Goal: Task Accomplishment & Management: Complete application form

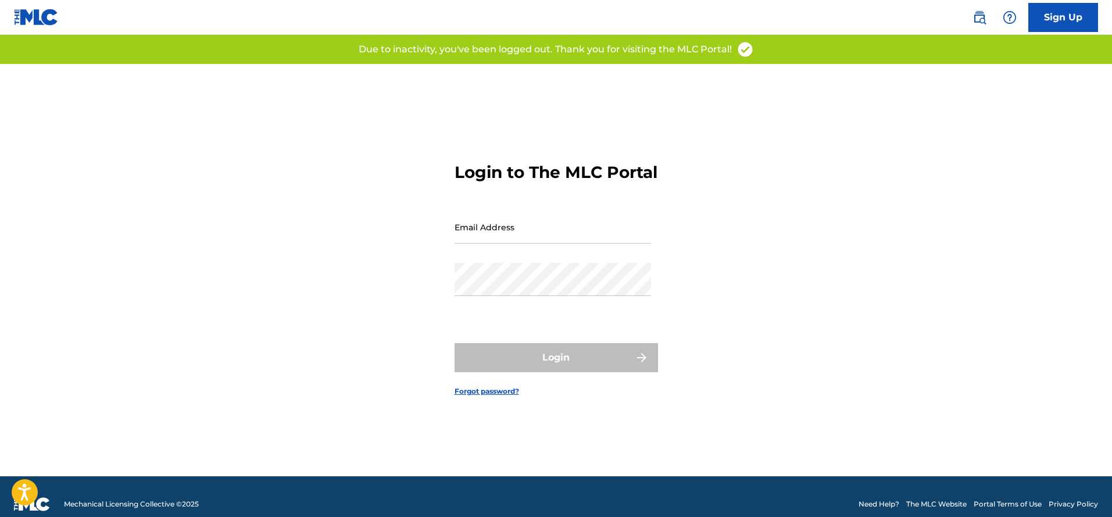
click at [515, 227] on input "Email Address" at bounding box center [552, 226] width 196 height 33
type input "[EMAIL_ADDRESS][DOMAIN_NAME]"
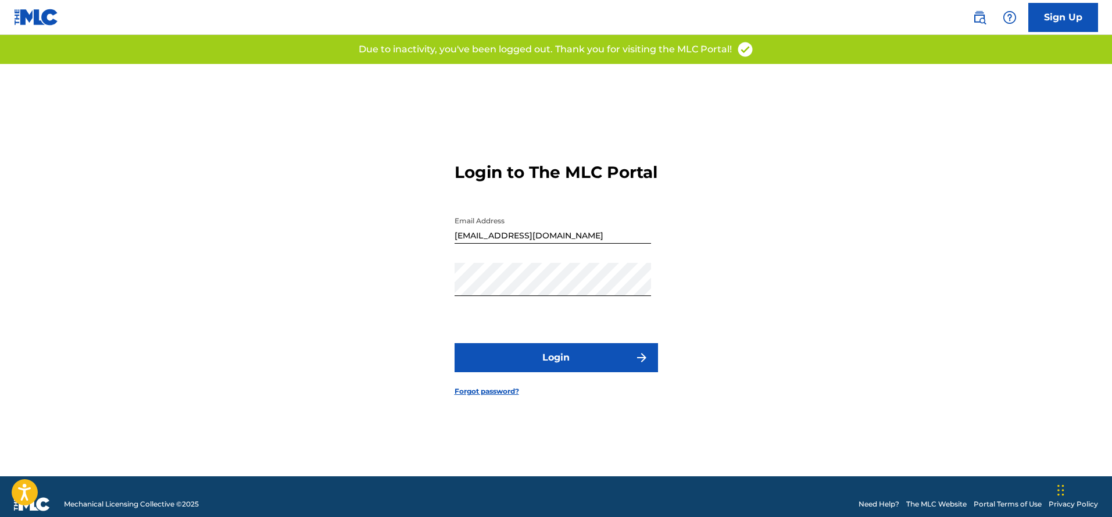
click at [566, 371] on button "Login" at bounding box center [555, 357] width 203 height 29
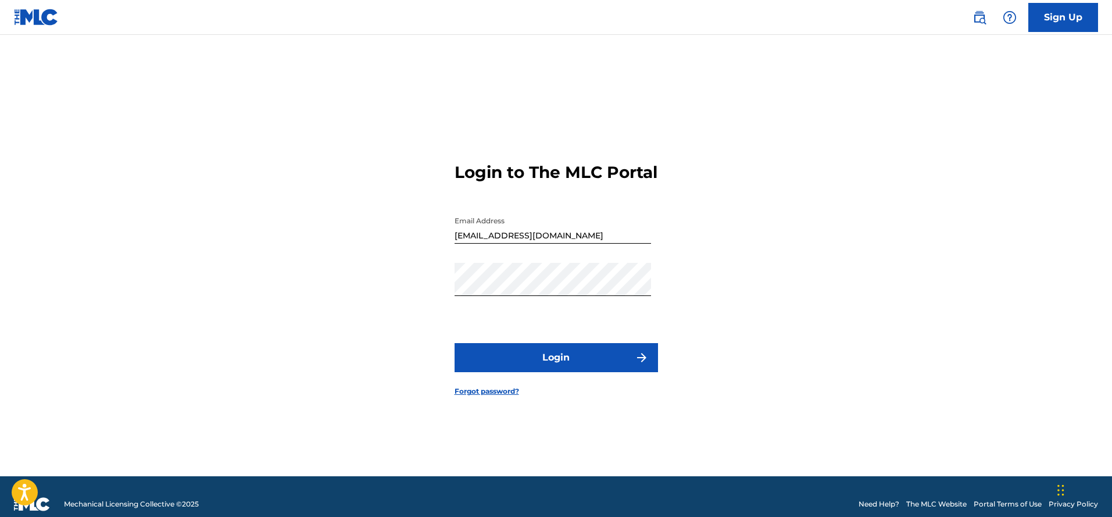
click at [504, 396] on link "Forgot password?" at bounding box center [486, 391] width 65 height 10
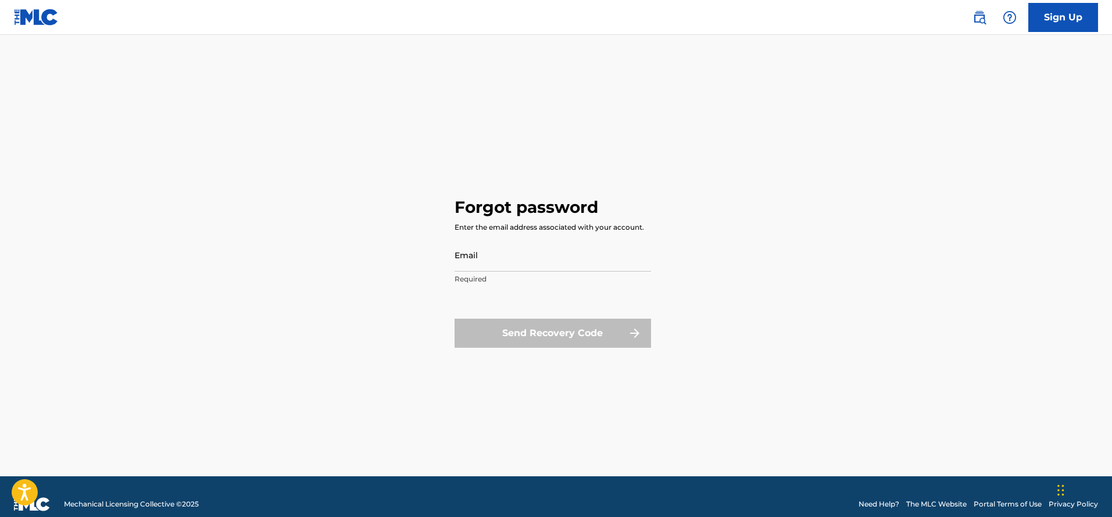
click at [496, 257] on input "Email" at bounding box center [552, 254] width 196 height 33
type input "[EMAIL_ADDRESS][DOMAIN_NAME]"
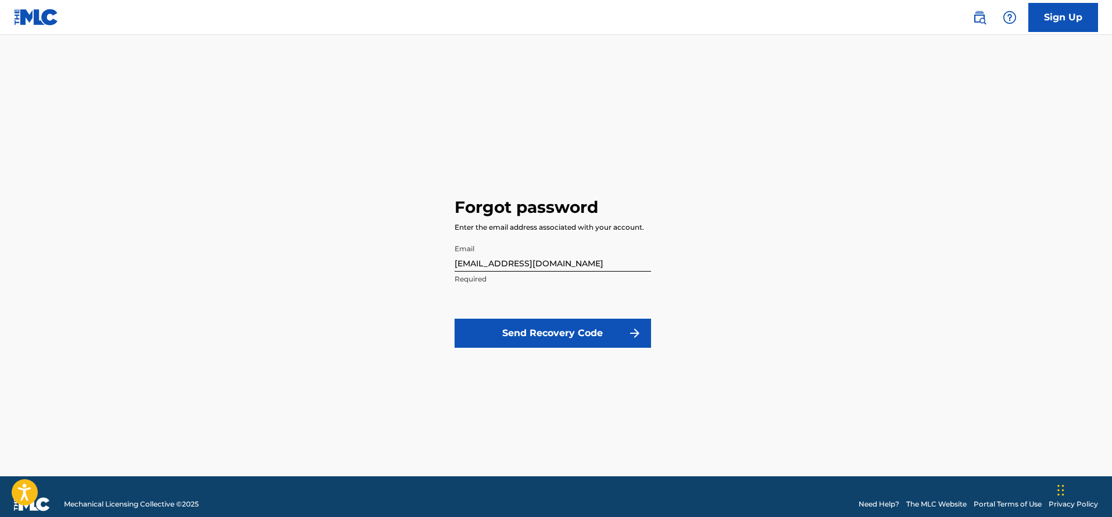
click at [543, 332] on button "Send Recovery Code" at bounding box center [552, 332] width 196 height 29
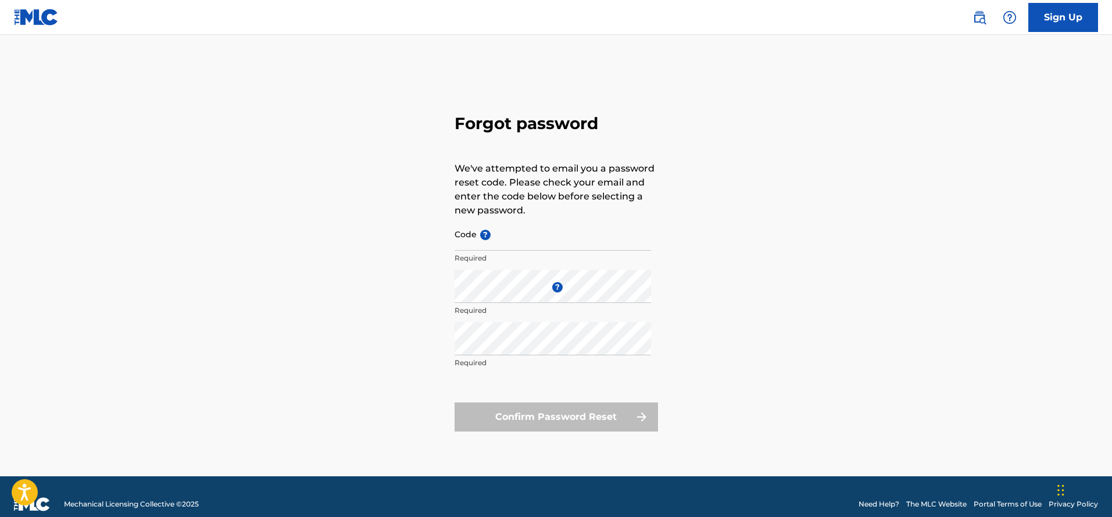
click at [510, 241] on input "Code ?" at bounding box center [552, 233] width 196 height 33
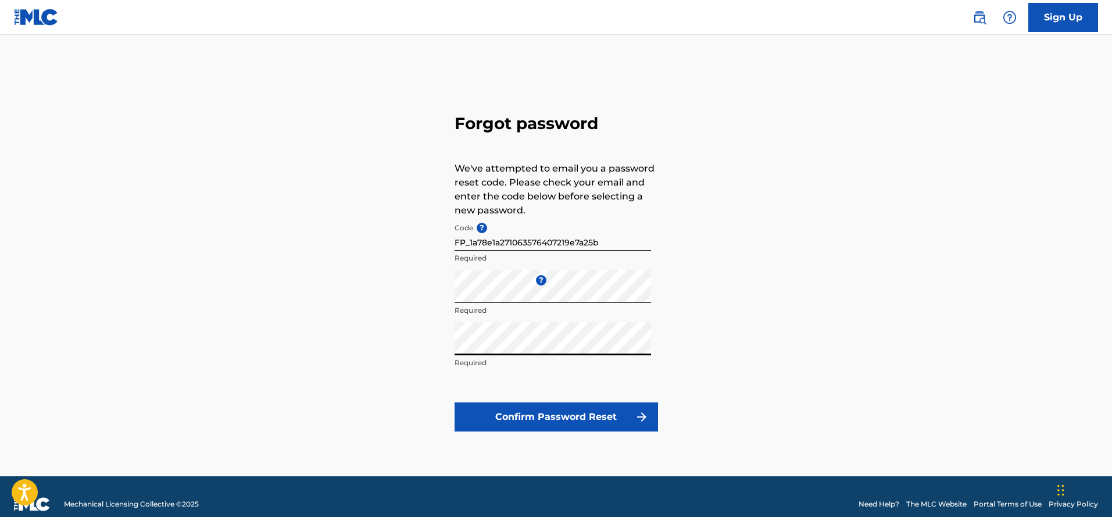
click at [493, 409] on button "Confirm Password Reset" at bounding box center [555, 416] width 203 height 29
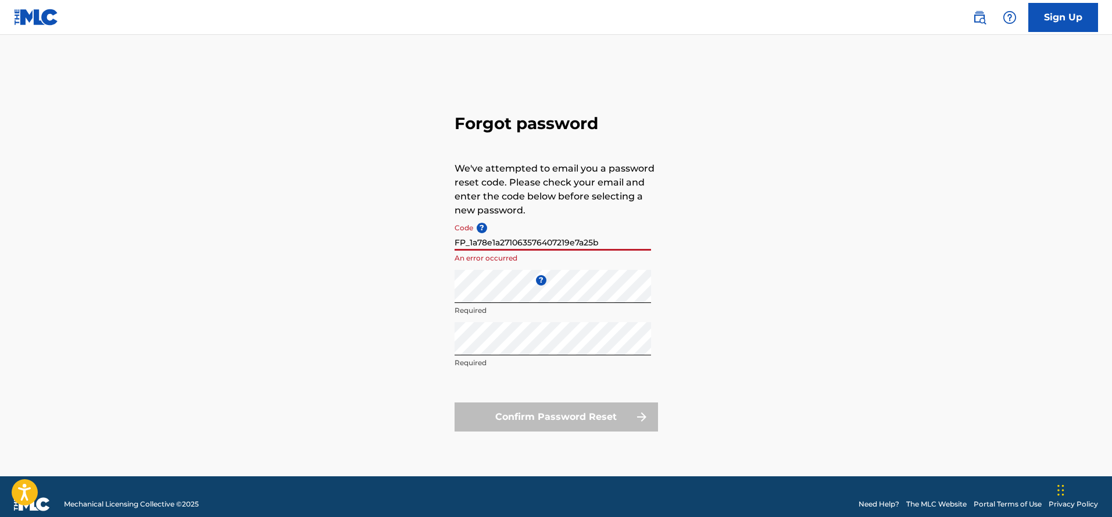
drag, startPoint x: 604, startPoint y: 244, endPoint x: 402, endPoint y: 244, distance: 202.8
click at [402, 244] on div "Forgot password We've attempted to email you a password reset code. Please chec…" at bounding box center [556, 270] width 814 height 412
paste input "ea1a22523ab04a311b2b5ee3bff8"
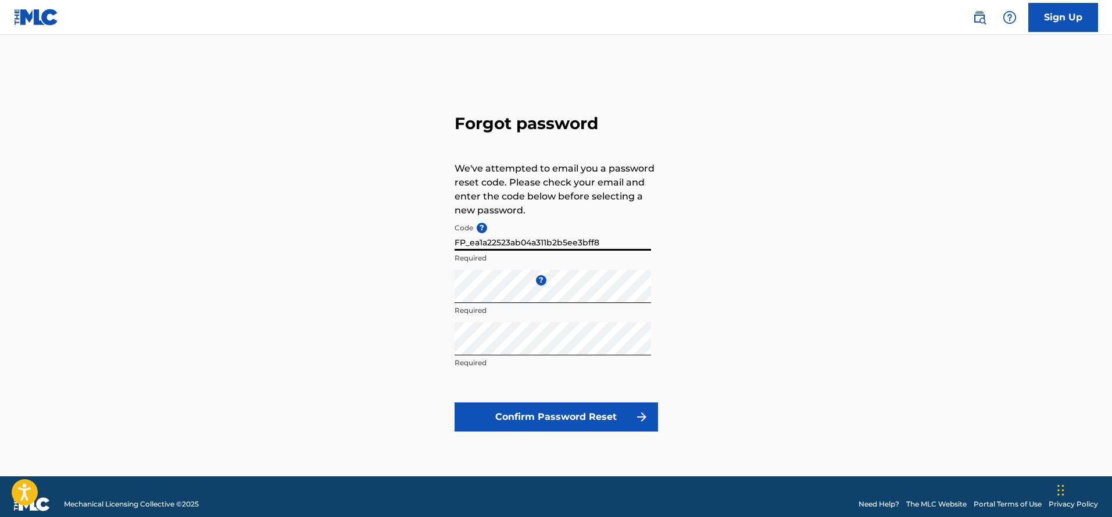
type input "FP_ea1a22523ab04a311b2b5ee3bff8"
click at [543, 424] on button "Confirm Password Reset" at bounding box center [555, 416] width 203 height 29
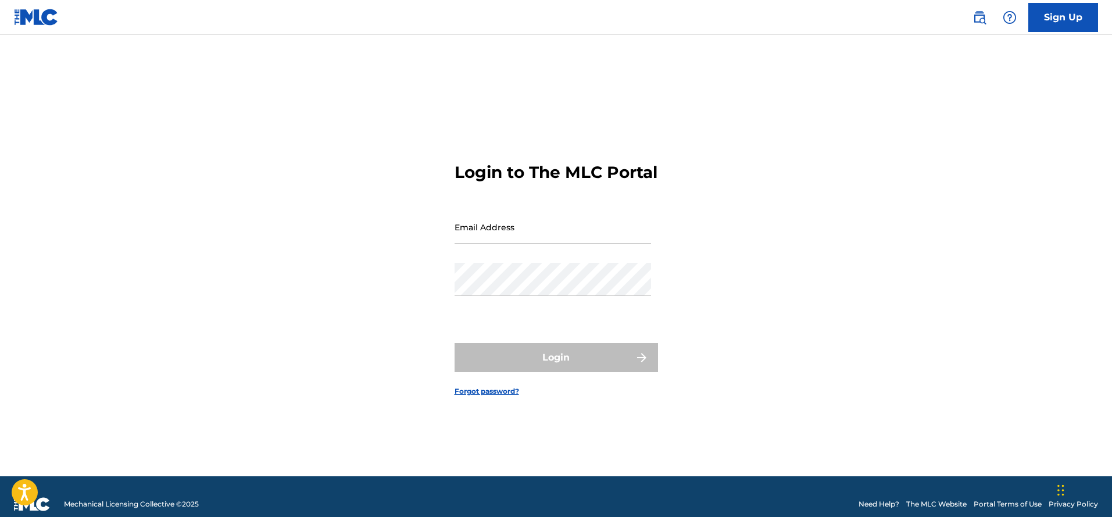
click at [488, 230] on input "Email Address" at bounding box center [552, 226] width 196 height 33
type input "[EMAIL_ADDRESS][DOMAIN_NAME]"
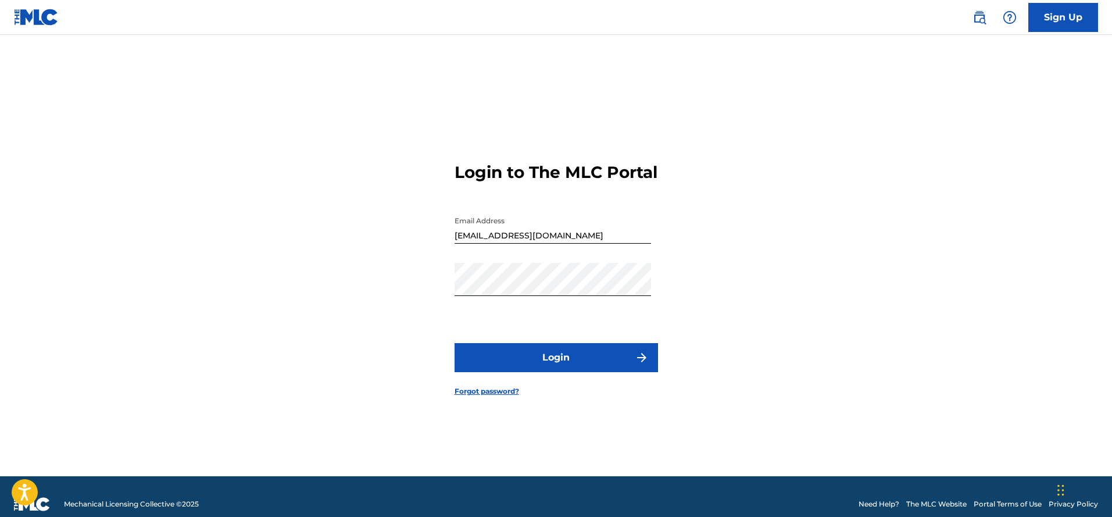
click at [554, 368] on button "Login" at bounding box center [555, 357] width 203 height 29
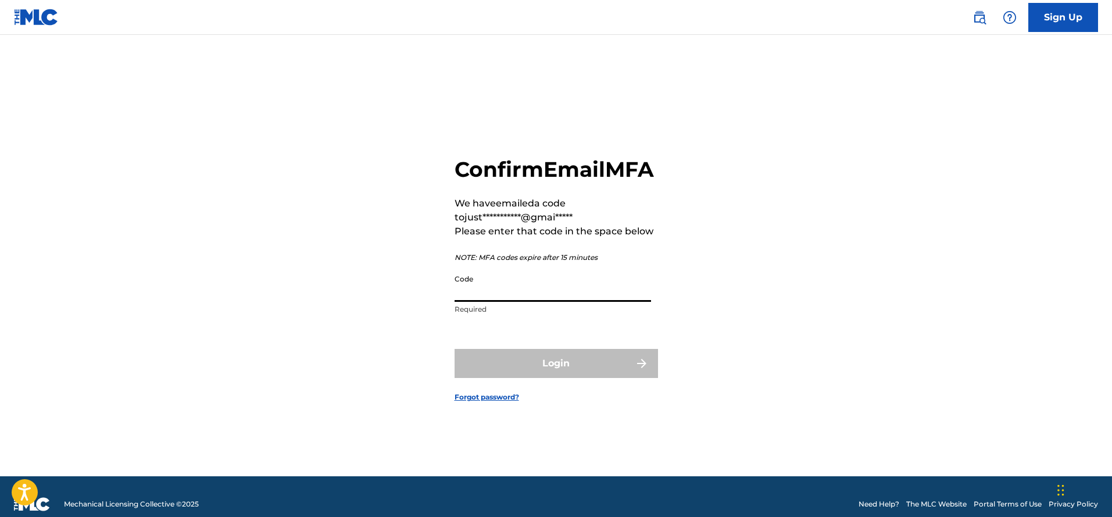
click at [507, 302] on input "Code" at bounding box center [552, 284] width 196 height 33
paste input "311284"
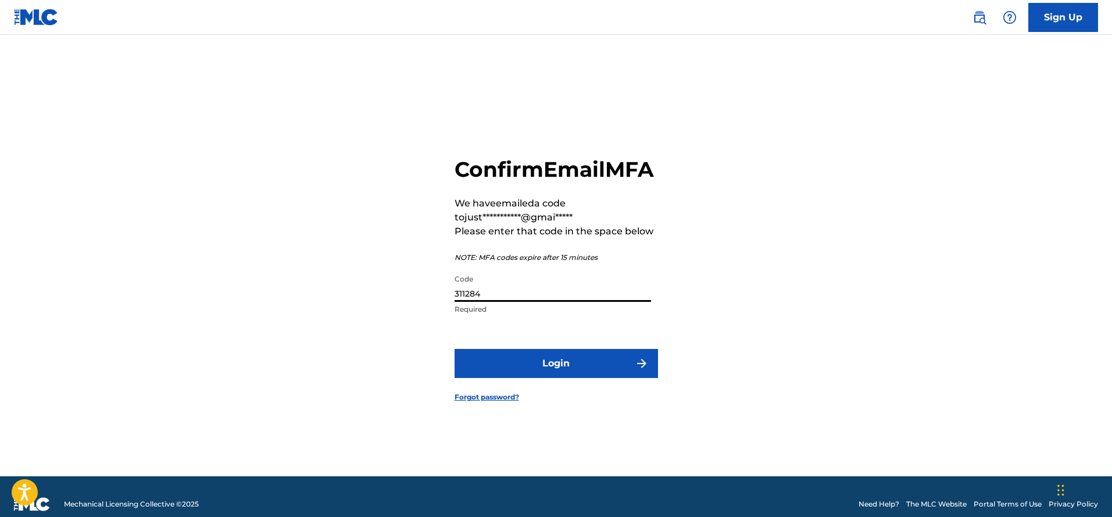
type input "311284"
click at [532, 378] on button "Login" at bounding box center [555, 363] width 203 height 29
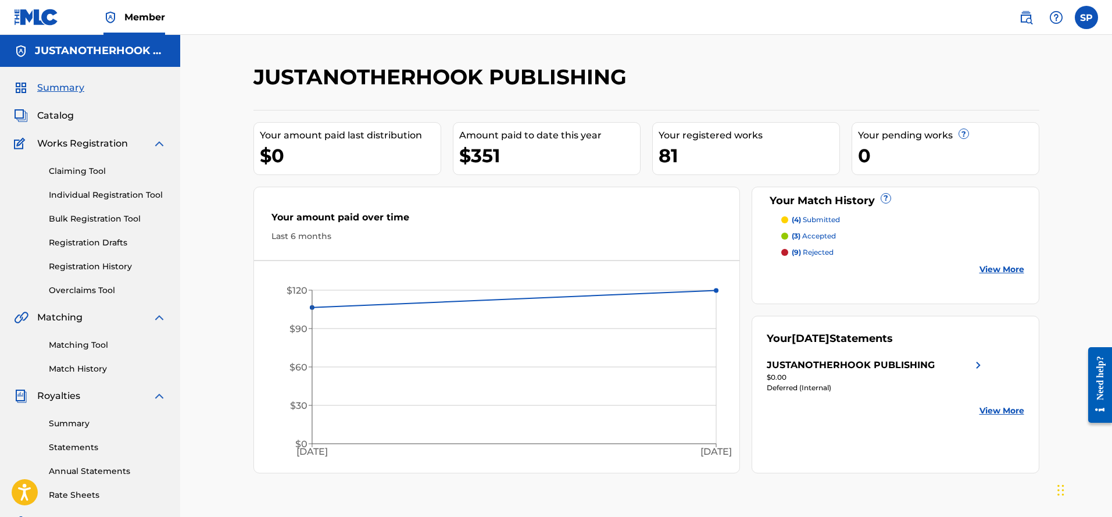
click at [98, 345] on link "Matching Tool" at bounding box center [107, 345] width 117 height 12
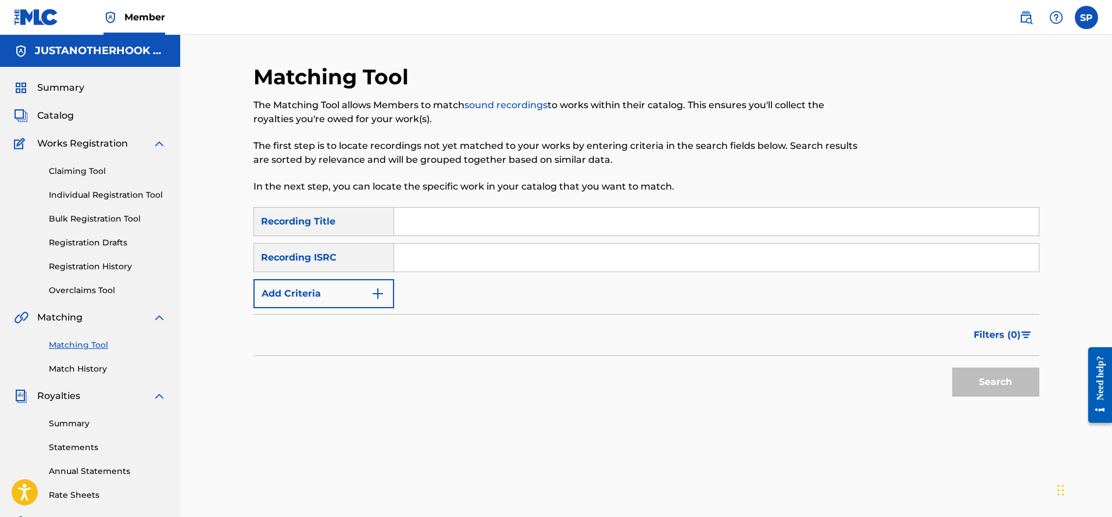
click at [427, 231] on input "Search Form" at bounding box center [716, 221] width 644 height 28
type input "reality"
click at [980, 384] on button "Search" at bounding box center [995, 381] width 87 height 29
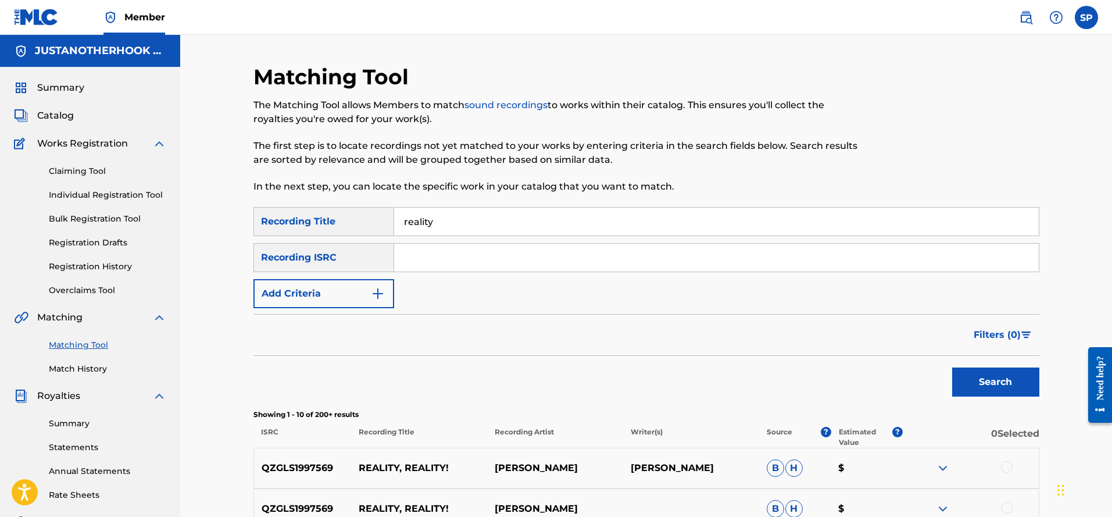
click at [68, 172] on link "Claiming Tool" at bounding box center [107, 171] width 117 height 12
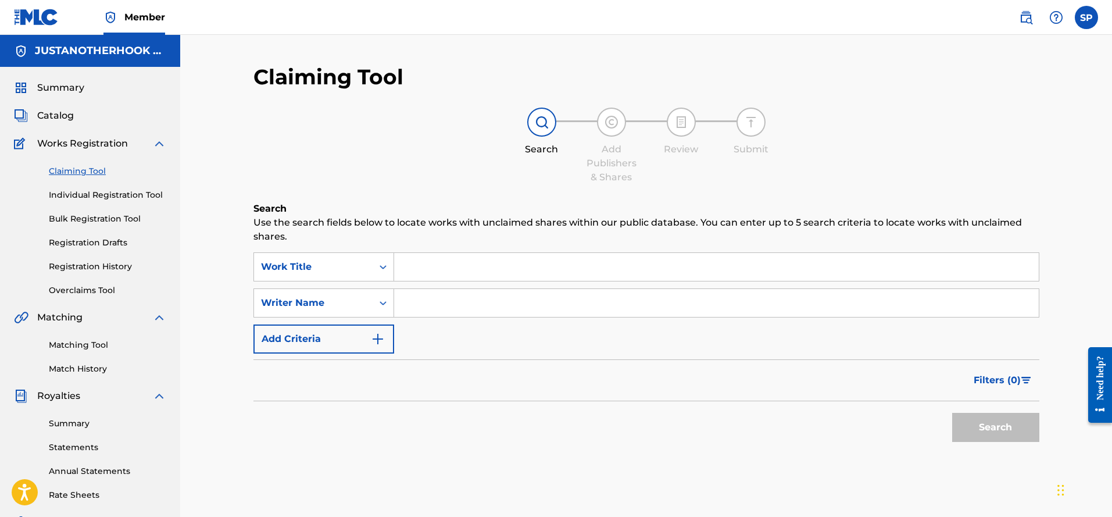
click at [427, 268] on input "Search Form" at bounding box center [716, 267] width 644 height 28
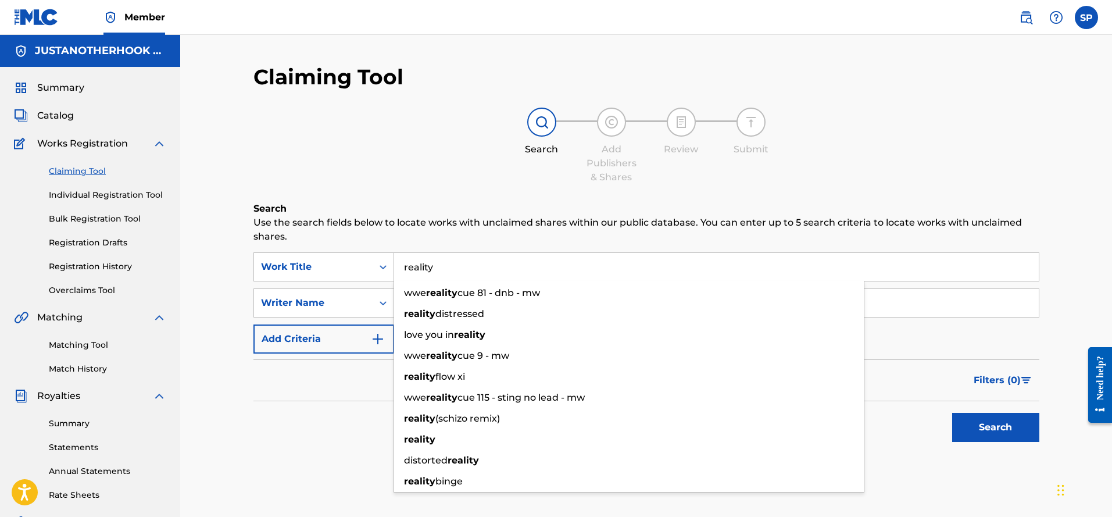
click at [422, 271] on input "reality" at bounding box center [716, 267] width 644 height 28
type input "reality"
click at [428, 438] on strong "reality" at bounding box center [419, 439] width 31 height 11
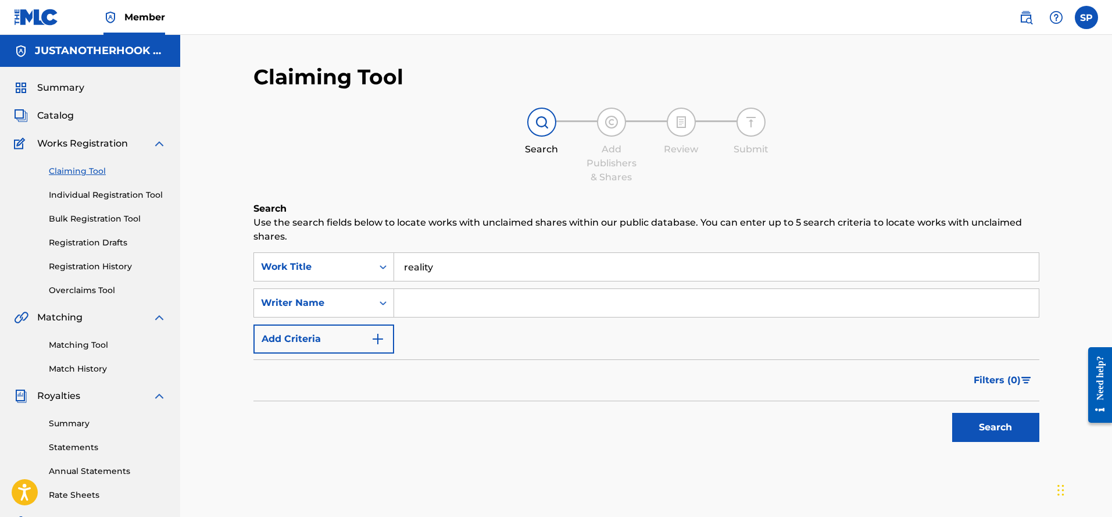
click at [1009, 431] on button "Search" at bounding box center [995, 427] width 87 height 29
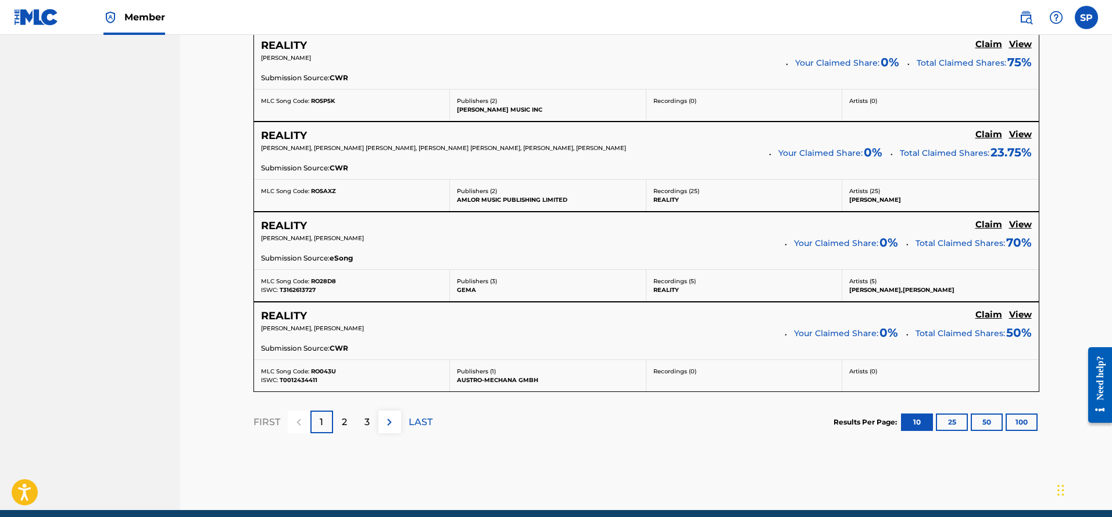
scroll to position [988, 0]
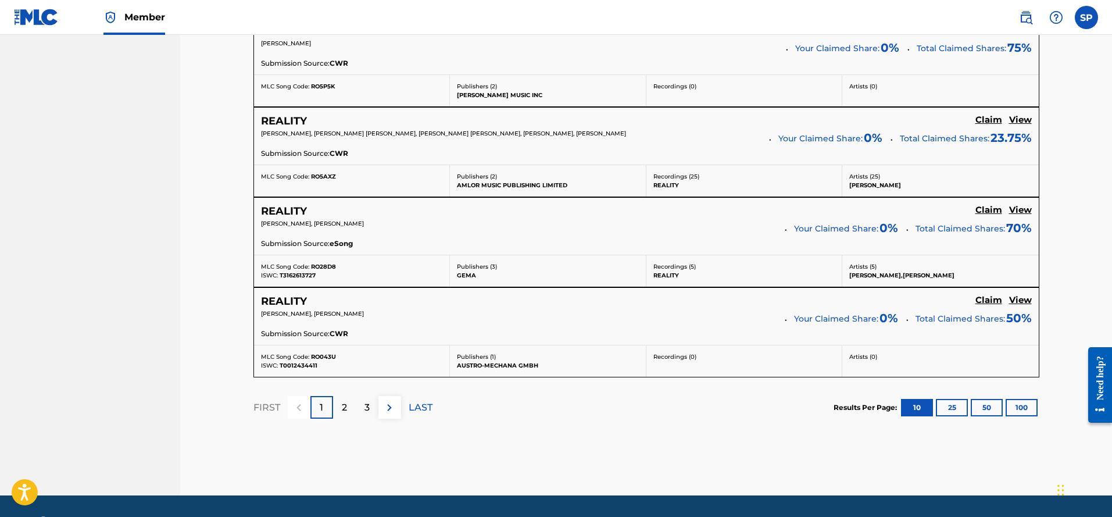
click at [338, 411] on div "2" at bounding box center [344, 407] width 23 height 23
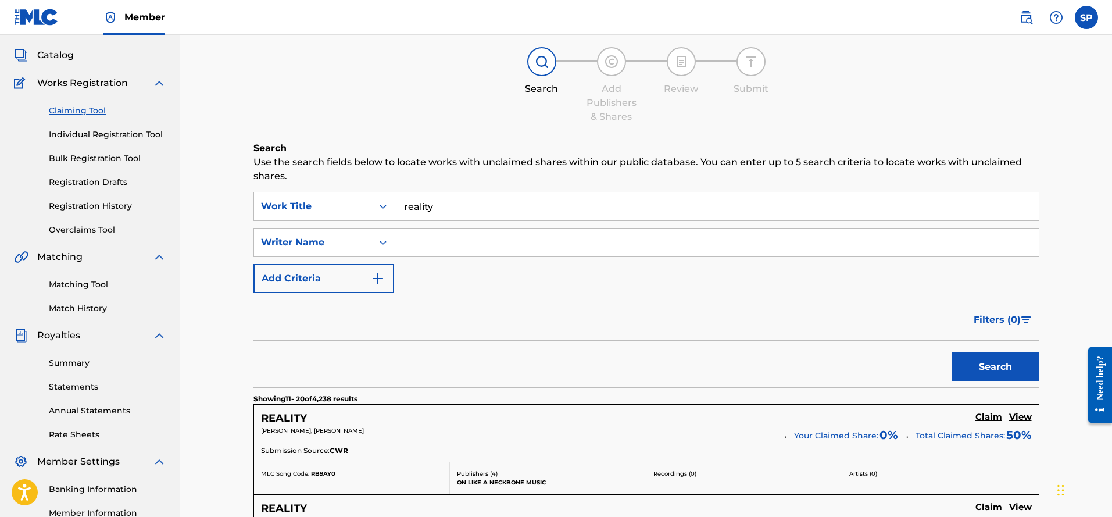
scroll to position [58, 0]
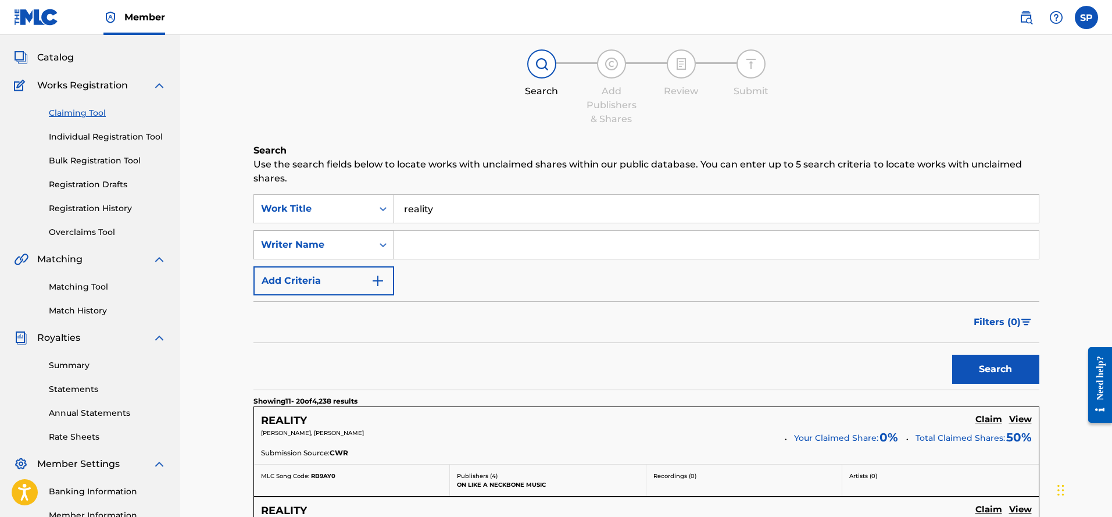
click at [385, 243] on icon "Search Form" at bounding box center [383, 245] width 12 height 12
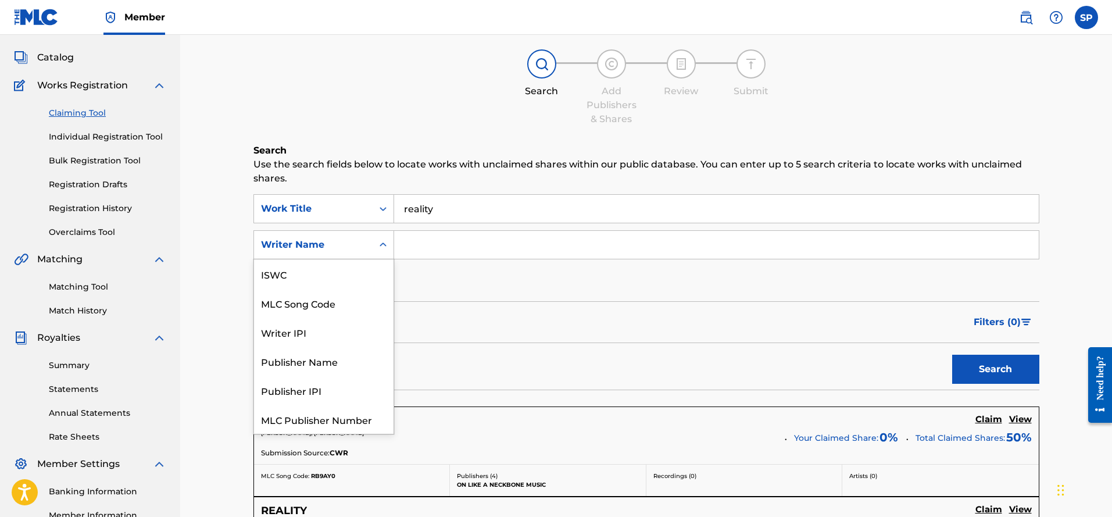
scroll to position [29, 0]
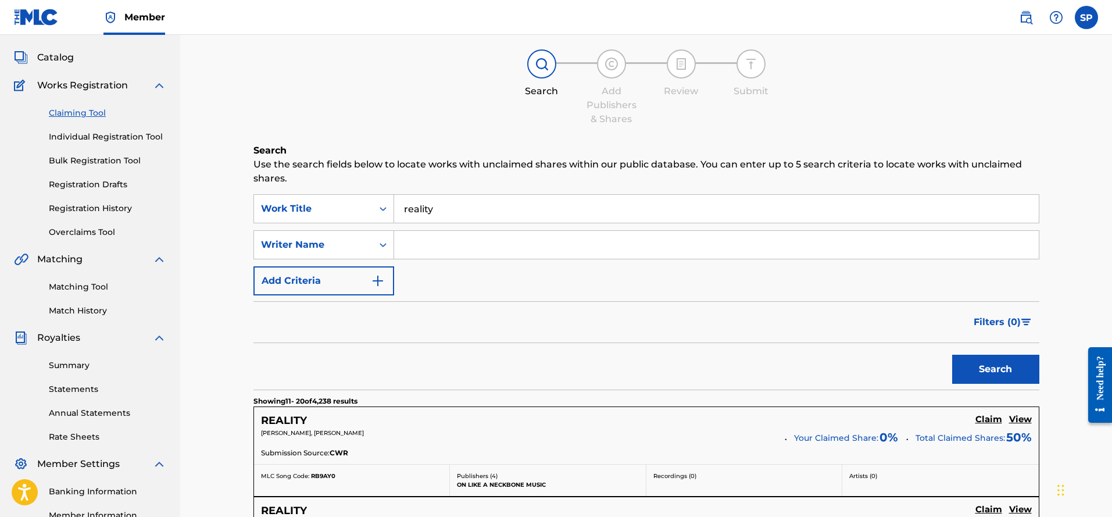
click at [378, 182] on p "Use the search fields below to locate works with unclaimed shares within our pu…" at bounding box center [646, 171] width 786 height 28
click at [378, 282] on img "Search Form" at bounding box center [378, 281] width 14 height 14
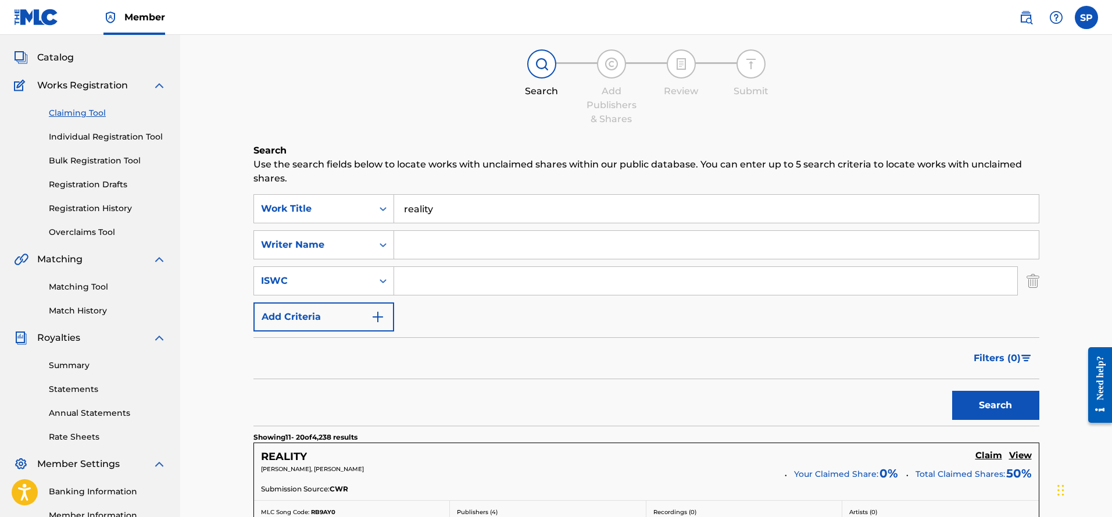
click at [420, 277] on input "Search Form" at bounding box center [705, 281] width 623 height 28
type input "T0710477114"
click at [983, 403] on button "Search" at bounding box center [995, 405] width 87 height 29
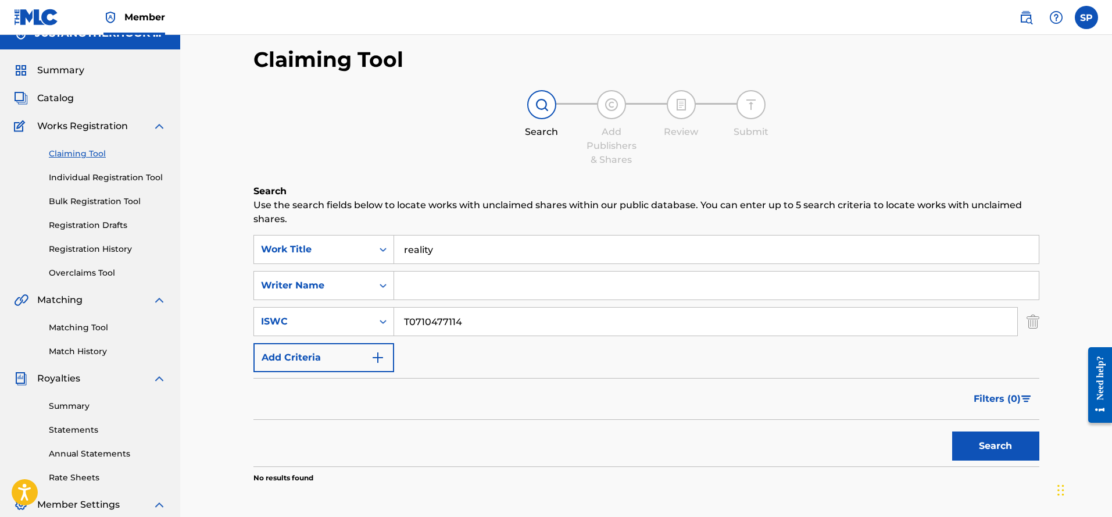
scroll to position [0, 0]
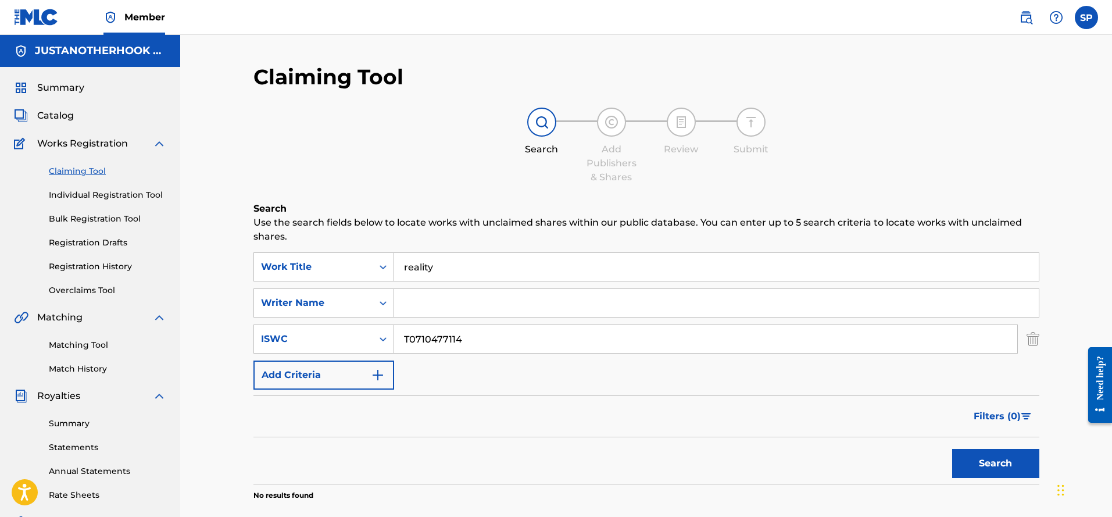
click at [114, 194] on link "Individual Registration Tool" at bounding box center [107, 195] width 117 height 12
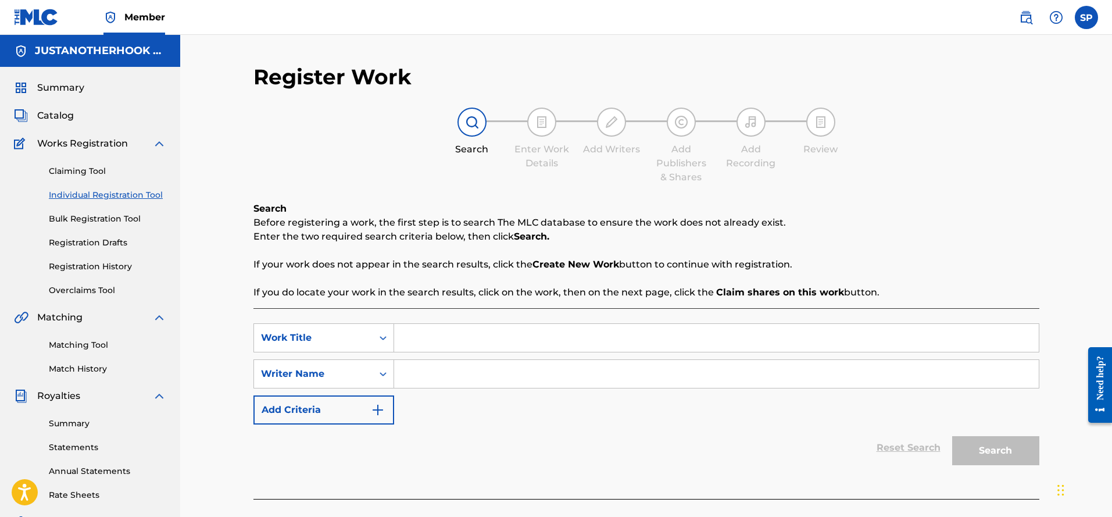
click at [418, 334] on input "Search Form" at bounding box center [716, 338] width 644 height 28
click at [412, 357] on div "rea lity" at bounding box center [629, 363] width 470 height 21
type input "reality"
click at [437, 370] on input "Search Form" at bounding box center [716, 374] width 644 height 28
type input "[PERSON_NAME]"
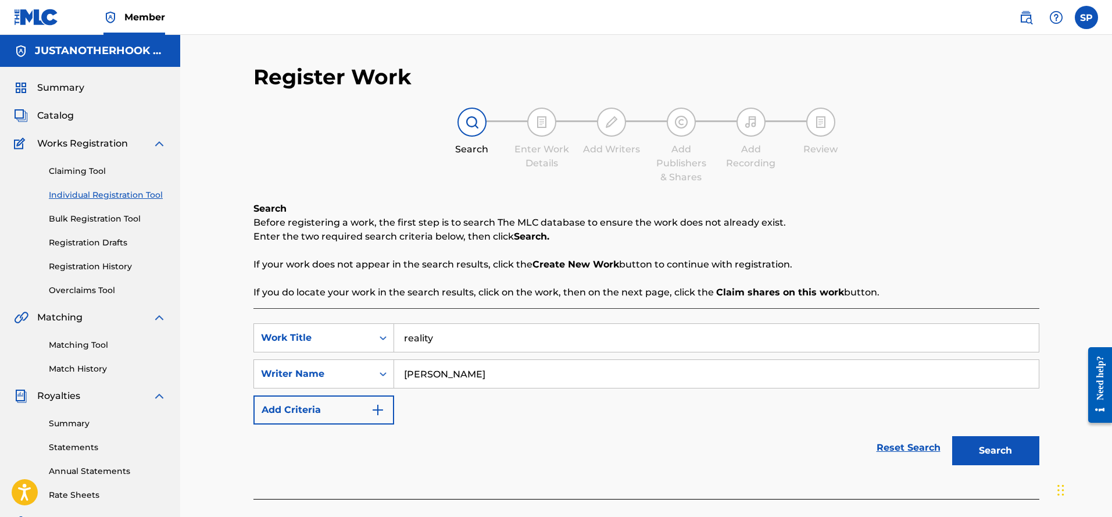
drag, startPoint x: 981, startPoint y: 450, endPoint x: 704, endPoint y: 368, distance: 289.1
click at [980, 449] on button "Search" at bounding box center [995, 450] width 87 height 29
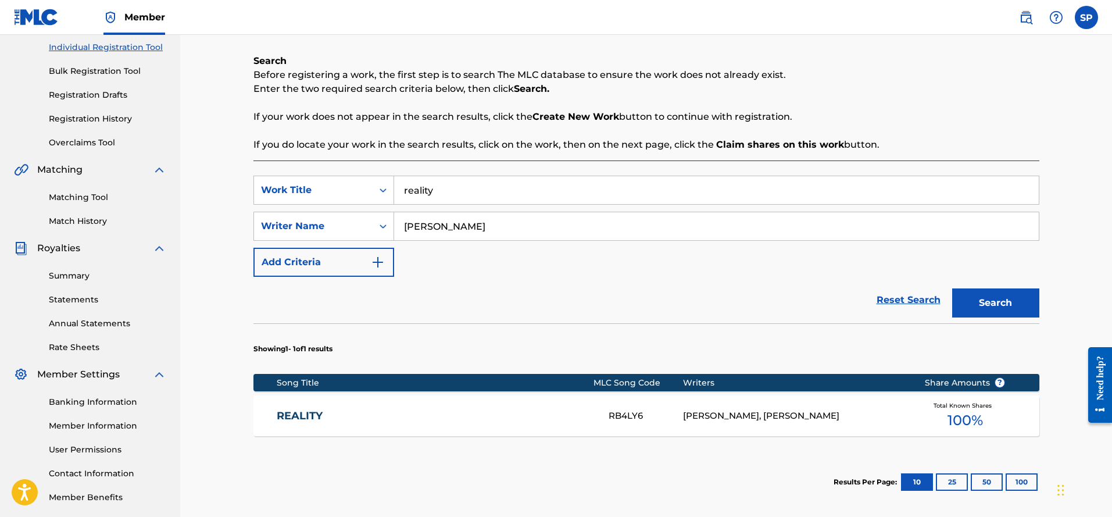
scroll to position [174, 0]
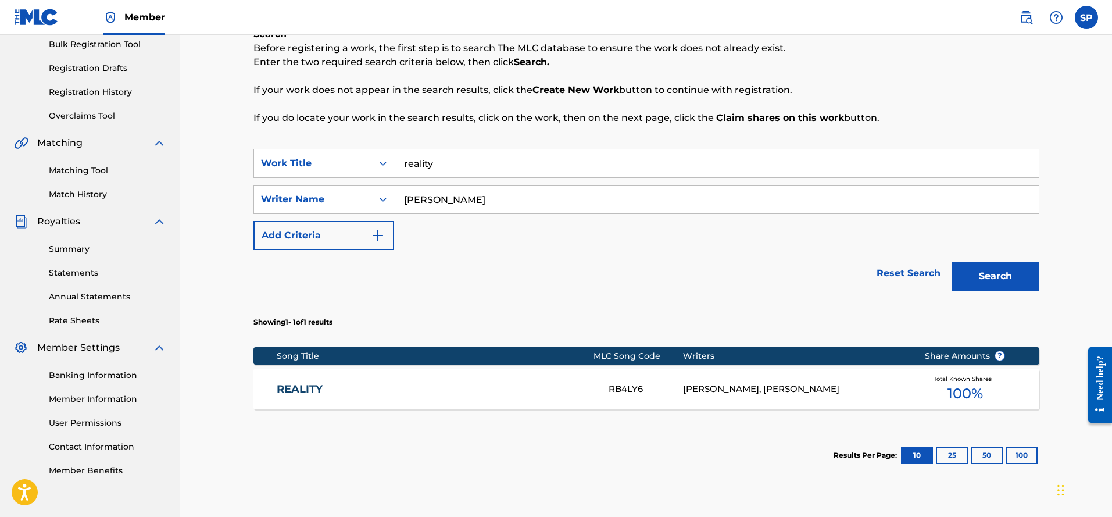
click at [721, 392] on div "BUD SHAMBLE, PALUMBO SERGIO" at bounding box center [795, 388] width 224 height 13
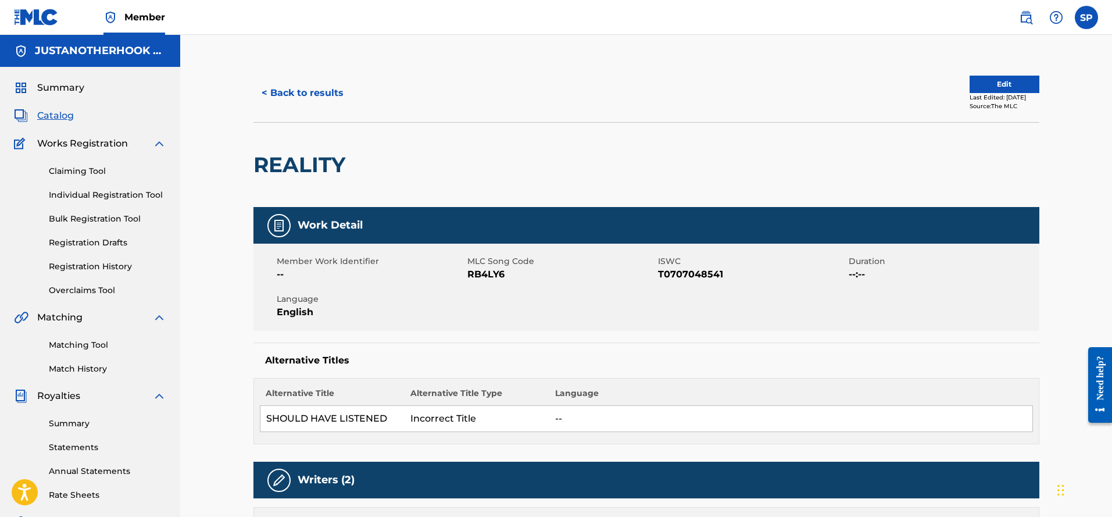
click at [991, 86] on button "Edit" at bounding box center [1004, 84] width 70 height 17
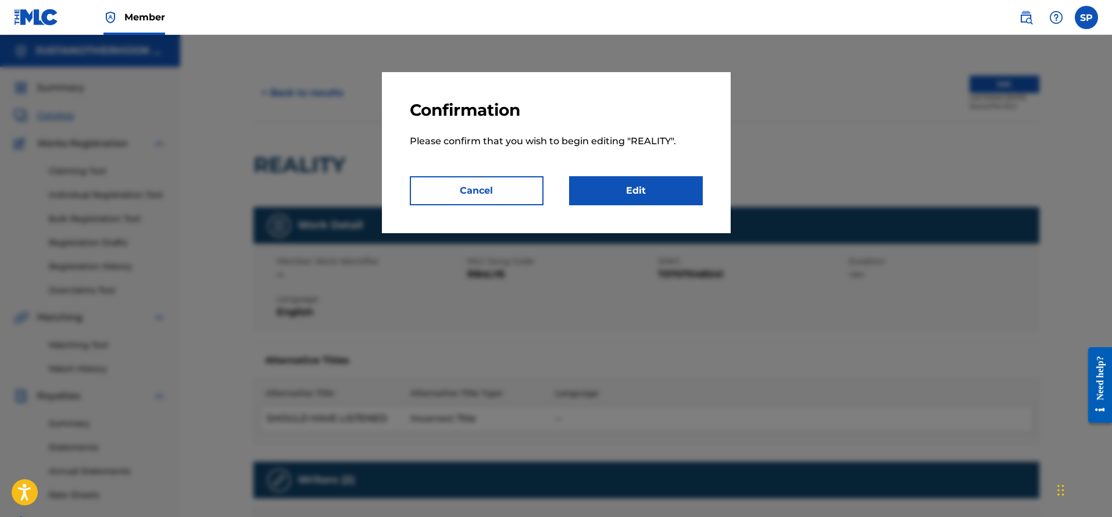
click at [675, 191] on link "Edit" at bounding box center [636, 190] width 134 height 29
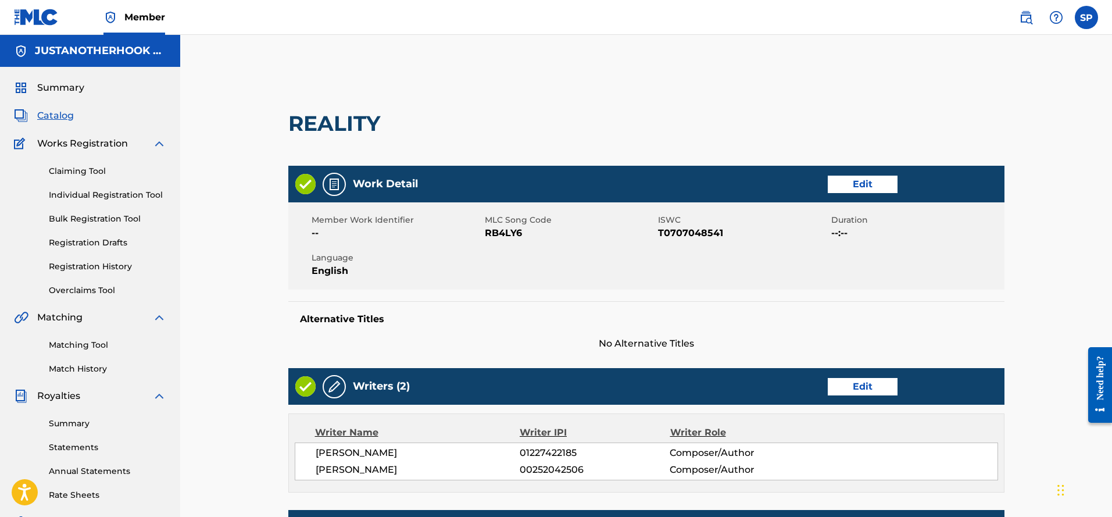
click at [868, 182] on link "Edit" at bounding box center [863, 184] width 70 height 17
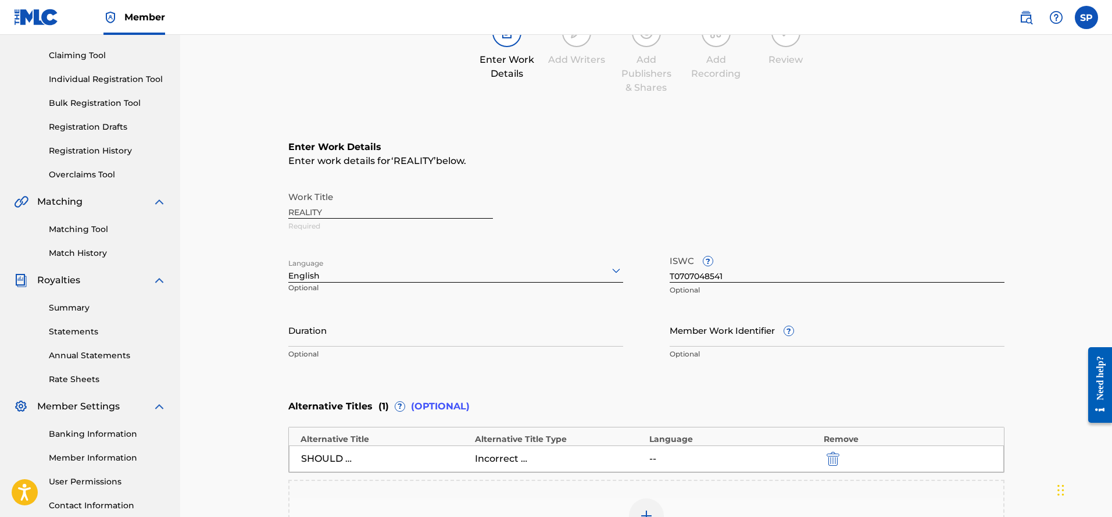
scroll to position [116, 0]
click at [737, 274] on input "T0707048541" at bounding box center [836, 265] width 335 height 33
type input "T0707048541"
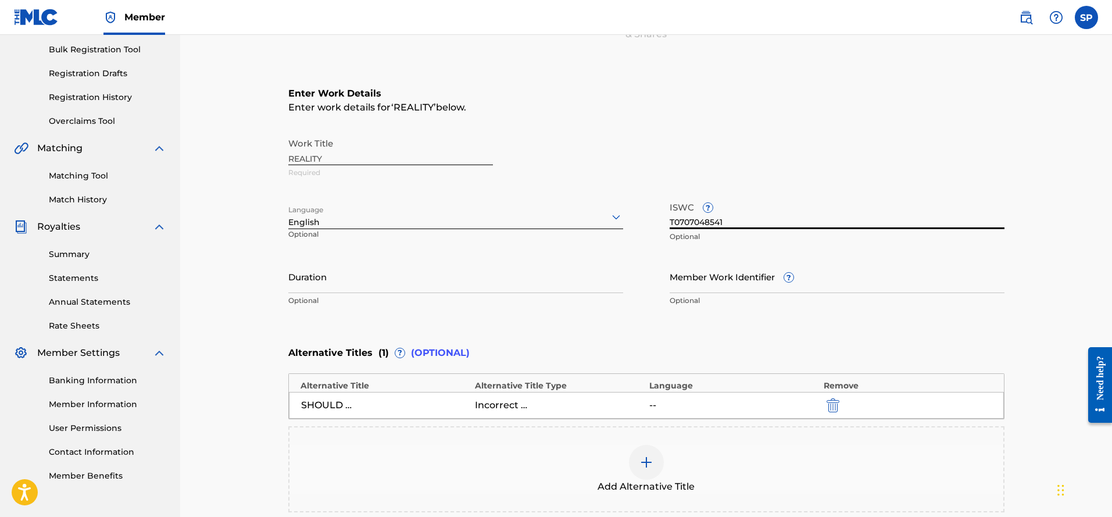
scroll to position [307, 0]
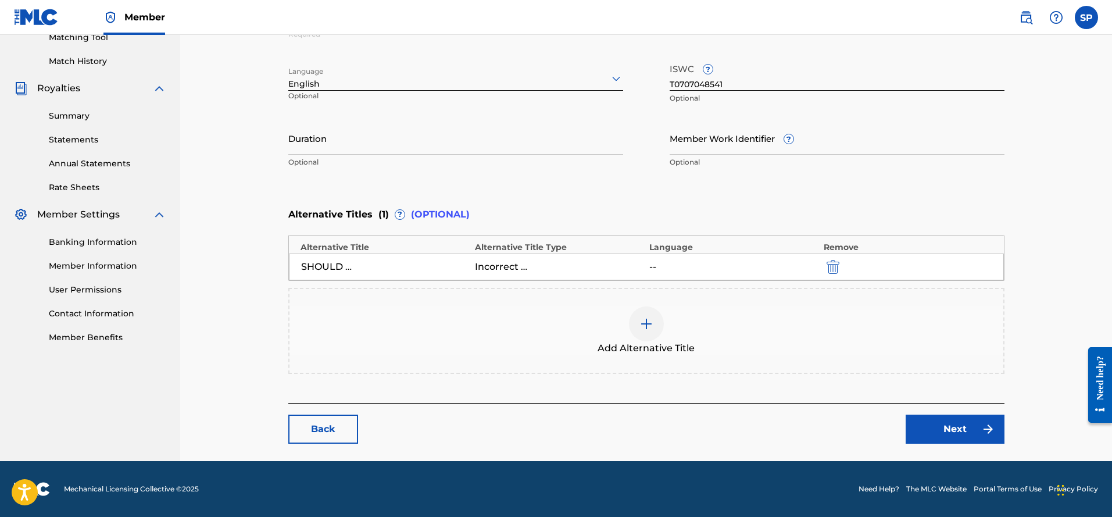
click at [307, 435] on link "Back" at bounding box center [323, 428] width 70 height 29
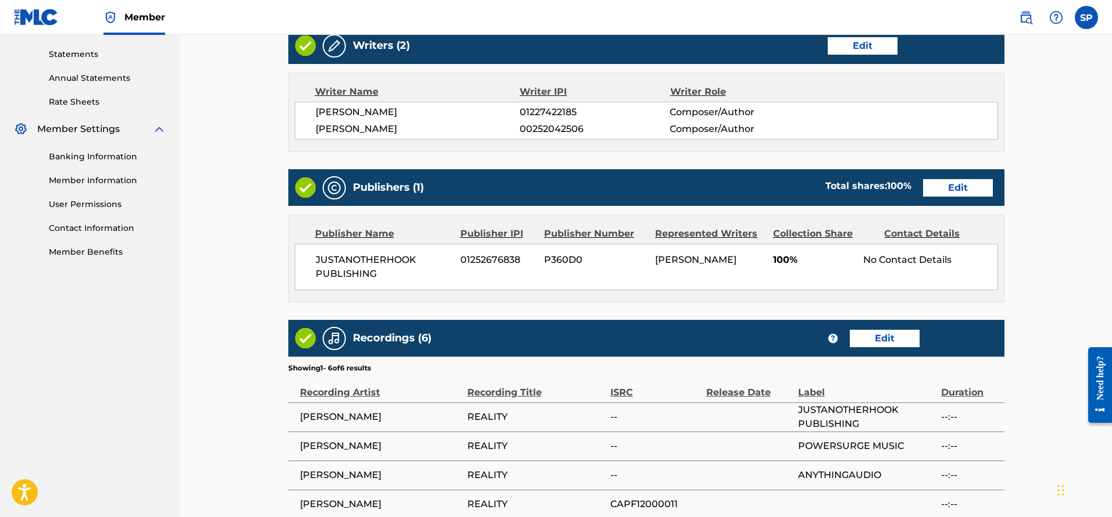
scroll to position [585, 0]
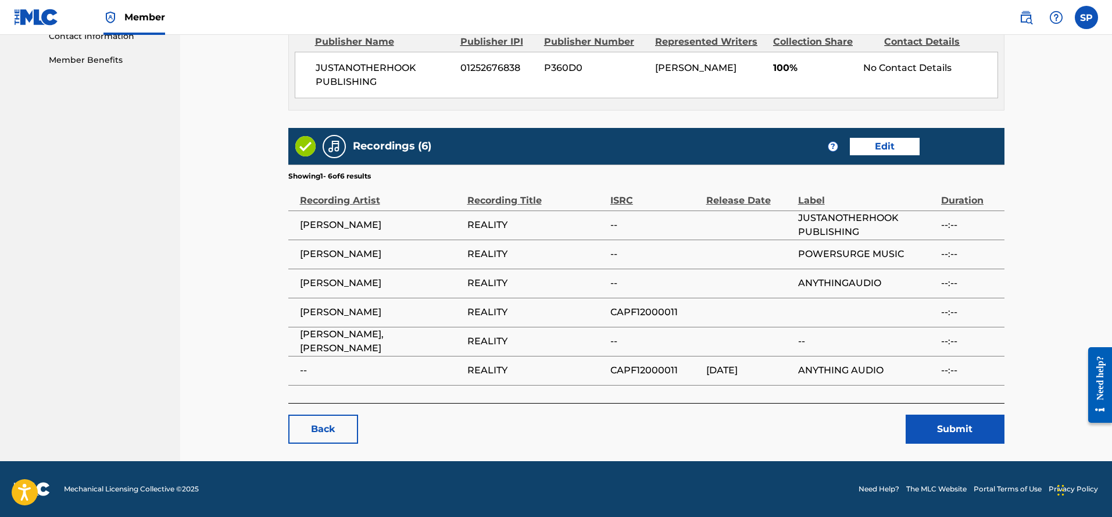
click at [318, 432] on link "Back" at bounding box center [323, 428] width 70 height 29
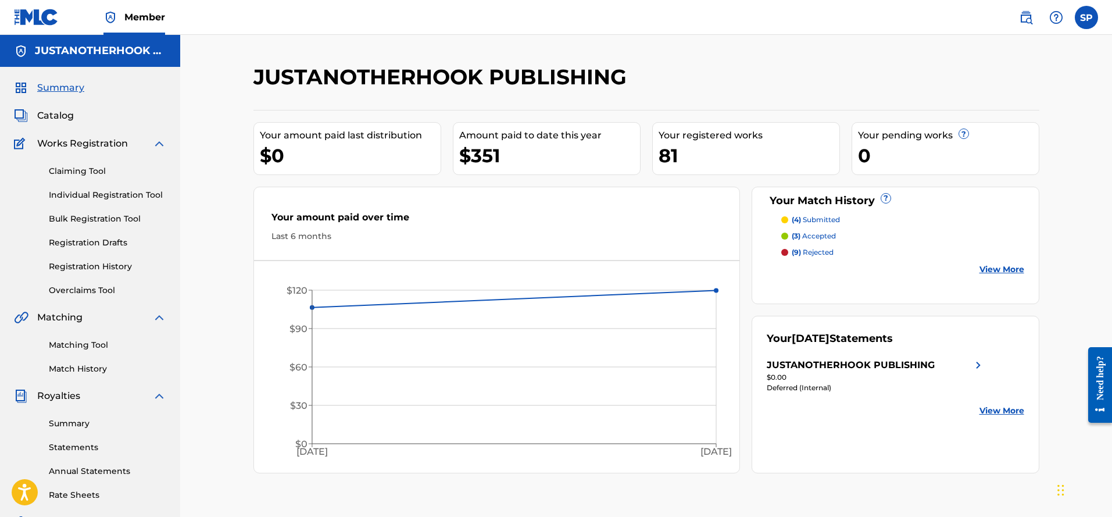
click at [55, 109] on span "Catalog" at bounding box center [55, 116] width 37 height 14
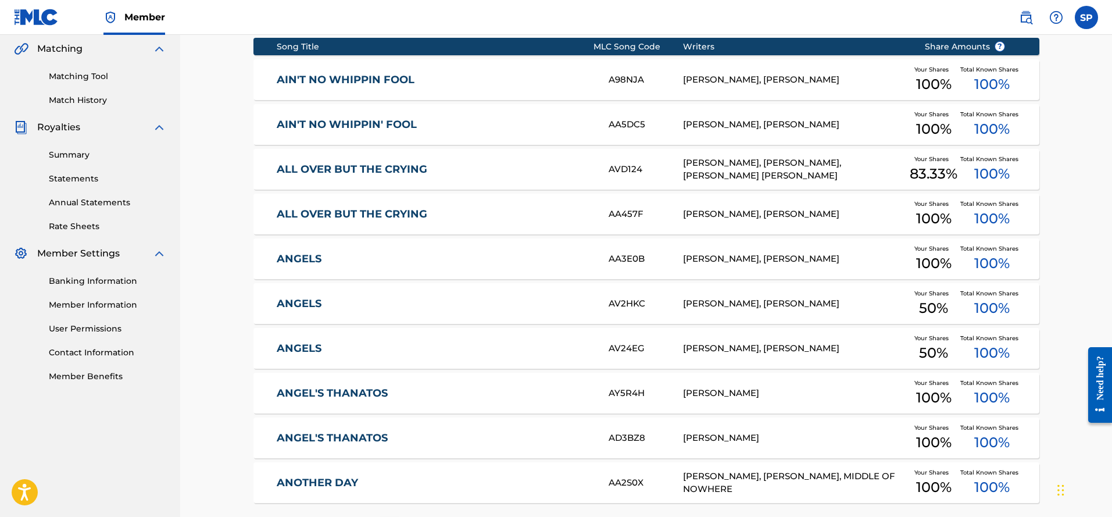
scroll to position [370, 0]
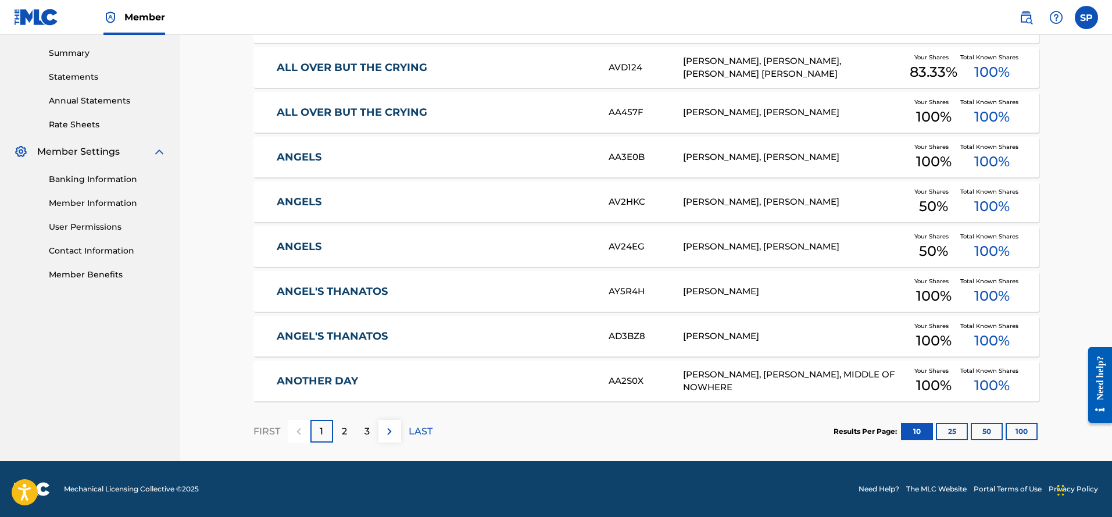
click at [341, 431] on div "2" at bounding box center [344, 431] width 23 height 23
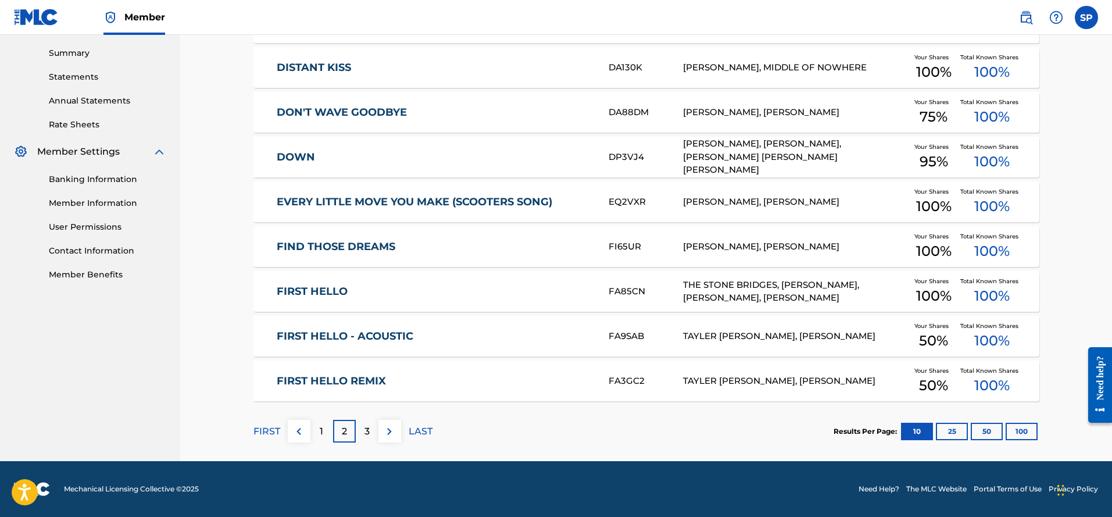
click at [364, 430] on p "3" at bounding box center [366, 431] width 5 height 14
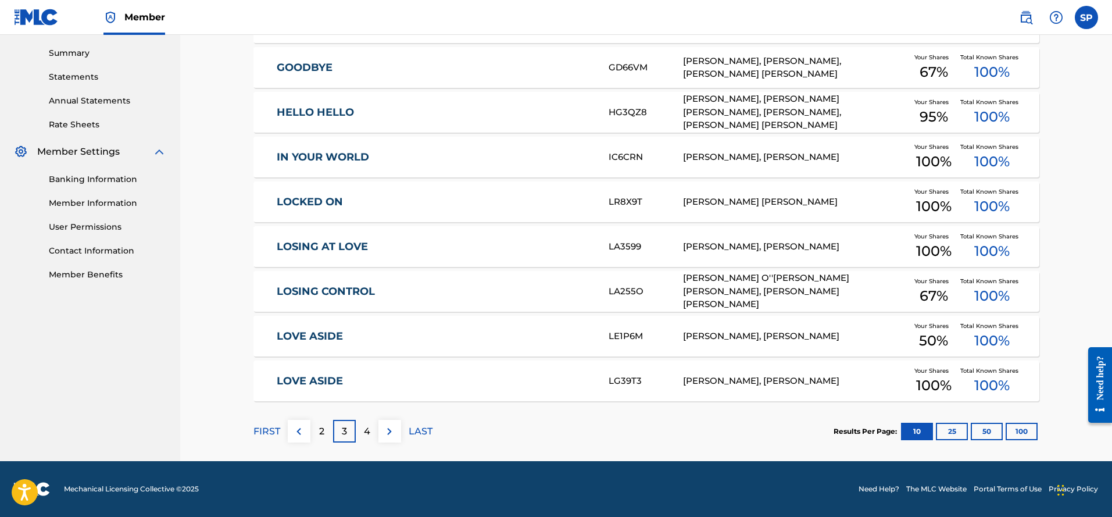
click at [368, 432] on p "4" at bounding box center [367, 431] width 6 height 14
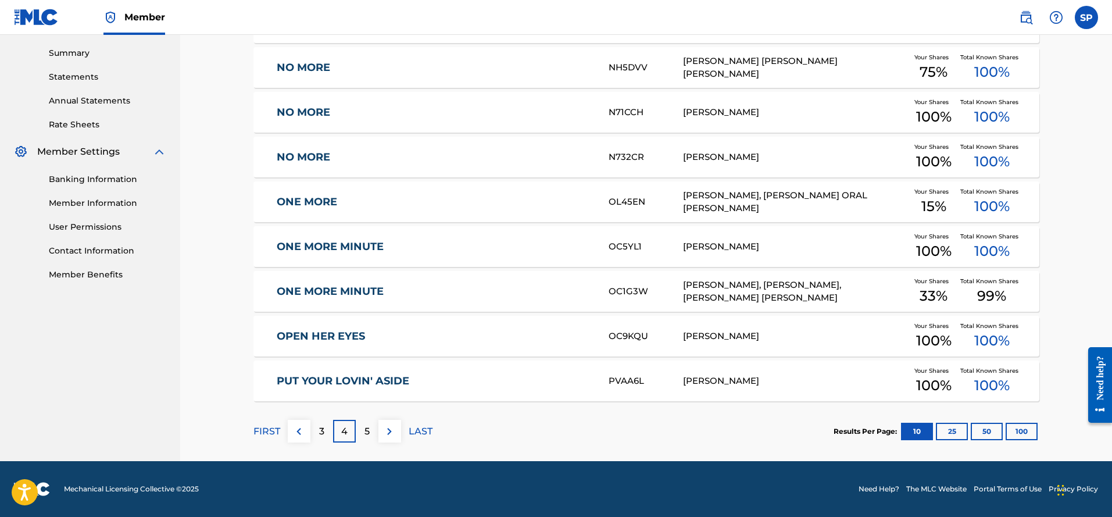
click at [365, 421] on div "5" at bounding box center [367, 431] width 23 height 23
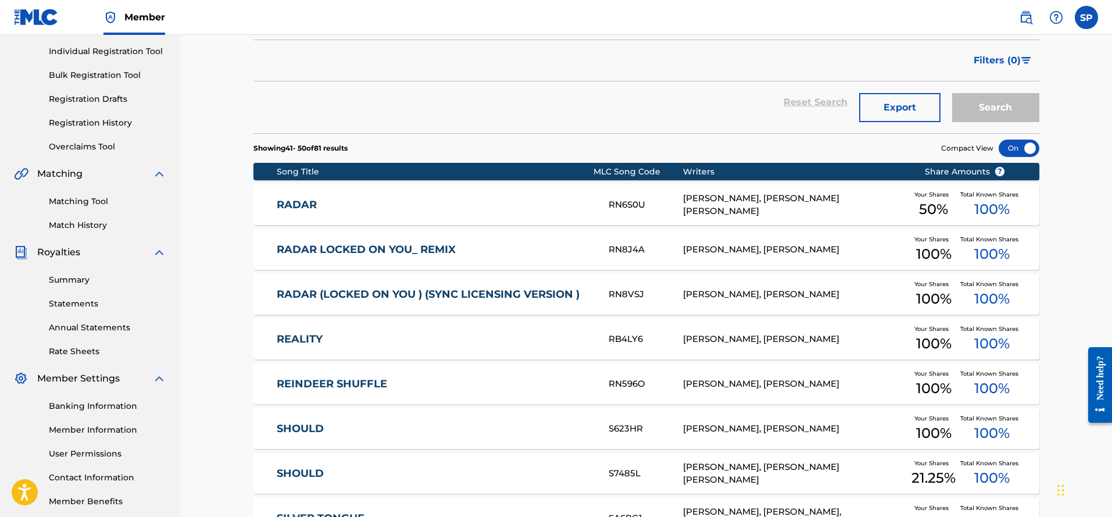
scroll to position [196, 0]
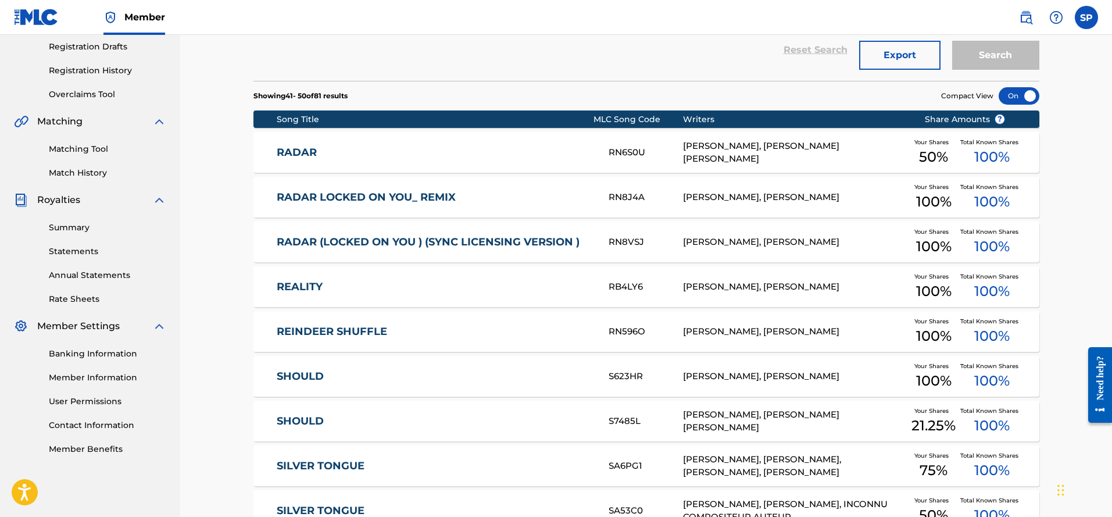
click at [310, 293] on div "REALITY RB4LY6 PALUMBO SERGIO, BUD SHAMBLE Your Shares 100 % Total Known Shares…" at bounding box center [646, 286] width 786 height 41
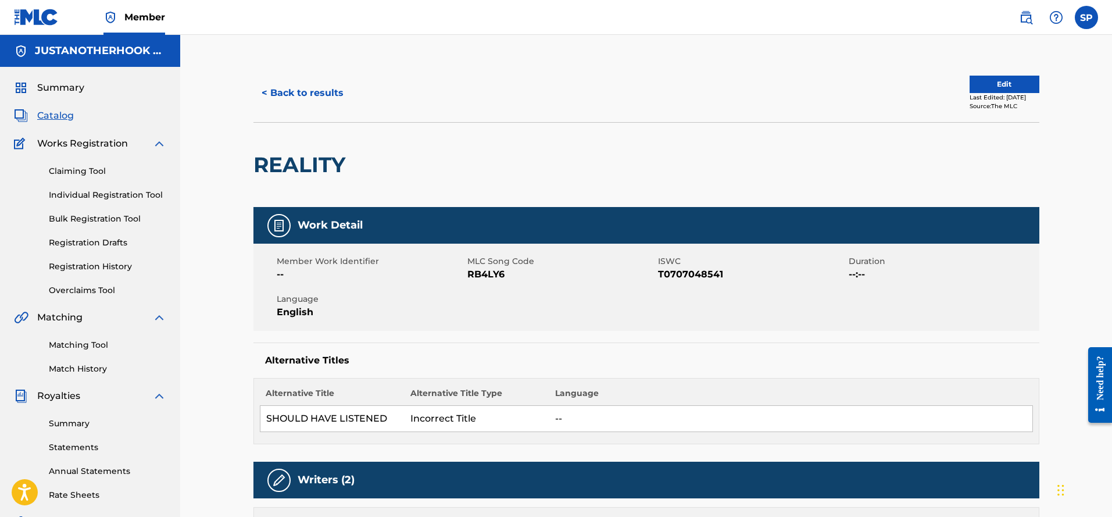
click at [310, 94] on button "< Back to results" at bounding box center [302, 92] width 98 height 29
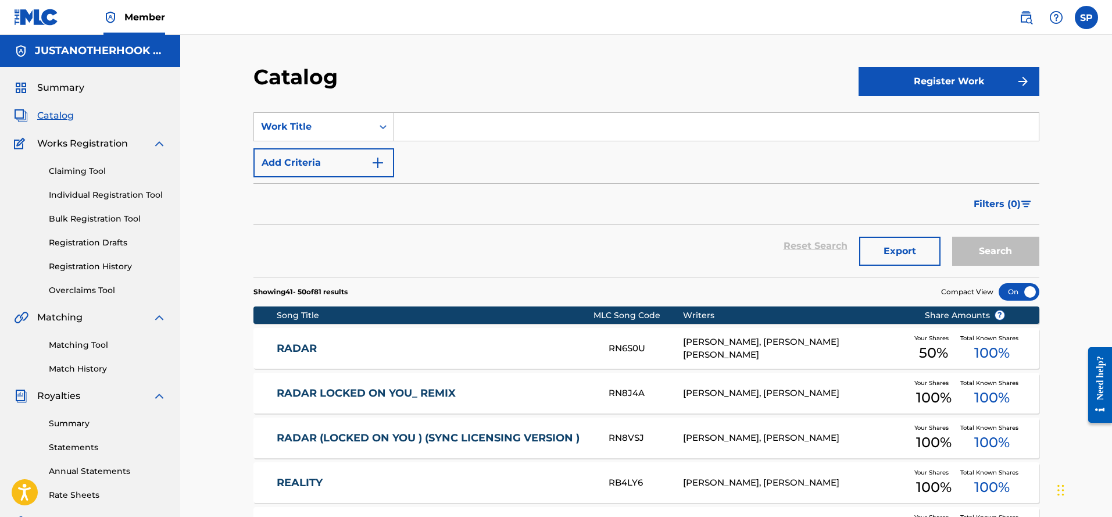
click at [913, 78] on button "Register Work" at bounding box center [948, 81] width 181 height 29
click at [898, 120] on link "Individual" at bounding box center [948, 119] width 181 height 28
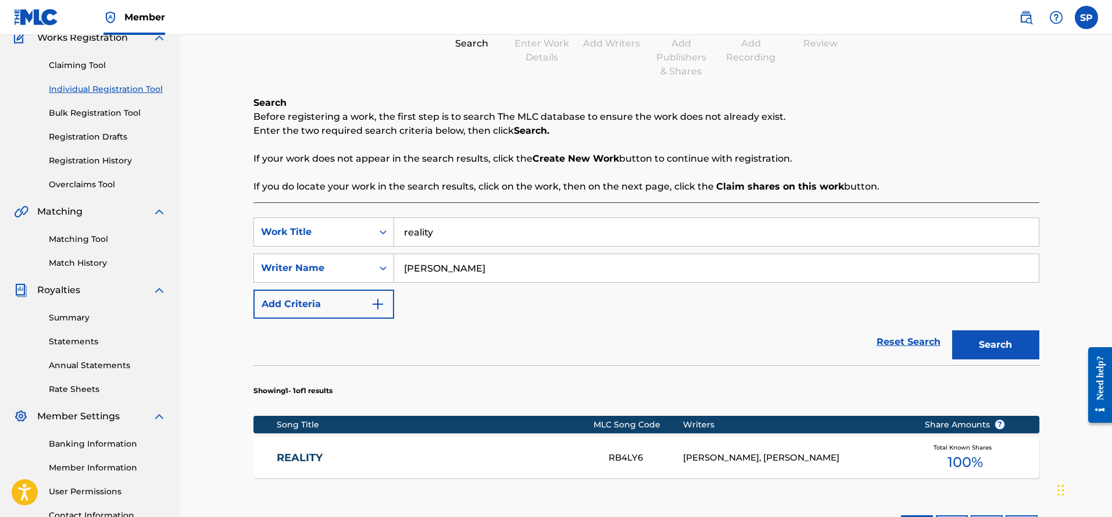
scroll to position [265, 0]
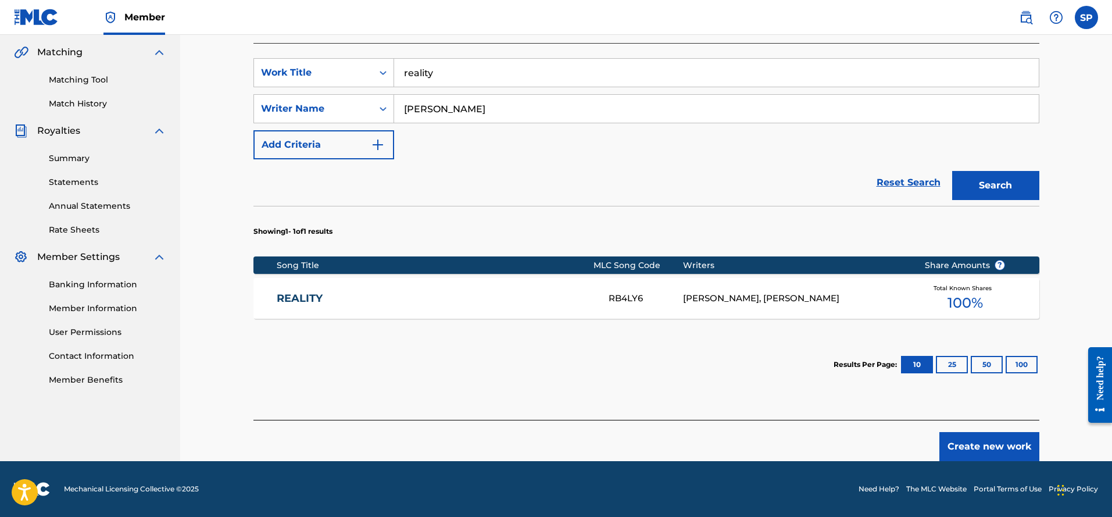
click at [969, 443] on button "Create new work" at bounding box center [989, 446] width 100 height 29
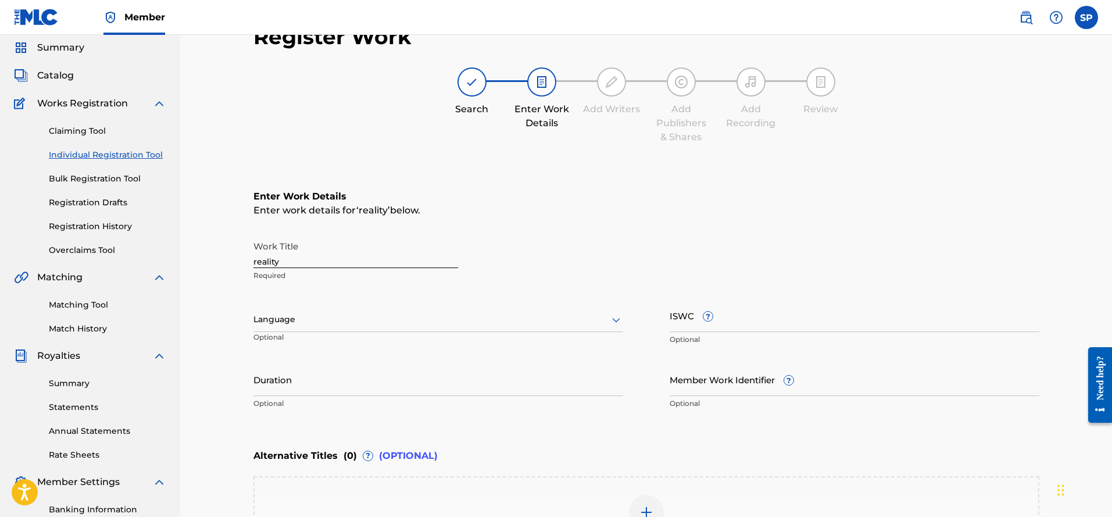
scroll to position [37, 0]
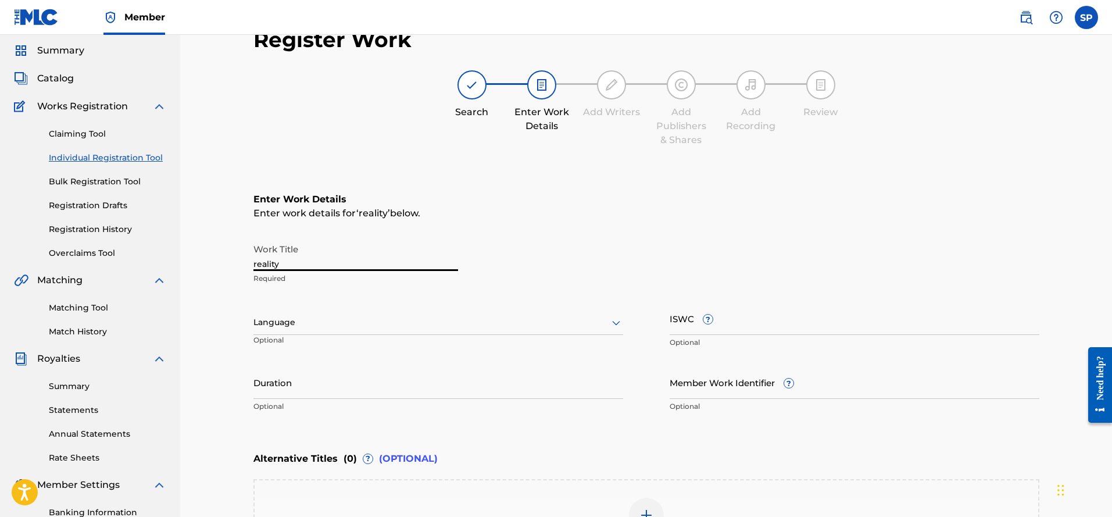
drag, startPoint x: 288, startPoint y: 265, endPoint x: 230, endPoint y: 252, distance: 59.5
click at [230, 252] on div "Register Work Search Enter Work Details Add Writers Add Publishers & Shares Add…" at bounding box center [646, 317] width 932 height 638
type input "rEALITY"
click at [618, 321] on icon at bounding box center [616, 323] width 8 height 5
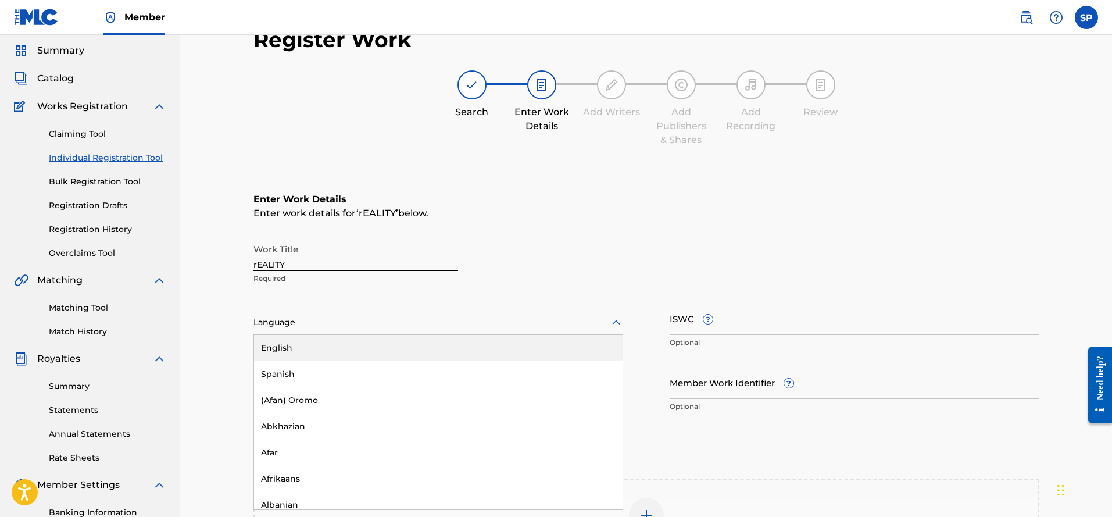
click at [405, 341] on div "English" at bounding box center [438, 348] width 368 height 26
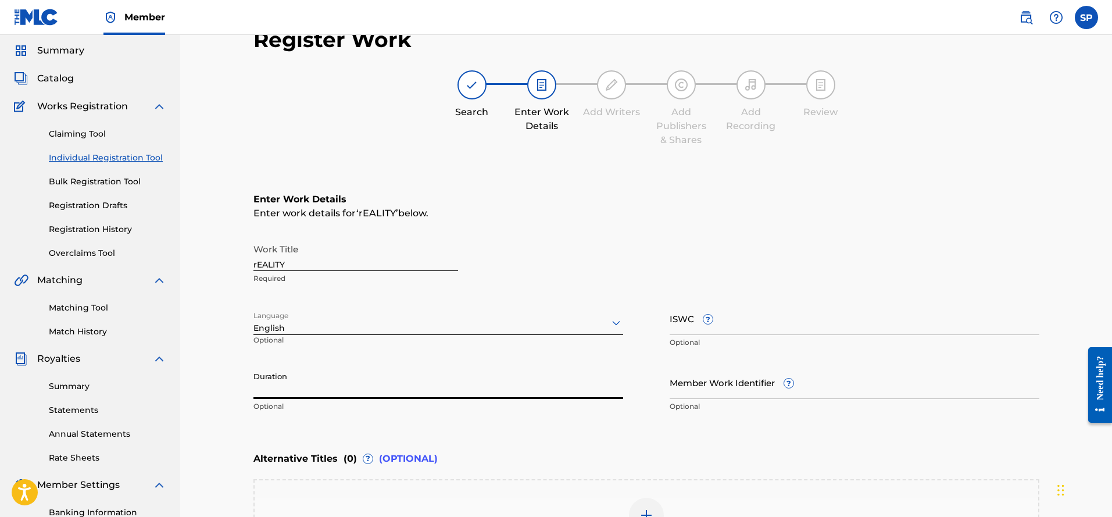
click at [384, 383] on input "Duration" at bounding box center [438, 382] width 370 height 33
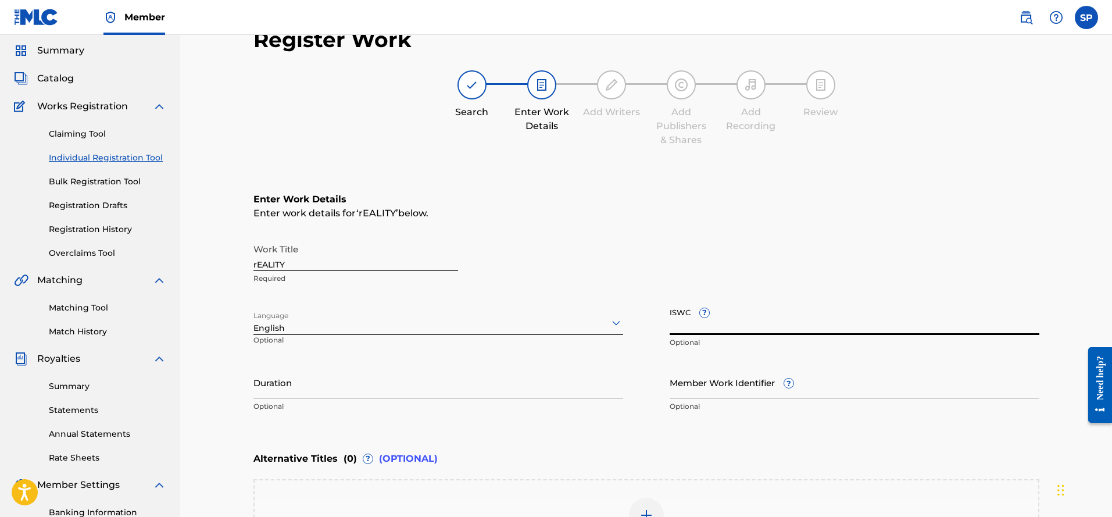
click at [700, 324] on input "ISWC ?" at bounding box center [854, 318] width 370 height 33
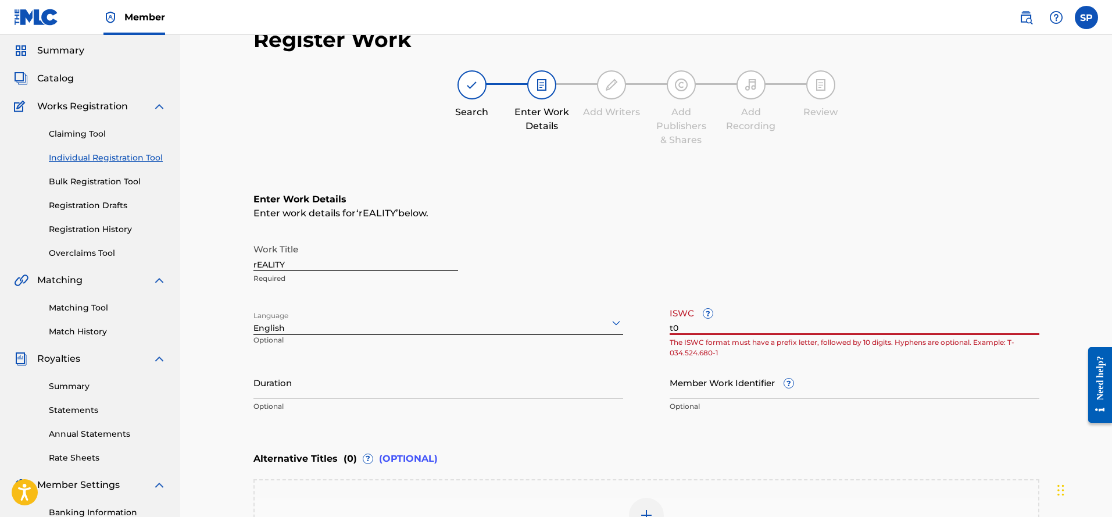
type input "t"
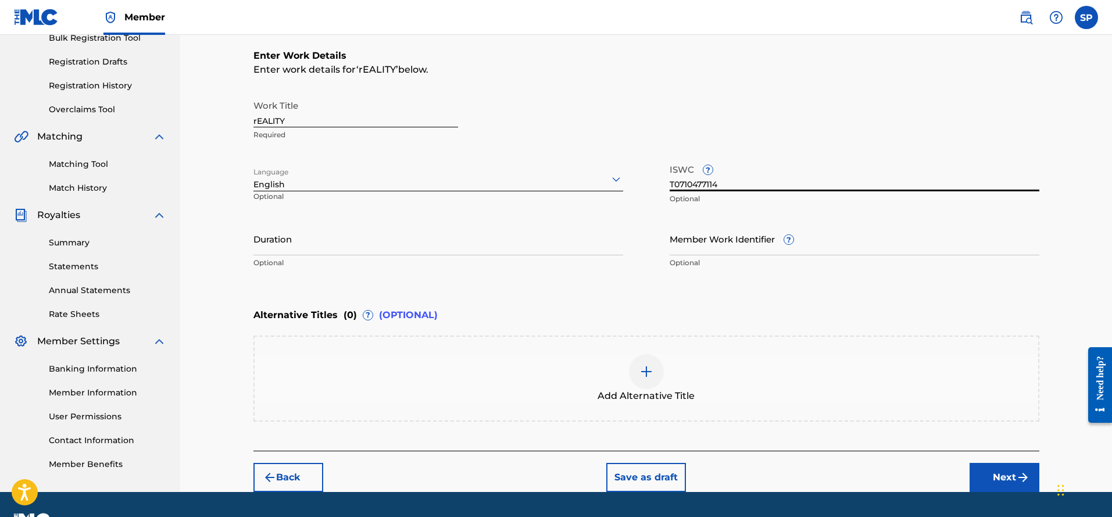
scroll to position [212, 0]
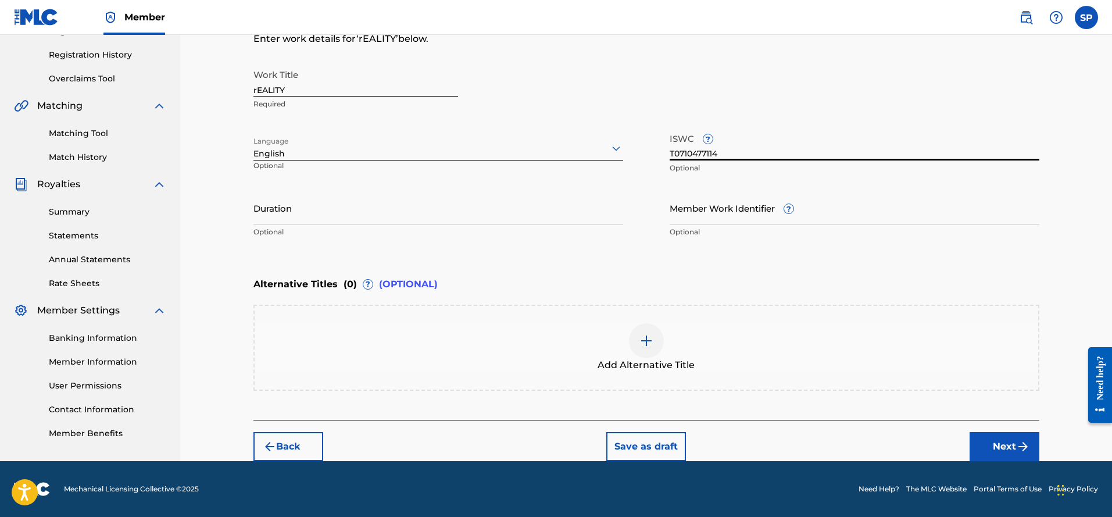
type input "T0710477114"
click at [1011, 450] on button "Next" at bounding box center [1004, 446] width 70 height 29
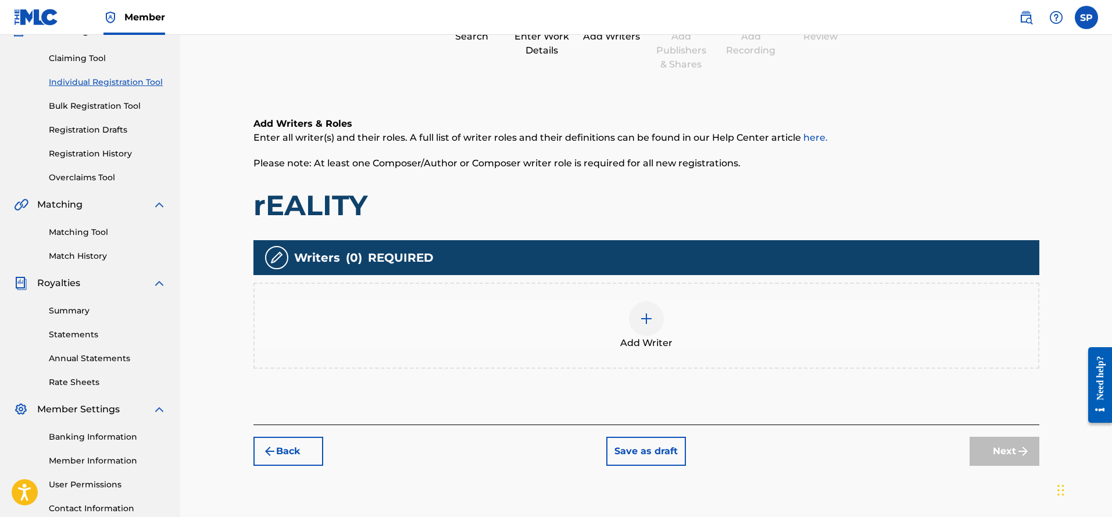
scroll to position [204, 0]
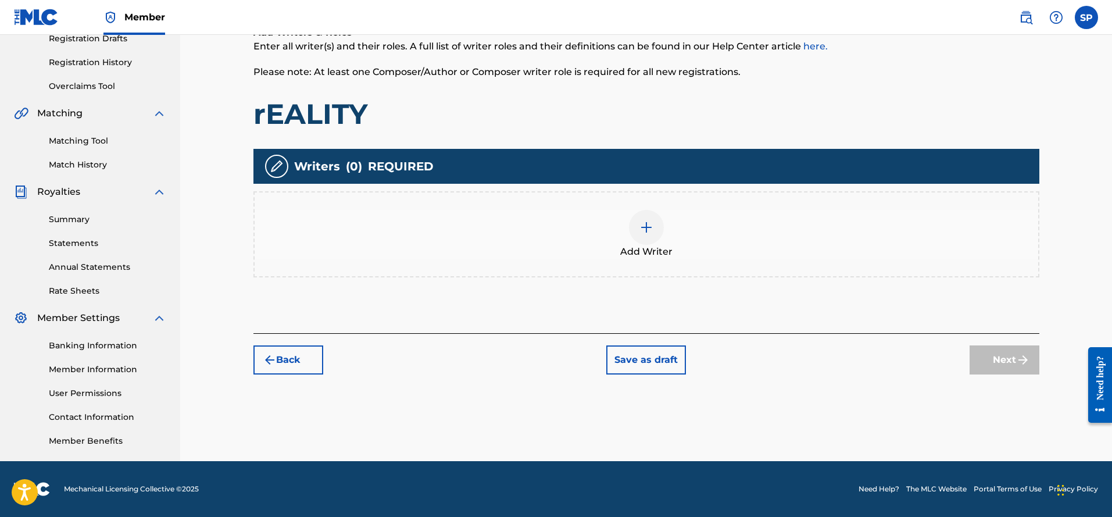
click at [291, 367] on button "Back" at bounding box center [288, 359] width 70 height 29
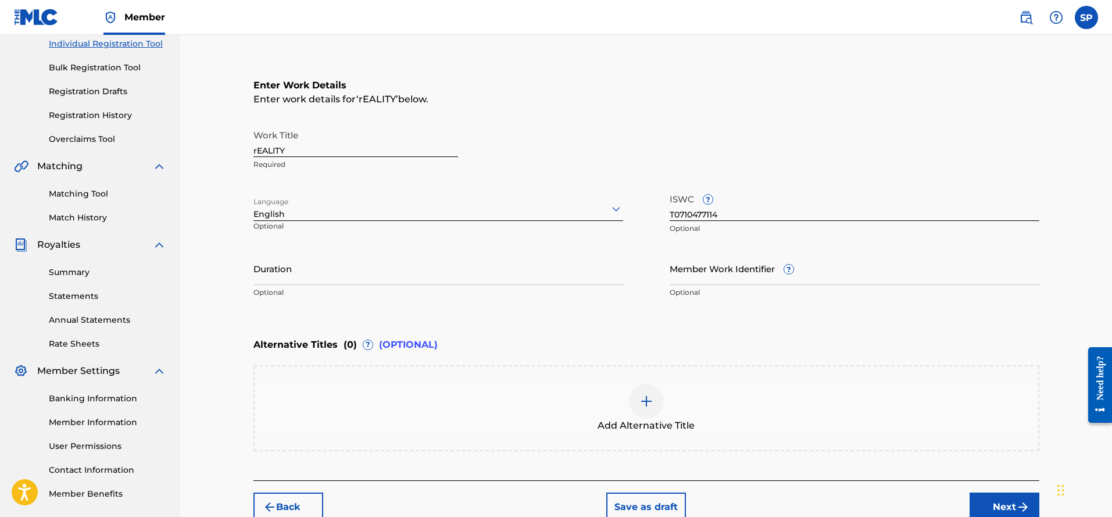
scroll to position [88, 0]
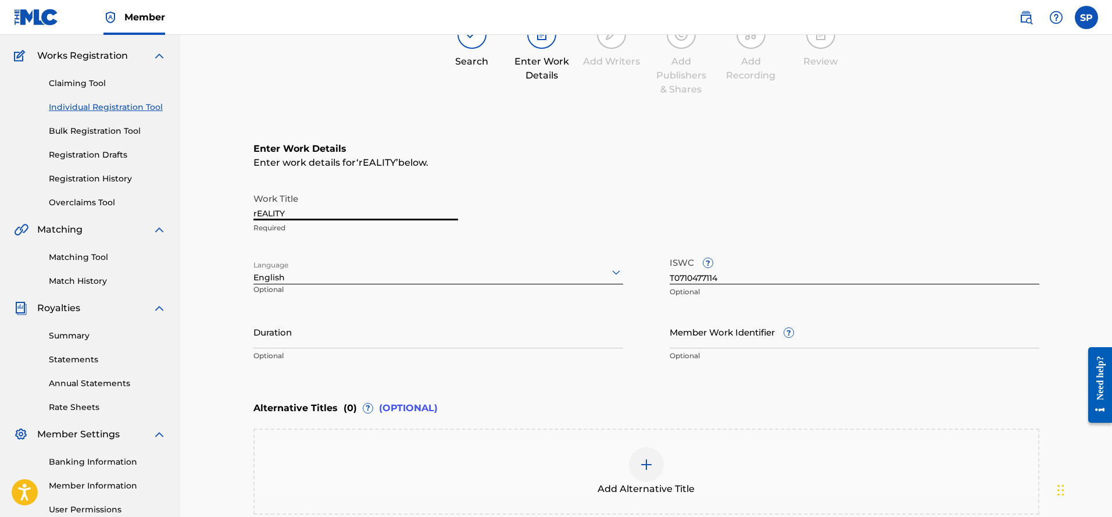
drag, startPoint x: 311, startPoint y: 212, endPoint x: 212, endPoint y: 202, distance: 100.5
click at [212, 202] on div "Register Work Search Enter Work Details Add Writers Add Publishers & Shares Add…" at bounding box center [646, 266] width 932 height 638
type input "r"
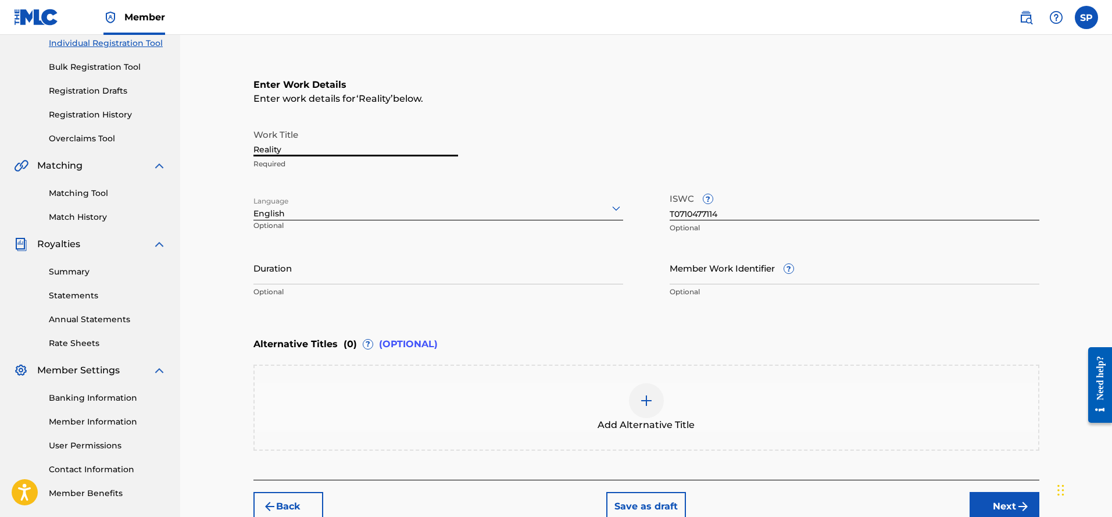
scroll to position [212, 0]
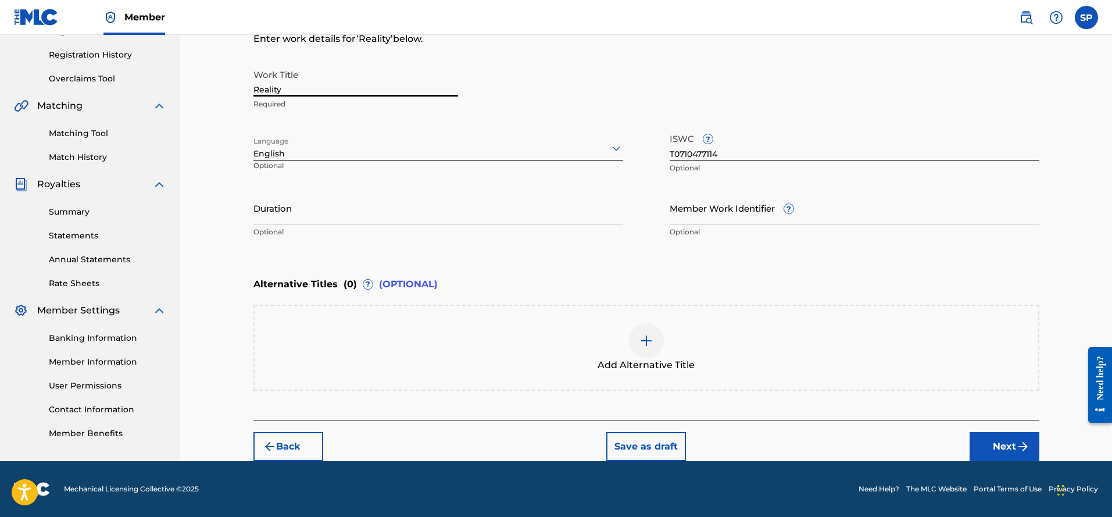
type input "Reality"
click at [998, 445] on button "Next" at bounding box center [1004, 446] width 70 height 29
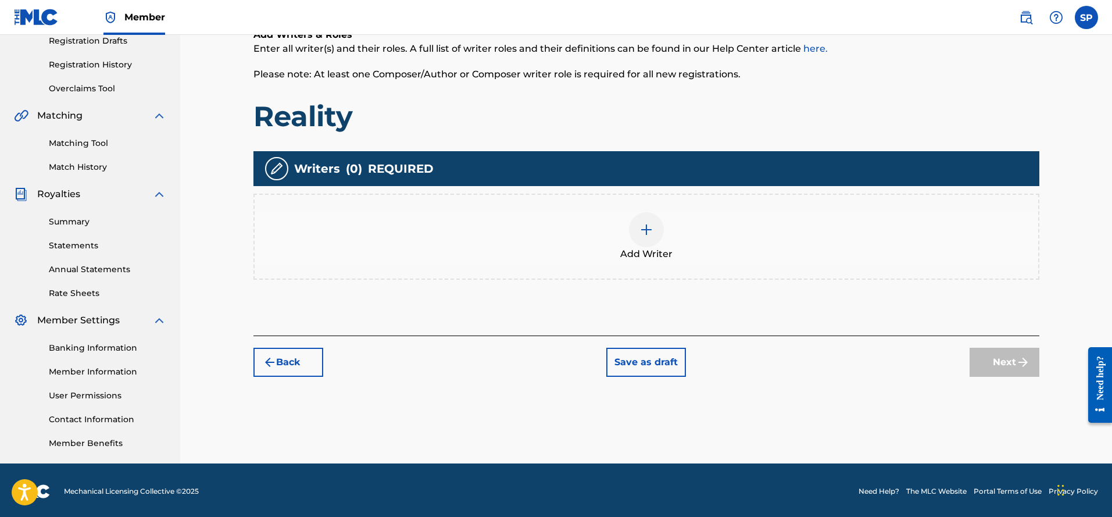
scroll to position [204, 0]
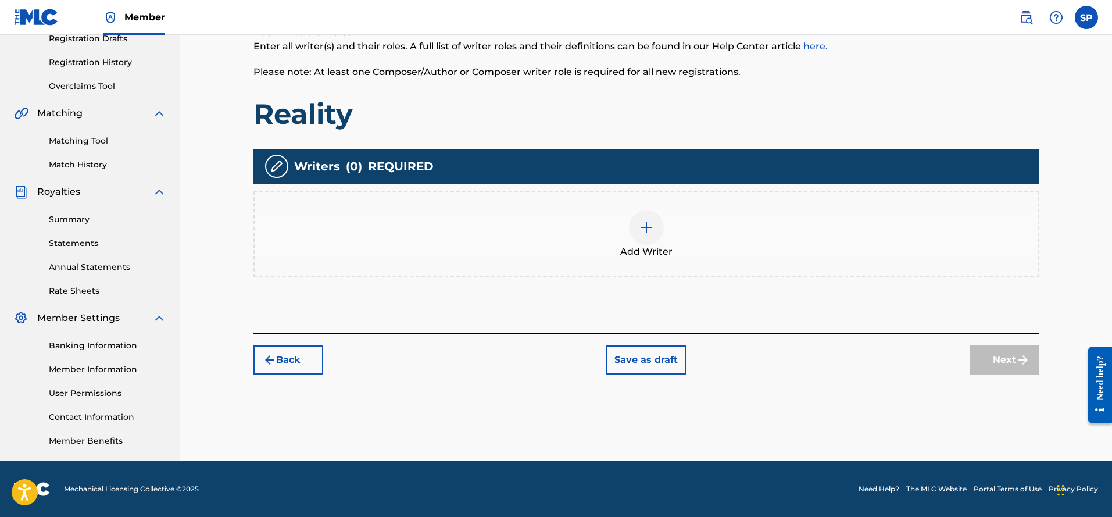
click at [649, 227] on img at bounding box center [646, 227] width 14 height 14
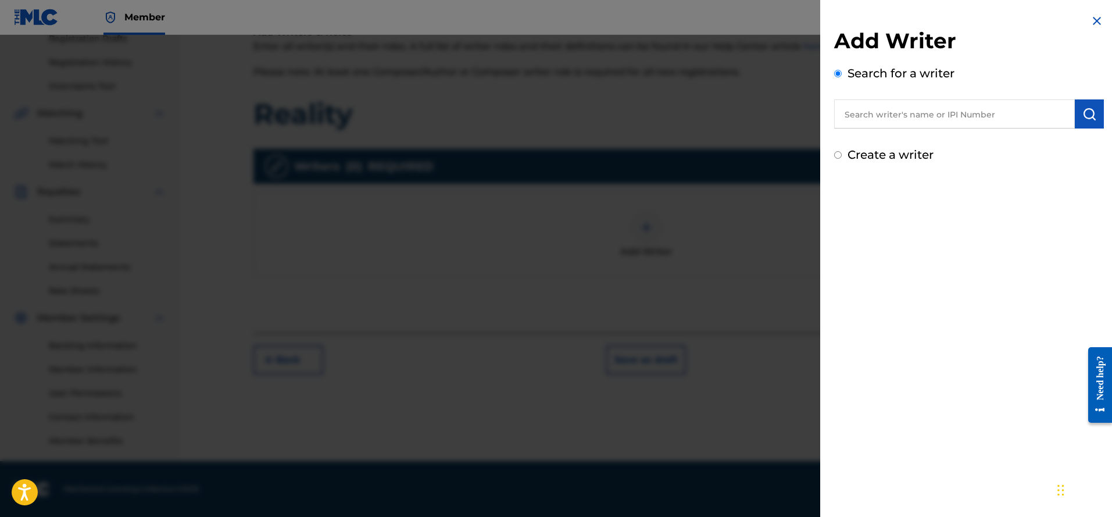
click at [880, 114] on input "text" at bounding box center [954, 113] width 241 height 29
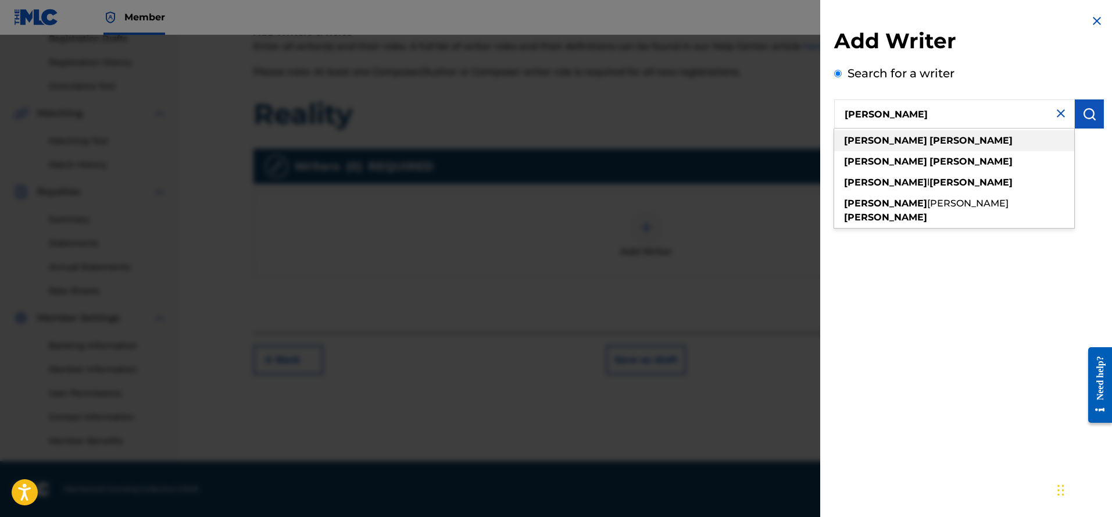
click at [929, 141] on strong "[PERSON_NAME]" at bounding box center [970, 140] width 83 height 11
type input "[PERSON_NAME]"
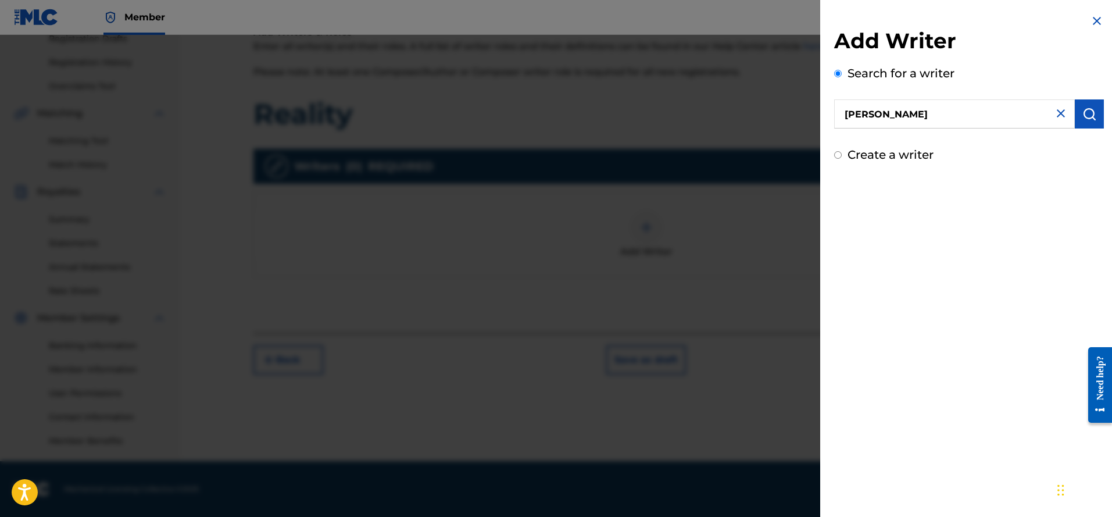
click at [1076, 113] on button "submit" at bounding box center [1089, 113] width 29 height 29
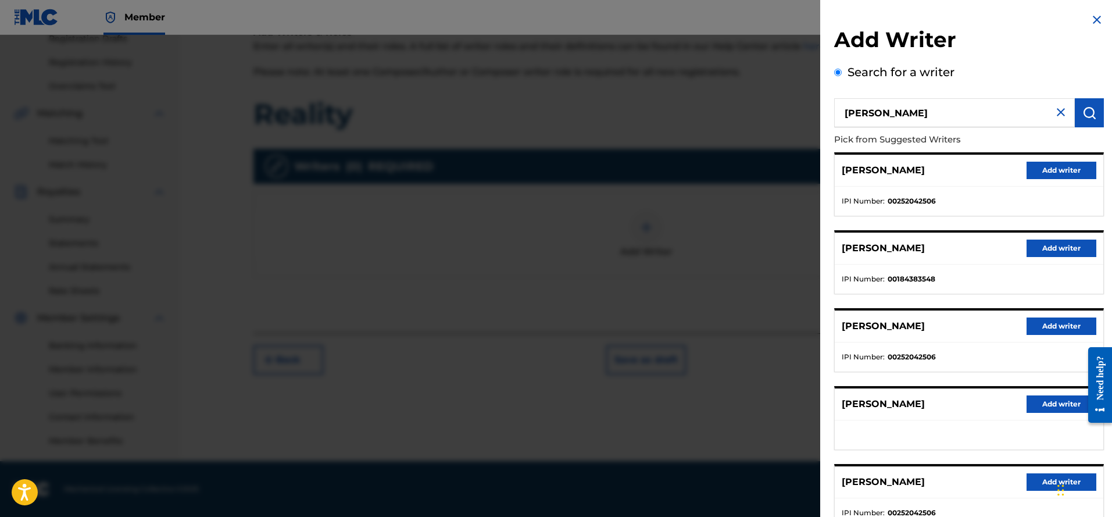
scroll to position [0, 0]
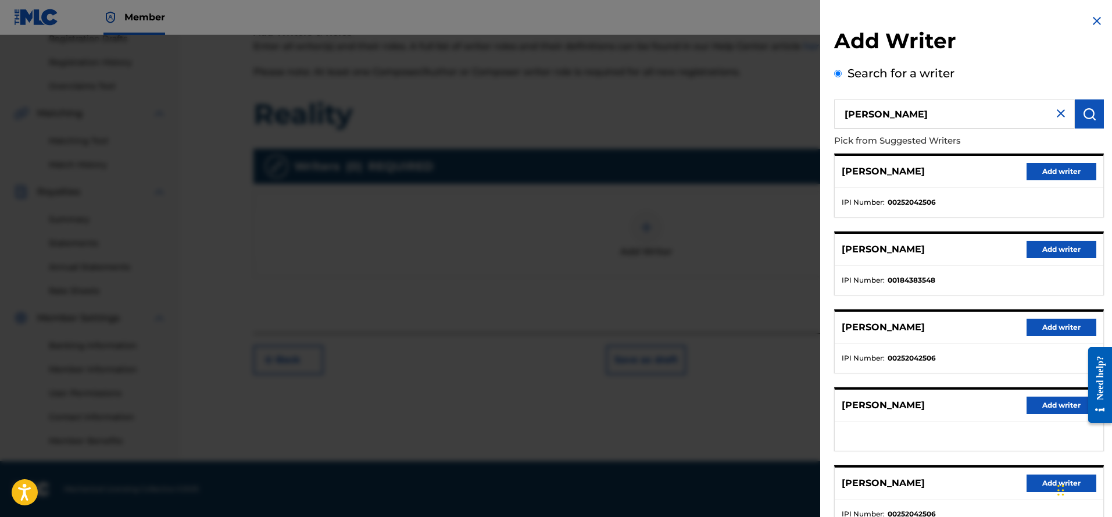
click at [1051, 170] on button "Add writer" at bounding box center [1061, 171] width 70 height 17
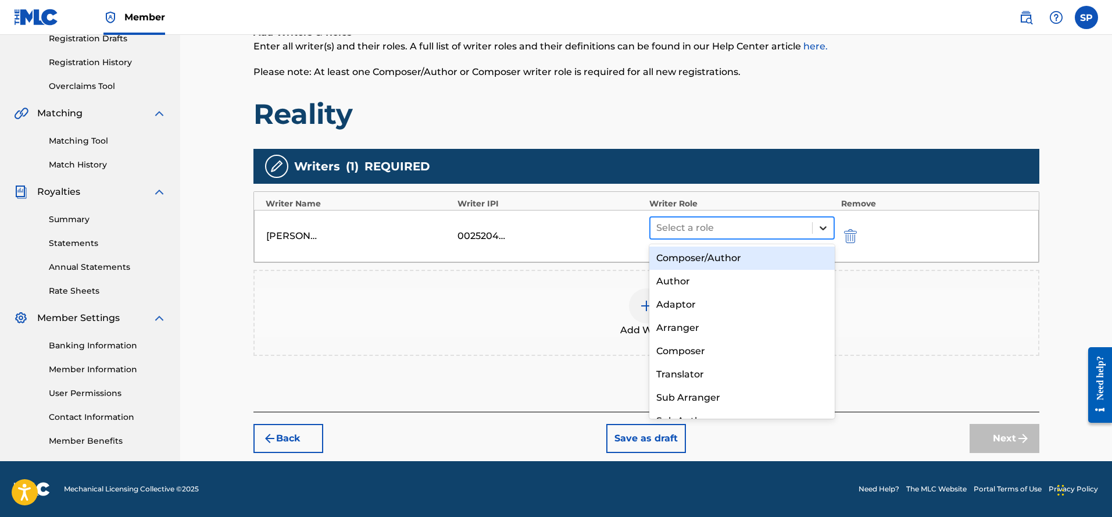
click at [823, 224] on icon at bounding box center [823, 228] width 12 height 12
click at [719, 259] on div "Composer/Author" at bounding box center [742, 257] width 186 height 23
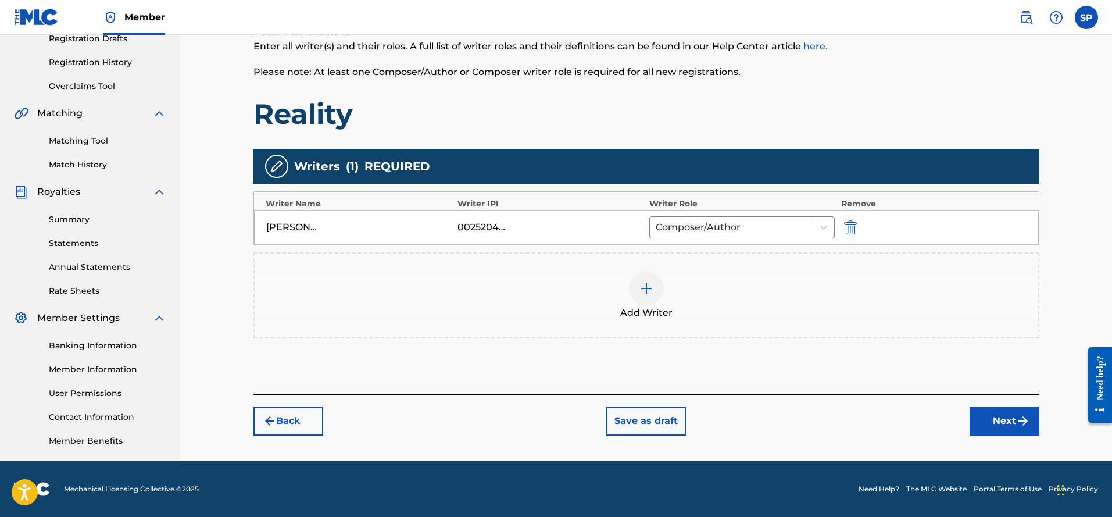
click at [646, 280] on div at bounding box center [646, 288] width 35 height 35
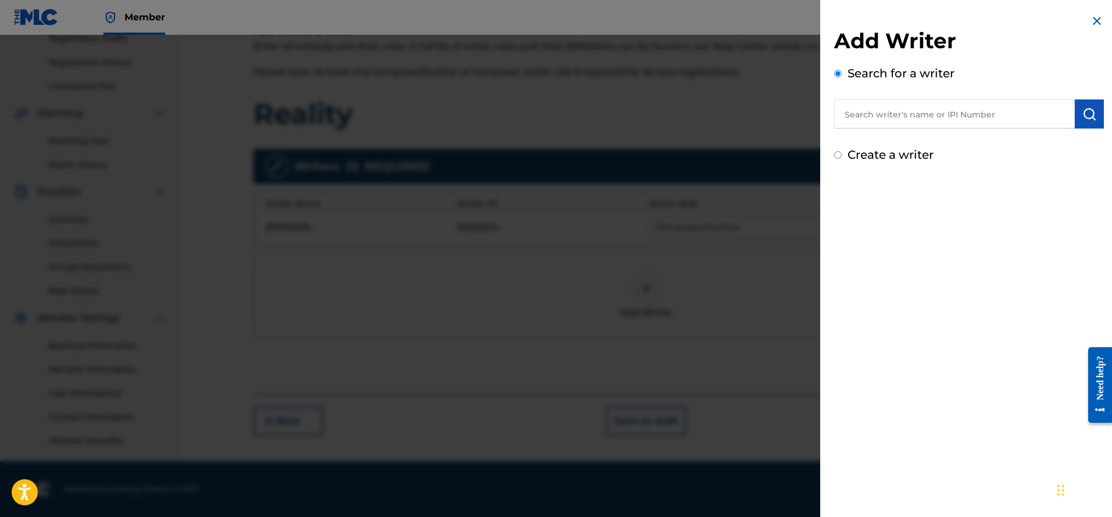
click at [922, 122] on input "text" at bounding box center [954, 113] width 241 height 29
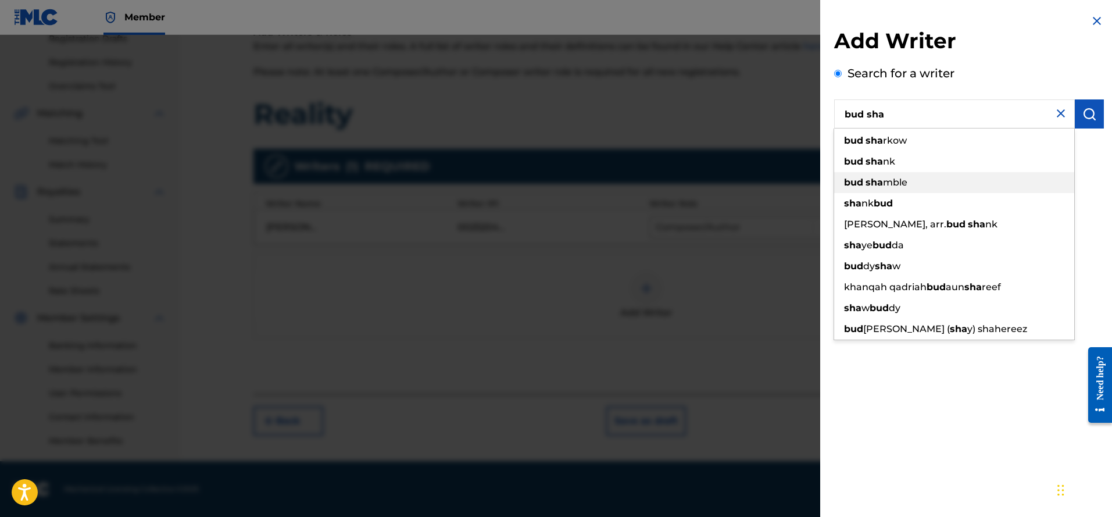
click at [882, 180] on strong "sha" at bounding box center [873, 182] width 17 height 11
type input "[PERSON_NAME]"
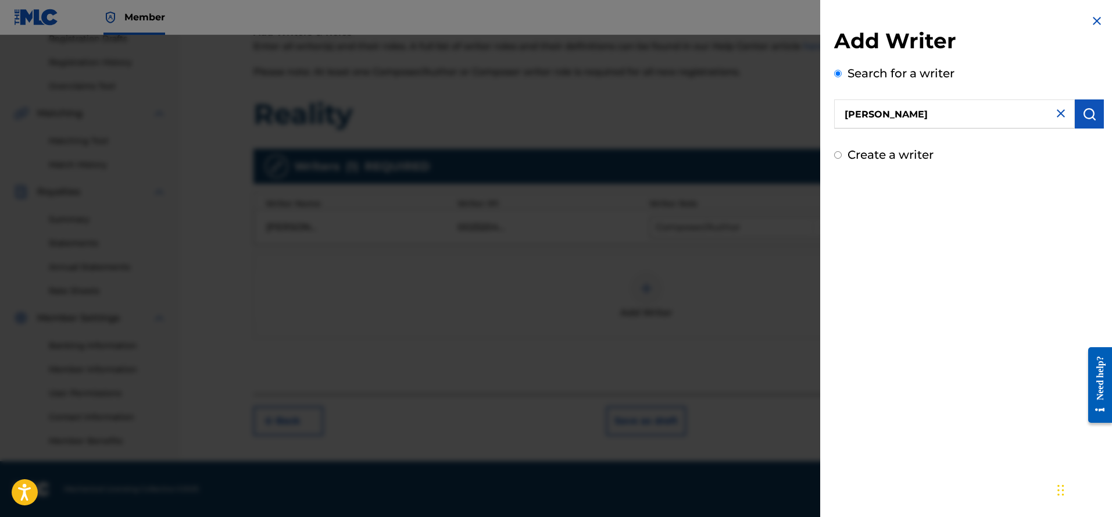
click at [1091, 113] on img "submit" at bounding box center [1089, 114] width 14 height 14
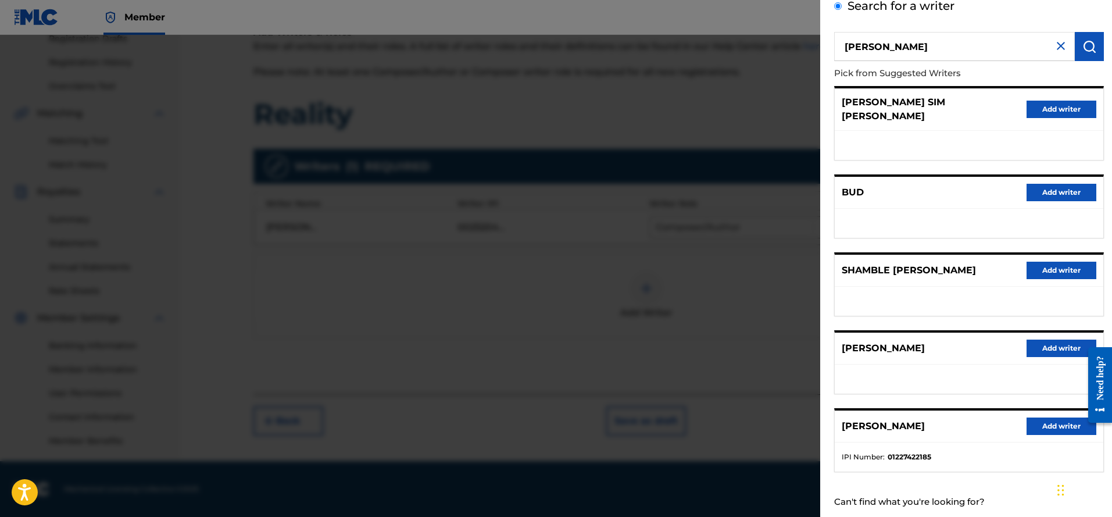
scroll to position [85, 0]
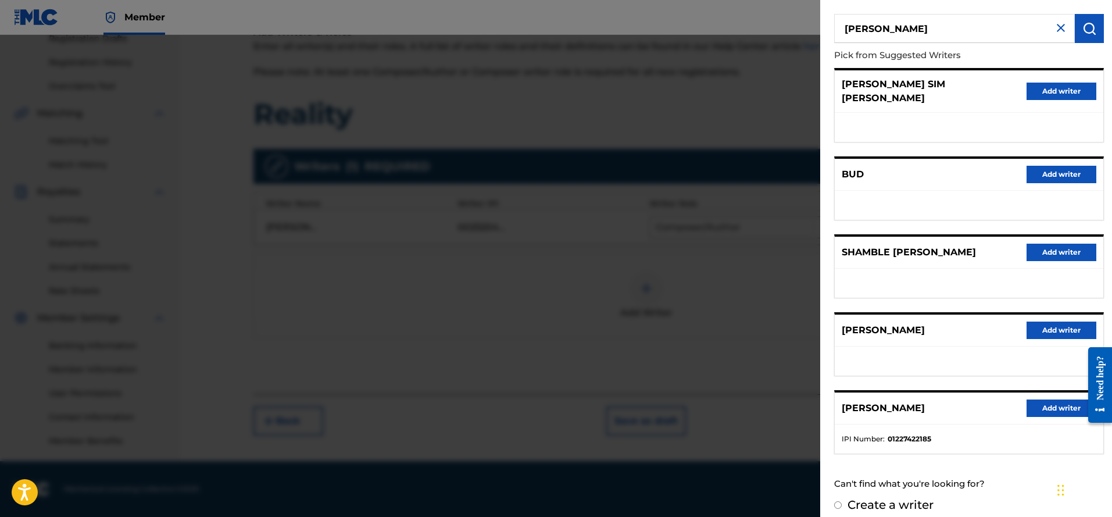
click at [1055, 399] on button "Add writer" at bounding box center [1061, 407] width 70 height 17
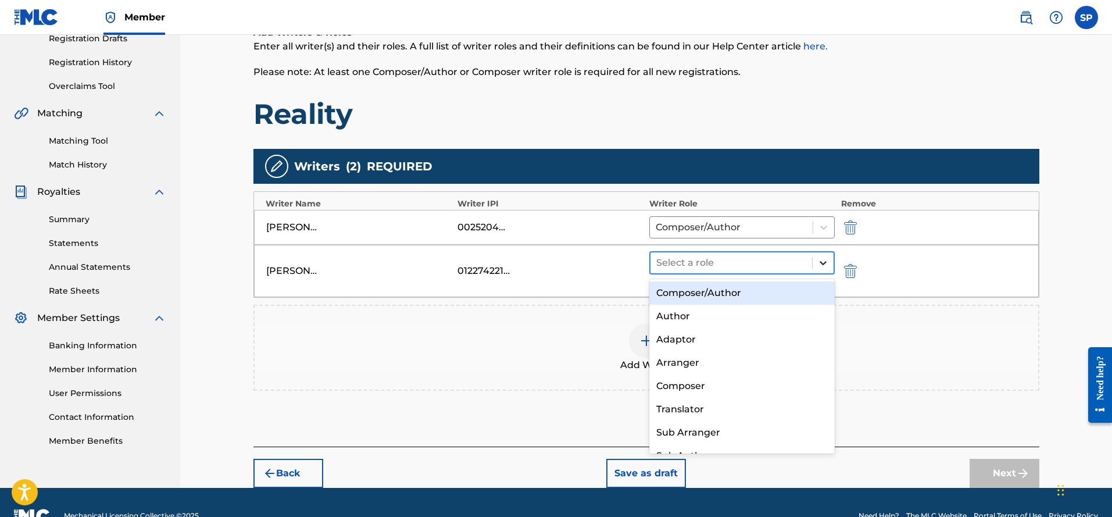
click at [824, 263] on icon at bounding box center [822, 263] width 7 height 4
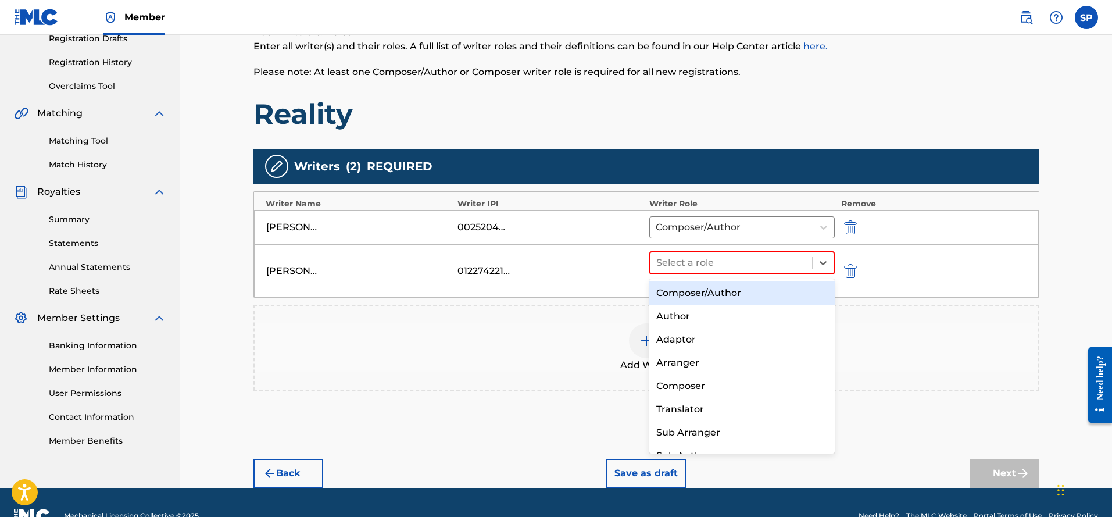
click at [782, 294] on div "Composer/Author" at bounding box center [742, 292] width 186 height 23
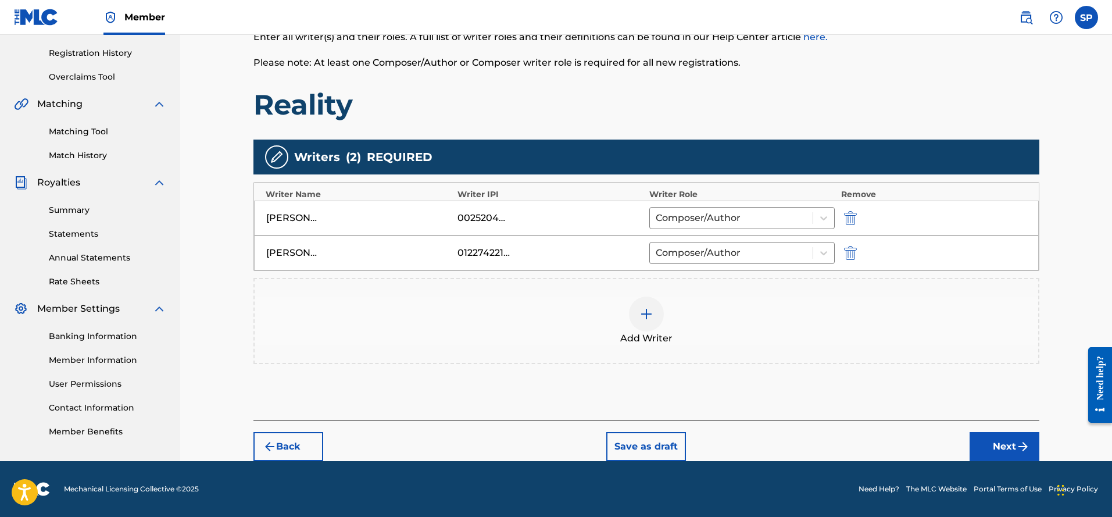
click at [1007, 443] on button "Next" at bounding box center [1004, 446] width 70 height 29
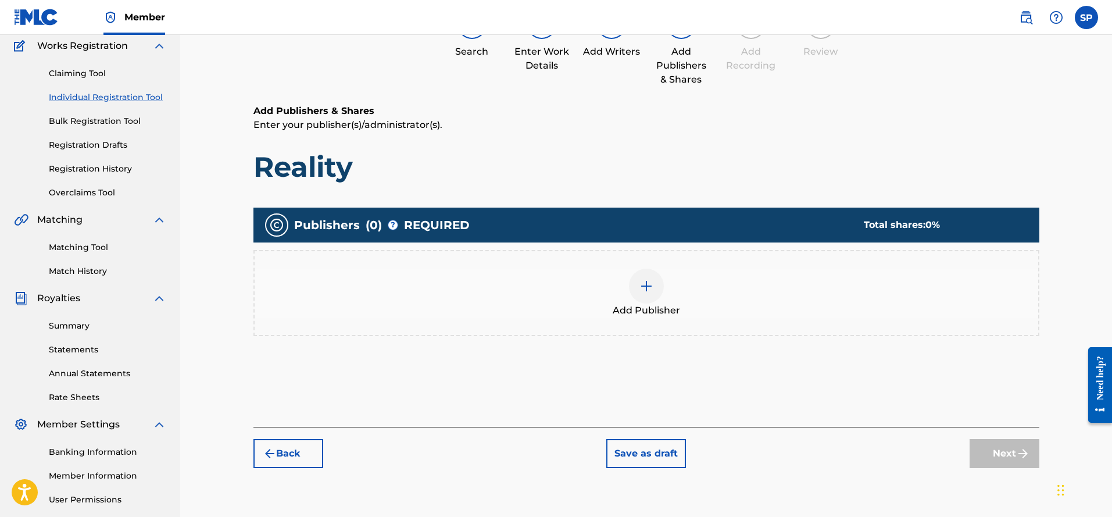
scroll to position [110, 0]
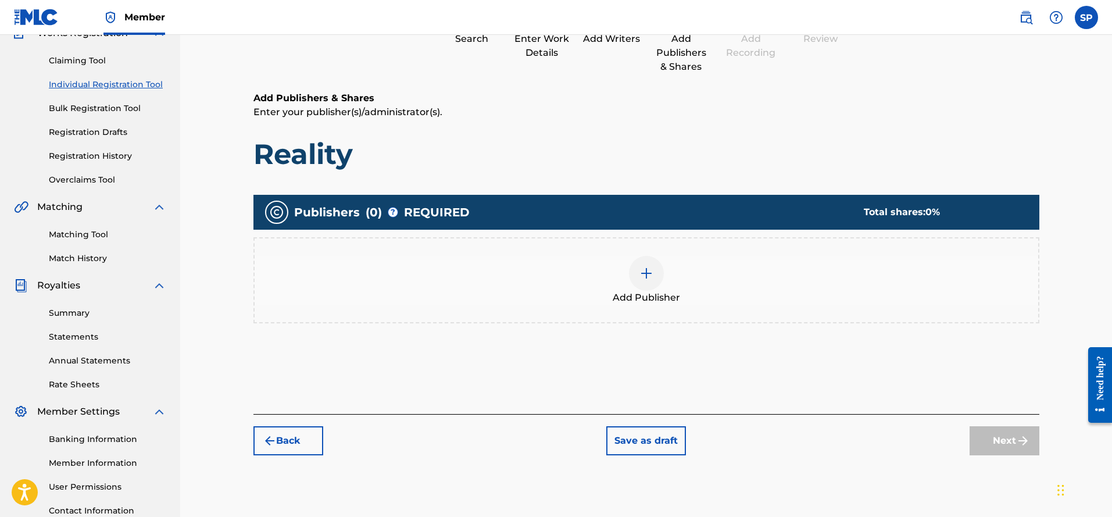
click at [643, 271] on img at bounding box center [646, 273] width 14 height 14
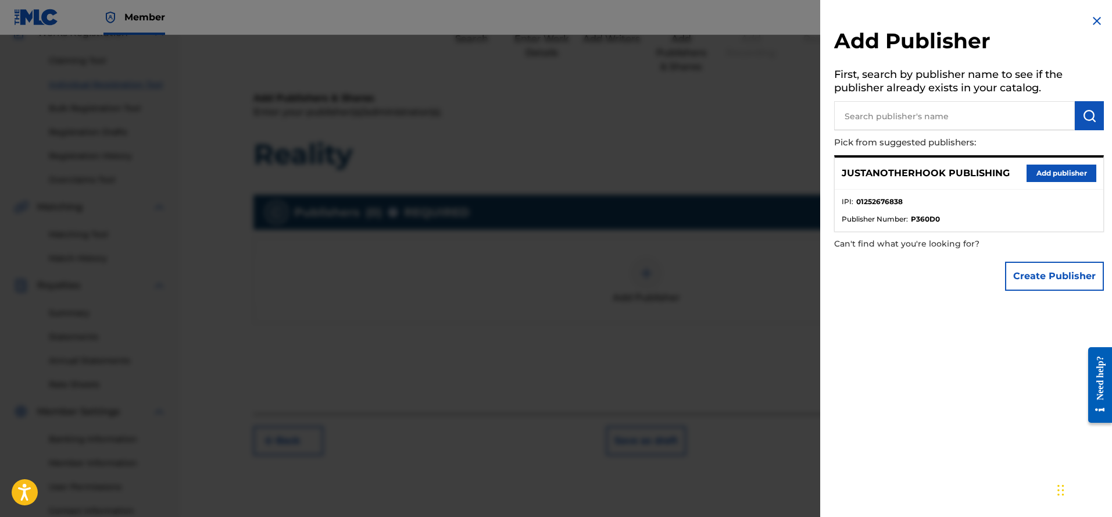
click at [1057, 176] on button "Add publisher" at bounding box center [1061, 172] width 70 height 17
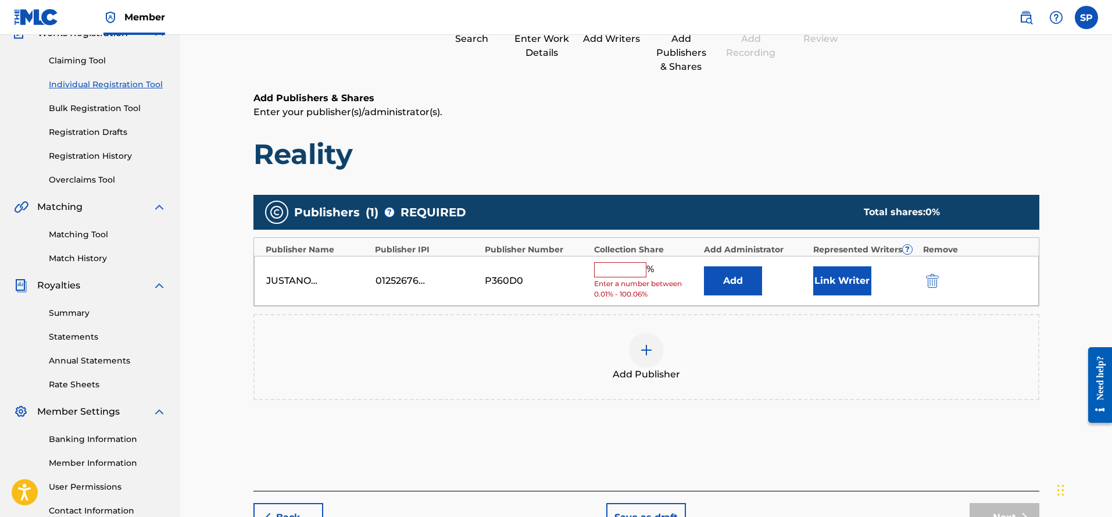
click at [628, 265] on input "text" at bounding box center [620, 269] width 52 height 15
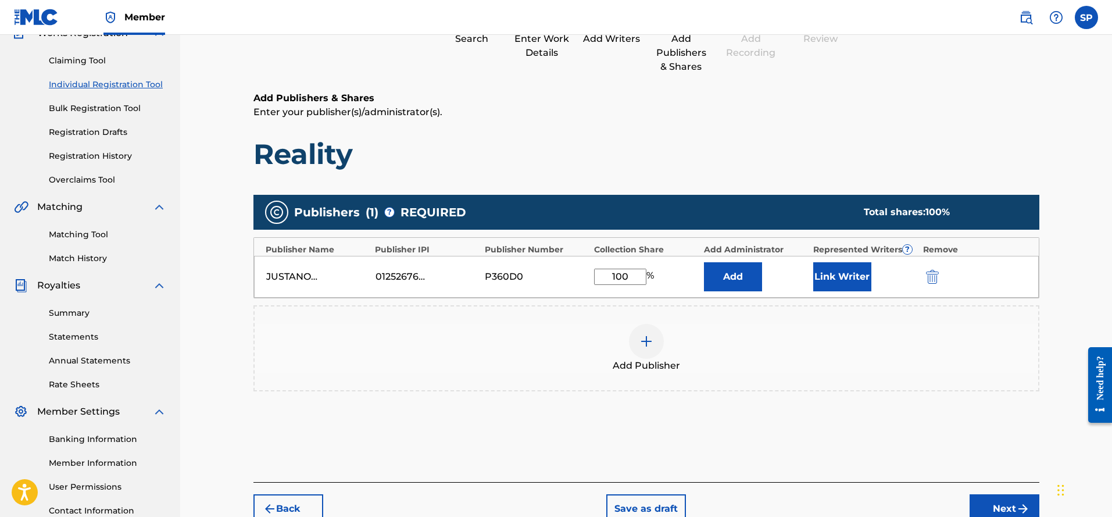
type input "100"
click at [846, 276] on button "Link Writer" at bounding box center [842, 276] width 58 height 29
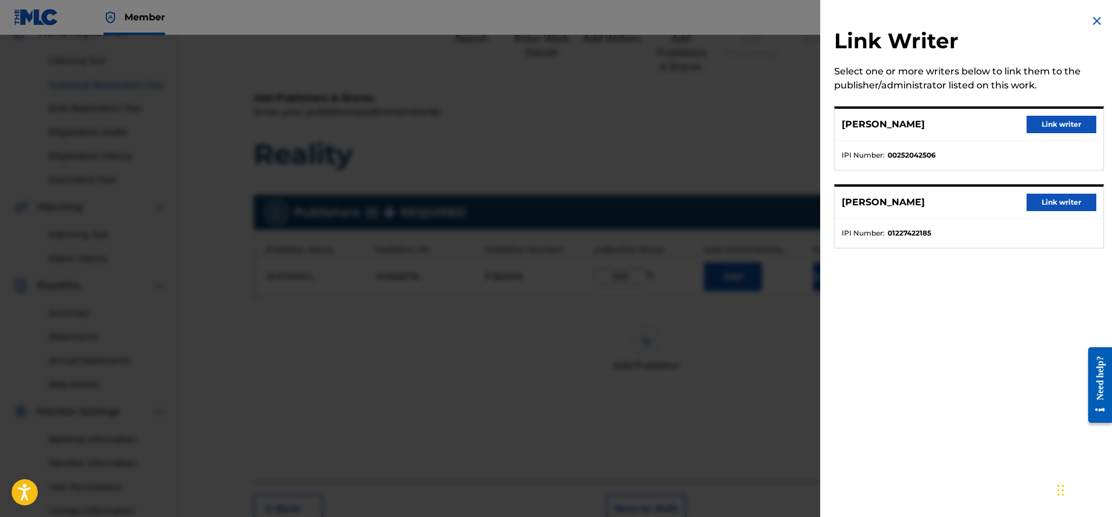
drag, startPoint x: 1047, startPoint y: 123, endPoint x: 1043, endPoint y: 131, distance: 9.9
click at [1047, 125] on button "Link writer" at bounding box center [1061, 124] width 70 height 17
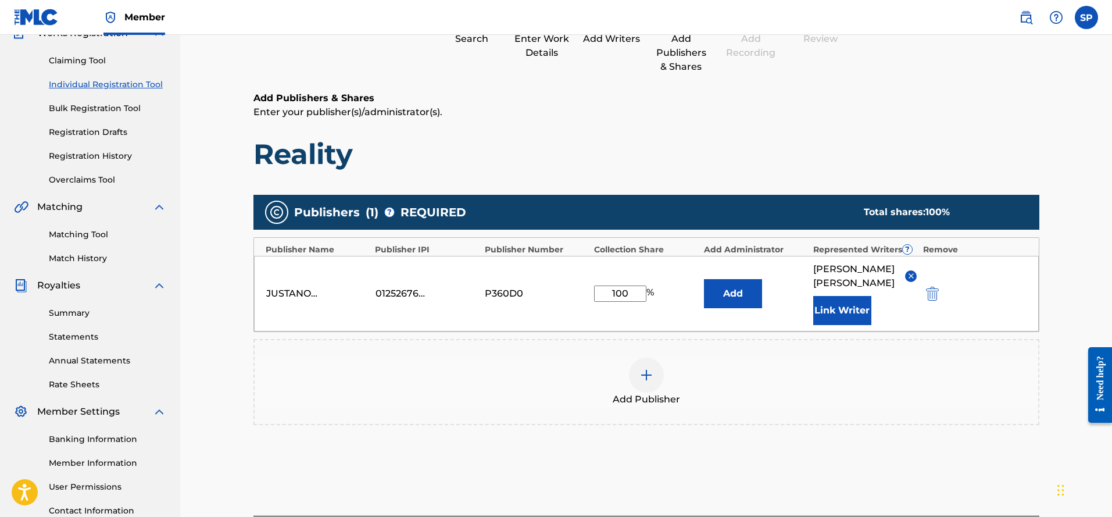
click at [846, 311] on button "Link Writer" at bounding box center [842, 310] width 58 height 29
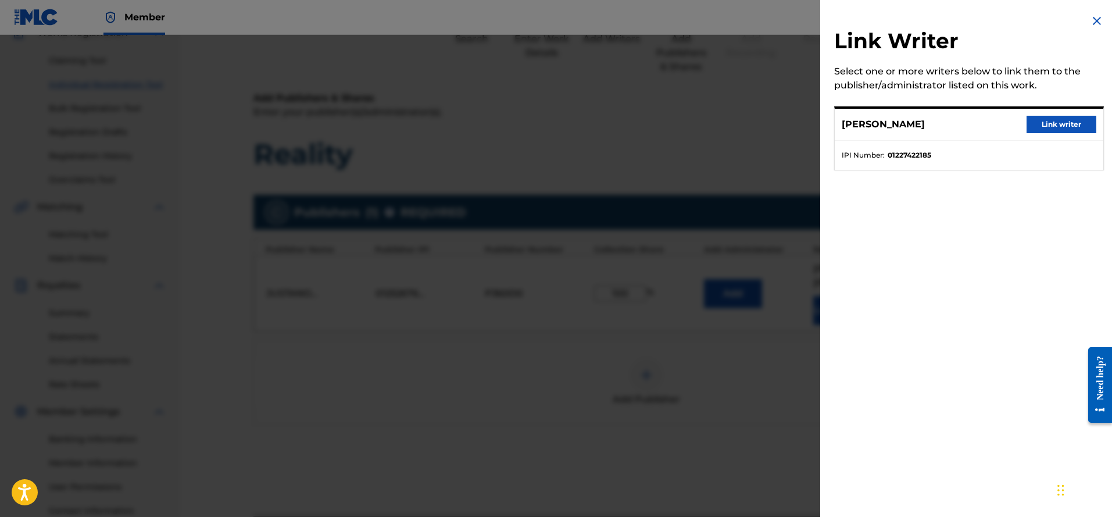
click at [1044, 127] on button "Link writer" at bounding box center [1061, 124] width 70 height 17
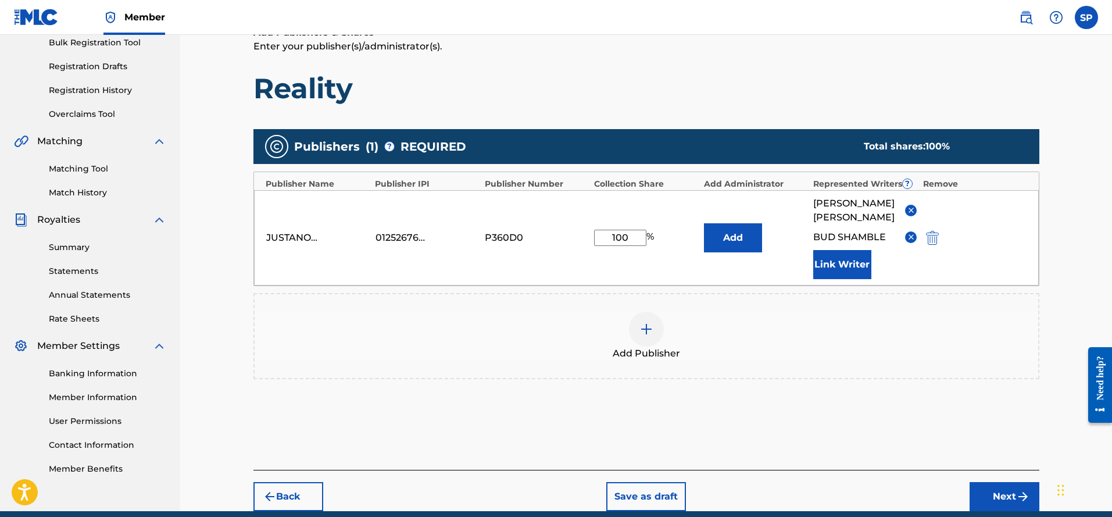
scroll to position [226, 0]
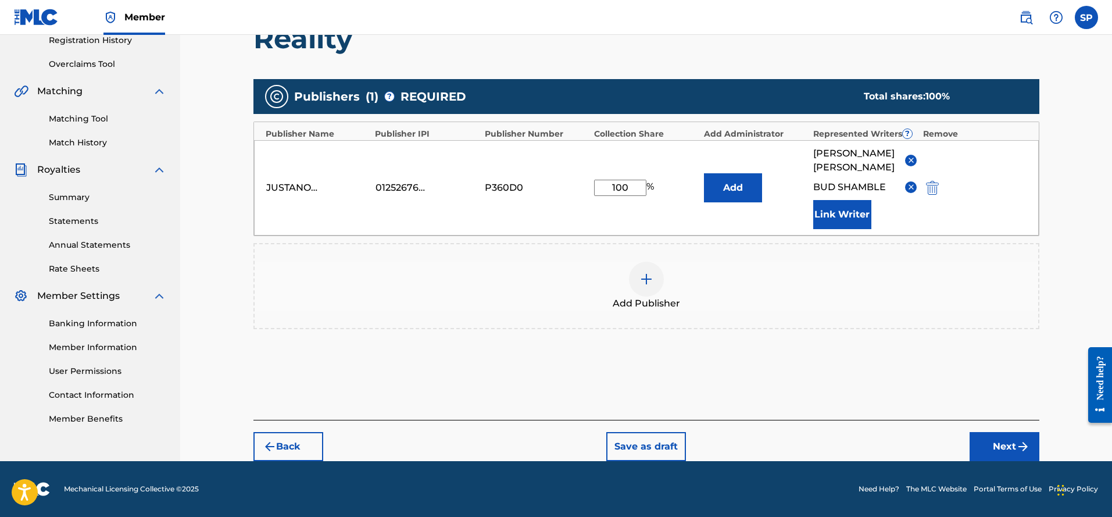
click at [998, 439] on button "Next" at bounding box center [1004, 446] width 70 height 29
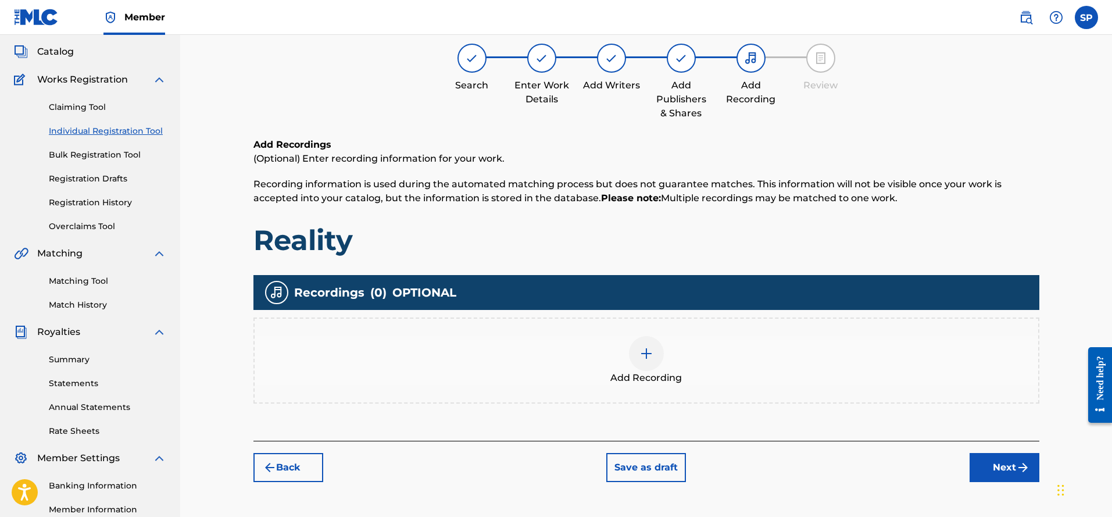
scroll to position [52, 0]
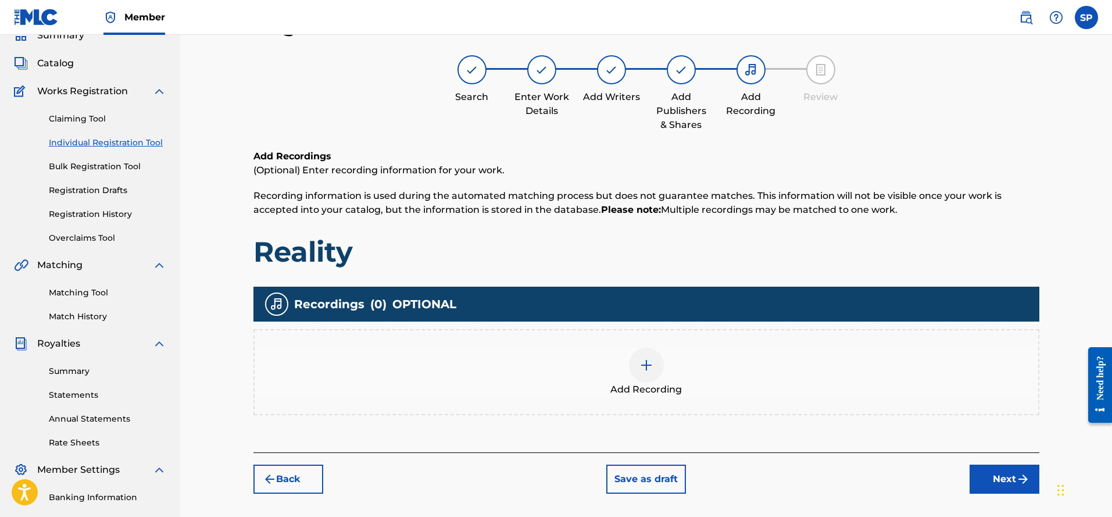
click at [645, 375] on div at bounding box center [646, 365] width 35 height 35
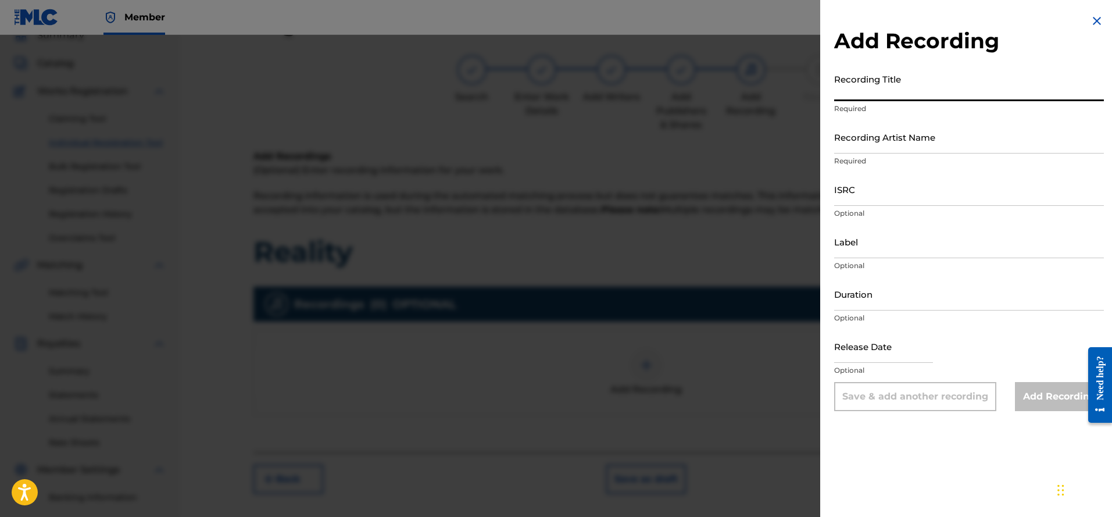
click at [872, 93] on input "Recording Title" at bounding box center [969, 84] width 270 height 33
type input "Reality"
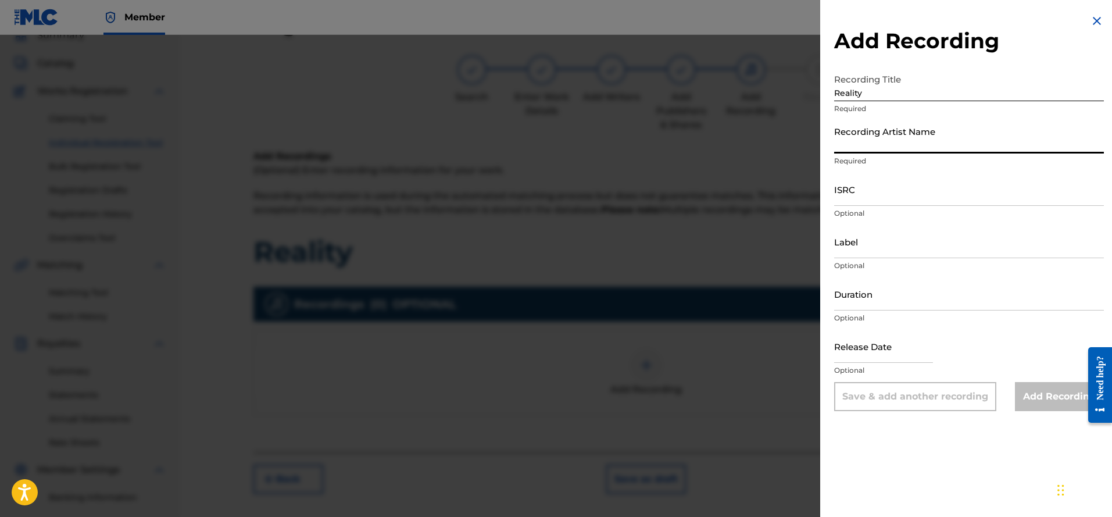
click at [862, 144] on input "Recording Artist Name" at bounding box center [969, 136] width 270 height 33
type input "[PERSON_NAME]"
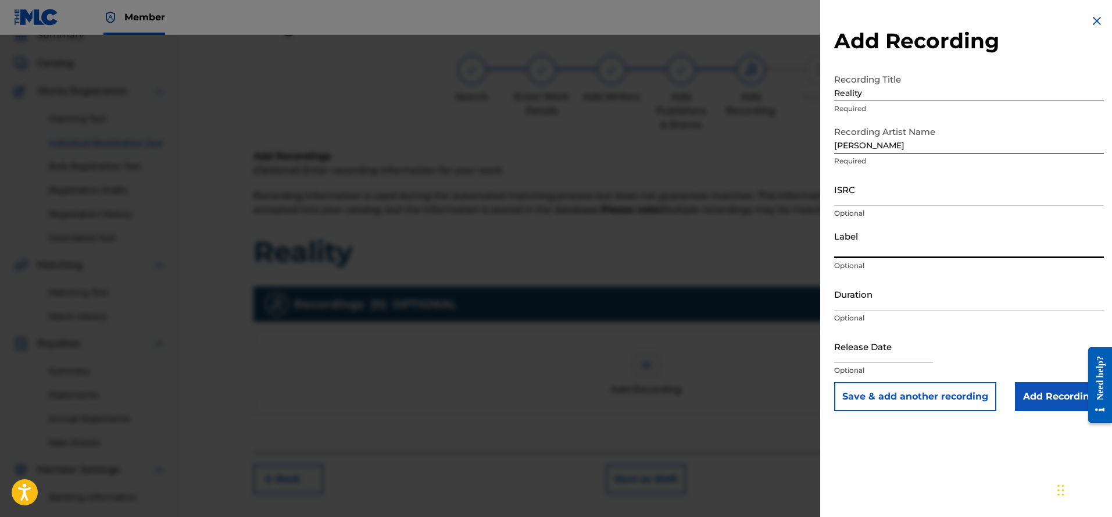
click at [858, 250] on input "Label" at bounding box center [969, 241] width 270 height 33
type input "JustAnotherHook Publishing"
click at [914, 400] on button "Save & add another recording" at bounding box center [915, 396] width 162 height 29
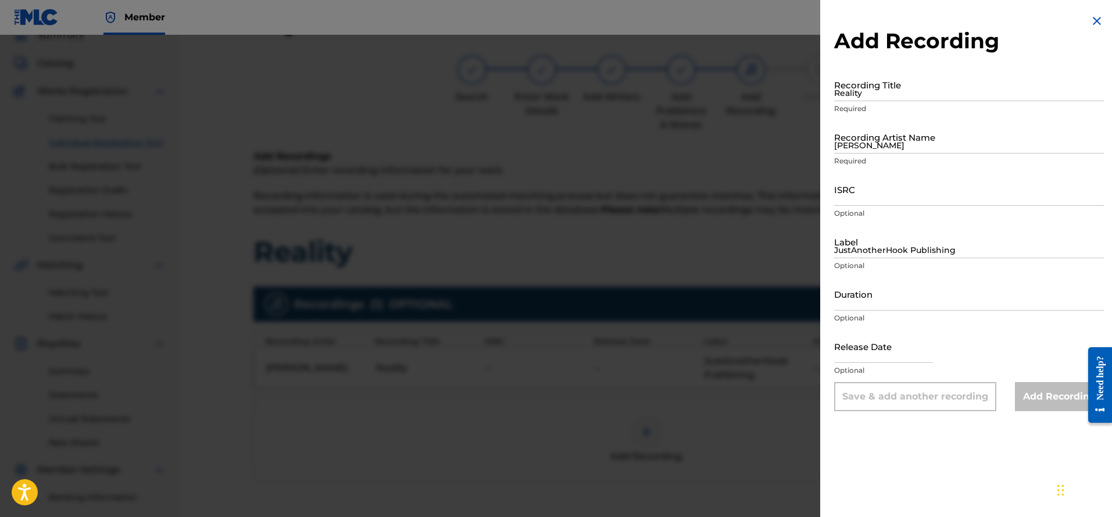
click at [1097, 22] on img at bounding box center [1097, 21] width 14 height 14
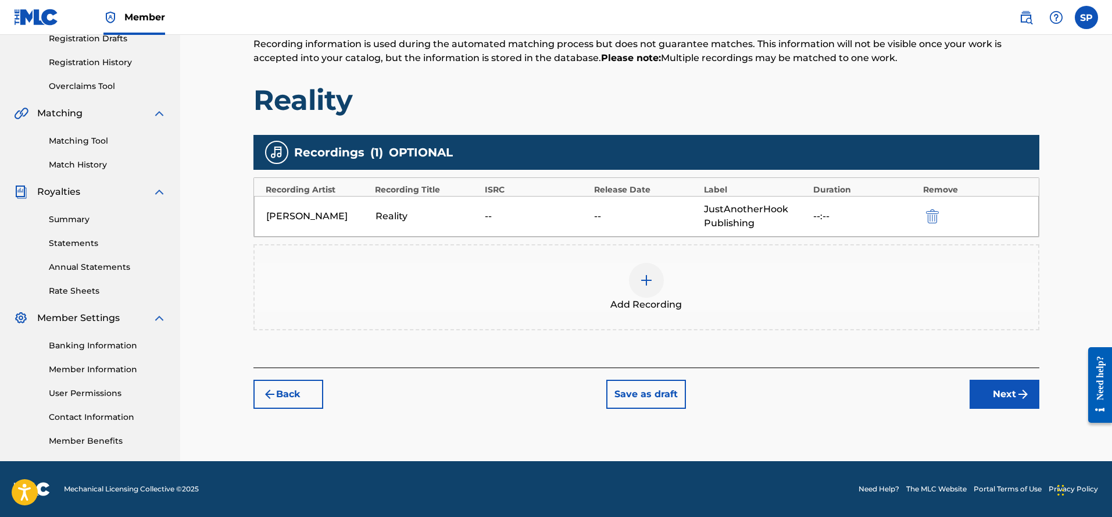
click at [1009, 398] on button "Next" at bounding box center [1004, 393] width 70 height 29
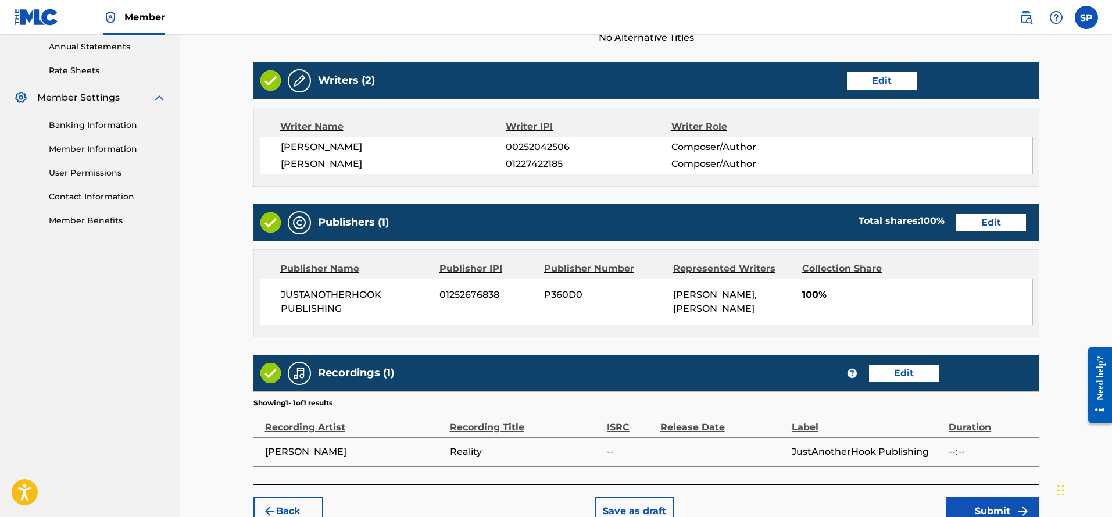
scroll to position [489, 0]
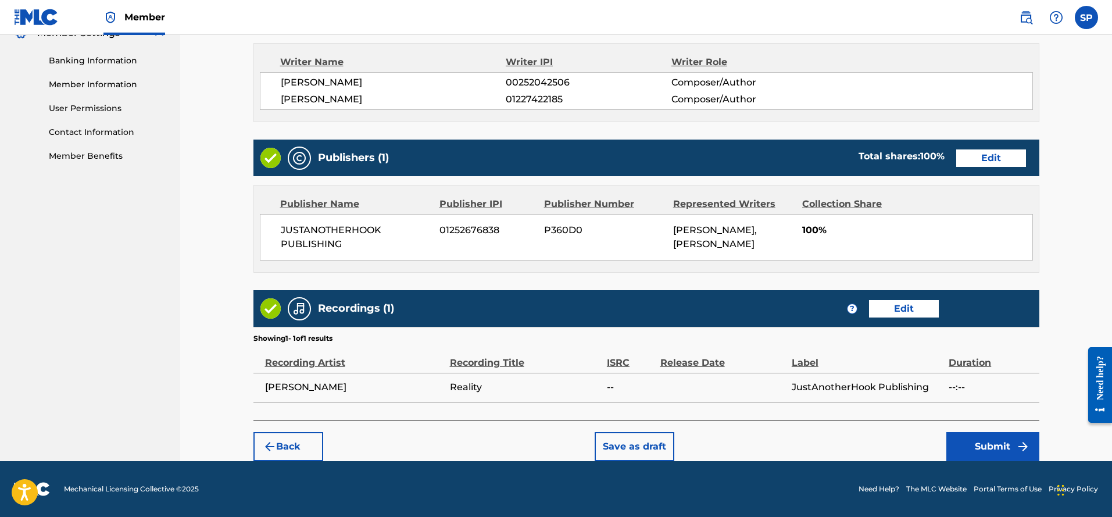
click at [981, 448] on button "Submit" at bounding box center [992, 446] width 93 height 29
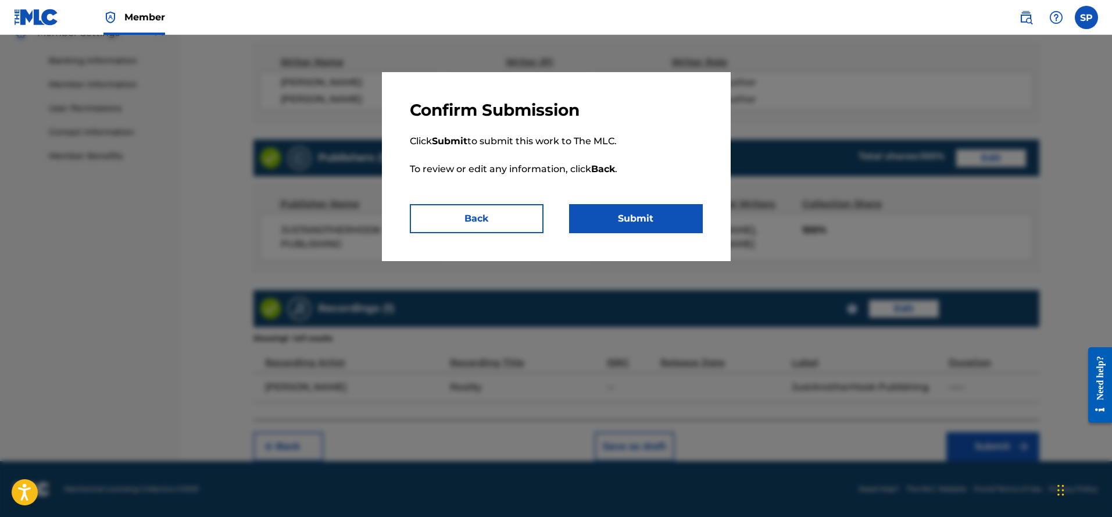
click at [643, 232] on button "Submit" at bounding box center [636, 218] width 134 height 29
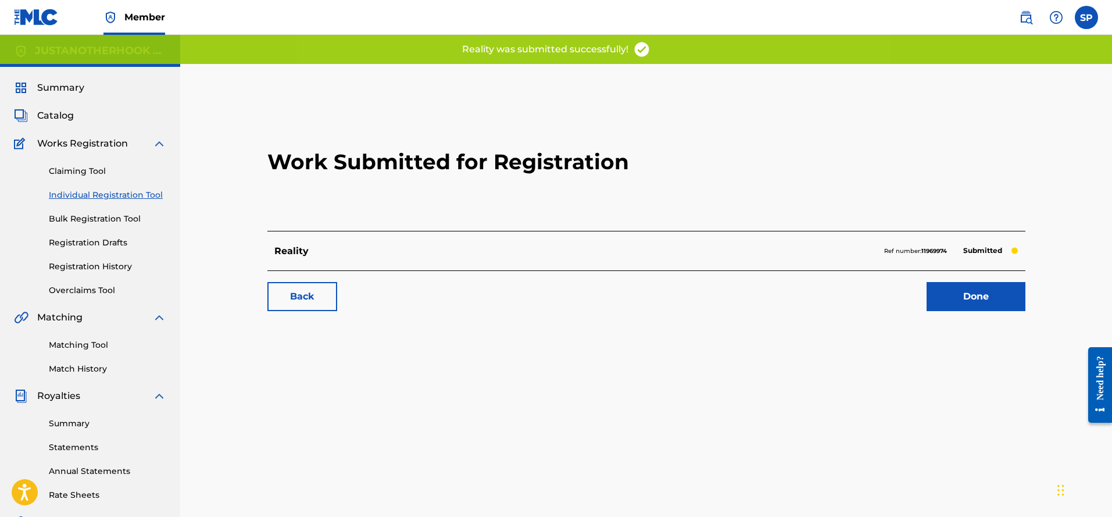
click at [958, 294] on link "Done" at bounding box center [975, 296] width 99 height 29
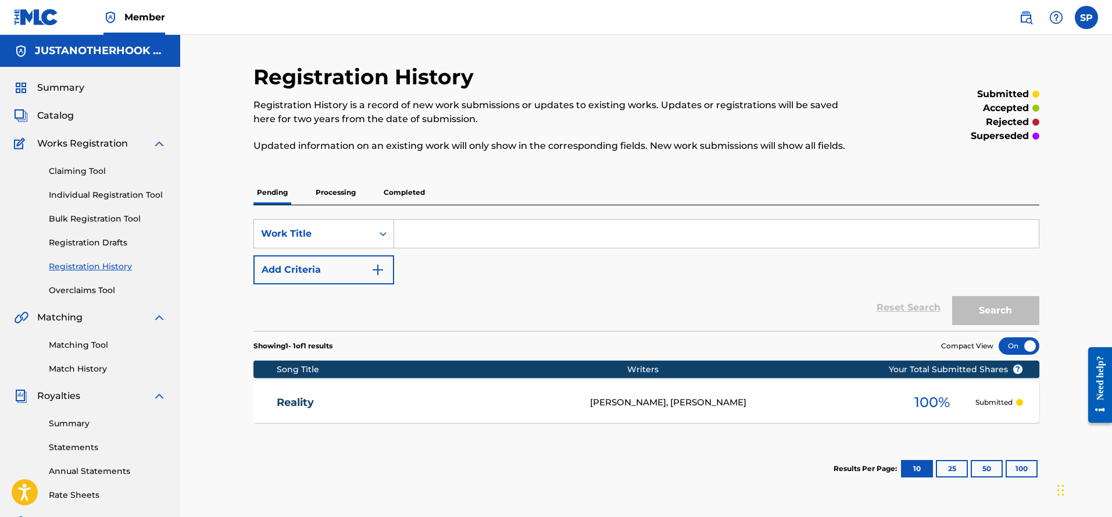
click at [434, 234] on input "Search Form" at bounding box center [716, 234] width 644 height 28
type input "radar locked on you"
click at [993, 307] on button "Search" at bounding box center [995, 310] width 87 height 29
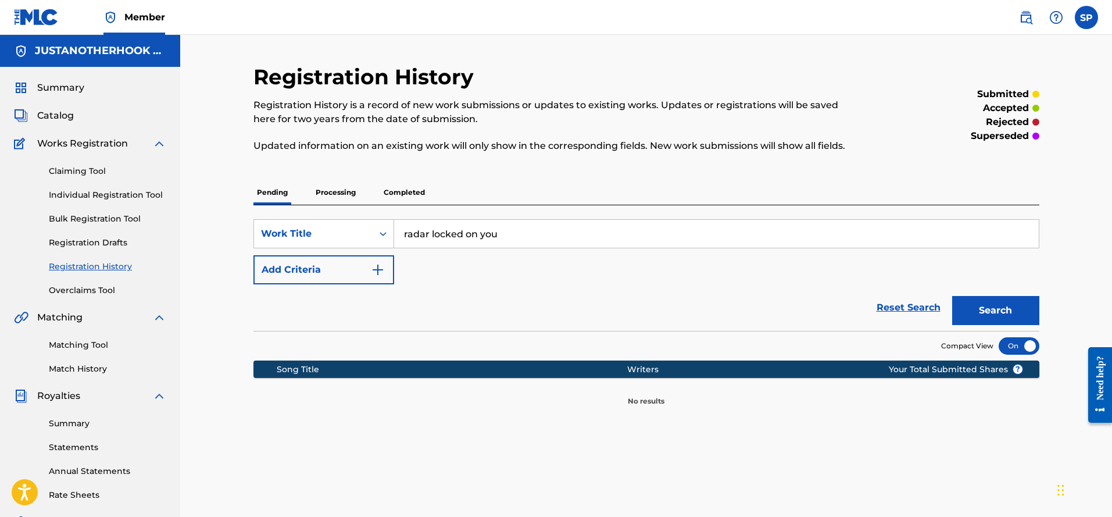
click at [896, 310] on link "Reset Search" at bounding box center [909, 308] width 76 height 26
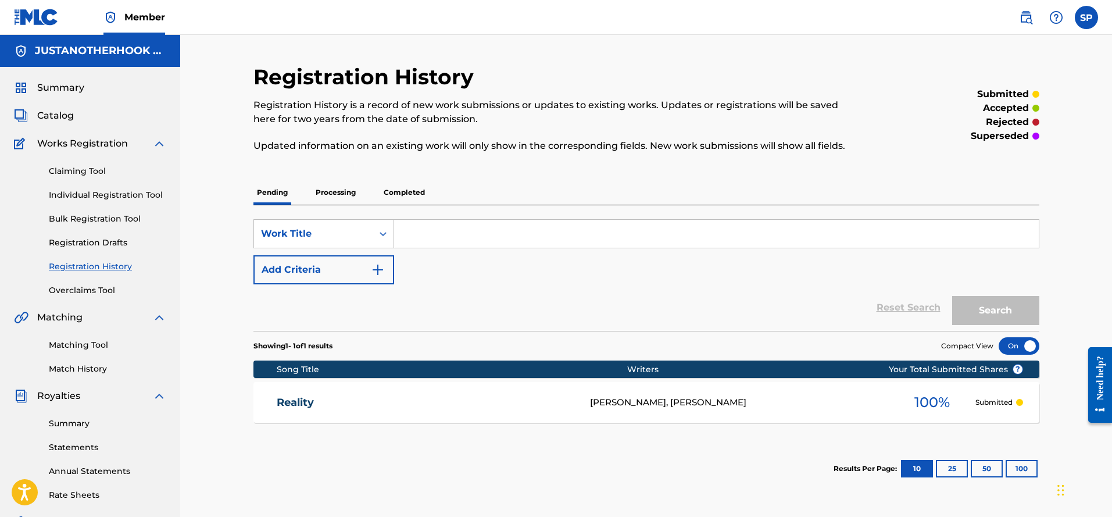
click at [103, 195] on link "Individual Registration Tool" at bounding box center [107, 195] width 117 height 12
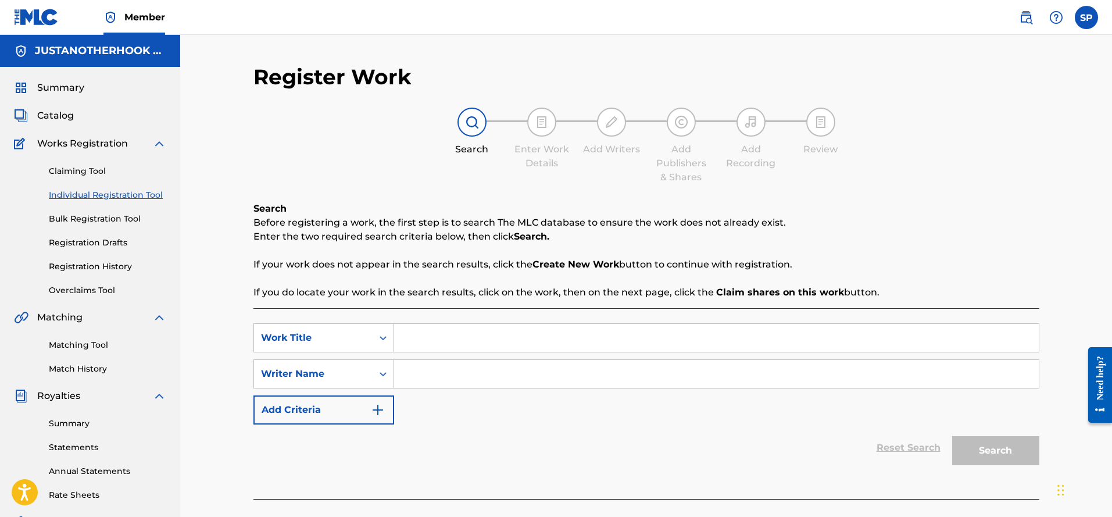
click at [436, 341] on input "Search Form" at bounding box center [716, 338] width 644 height 28
type input "radar locked on you"
click at [525, 459] on div "Reset Search Search" at bounding box center [646, 447] width 786 height 46
click at [417, 379] on input "Search Form" at bounding box center [716, 374] width 644 height 28
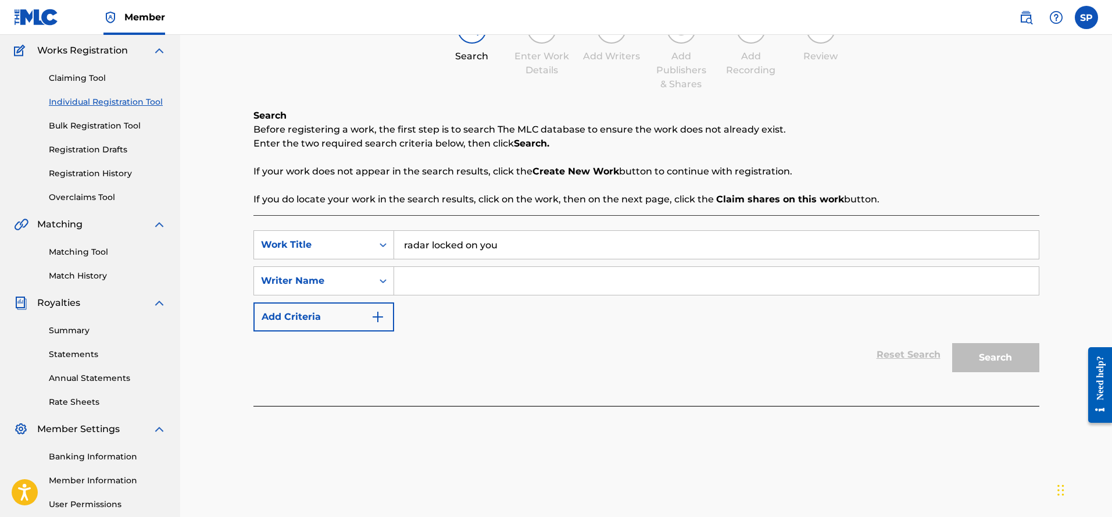
scroll to position [58, 0]
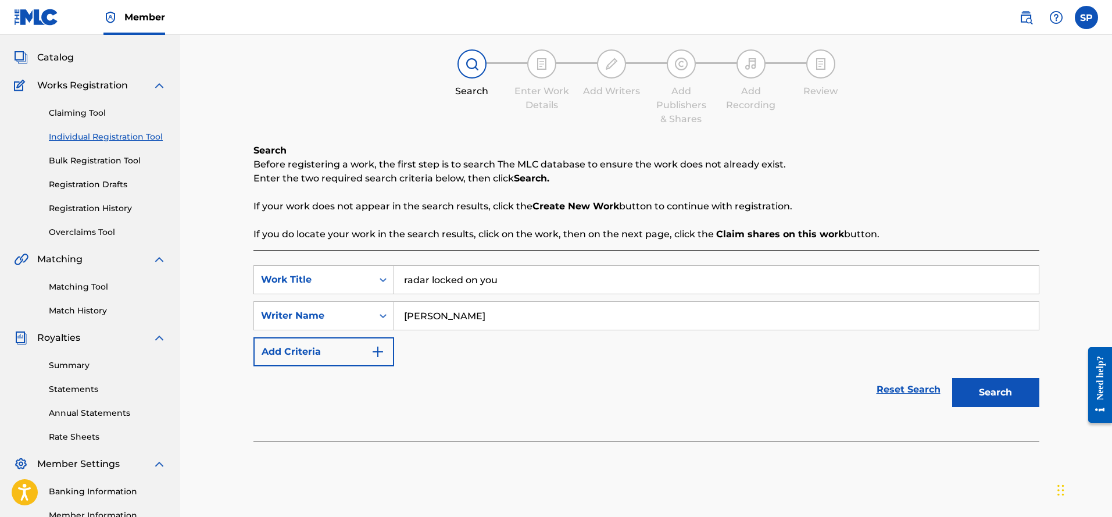
type input "[PERSON_NAME]"
click at [968, 380] on button "Search" at bounding box center [995, 392] width 87 height 29
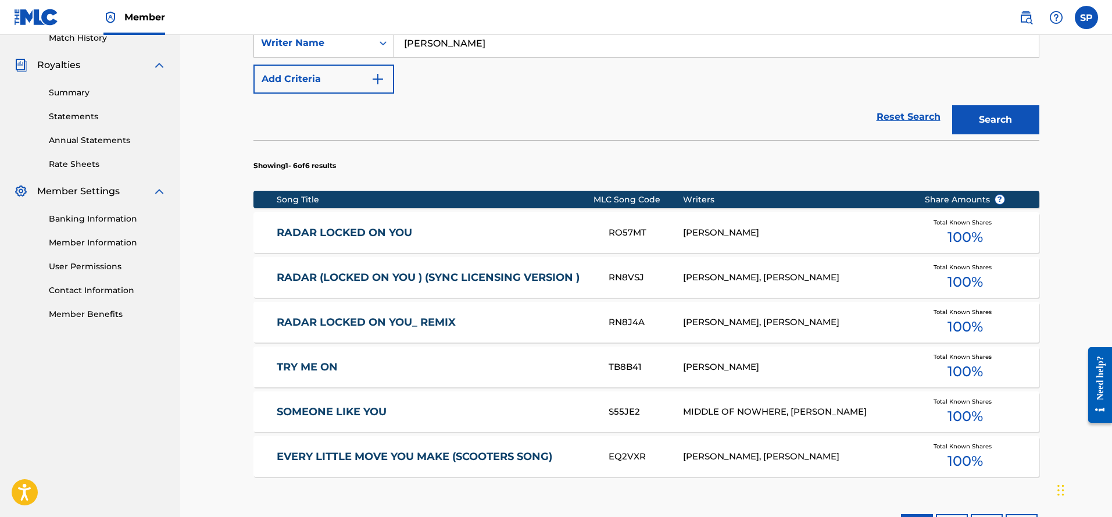
scroll to position [349, 0]
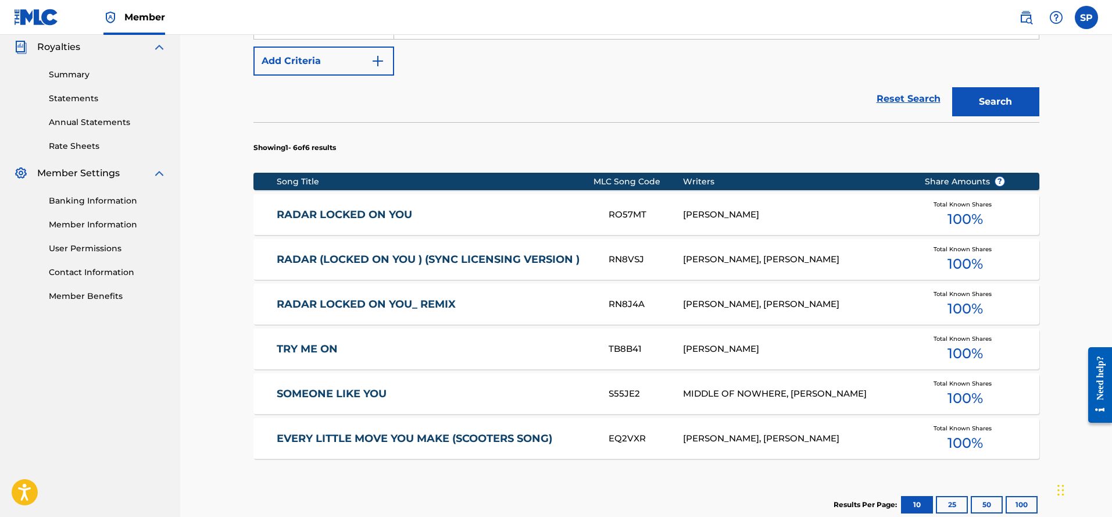
click at [650, 214] on div "RO57MT" at bounding box center [645, 214] width 74 height 13
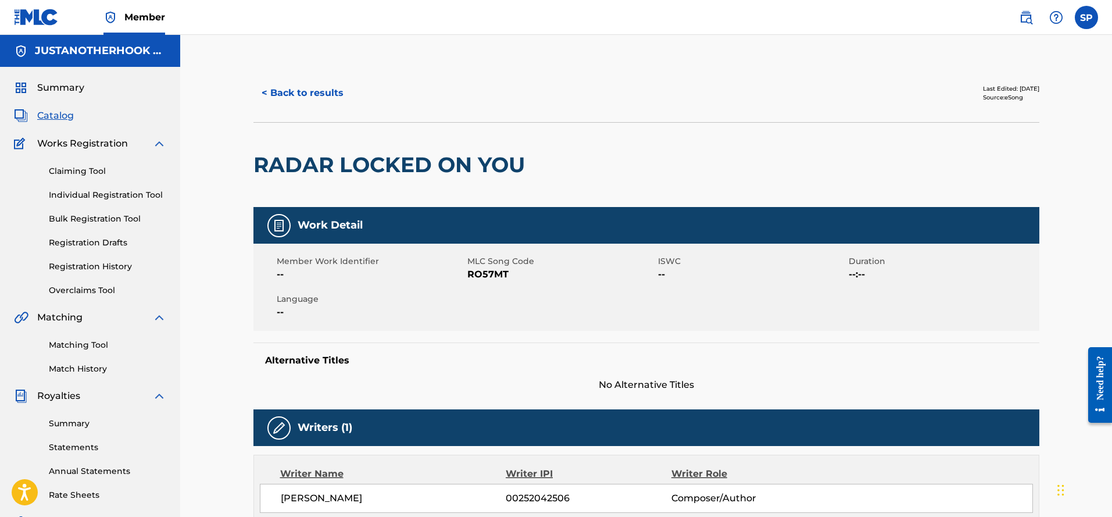
click at [310, 94] on button "< Back to results" at bounding box center [302, 92] width 98 height 29
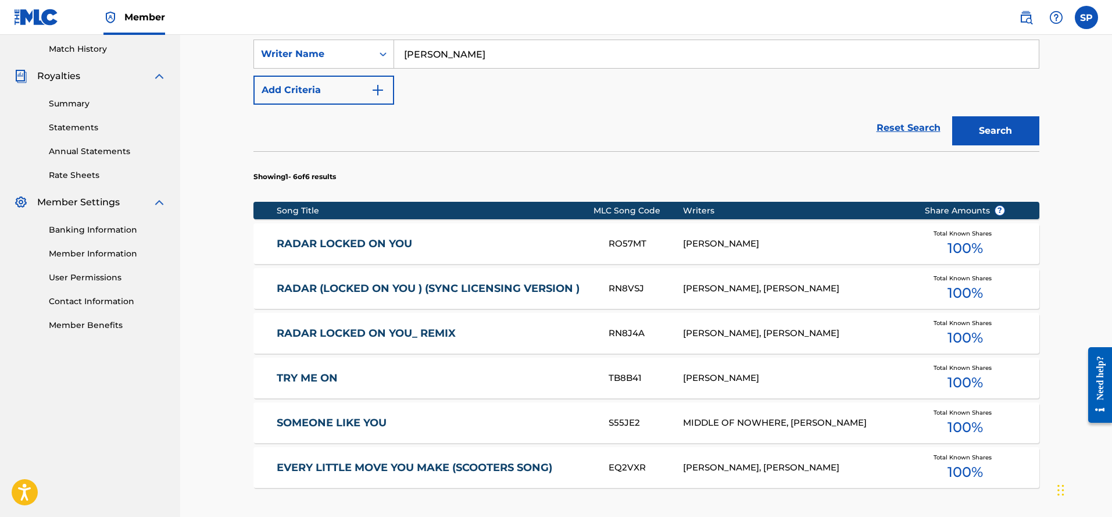
scroll to position [320, 0]
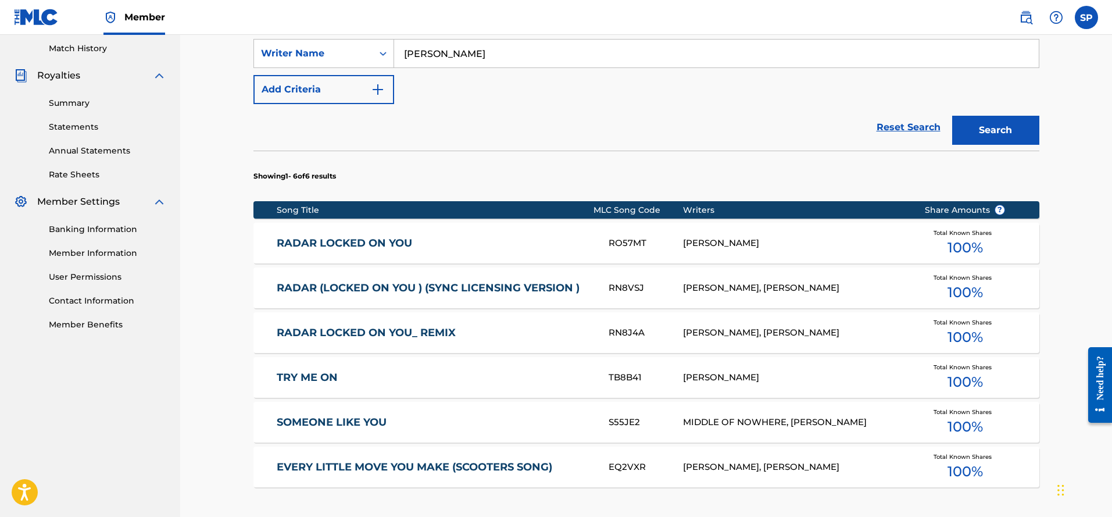
click at [558, 283] on link "RADAR (LOCKED ON YOU ) (SYNC LICENSING VERSION )" at bounding box center [435, 287] width 316 height 13
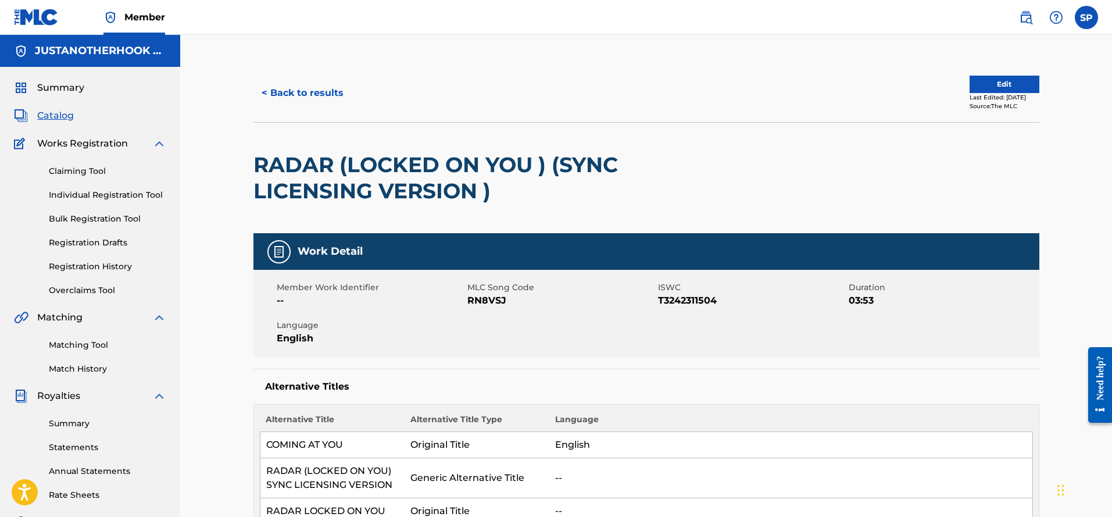
click at [329, 97] on button "< Back to results" at bounding box center [302, 92] width 98 height 29
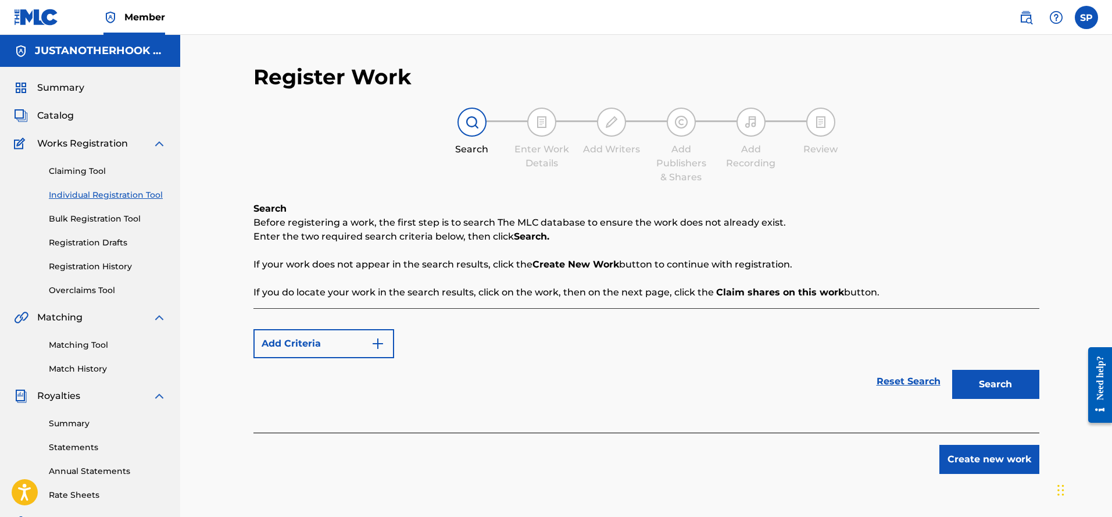
scroll to position [204, 0]
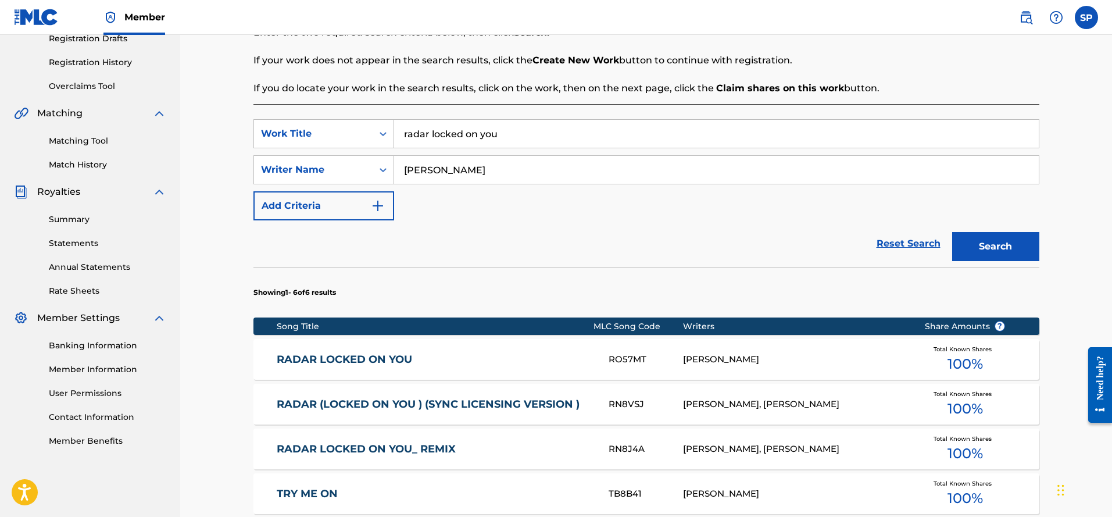
click at [391, 356] on link "RADAR LOCKED ON YOU" at bounding box center [435, 359] width 316 height 13
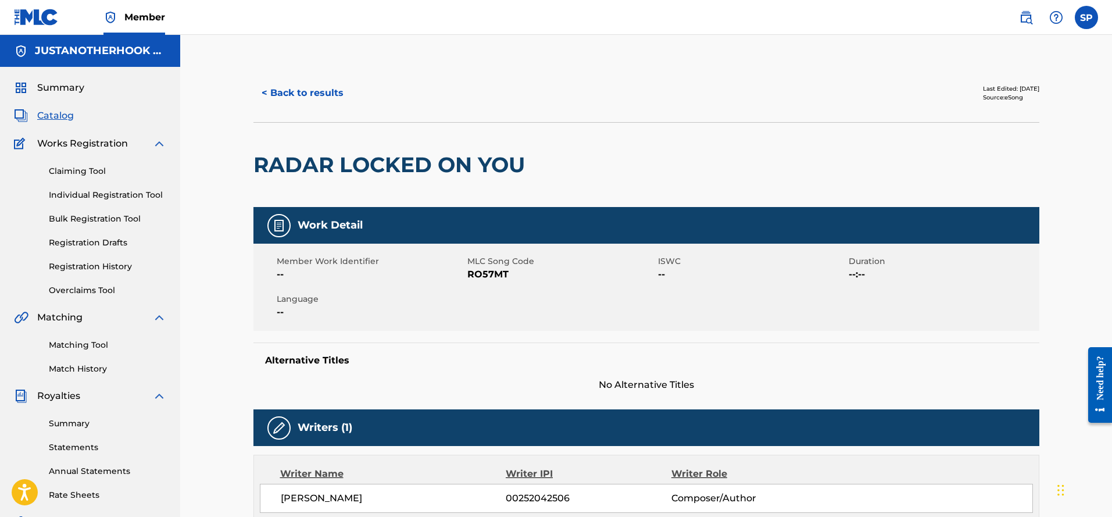
click at [302, 92] on button "< Back to results" at bounding box center [302, 92] width 98 height 29
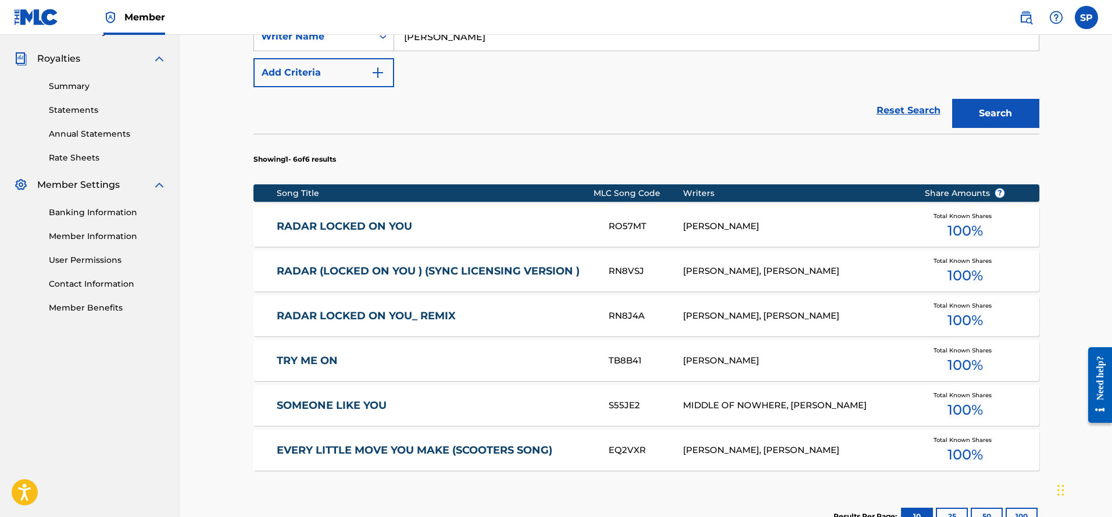
scroll to position [378, 0]
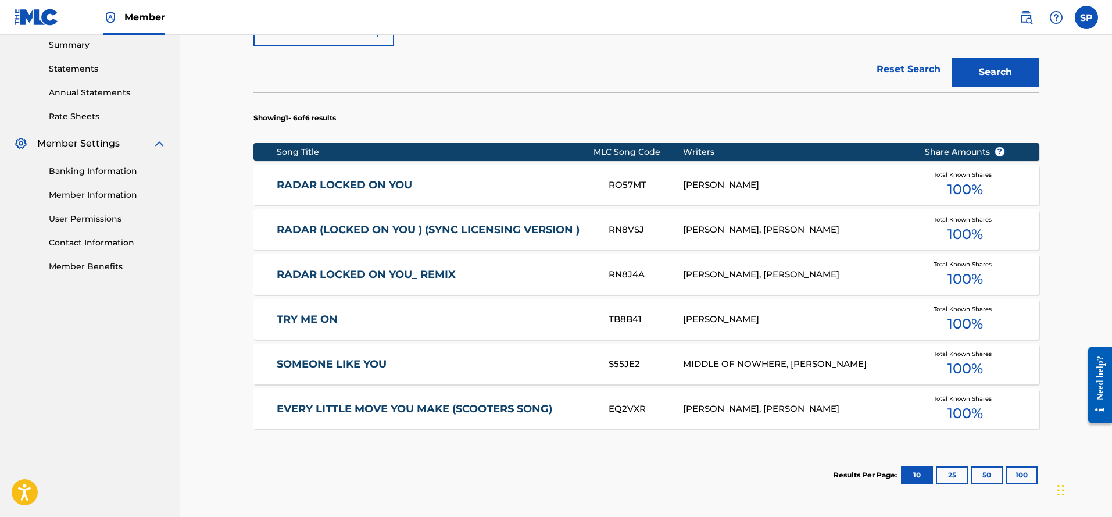
click at [449, 271] on link "RADAR LOCKED ON YOU_ REMIX" at bounding box center [435, 274] width 316 height 13
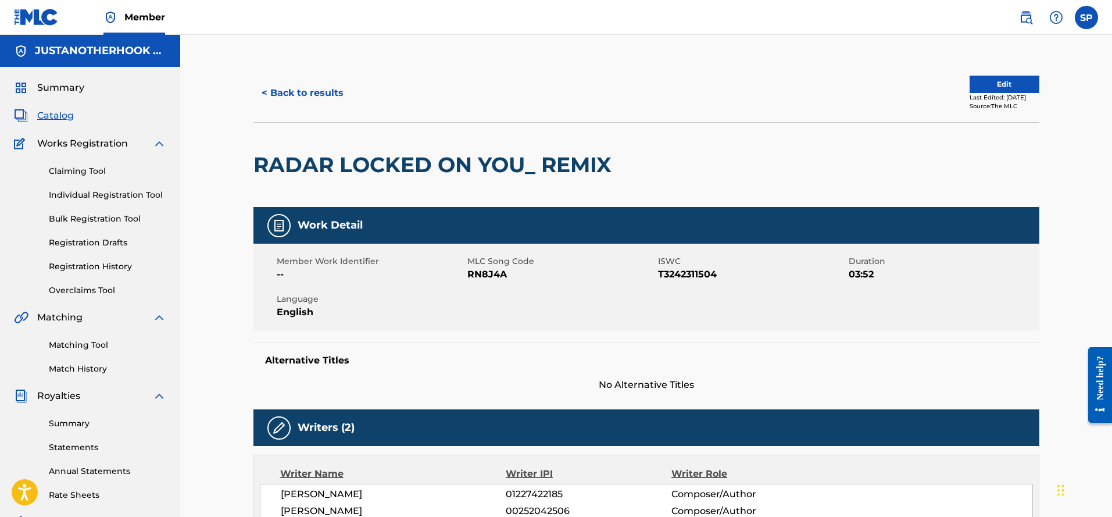
click at [997, 85] on button "Edit" at bounding box center [1004, 84] width 70 height 17
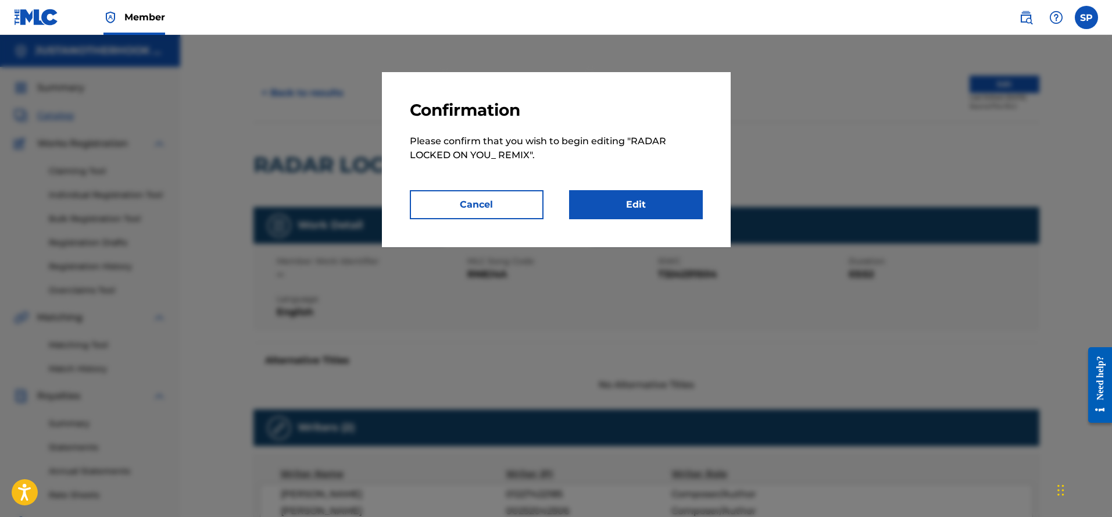
click at [636, 205] on link "Edit" at bounding box center [636, 204] width 134 height 29
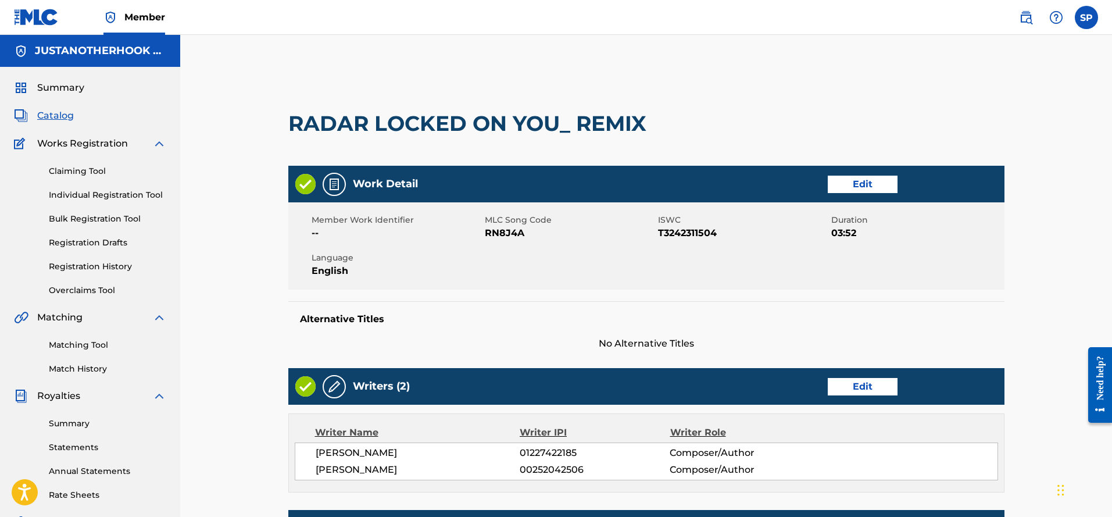
click at [855, 181] on link "Edit" at bounding box center [863, 184] width 70 height 17
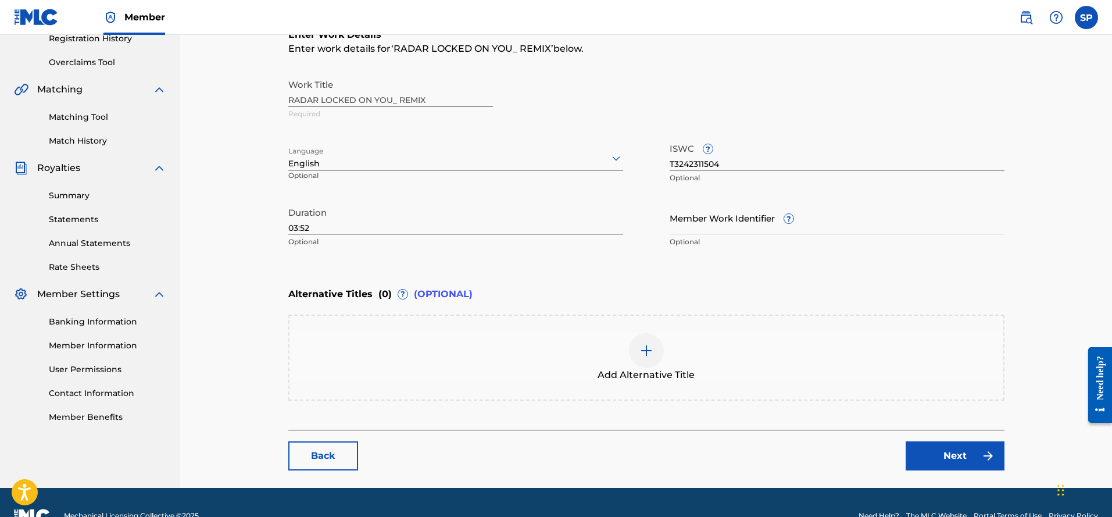
scroll to position [232, 0]
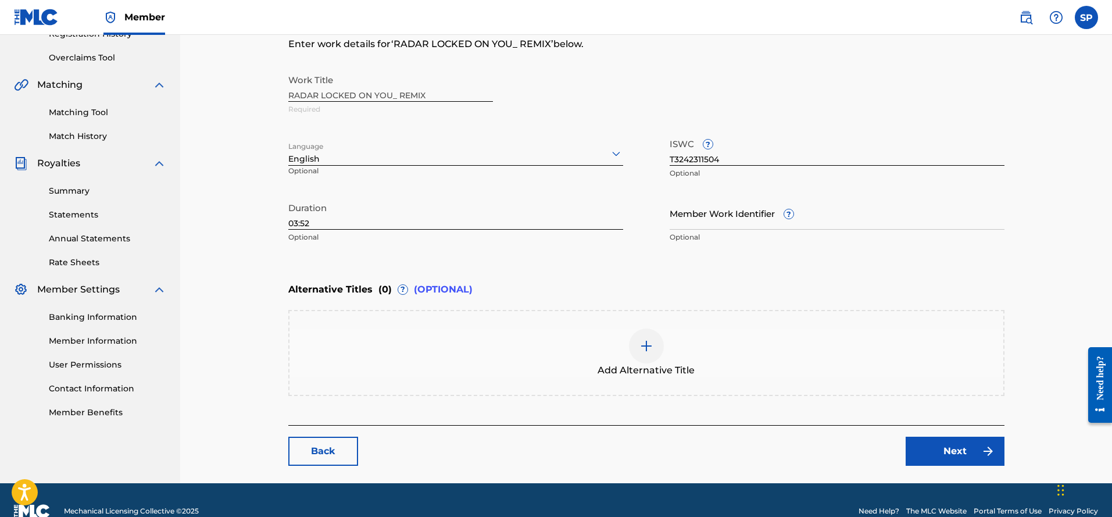
click at [654, 342] on div at bounding box center [646, 345] width 35 height 35
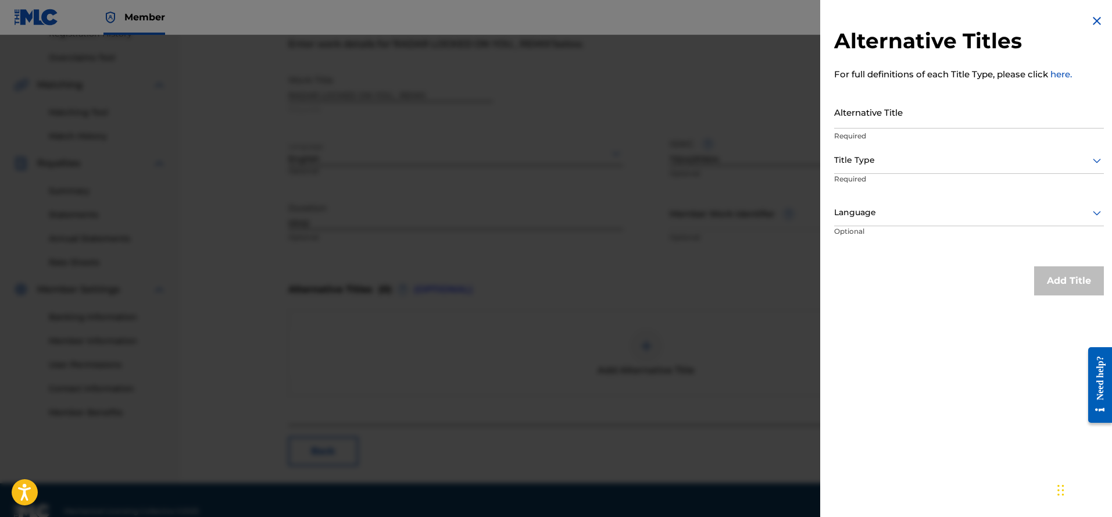
click at [866, 119] on input "Alternative Title" at bounding box center [969, 111] width 270 height 33
type input "r"
type input "Radar Locked On You"
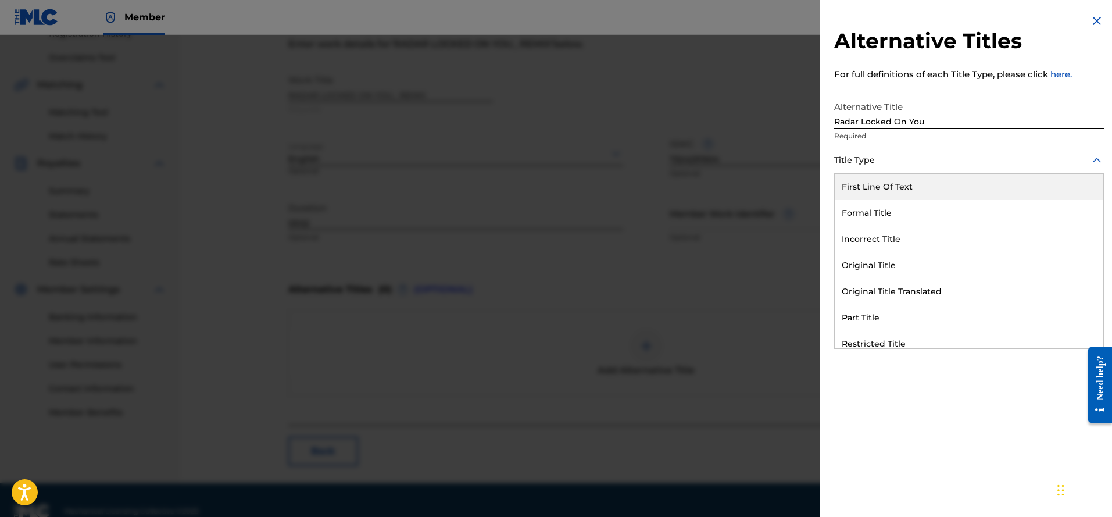
click at [1090, 156] on icon at bounding box center [1097, 160] width 14 height 14
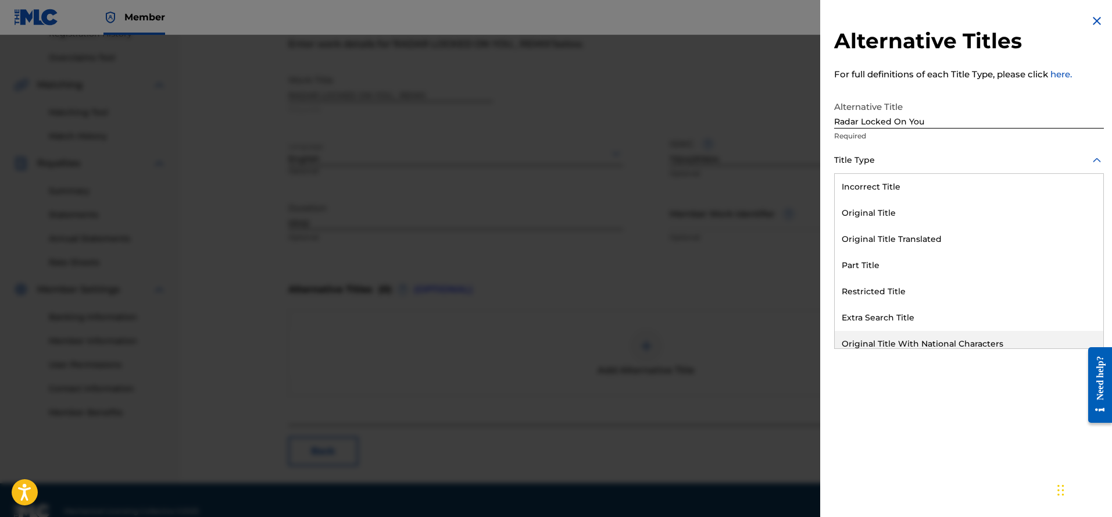
scroll to position [0, 0]
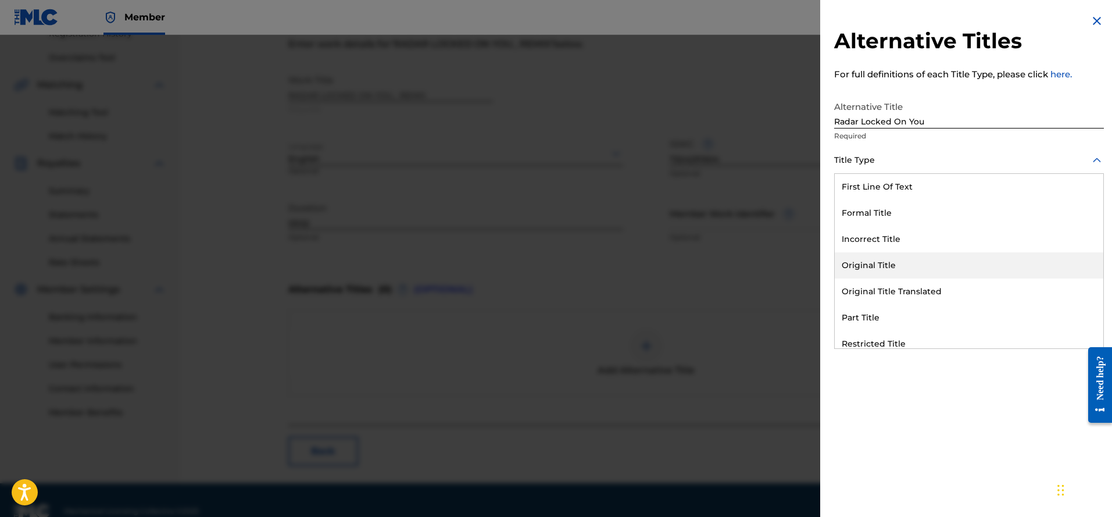
click at [881, 265] on div "Original Title" at bounding box center [969, 265] width 268 height 26
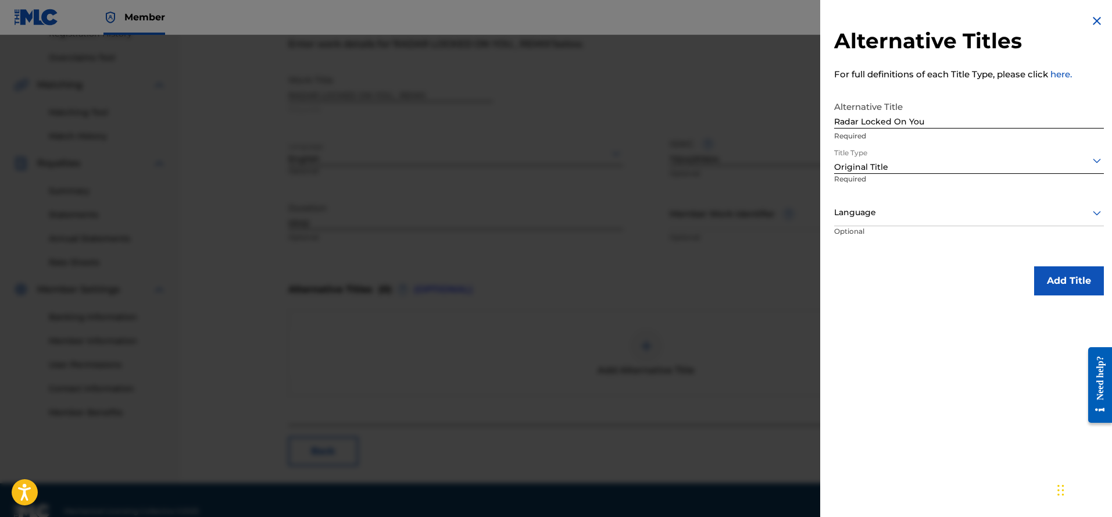
click at [1093, 213] on icon at bounding box center [1097, 213] width 8 height 5
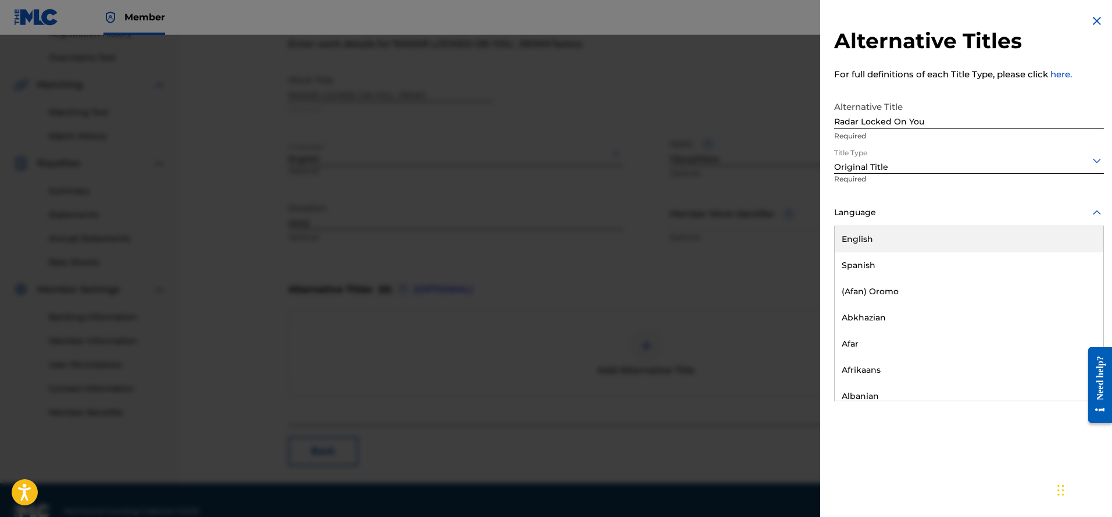
click at [912, 238] on div "English" at bounding box center [969, 239] width 268 height 26
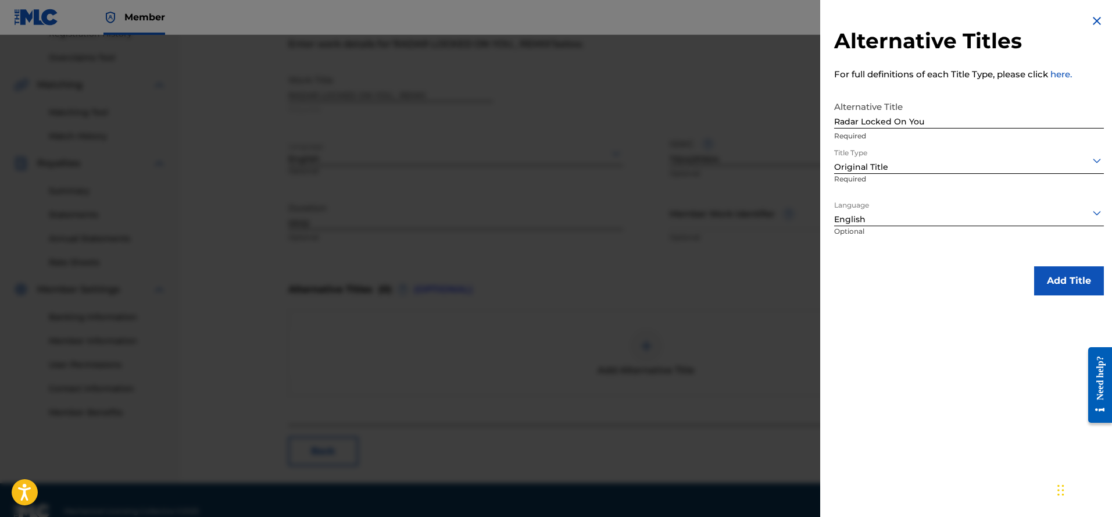
click at [1052, 281] on button "Add Title" at bounding box center [1069, 280] width 70 height 29
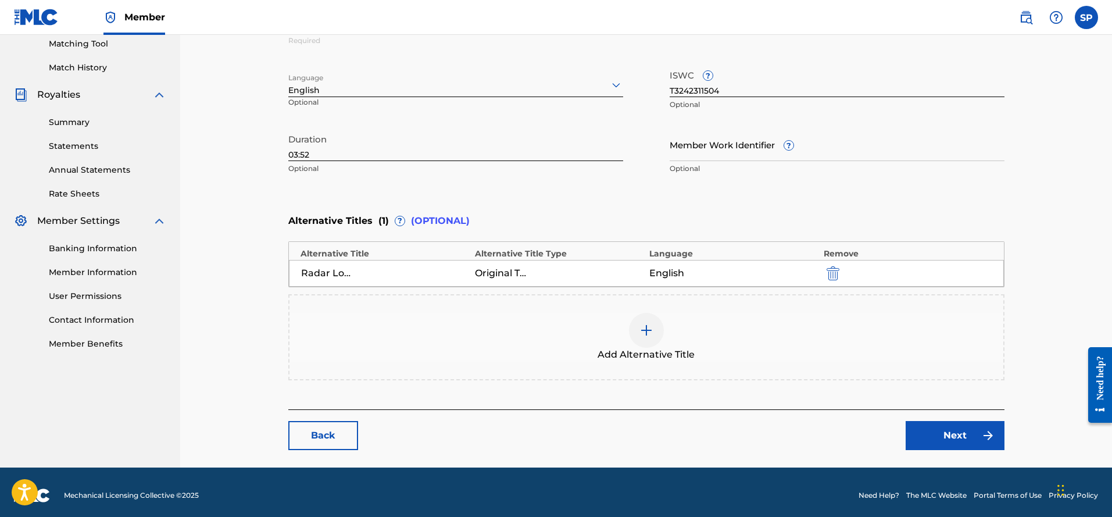
scroll to position [307, 0]
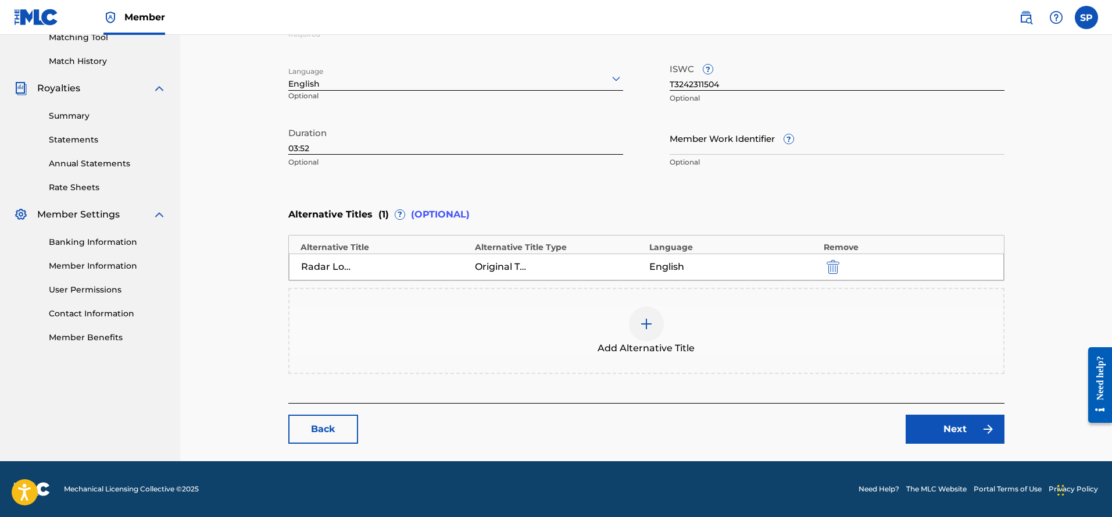
click at [937, 431] on link "Next" at bounding box center [954, 428] width 99 height 29
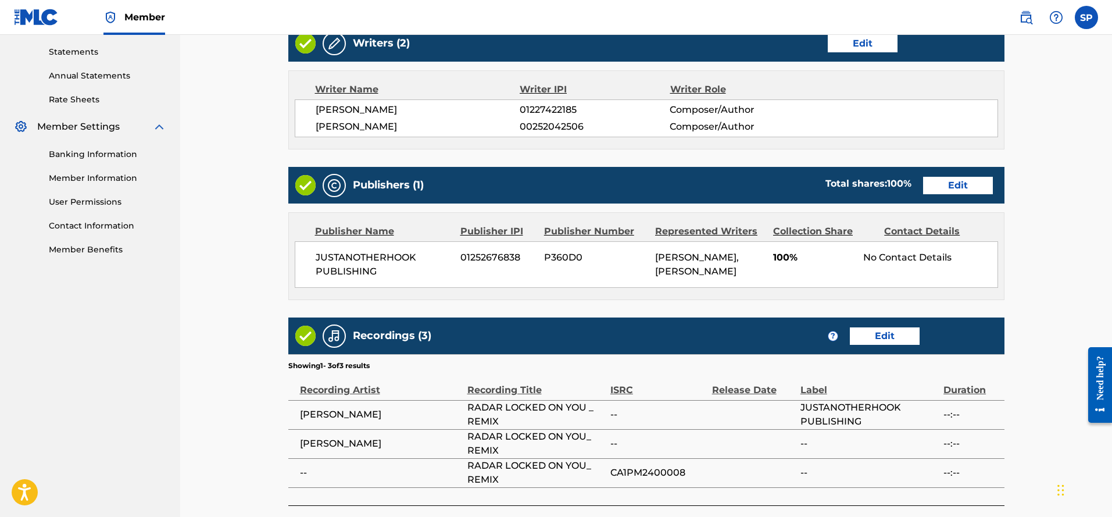
scroll to position [465, 0]
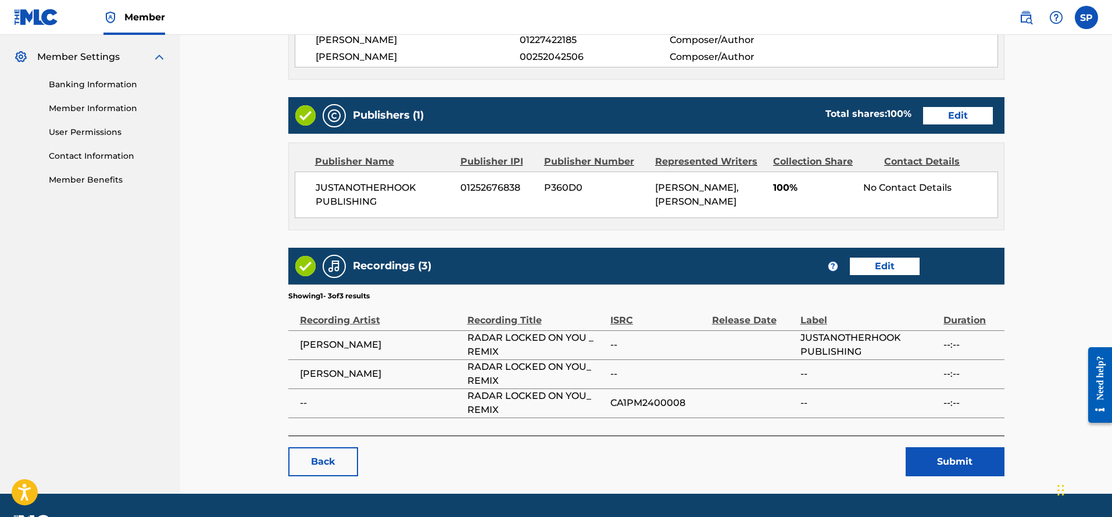
click at [877, 270] on link "Edit" at bounding box center [885, 265] width 70 height 17
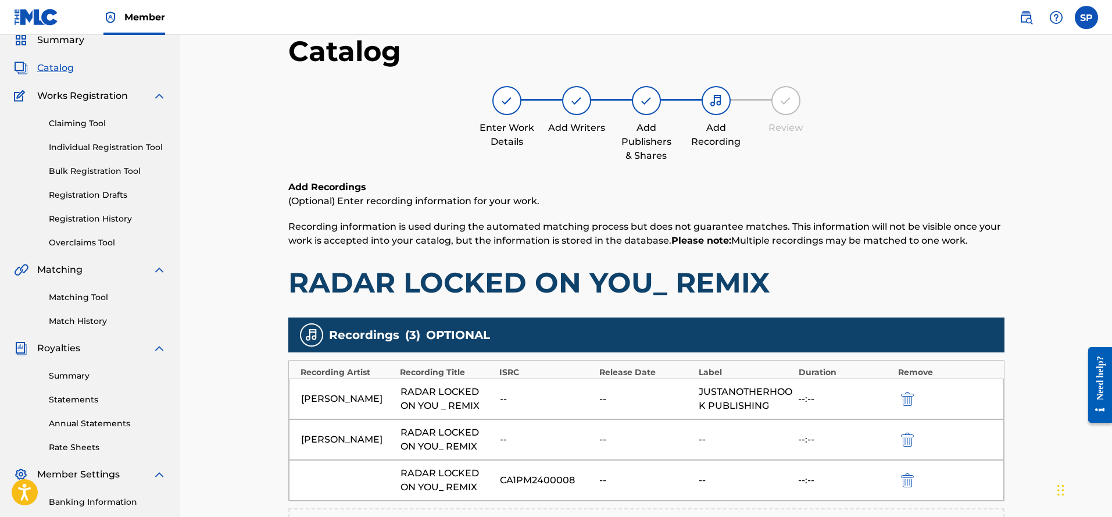
scroll to position [174, 0]
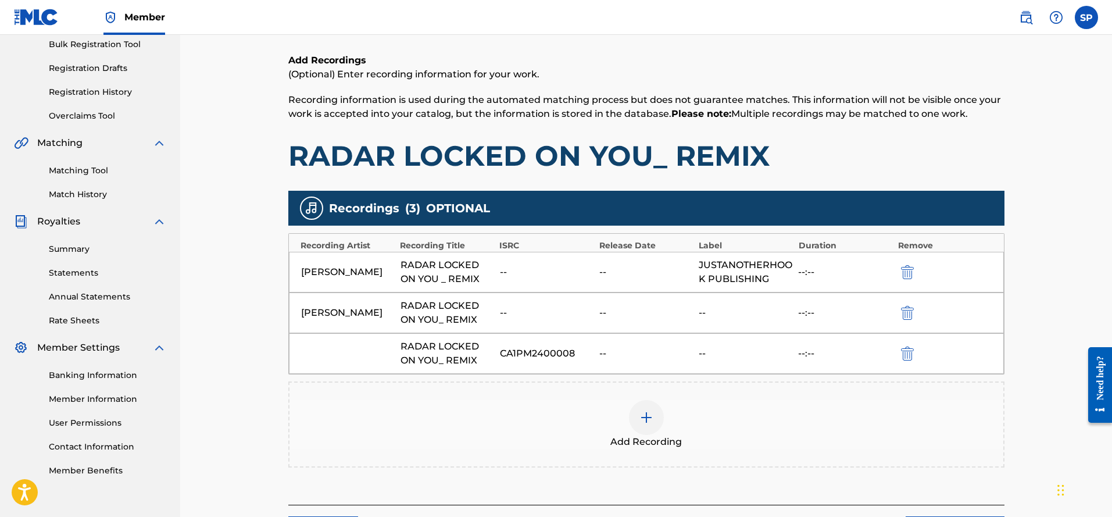
click at [911, 315] on img "submit" at bounding box center [907, 313] width 13 height 14
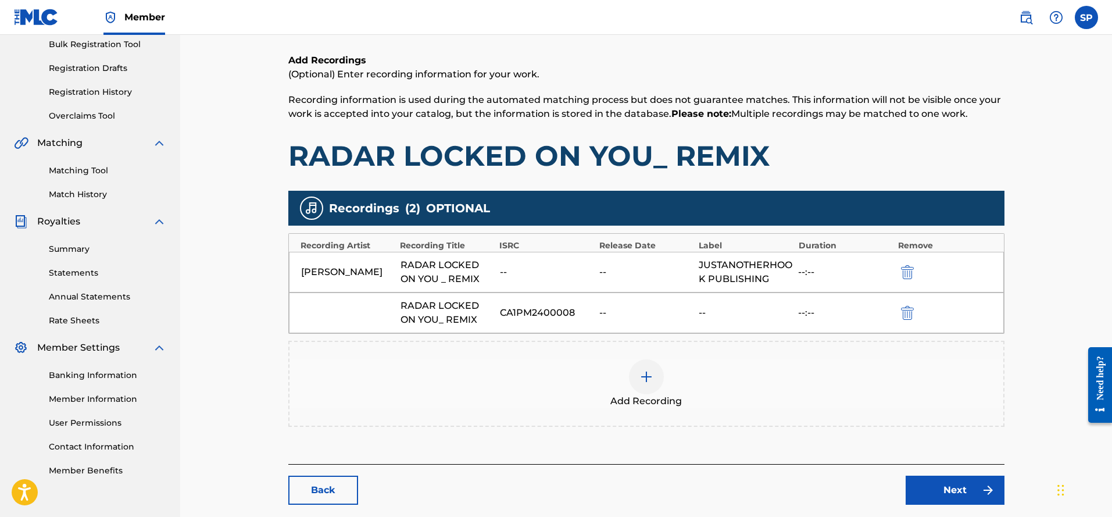
click at [910, 315] on img "submit" at bounding box center [907, 313] width 13 height 14
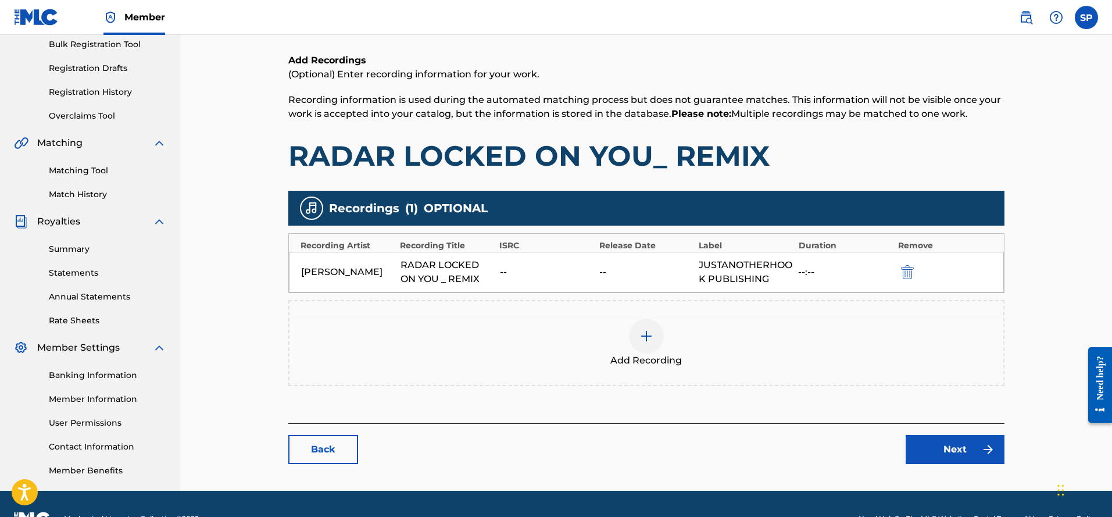
click at [649, 341] on img at bounding box center [646, 336] width 14 height 14
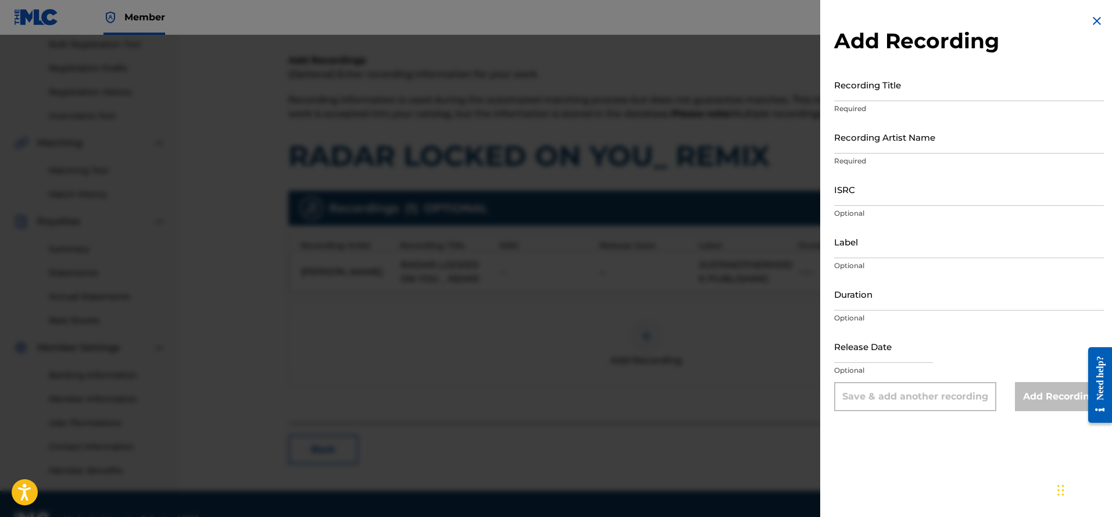
click at [881, 93] on input "Recording Title" at bounding box center [969, 84] width 270 height 33
type input "Radar Locked On You"
click at [869, 139] on input "Recording Artist Name" at bounding box center [969, 136] width 270 height 33
type input "[PERSON_NAME]"
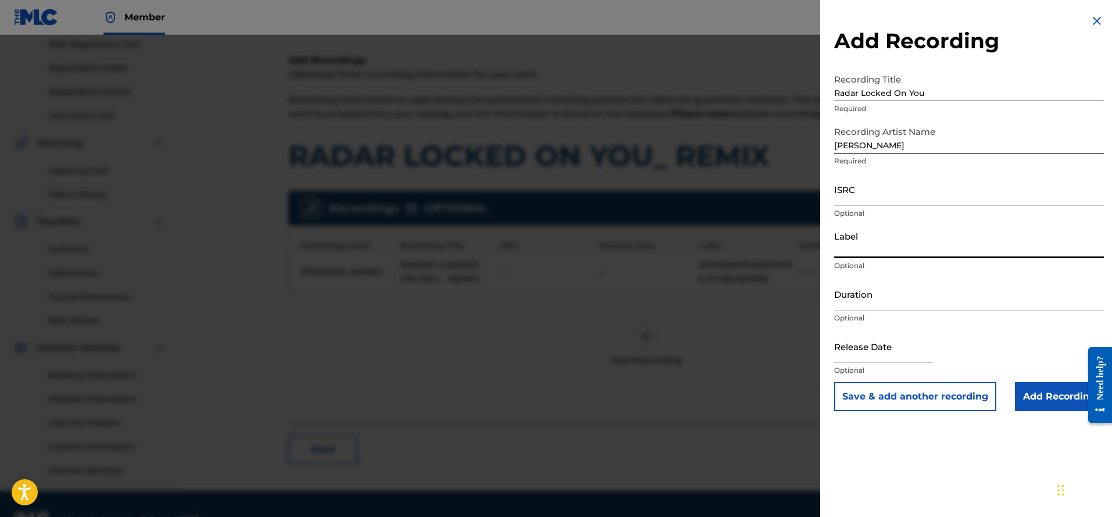
click at [874, 242] on input "Label" at bounding box center [969, 241] width 270 height 33
type input "JustAnotherHook Publishing"
click at [1056, 395] on input "Add Recording" at bounding box center [1059, 396] width 89 height 29
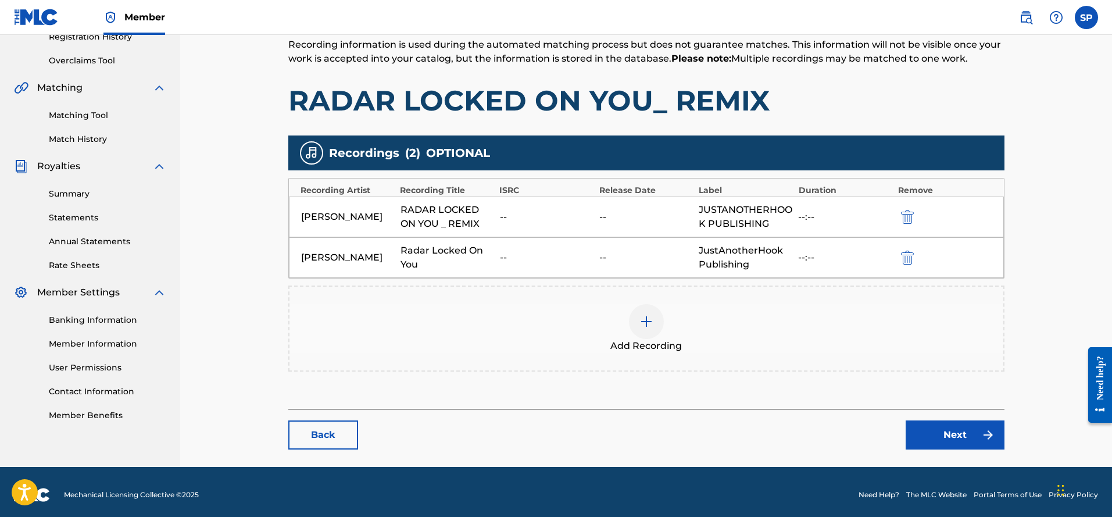
scroll to position [235, 0]
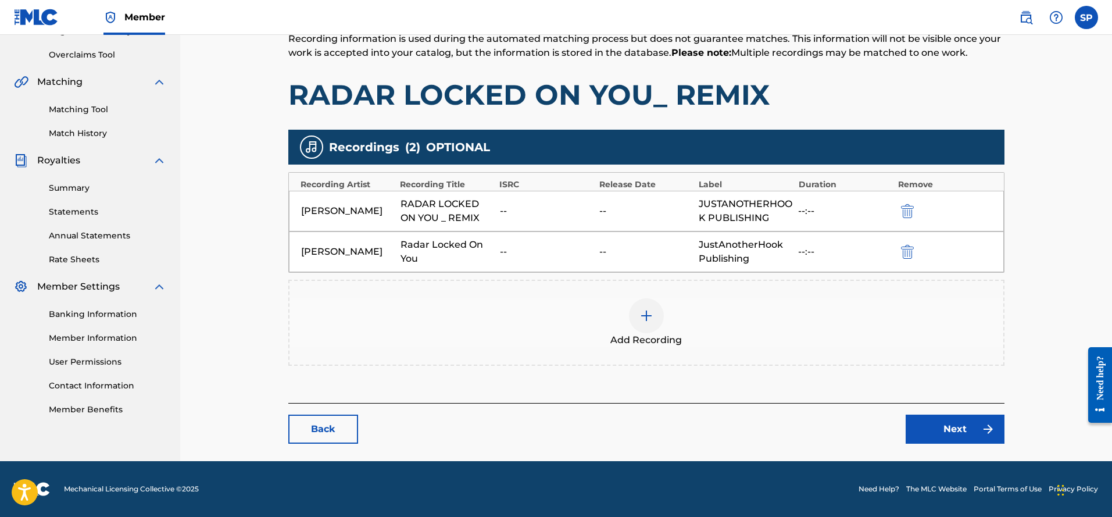
click at [956, 431] on link "Next" at bounding box center [954, 428] width 99 height 29
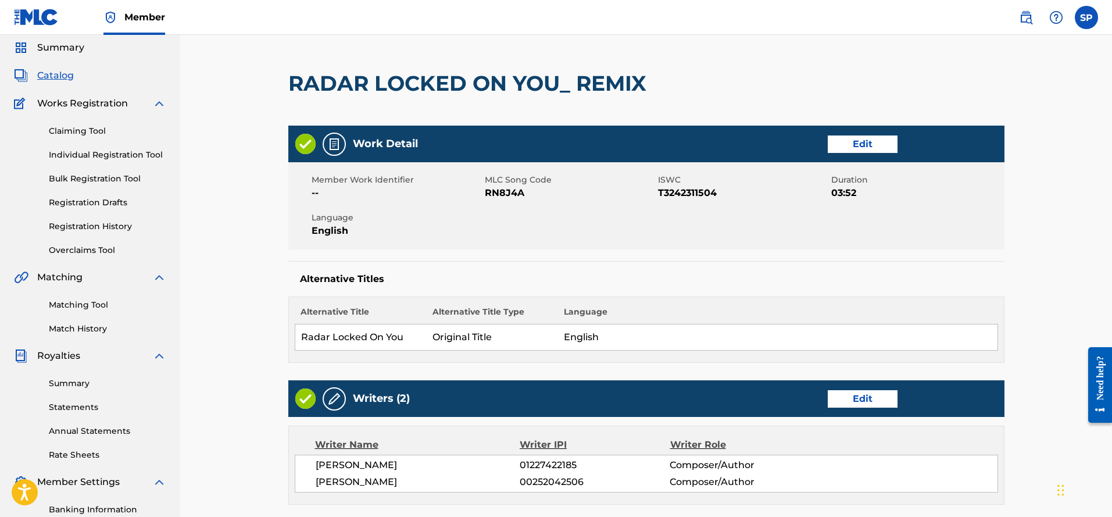
scroll to position [58, 0]
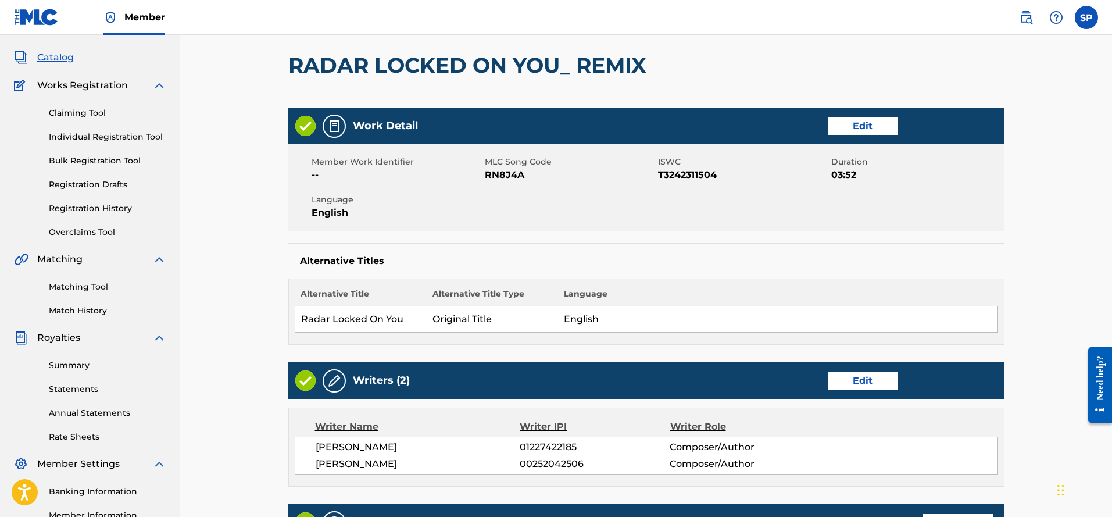
click at [857, 128] on link "Edit" at bounding box center [863, 125] width 70 height 17
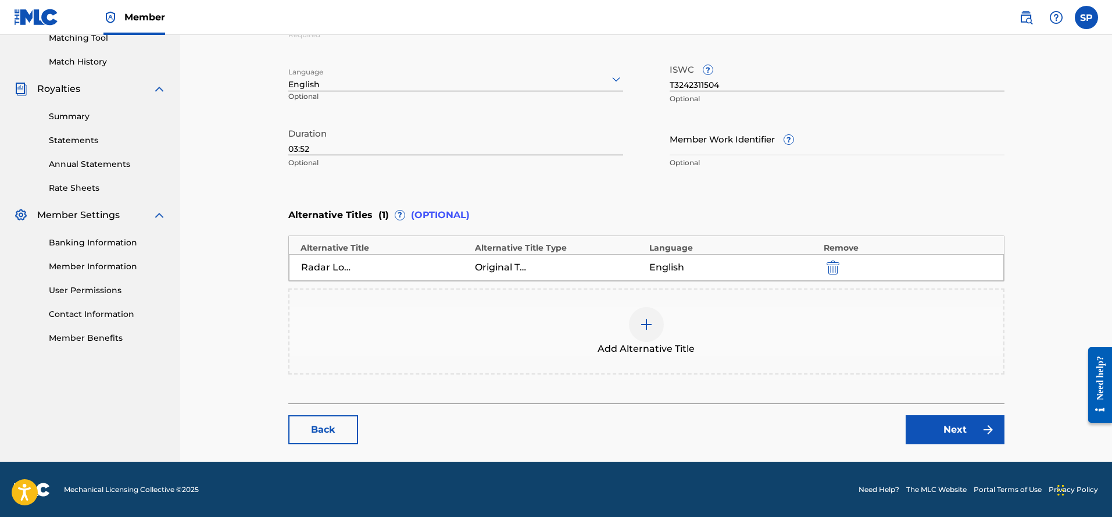
scroll to position [307, 0]
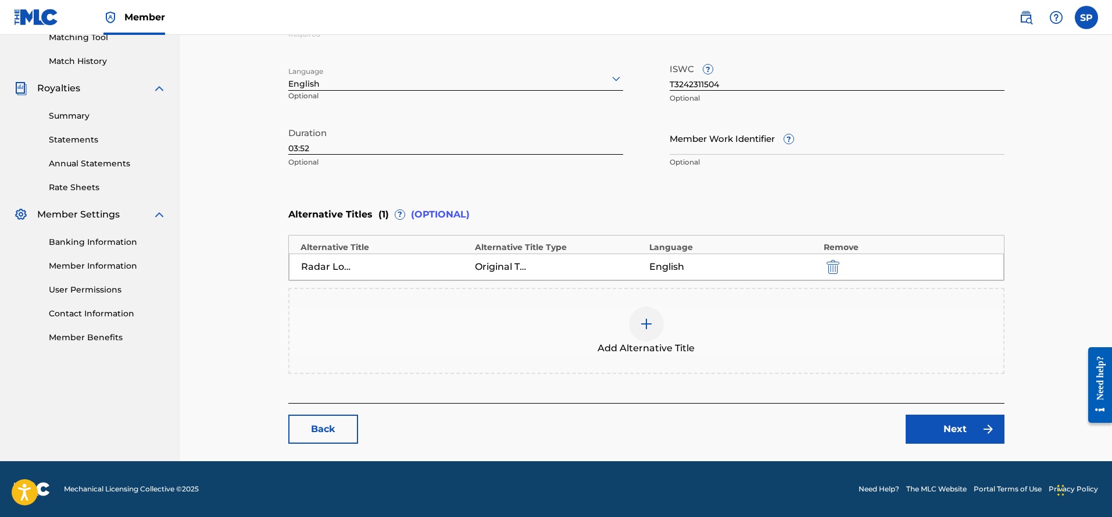
click at [647, 335] on div at bounding box center [646, 323] width 35 height 35
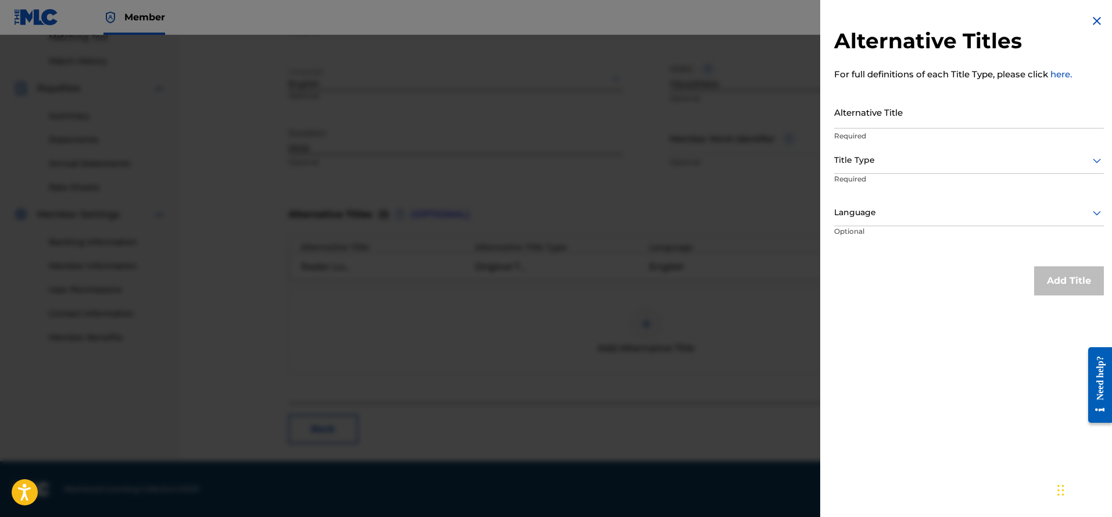
click at [905, 119] on input "Alternative Title" at bounding box center [969, 111] width 270 height 33
type input "No Smoke All Fire"
click at [1094, 159] on icon at bounding box center [1097, 161] width 8 height 5
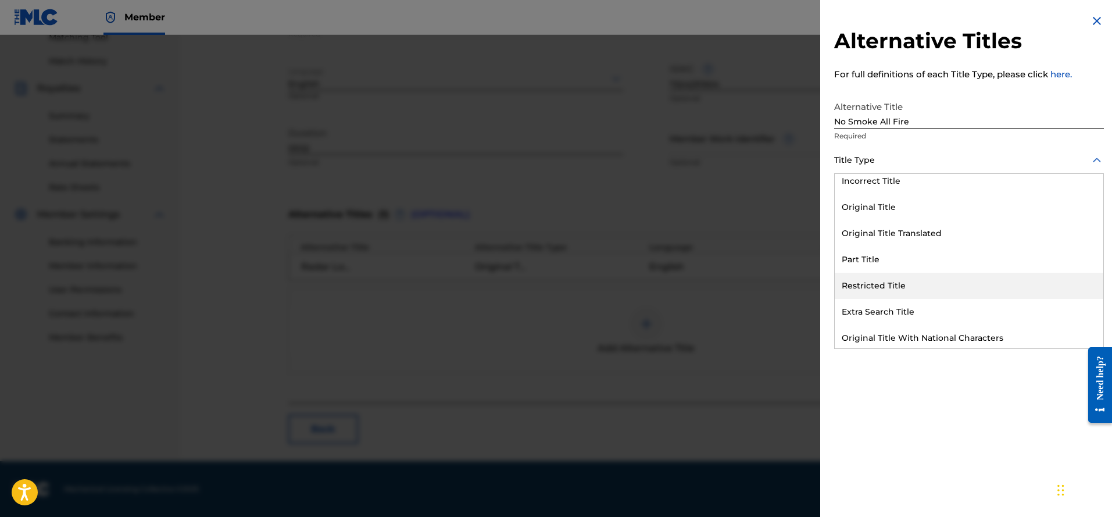
scroll to position [0, 0]
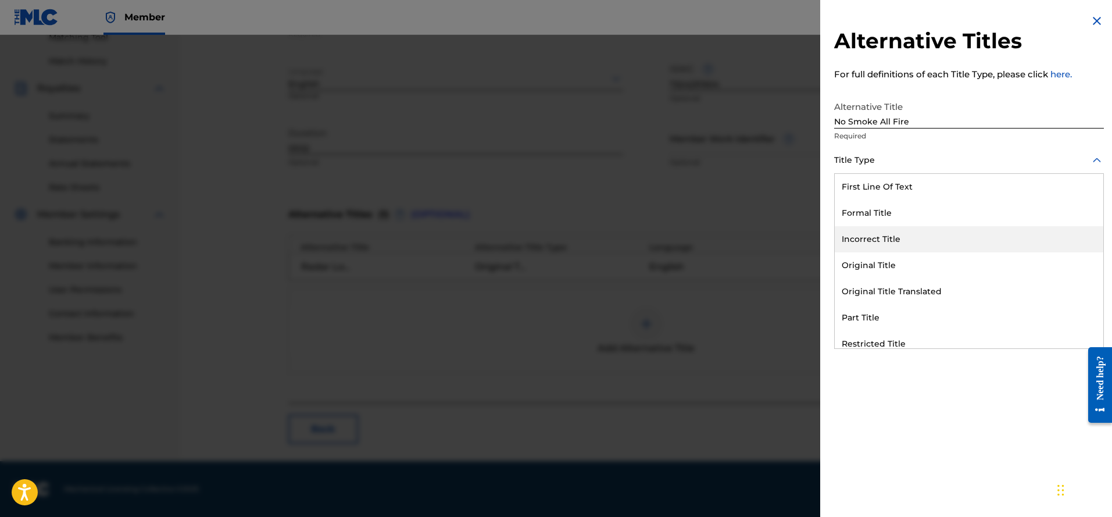
click at [888, 235] on div "Incorrect Title" at bounding box center [969, 239] width 268 height 26
click at [1093, 212] on icon at bounding box center [1097, 213] width 14 height 14
click at [898, 239] on div "English" at bounding box center [969, 239] width 268 height 26
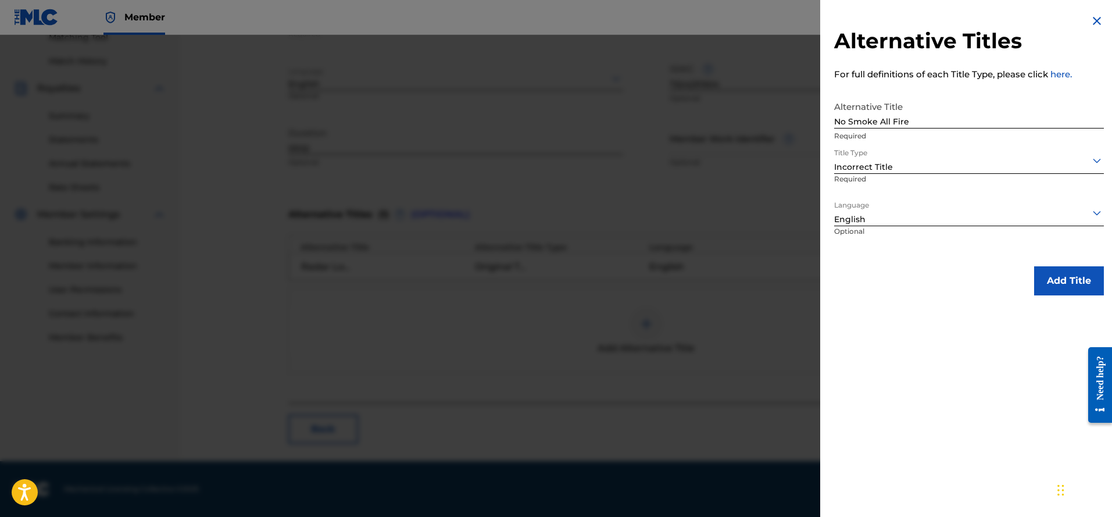
click at [1065, 273] on button "Add Title" at bounding box center [1069, 280] width 70 height 29
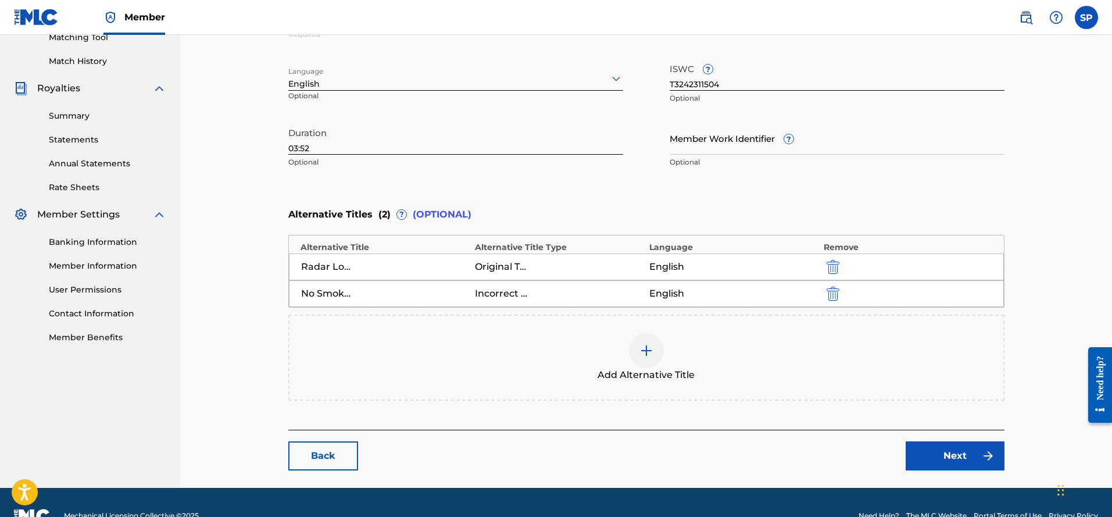
click at [655, 355] on div at bounding box center [646, 350] width 35 height 35
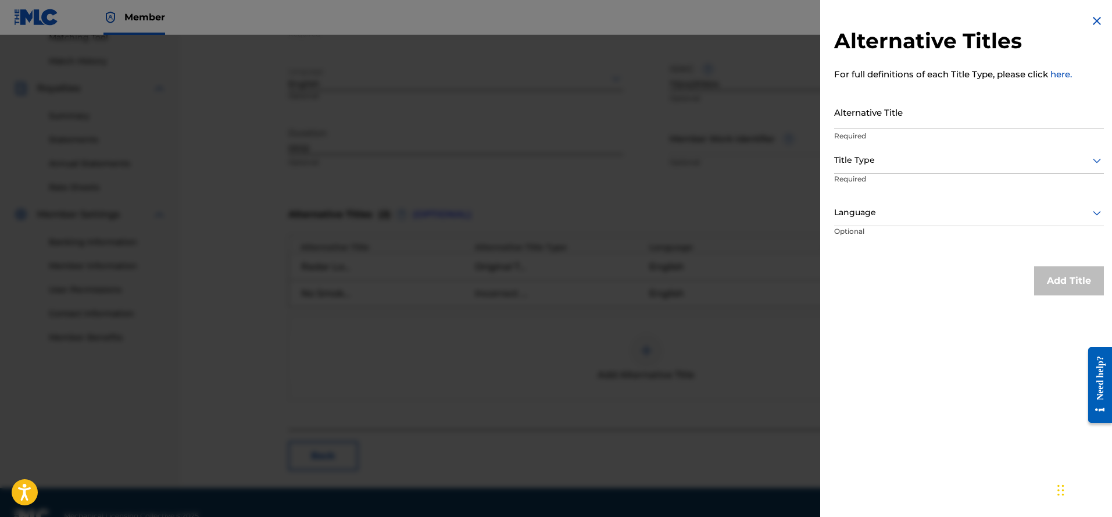
click at [883, 113] on input "Alternative Title" at bounding box center [969, 111] width 270 height 33
type input "Comimg At You"
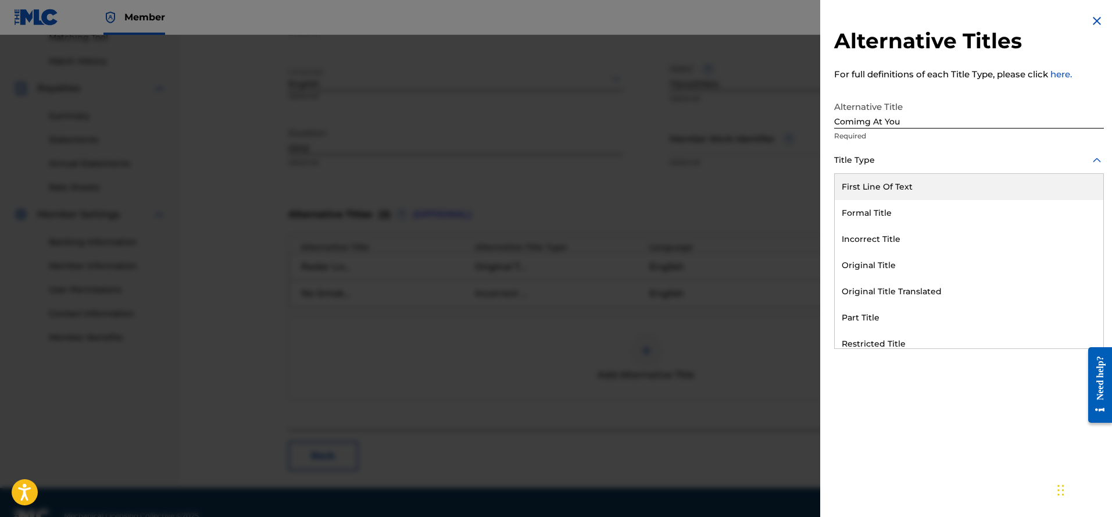
click at [1094, 156] on icon at bounding box center [1097, 160] width 14 height 14
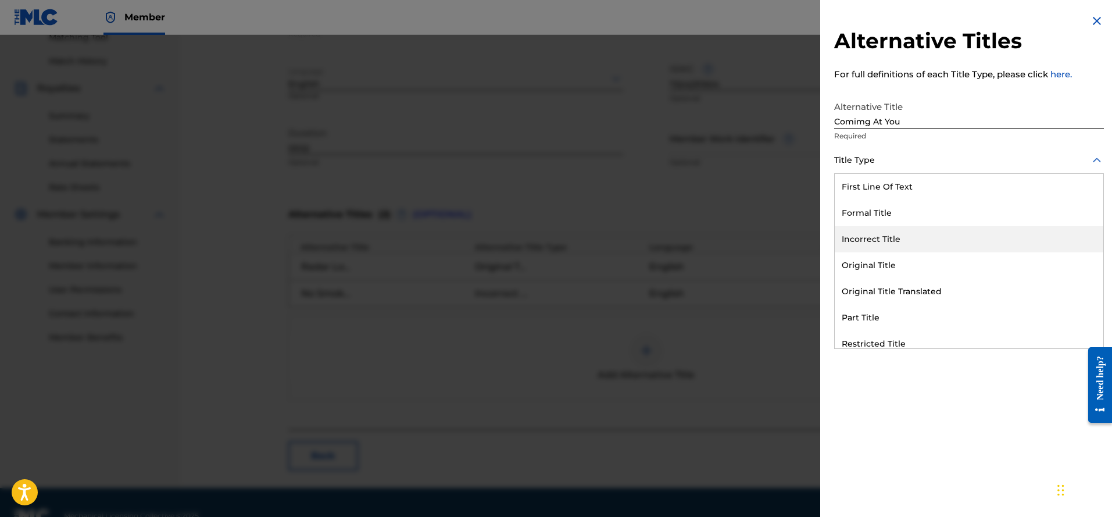
click at [910, 239] on div "Incorrect Title" at bounding box center [969, 239] width 268 height 26
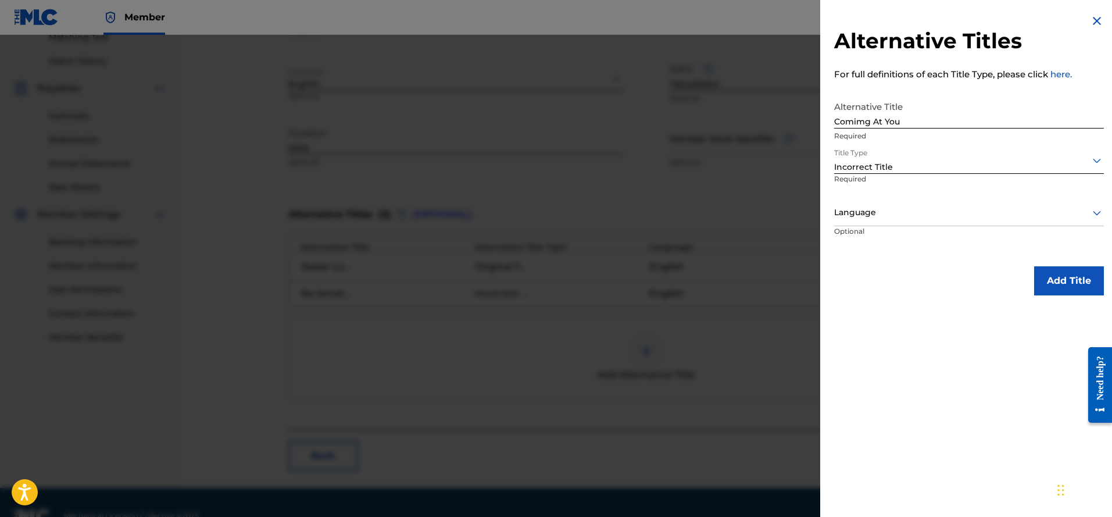
click at [1090, 212] on icon at bounding box center [1097, 213] width 14 height 14
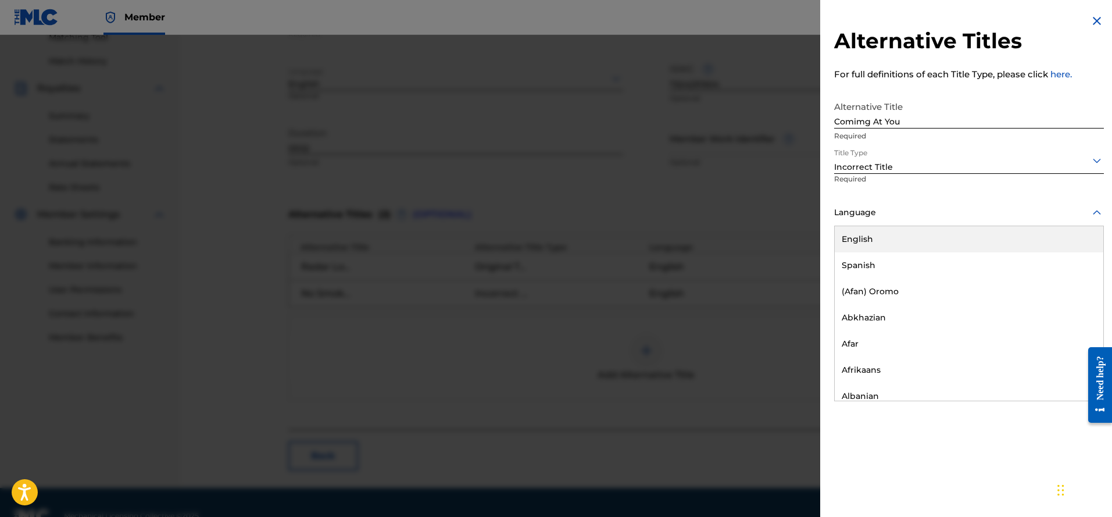
click at [946, 244] on div "English" at bounding box center [969, 239] width 268 height 26
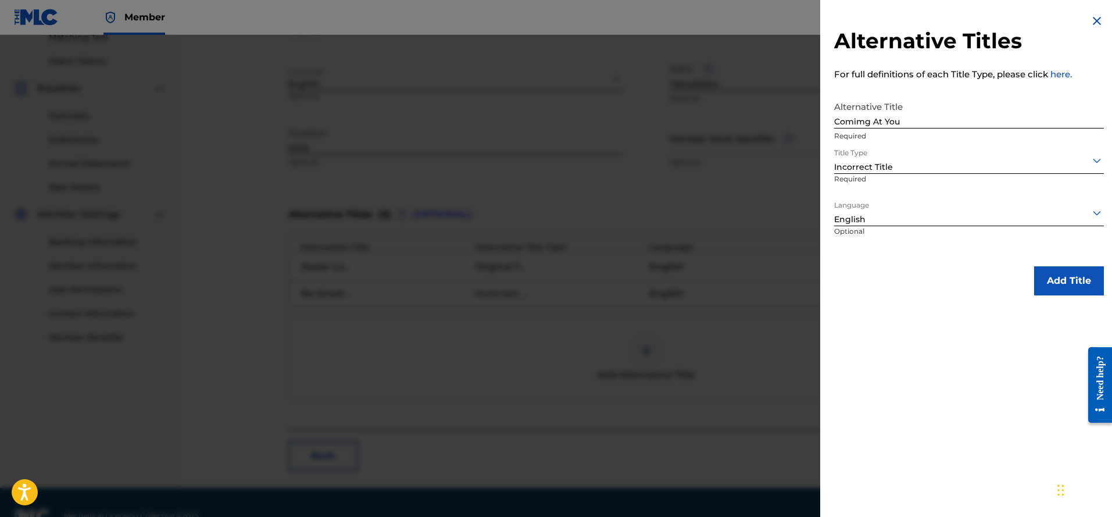
click at [1070, 284] on button "Add Title" at bounding box center [1069, 280] width 70 height 29
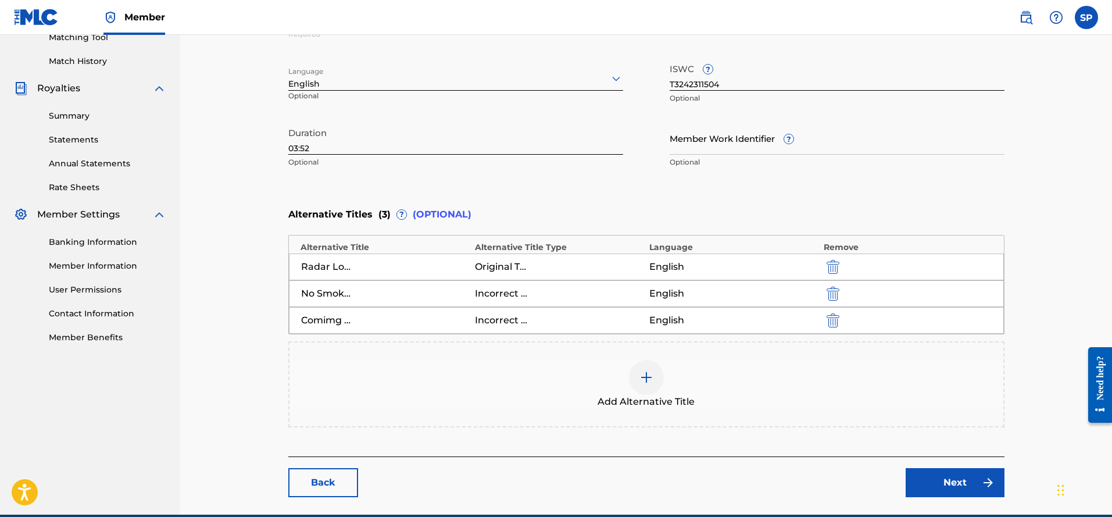
click at [965, 478] on link "Next" at bounding box center [954, 482] width 99 height 29
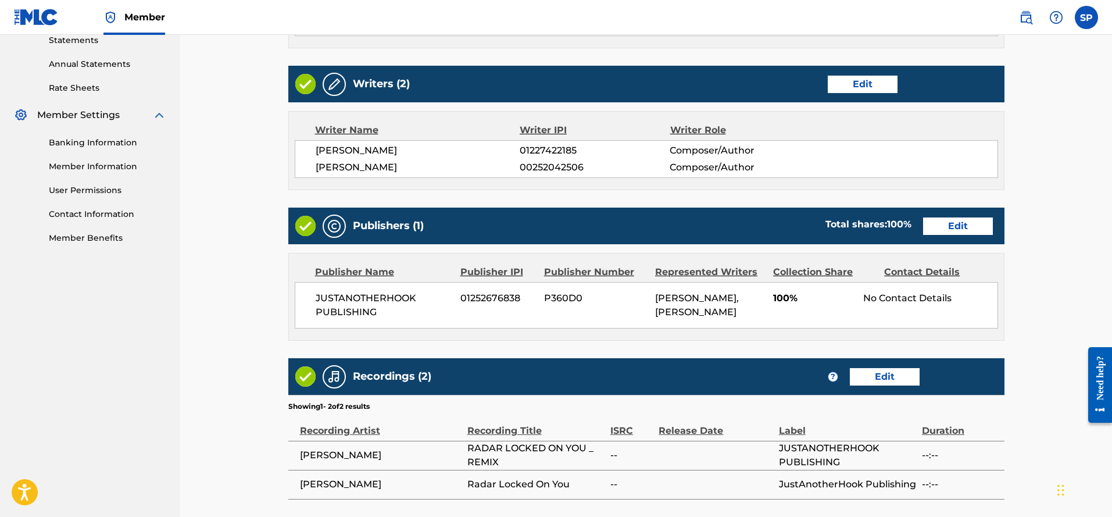
scroll to position [521, 0]
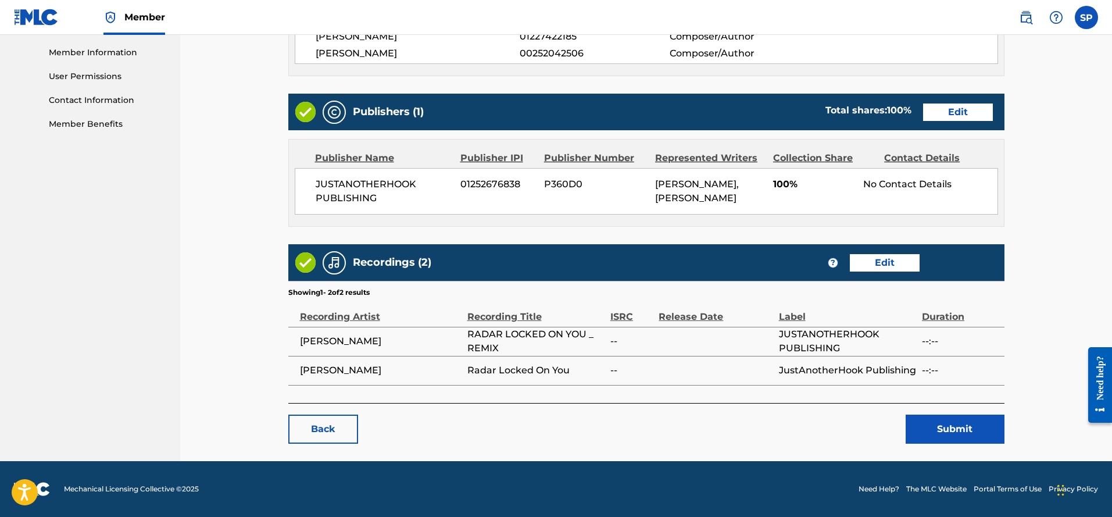
click at [886, 262] on link "Edit" at bounding box center [885, 262] width 70 height 17
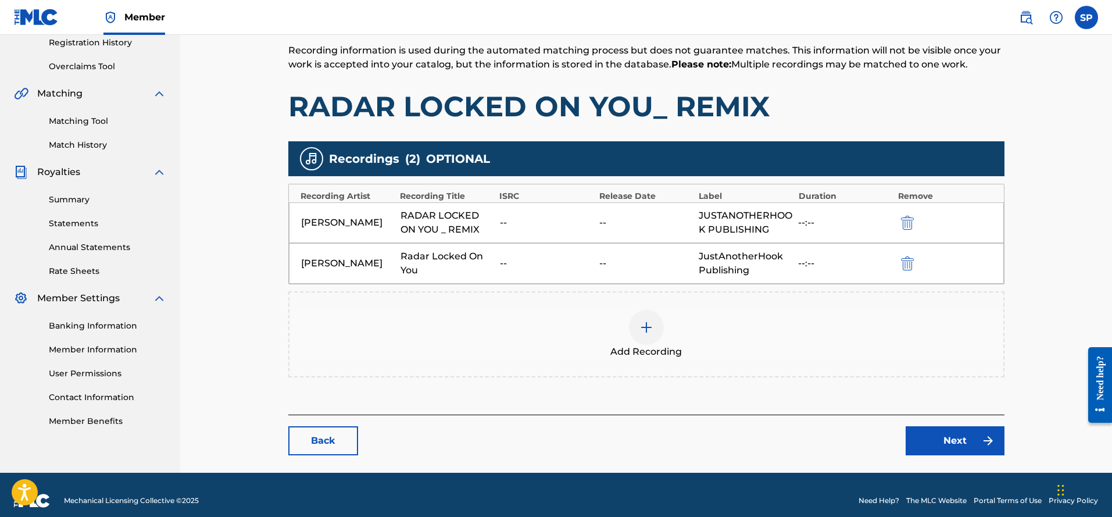
scroll to position [232, 0]
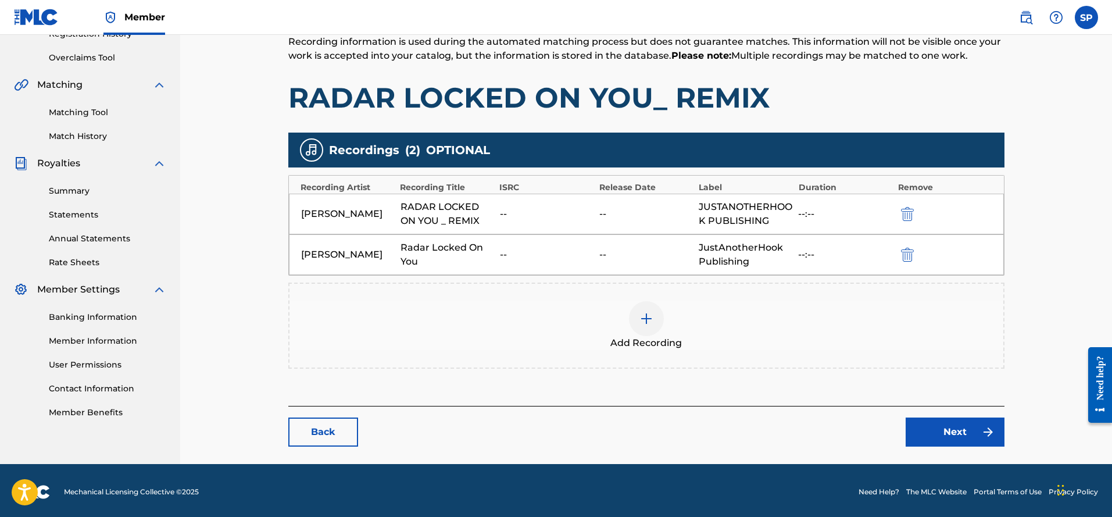
click at [654, 325] on div at bounding box center [646, 318] width 35 height 35
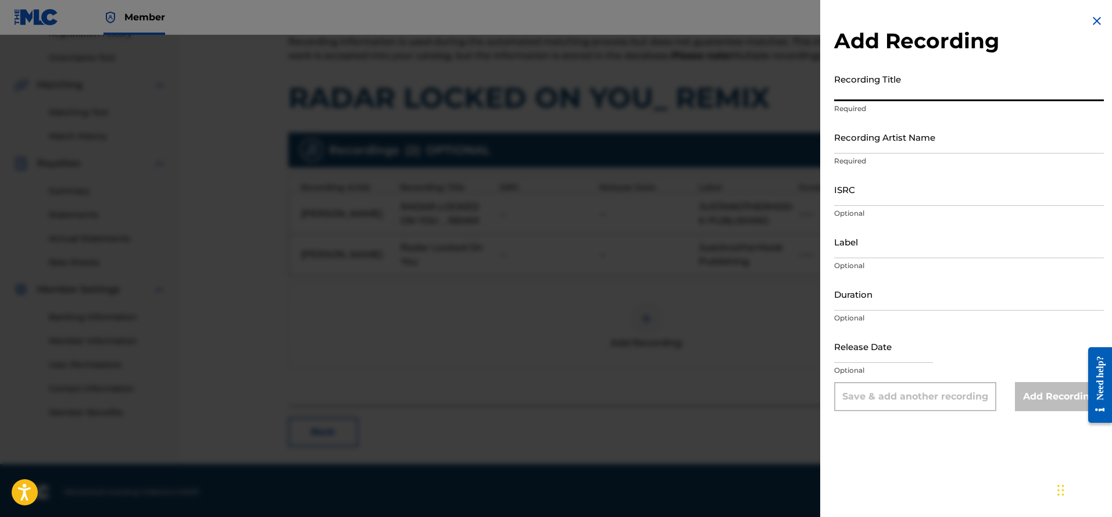
click at [860, 94] on input "Recording Title" at bounding box center [969, 84] width 270 height 33
type input "RadarLocked On You (Sync Licensing Version)"
click at [854, 141] on input "Recording Artist Name" at bounding box center [969, 136] width 270 height 33
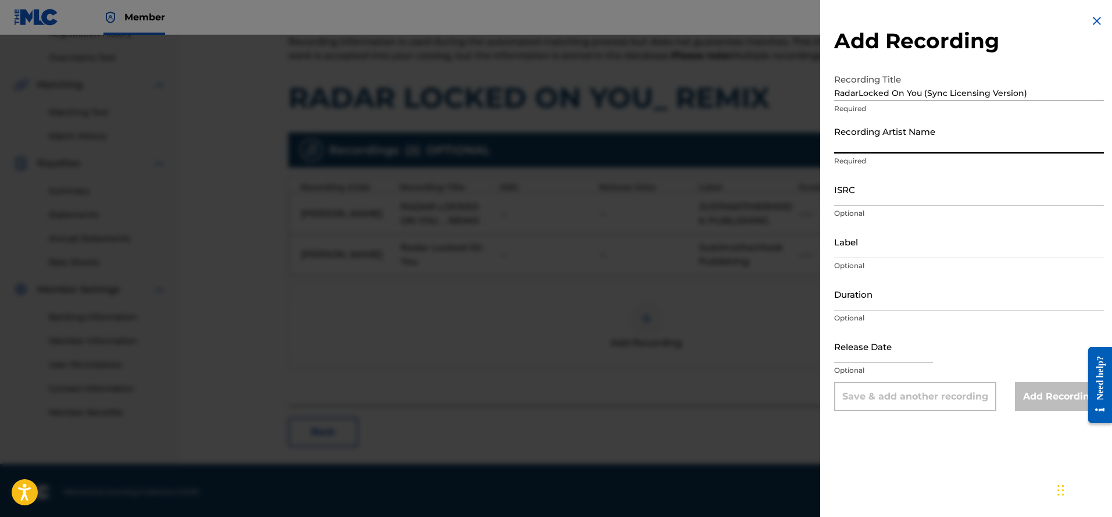
type input "[PERSON_NAME]"
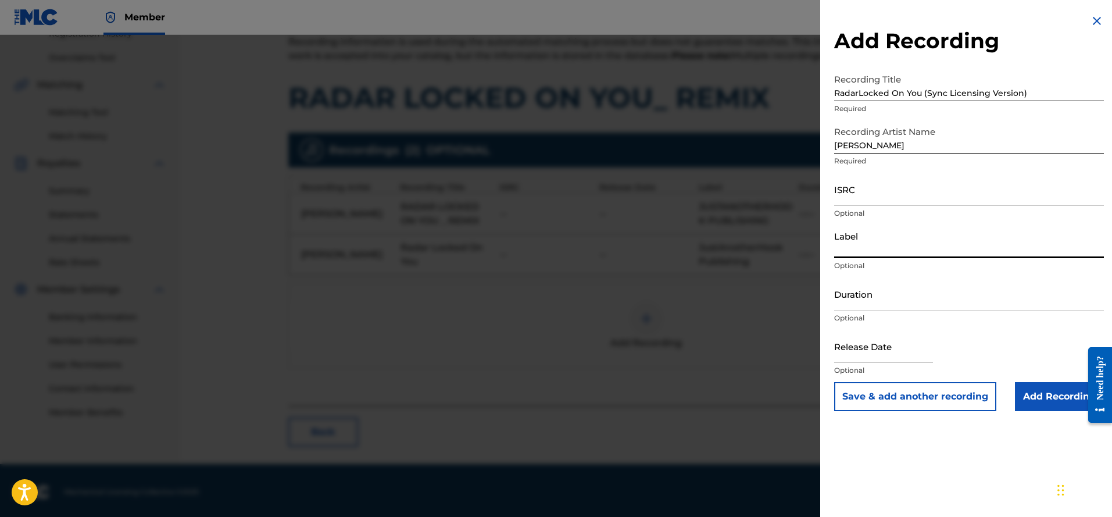
click at [864, 246] on input "Label" at bounding box center [969, 241] width 270 height 33
type input "JustAnotherHook Publishing"
click at [1036, 399] on input "Add Recording" at bounding box center [1059, 396] width 89 height 29
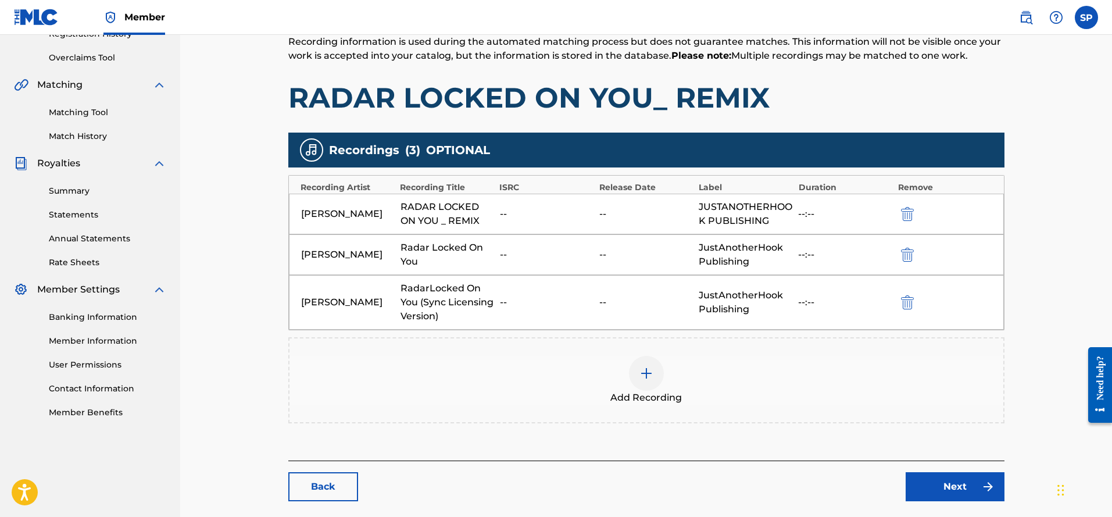
click at [959, 489] on link "Next" at bounding box center [954, 486] width 99 height 29
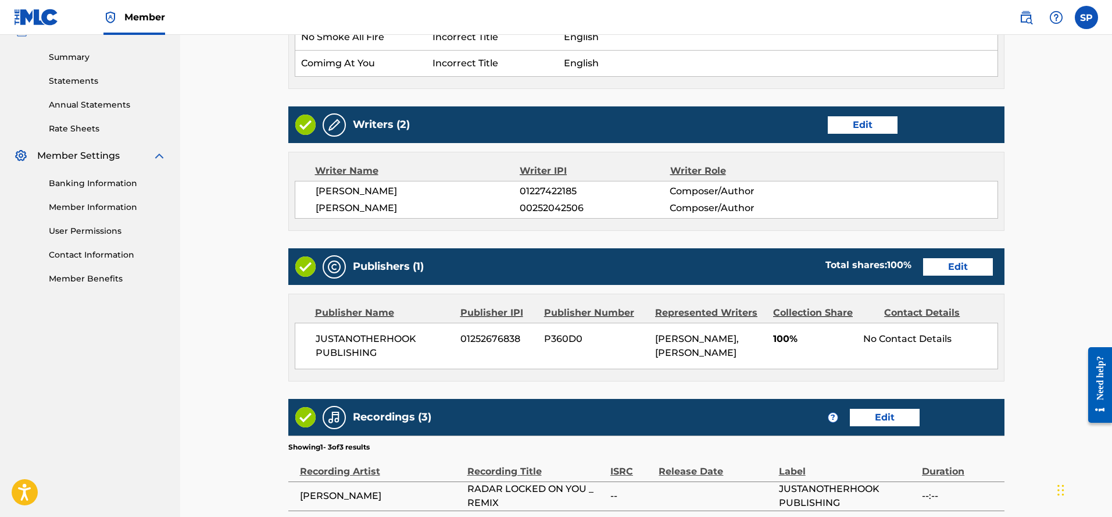
scroll to position [523, 0]
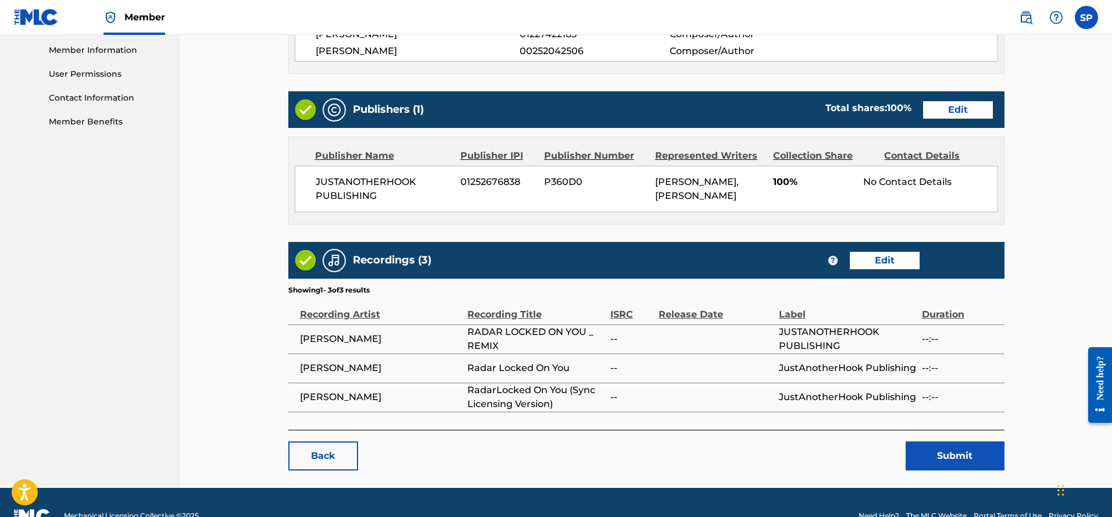
click at [956, 464] on button "Submit" at bounding box center [954, 455] width 99 height 29
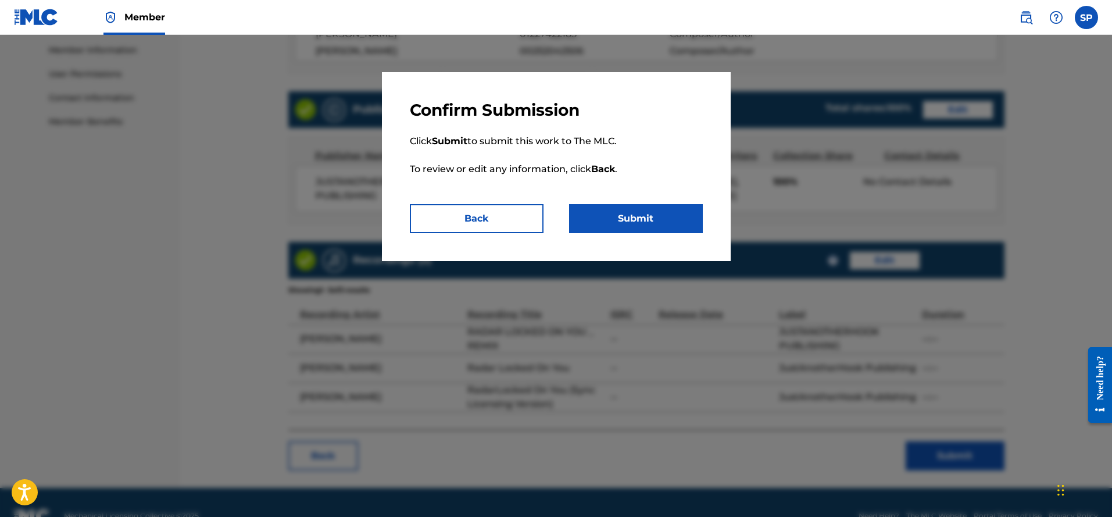
click at [626, 219] on button "Submit" at bounding box center [636, 218] width 134 height 29
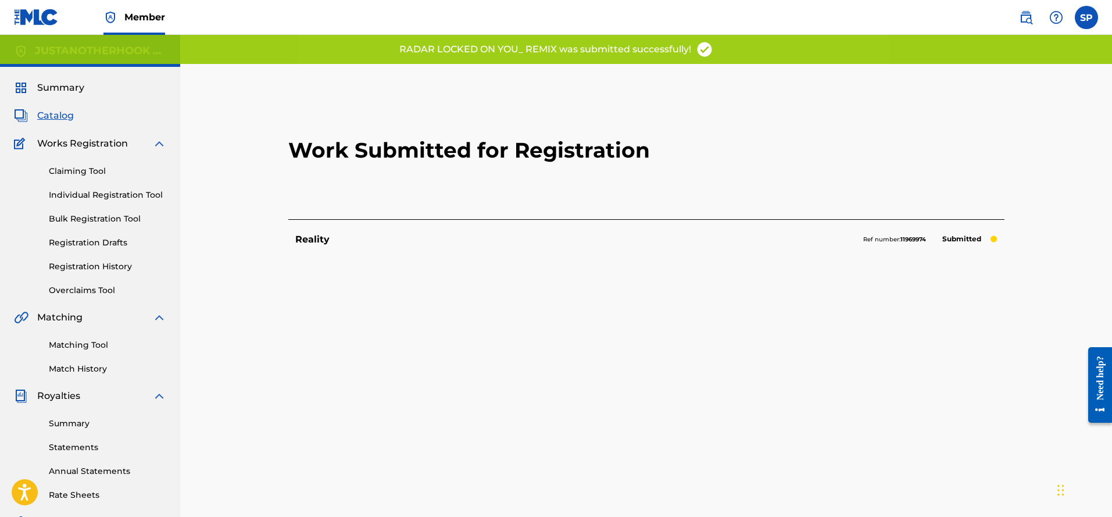
click at [116, 195] on link "Individual Registration Tool" at bounding box center [107, 195] width 117 height 12
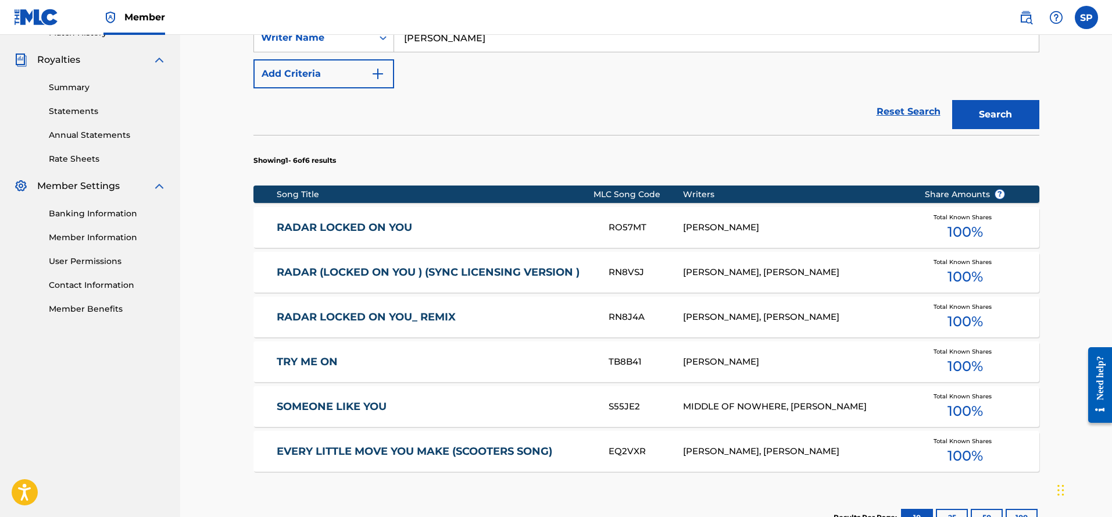
scroll to position [407, 0]
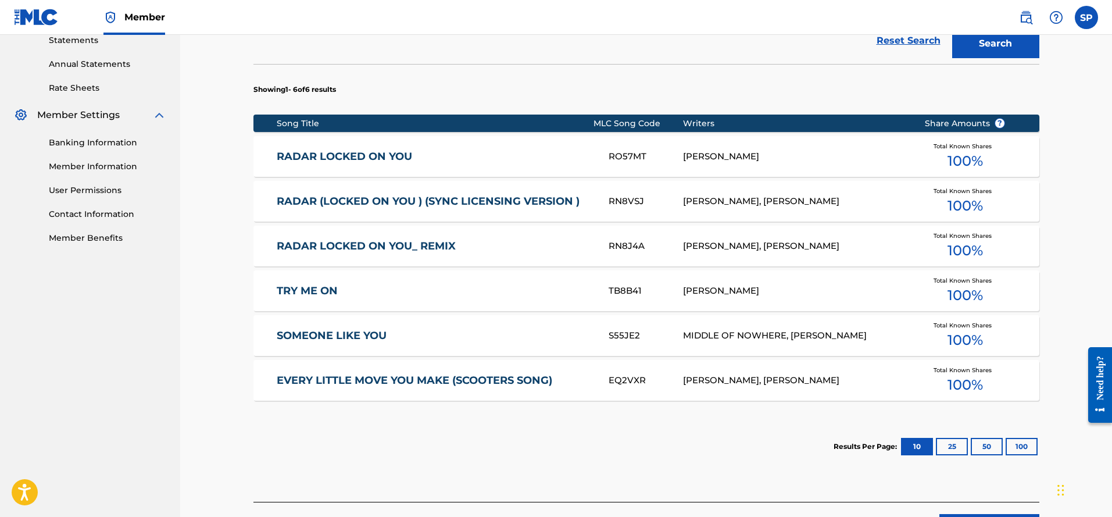
click at [698, 295] on div "[PERSON_NAME]" at bounding box center [795, 290] width 224 height 13
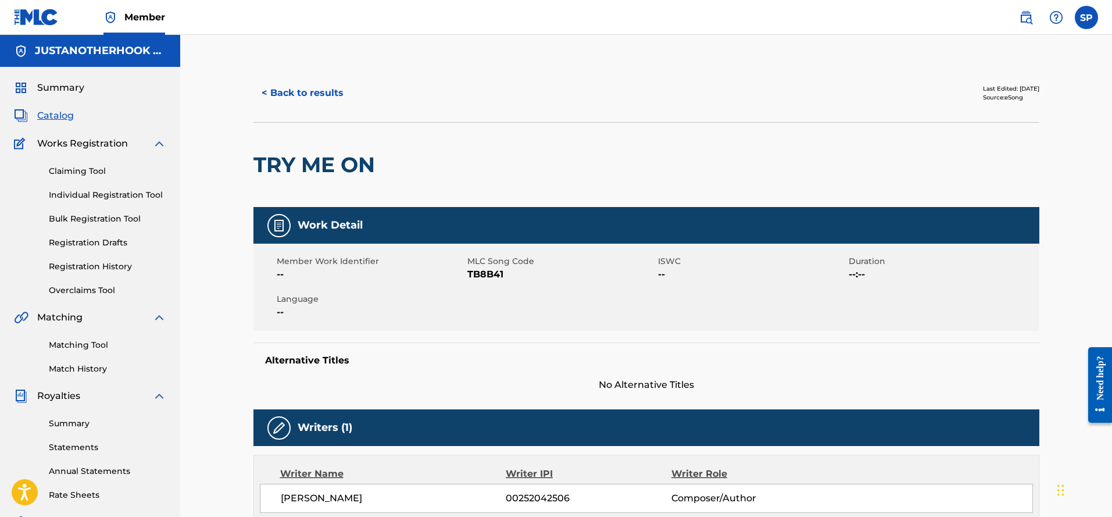
click at [300, 91] on button "< Back to results" at bounding box center [302, 92] width 98 height 29
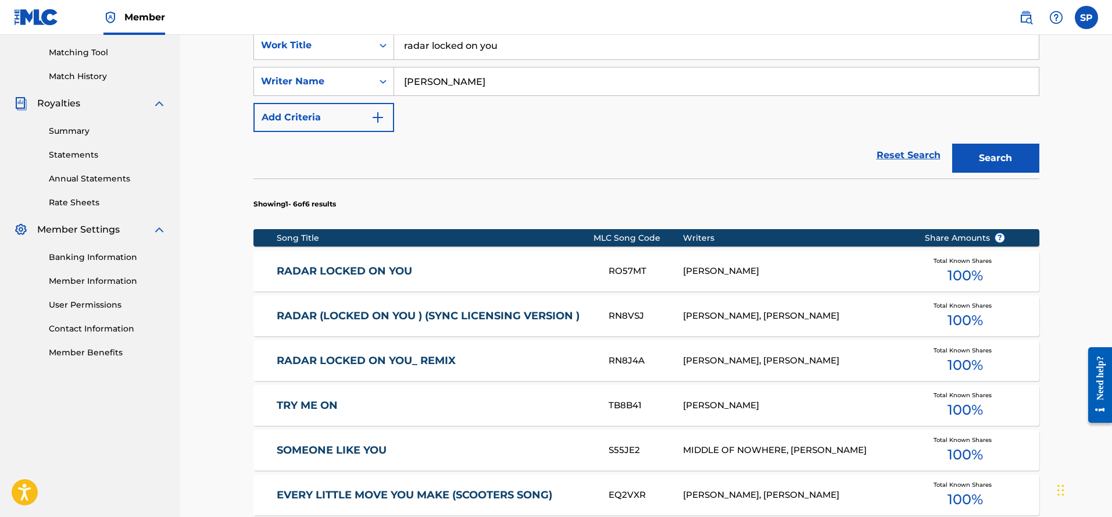
scroll to position [436, 0]
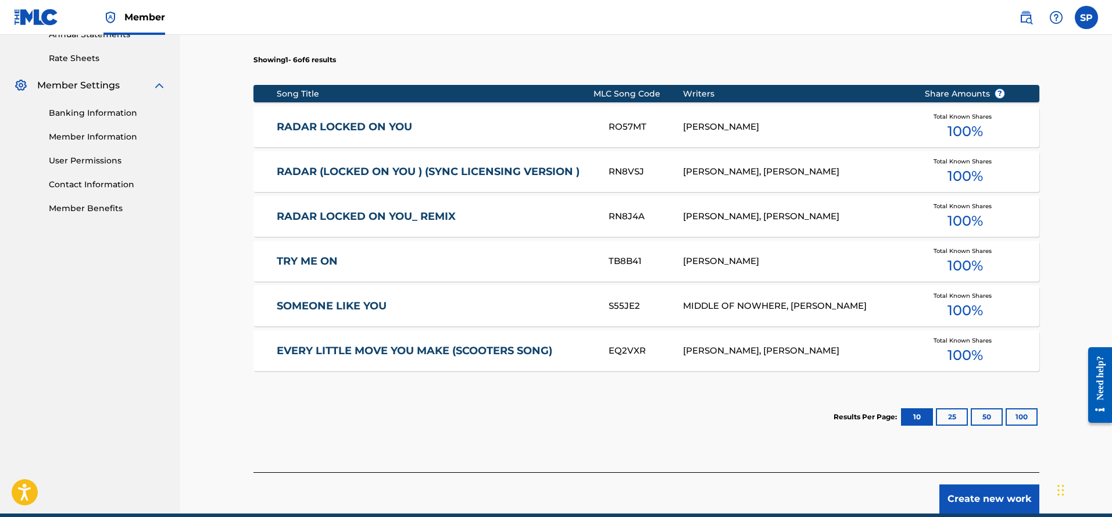
click at [366, 309] on link "SOMEONE LIKE YOU" at bounding box center [435, 305] width 316 height 13
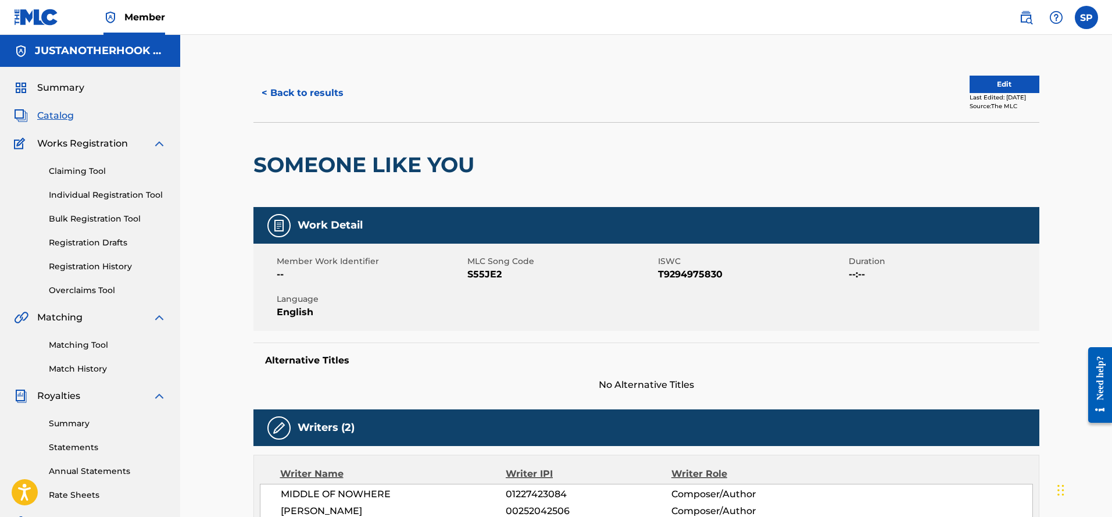
click at [302, 93] on button "< Back to results" at bounding box center [302, 92] width 98 height 29
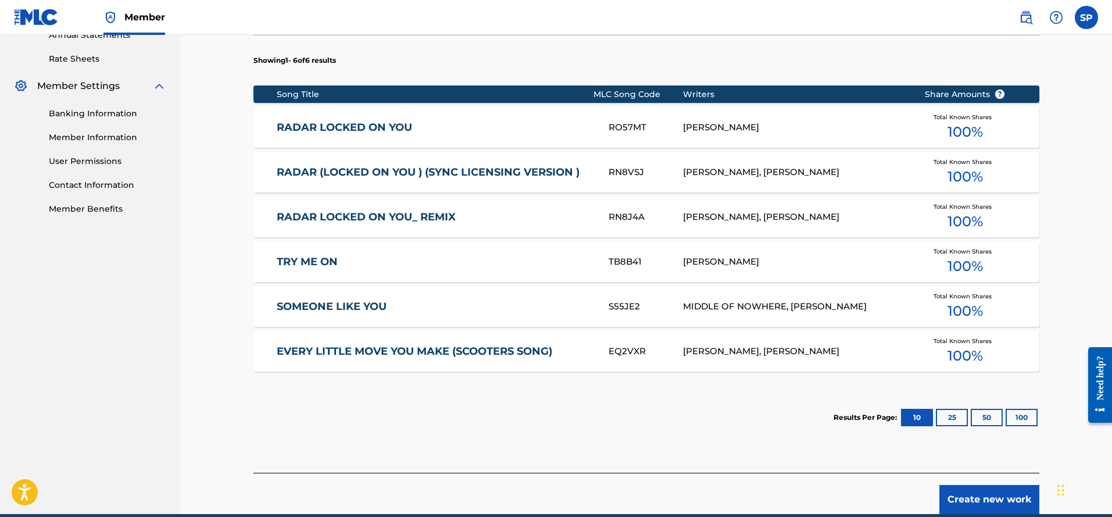
scroll to position [436, 0]
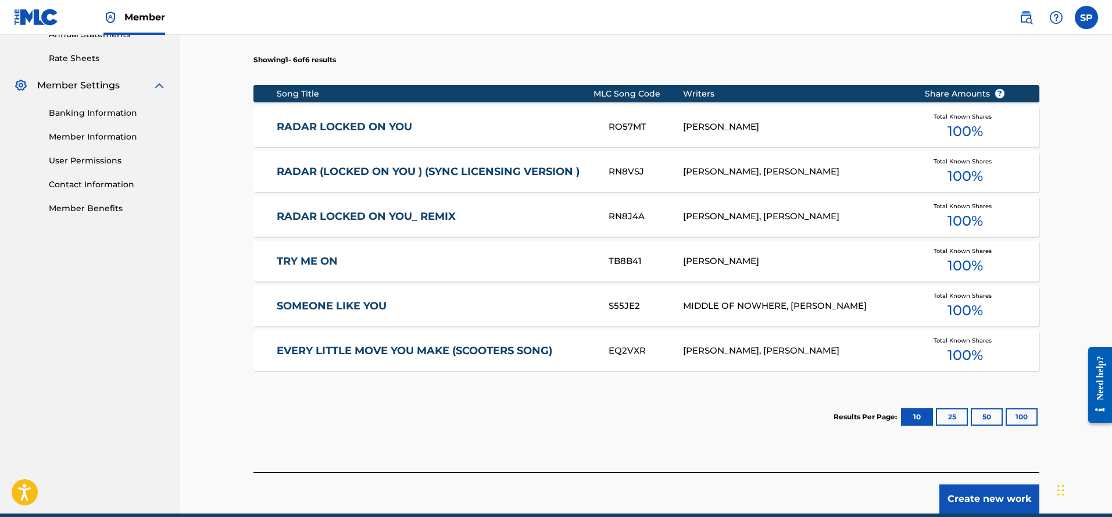
click at [434, 348] on link "EVERY LITTLE MOVE YOU MAKE (SCOOTERS SONG)" at bounding box center [435, 350] width 316 height 13
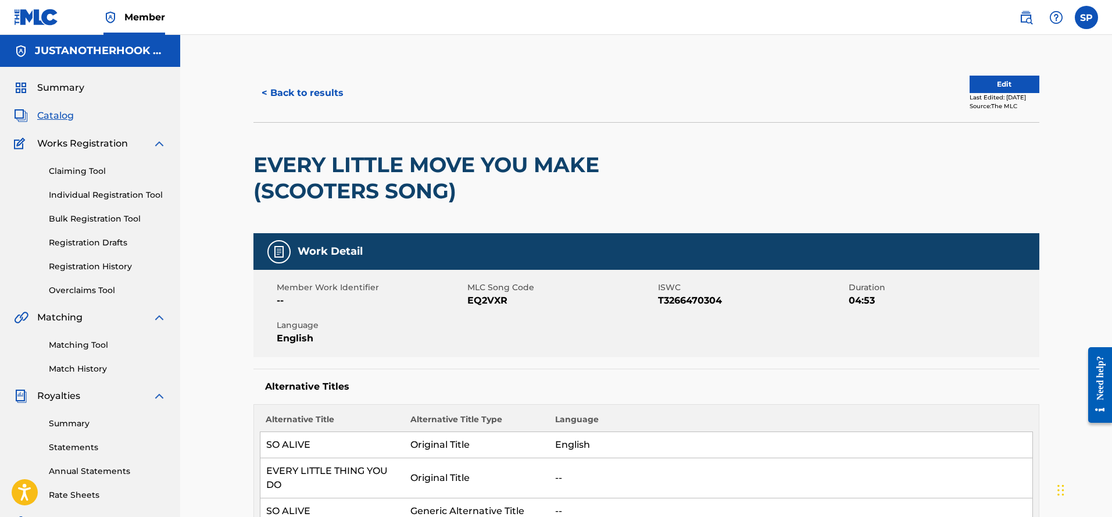
click at [1002, 83] on button "Edit" at bounding box center [1004, 84] width 70 height 17
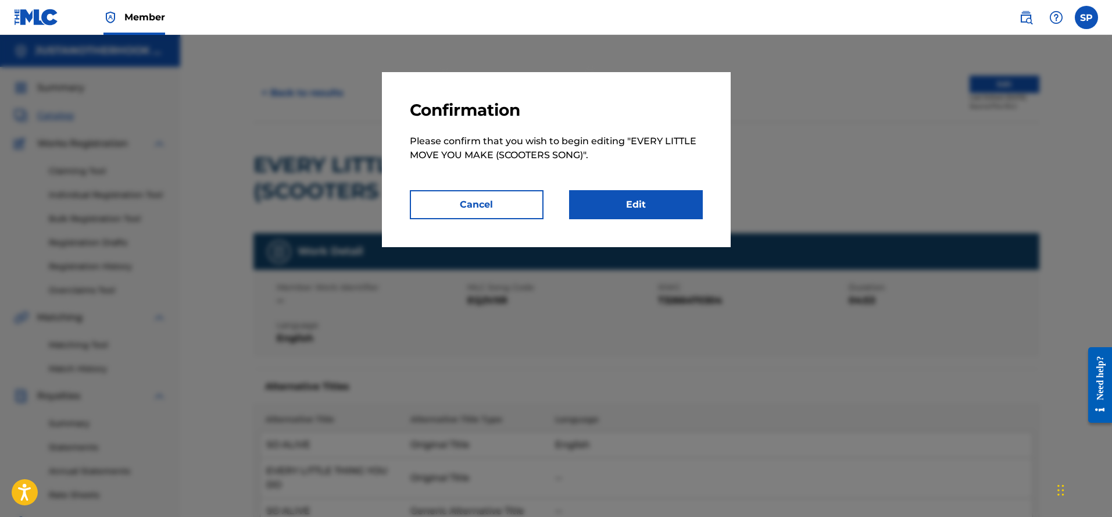
click at [644, 195] on link "Edit" at bounding box center [636, 204] width 134 height 29
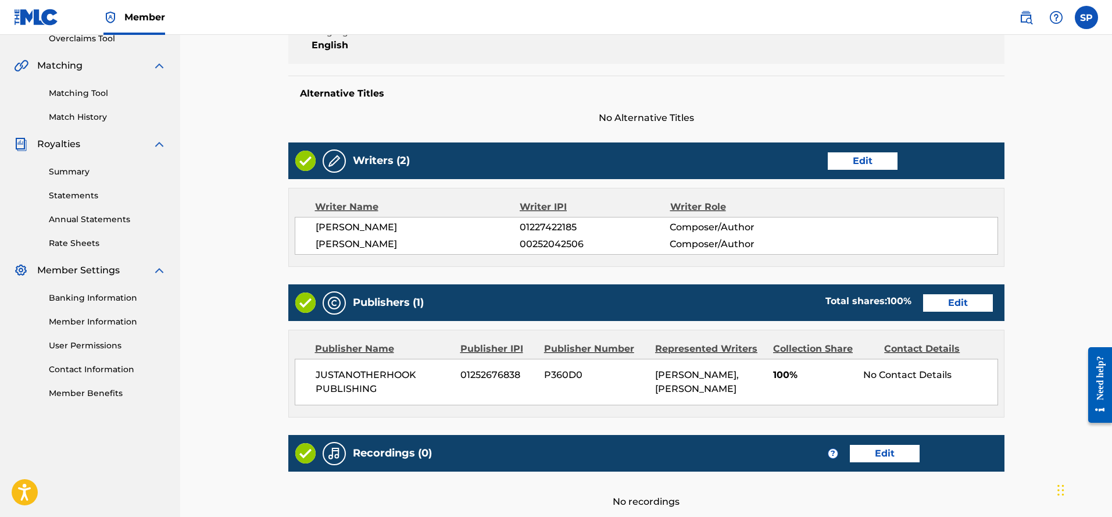
scroll to position [84, 0]
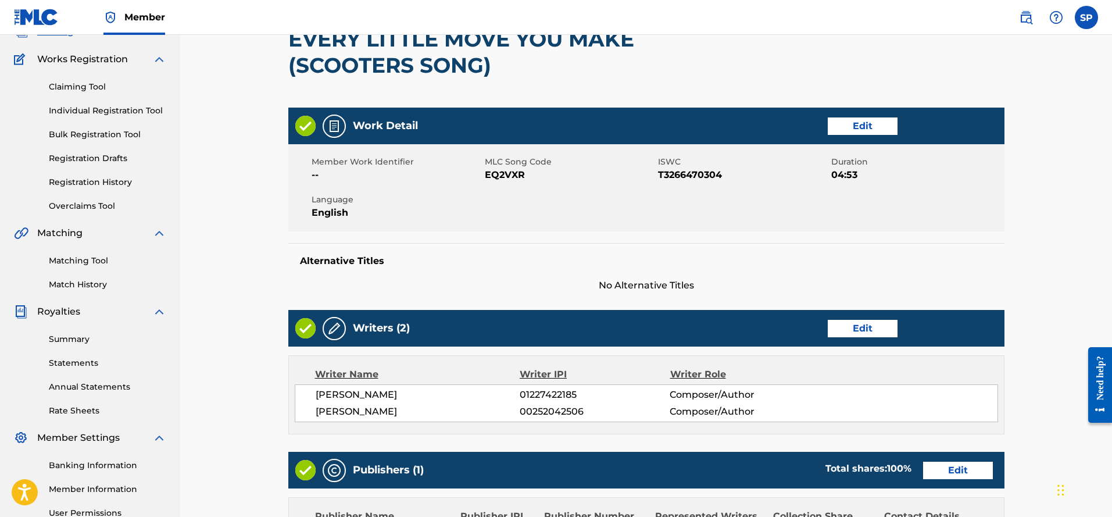
click at [859, 127] on link "Edit" at bounding box center [863, 125] width 70 height 17
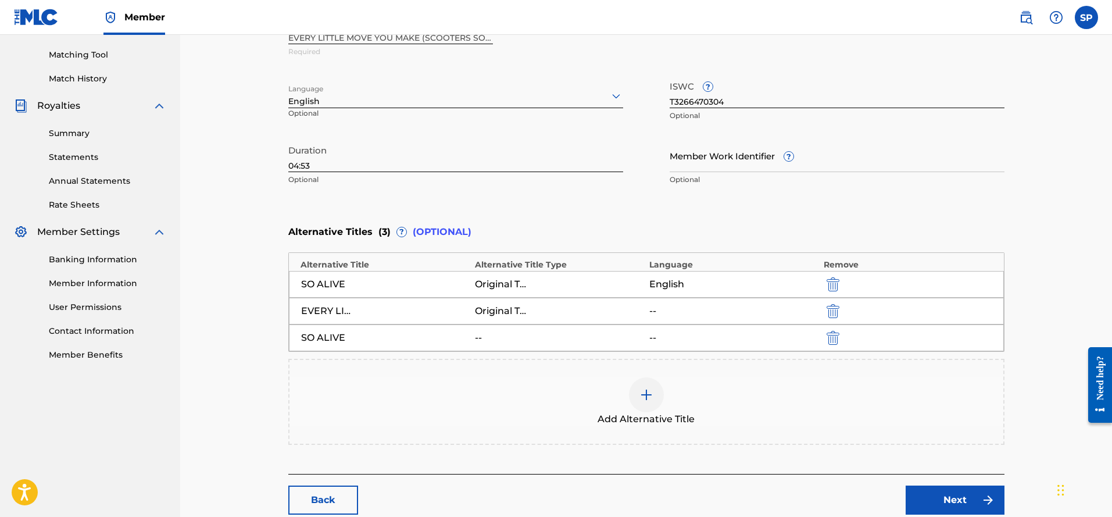
scroll to position [291, 0]
click at [644, 397] on img at bounding box center [646, 394] width 14 height 14
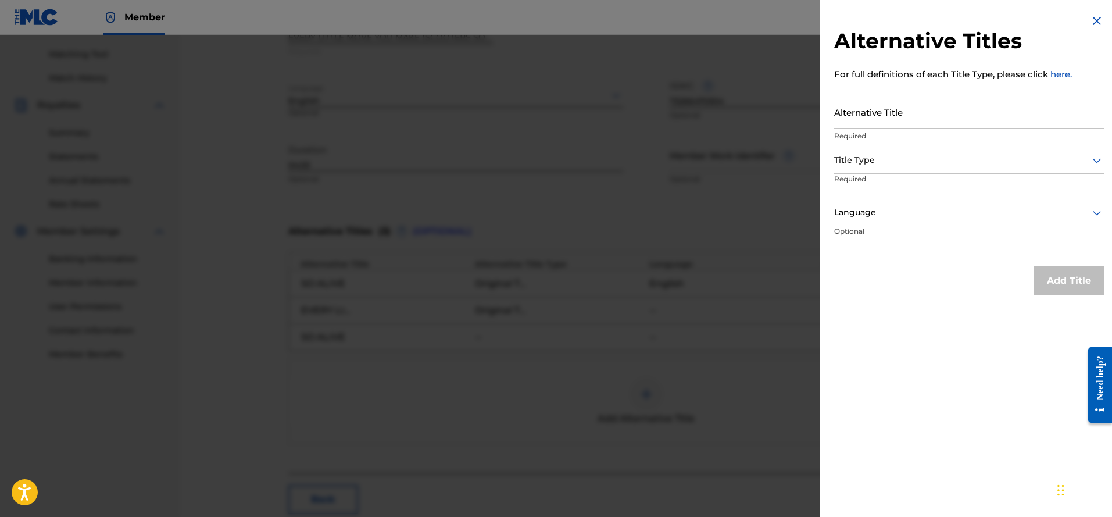
click at [1091, 20] on img at bounding box center [1097, 21] width 14 height 14
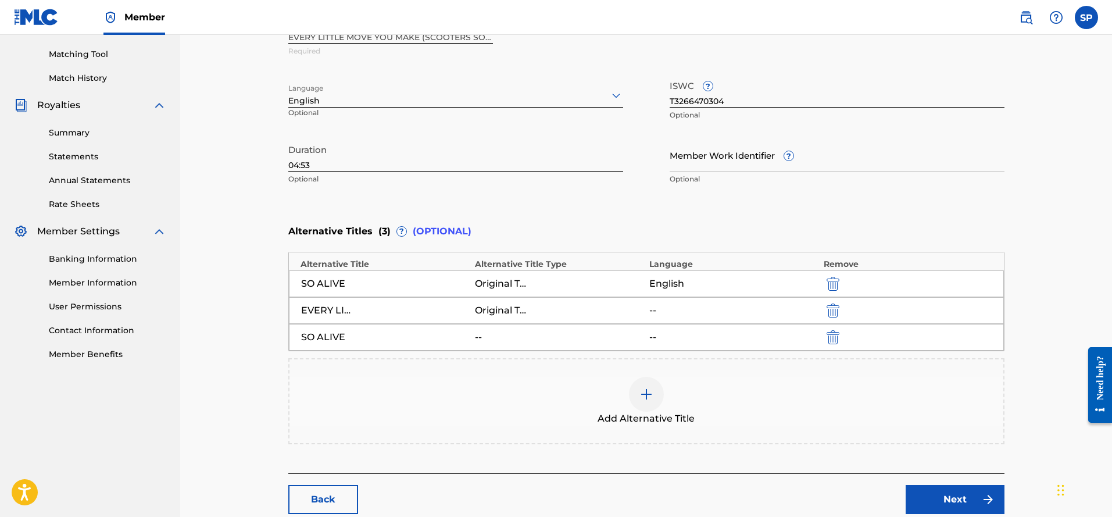
click at [836, 282] on img "submit" at bounding box center [832, 284] width 13 height 14
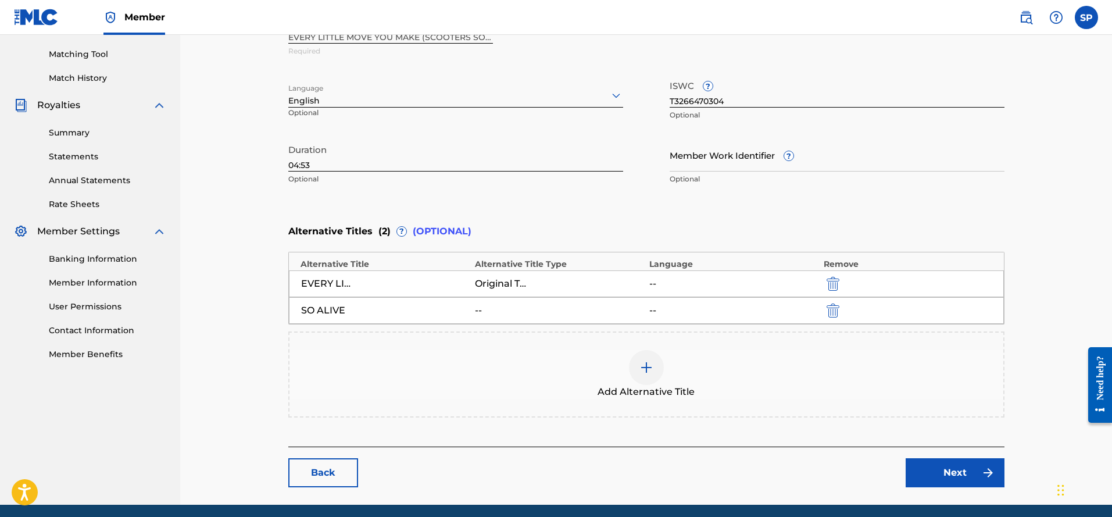
click at [835, 310] on img "submit" at bounding box center [832, 310] width 13 height 14
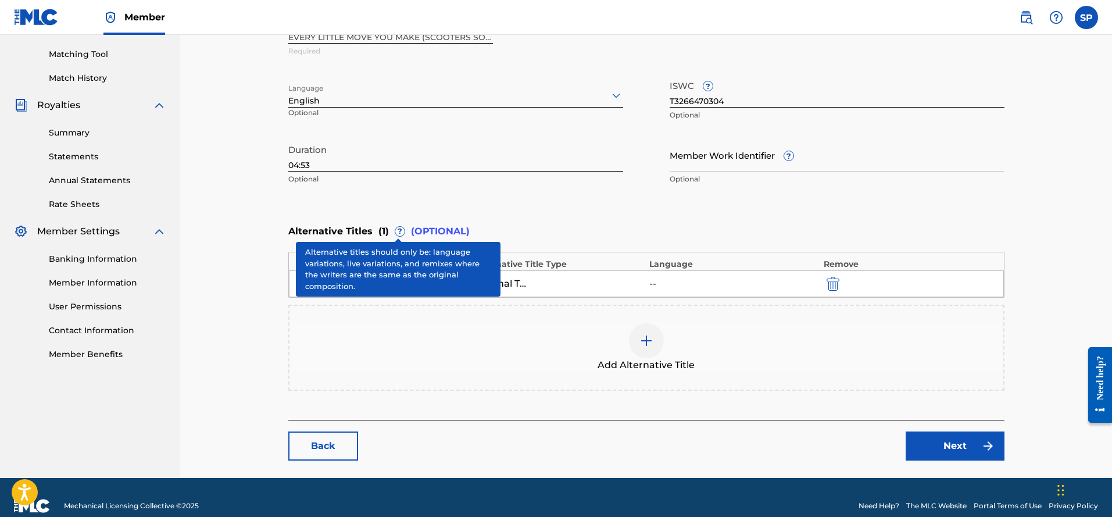
click at [400, 231] on span "?" at bounding box center [399, 231] width 9 height 9
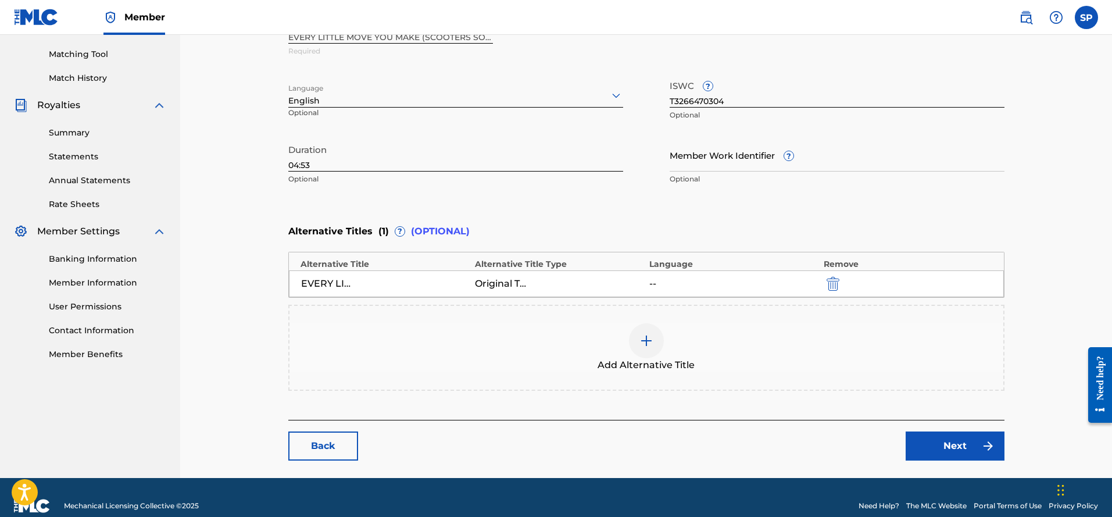
click at [650, 338] on img at bounding box center [646, 341] width 14 height 14
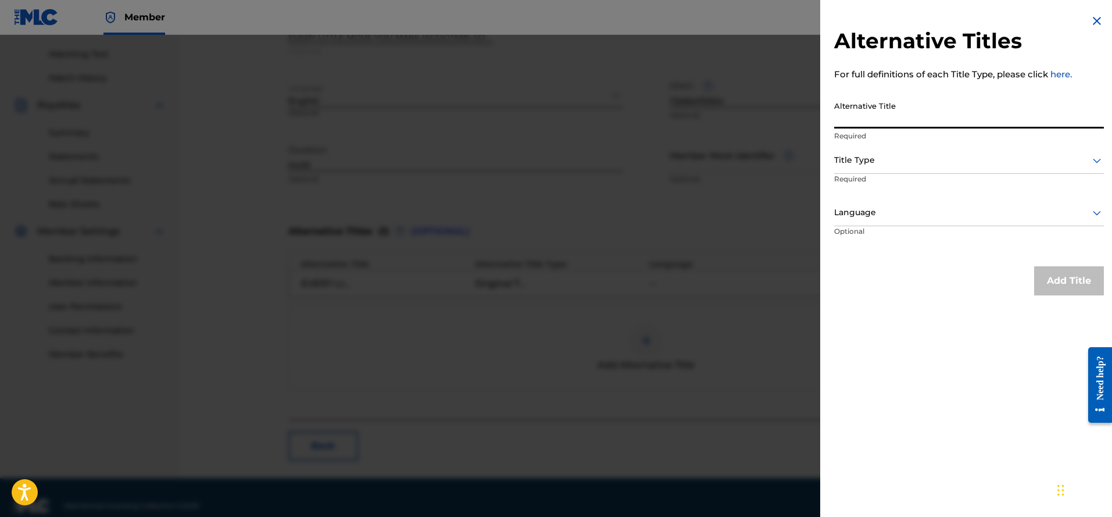
click at [868, 111] on input "Alternative Title" at bounding box center [969, 111] width 270 height 33
type input "So Alive"
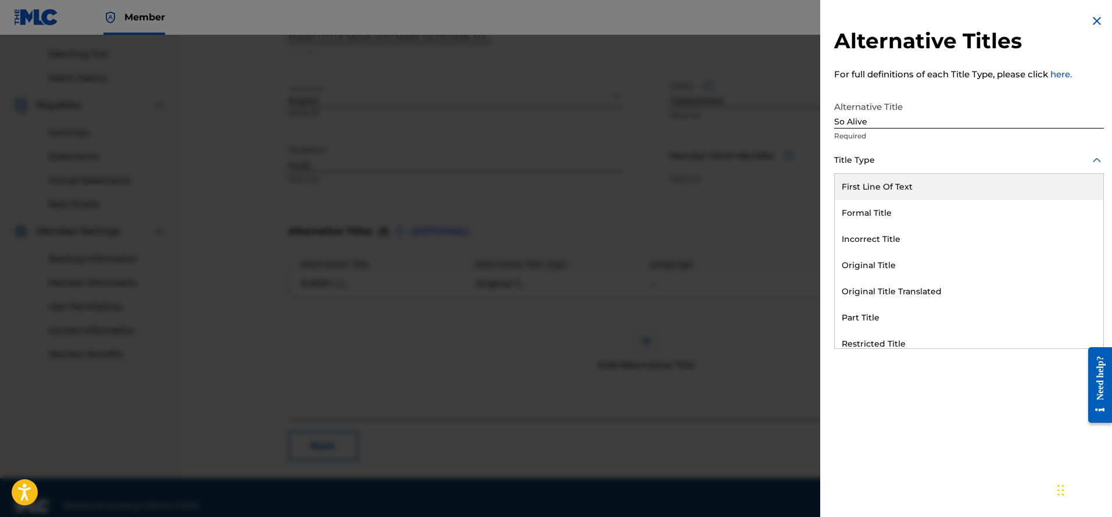
click at [1091, 157] on icon at bounding box center [1097, 160] width 14 height 14
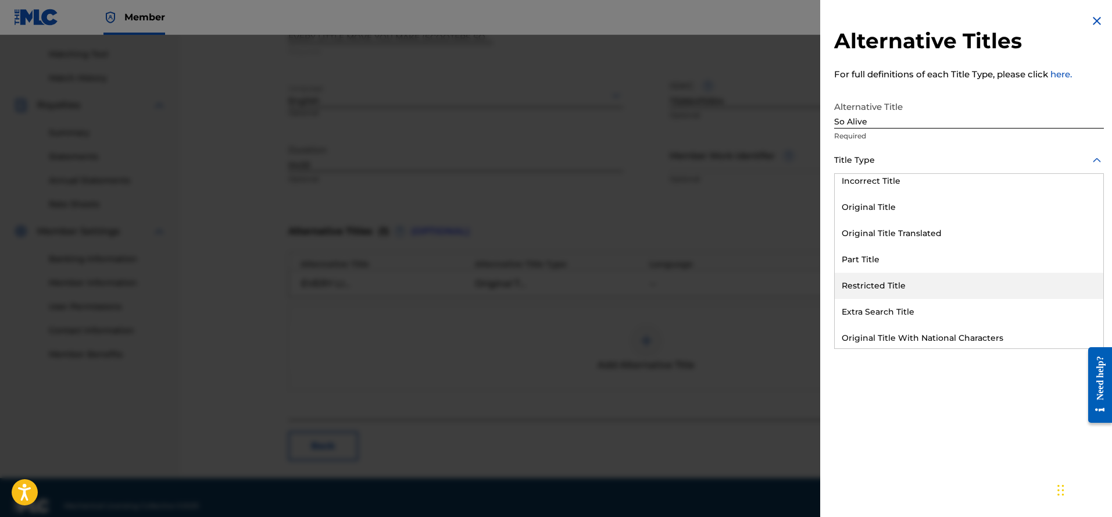
scroll to position [0, 0]
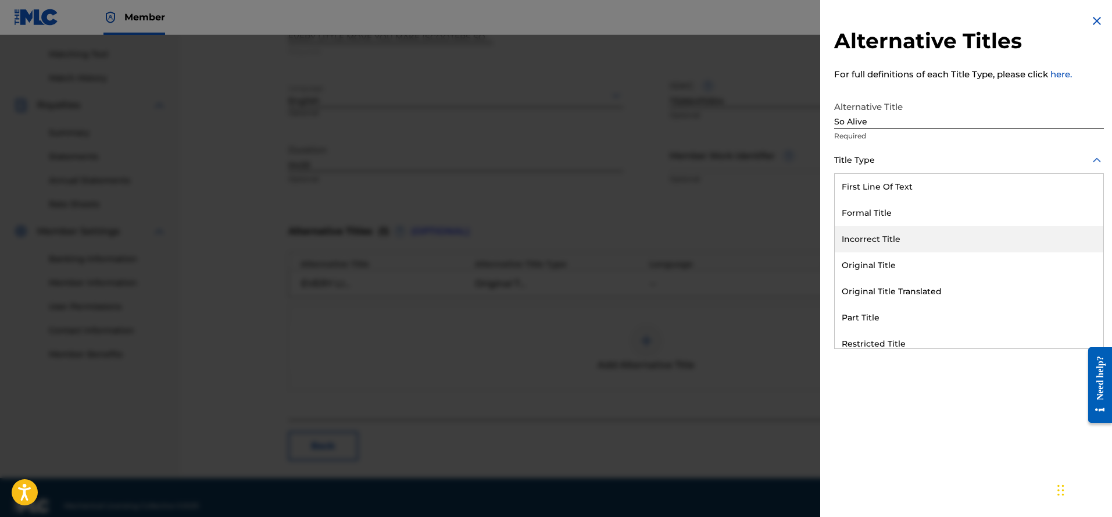
click at [878, 231] on div "Incorrect Title" at bounding box center [969, 239] width 268 height 26
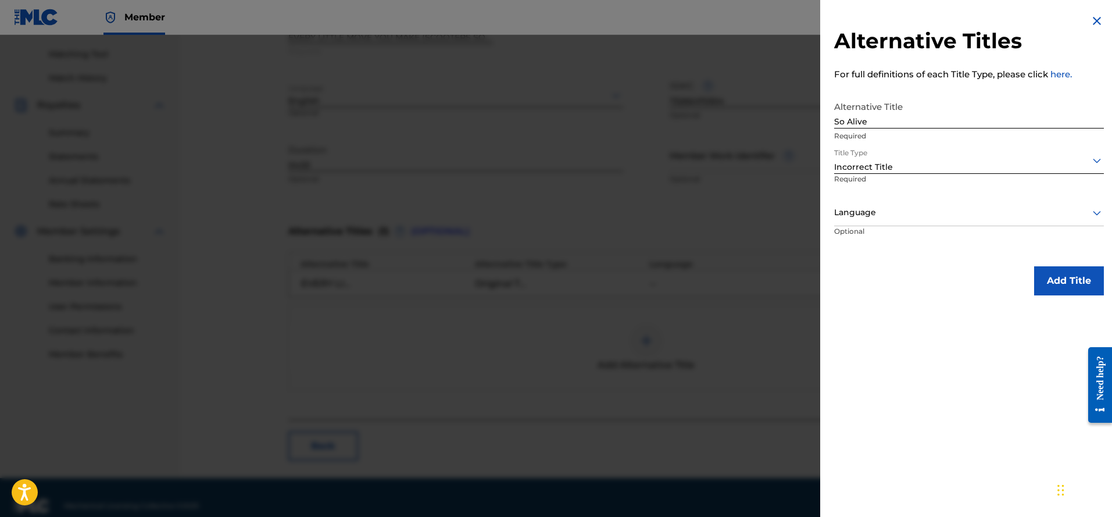
click at [1093, 212] on icon at bounding box center [1097, 213] width 14 height 14
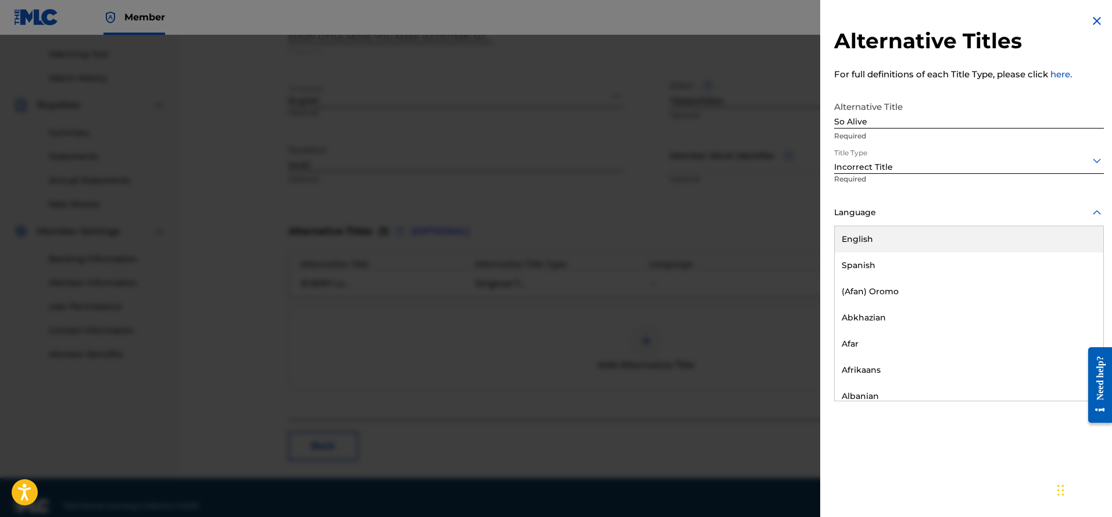
click at [945, 243] on div "English" at bounding box center [969, 239] width 268 height 26
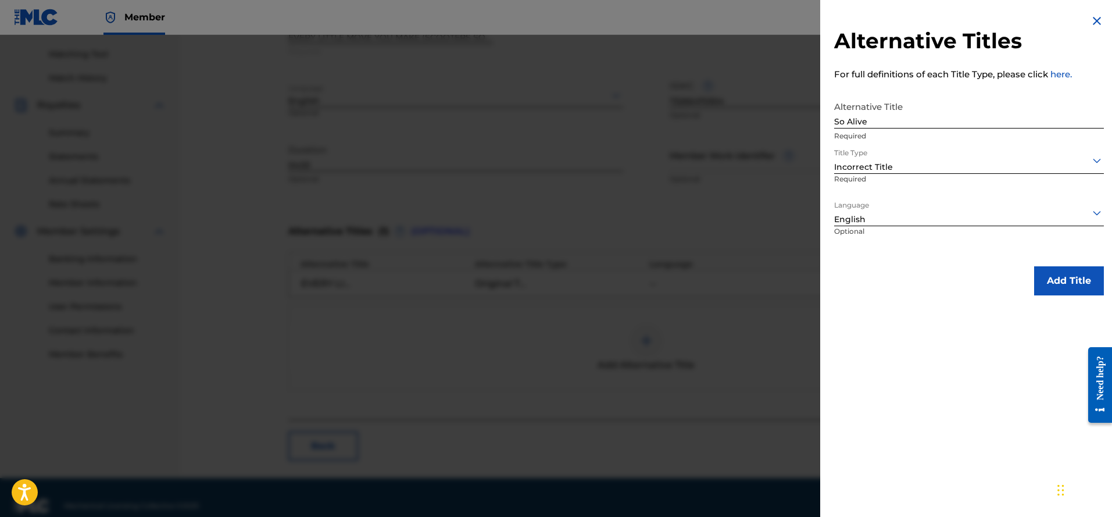
click at [1066, 277] on button "Add Title" at bounding box center [1069, 280] width 70 height 29
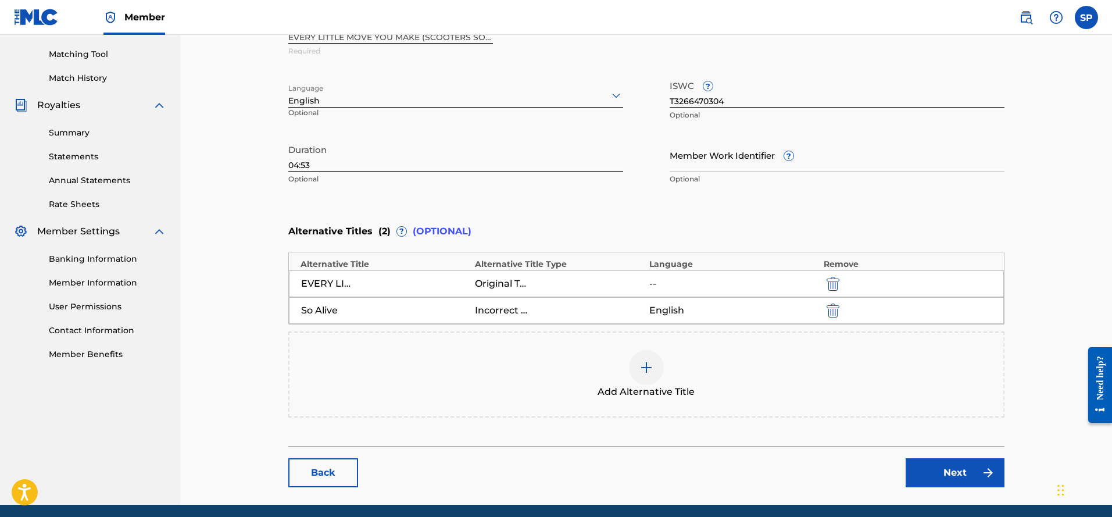
click at [651, 371] on img at bounding box center [646, 367] width 14 height 14
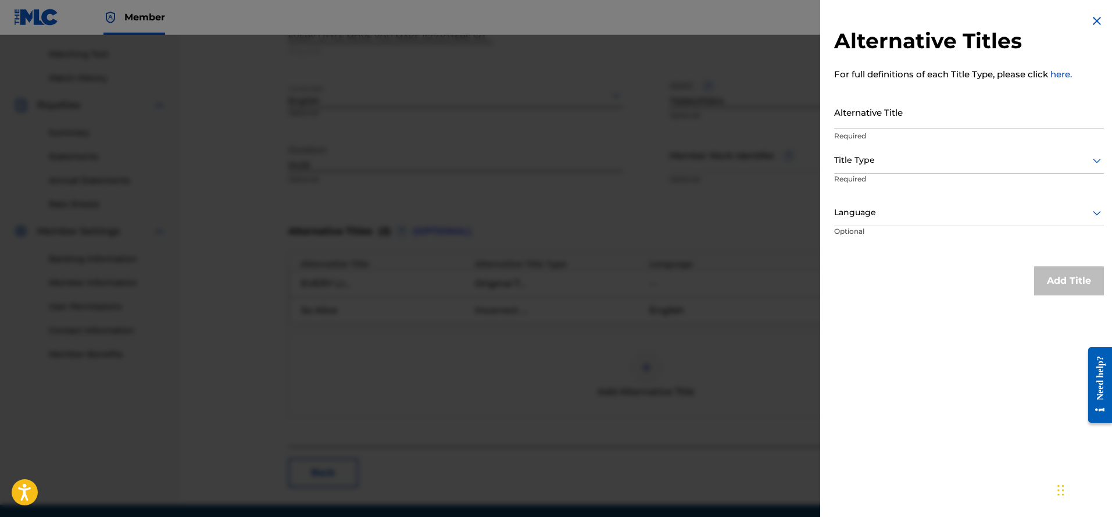
click at [900, 116] on input "Alternative Title" at bounding box center [969, 111] width 270 height 33
type input "Every Little Thing You Do"
click at [1094, 156] on icon at bounding box center [1097, 160] width 14 height 14
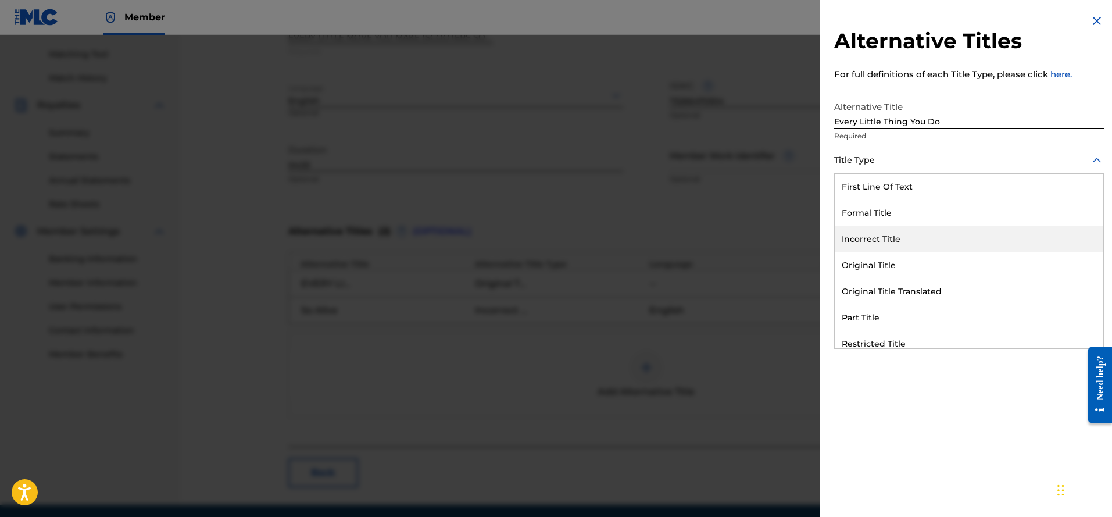
click at [920, 238] on div "Incorrect Title" at bounding box center [969, 239] width 268 height 26
click at [1085, 210] on div at bounding box center [969, 212] width 270 height 15
click at [985, 245] on div "English" at bounding box center [969, 239] width 268 height 26
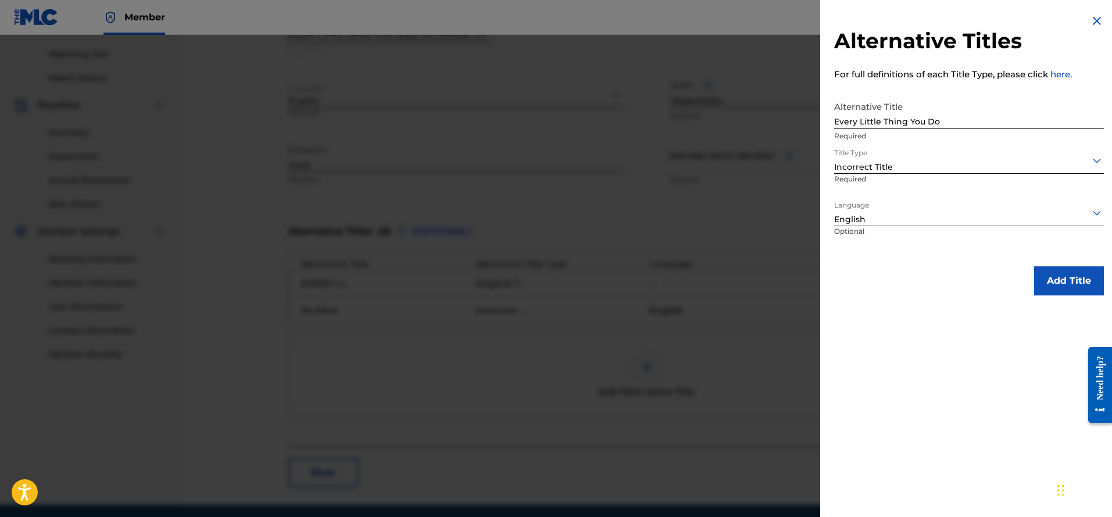
click at [1073, 280] on button "Add Title" at bounding box center [1069, 280] width 70 height 29
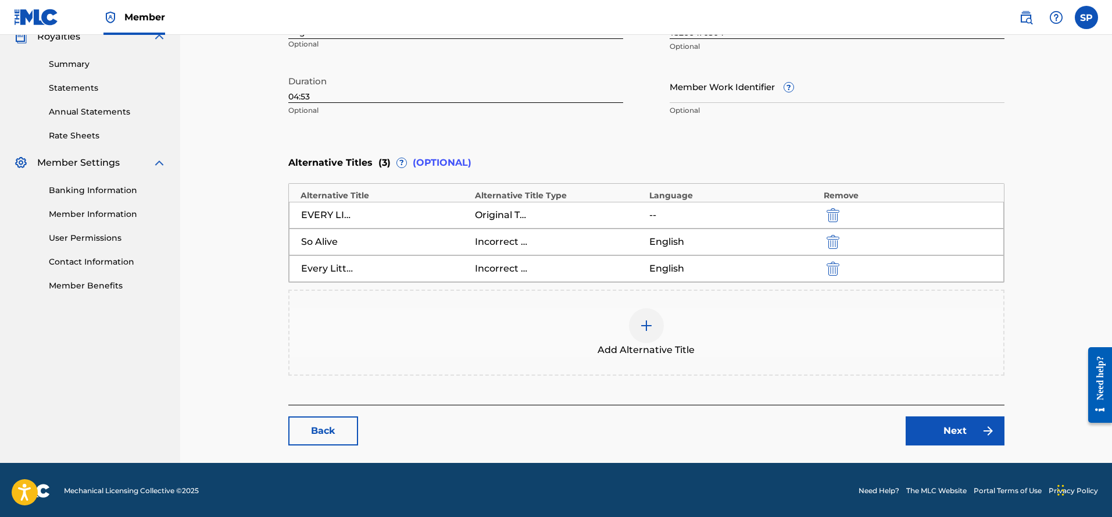
scroll to position [361, 0]
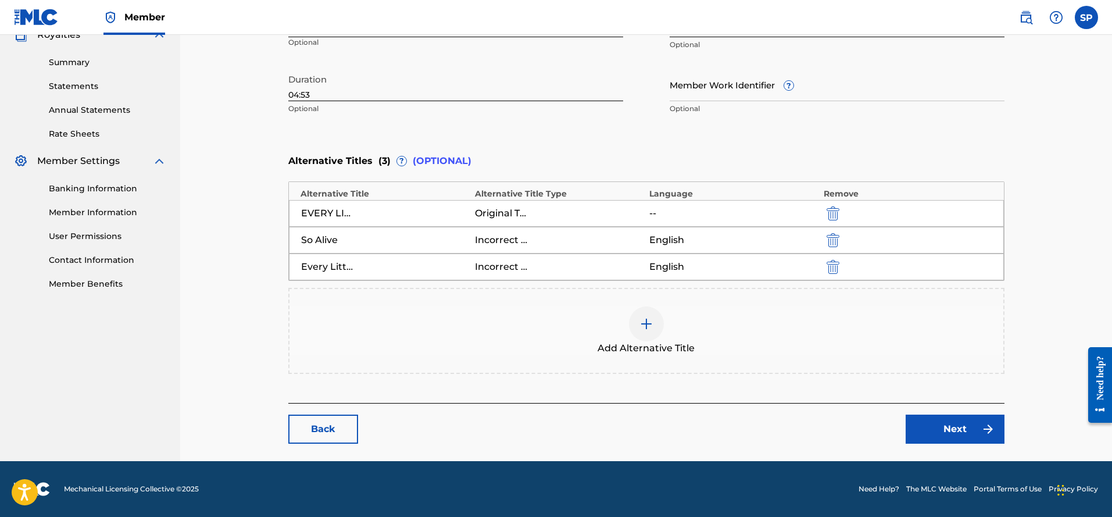
click at [936, 443] on link "Next" at bounding box center [954, 428] width 99 height 29
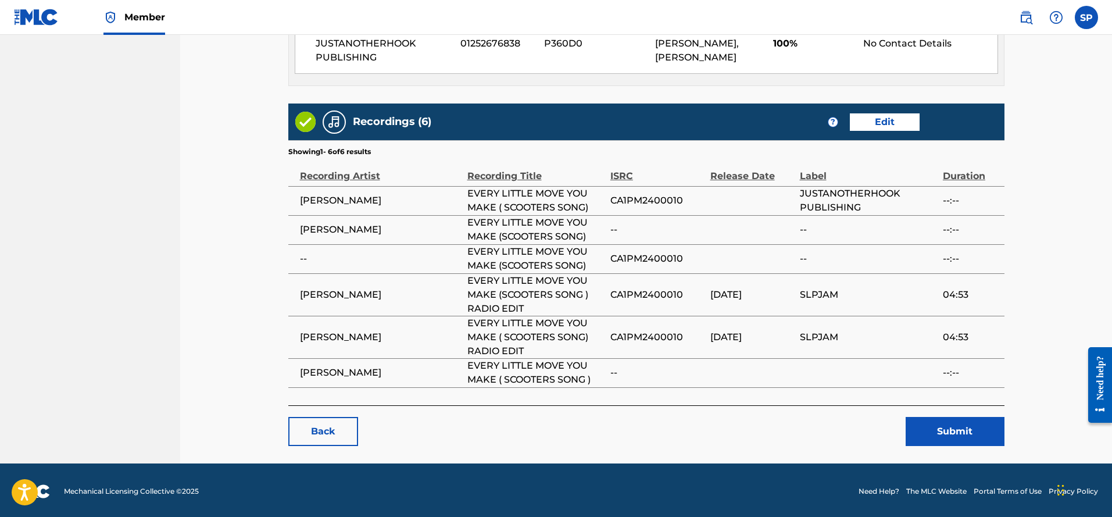
scroll to position [704, 0]
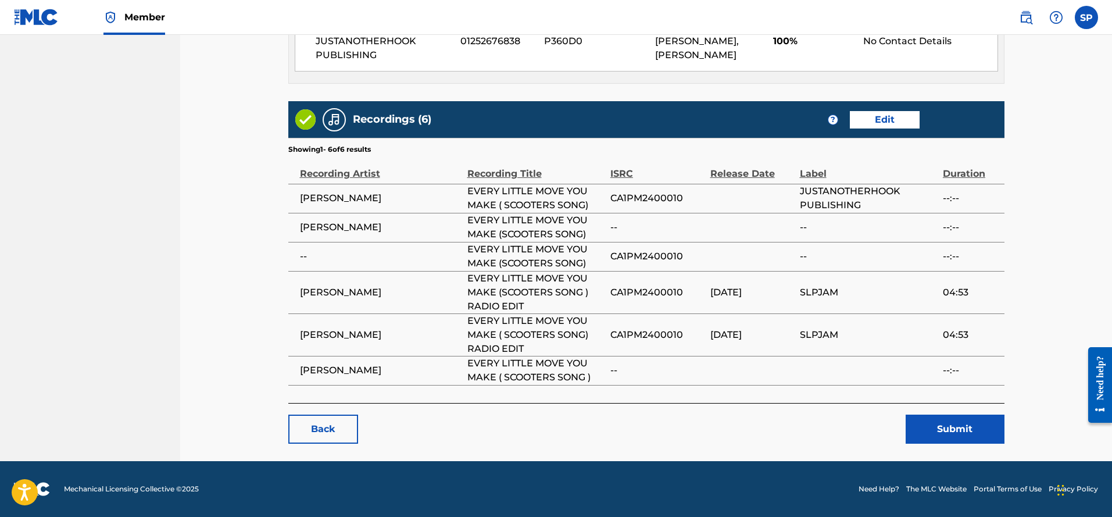
click at [882, 119] on link "Edit" at bounding box center [885, 119] width 70 height 17
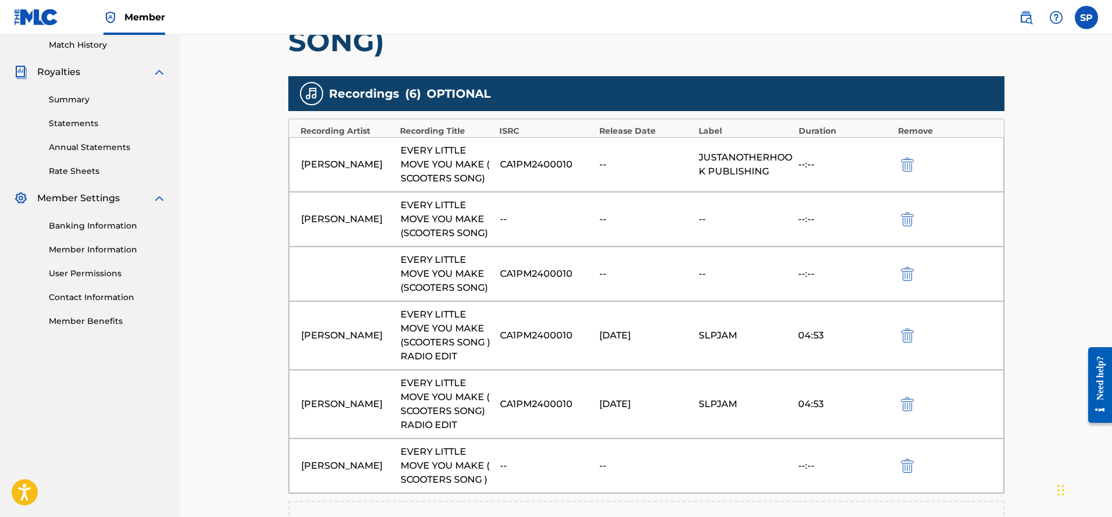
scroll to position [349, 0]
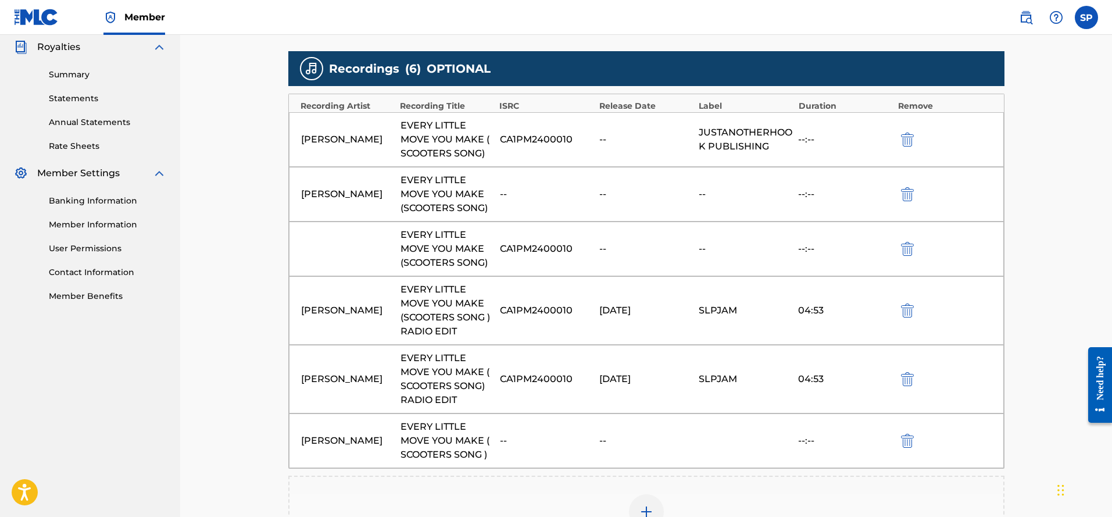
click at [907, 447] on div "Bud Shamble EVERY LITTLE MOVE YOU MAKE ( SCOOTERS SONG ) -- -- --:--" at bounding box center [646, 440] width 715 height 55
click at [906, 437] on img "submit" at bounding box center [907, 441] width 13 height 14
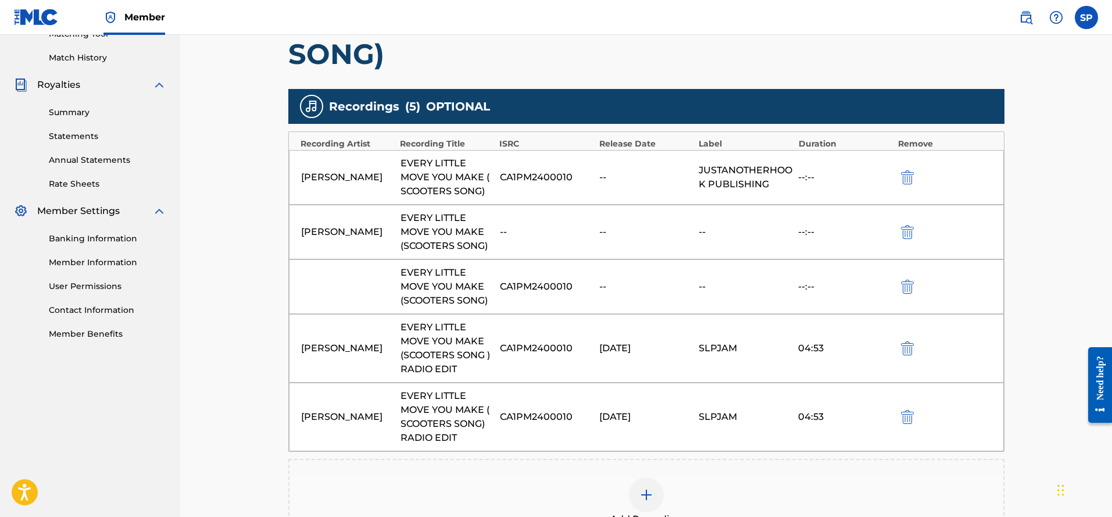
scroll to position [291, 0]
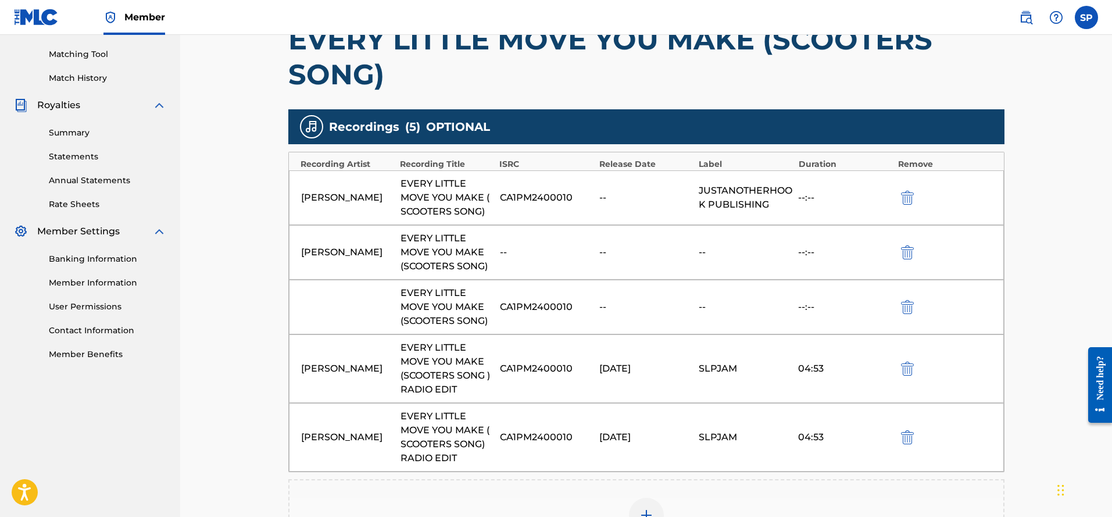
click at [908, 309] on img "submit" at bounding box center [907, 307] width 13 height 14
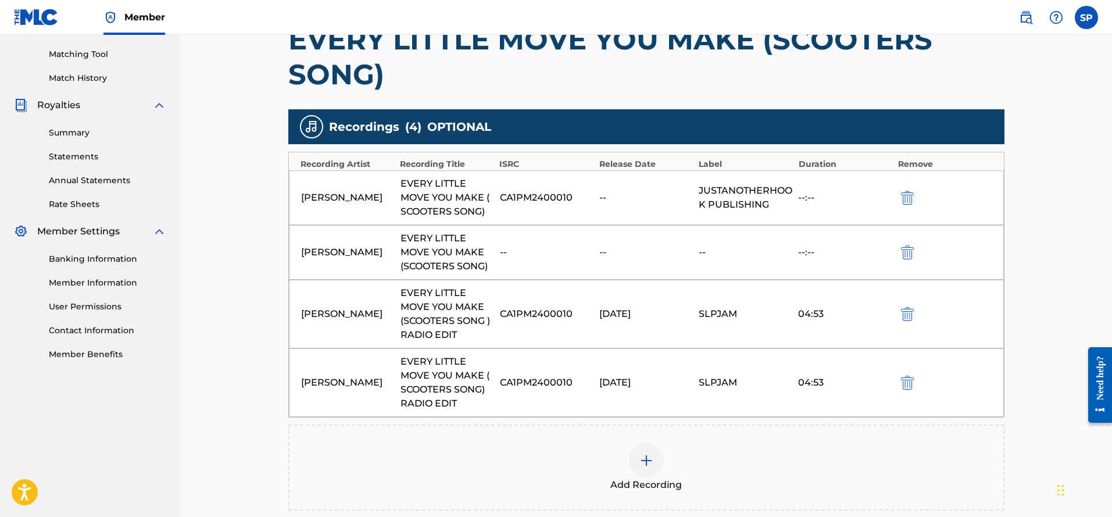
click at [907, 250] on img "submit" at bounding box center [907, 252] width 13 height 14
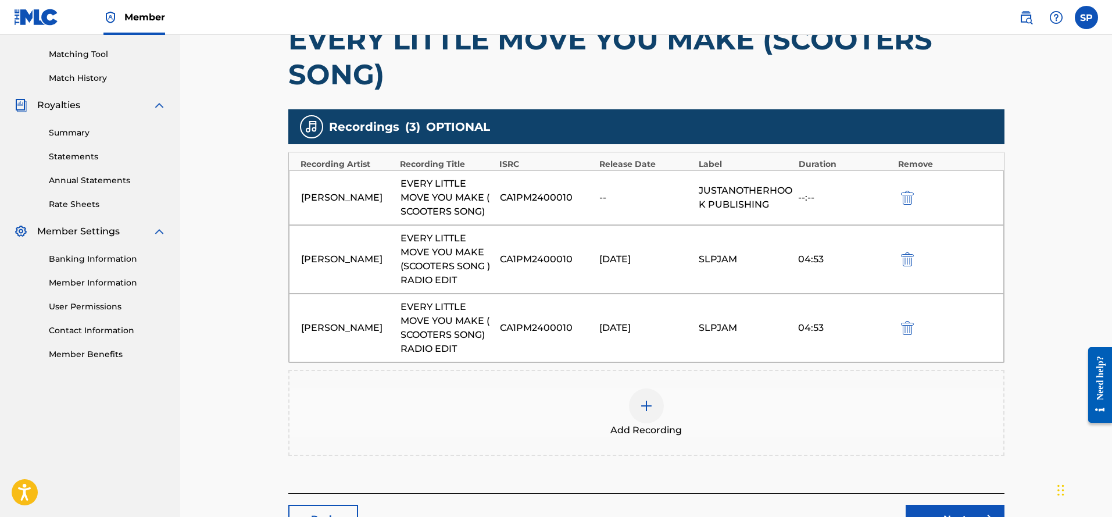
click at [904, 331] on img "submit" at bounding box center [907, 328] width 13 height 14
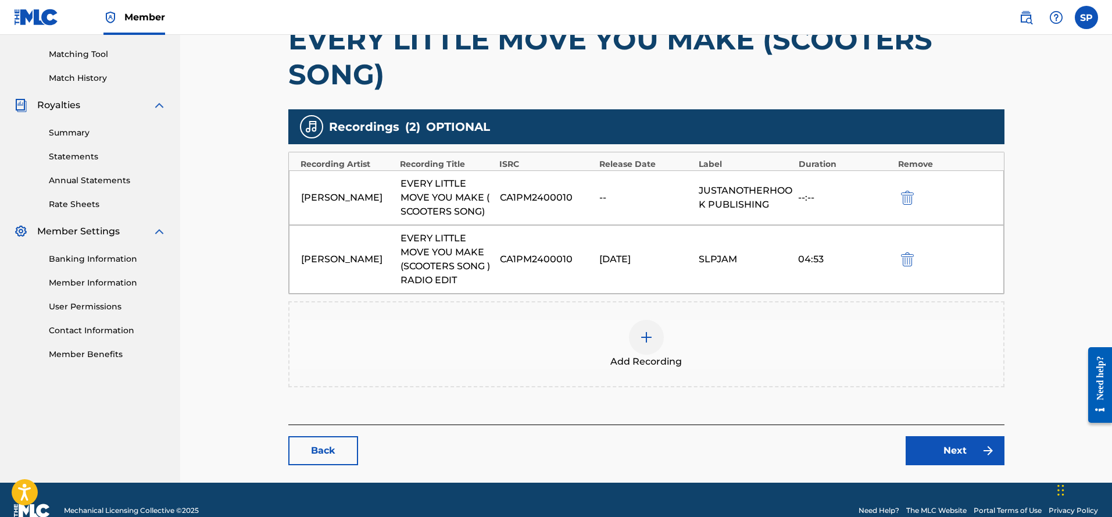
click at [941, 450] on link "Next" at bounding box center [954, 450] width 99 height 29
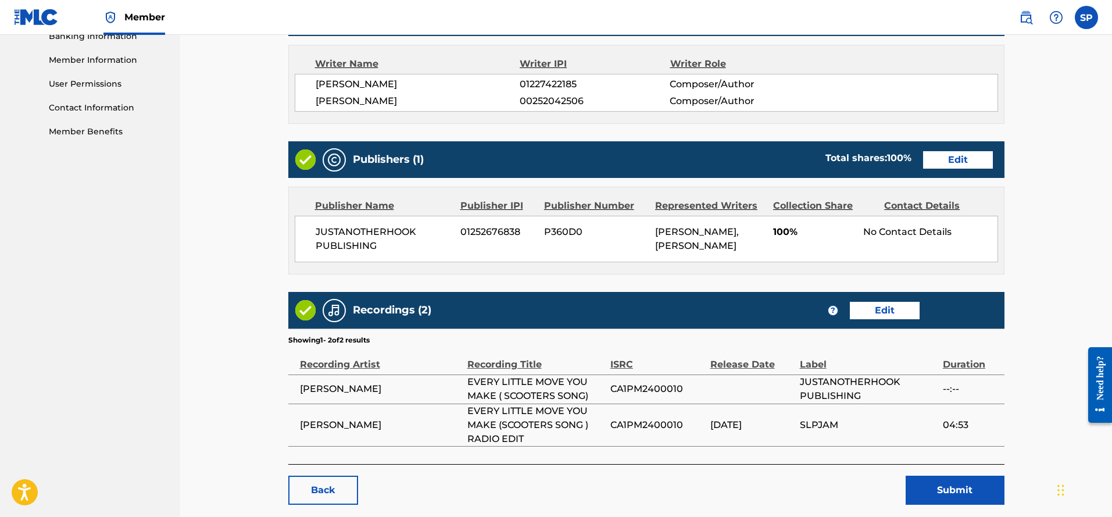
scroll to position [523, 0]
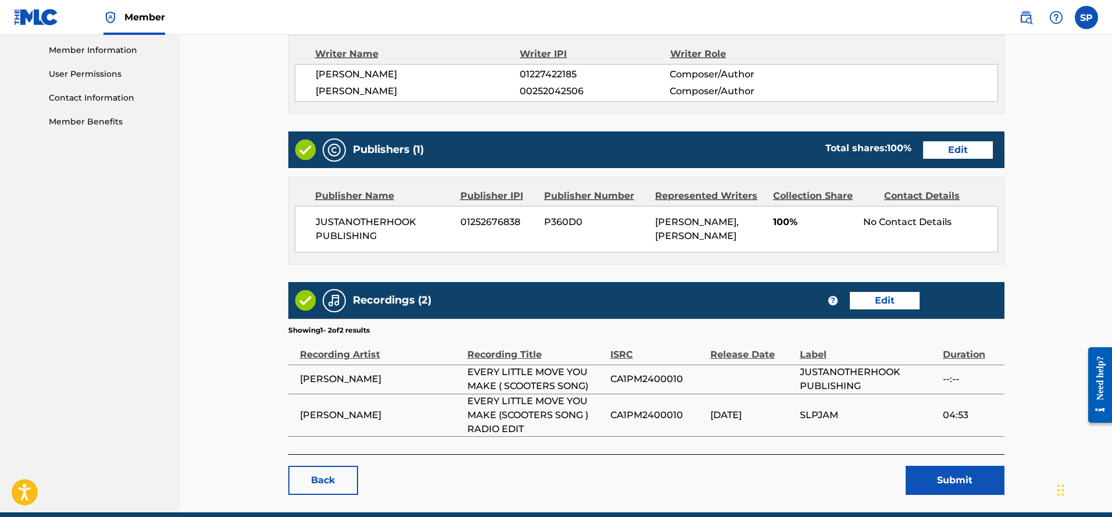
click at [932, 480] on button "Submit" at bounding box center [954, 480] width 99 height 29
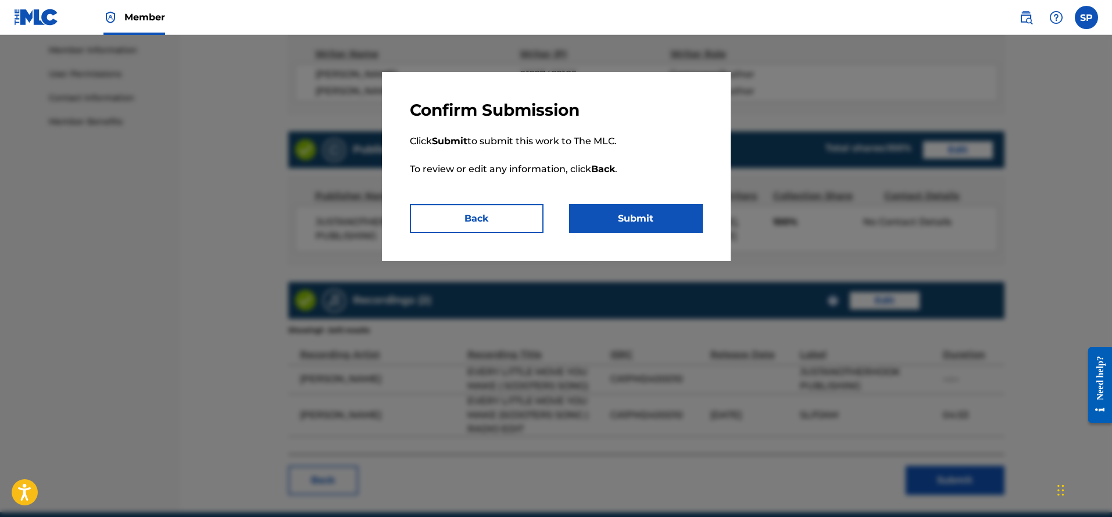
click at [661, 232] on button "Submit" at bounding box center [636, 218] width 134 height 29
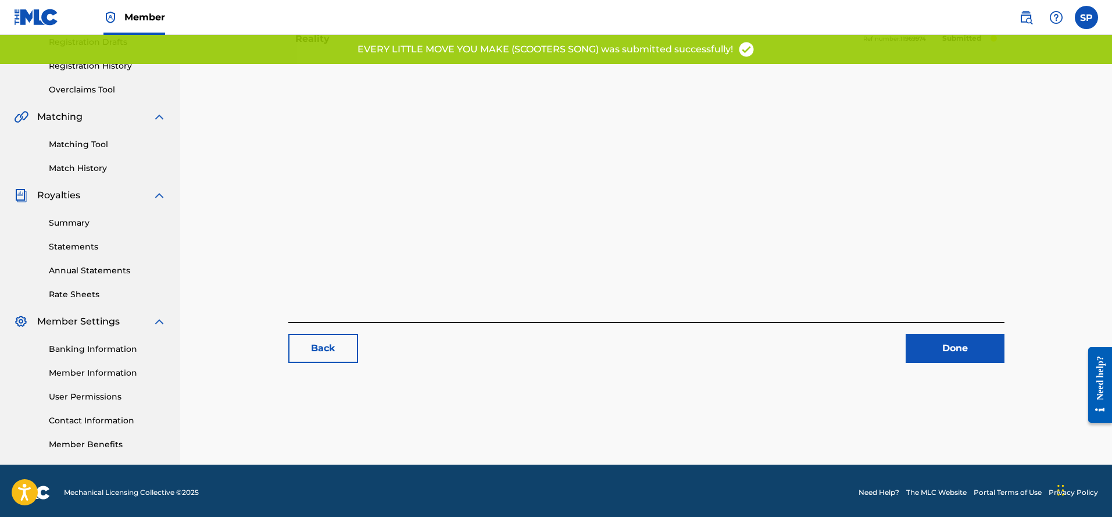
scroll to position [204, 0]
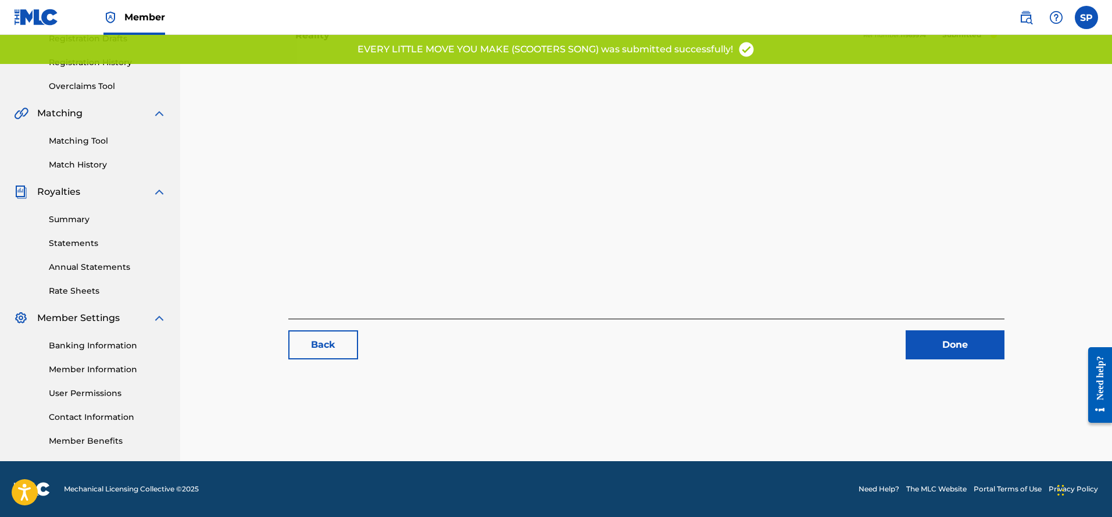
click at [330, 348] on link "Back" at bounding box center [323, 344] width 70 height 29
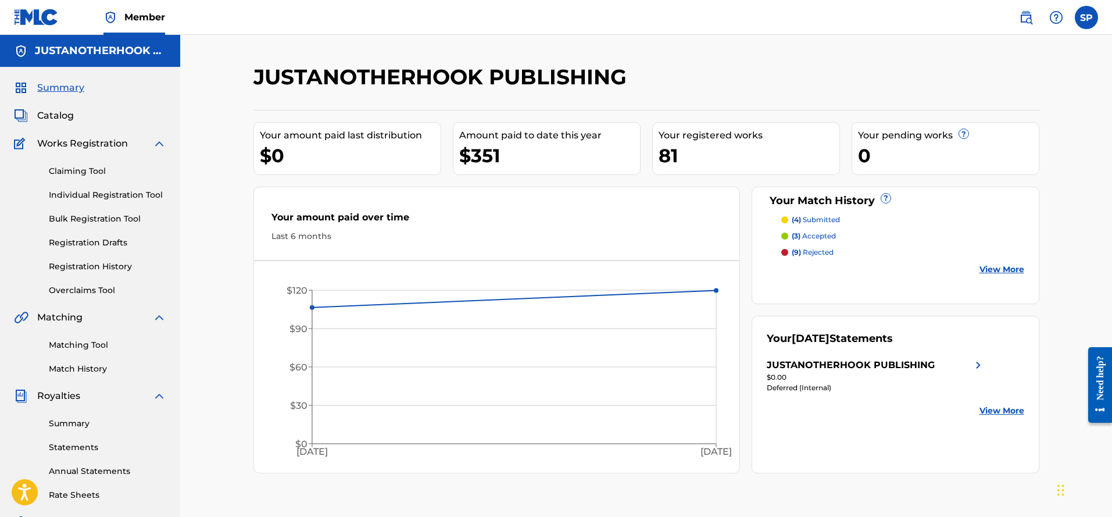
click at [114, 194] on link "Individual Registration Tool" at bounding box center [107, 195] width 117 height 12
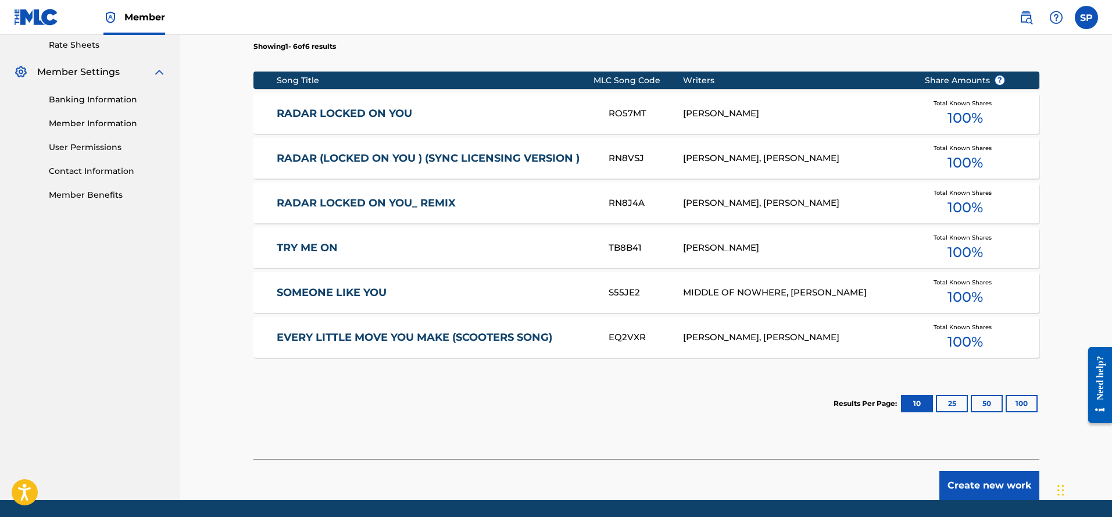
scroll to position [465, 0]
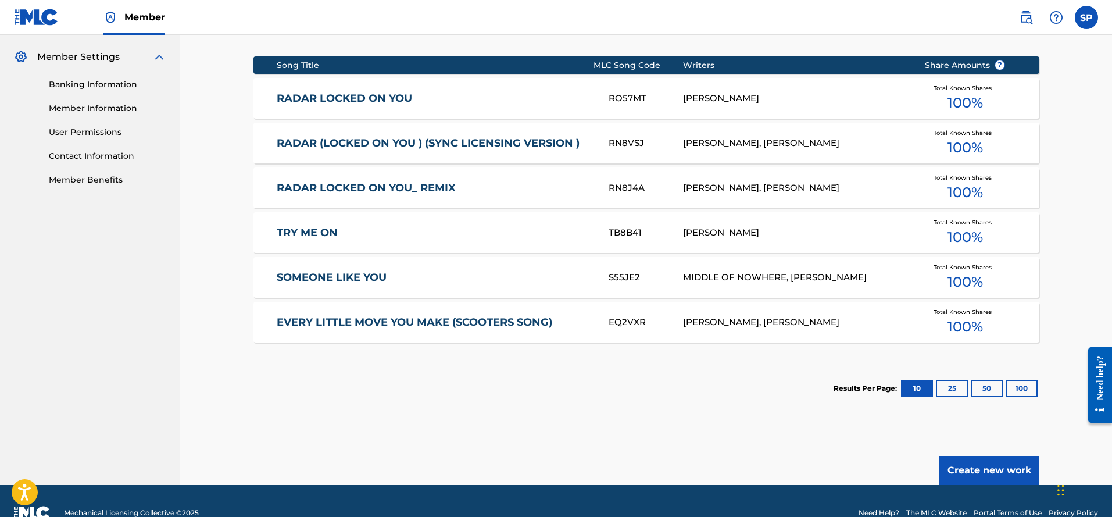
click at [325, 232] on link "TRY ME ON" at bounding box center [435, 232] width 316 height 13
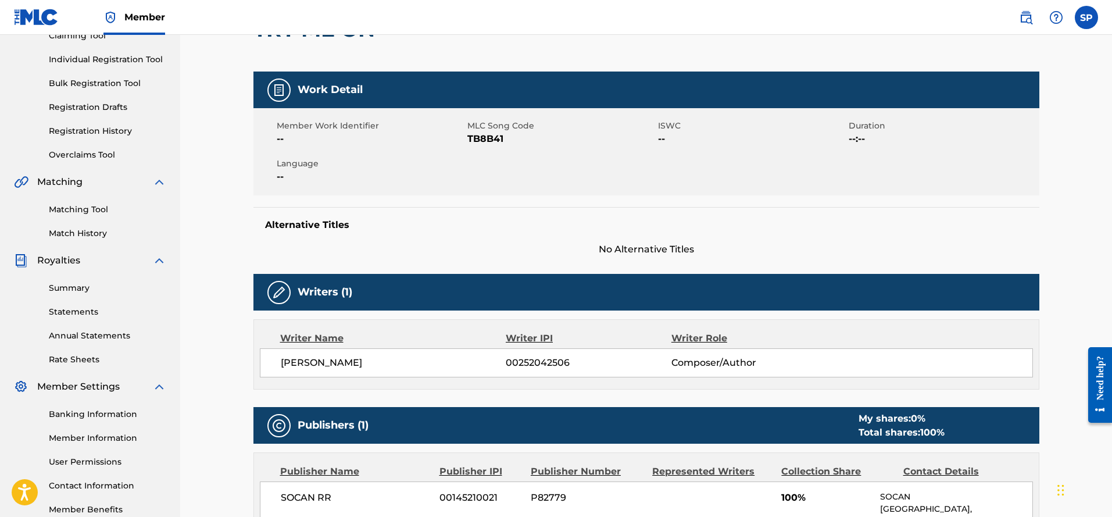
scroll to position [58, 0]
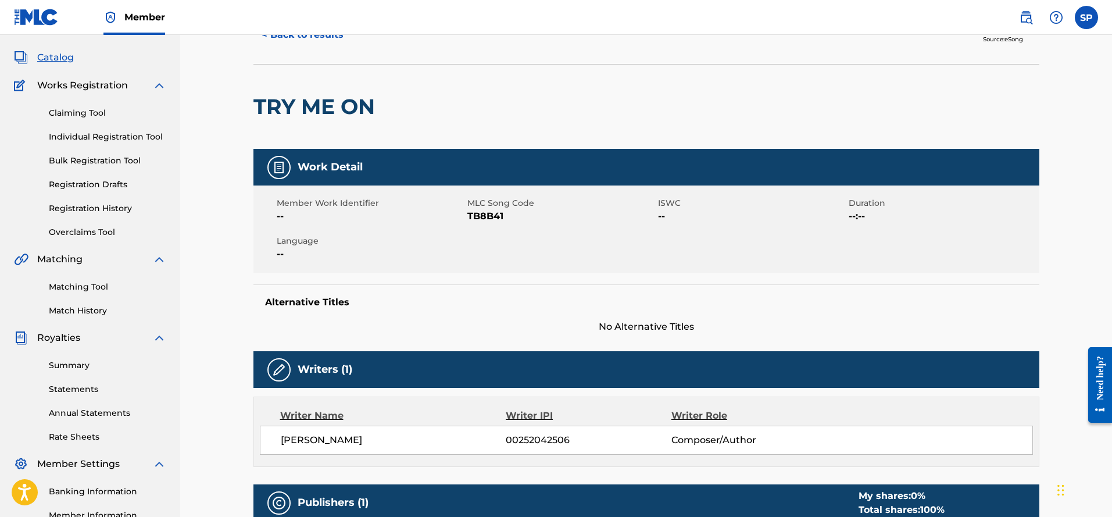
click at [102, 135] on link "Individual Registration Tool" at bounding box center [107, 137] width 117 height 12
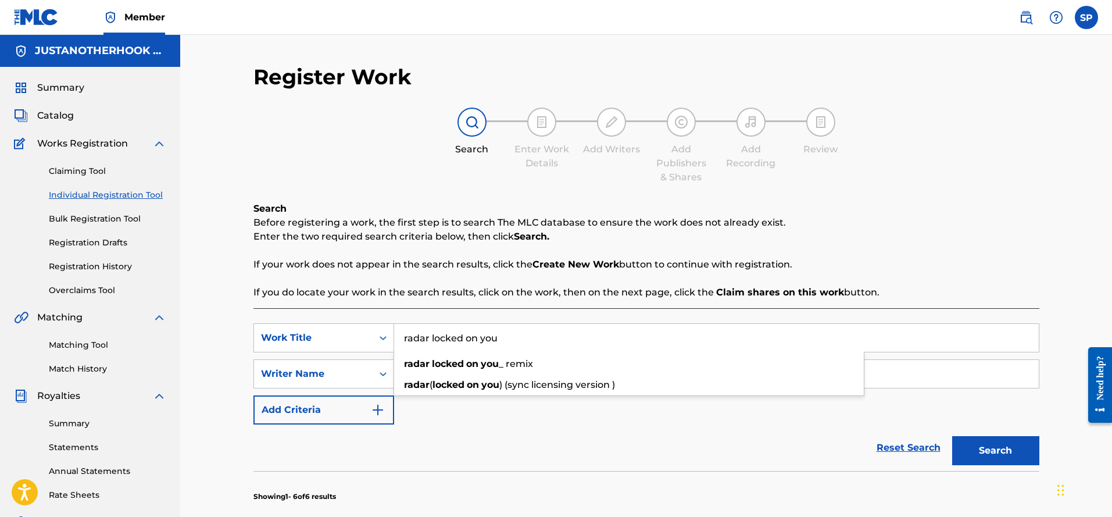
drag, startPoint x: 506, startPoint y: 339, endPoint x: 400, endPoint y: 343, distance: 105.8
click at [400, 343] on input "radar locked on you" at bounding box center [716, 338] width 644 height 28
click at [439, 386] on strong "locked" at bounding box center [448, 384] width 32 height 11
type input "radar (locked on you ) (sync licensing version )"
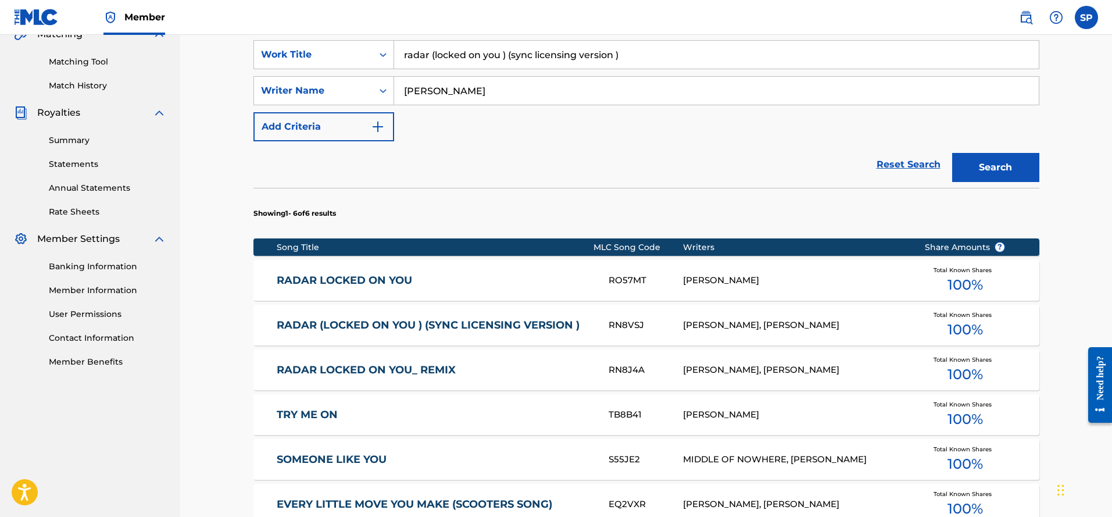
scroll to position [349, 0]
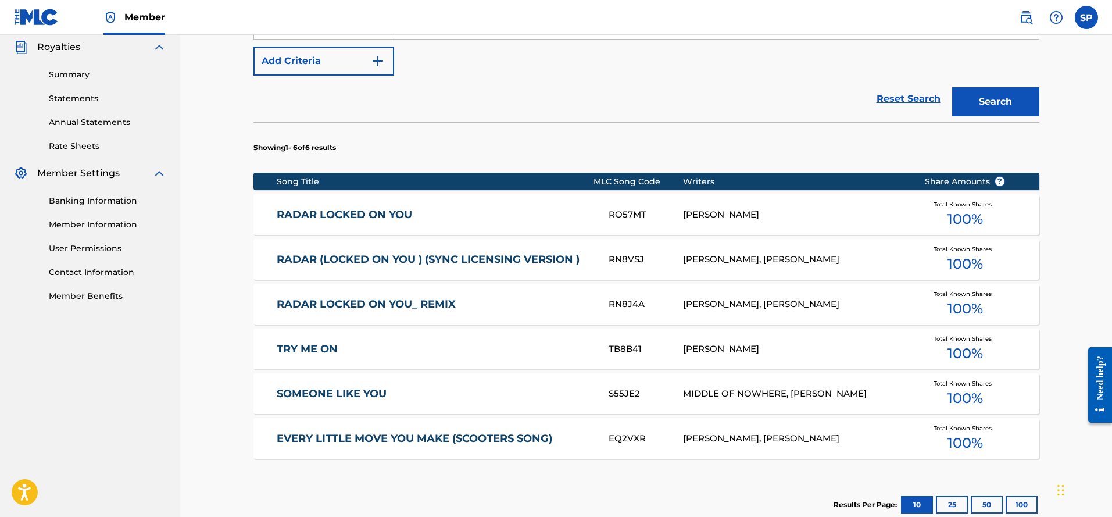
click at [683, 256] on div "[PERSON_NAME], [PERSON_NAME]" at bounding box center [795, 259] width 224 height 13
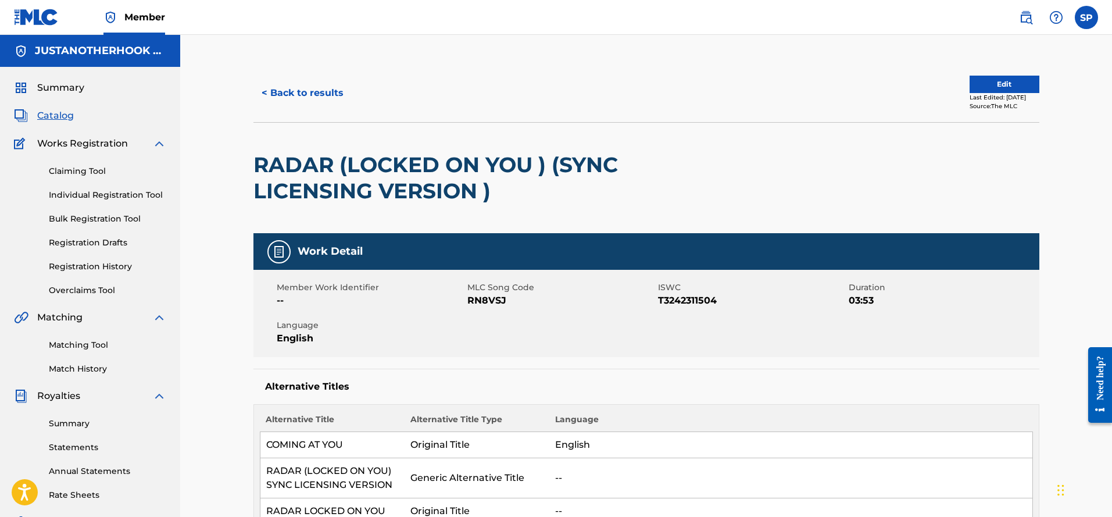
click at [322, 96] on button "< Back to results" at bounding box center [302, 92] width 98 height 29
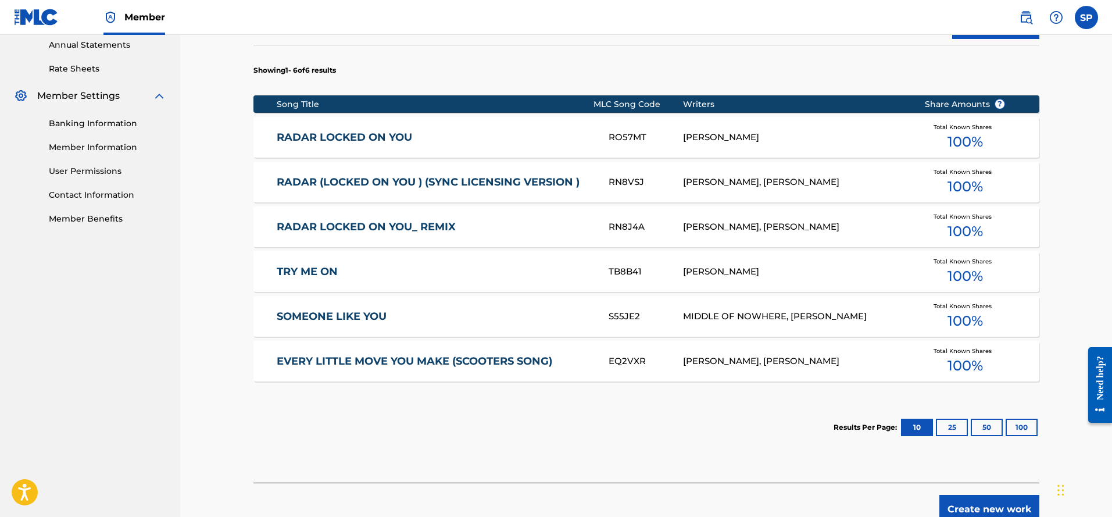
scroll to position [436, 0]
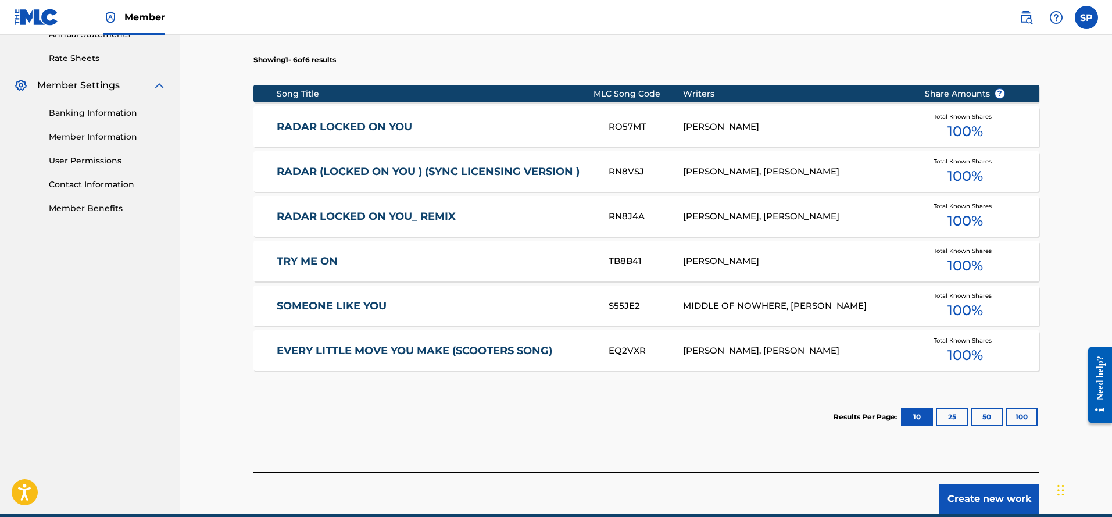
click at [316, 259] on link "TRY ME ON" at bounding box center [435, 261] width 316 height 13
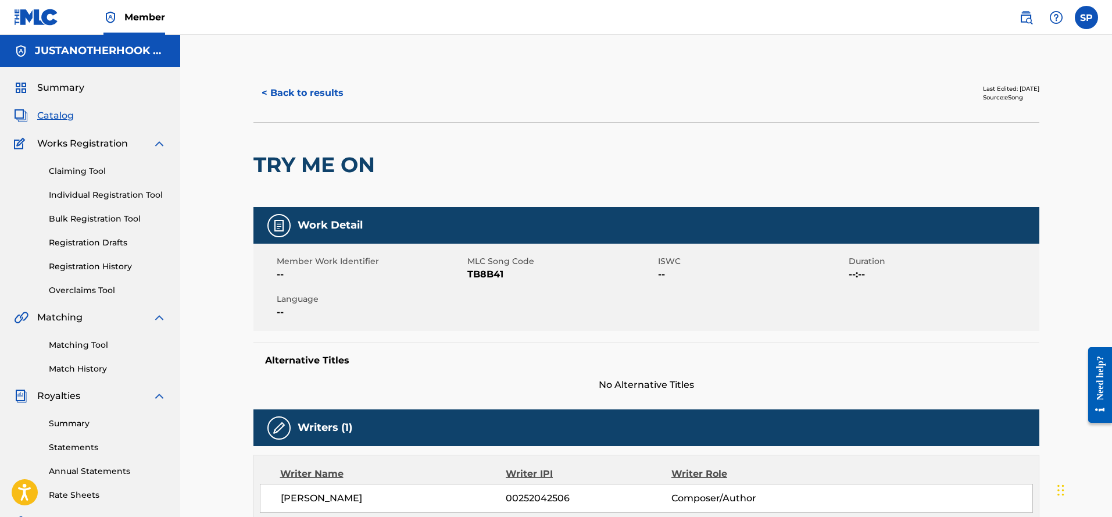
click at [320, 96] on button "< Back to results" at bounding box center [302, 92] width 98 height 29
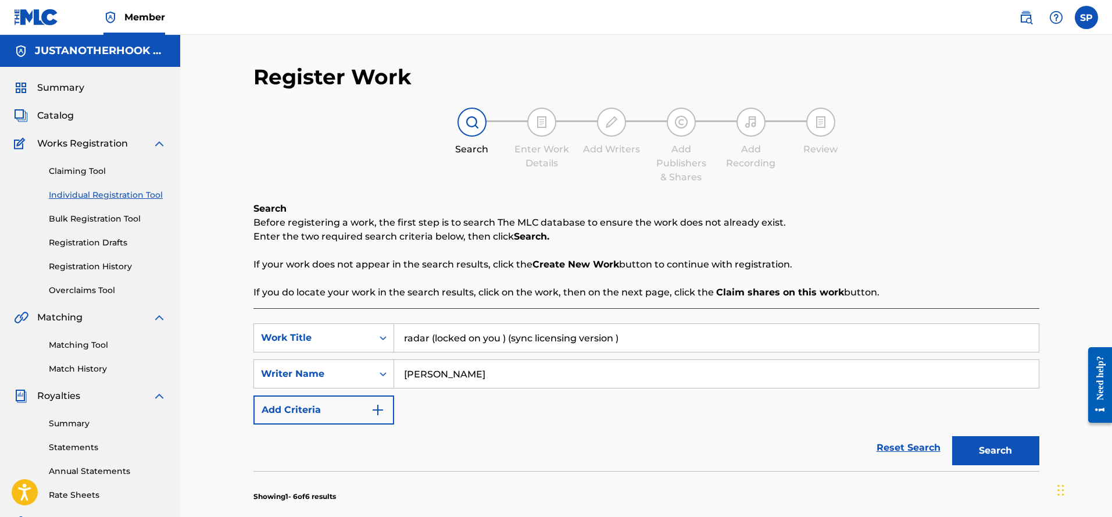
scroll to position [204, 0]
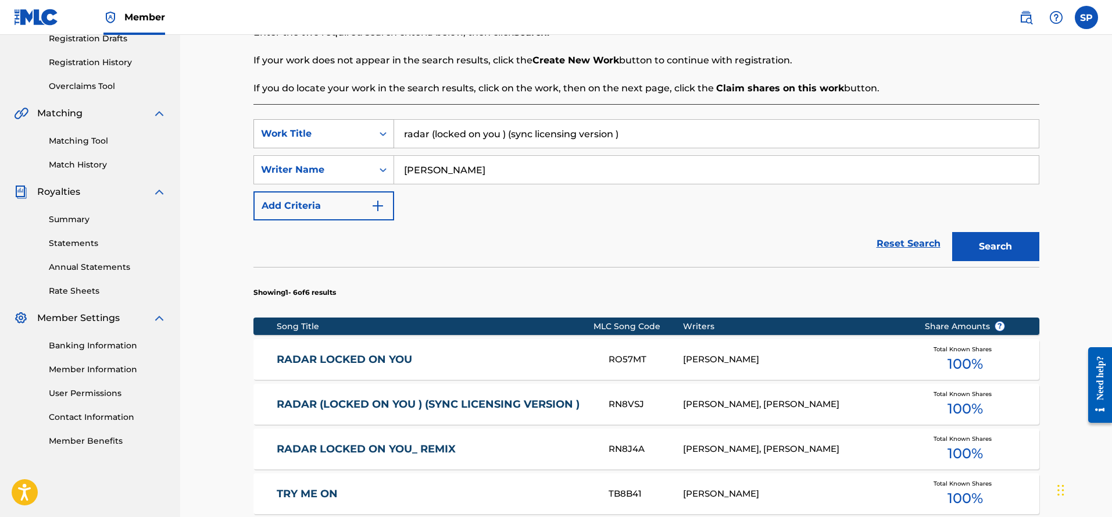
drag, startPoint x: 626, startPoint y: 135, endPoint x: 302, endPoint y: 144, distance: 323.8
click at [291, 132] on div "SearchWithCriteriab90d5806-262d-4464-9c70-fa598d99342b Work Title radar (locked…" at bounding box center [646, 133] width 786 height 29
type input "lettin you try me on"
click at [986, 254] on button "Search" at bounding box center [995, 246] width 87 height 29
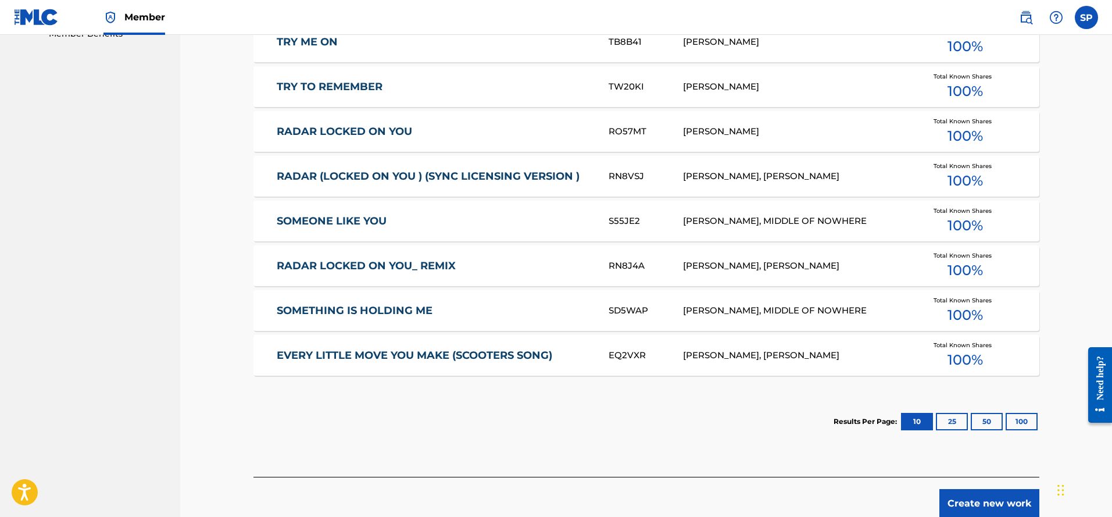
scroll to position [436, 0]
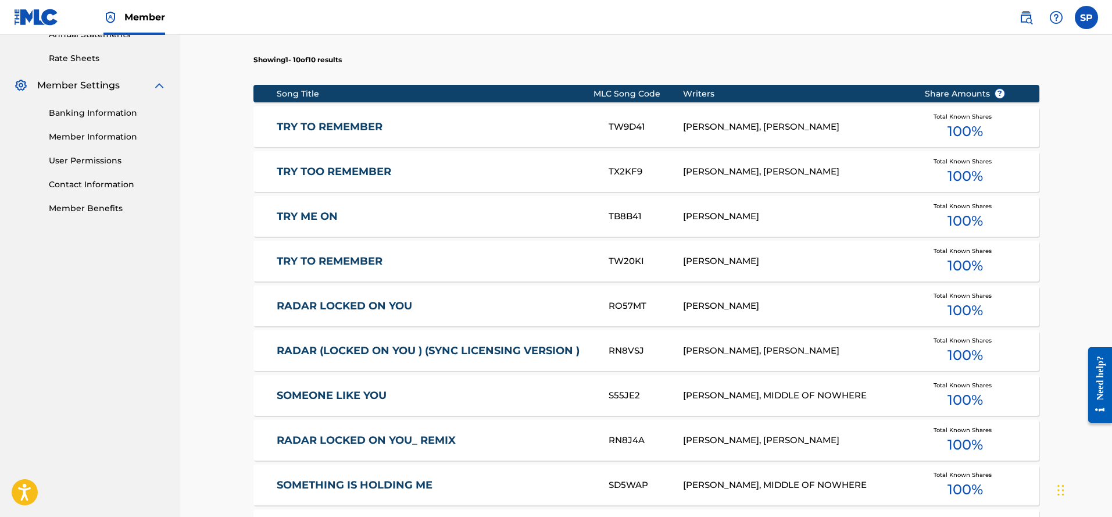
click at [311, 220] on link "TRY ME ON" at bounding box center [435, 216] width 316 height 13
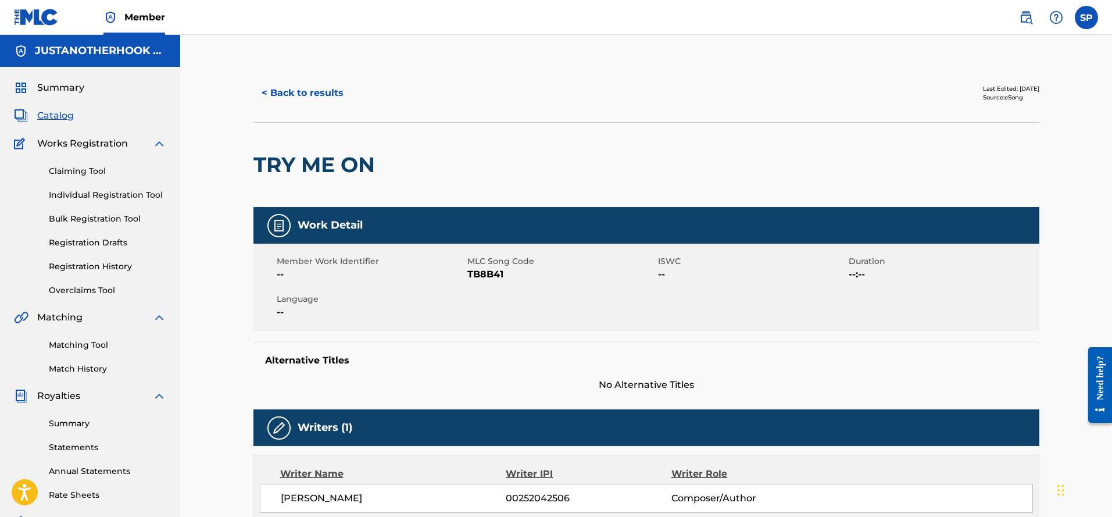
click at [321, 91] on button "< Back to results" at bounding box center [302, 92] width 98 height 29
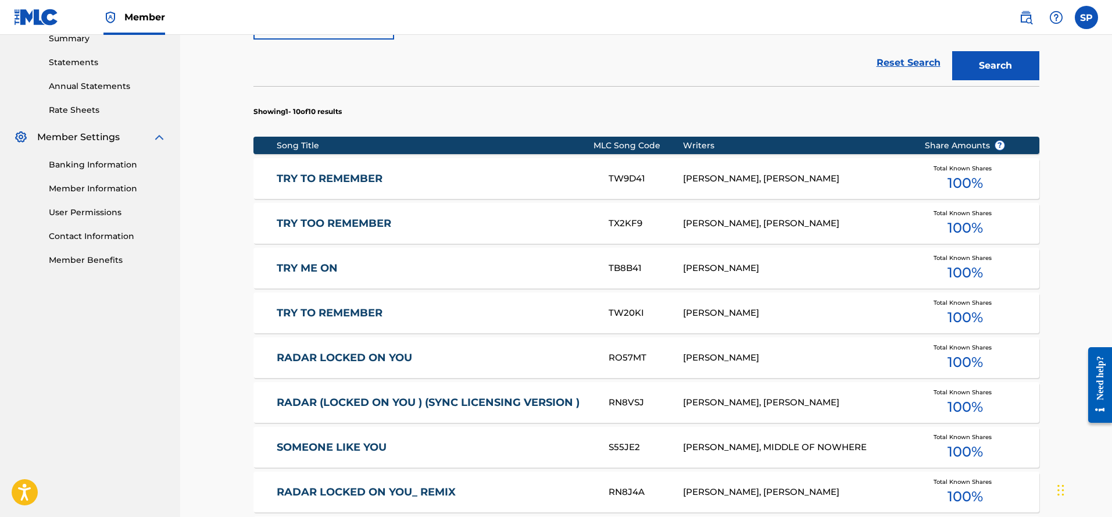
scroll to position [611, 0]
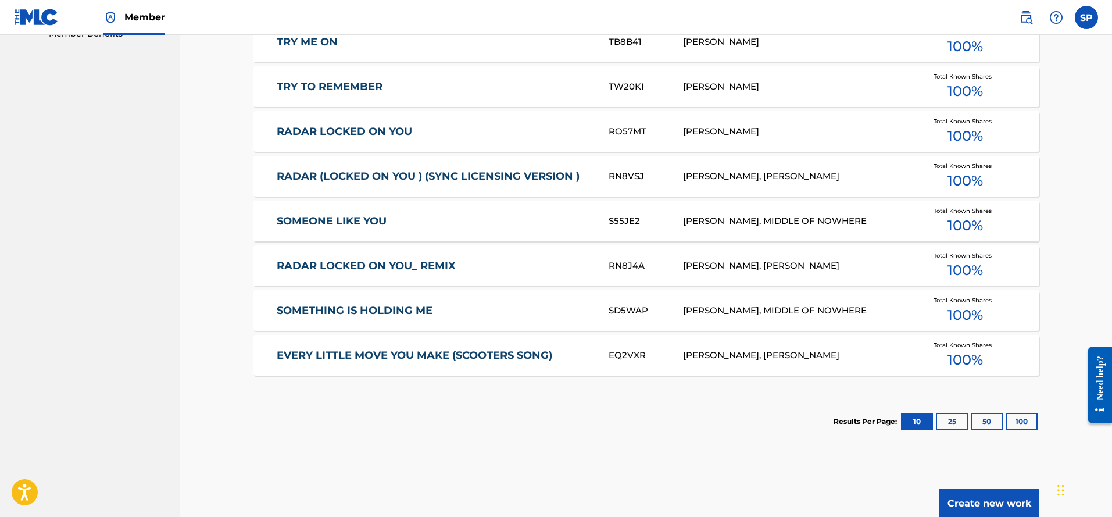
click at [988, 497] on button "Create new work" at bounding box center [989, 503] width 100 height 29
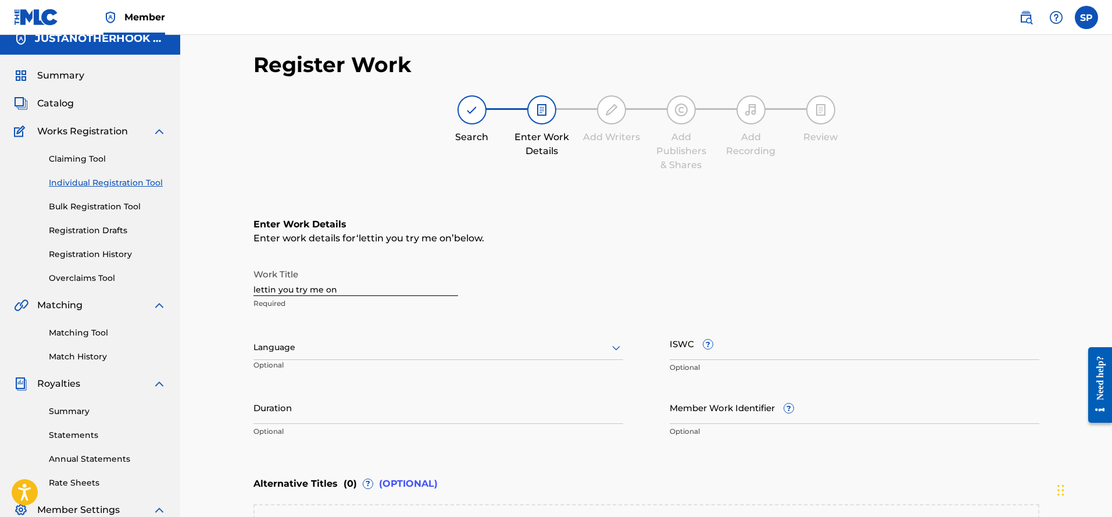
scroll to position [0, 0]
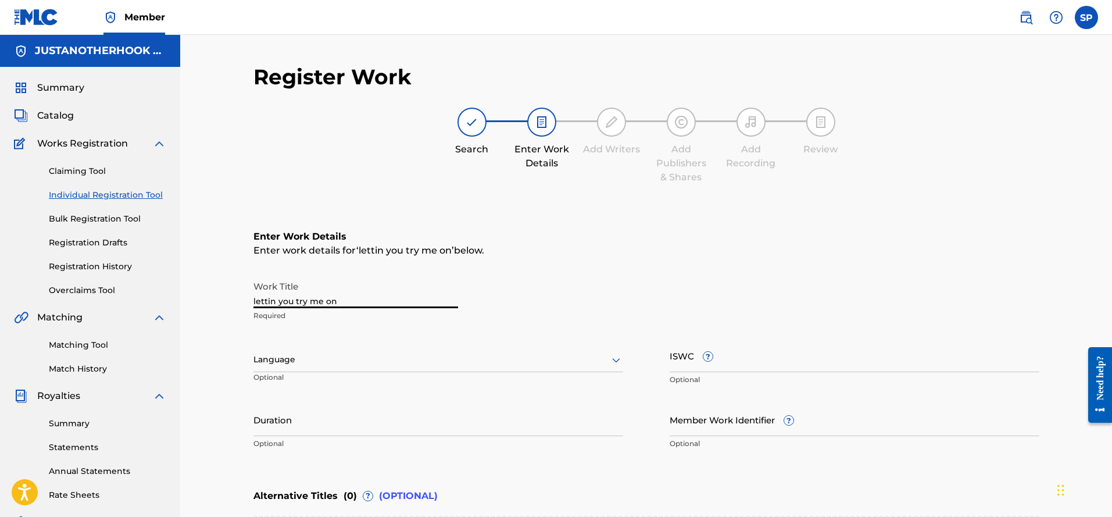
drag, startPoint x: 247, startPoint y: 299, endPoint x: 143, endPoint y: 296, distance: 104.1
click at [138, 300] on main "JUSTANOTHERHOOK PUBLISHING Summary Catalog Works Registration Claiming Tool Ind…" at bounding box center [556, 354] width 1112 height 638
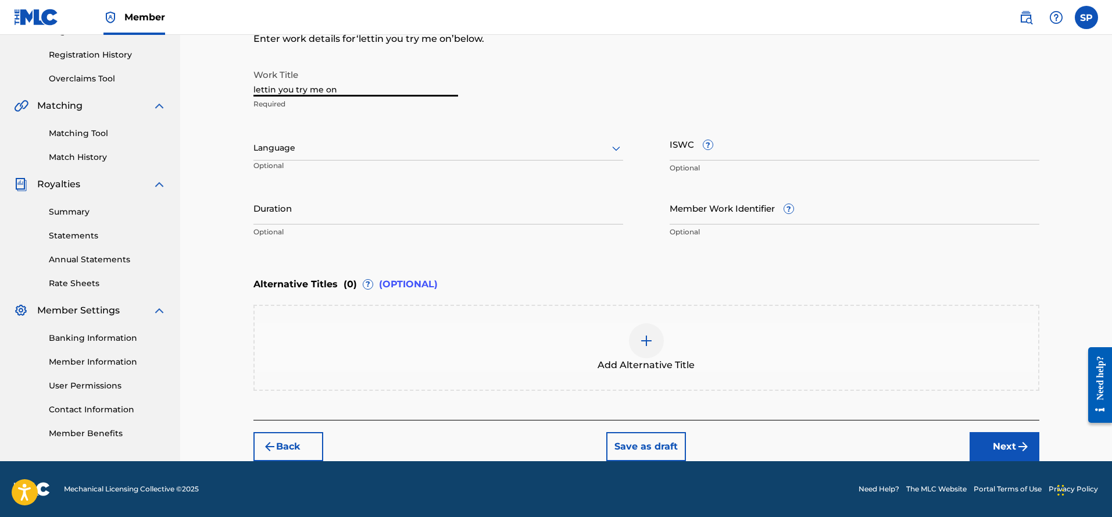
click at [303, 449] on button "Back" at bounding box center [288, 446] width 70 height 29
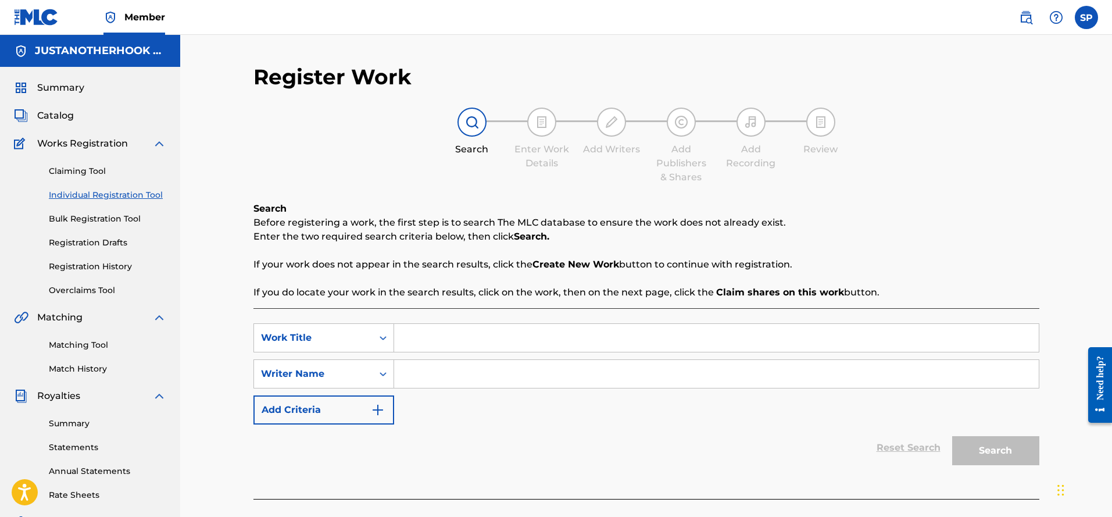
click at [416, 343] on input "Search Form" at bounding box center [716, 338] width 644 height 28
click at [491, 372] on div "every little move you make (scooters song)" at bounding box center [629, 363] width 470 height 21
type input "every little move you make (scooters song)"
click at [469, 370] on input "Search Form" at bounding box center [716, 374] width 644 height 28
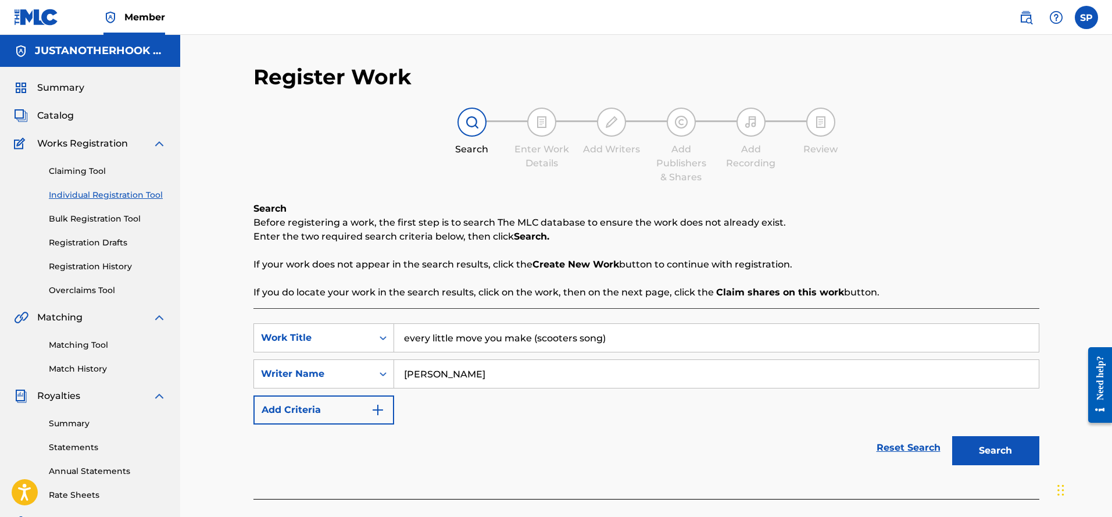
type input "[PERSON_NAME]"
click at [979, 447] on button "Search" at bounding box center [995, 450] width 87 height 29
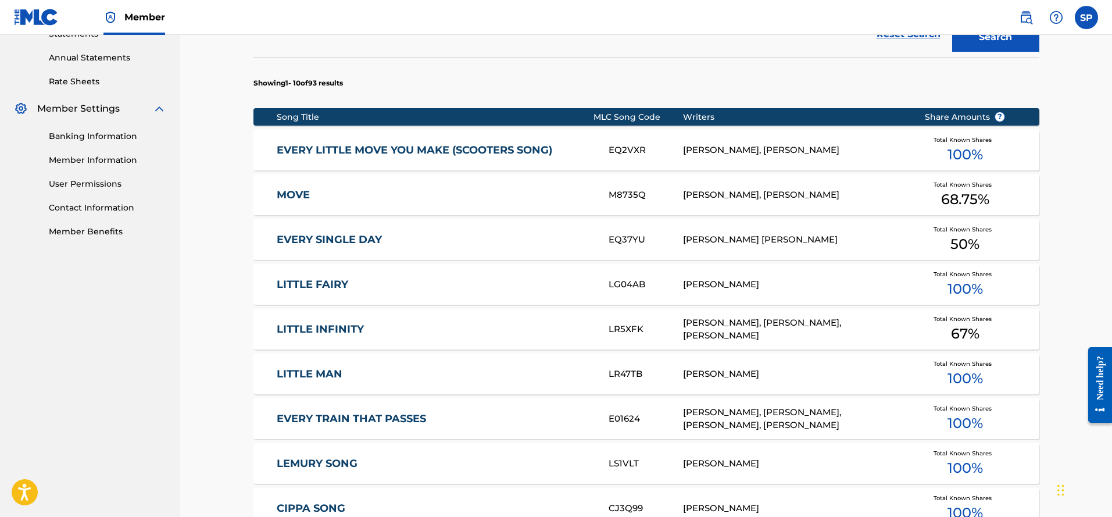
scroll to position [291, 0]
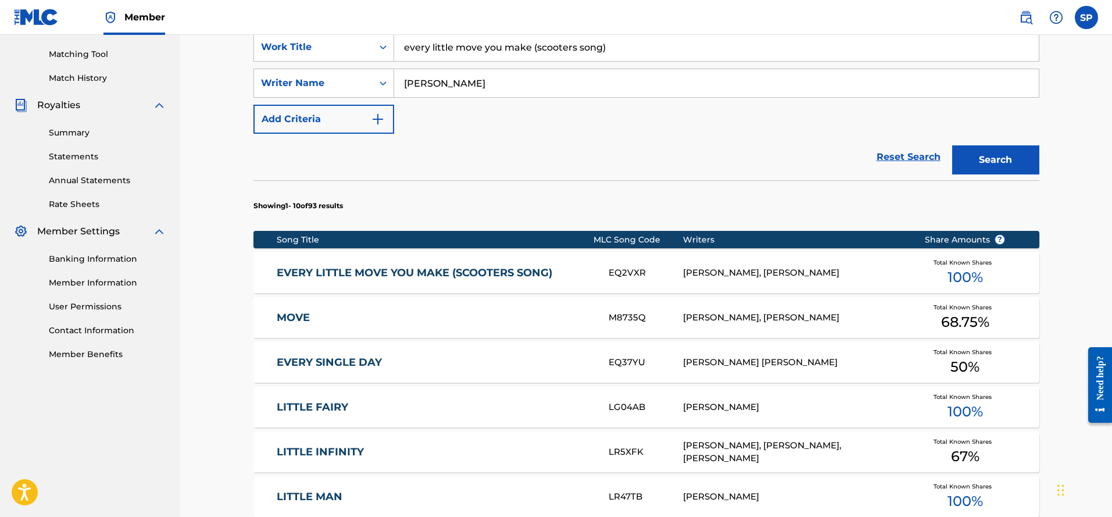
click at [492, 274] on link "EVERY LITTLE MOVE YOU MAKE (SCOOTERS SONG)" at bounding box center [435, 272] width 316 height 13
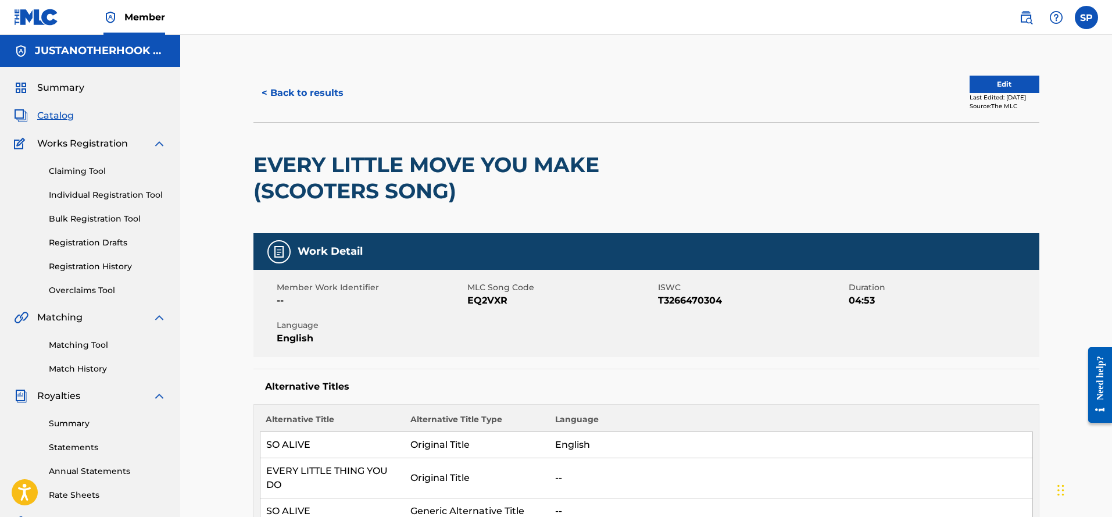
click at [302, 92] on button "< Back to results" at bounding box center [302, 92] width 98 height 29
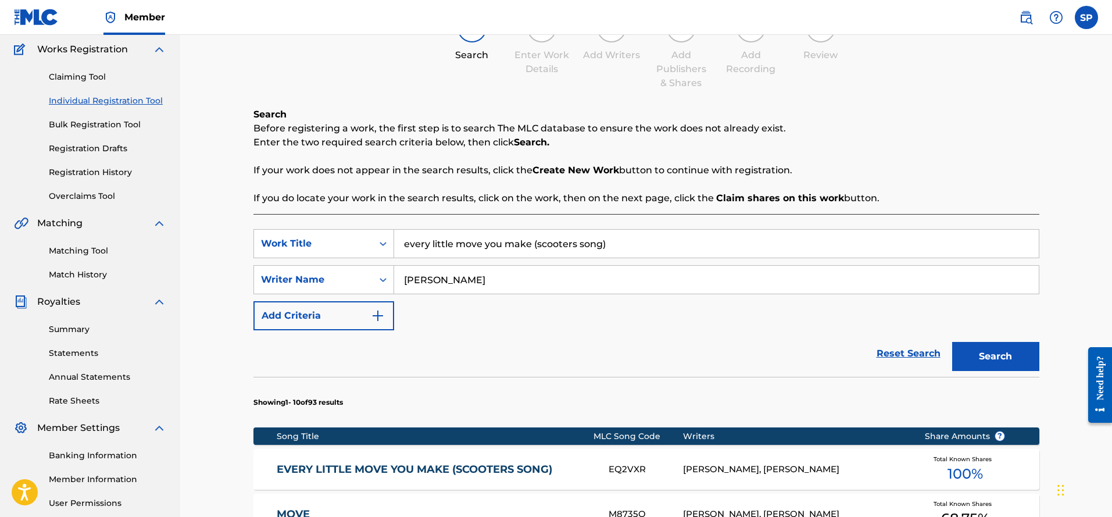
scroll to position [88, 0]
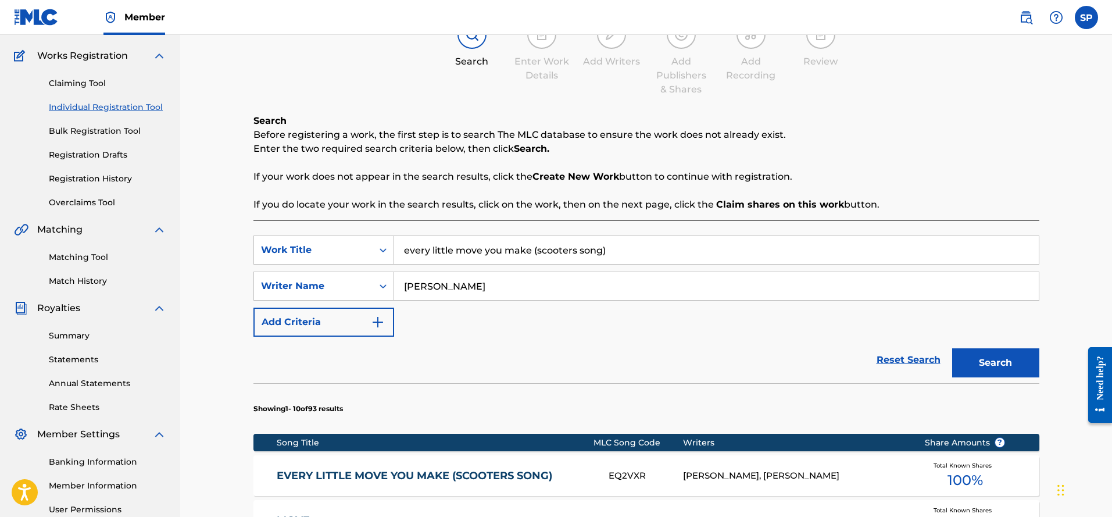
drag, startPoint x: 610, startPoint y: 255, endPoint x: 217, endPoint y: 249, distance: 392.9
click at [217, 249] on div "Register Work Search Enter Work Details Add Writers Add Publishers & Shares Add…" at bounding box center [646, 496] width 932 height 1099
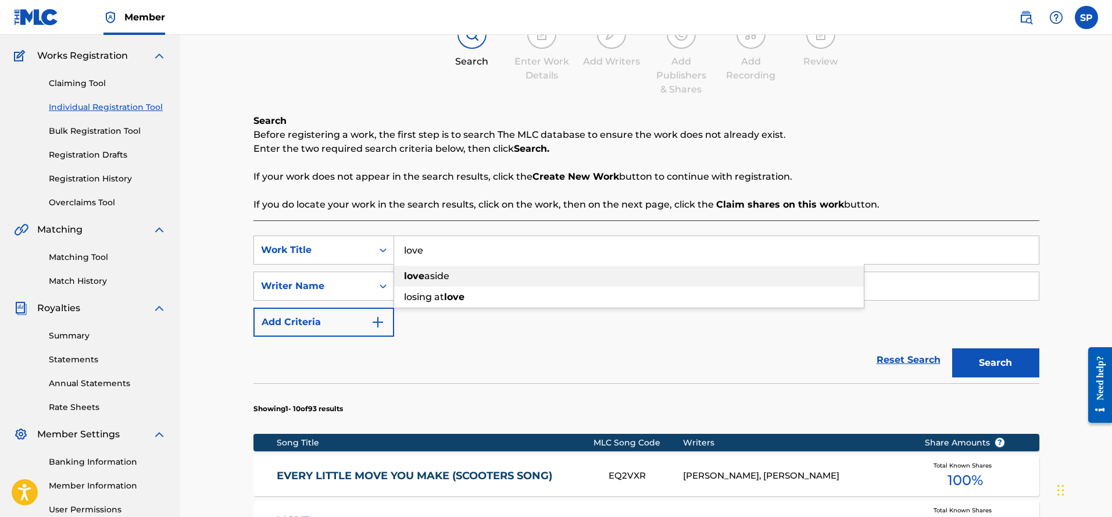
click at [445, 275] on span "aside" at bounding box center [436, 275] width 25 height 11
type input "love aside"
click at [986, 359] on button "Search" at bounding box center [995, 362] width 87 height 29
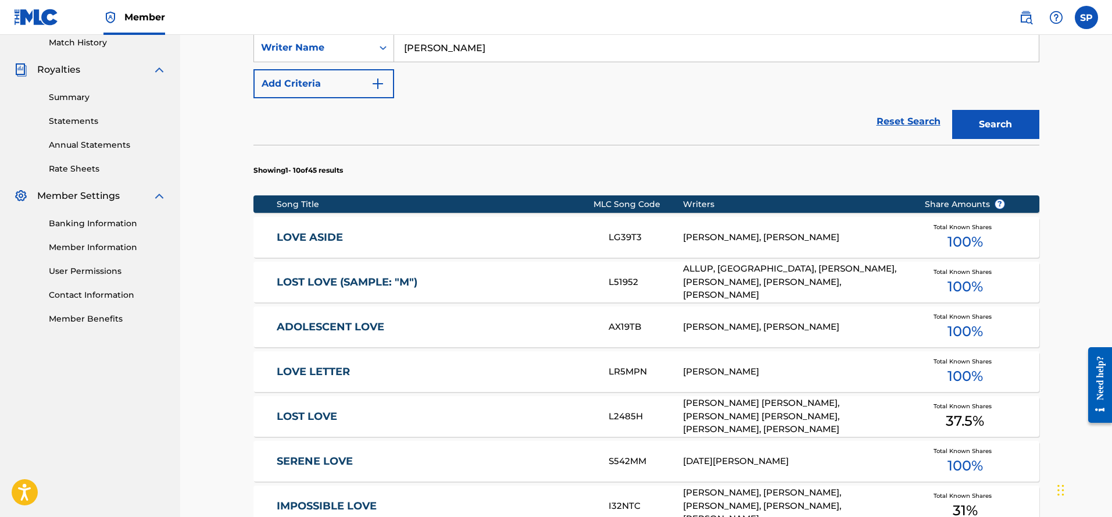
scroll to position [320, 0]
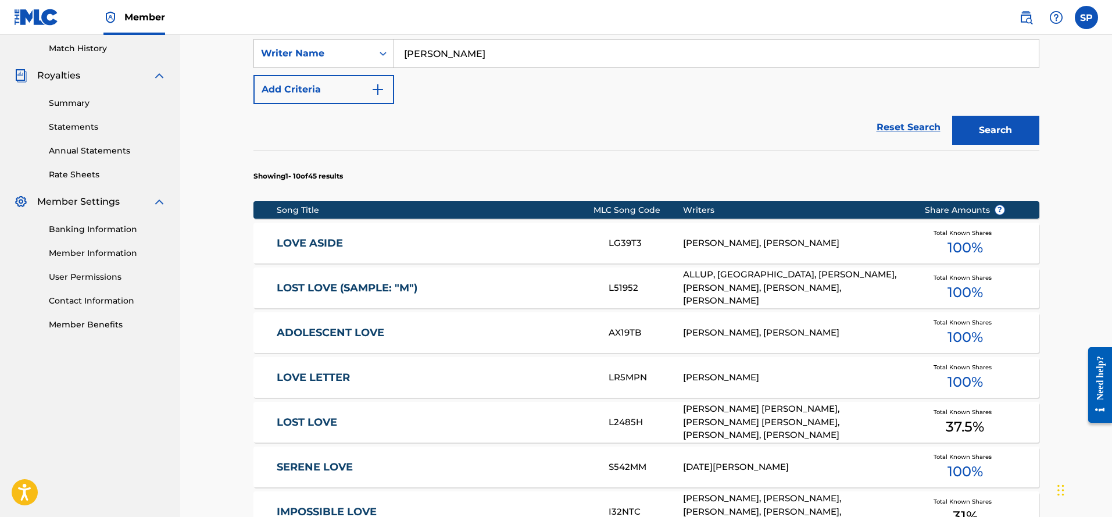
click at [720, 241] on div "PALUMBO SERGIO, BUD SHAMBLE" at bounding box center [795, 243] width 224 height 13
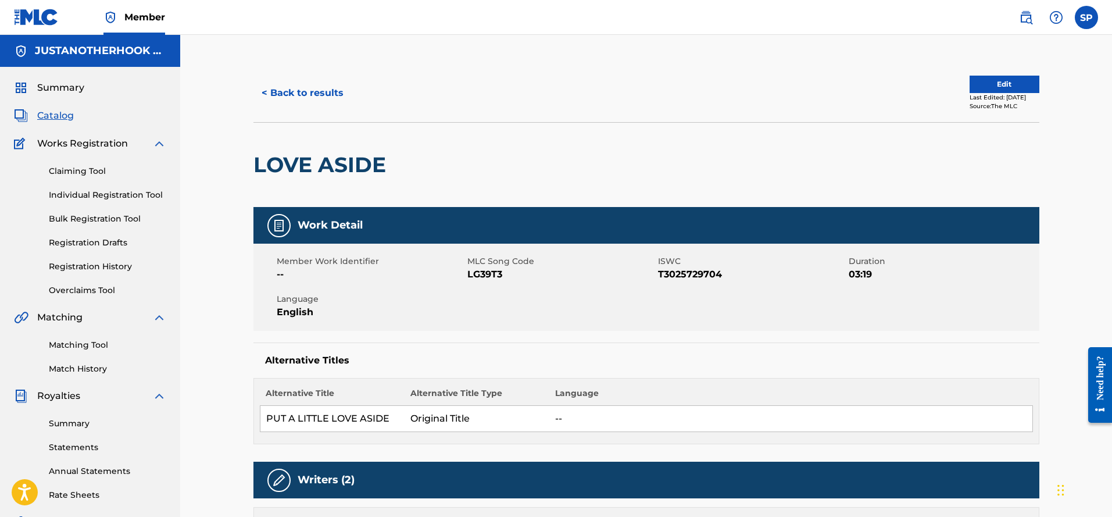
click at [976, 83] on button "Edit" at bounding box center [1004, 84] width 70 height 17
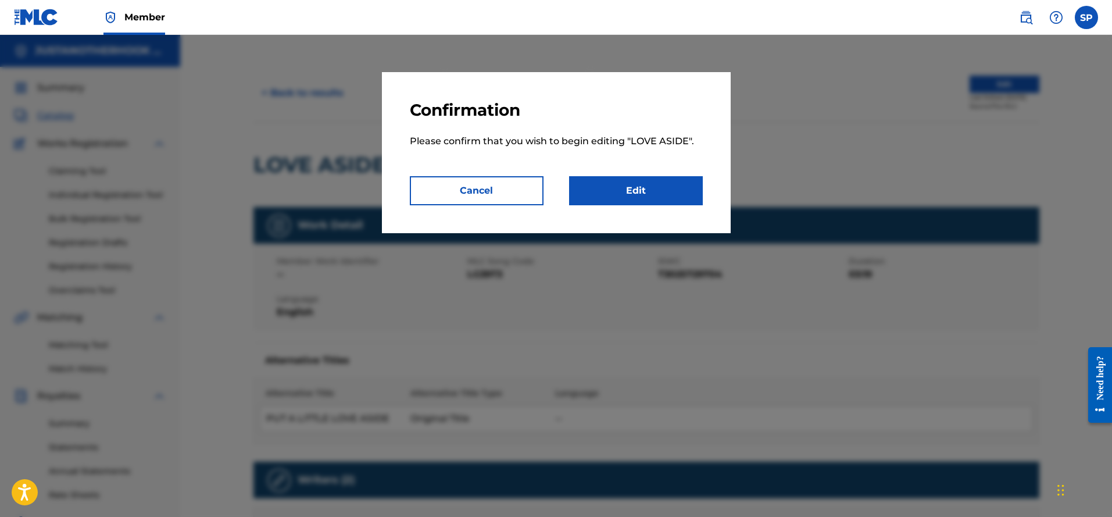
click at [622, 181] on link "Edit" at bounding box center [636, 190] width 134 height 29
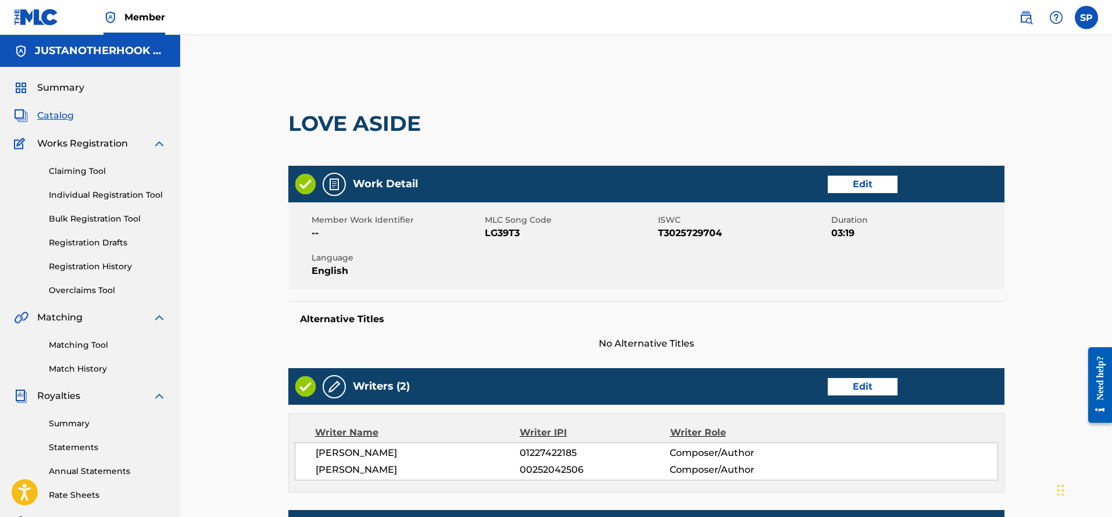
click at [855, 187] on link "Edit" at bounding box center [863, 184] width 70 height 17
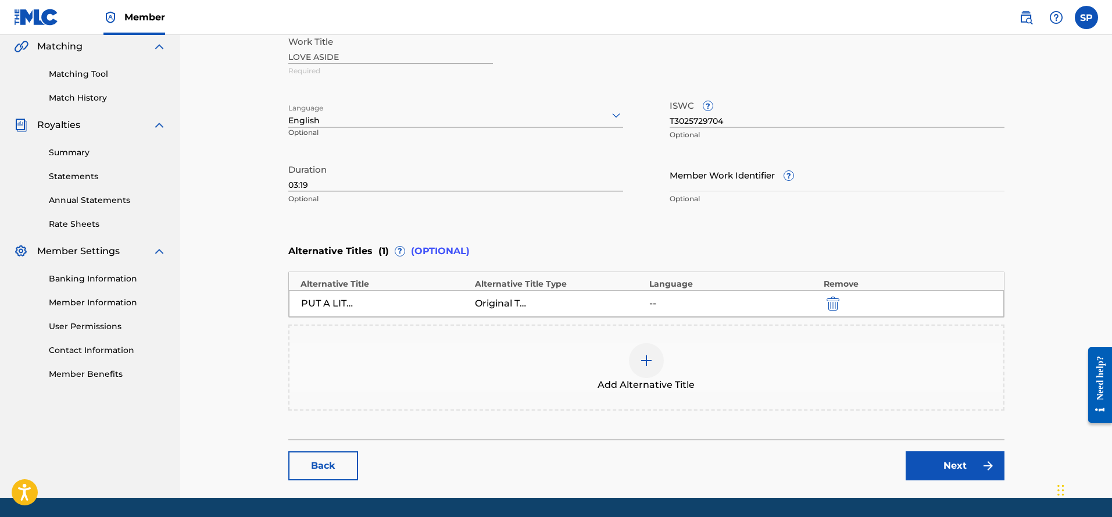
scroll to position [291, 0]
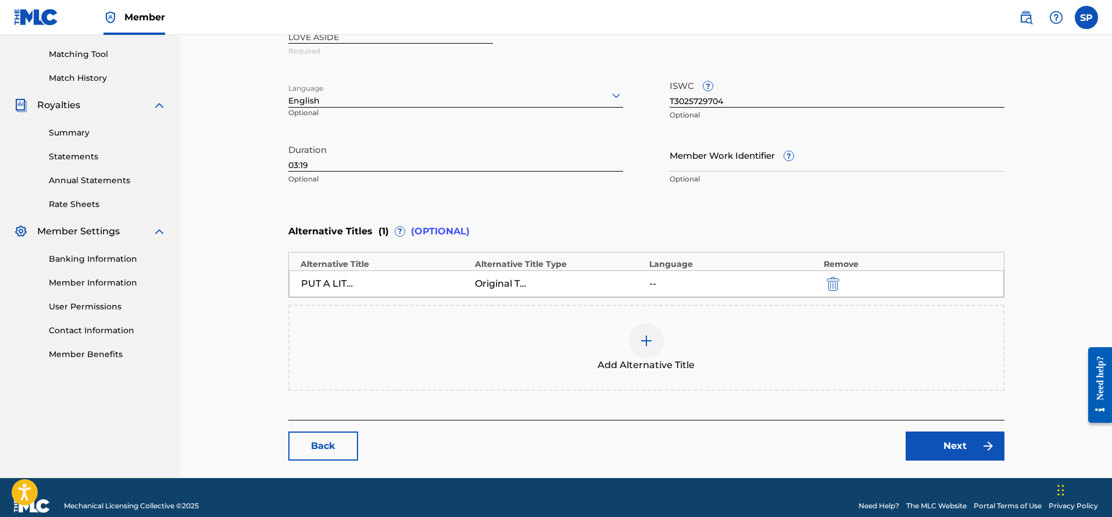
click at [840, 283] on button "submit" at bounding box center [831, 283] width 17 height 13
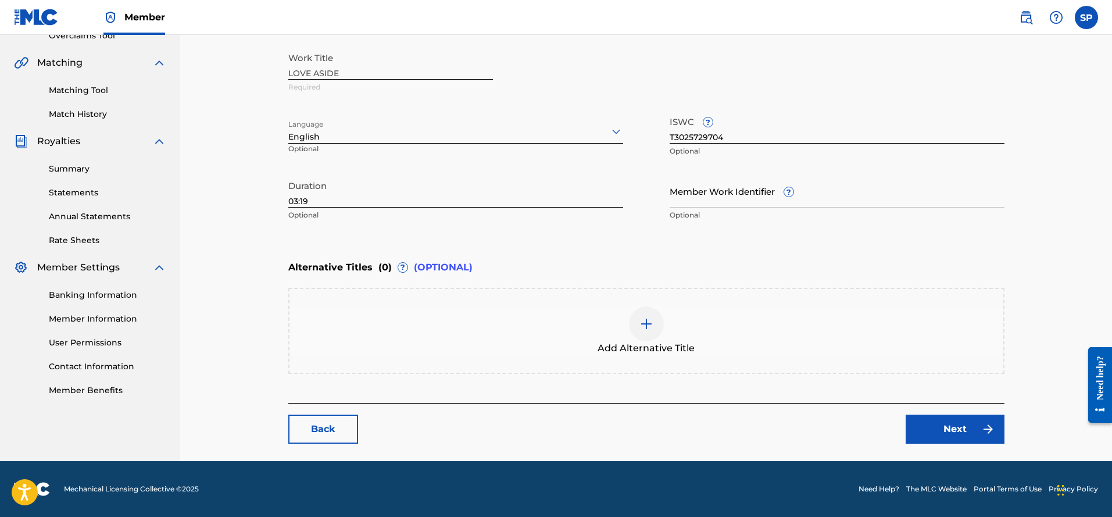
scroll to position [255, 0]
click at [650, 326] on img at bounding box center [646, 324] width 14 height 14
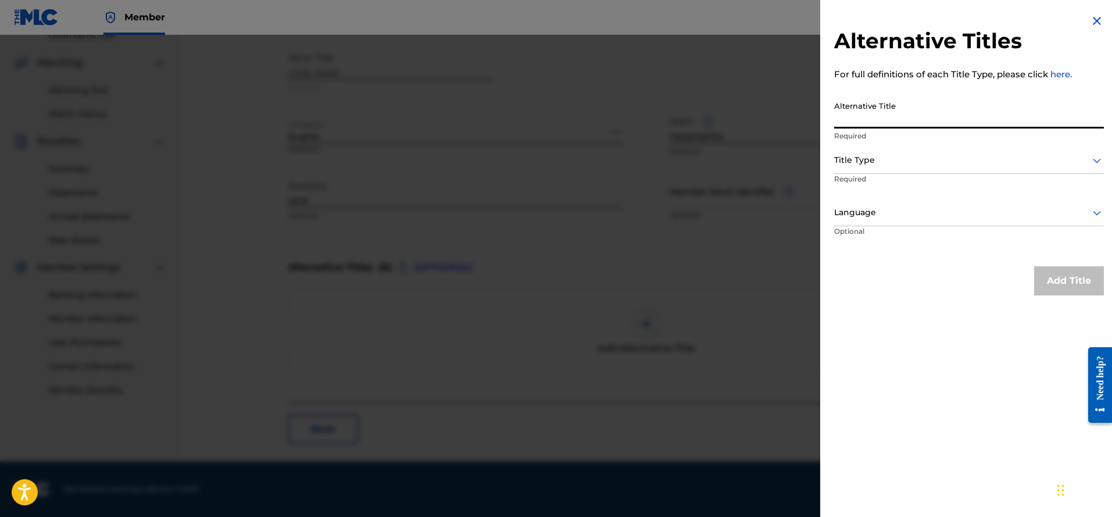
click at [867, 113] on input "Alternative Title" at bounding box center [969, 111] width 270 height 33
type input "Put A Little Love Aside"
click at [1098, 159] on icon at bounding box center [1097, 160] width 14 height 14
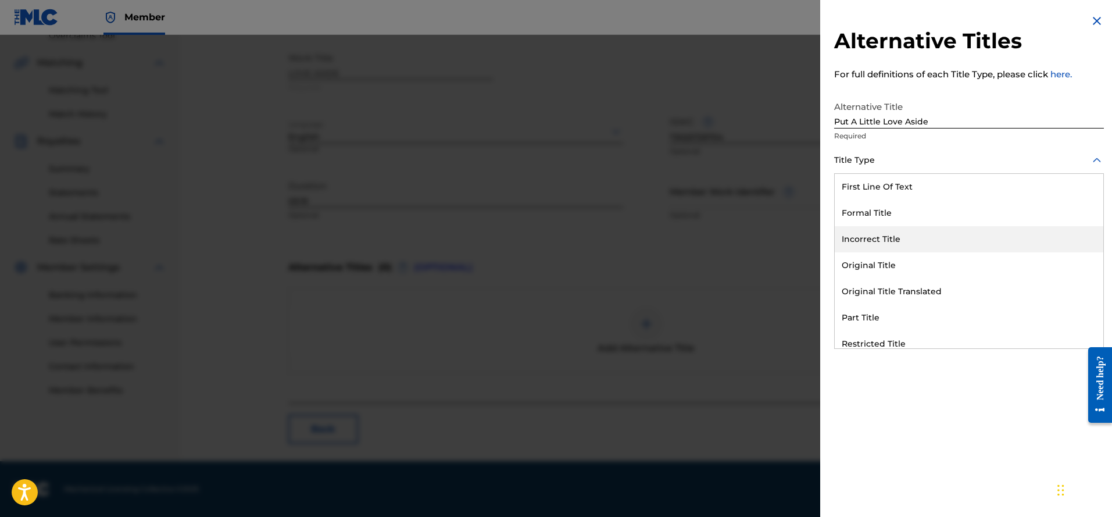
click at [922, 239] on div "Incorrect Title" at bounding box center [969, 239] width 268 height 26
click at [1095, 210] on icon at bounding box center [1097, 213] width 14 height 14
click at [993, 242] on div "English" at bounding box center [969, 239] width 268 height 26
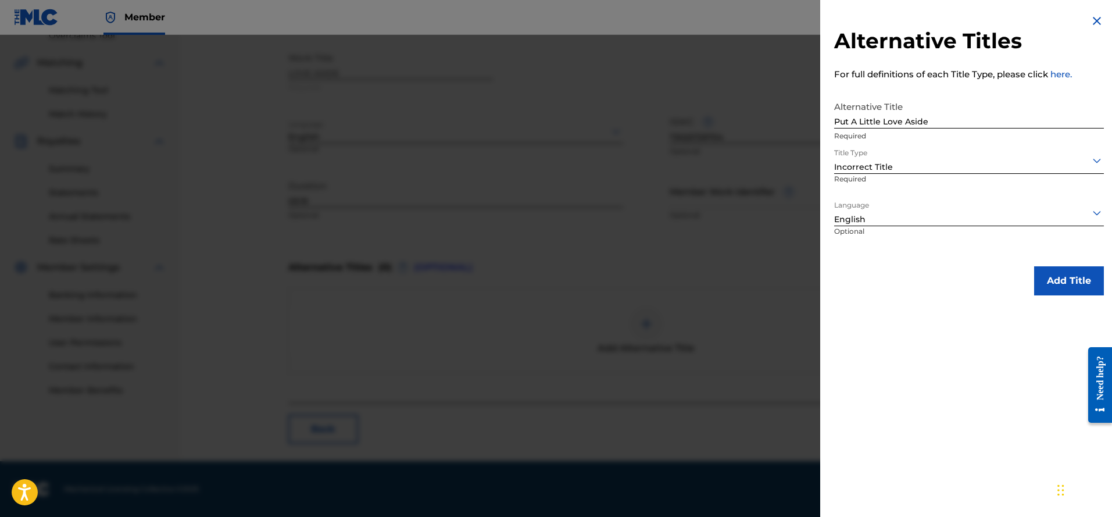
click at [1082, 281] on button "Add Title" at bounding box center [1069, 280] width 70 height 29
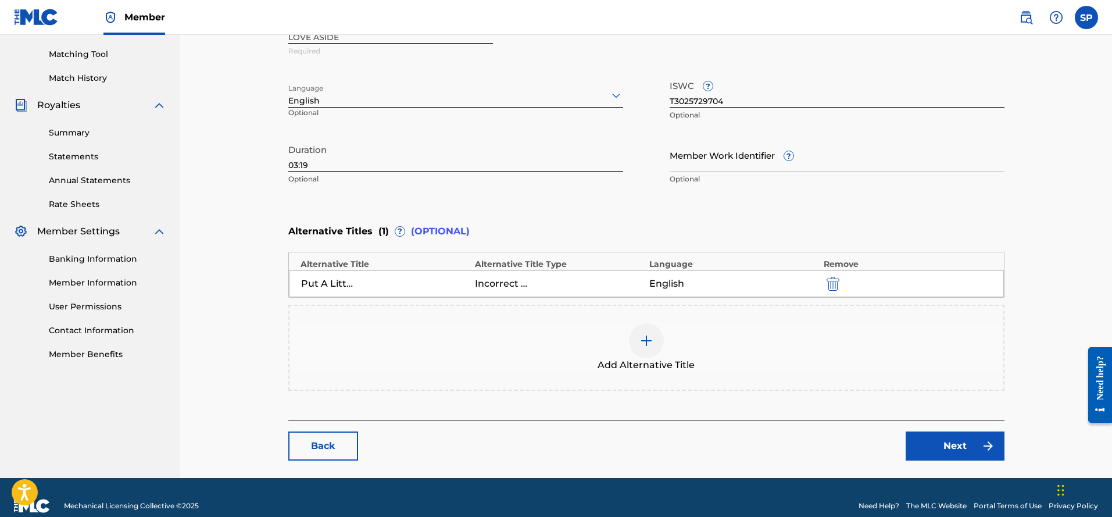
scroll to position [307, 0]
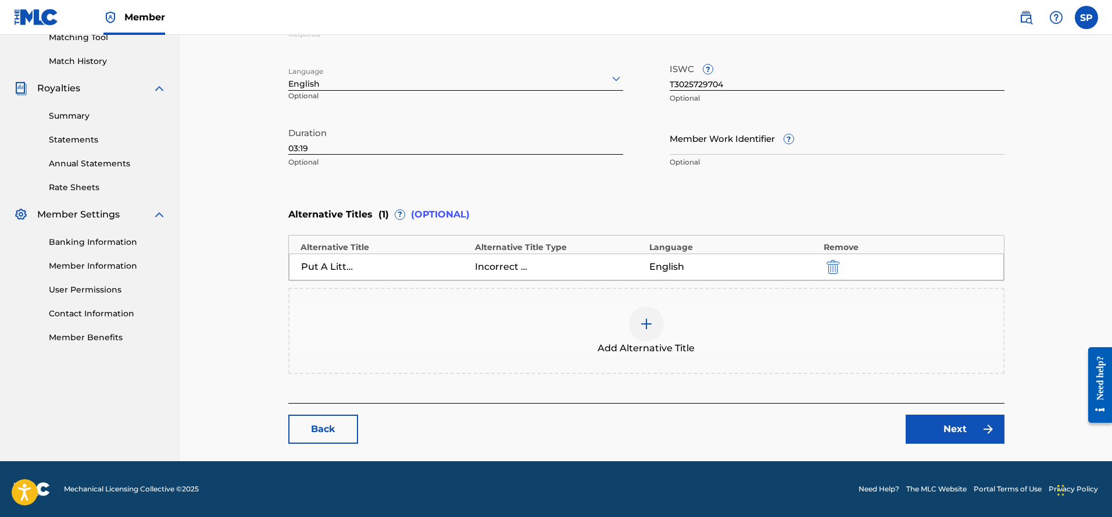
click at [973, 421] on link "Next" at bounding box center [954, 428] width 99 height 29
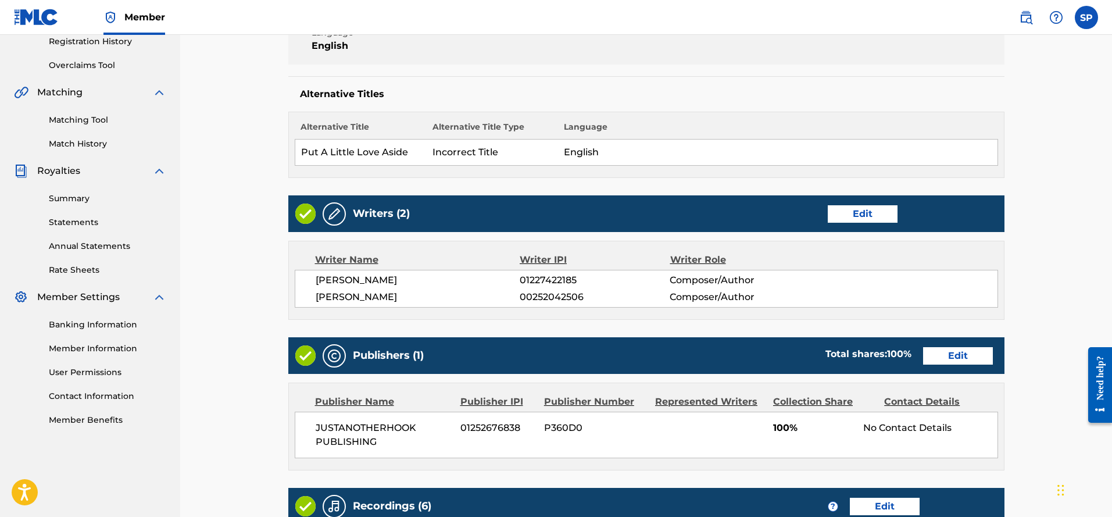
scroll to position [349, 0]
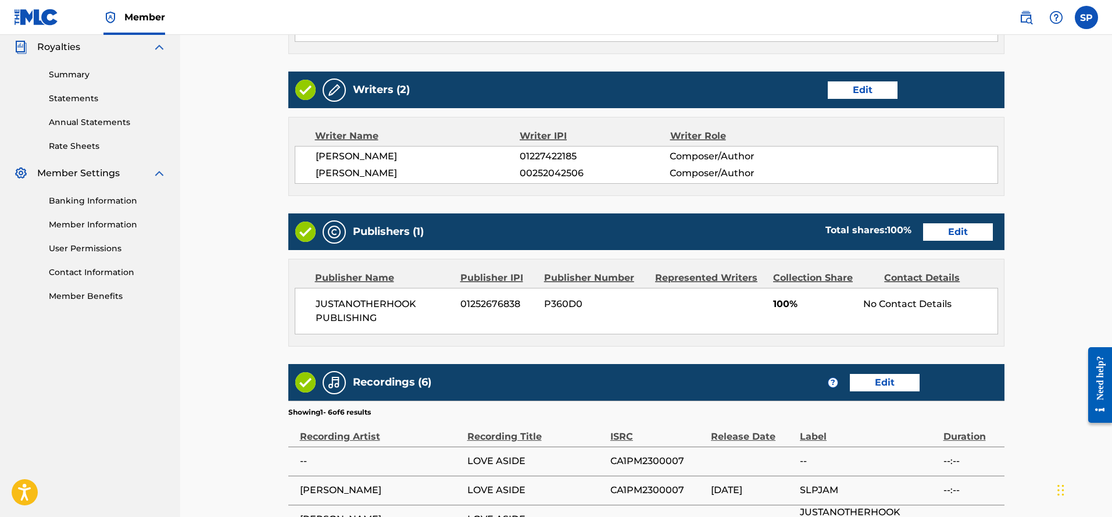
click at [962, 232] on link "Edit" at bounding box center [958, 231] width 70 height 17
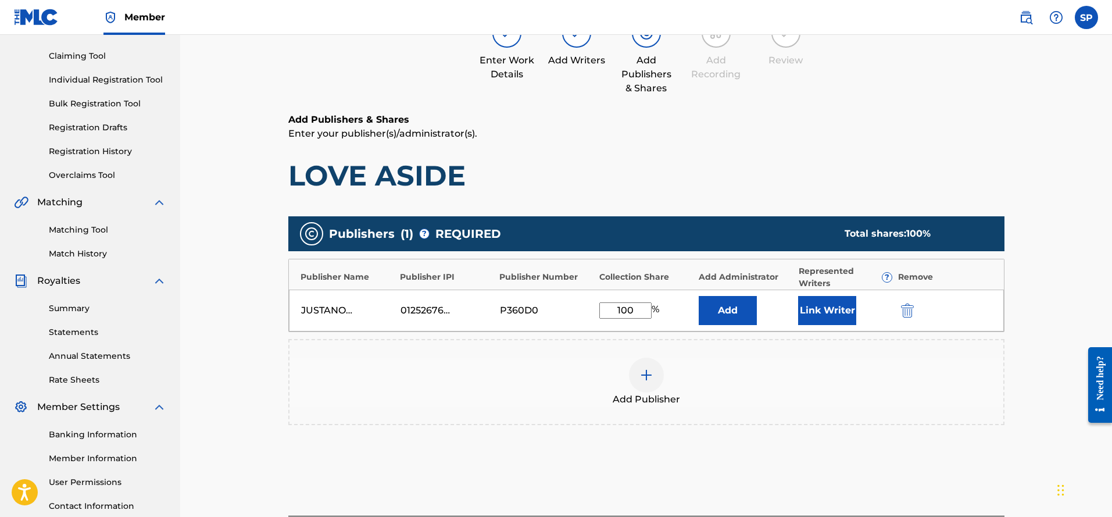
scroll to position [116, 0]
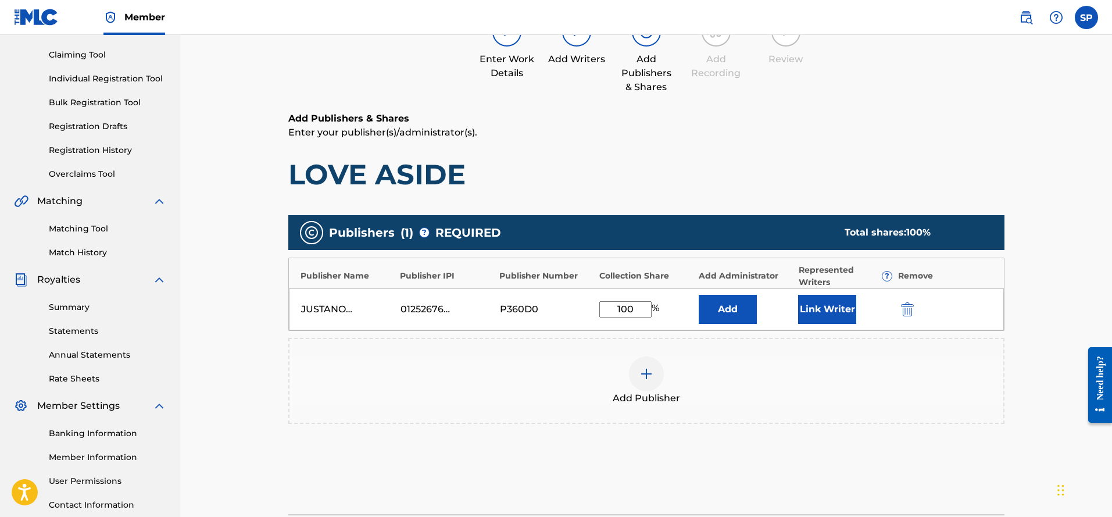
click at [830, 308] on button "Link Writer" at bounding box center [827, 309] width 58 height 29
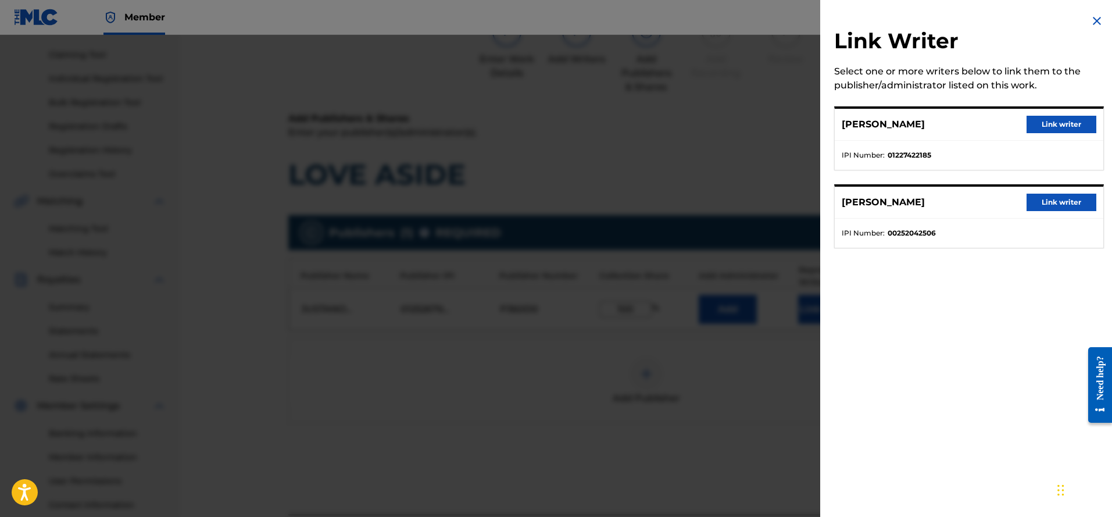
click at [1051, 127] on button "Link writer" at bounding box center [1061, 124] width 70 height 17
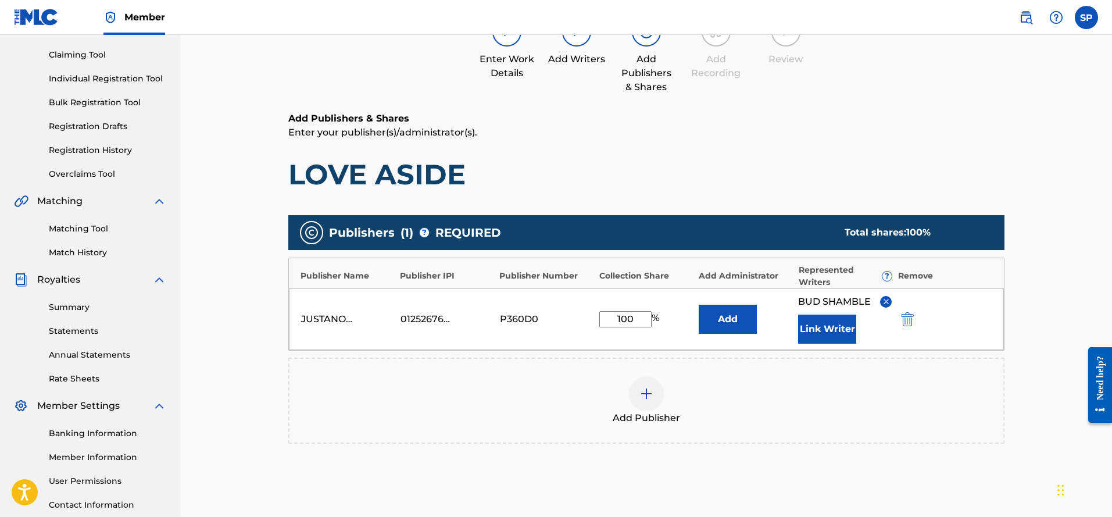
click at [837, 330] on button "Link Writer" at bounding box center [827, 328] width 58 height 29
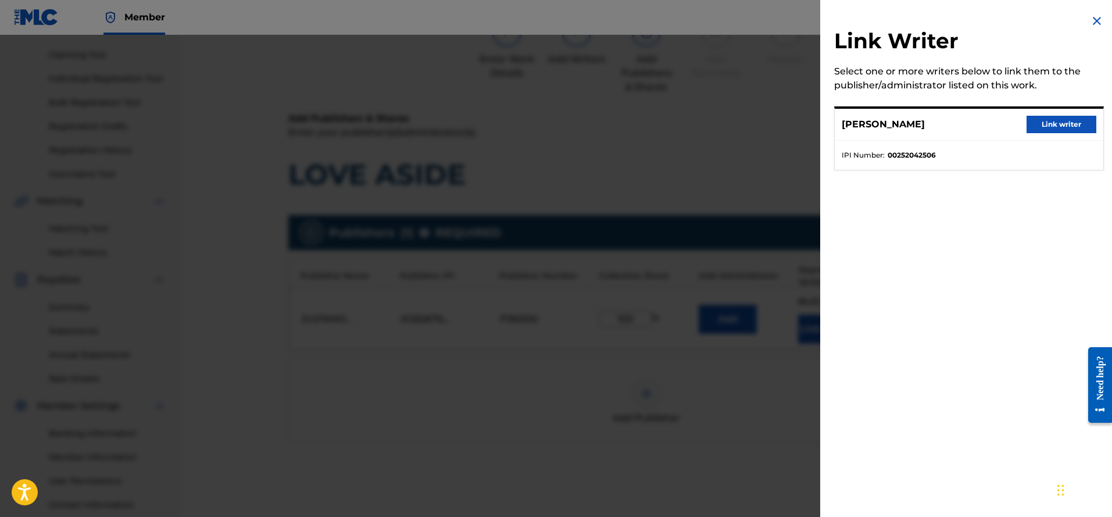
click at [1065, 125] on button "Link writer" at bounding box center [1061, 124] width 70 height 17
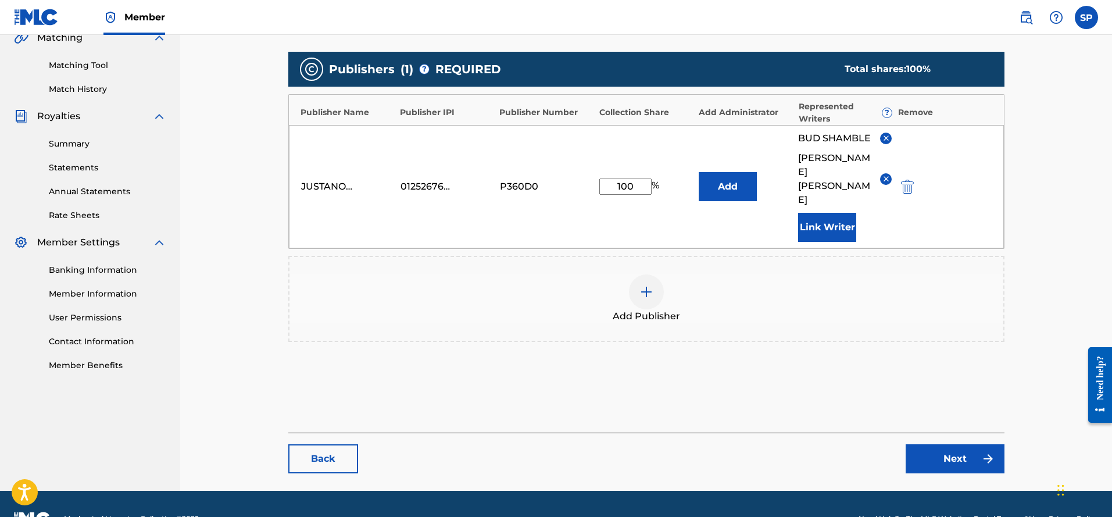
scroll to position [281, 0]
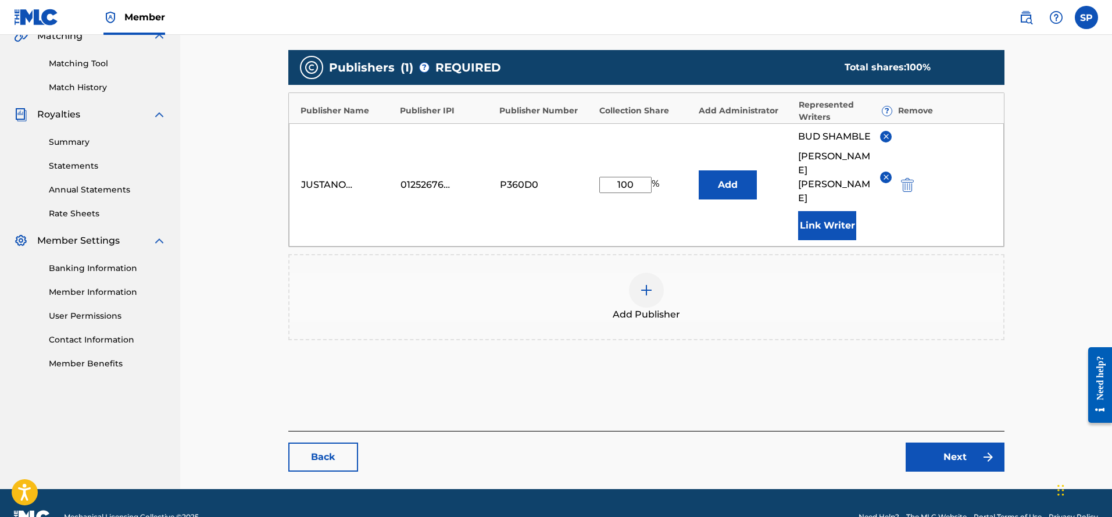
click at [944, 442] on link "Next" at bounding box center [954, 456] width 99 height 29
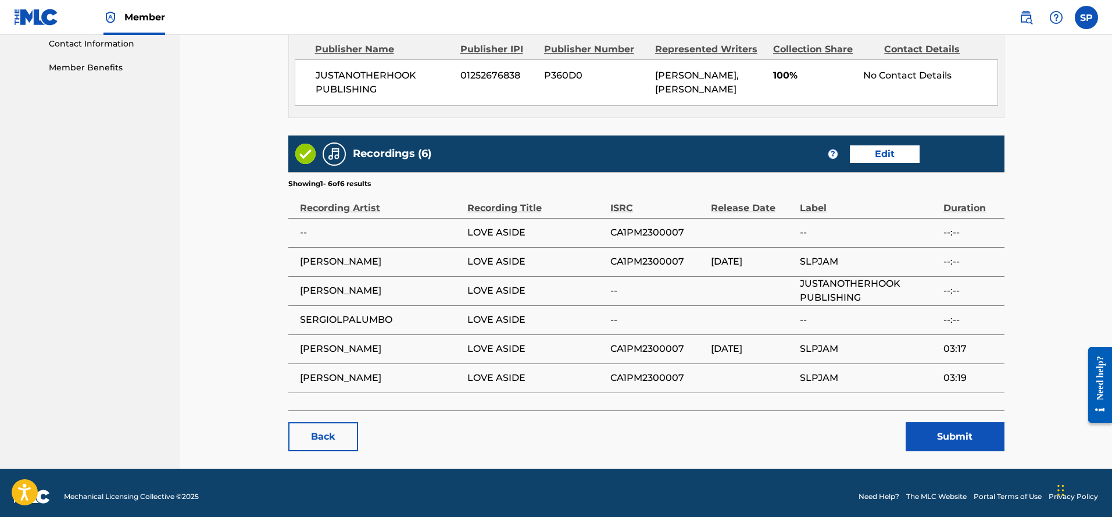
scroll to position [581, 0]
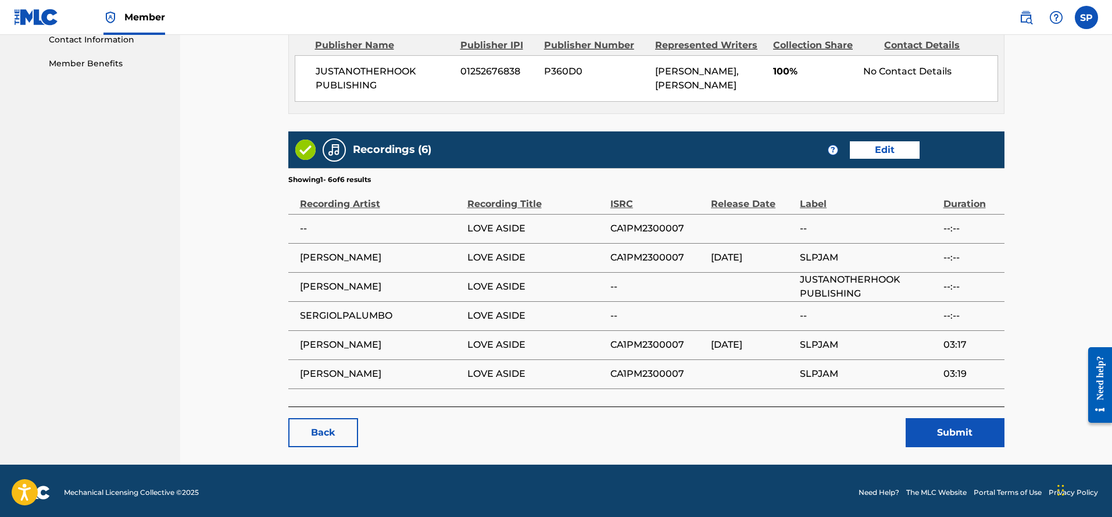
click at [886, 150] on link "Edit" at bounding box center [885, 149] width 70 height 17
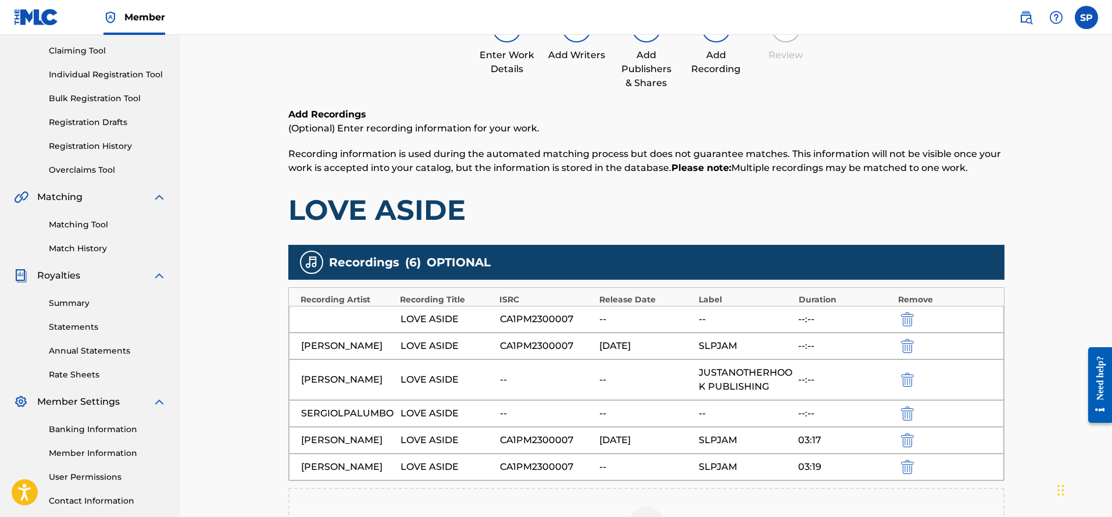
scroll to position [174, 0]
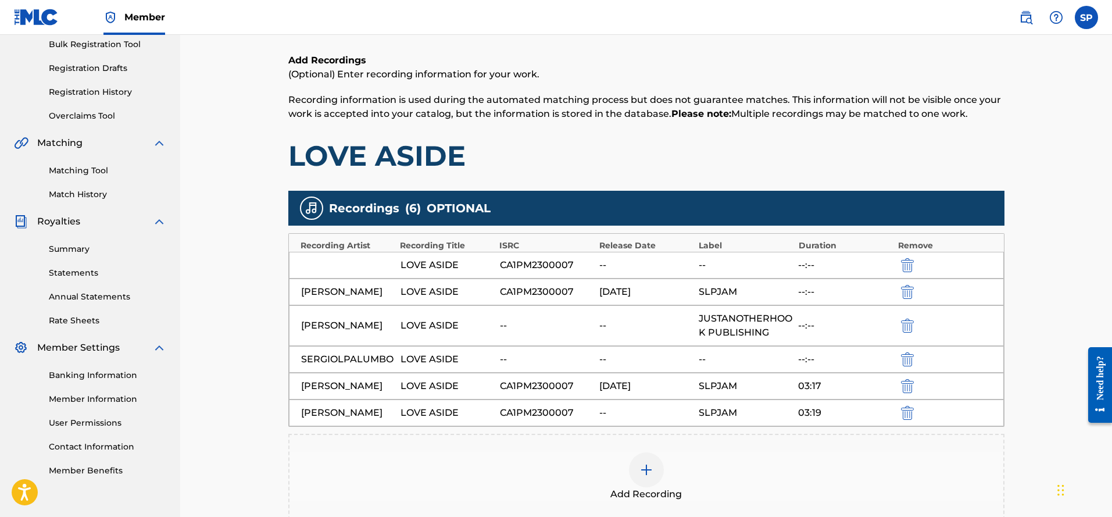
click at [908, 266] on img "submit" at bounding box center [907, 265] width 13 height 14
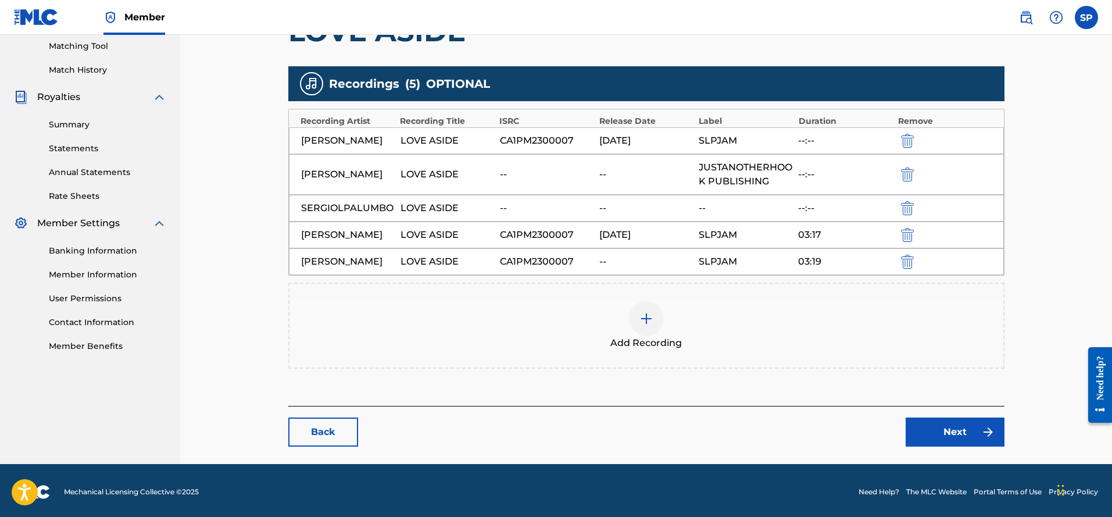
scroll to position [302, 0]
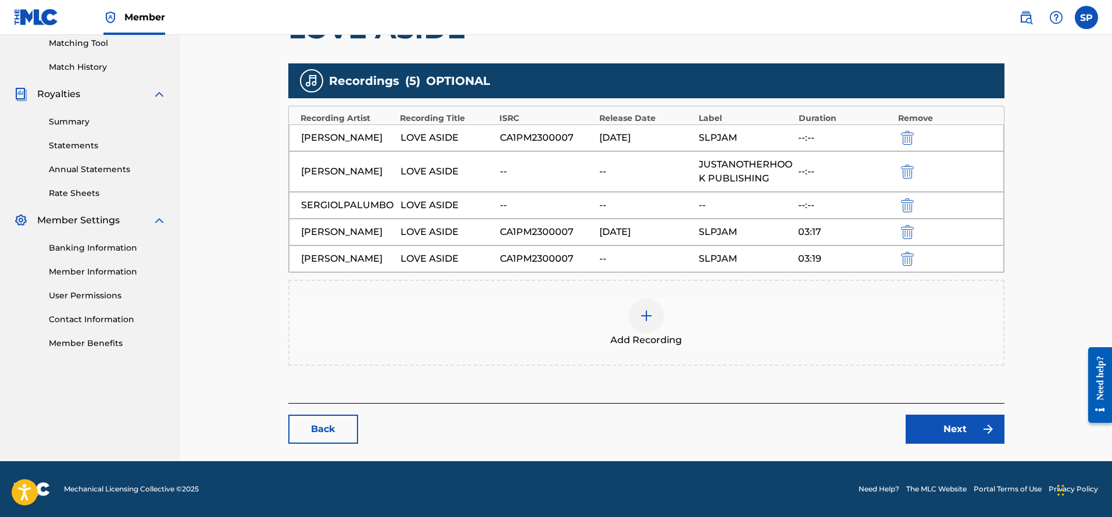
click at [943, 431] on link "Next" at bounding box center [954, 428] width 99 height 29
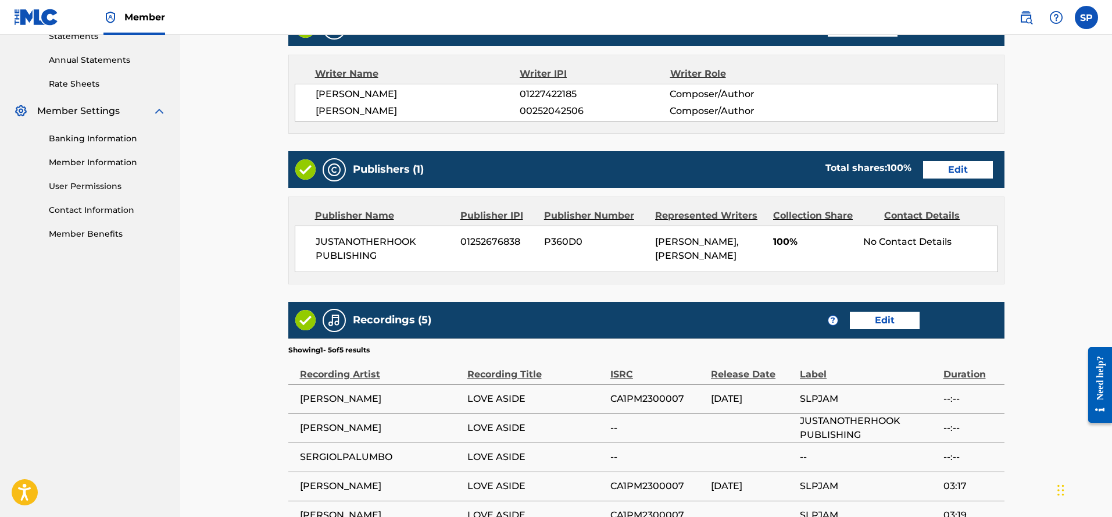
scroll to position [556, 0]
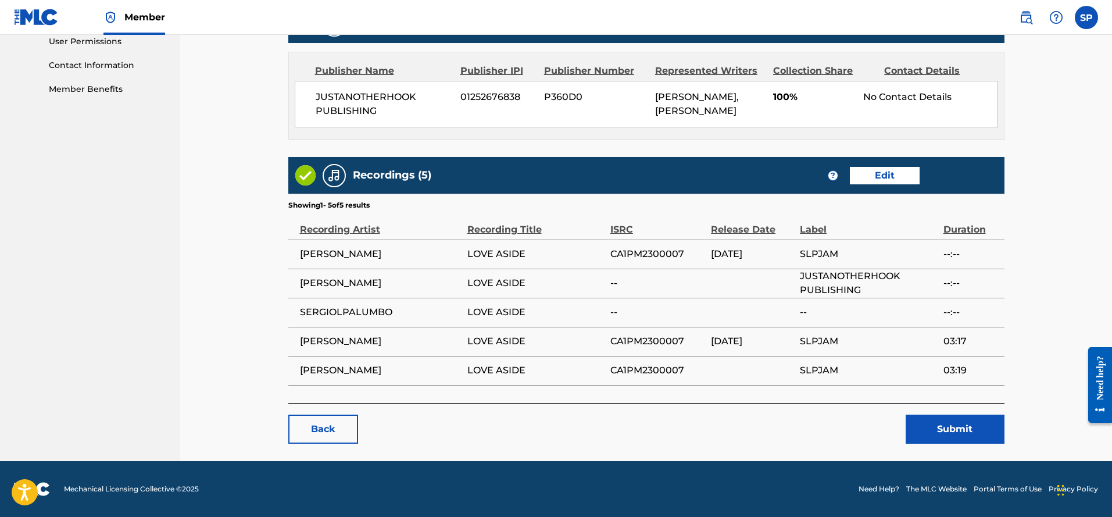
click at [937, 431] on button "Submit" at bounding box center [954, 428] width 99 height 29
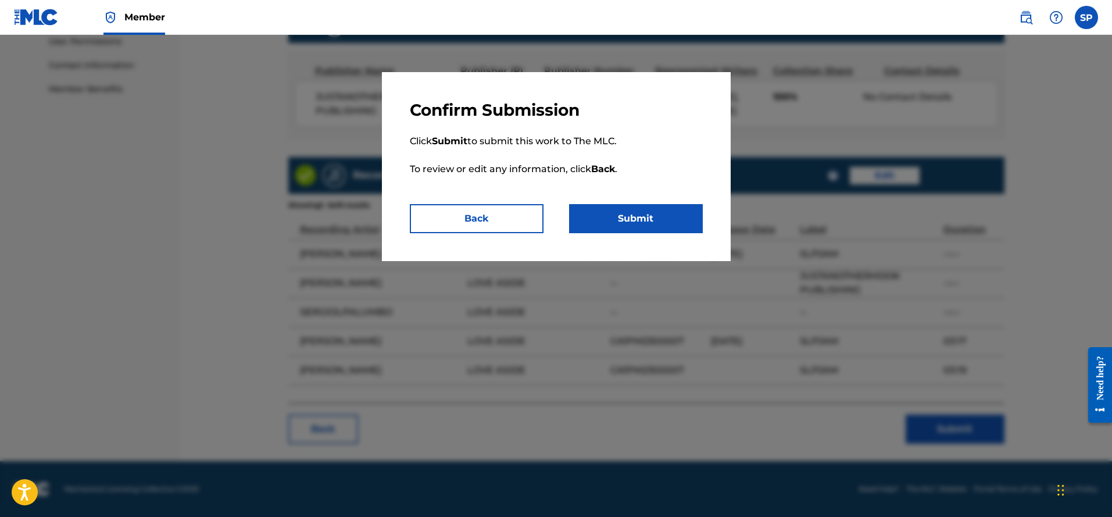
click at [633, 214] on button "Submit" at bounding box center [636, 218] width 134 height 29
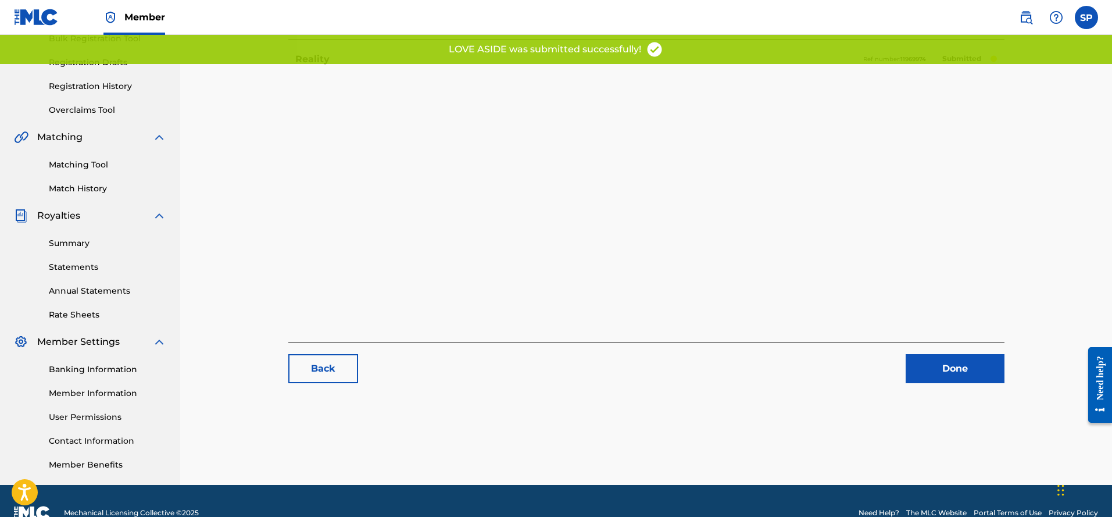
scroll to position [204, 0]
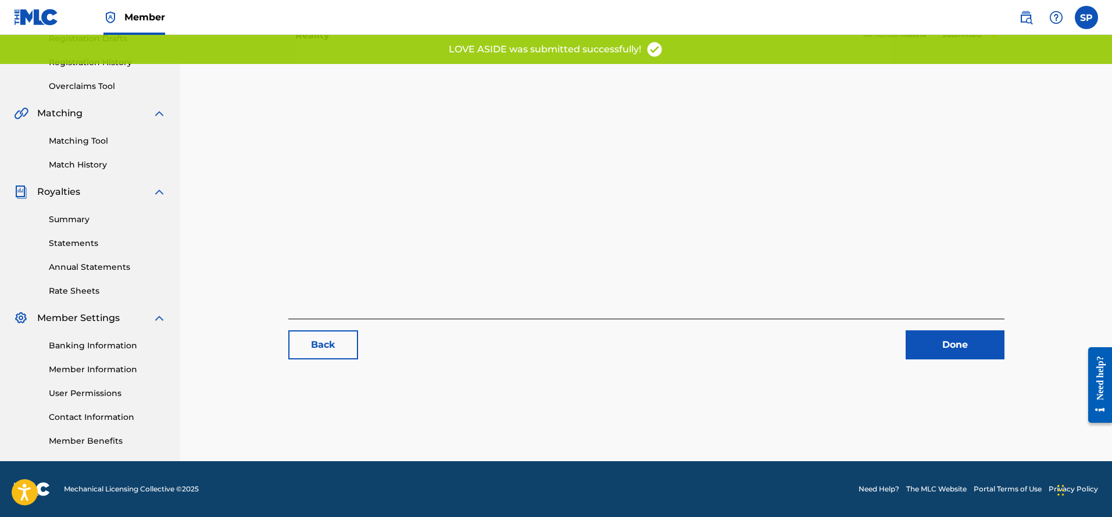
click at [330, 358] on link "Back" at bounding box center [323, 344] width 70 height 29
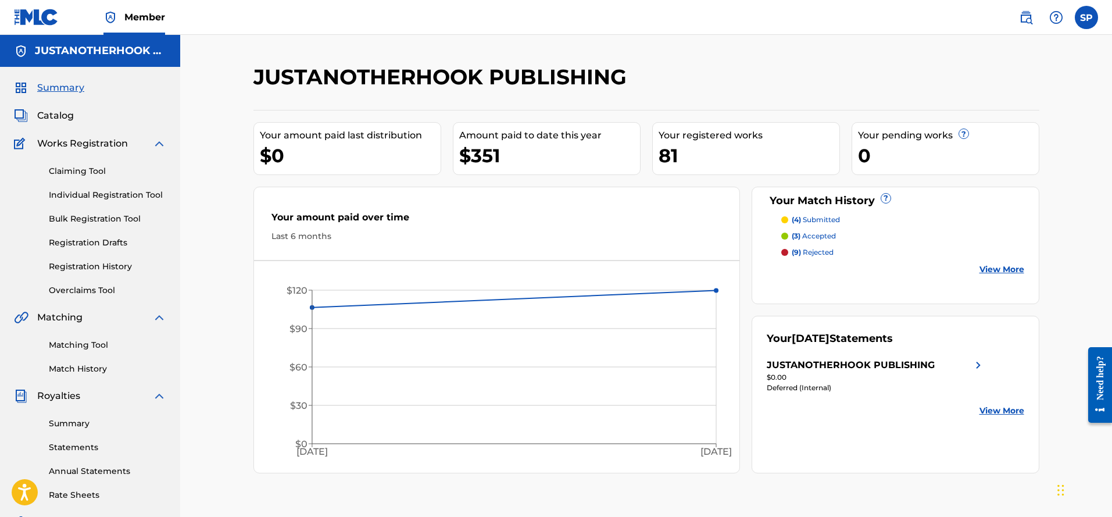
click at [114, 196] on link "Individual Registration Tool" at bounding box center [107, 195] width 117 height 12
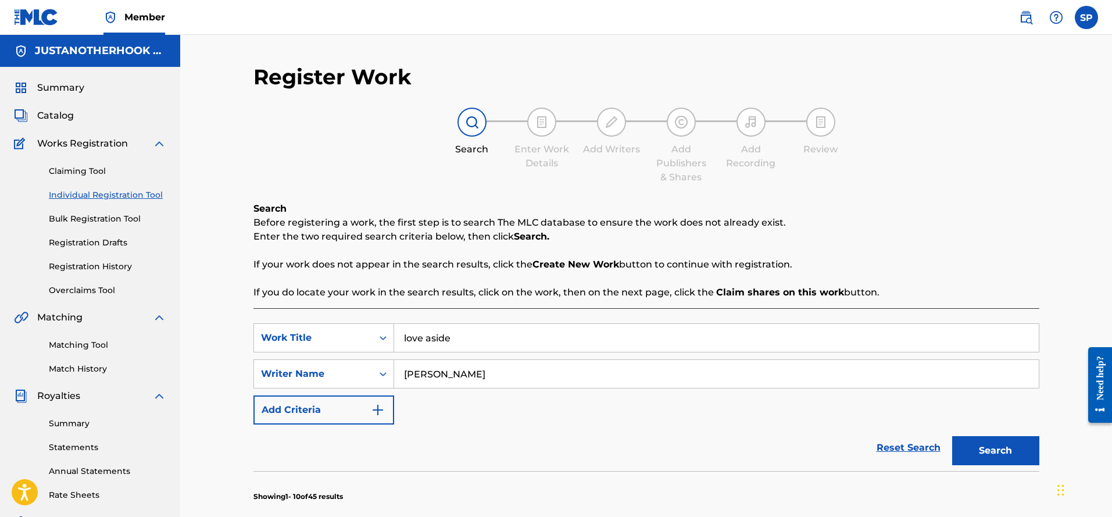
click at [92, 173] on link "Claiming Tool" at bounding box center [107, 171] width 117 height 12
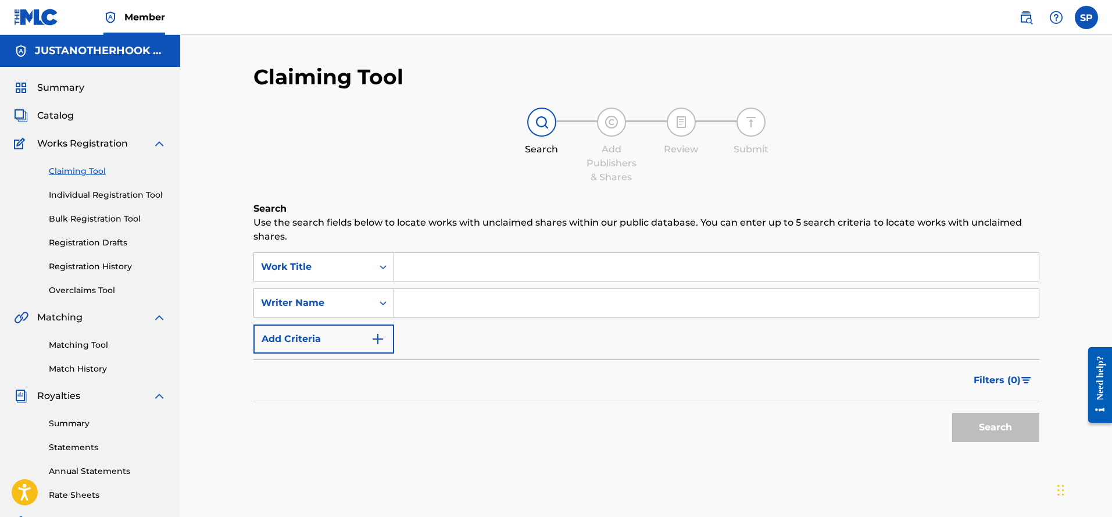
click at [406, 275] on input "Search Form" at bounding box center [716, 267] width 644 height 28
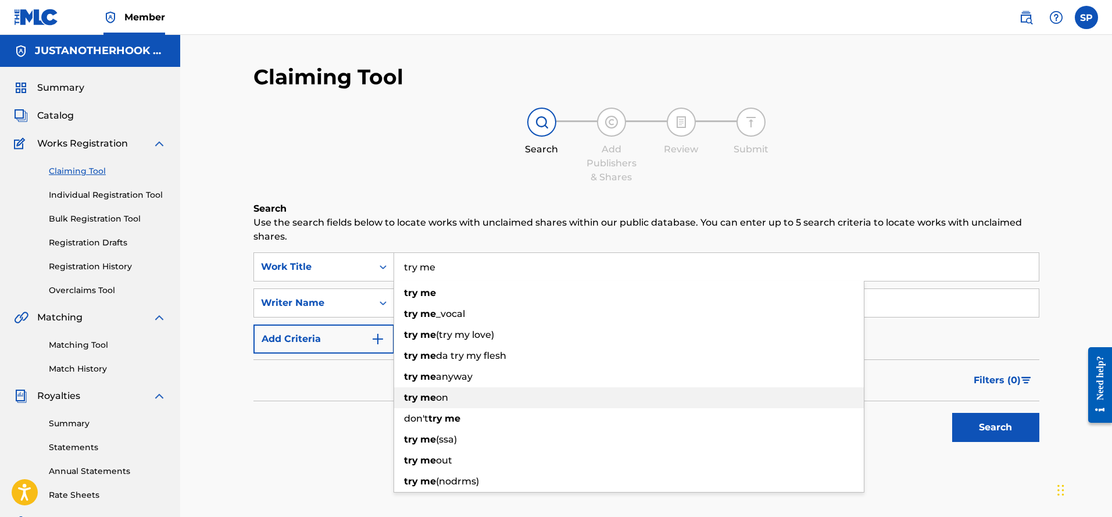
click at [436, 397] on span "on" at bounding box center [442, 397] width 12 height 11
type input "try me on"
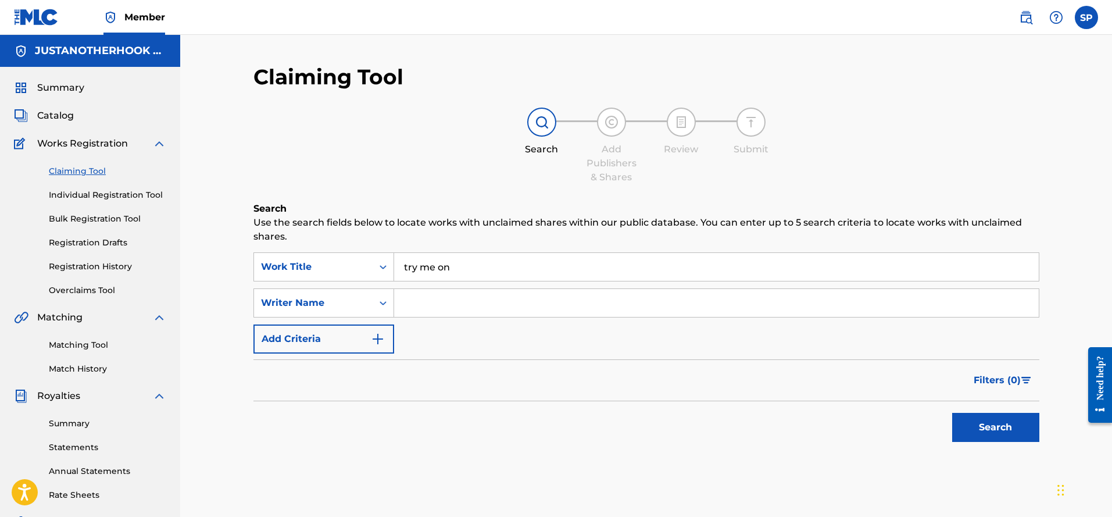
click at [412, 314] on input "Search Form" at bounding box center [716, 303] width 644 height 28
type input "[PERSON_NAME]"
click at [988, 425] on button "Search" at bounding box center [995, 427] width 87 height 29
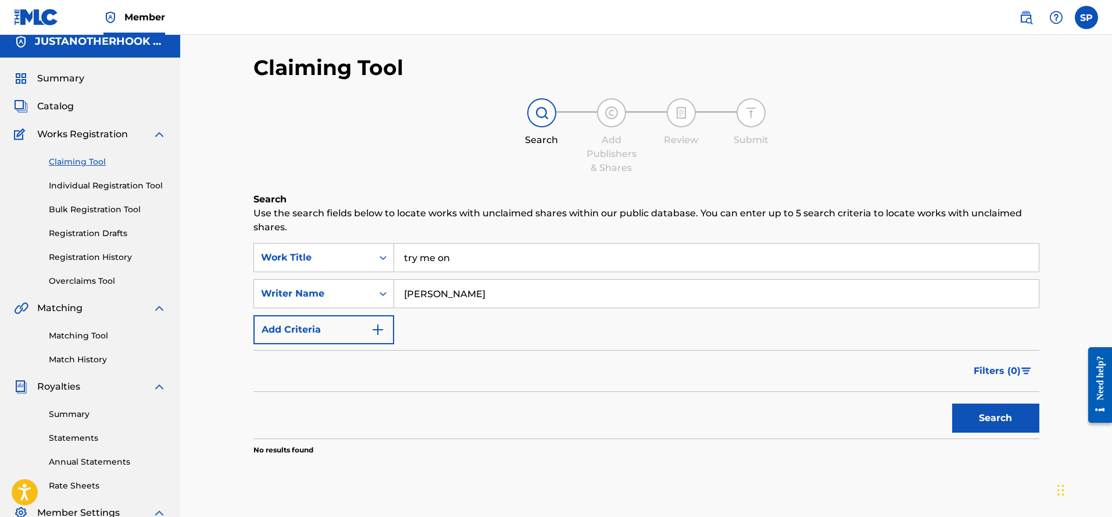
scroll to position [116, 0]
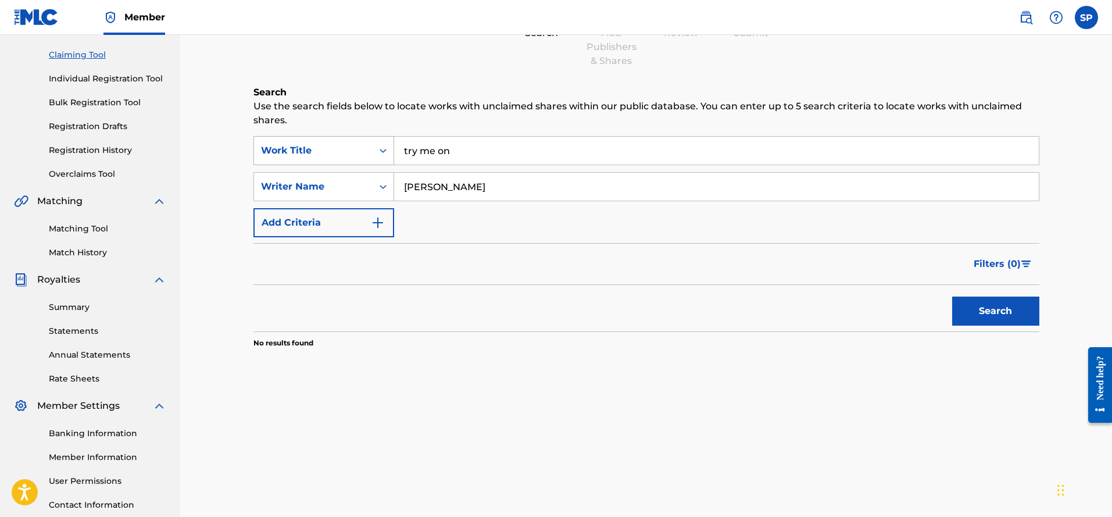
drag, startPoint x: 493, startPoint y: 187, endPoint x: 356, endPoint y: 146, distance: 143.6
click at [345, 152] on div "SearchWithCriteria3c75b980-c0e9-444b-9657-e58f62f6740f Work Title try me on Sea…" at bounding box center [646, 186] width 786 height 101
drag, startPoint x: 975, startPoint y: 317, endPoint x: 949, endPoint y: 328, distance: 28.6
click at [973, 320] on button "Search" at bounding box center [995, 310] width 87 height 29
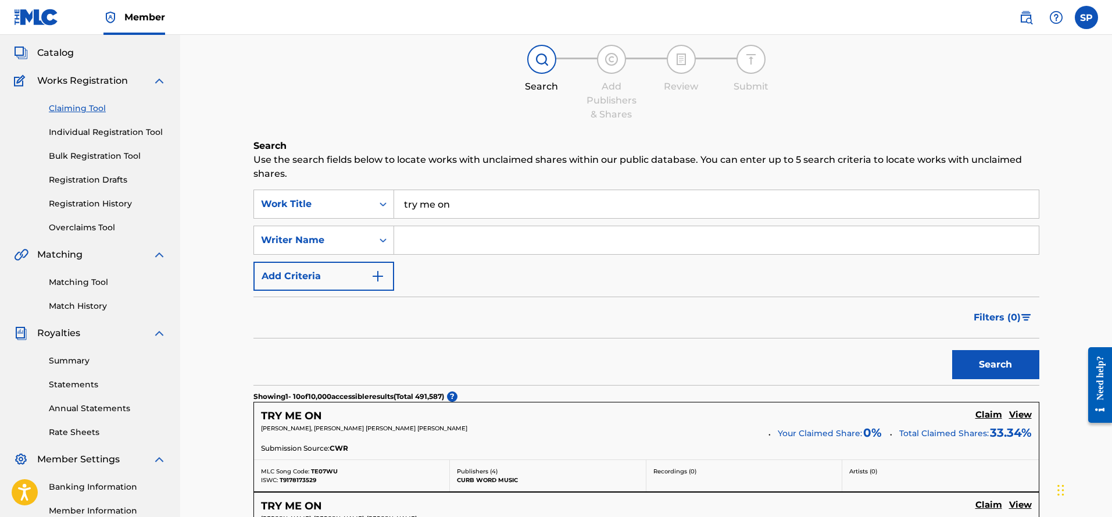
scroll to position [58, 0]
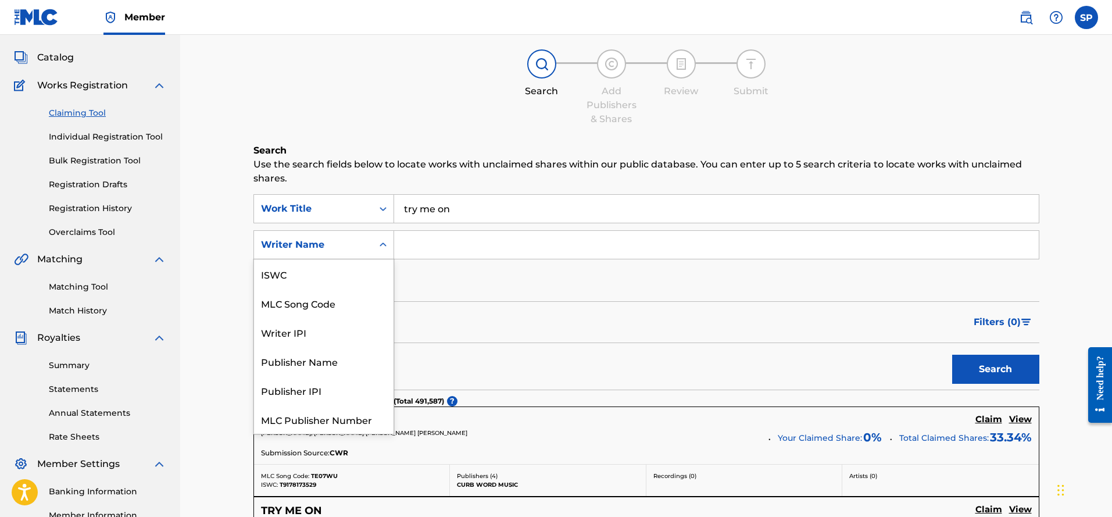
click at [387, 244] on icon "Search Form" at bounding box center [383, 245] width 12 height 12
click at [323, 332] on div "Publisher Name" at bounding box center [323, 331] width 139 height 29
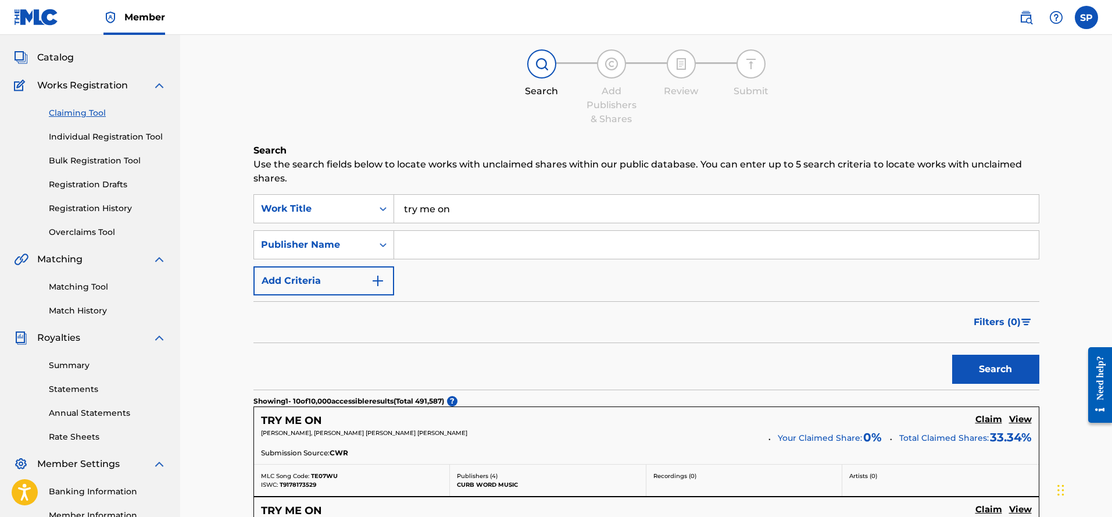
drag, startPoint x: 423, startPoint y: 234, endPoint x: 422, endPoint y: 249, distance: 15.1
click at [422, 237] on input "Search Form" at bounding box center [716, 245] width 644 height 28
type input "SOCAN"
click at [972, 368] on button "Search" at bounding box center [995, 369] width 87 height 29
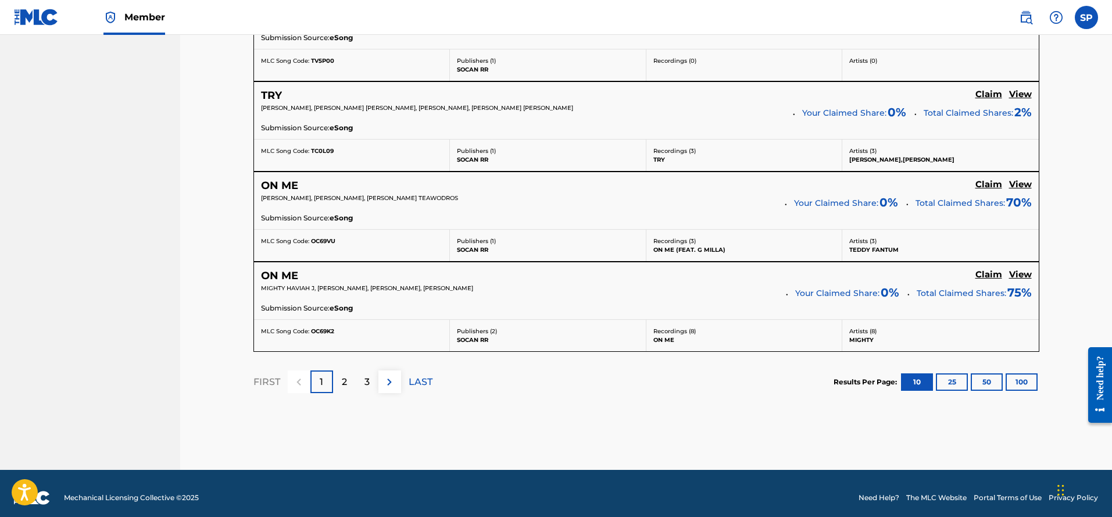
scroll to position [1022, 0]
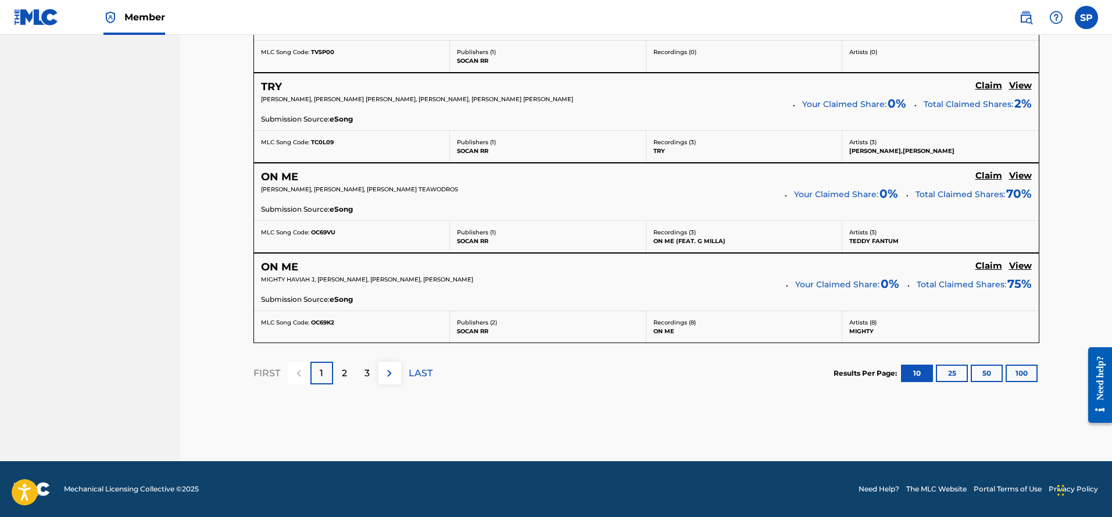
click at [344, 370] on p "2" at bounding box center [344, 373] width 5 height 14
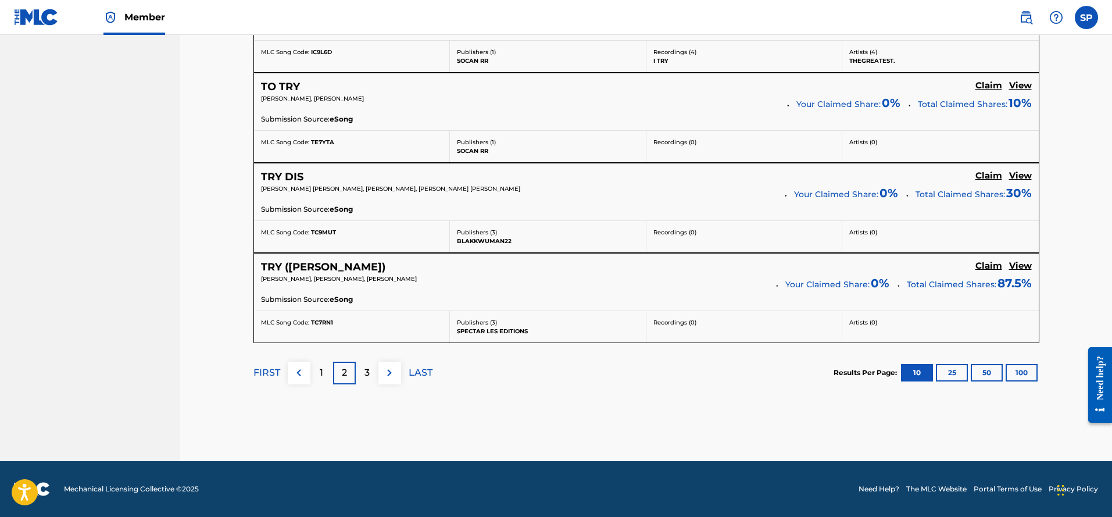
click at [361, 371] on div "3" at bounding box center [367, 372] width 23 height 23
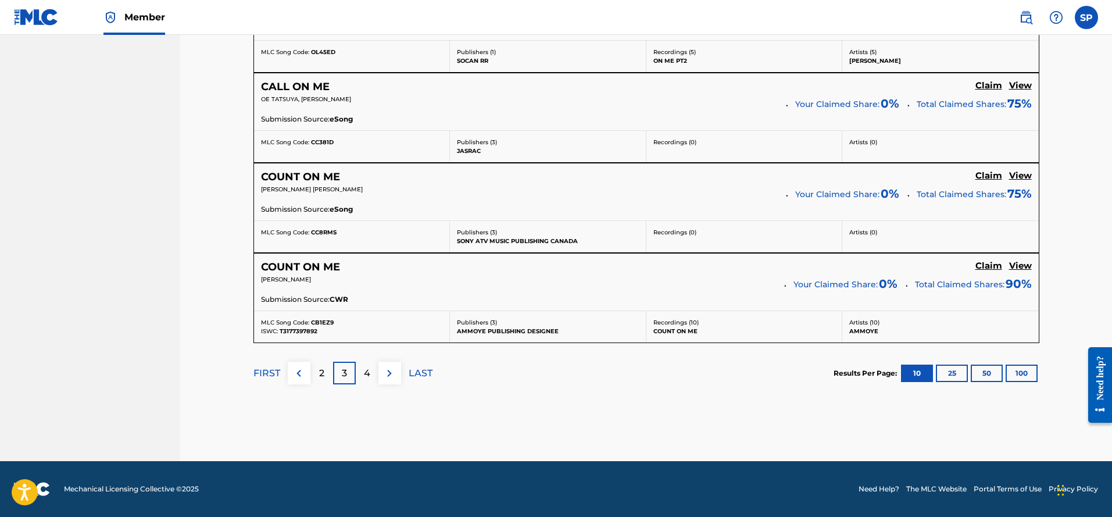
click at [368, 377] on p "4" at bounding box center [367, 373] width 6 height 14
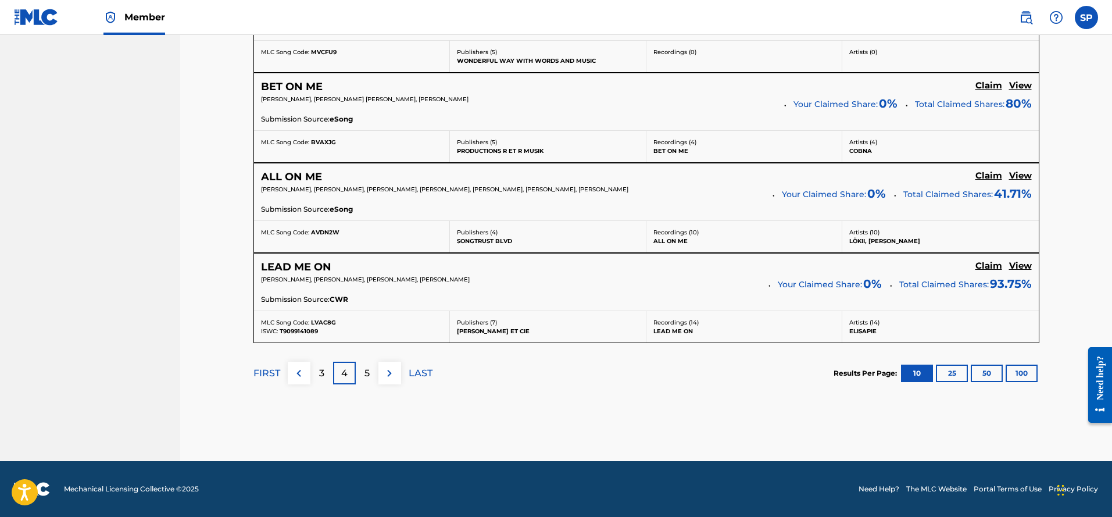
click at [361, 359] on div "FIRST 3 4 5 LAST" at bounding box center [342, 373] width 179 height 60
click at [366, 371] on p "5" at bounding box center [366, 373] width 5 height 14
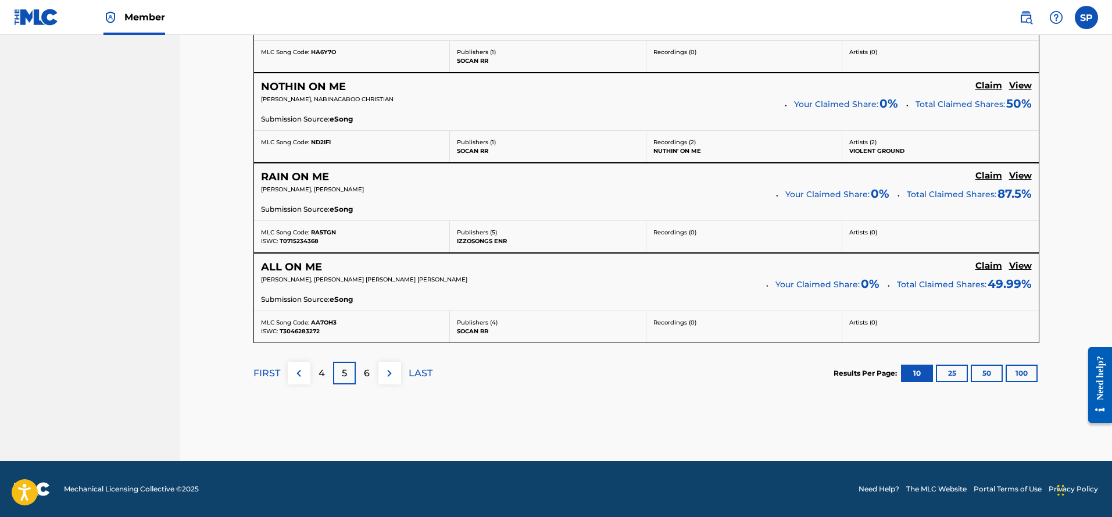
click at [367, 378] on p "6" at bounding box center [367, 373] width 6 height 14
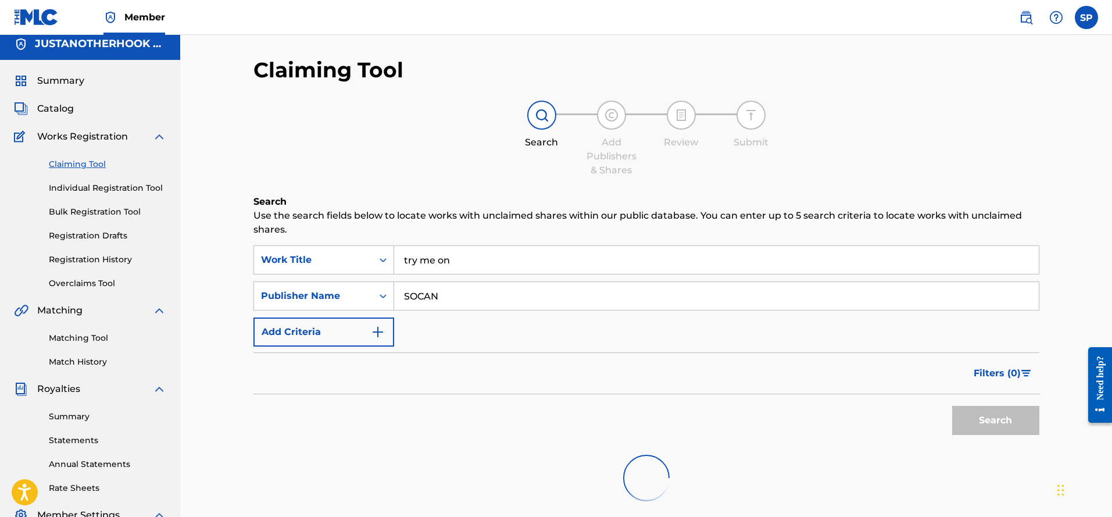
scroll to position [0, 0]
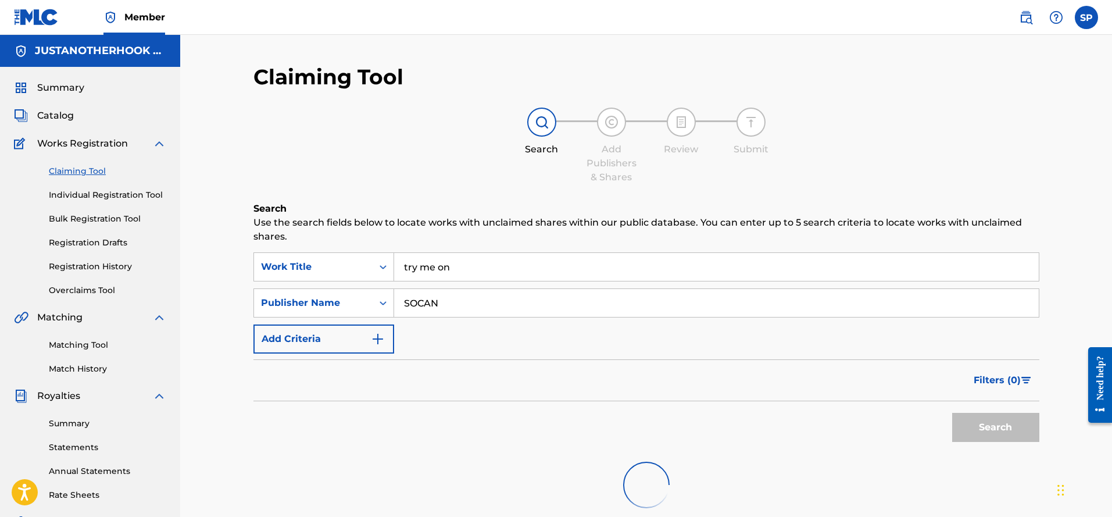
click at [379, 338] on img "Search Form" at bounding box center [378, 339] width 14 height 14
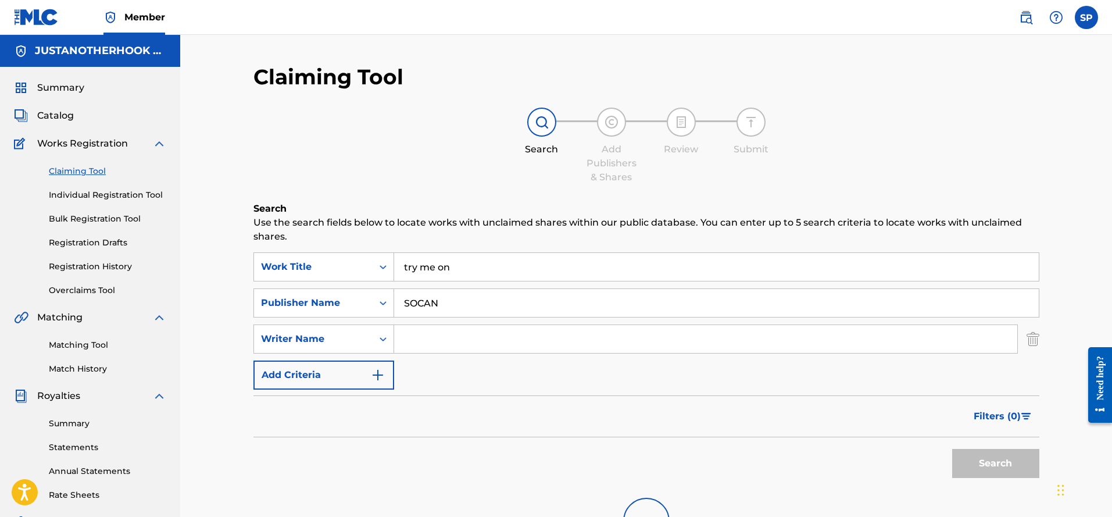
click at [400, 339] on input "Search Form" at bounding box center [705, 339] width 623 height 28
type input "[PERSON_NAME]"
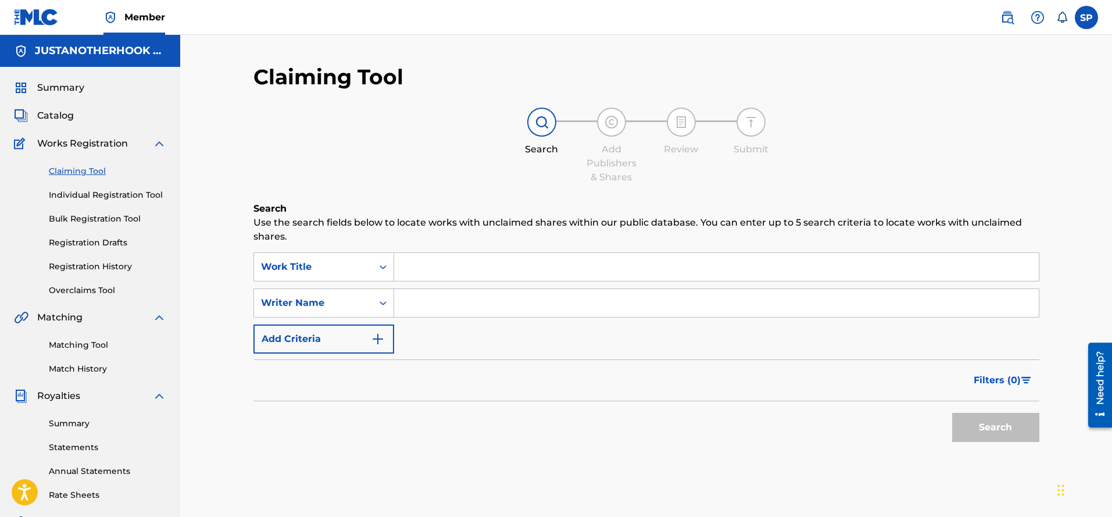
click at [434, 264] on input "Search Form" at bounding box center [716, 267] width 644 height 28
click at [422, 300] on input "Search Form" at bounding box center [716, 303] width 644 height 28
type input "[PERSON_NAME]"
drag, startPoint x: 987, startPoint y: 428, endPoint x: 760, endPoint y: 395, distance: 229.0
click at [986, 427] on button "Search" at bounding box center [995, 427] width 87 height 29
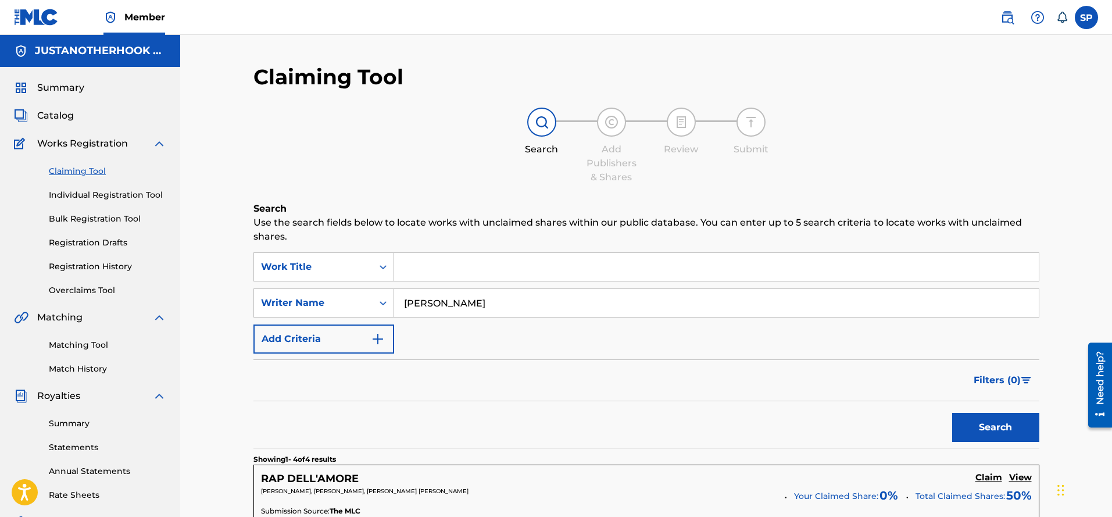
click at [421, 264] on input "Search Form" at bounding box center [716, 267] width 644 height 28
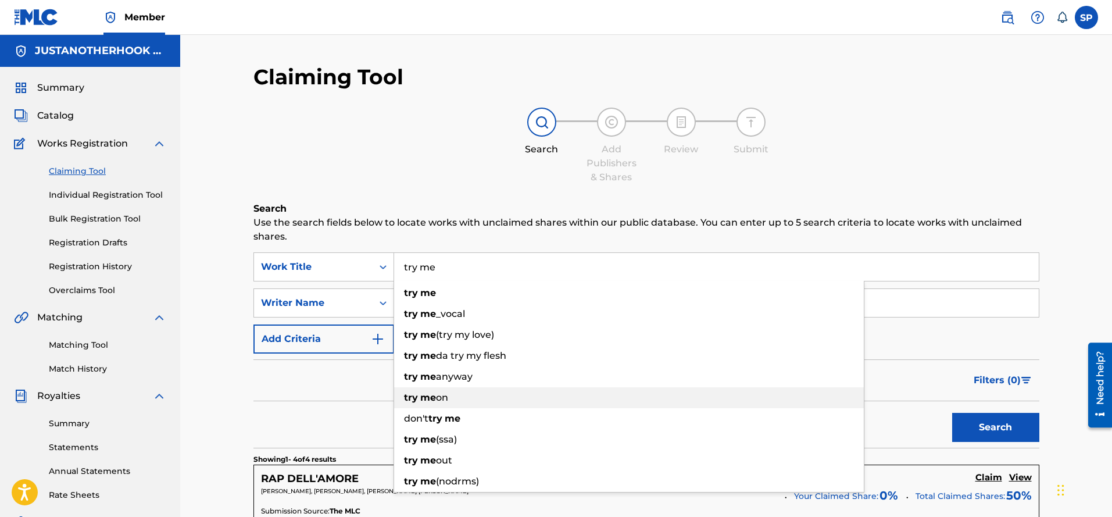
click at [432, 396] on strong "me" at bounding box center [428, 397] width 16 height 11
type input "try me on"
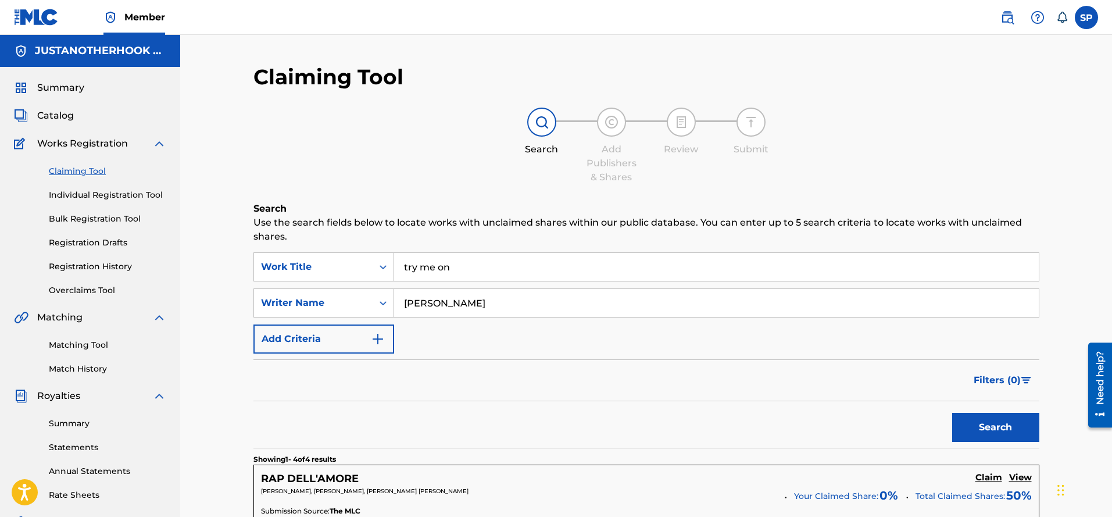
click at [1001, 424] on button "Search" at bounding box center [995, 427] width 87 height 29
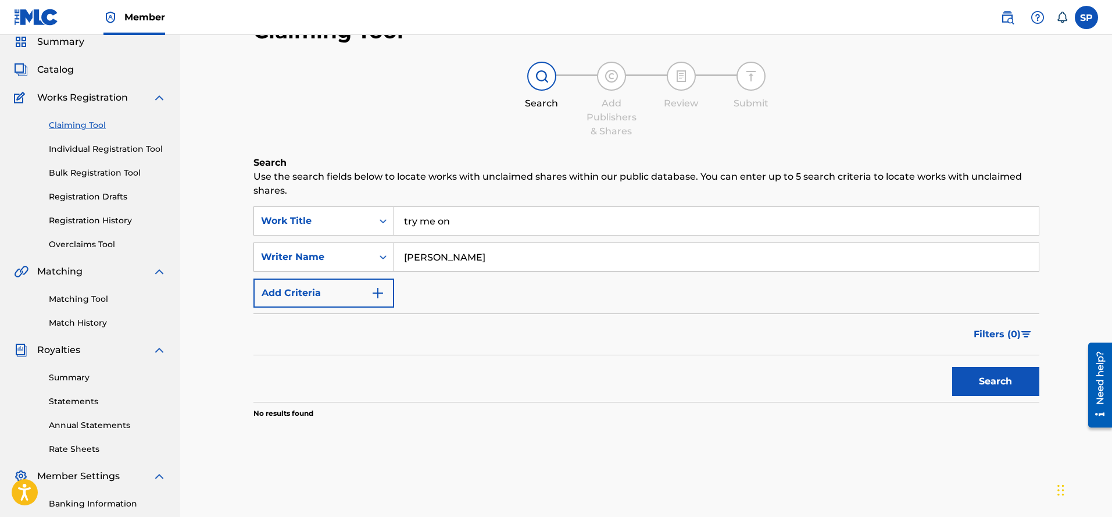
scroll to position [116, 0]
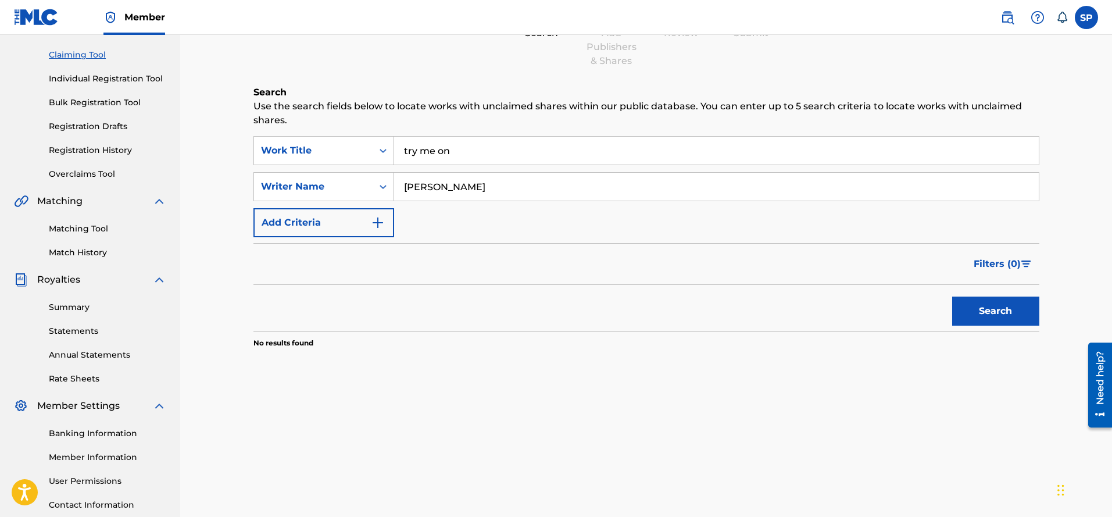
drag, startPoint x: 420, startPoint y: 144, endPoint x: 308, endPoint y: 135, distance: 112.5
click at [308, 135] on div "Search Use the search fields below to locate works with unclaimed shares within…" at bounding box center [646, 245] width 786 height 321
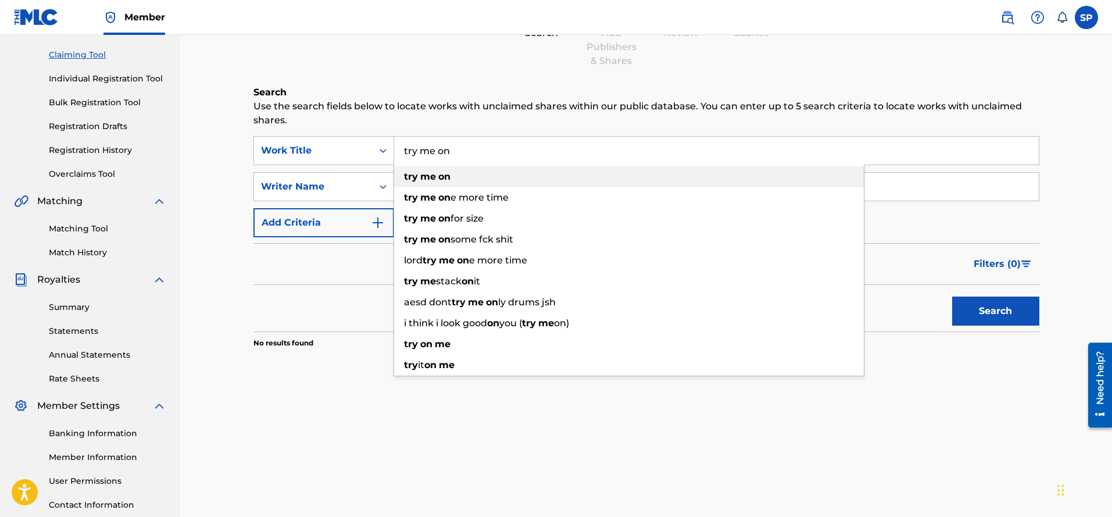
click at [441, 183] on div "try me on" at bounding box center [629, 176] width 470 height 21
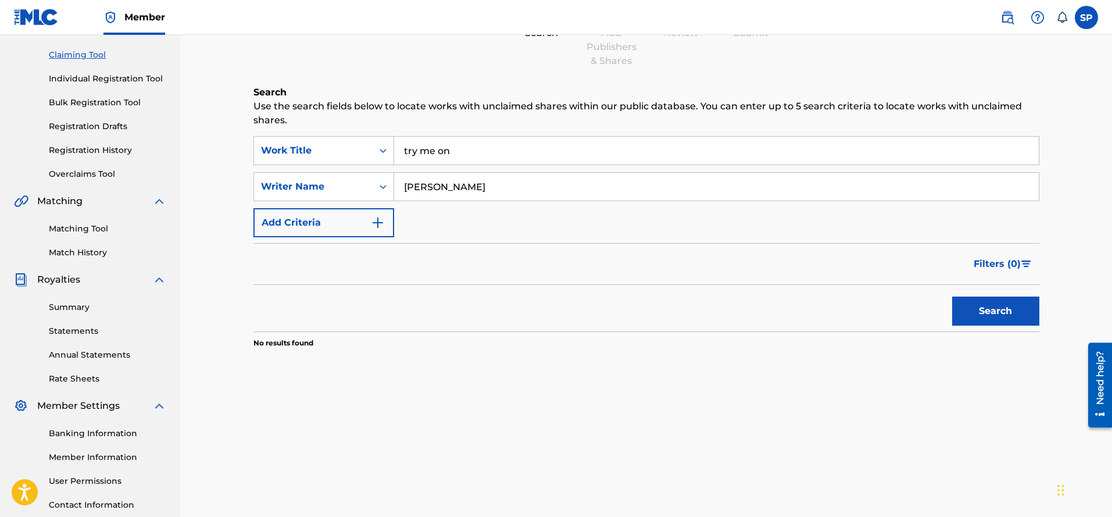
click at [986, 320] on button "Search" at bounding box center [995, 310] width 87 height 29
drag, startPoint x: 345, startPoint y: 182, endPoint x: 316, endPoint y: 180, distance: 28.5
click at [316, 180] on div "SearchWithCriteria693cbcc1-551c-4fc0-8612-bf7e55015485 Writer Name [PERSON_NAME]" at bounding box center [646, 186] width 786 height 29
type input "[PERSON_NAME]"
click at [1017, 306] on button "Search" at bounding box center [995, 310] width 87 height 29
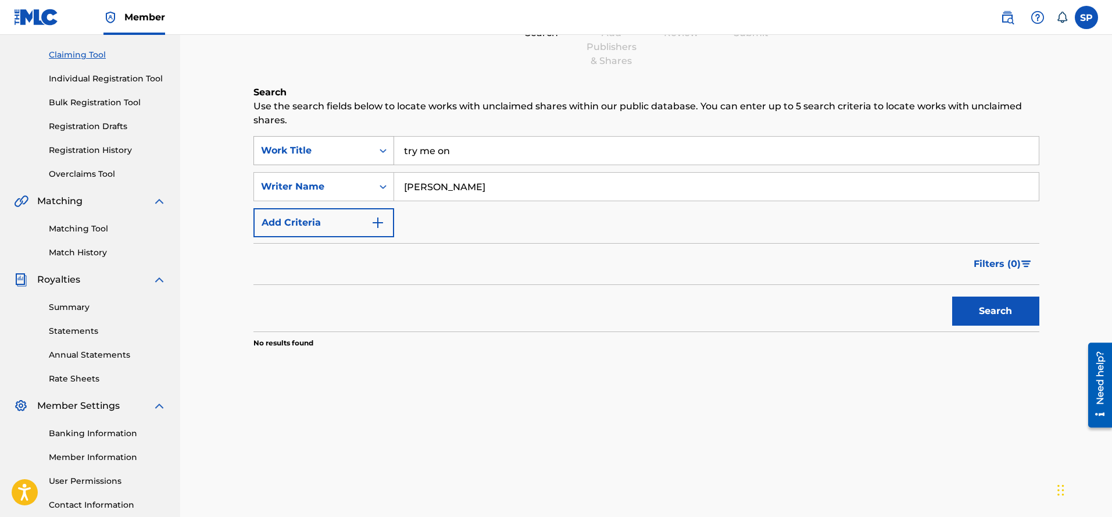
drag, startPoint x: 474, startPoint y: 153, endPoint x: 343, endPoint y: 145, distance: 131.6
click at [341, 153] on div "SearchWithCriteria143adca2-ce82-4710-a77b-281e3642ffdf Work Title try me on" at bounding box center [646, 150] width 786 height 29
click at [411, 149] on input "Search Form" at bounding box center [716, 151] width 644 height 28
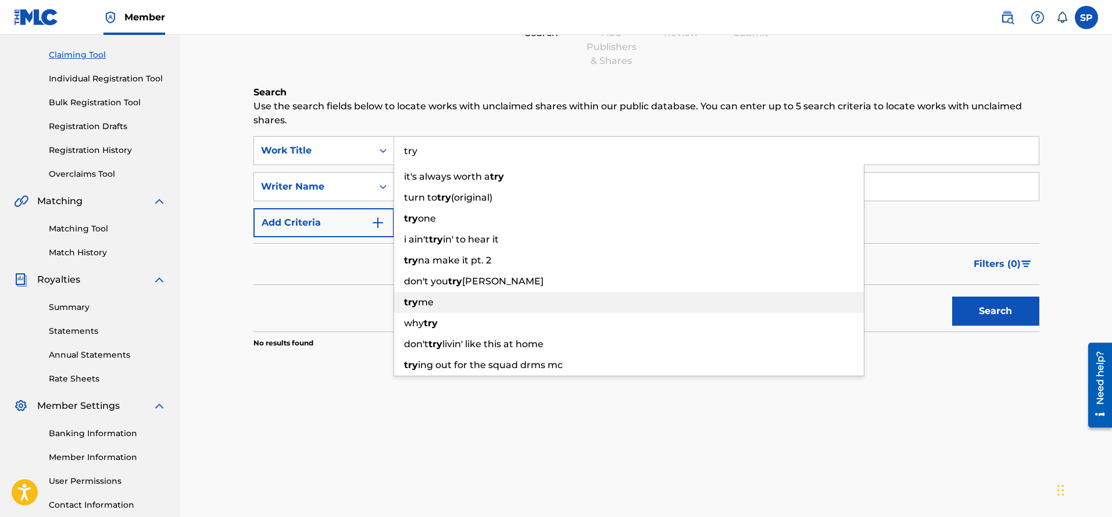
click at [425, 296] on div "try me" at bounding box center [629, 302] width 470 height 21
type input "try me"
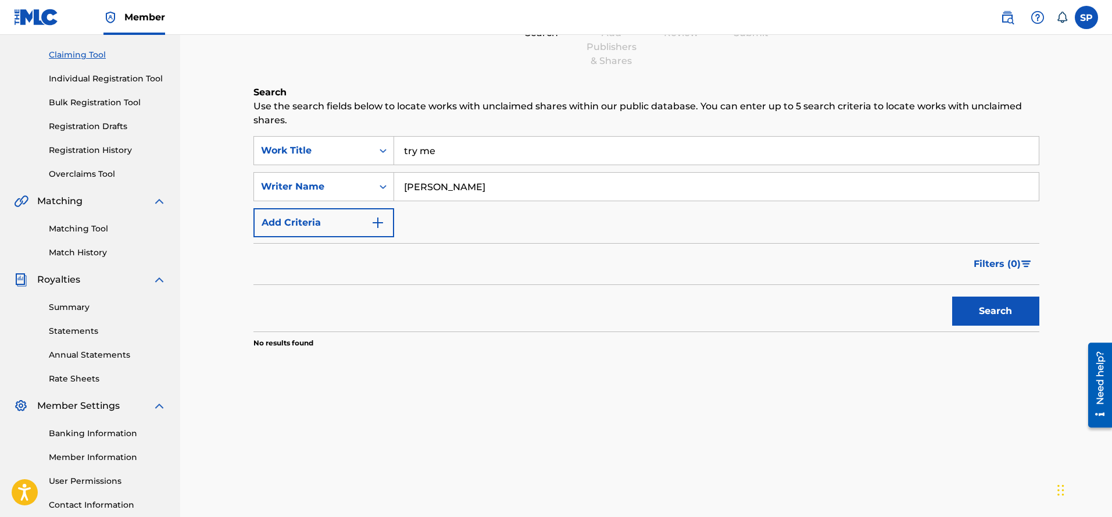
click at [980, 309] on button "Search" at bounding box center [995, 310] width 87 height 29
drag, startPoint x: 425, startPoint y: 174, endPoint x: 390, endPoint y: 172, distance: 35.5
click at [390, 172] on div "SearchWithCriteria693cbcc1-551c-4fc0-8612-bf7e55015485 Writer Name [PERSON_NAME]" at bounding box center [646, 186] width 786 height 29
type input "[PERSON_NAME]"
click at [982, 303] on button "Search" at bounding box center [995, 310] width 87 height 29
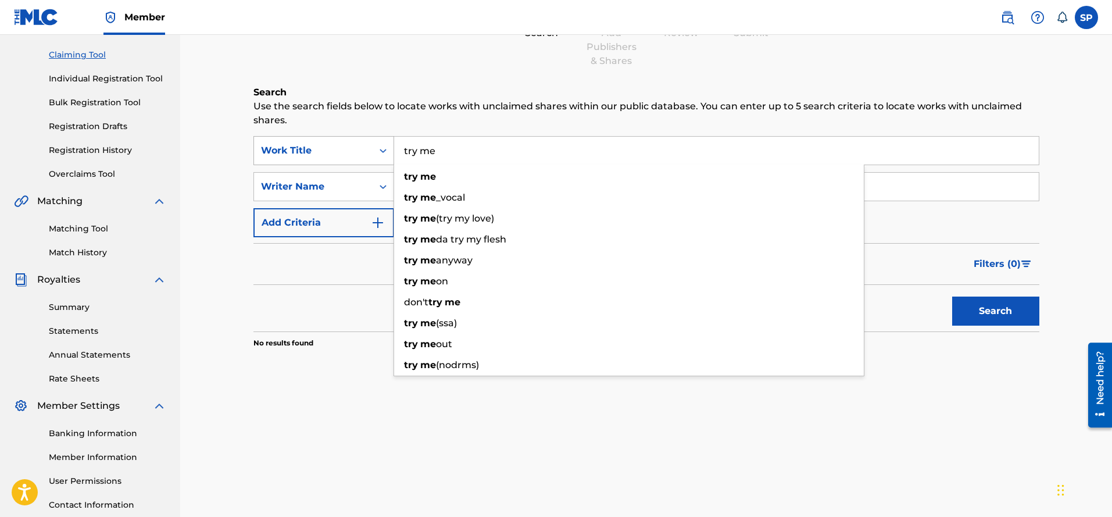
click at [316, 151] on div "SearchWithCriteria143adca2-ce82-4710-a77b-281e3642ffdf Work Title try me try me…" at bounding box center [646, 150] width 786 height 29
click at [418, 280] on span "Search Form" at bounding box center [419, 280] width 2 height 11
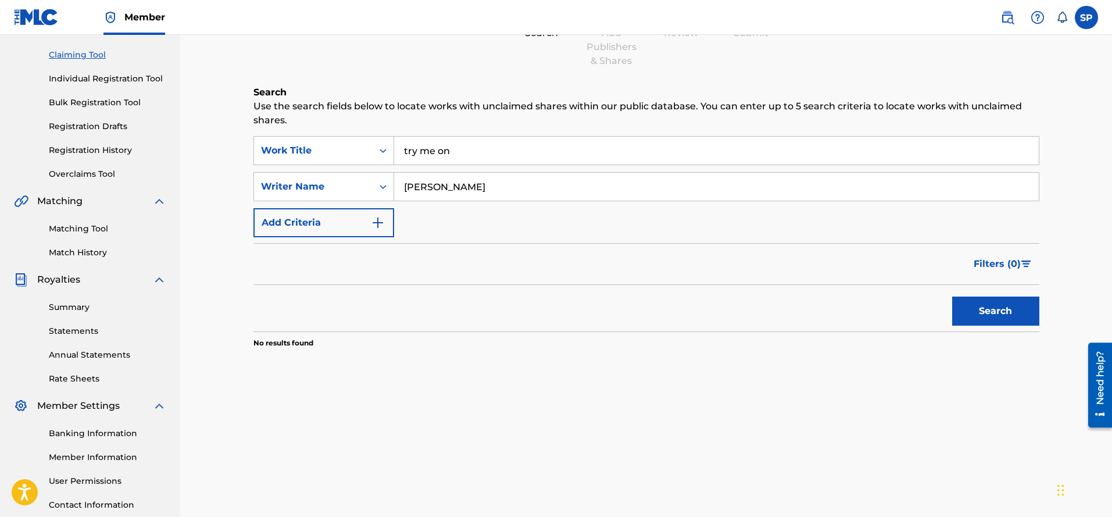
click at [988, 294] on div "Search" at bounding box center [992, 308] width 93 height 46
drag, startPoint x: 413, startPoint y: 151, endPoint x: 344, endPoint y: 151, distance: 69.2
click at [344, 151] on div "SearchWithCriteria143adca2-ce82-4710-a77b-281e3642ffdf Work Title try me on" at bounding box center [646, 150] width 786 height 29
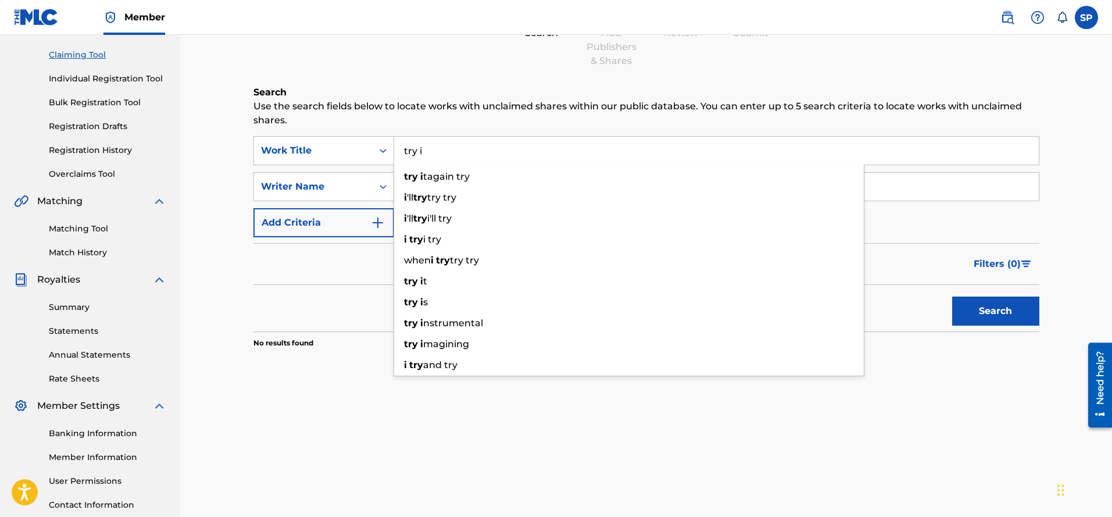
scroll to position [58, 0]
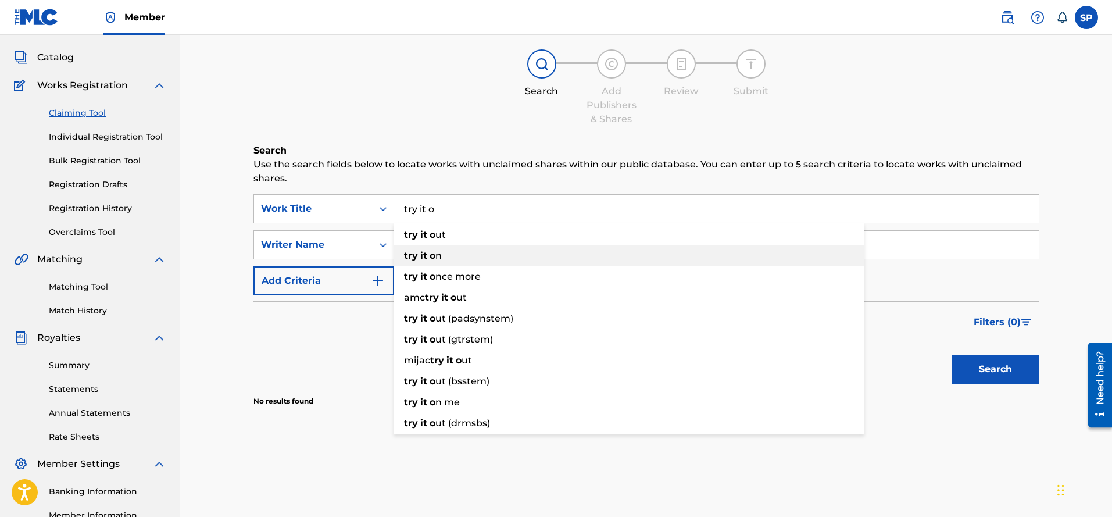
click at [435, 256] on strong "o" at bounding box center [432, 255] width 6 height 11
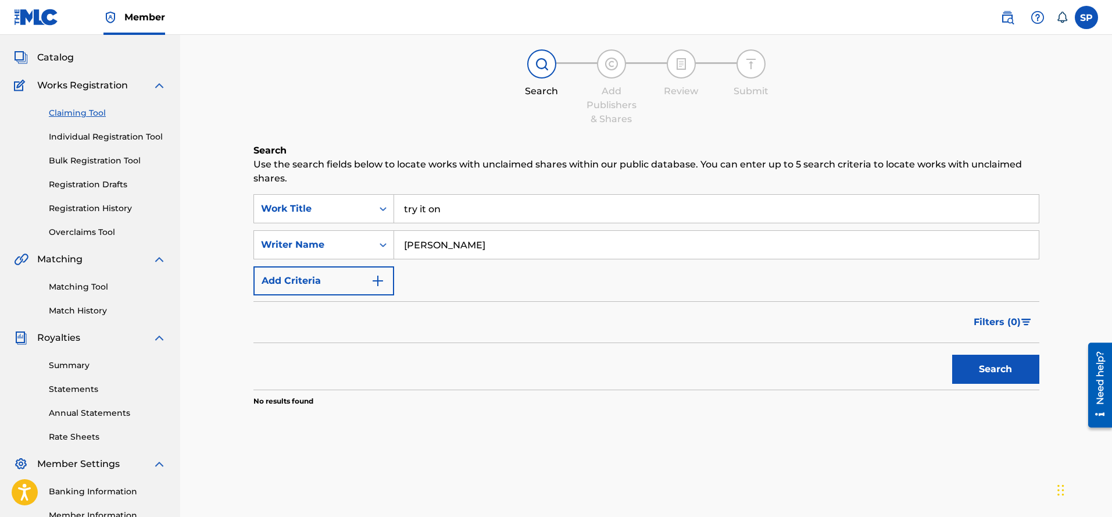
drag, startPoint x: 975, startPoint y: 367, endPoint x: 925, endPoint y: 370, distance: 50.1
click at [974, 366] on button "Search" at bounding box center [995, 369] width 87 height 29
drag, startPoint x: 472, startPoint y: 191, endPoint x: 296, endPoint y: 180, distance: 176.4
click at [296, 180] on div "Search Use the search fields below to locate works with unclaimed shares within…" at bounding box center [646, 304] width 786 height 321
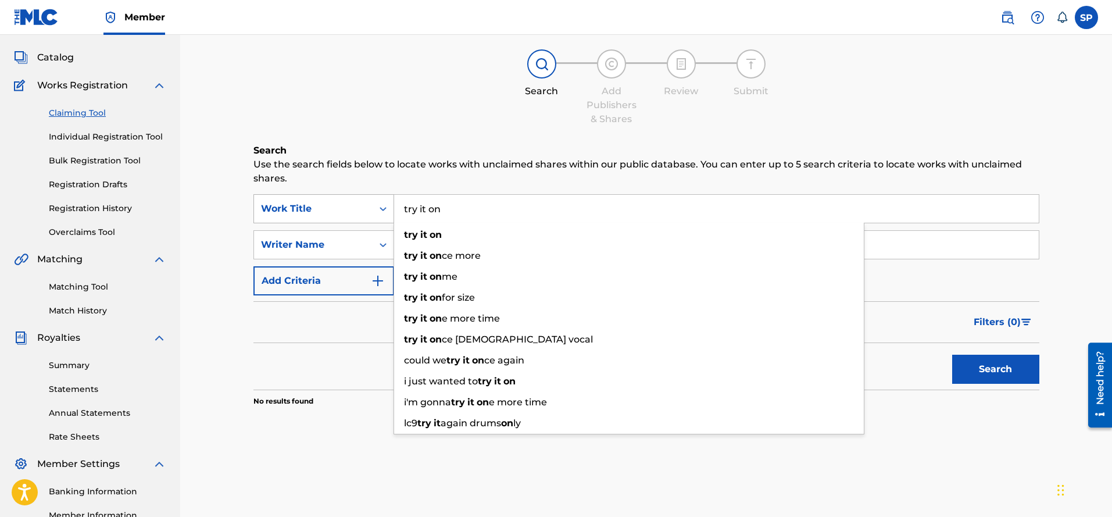
drag, startPoint x: 452, startPoint y: 218, endPoint x: 361, endPoint y: 213, distance: 90.2
click at [361, 213] on div "SearchWithCriteria143adca2-ce82-4710-a77b-281e3642ffdf Work Title try it on try…" at bounding box center [646, 208] width 786 height 29
click at [306, 329] on div "Filters ( 0 )" at bounding box center [646, 322] width 786 height 42
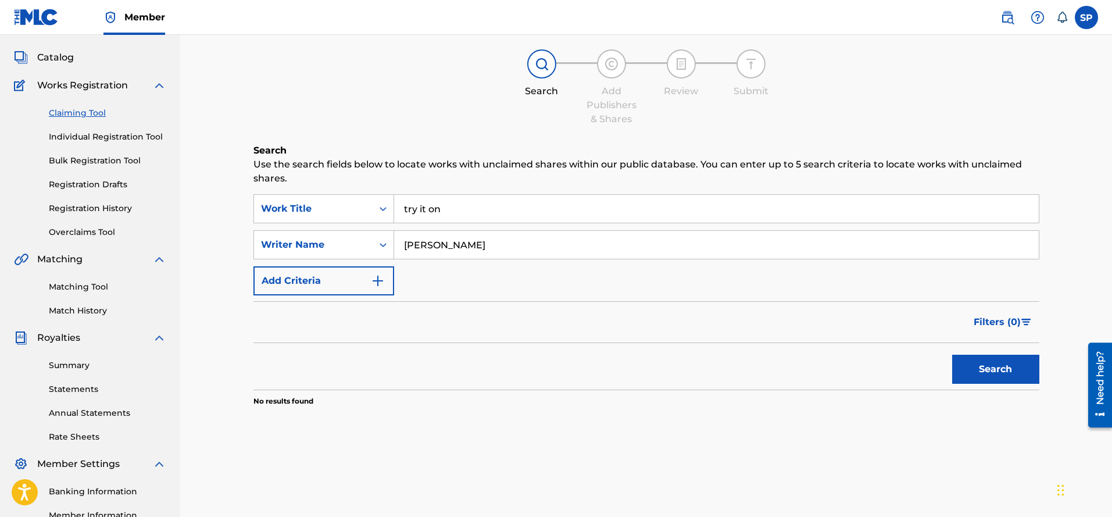
click at [449, 210] on input "try it on" at bounding box center [716, 209] width 644 height 28
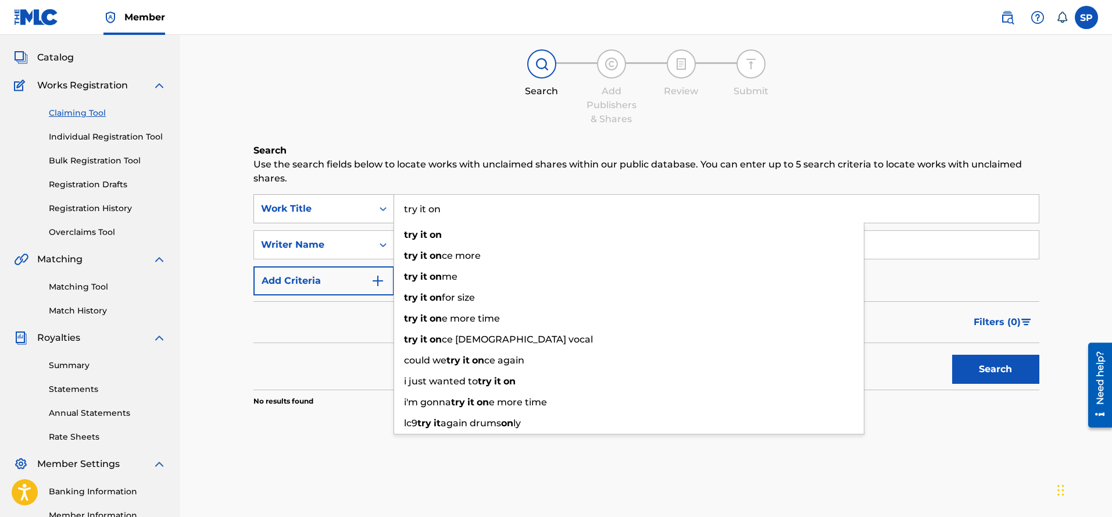
drag, startPoint x: 449, startPoint y: 210, endPoint x: 350, endPoint y: 212, distance: 98.8
click at [353, 207] on div "SearchWithCriteria143adca2-ce82-4710-a77b-281e3642ffdf Work Title try it on try…" at bounding box center [646, 208] width 786 height 29
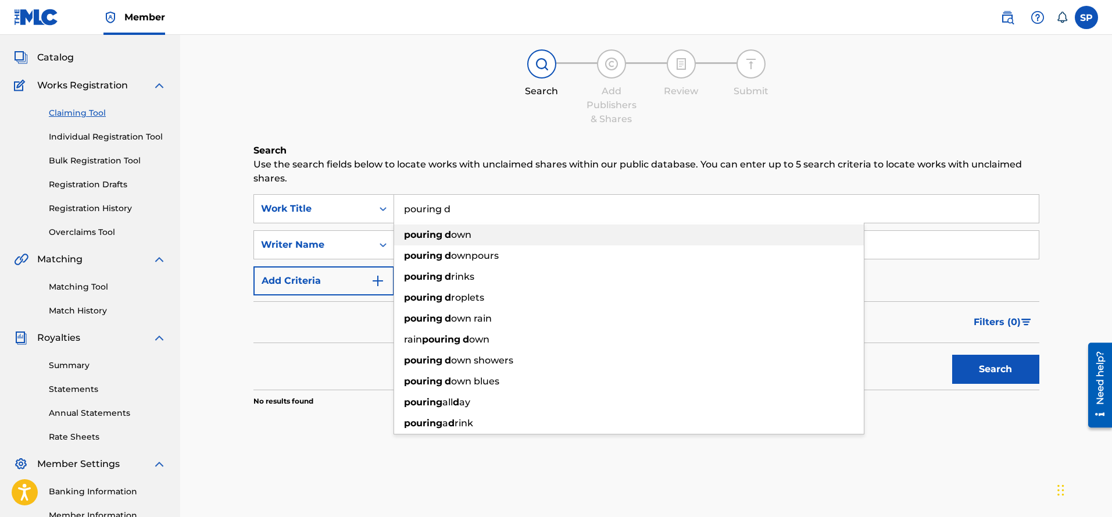
click at [452, 237] on span "own" at bounding box center [461, 234] width 20 height 11
type input "pouring down"
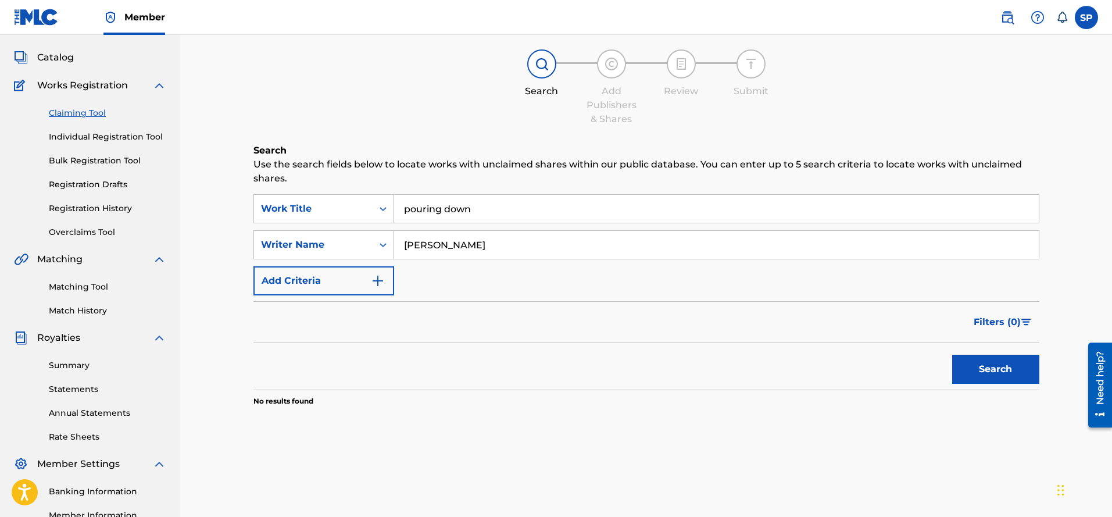
drag, startPoint x: 986, startPoint y: 373, endPoint x: 969, endPoint y: 374, distance: 17.5
click at [985, 371] on button "Search" at bounding box center [995, 369] width 87 height 29
click at [317, 234] on div "SearchWithCriteria693cbcc1-551c-4fc0-8612-bf7e55015485 Writer Name [PERSON_NAME]" at bounding box center [646, 244] width 786 height 29
type input "[PERSON_NAME]"
click at [980, 363] on button "Search" at bounding box center [995, 369] width 87 height 29
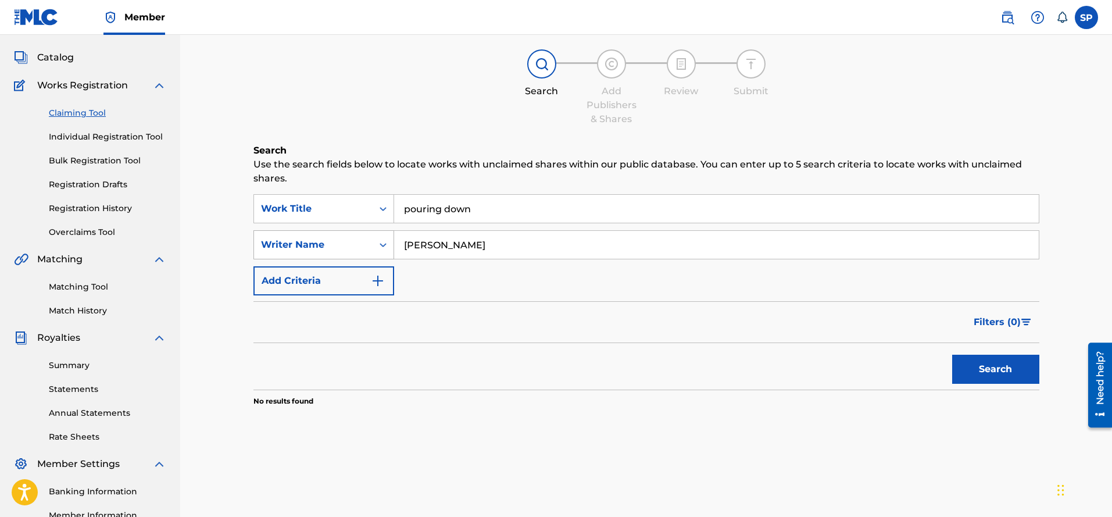
drag, startPoint x: 490, startPoint y: 250, endPoint x: 343, endPoint y: 247, distance: 147.1
click at [343, 247] on div "SearchWithCriteria693cbcc1-551c-4fc0-8612-bf7e55015485 Writer Name [PERSON_NAME]" at bounding box center [646, 244] width 786 height 29
drag, startPoint x: 985, startPoint y: 368, endPoint x: 973, endPoint y: 380, distance: 17.3
click at [984, 369] on button "Search" at bounding box center [995, 369] width 87 height 29
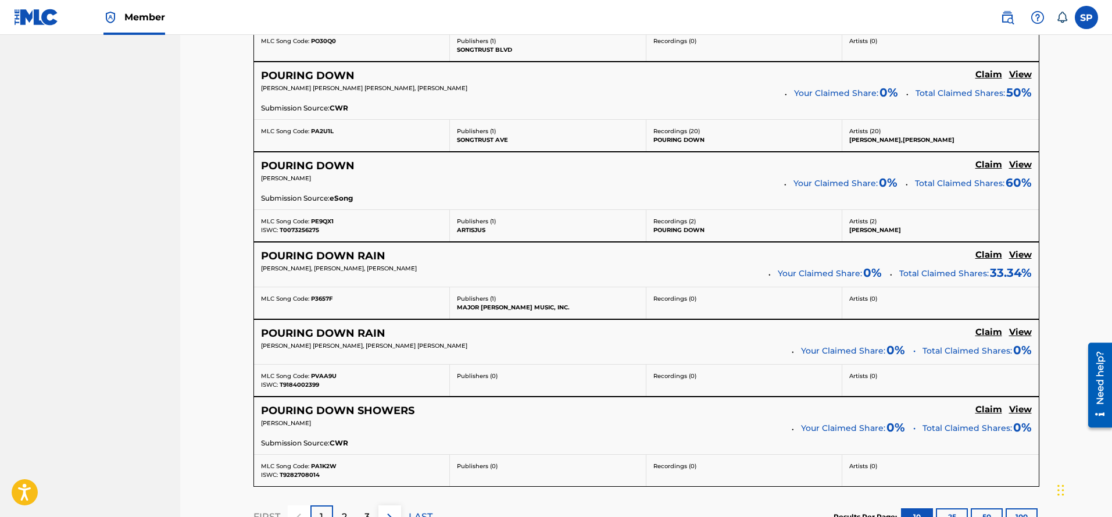
scroll to position [872, 0]
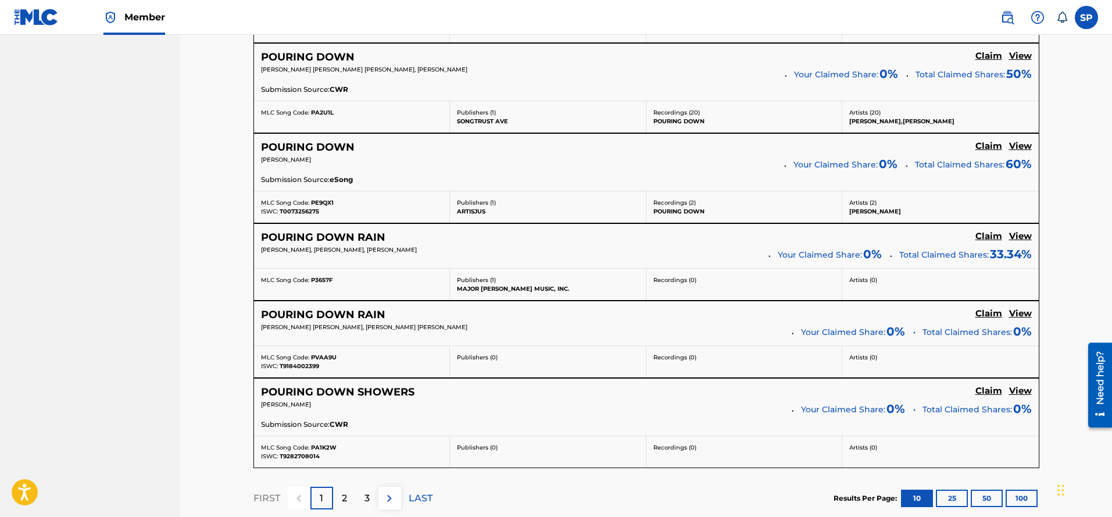
click at [350, 500] on div "2" at bounding box center [344, 497] width 23 height 23
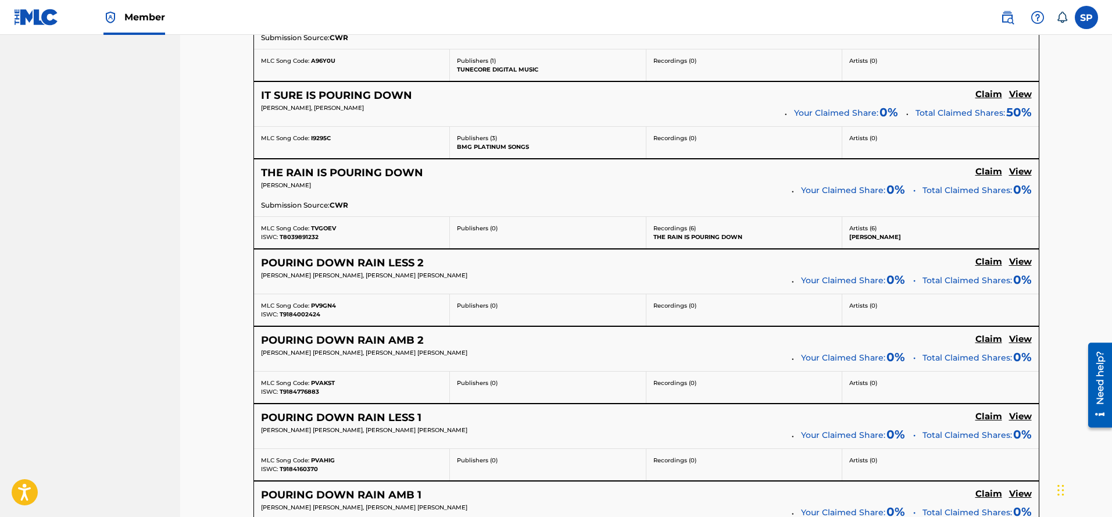
scroll to position [946, 0]
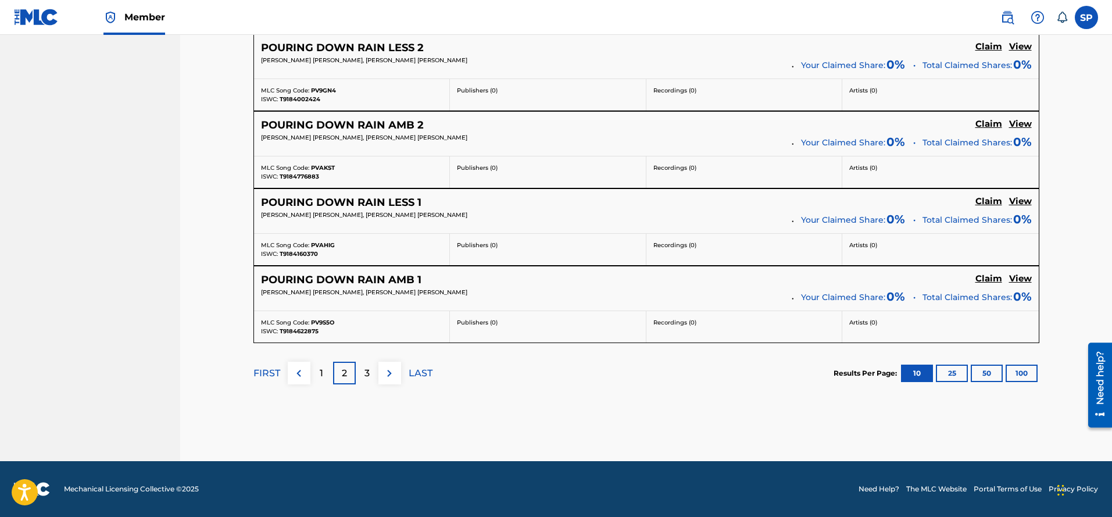
click at [320, 375] on p "1" at bounding box center [321, 373] width 3 height 14
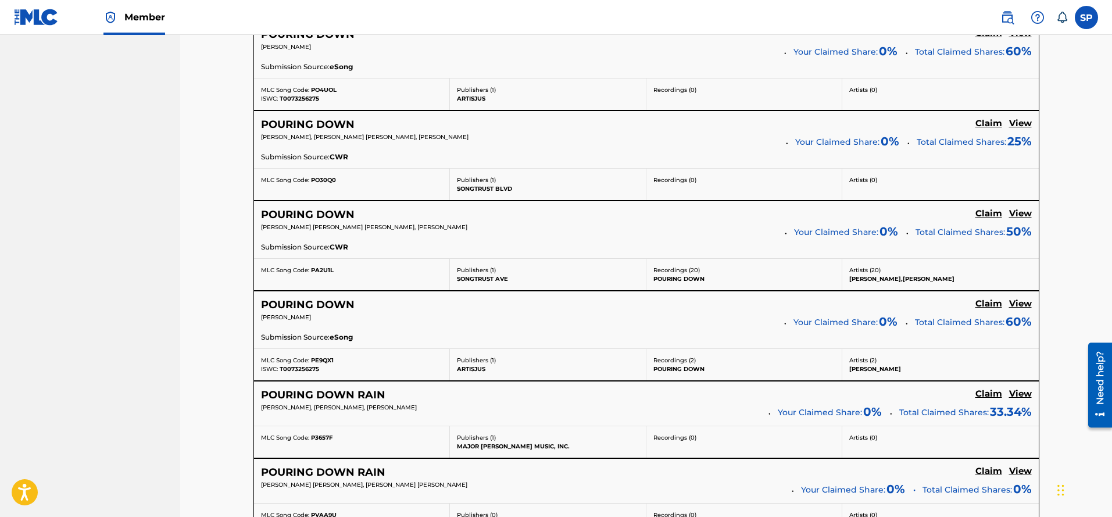
scroll to position [713, 0]
click at [1025, 214] on h5 "View" at bounding box center [1020, 214] width 23 height 11
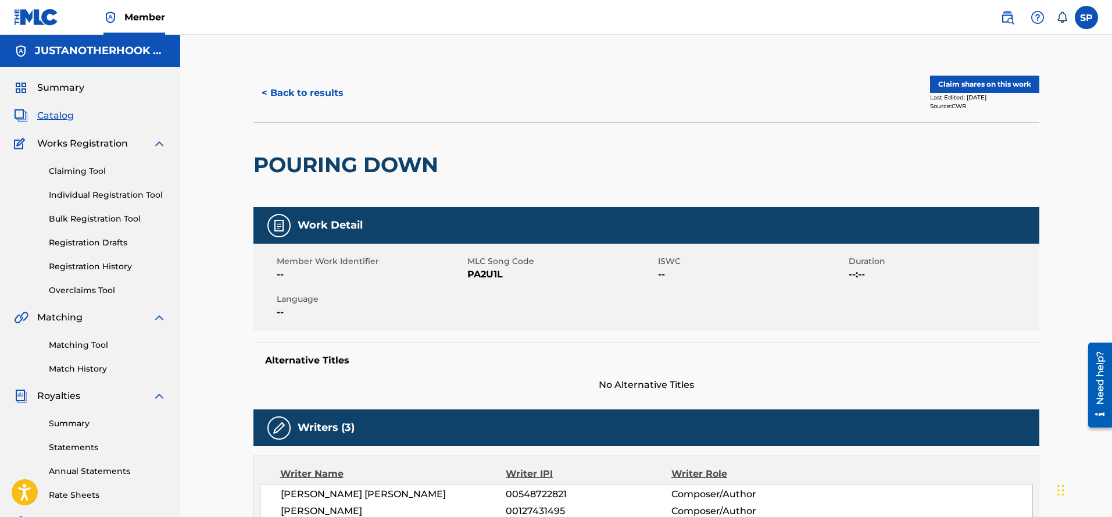
click at [972, 86] on button "Claim shares on this work" at bounding box center [984, 84] width 109 height 17
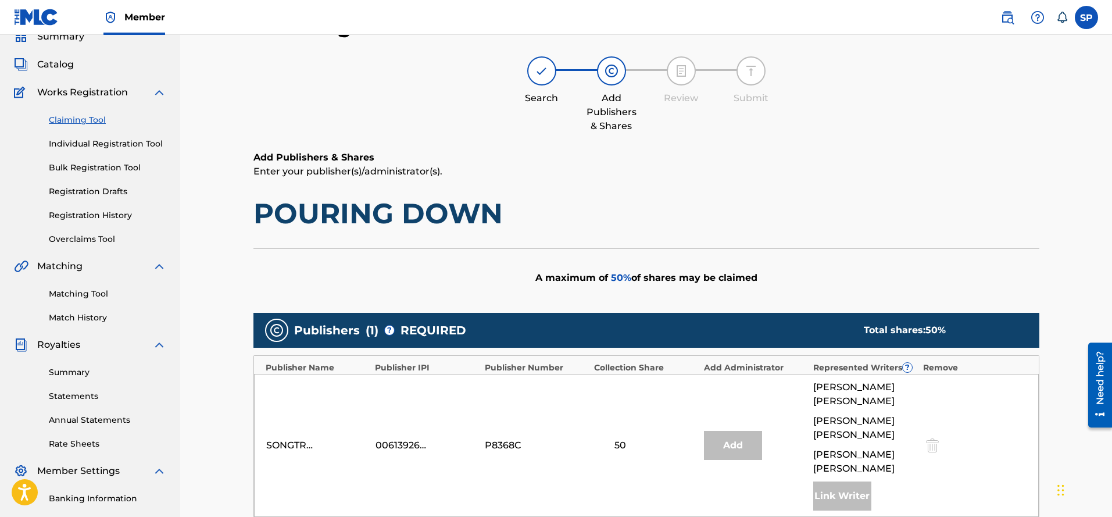
scroll to position [174, 0]
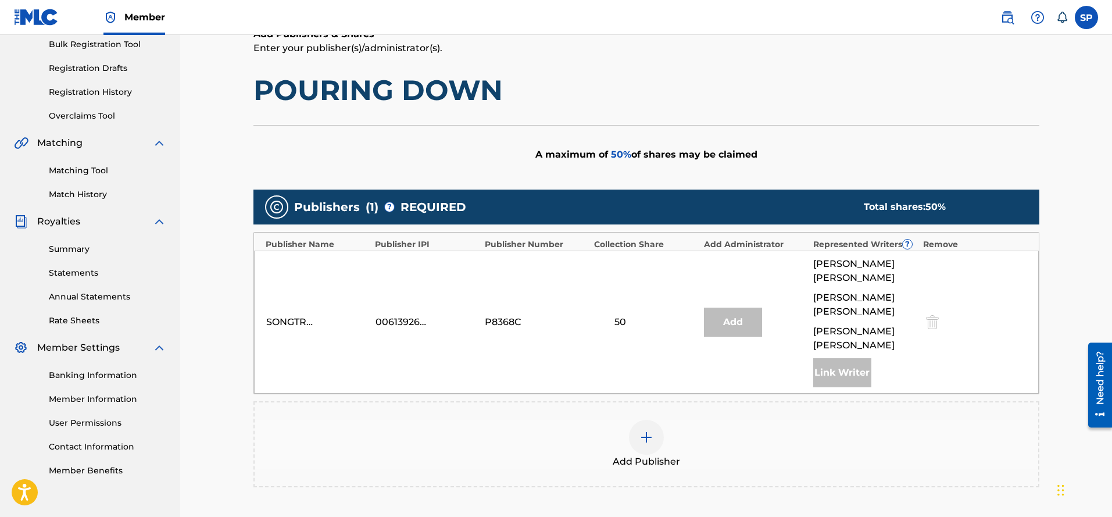
click at [643, 430] on img at bounding box center [646, 437] width 14 height 14
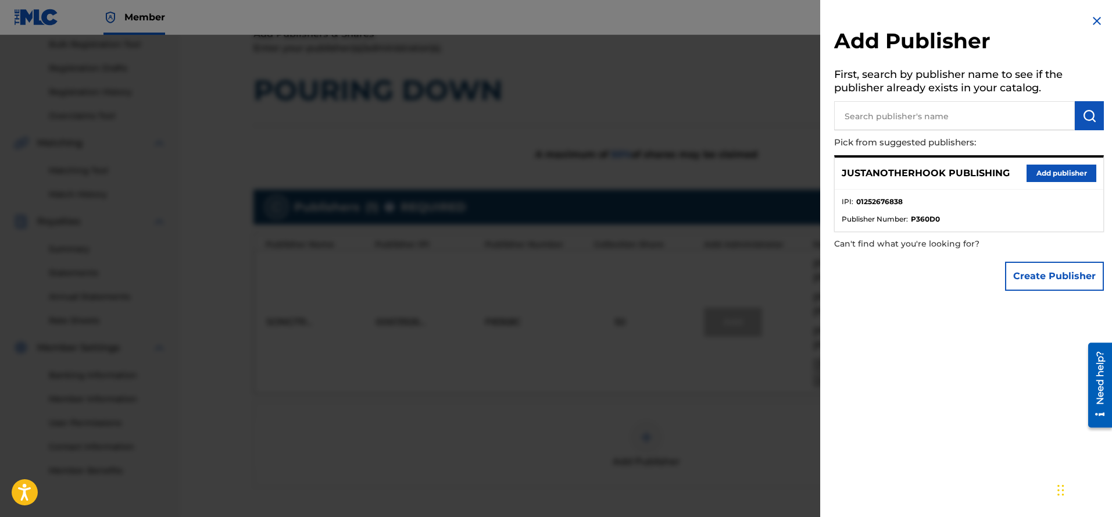
click at [1055, 167] on button "Add publisher" at bounding box center [1061, 172] width 70 height 17
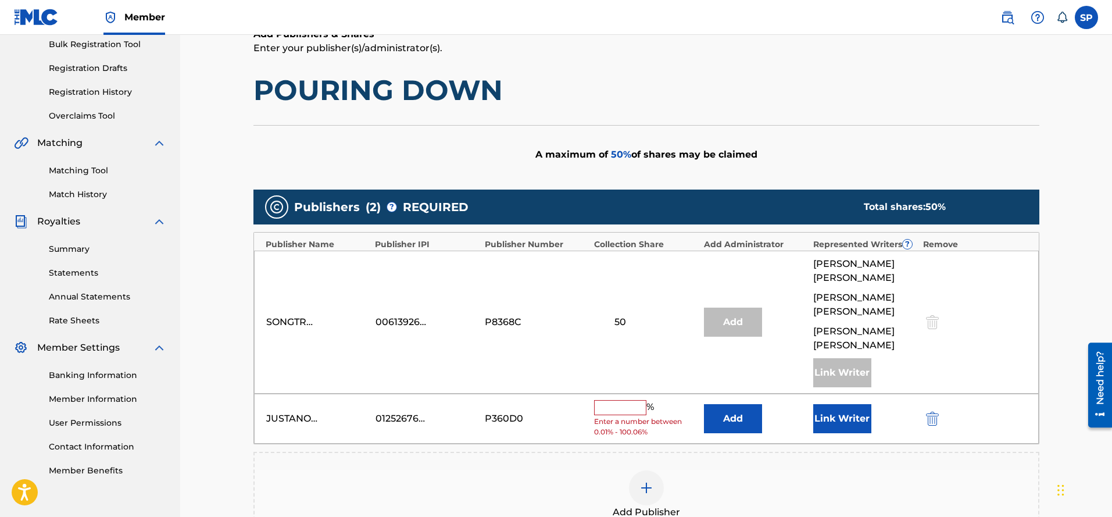
click at [628, 400] on input "text" at bounding box center [620, 407] width 52 height 15
type input "50"
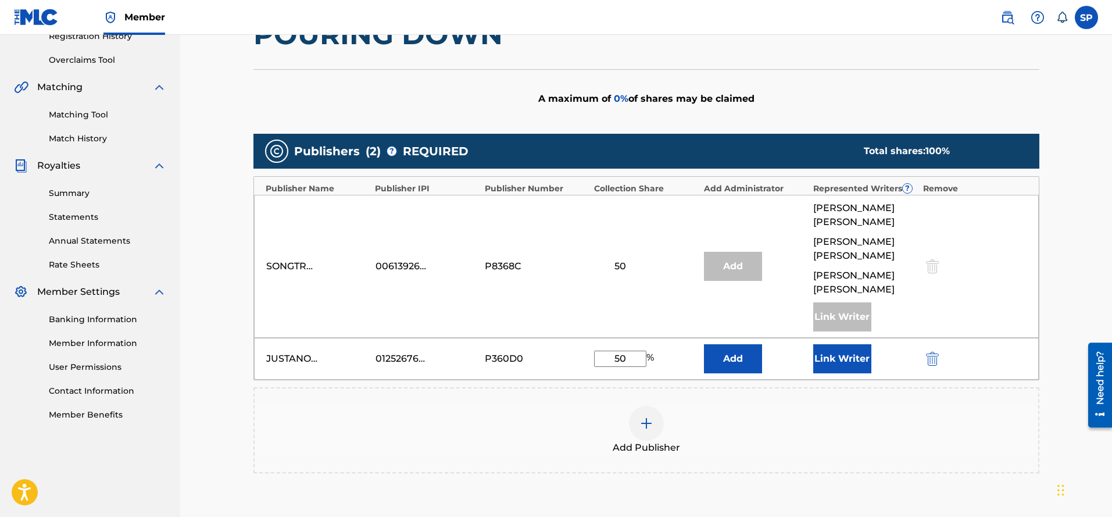
scroll to position [291, 0]
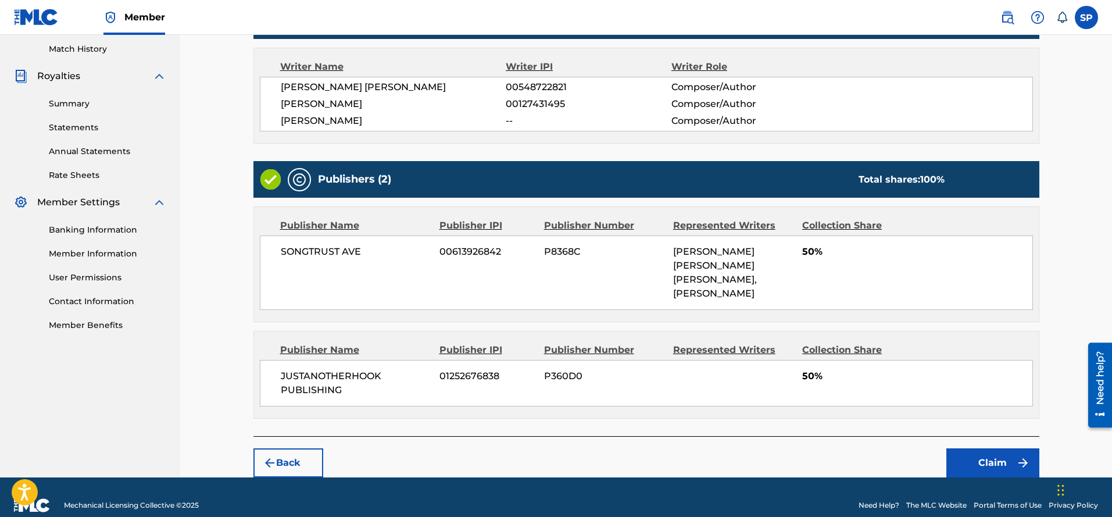
scroll to position [336, 0]
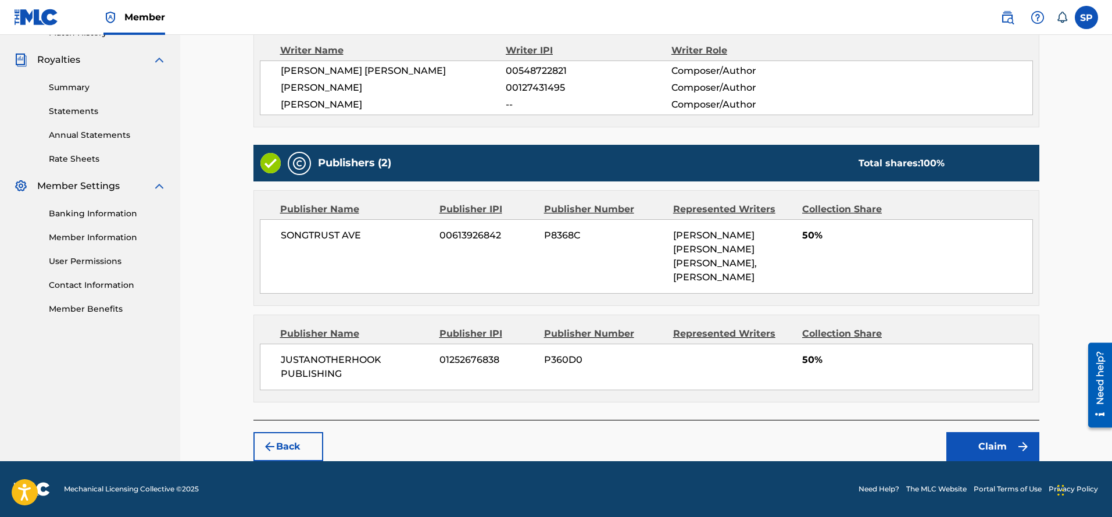
click at [983, 442] on button "Claim" at bounding box center [992, 446] width 93 height 29
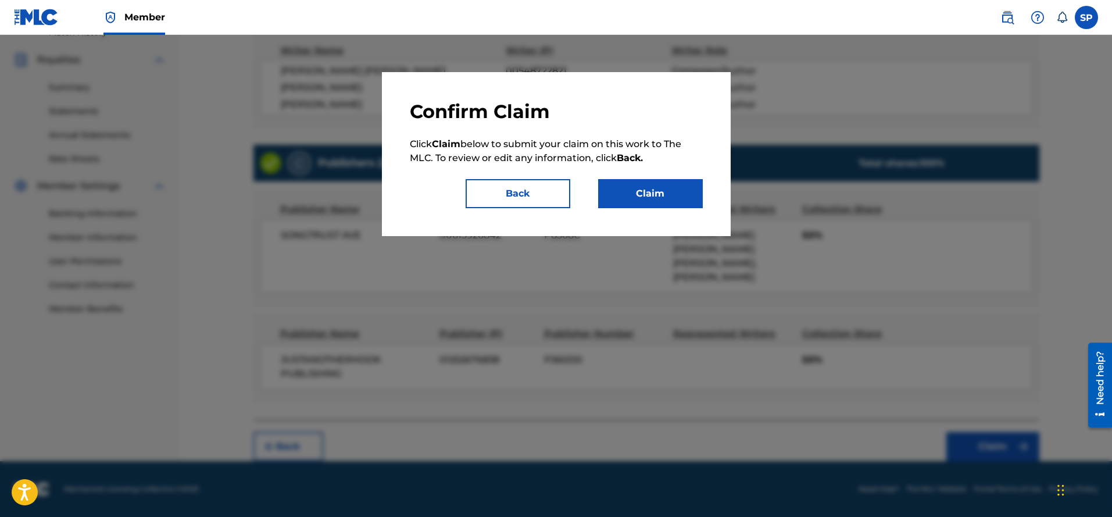
click at [661, 195] on button "Claim" at bounding box center [650, 193] width 105 height 29
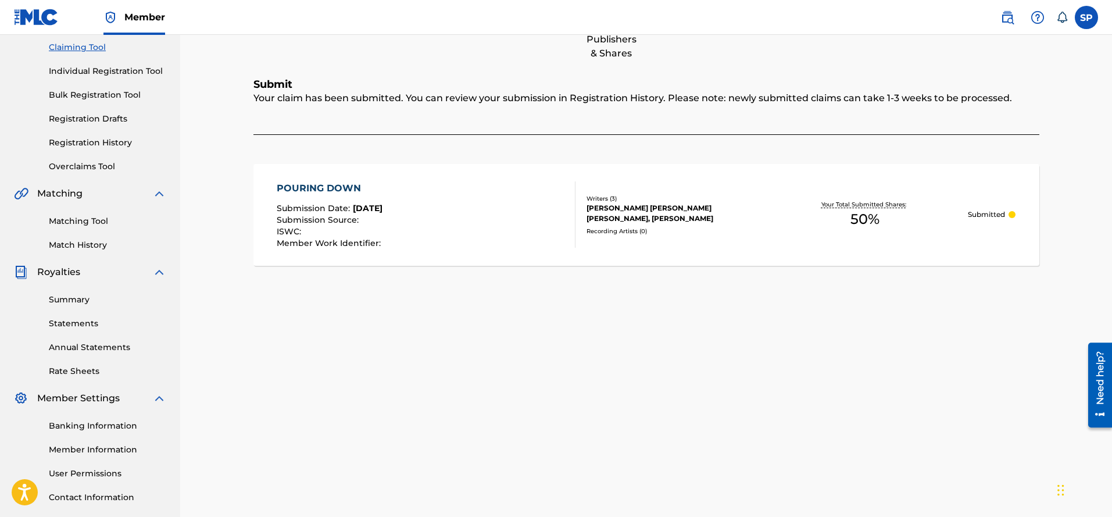
scroll to position [0, 0]
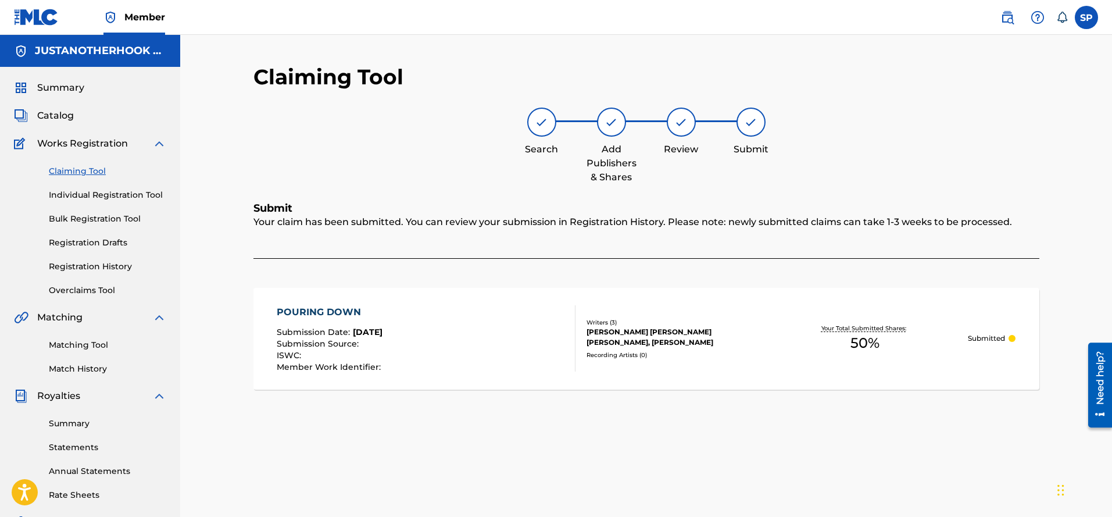
click at [91, 176] on link "Claiming Tool" at bounding box center [107, 171] width 117 height 12
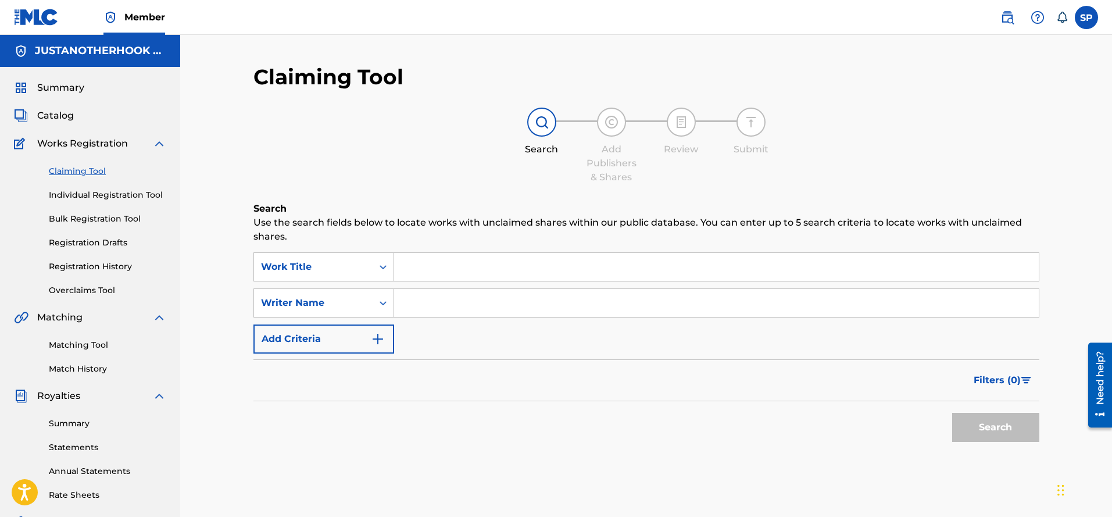
click at [412, 284] on div "SearchWithCriteria143adca2-ce82-4710-a77b-281e3642ffdf Work Title SearchWithCri…" at bounding box center [646, 302] width 786 height 101
click at [429, 269] on input "Search Form" at bounding box center [716, 267] width 644 height 28
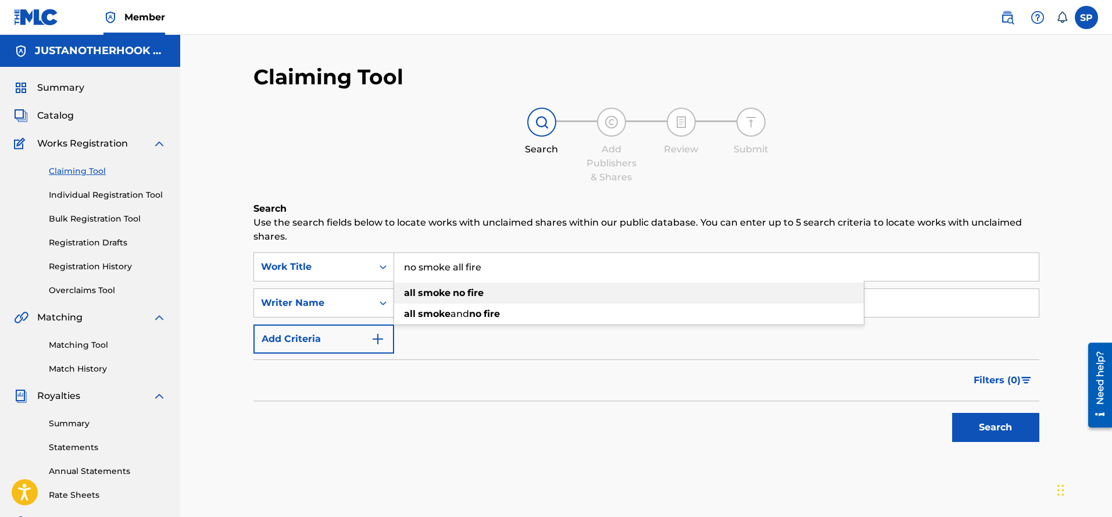
click at [464, 289] on strong "no" at bounding box center [459, 292] width 12 height 11
click at [976, 431] on button "Search" at bounding box center [995, 427] width 87 height 29
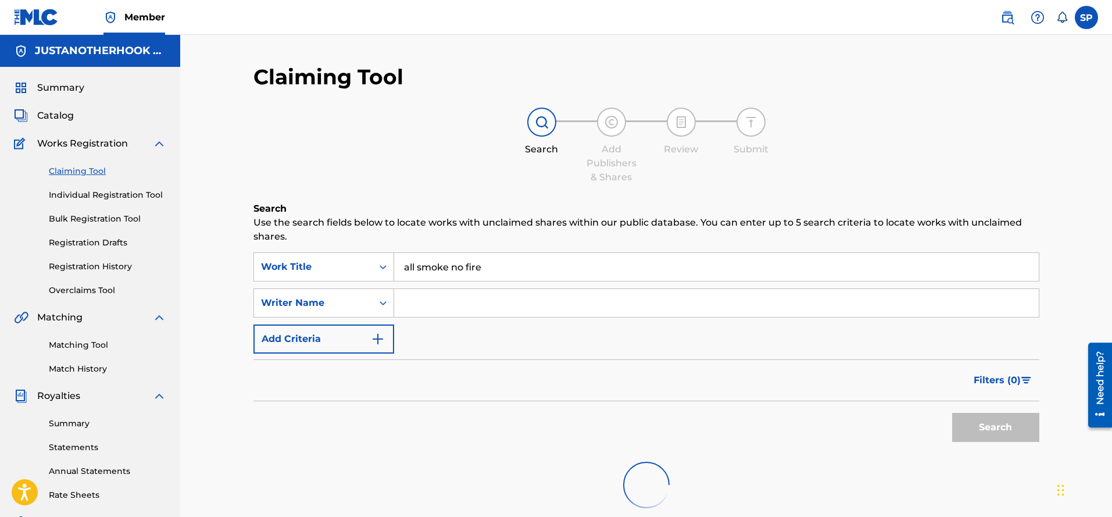
click at [404, 268] on input "all smoke no fire" at bounding box center [716, 267] width 644 height 28
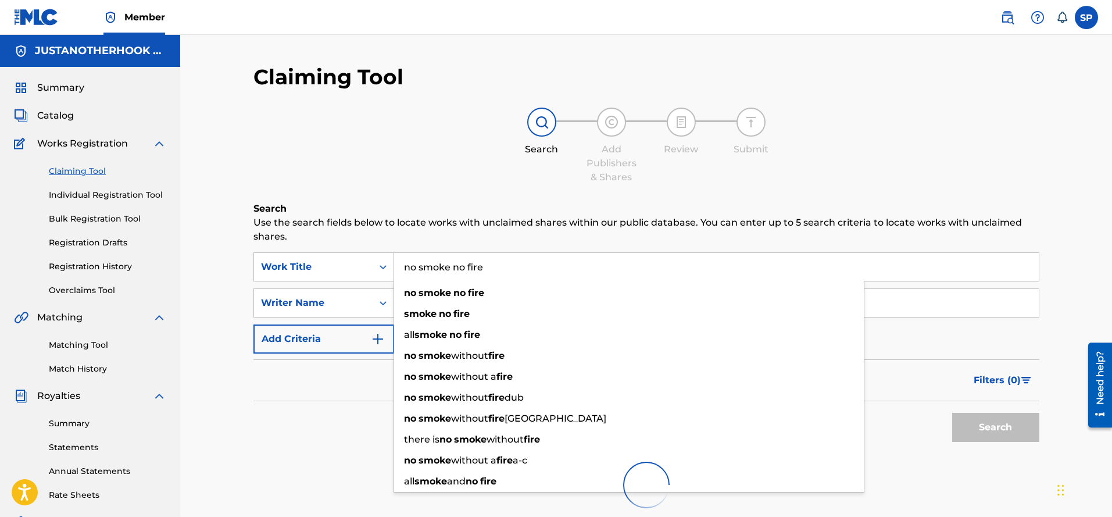
drag, startPoint x: 466, startPoint y: 267, endPoint x: 451, endPoint y: 266, distance: 15.1
click at [451, 266] on input "no smoke no fire" at bounding box center [716, 267] width 644 height 28
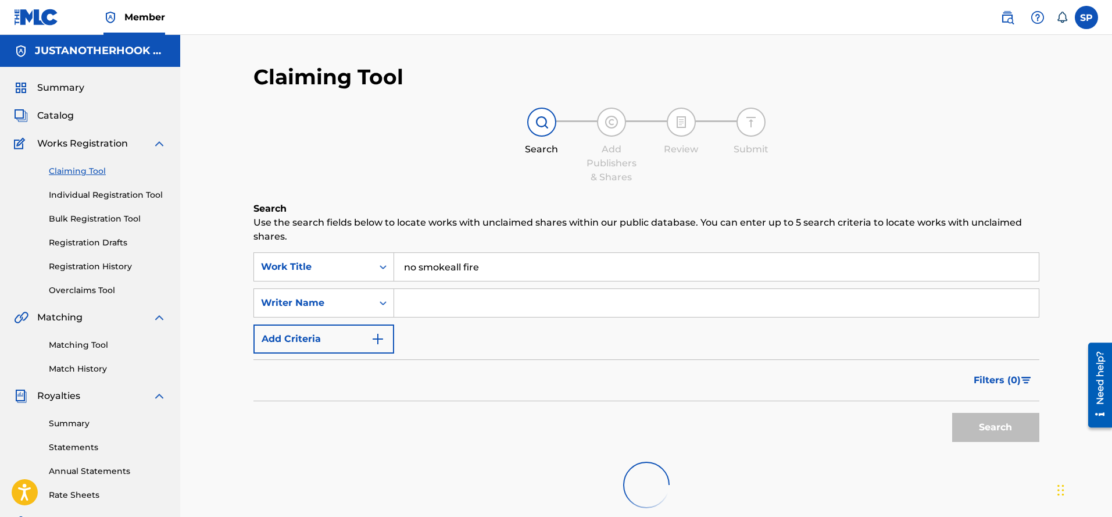
click at [452, 264] on input "no smokeall fire" at bounding box center [716, 267] width 644 height 28
drag, startPoint x: 497, startPoint y: 269, endPoint x: 331, endPoint y: 264, distance: 166.3
click at [333, 259] on div "SearchWithCriteria143adca2-ce82-4710-a77b-281e3642ffdf Work Title no smoke all …" at bounding box center [646, 266] width 786 height 29
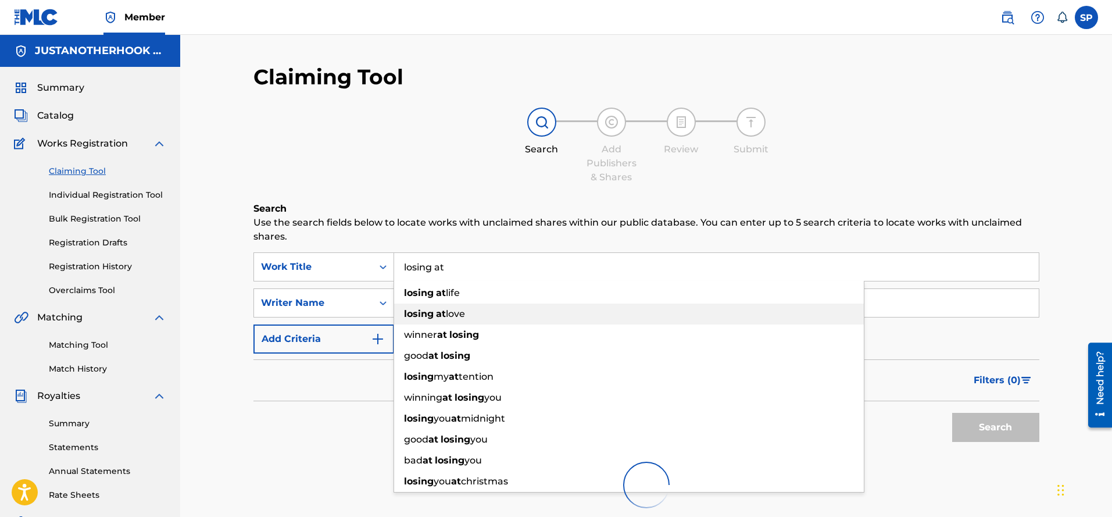
click at [430, 311] on strong "losing" at bounding box center [419, 313] width 30 height 11
type input "losing at love"
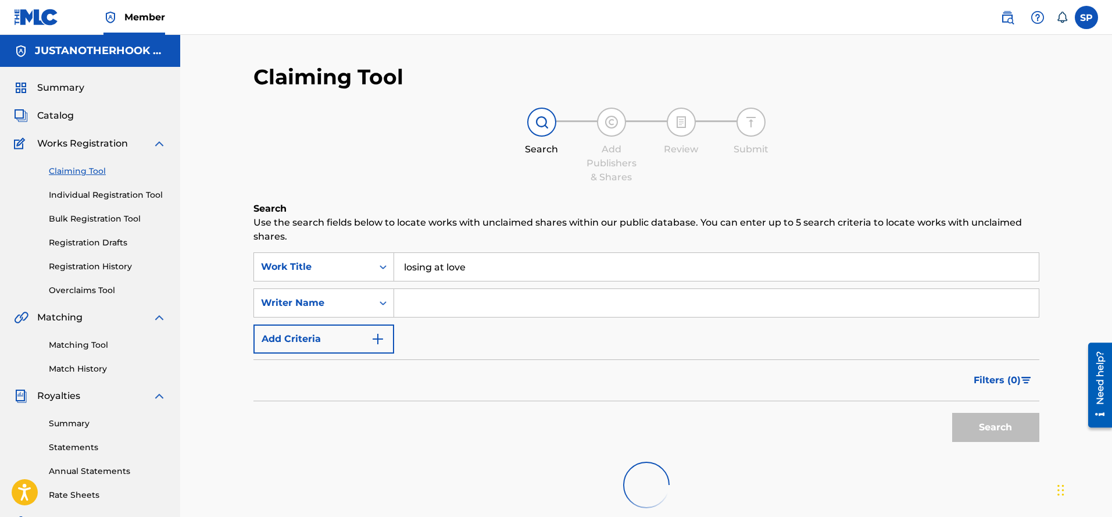
click at [440, 298] on input "Search Form" at bounding box center [716, 303] width 644 height 28
type input "[PERSON_NAME]"
click at [1007, 432] on div "Search" at bounding box center [992, 424] width 93 height 46
click at [464, 303] on input "[PERSON_NAME]" at bounding box center [716, 303] width 644 height 28
click at [386, 303] on icon "Search Form" at bounding box center [383, 303] width 12 height 12
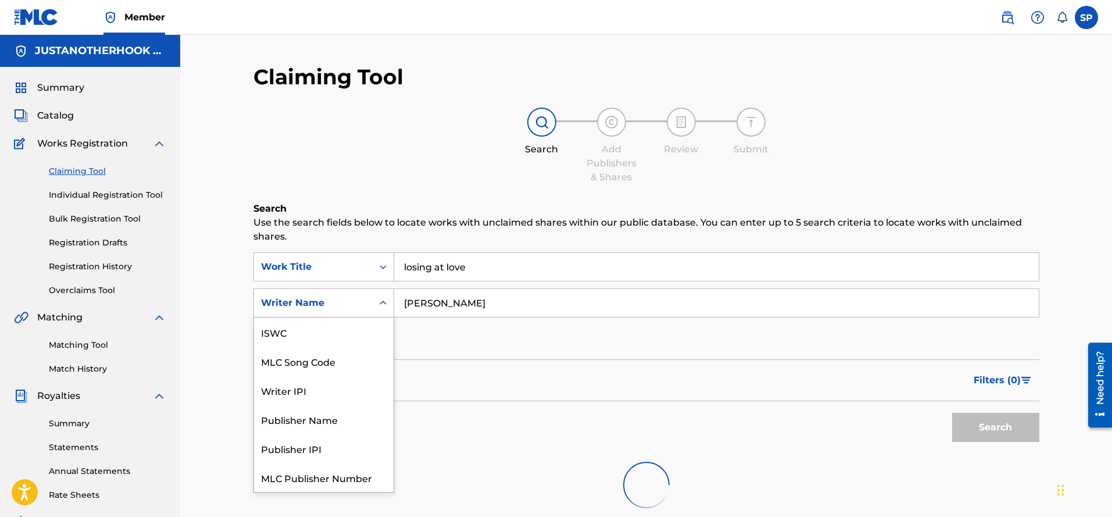
scroll to position [29, 0]
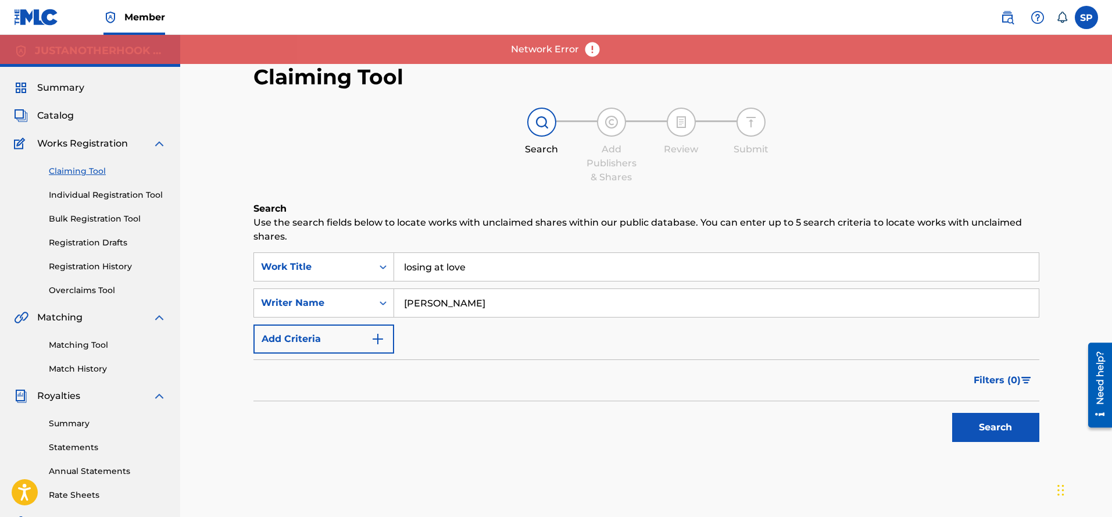
click at [452, 413] on div "Search" at bounding box center [646, 424] width 786 height 46
click at [512, 305] on input "[PERSON_NAME]" at bounding box center [716, 303] width 644 height 28
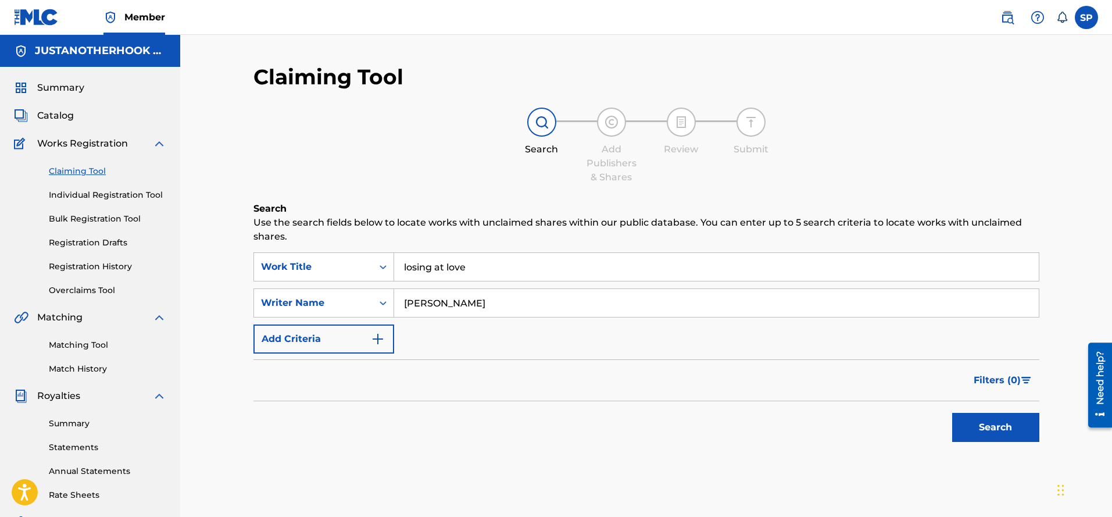
click at [976, 420] on button "Search" at bounding box center [995, 427] width 87 height 29
click at [971, 427] on button "Search" at bounding box center [995, 427] width 87 height 29
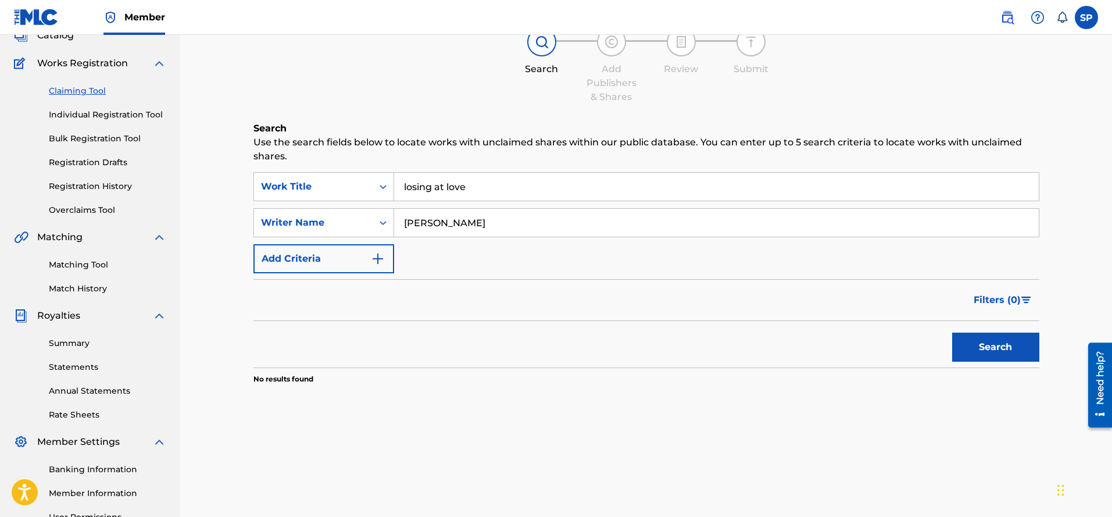
scroll to position [58, 0]
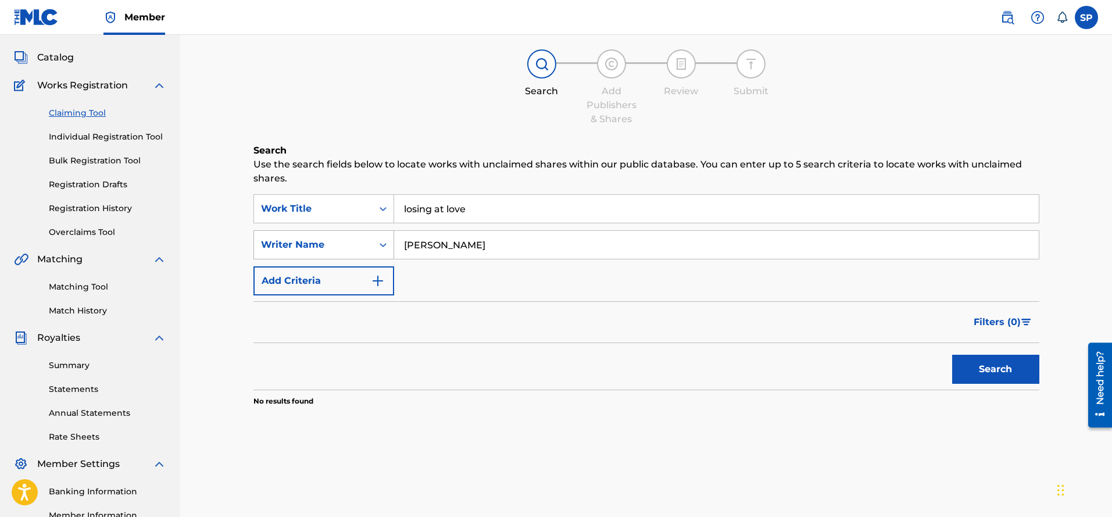
drag, startPoint x: 488, startPoint y: 241, endPoint x: 339, endPoint y: 235, distance: 148.3
click at [339, 235] on div "SearchWithCriteria693cbcc1-551c-4fc0-8612-bf7e55015485 Writer Name [PERSON_NAME]" at bounding box center [646, 244] width 786 height 29
click at [996, 367] on button "Search" at bounding box center [995, 369] width 87 height 29
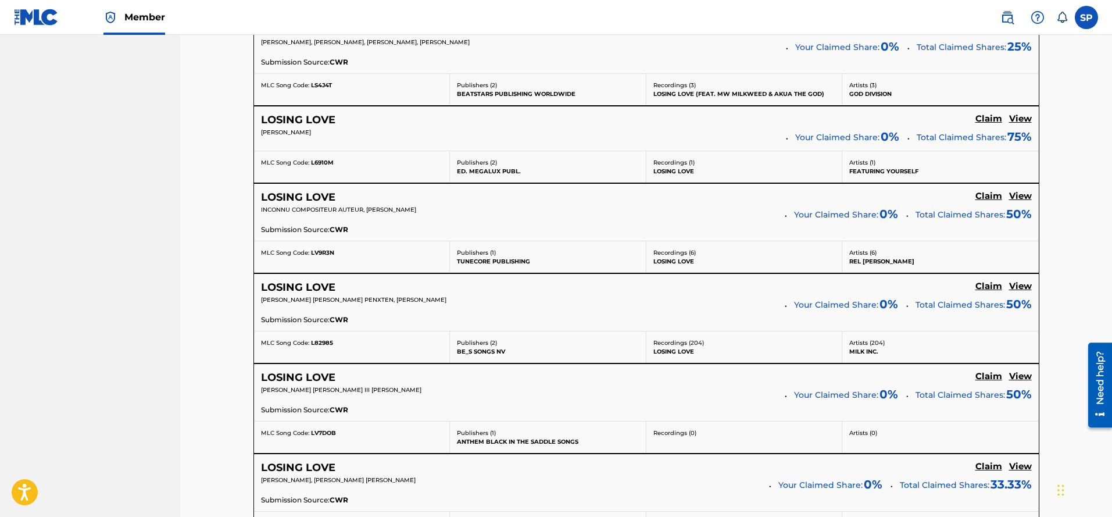
scroll to position [930, 0]
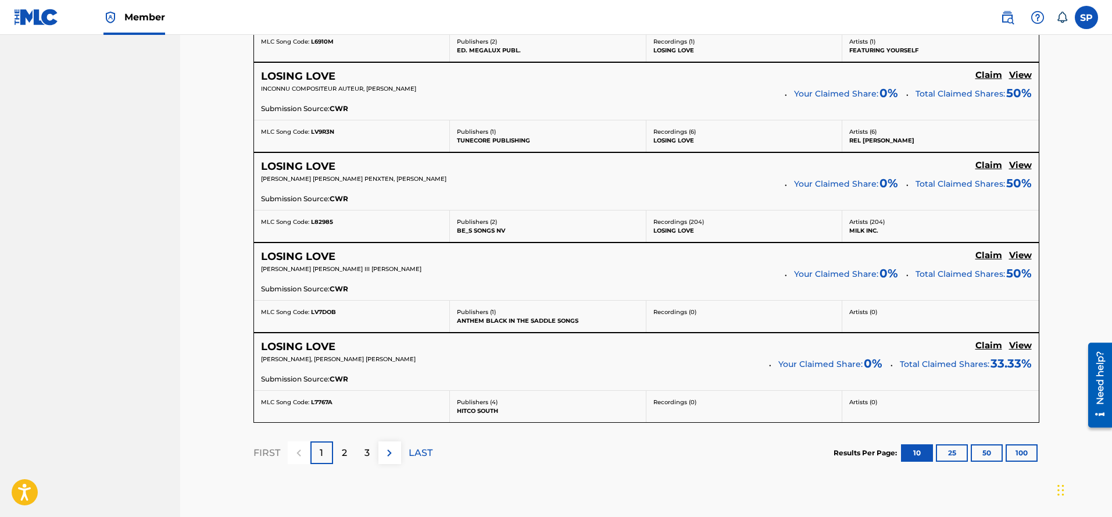
click at [342, 450] on p "2" at bounding box center [344, 453] width 5 height 14
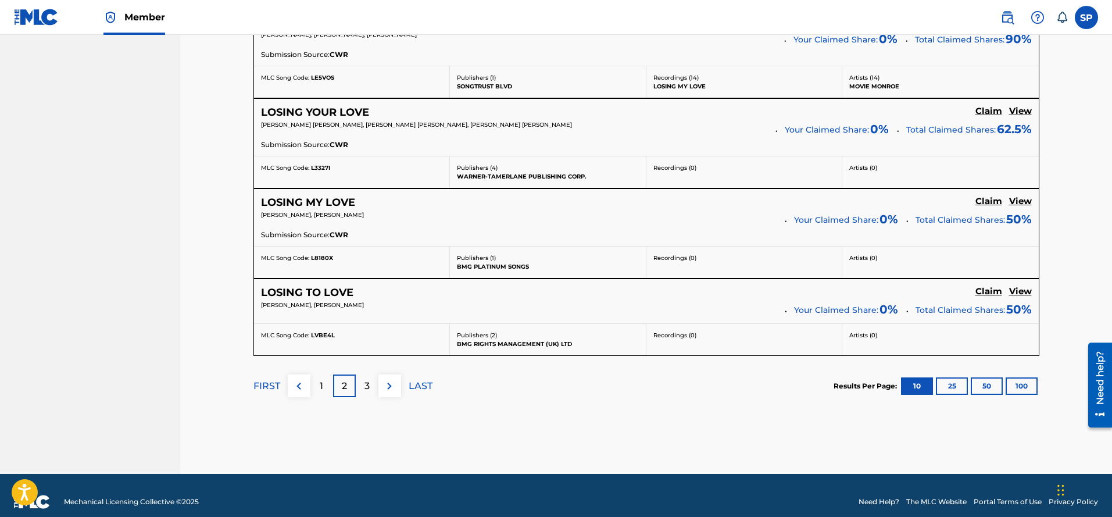
scroll to position [997, 0]
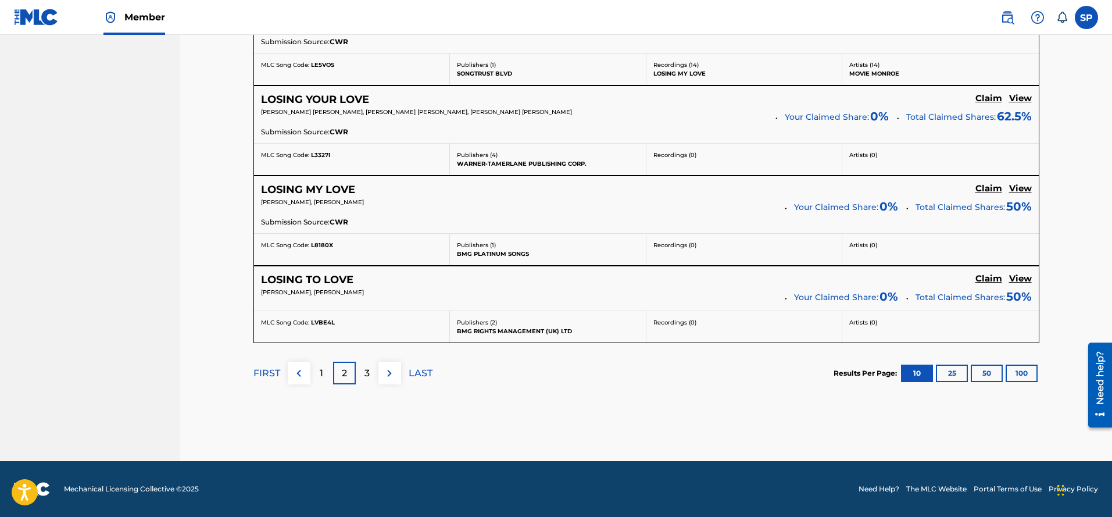
click at [322, 371] on p "1" at bounding box center [321, 373] width 3 height 14
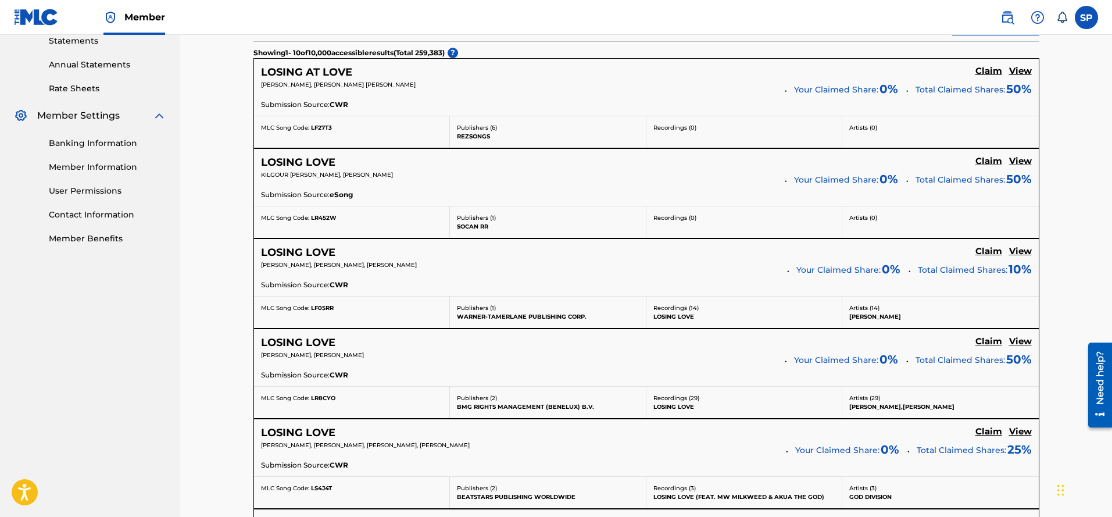
scroll to position [474, 0]
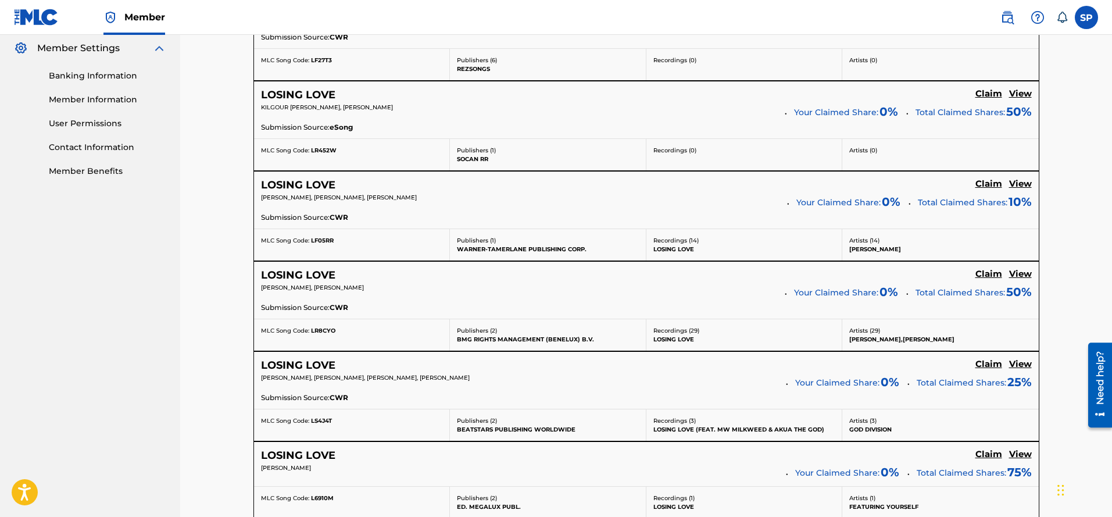
click at [1025, 183] on h5 "View" at bounding box center [1020, 183] width 23 height 11
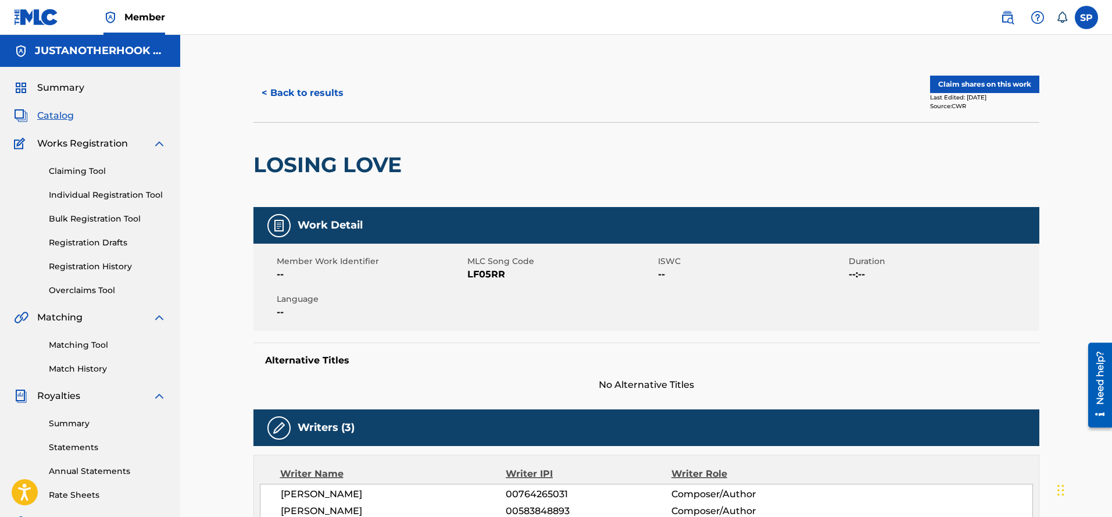
click at [956, 86] on button "Claim shares on this work" at bounding box center [984, 84] width 109 height 17
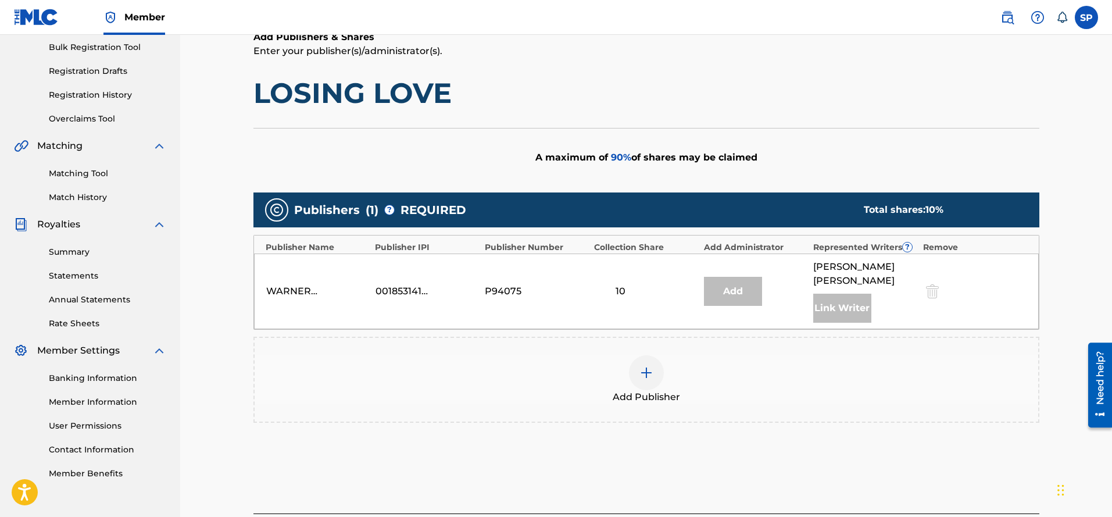
scroll to position [174, 0]
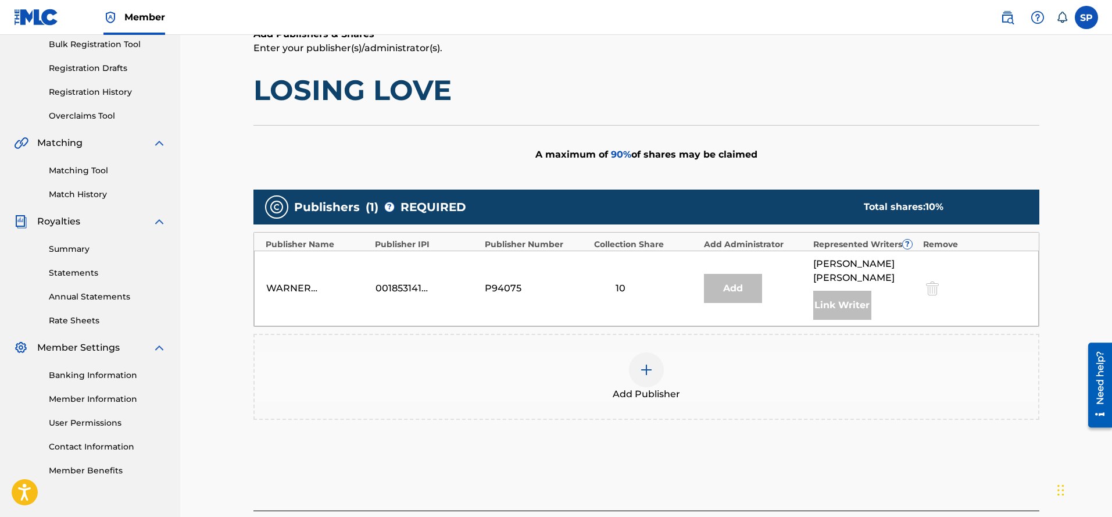
click at [649, 363] on img at bounding box center [646, 370] width 14 height 14
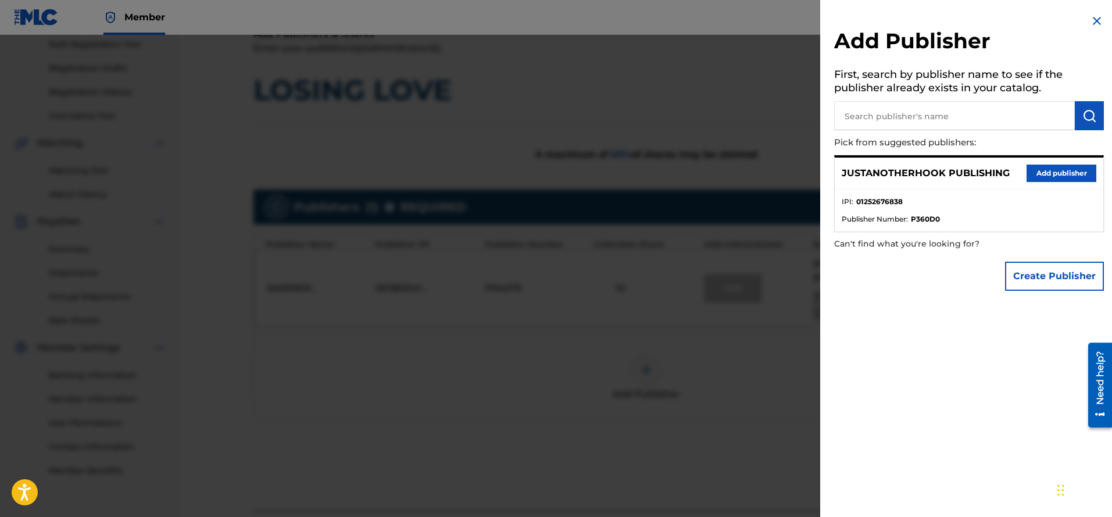
click at [1059, 165] on button "Add publisher" at bounding box center [1061, 172] width 70 height 17
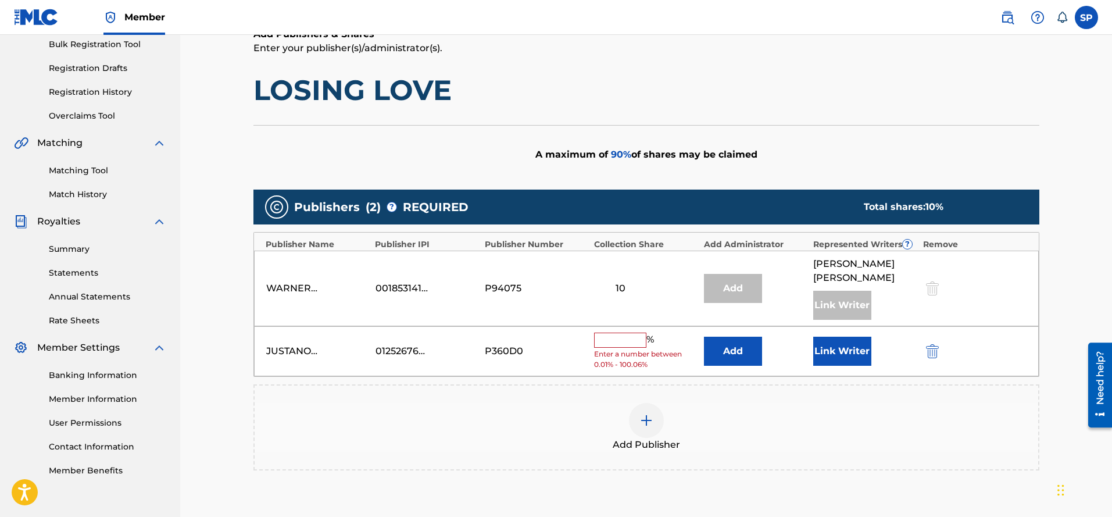
click at [627, 332] on input "text" at bounding box center [620, 339] width 52 height 15
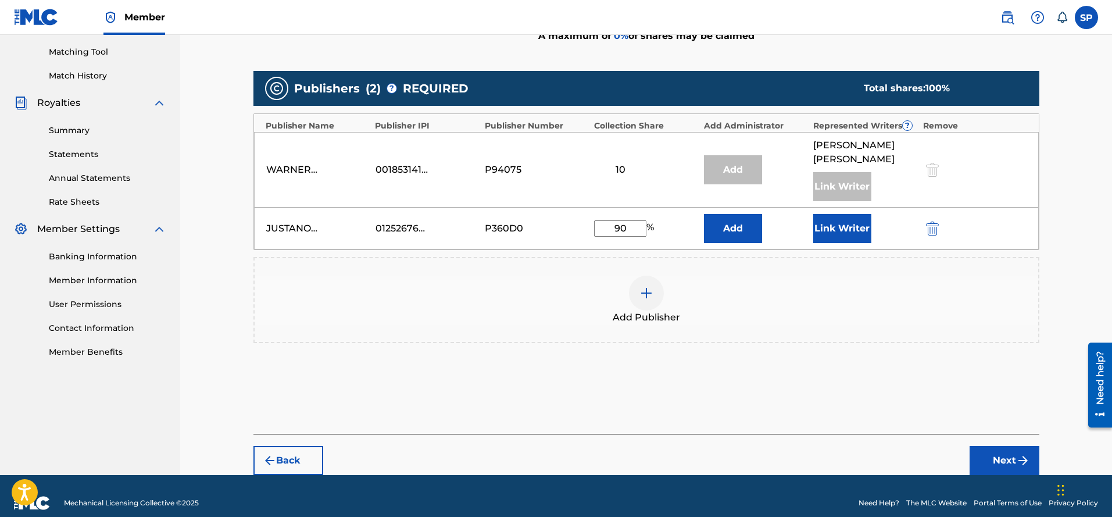
type input "90"
click at [1009, 446] on button "Next" at bounding box center [1004, 460] width 70 height 29
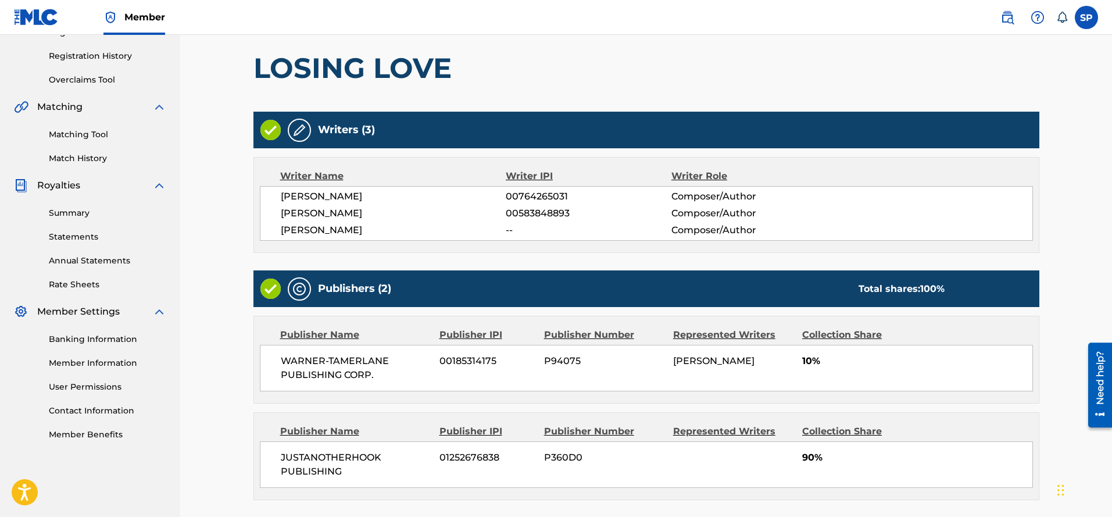
scroll to position [285, 0]
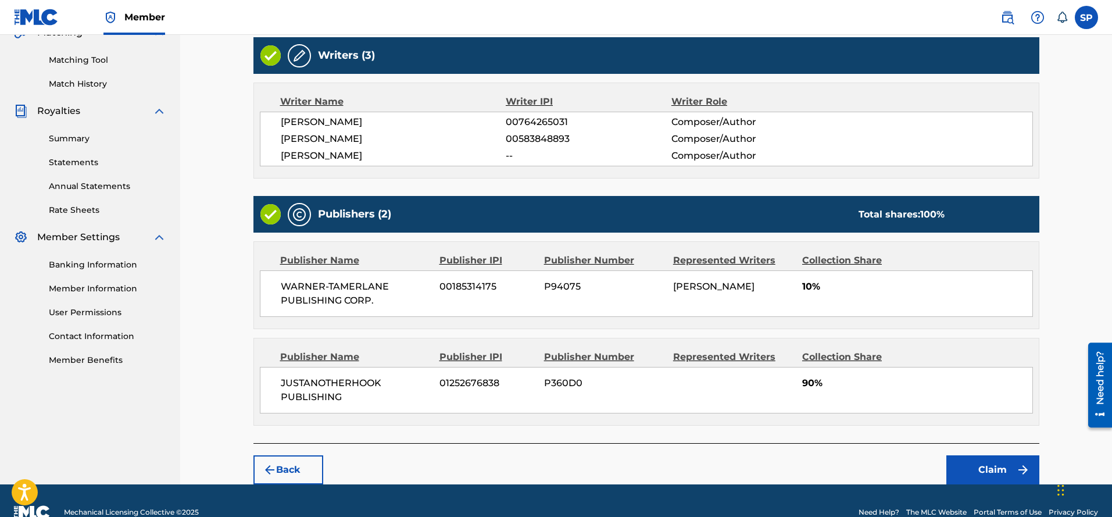
click at [993, 477] on button "Claim" at bounding box center [992, 469] width 93 height 29
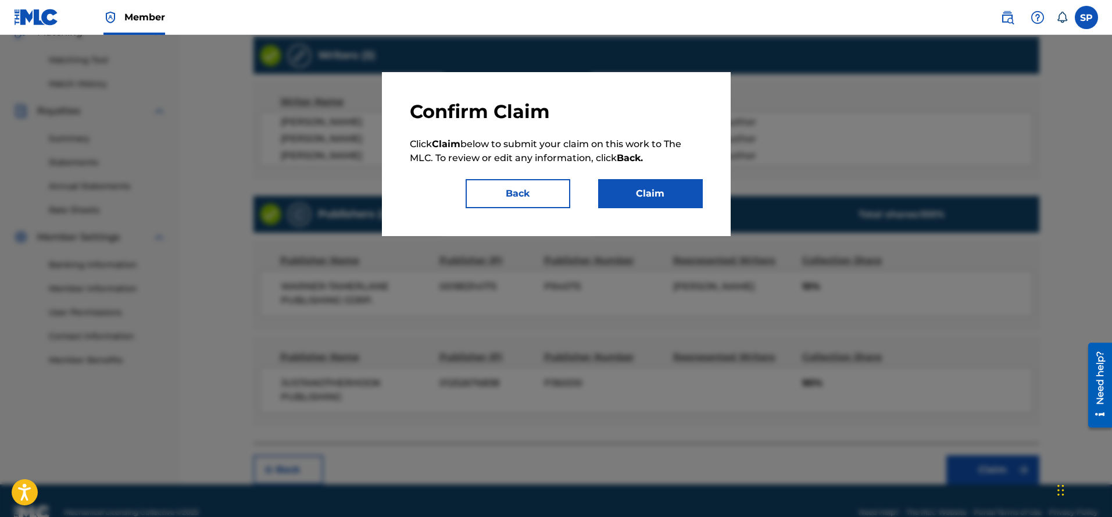
click at [651, 196] on button "Claim" at bounding box center [650, 193] width 105 height 29
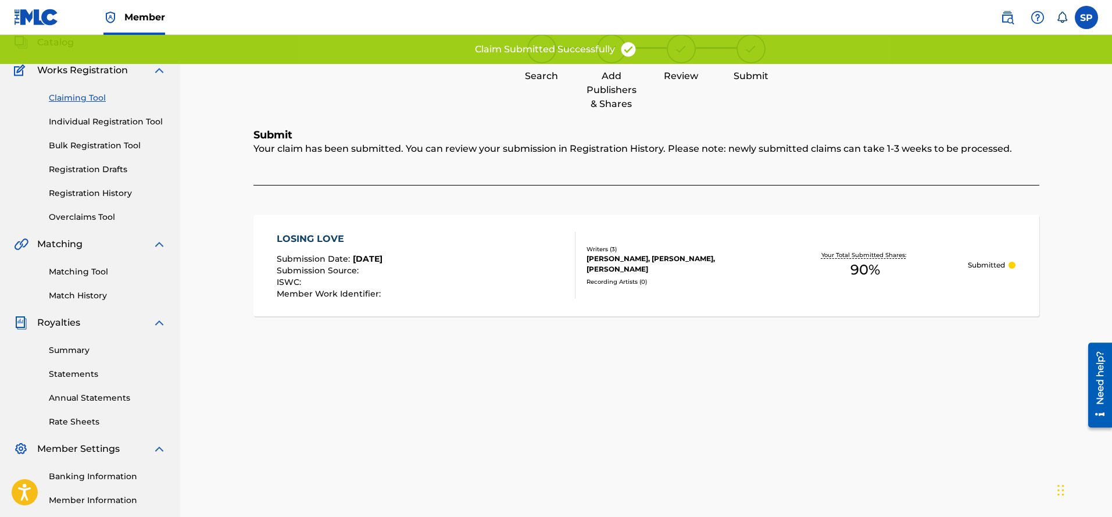
scroll to position [0, 0]
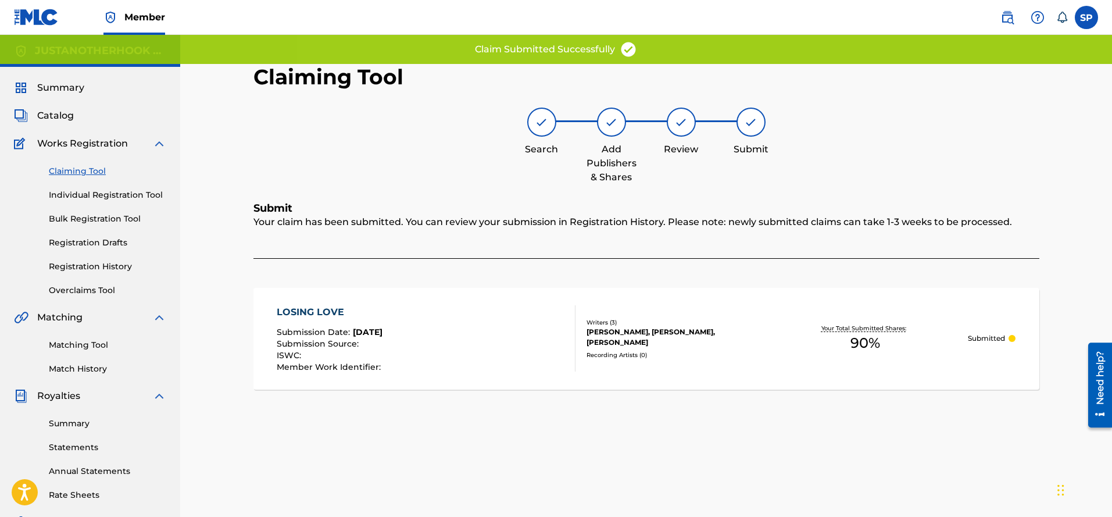
click at [69, 173] on link "Claiming Tool" at bounding box center [107, 171] width 117 height 12
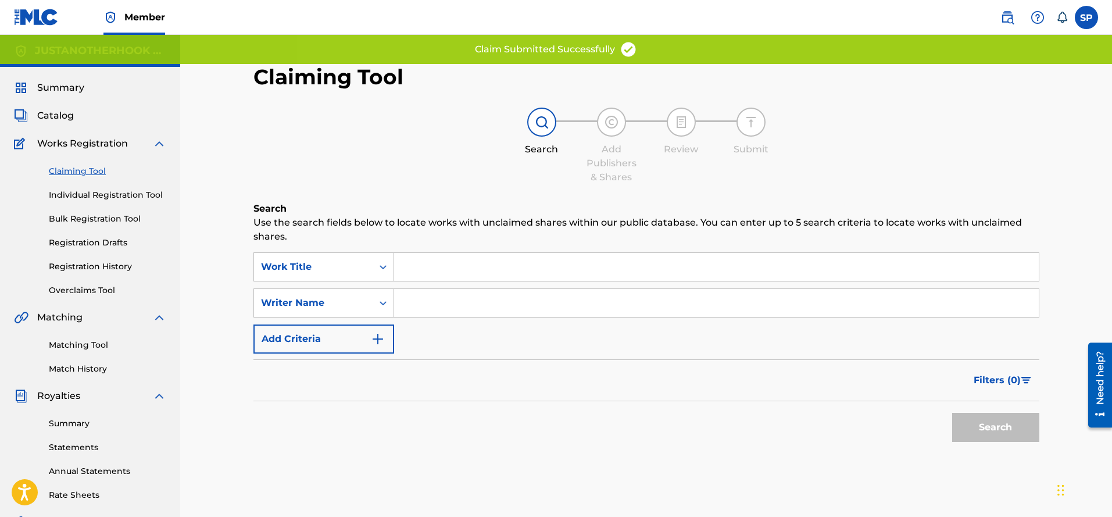
click at [438, 280] on input "Search Form" at bounding box center [716, 267] width 644 height 28
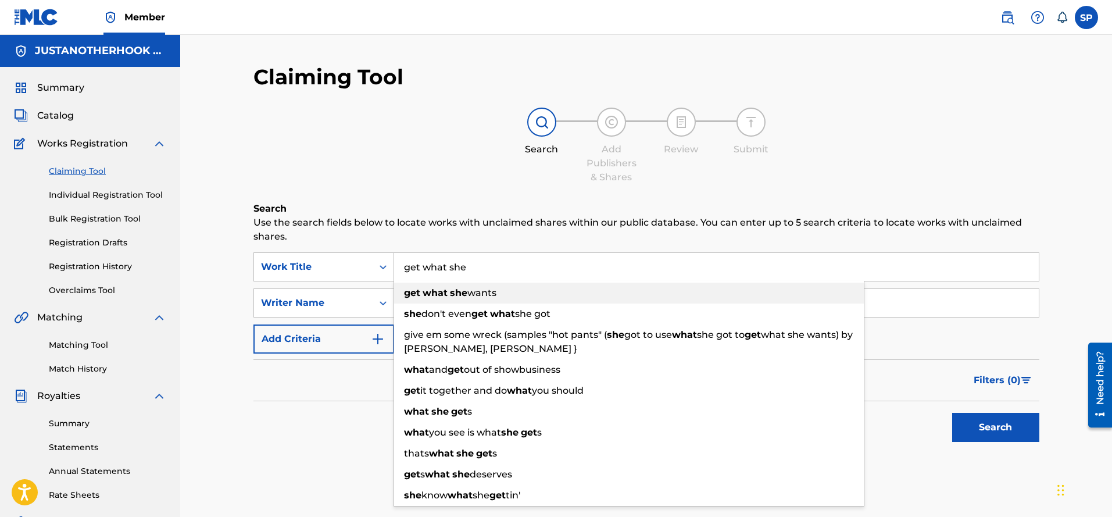
click at [439, 289] on strong "what" at bounding box center [434, 292] width 25 height 11
type input "get what she wants"
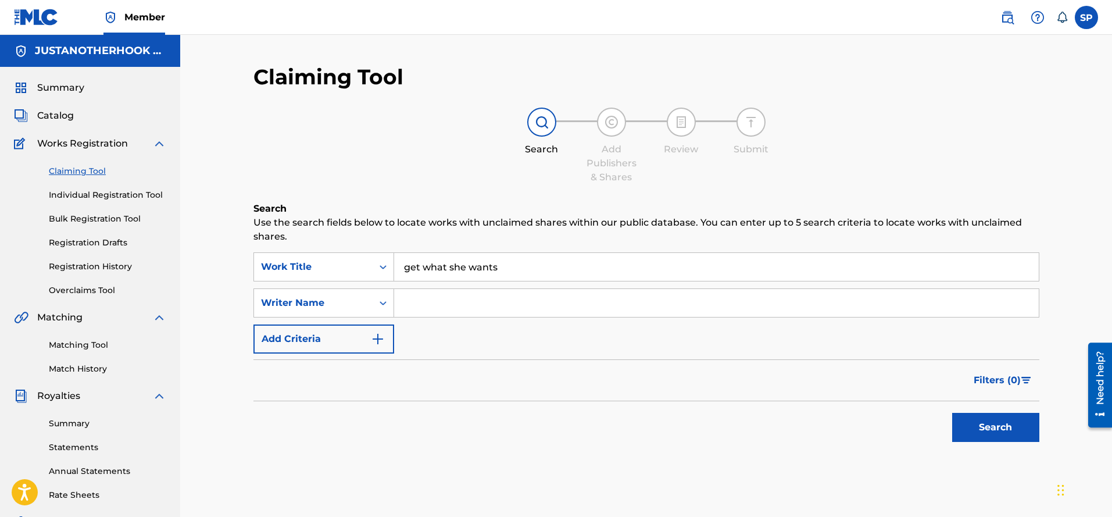
drag, startPoint x: 984, startPoint y: 420, endPoint x: 804, endPoint y: 423, distance: 180.8
click at [983, 420] on button "Search" at bounding box center [995, 427] width 87 height 29
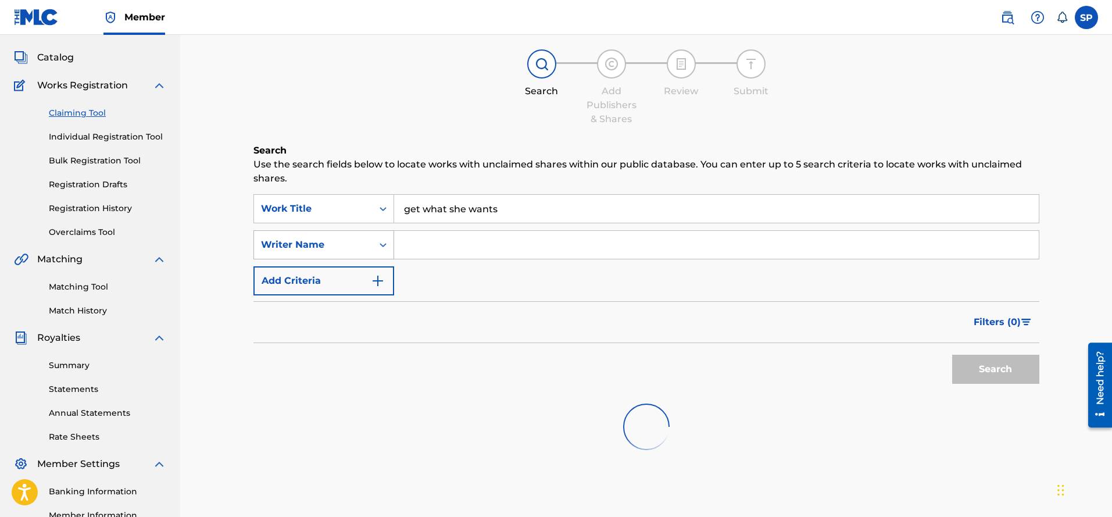
click at [381, 243] on icon "Search Form" at bounding box center [383, 245] width 12 height 12
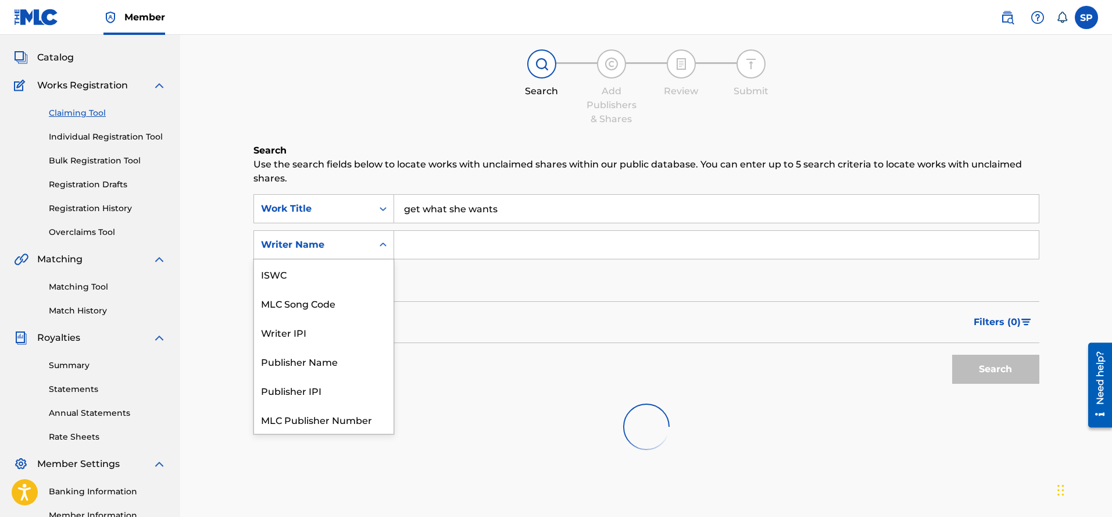
scroll to position [29, 0]
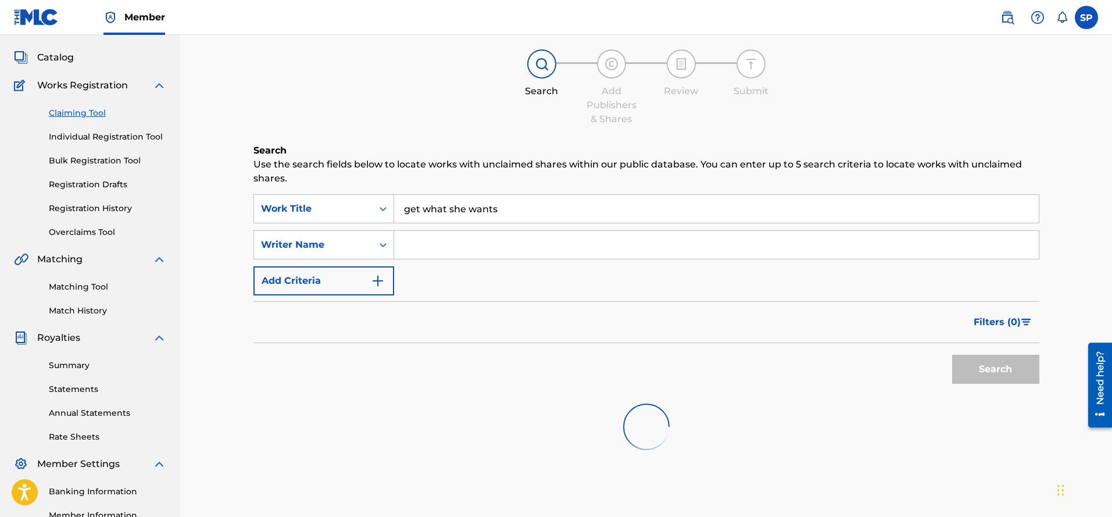
click at [380, 244] on icon "Search Form" at bounding box center [383, 245] width 12 height 12
click at [379, 282] on img "Search Form" at bounding box center [378, 281] width 14 height 14
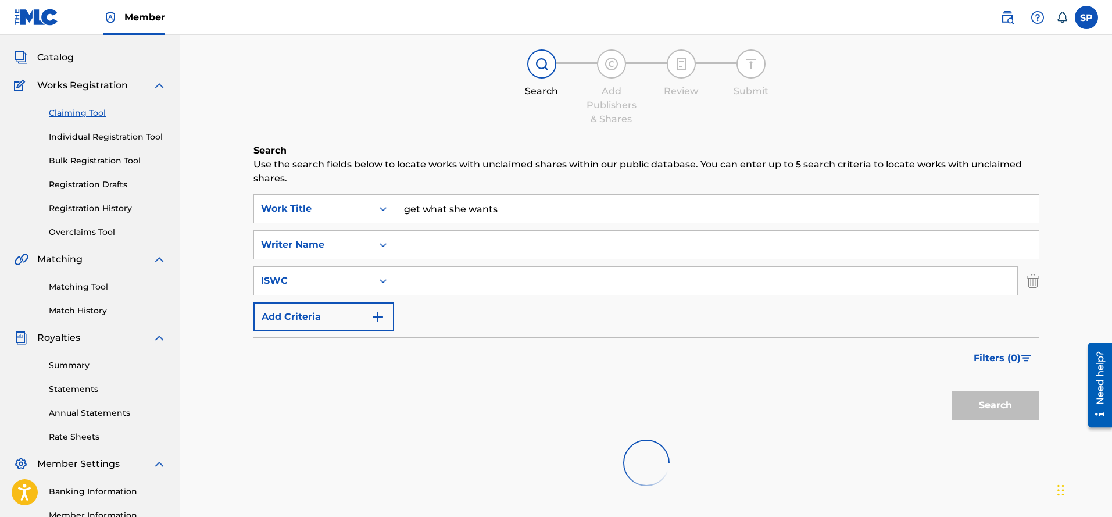
click at [443, 278] on input "Search Form" at bounding box center [705, 281] width 623 height 28
type input "T9155133612"
click at [984, 403] on button "Search" at bounding box center [995, 405] width 87 height 29
drag, startPoint x: 439, startPoint y: 211, endPoint x: 292, endPoint y: 192, distance: 148.2
click at [292, 184] on div "Search Use the search fields below to locate works with unclaimed shares within…" at bounding box center [646, 322] width 786 height 357
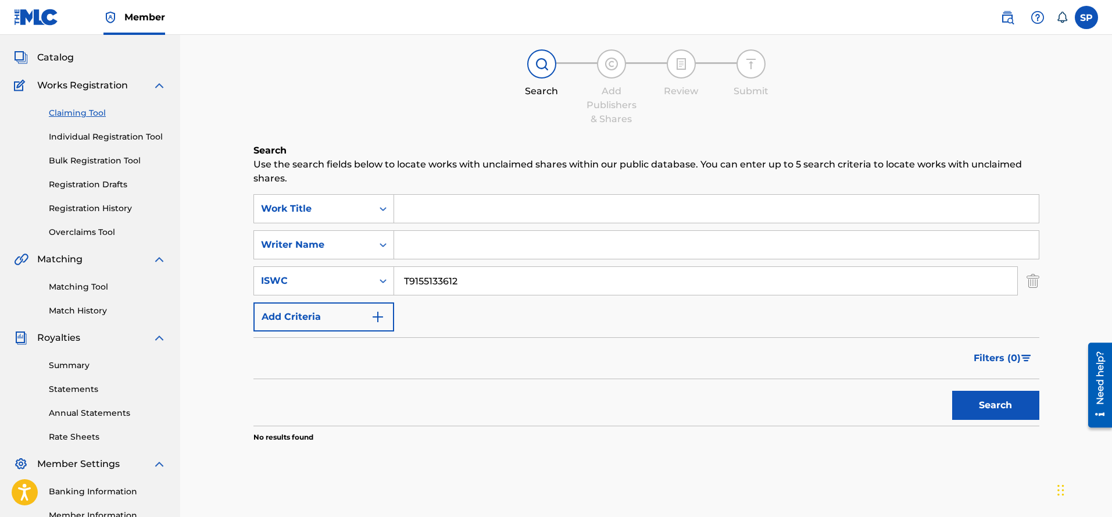
click at [981, 405] on button "Search" at bounding box center [995, 405] width 87 height 29
click at [434, 203] on input "Search Form" at bounding box center [716, 209] width 644 height 28
type input "OPEN HER EYES"
click at [486, 202] on input "OPEN HER EYES" at bounding box center [716, 209] width 644 height 28
drag, startPoint x: 467, startPoint y: 205, endPoint x: 377, endPoint y: 202, distance: 90.7
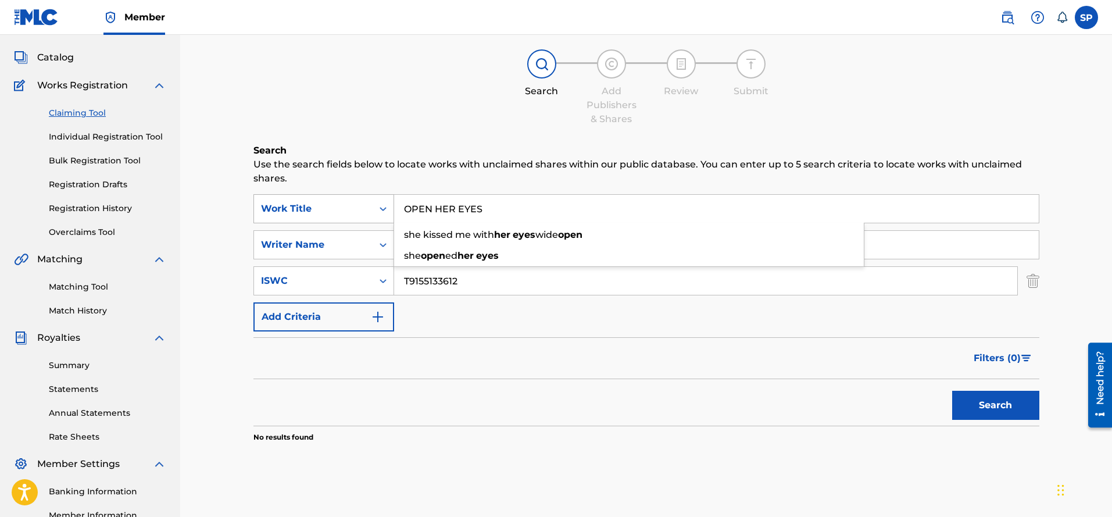
click at [377, 202] on div "SearchWithCriteria143adca2-ce82-4710-a77b-281e3642ffdf Work Title OPEN HER EYES…" at bounding box center [646, 208] width 786 height 29
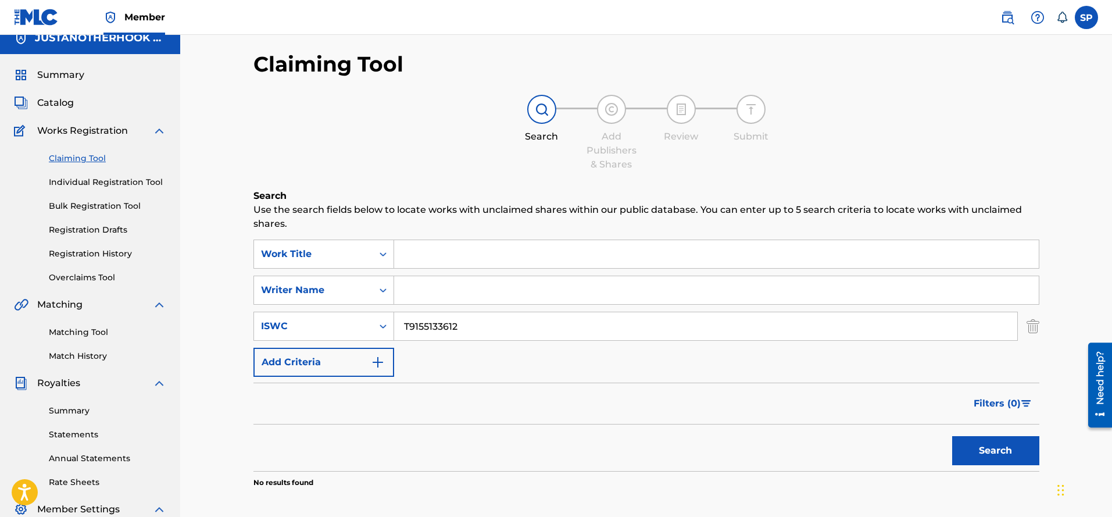
scroll to position [0, 0]
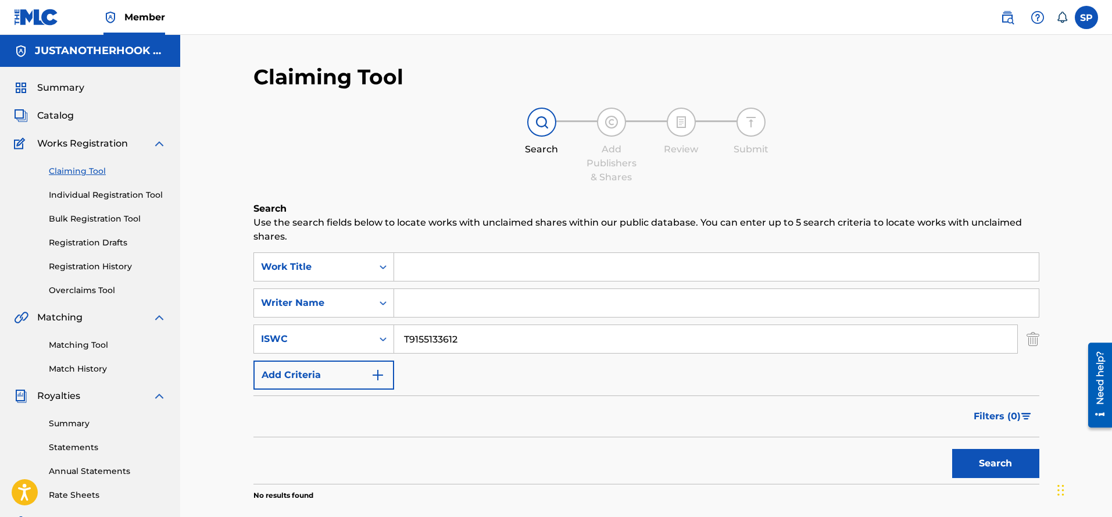
click at [87, 346] on link "Matching Tool" at bounding box center [107, 345] width 117 height 12
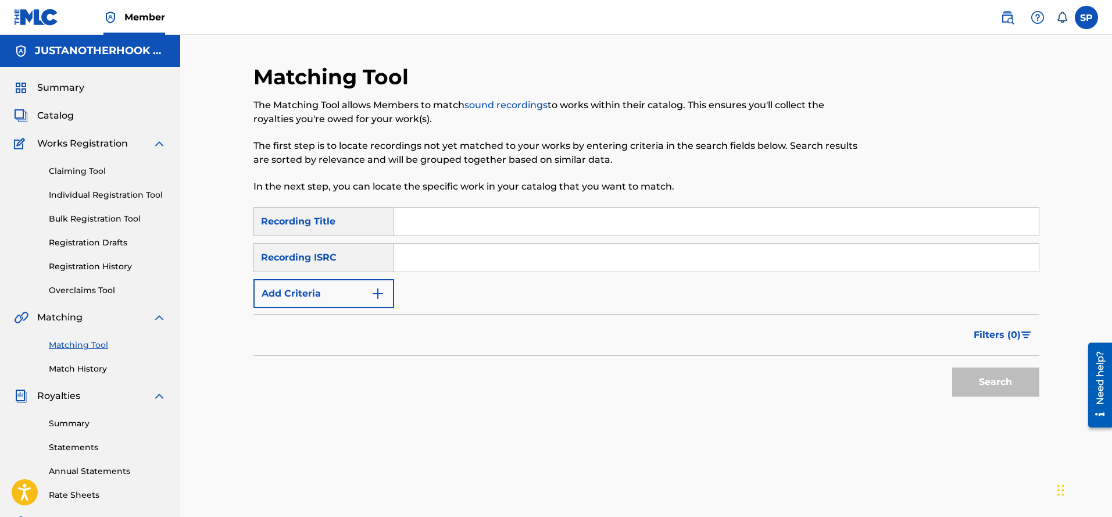
click at [420, 260] on input "Search Form" at bounding box center [716, 258] width 644 height 28
click at [424, 224] on input "Search Form" at bounding box center [716, 221] width 644 height 28
type input "open her eyes"
drag, startPoint x: 997, startPoint y: 381, endPoint x: 735, endPoint y: 377, distance: 262.7
click at [990, 381] on button "Search" at bounding box center [995, 381] width 87 height 29
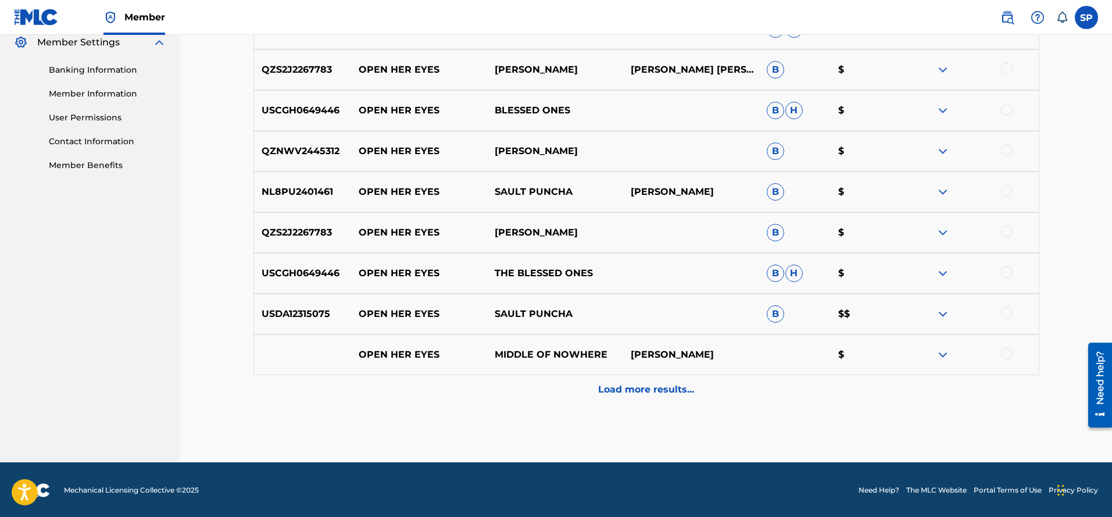
scroll to position [481, 0]
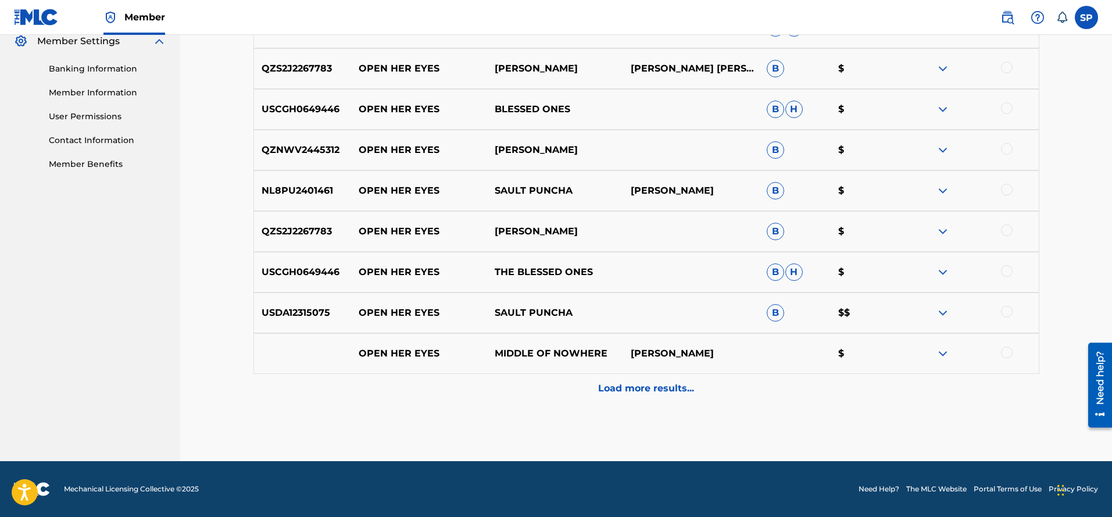
click at [943, 353] on img at bounding box center [943, 353] width 14 height 14
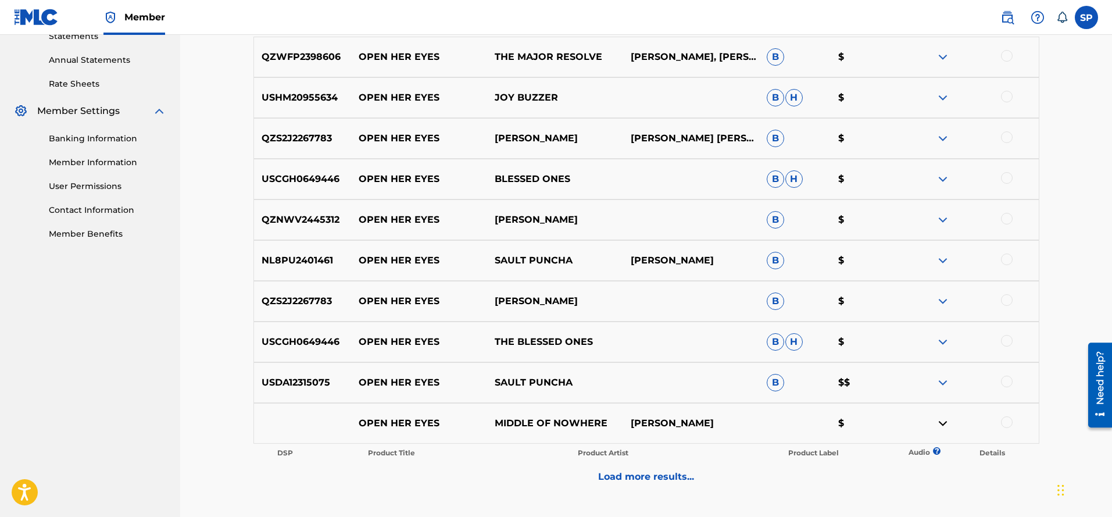
scroll to position [499, 0]
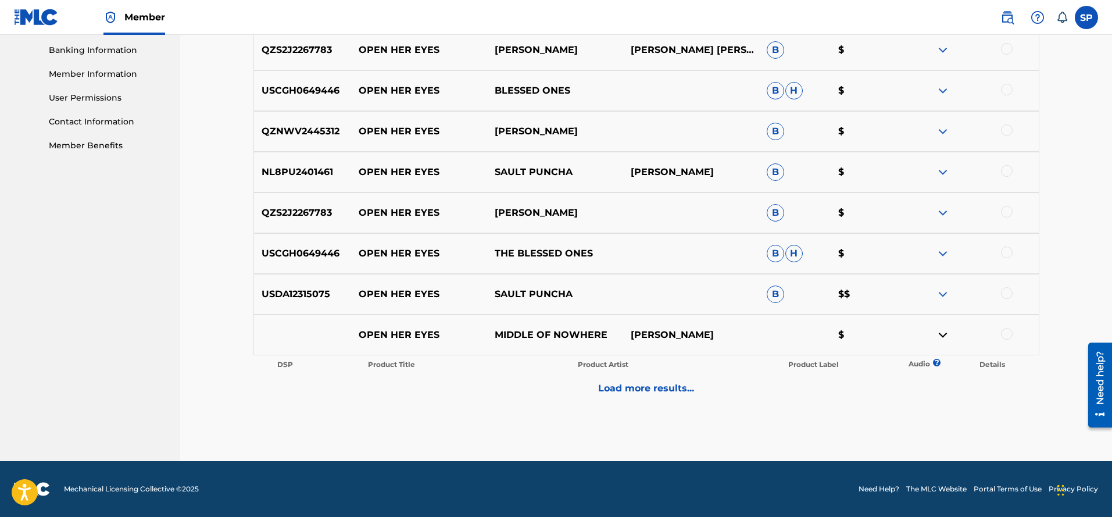
click at [941, 331] on img at bounding box center [943, 335] width 14 height 14
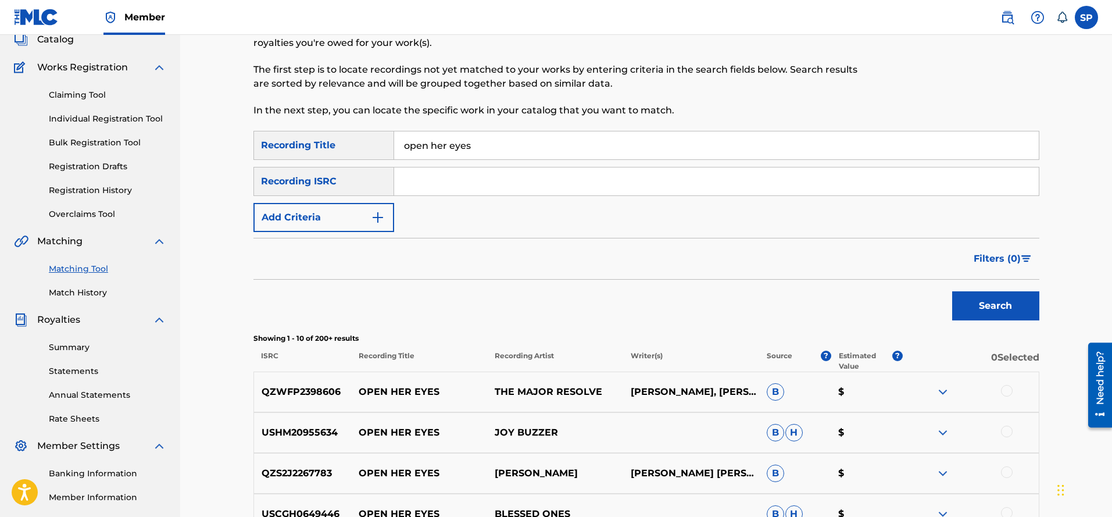
scroll to position [74, 0]
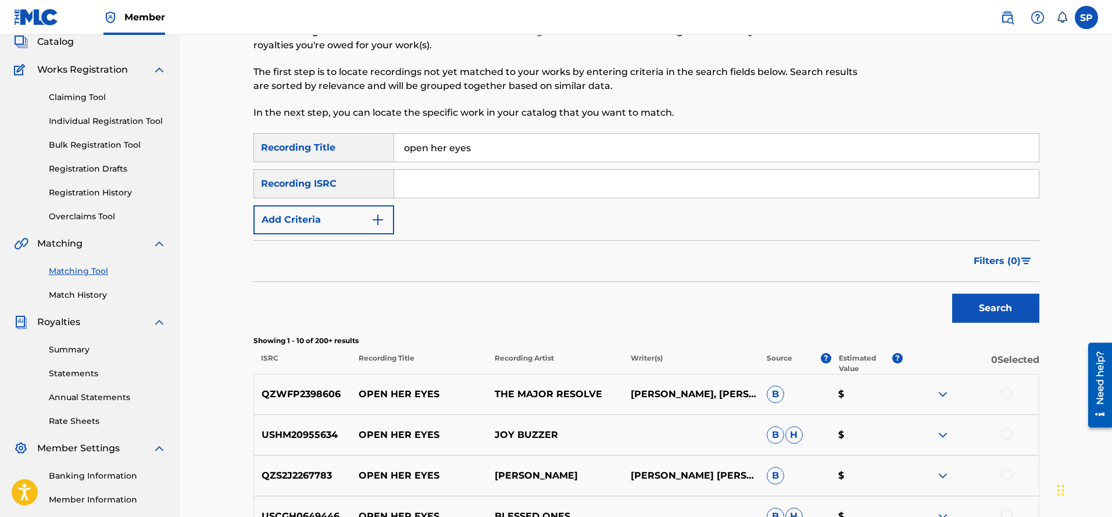
click at [378, 221] on img "Search Form" at bounding box center [378, 220] width 14 height 14
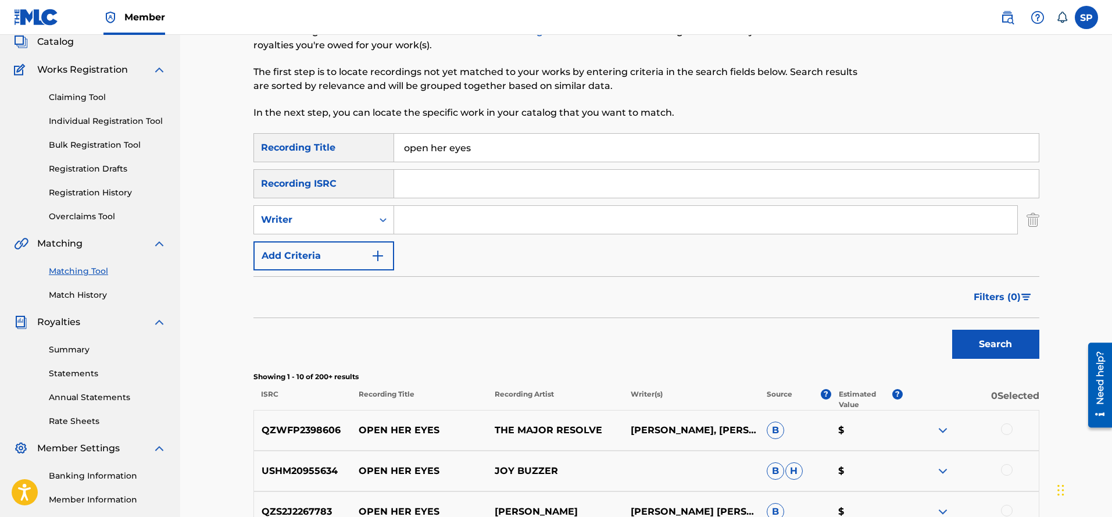
click at [414, 219] on input "Search Form" at bounding box center [705, 220] width 623 height 28
type input "[PERSON_NAME]"
click at [986, 352] on button "Search" at bounding box center [995, 344] width 87 height 29
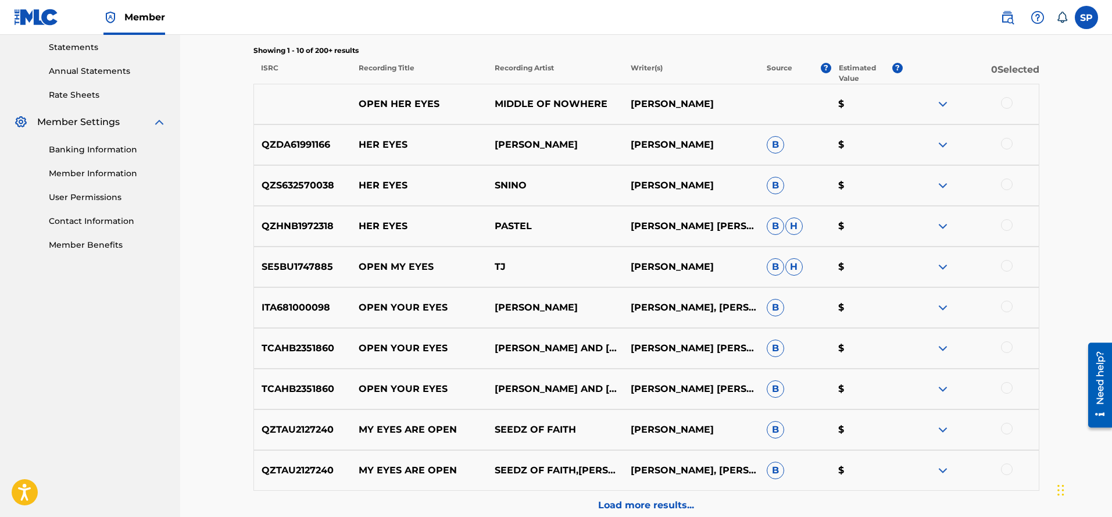
scroll to position [262, 0]
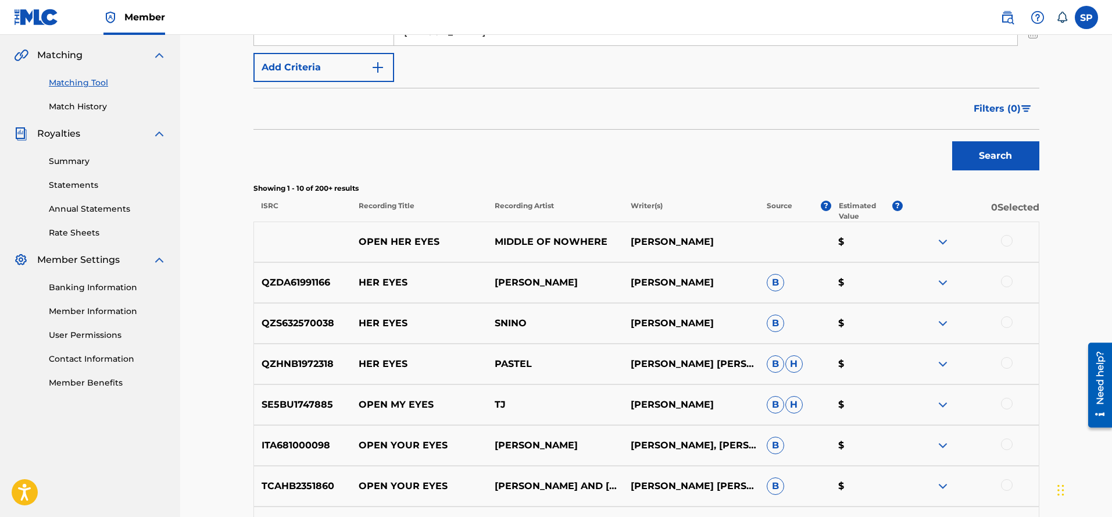
click at [941, 239] on img at bounding box center [943, 242] width 14 height 14
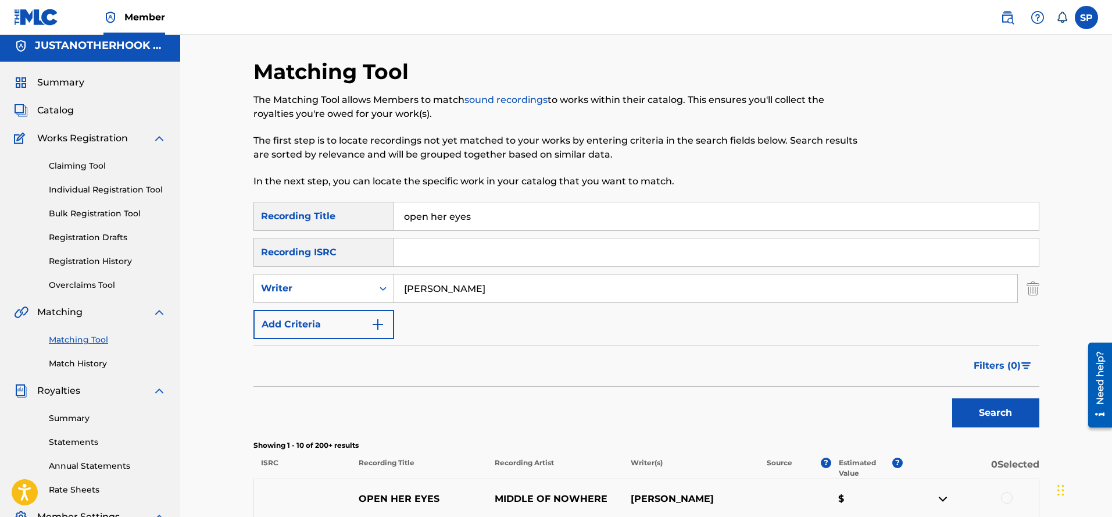
scroll to position [0, 0]
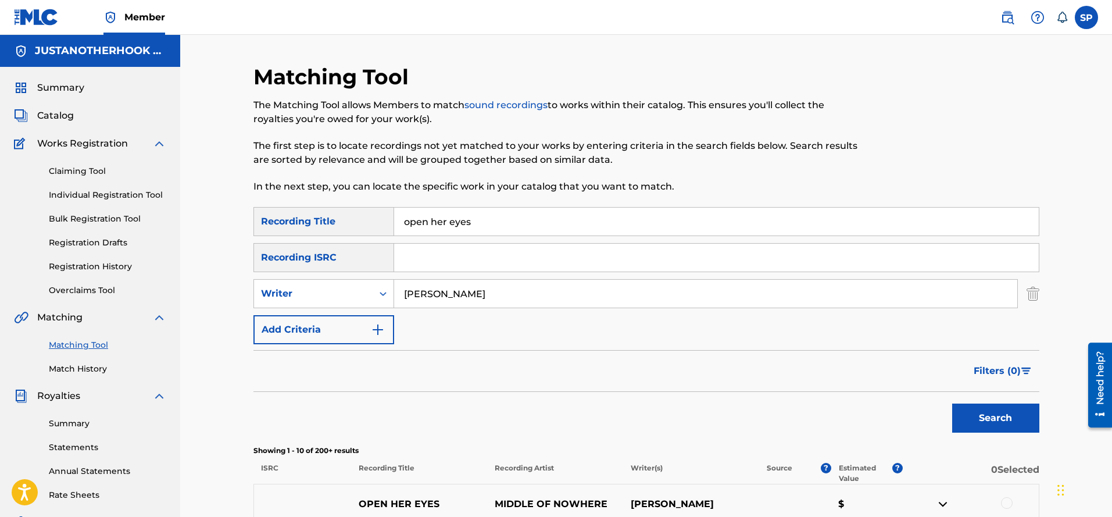
click at [88, 195] on link "Individual Registration Tool" at bounding box center [107, 195] width 117 height 12
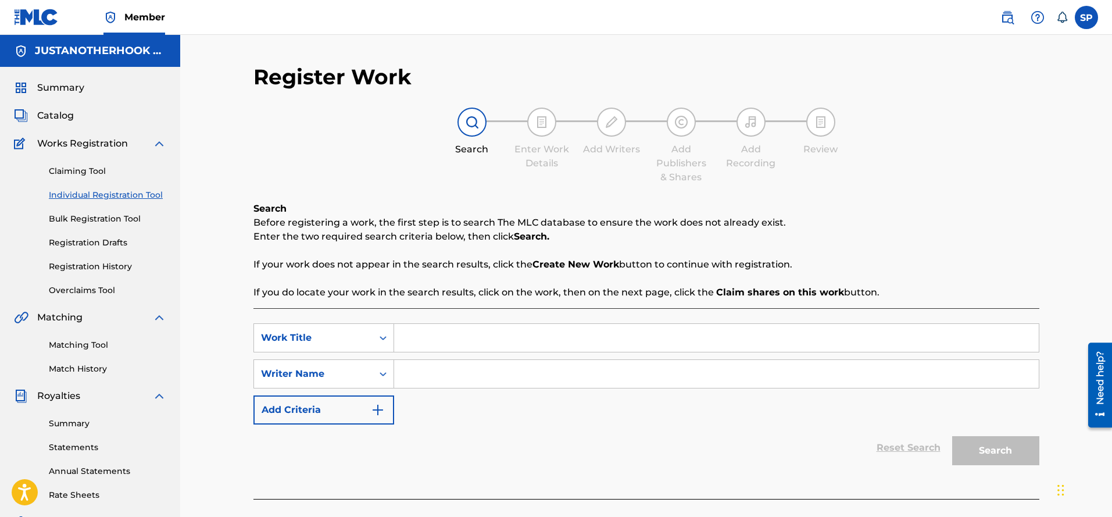
click at [413, 345] on input "Search Form" at bounding box center [716, 338] width 644 height 28
click at [440, 370] on div "open her eyes" at bounding box center [629, 363] width 470 height 21
type input "open her eyes"
click at [438, 377] on input "Search Form" at bounding box center [716, 374] width 644 height 28
click at [1007, 446] on button "Search" at bounding box center [995, 450] width 87 height 29
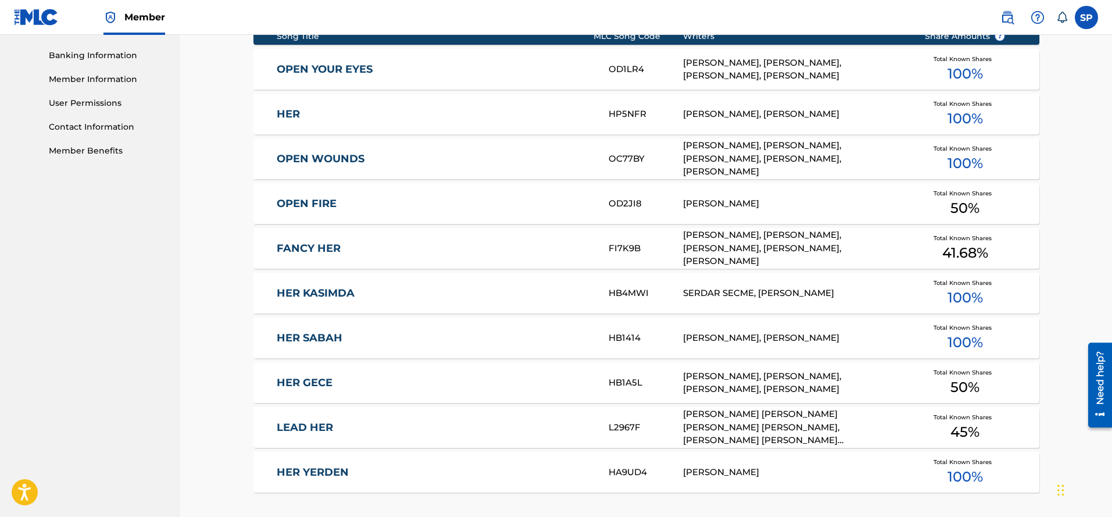
scroll to position [639, 0]
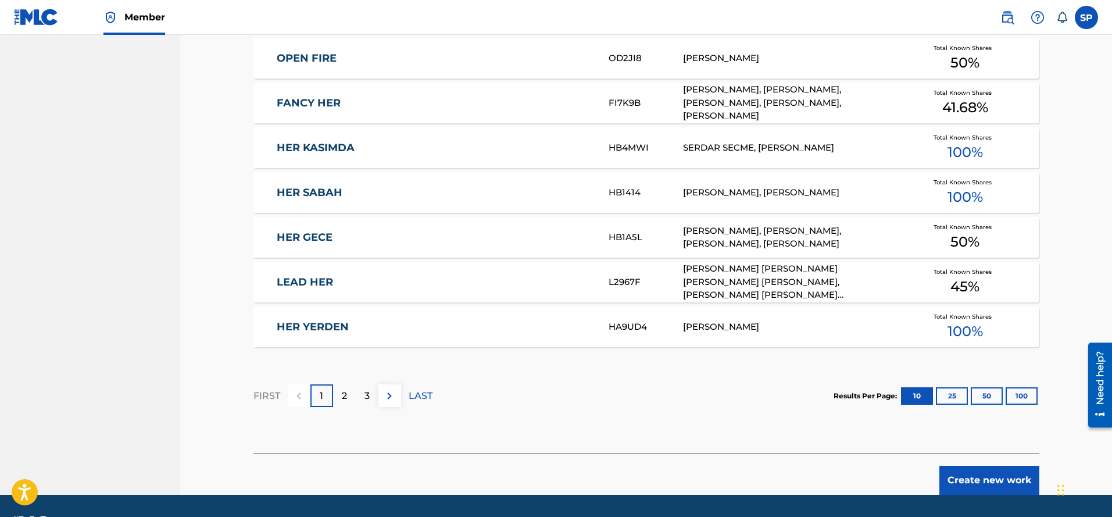
click at [346, 390] on p "2" at bounding box center [344, 396] width 5 height 14
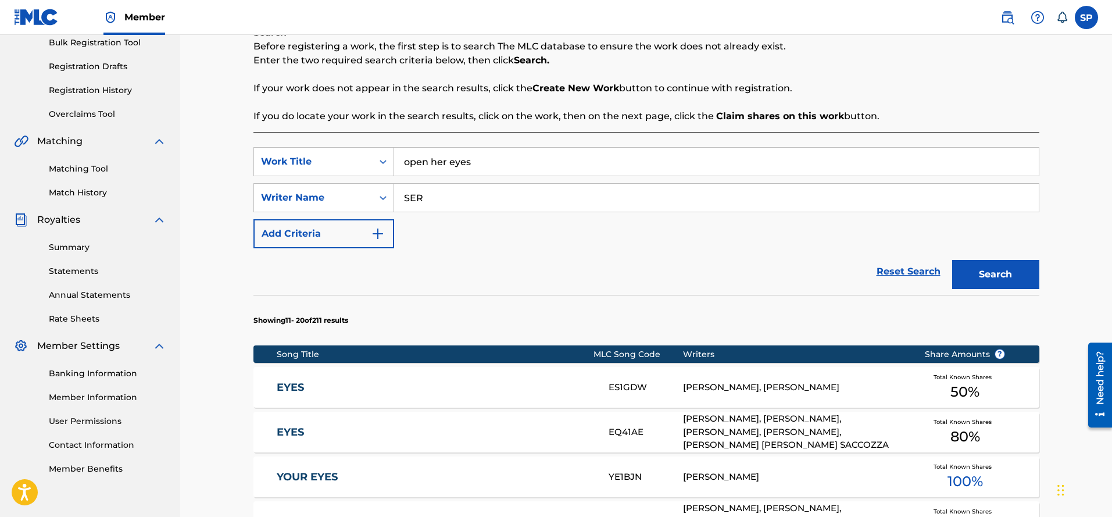
scroll to position [116, 0]
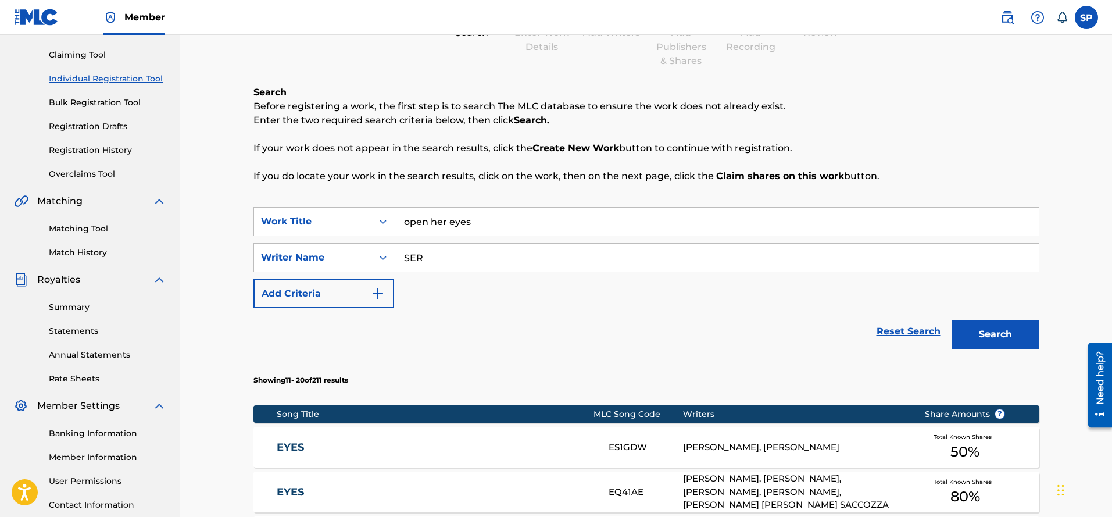
click at [447, 258] on input "SER" at bounding box center [716, 258] width 644 height 28
click at [982, 328] on button "Search" at bounding box center [995, 334] width 87 height 29
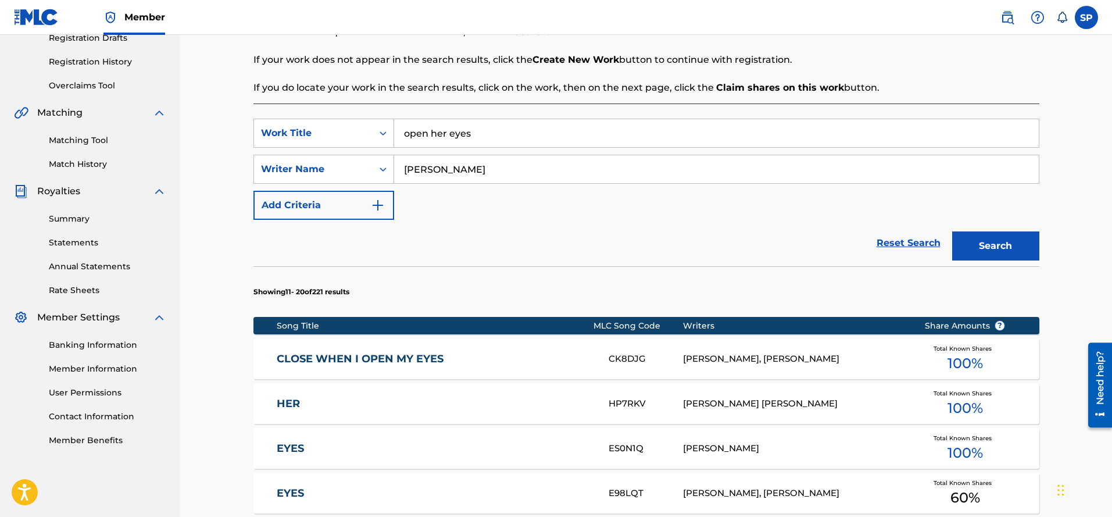
scroll to position [204, 0]
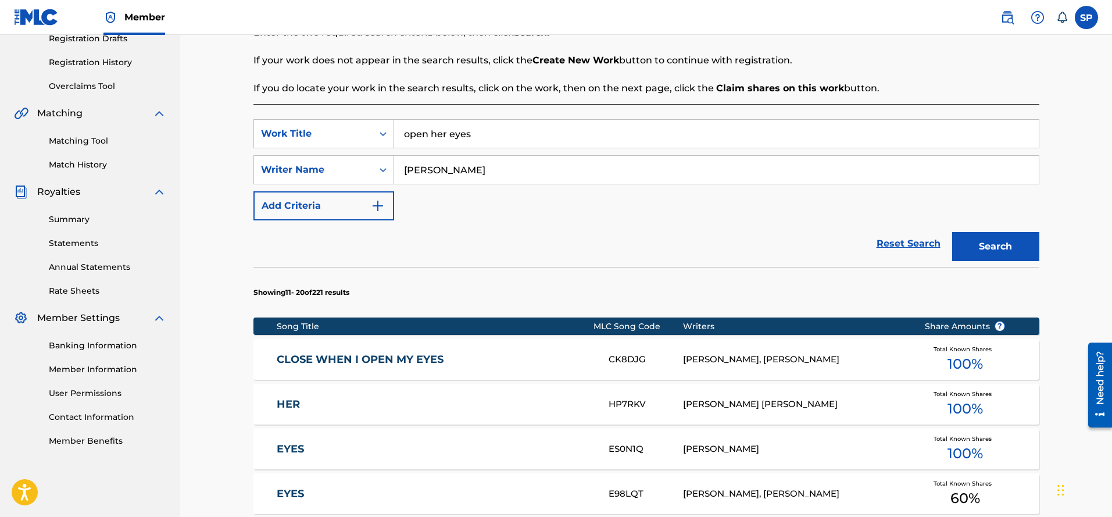
click at [454, 171] on input "[PERSON_NAME]" at bounding box center [716, 170] width 644 height 28
drag, startPoint x: 984, startPoint y: 235, endPoint x: 969, endPoint y: 236, distance: 15.7
click at [984, 235] on button "Search" at bounding box center [995, 246] width 87 height 29
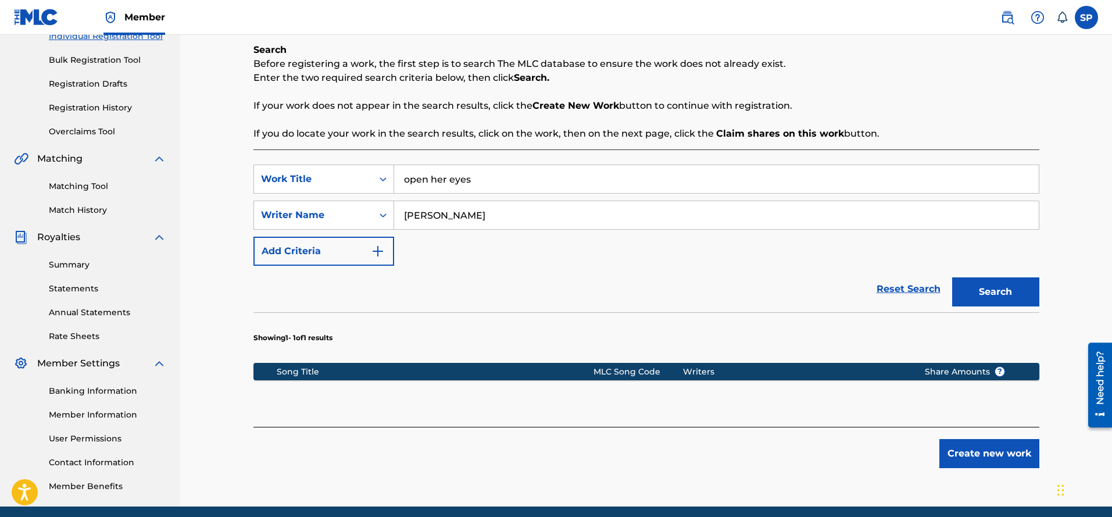
scroll to position [146, 0]
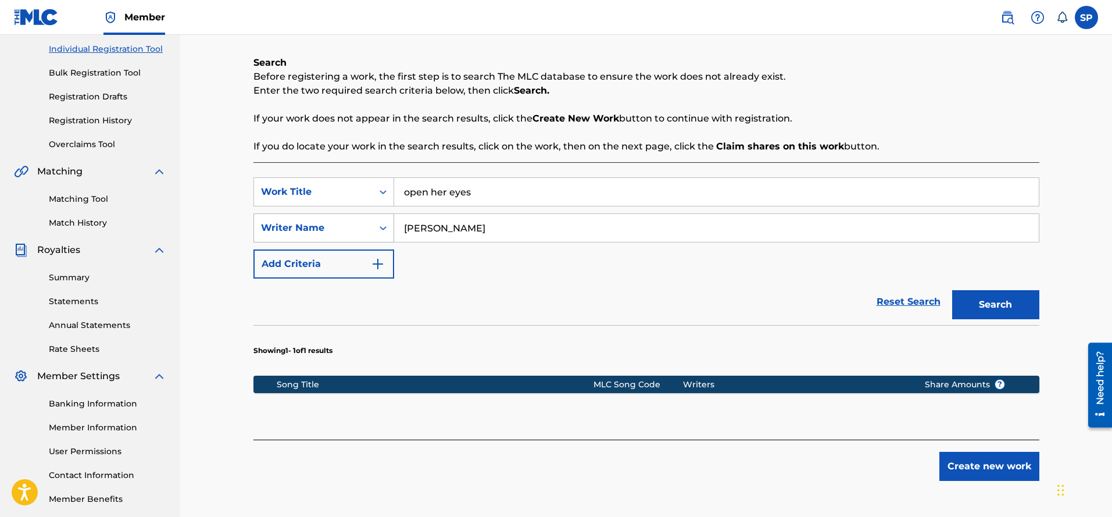
drag, startPoint x: 510, startPoint y: 227, endPoint x: 295, endPoint y: 219, distance: 215.2
click at [254, 219] on div "SearchWithCriteria6ac014b8-d05c-495d-9e20-7f30afcae253 Writer Name [PERSON_NAME]" at bounding box center [646, 227] width 786 height 29
type input "MIDDLE OF NOWHER"
click at [990, 306] on button "Search" at bounding box center [995, 304] width 87 height 29
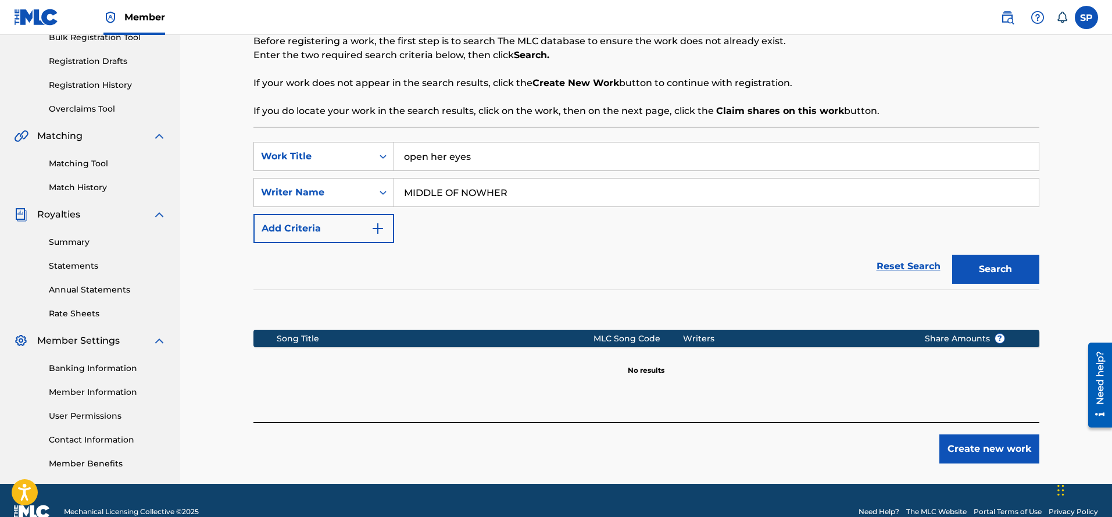
scroll to position [204, 0]
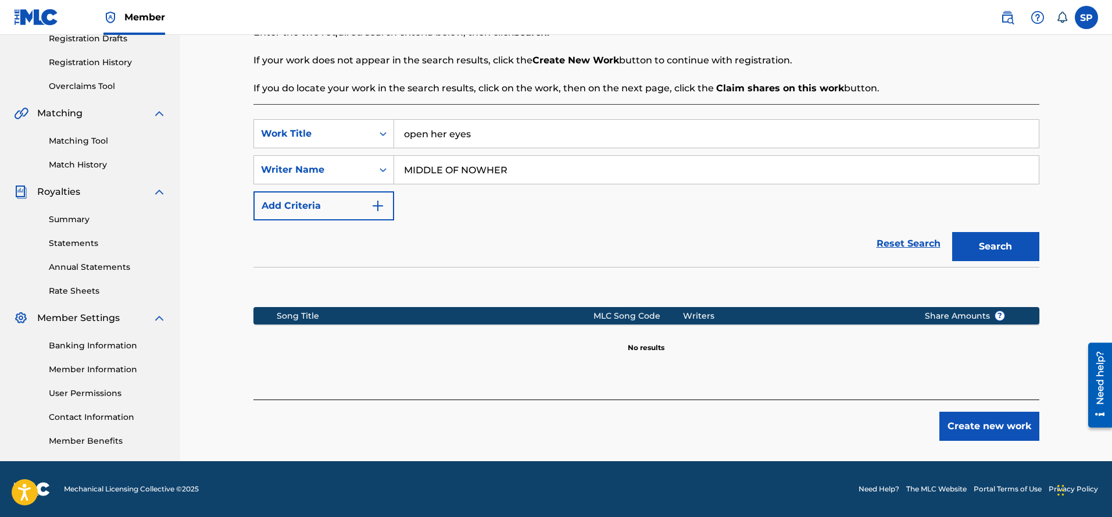
click at [1019, 431] on button "Create new work" at bounding box center [989, 425] width 100 height 29
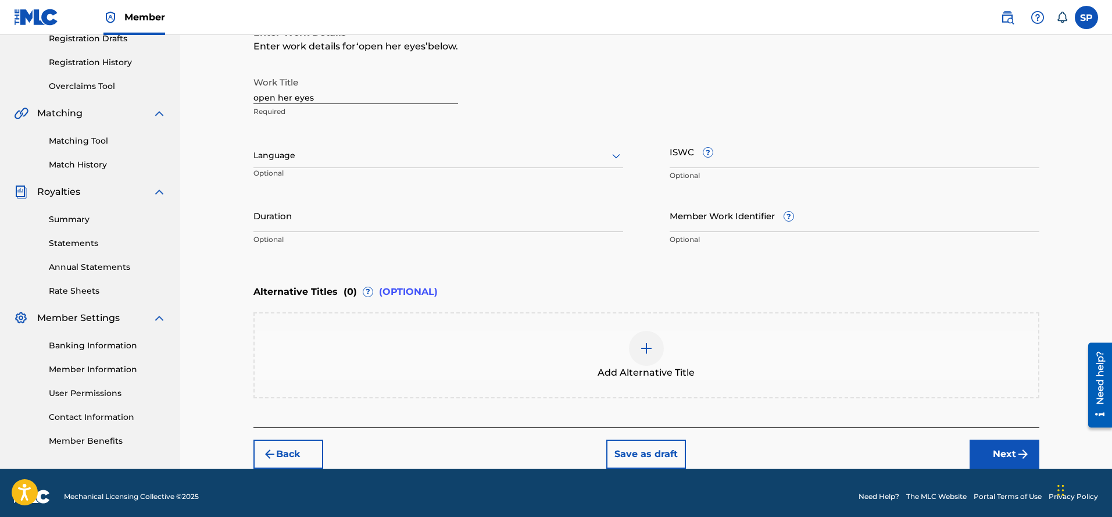
scroll to position [88, 0]
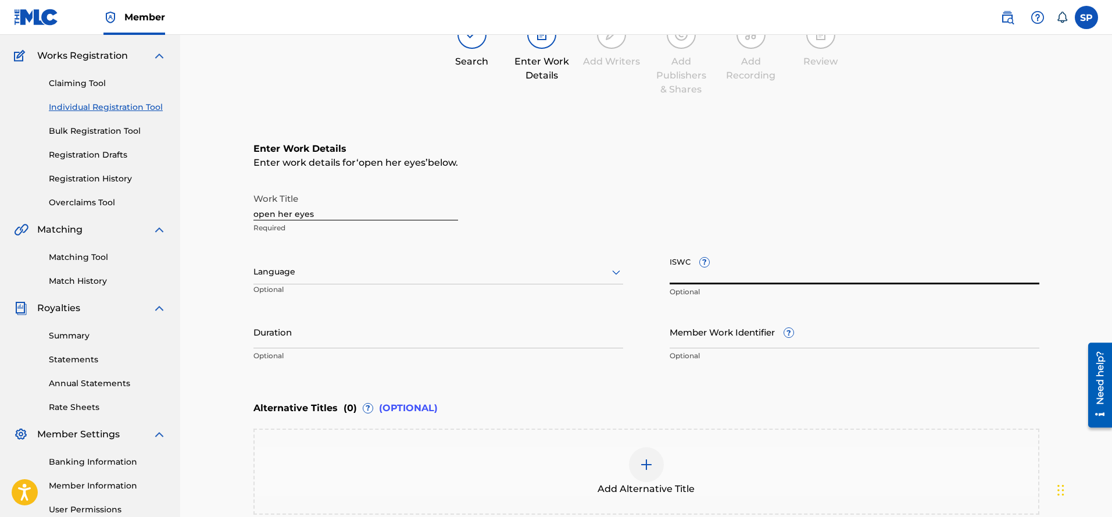
click at [726, 270] on input "ISWC ?" at bounding box center [854, 267] width 370 height 33
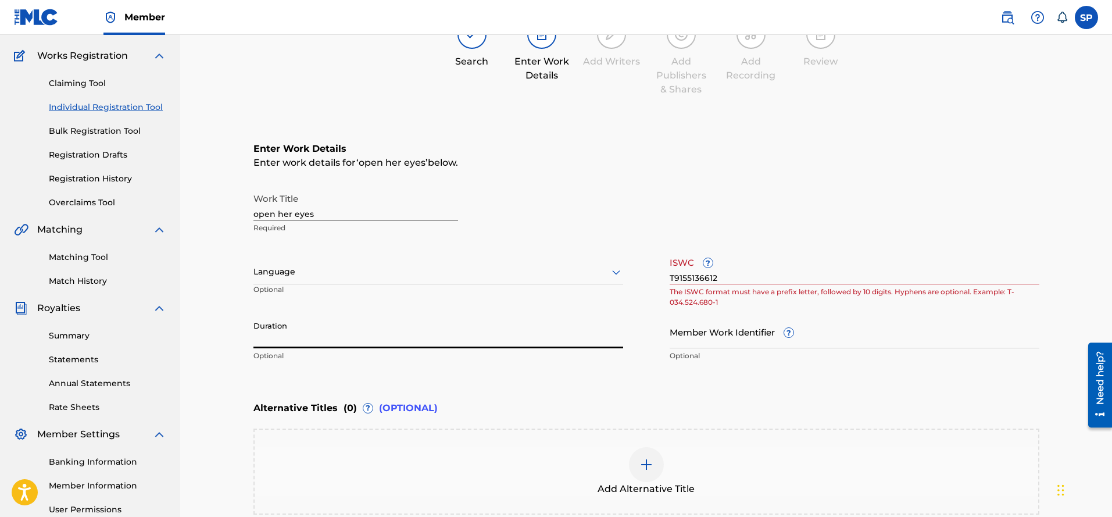
click at [472, 339] on input "Duration" at bounding box center [438, 331] width 370 height 33
click at [733, 394] on div "Enter Work Details Enter work details for ‘ open her eyes ’ below. Work Title o…" at bounding box center [646, 254] width 786 height 281
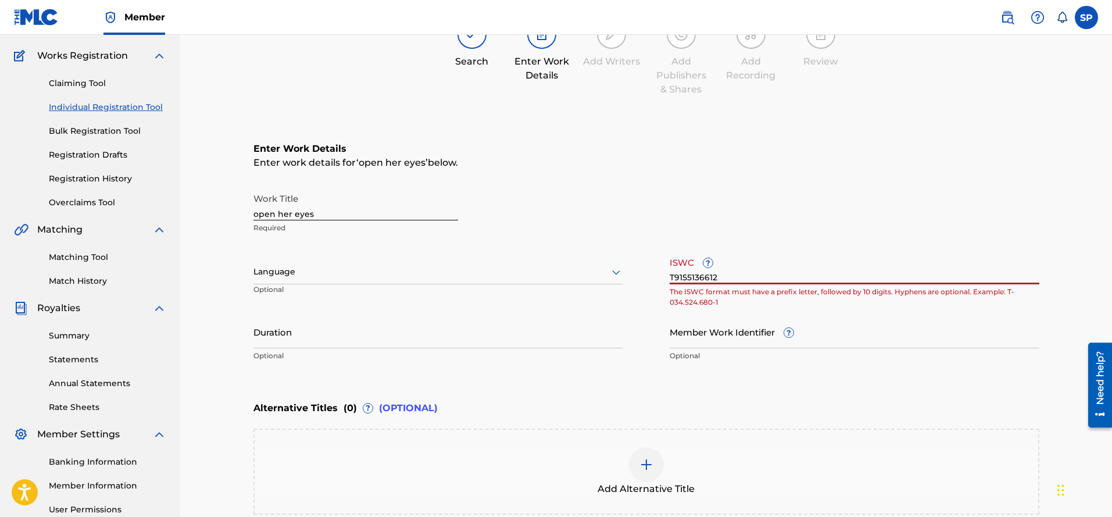
click at [698, 279] on input "T9155136612" at bounding box center [854, 267] width 370 height 33
drag, startPoint x: 708, startPoint y: 276, endPoint x: 718, endPoint y: 275, distance: 10.5
click at [718, 276] on input "T91551336612" at bounding box center [854, 267] width 370 height 33
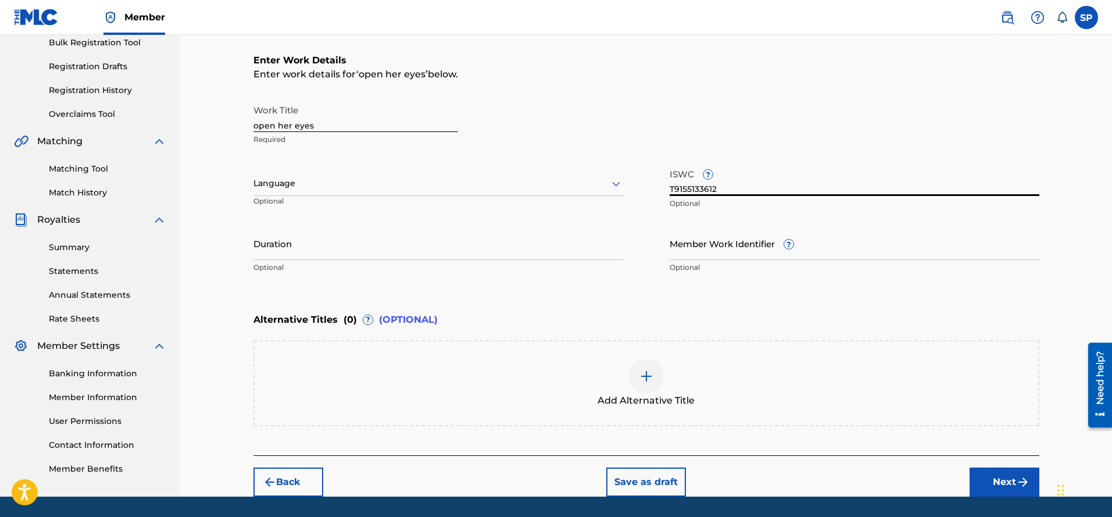
scroll to position [204, 0]
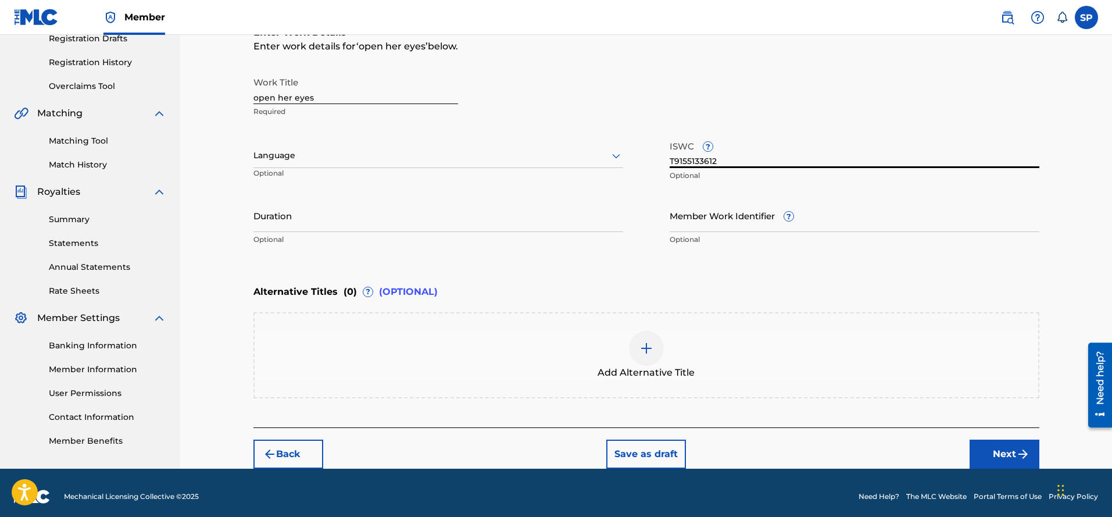
type input "T9155133612"
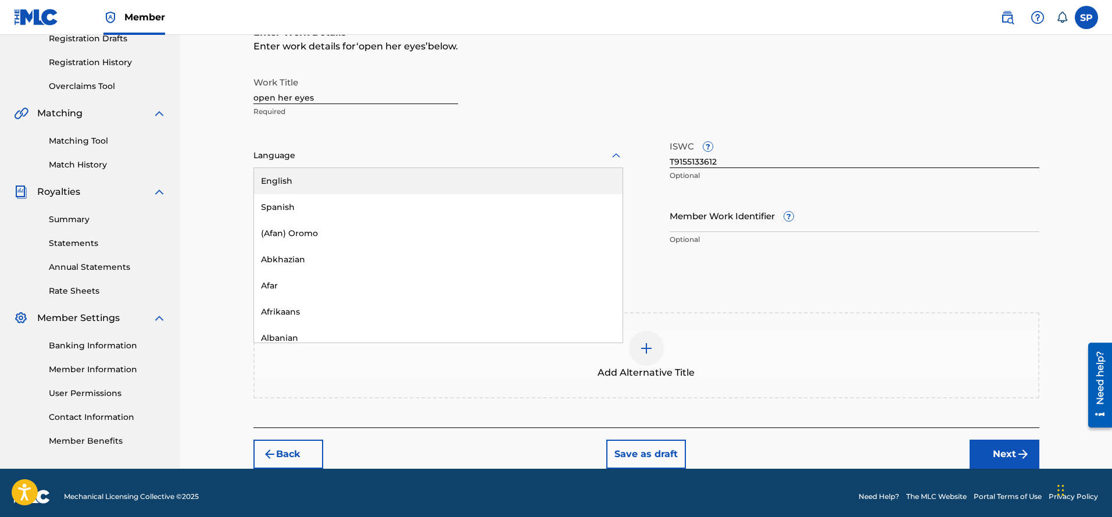
click at [616, 155] on icon at bounding box center [616, 156] width 14 height 14
click at [345, 184] on div "English" at bounding box center [438, 181] width 368 height 26
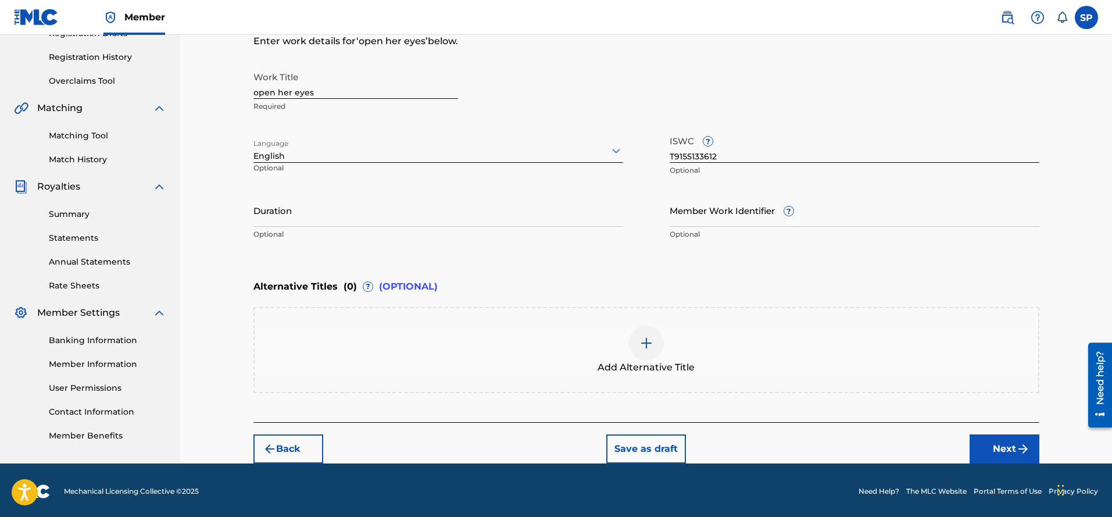
scroll to position [212, 0]
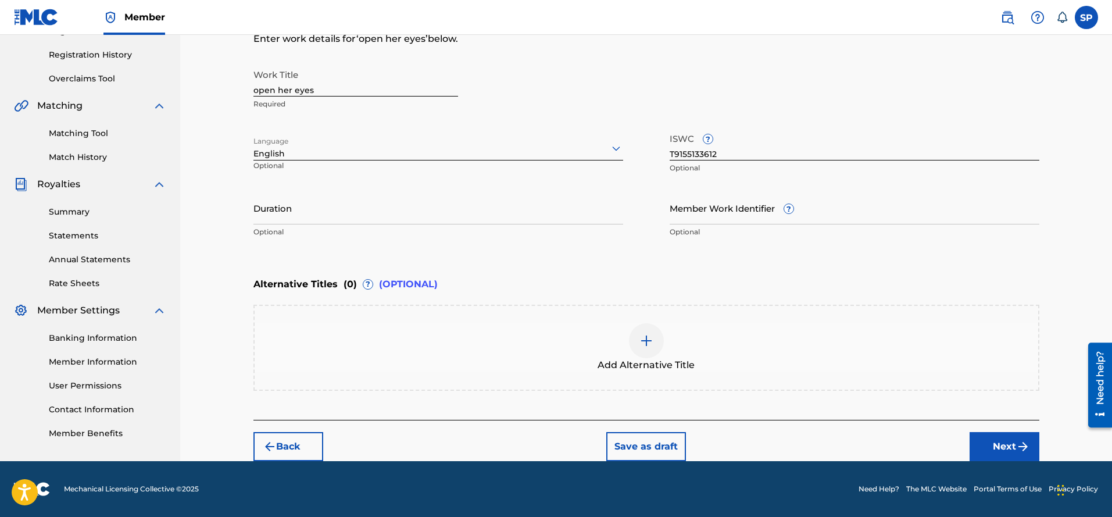
click at [1007, 445] on button "Next" at bounding box center [1004, 446] width 70 height 29
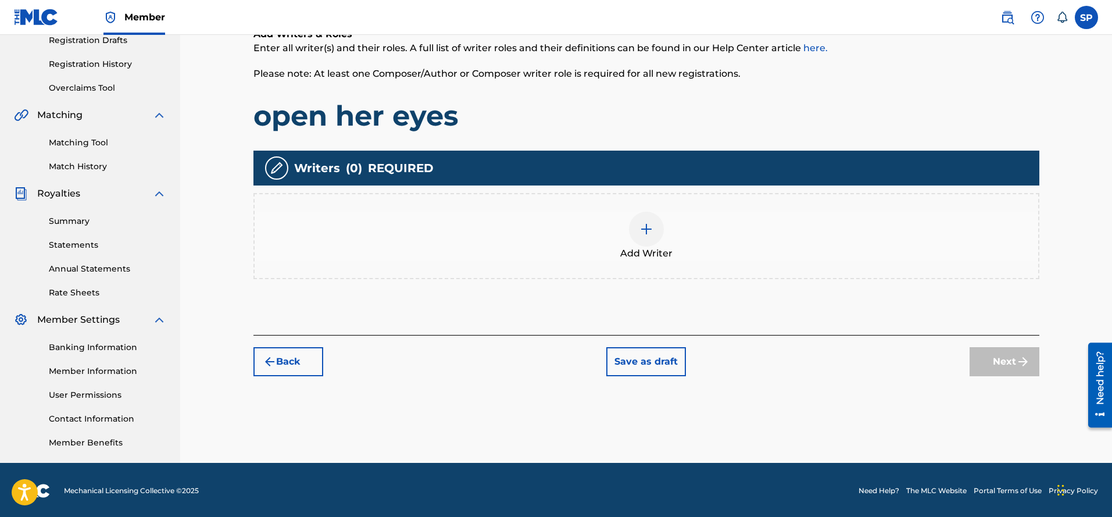
scroll to position [204, 0]
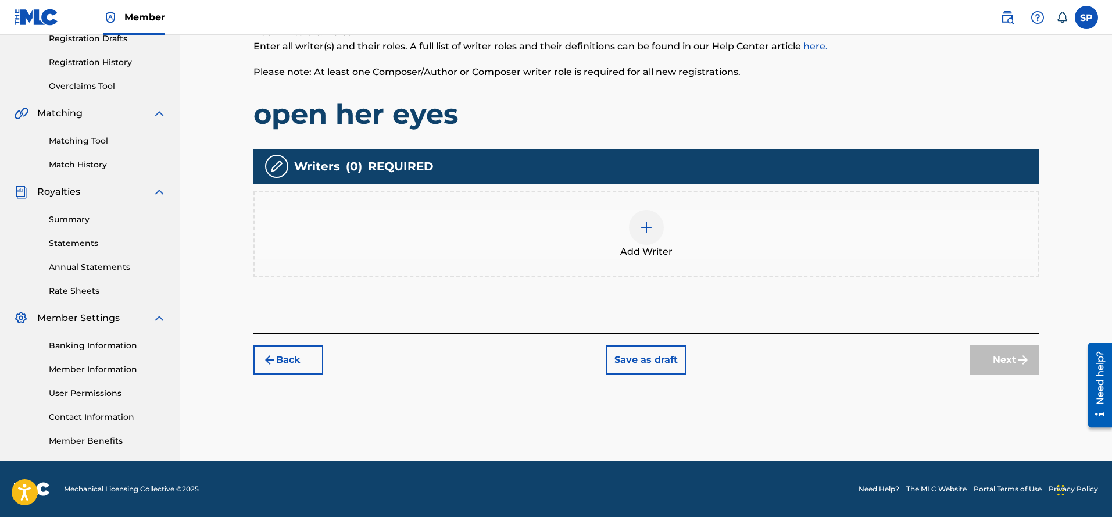
click at [656, 224] on div at bounding box center [646, 227] width 35 height 35
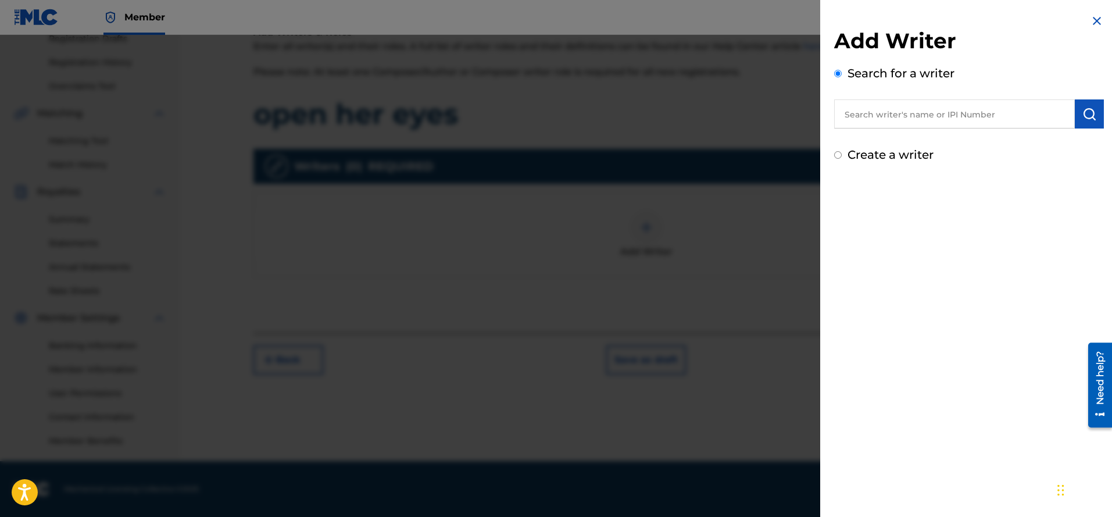
click at [894, 113] on input "text" at bounding box center [954, 113] width 241 height 29
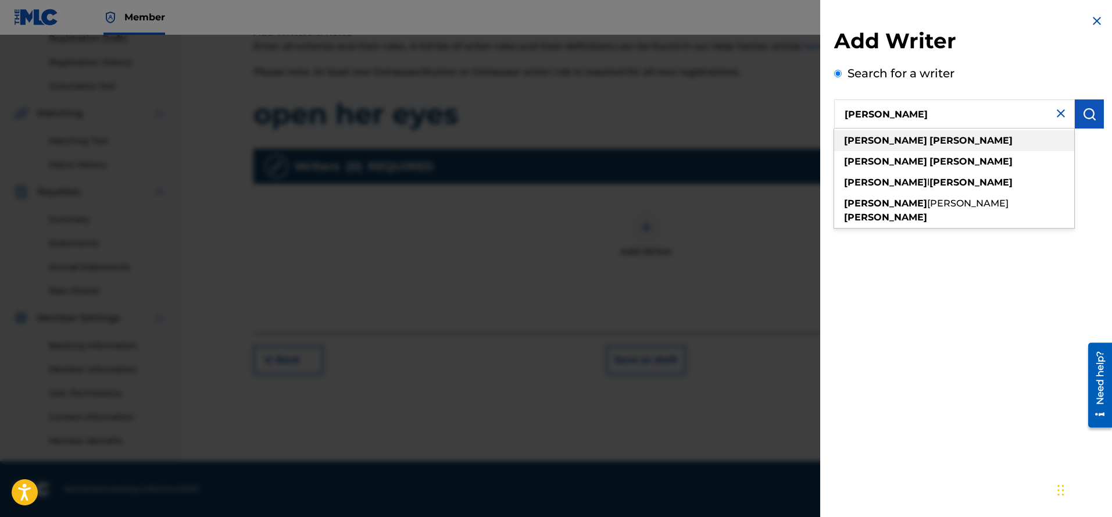
click at [929, 142] on strong "[PERSON_NAME]" at bounding box center [970, 140] width 83 height 11
type input "[PERSON_NAME]"
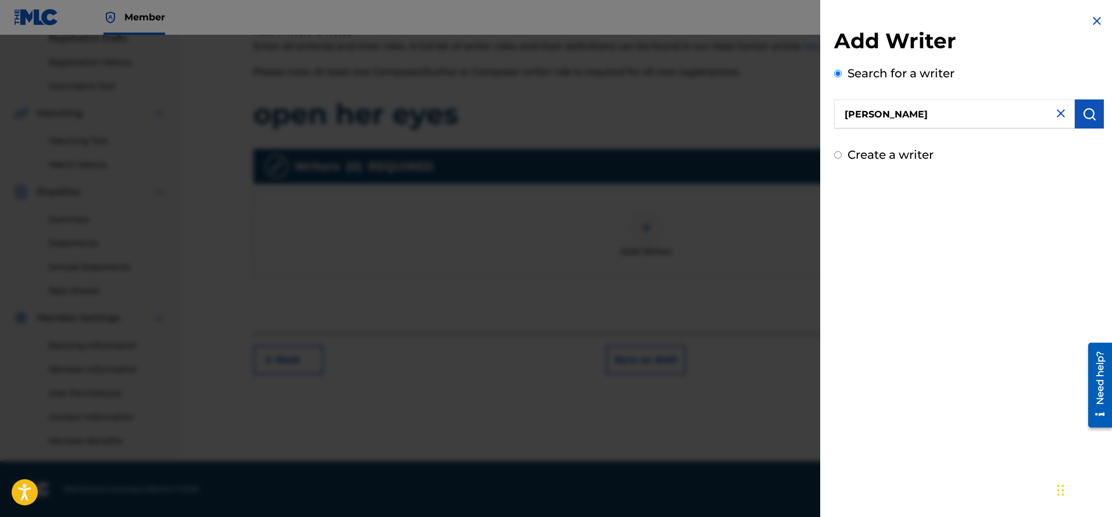
click at [1088, 117] on img "submit" at bounding box center [1089, 114] width 14 height 14
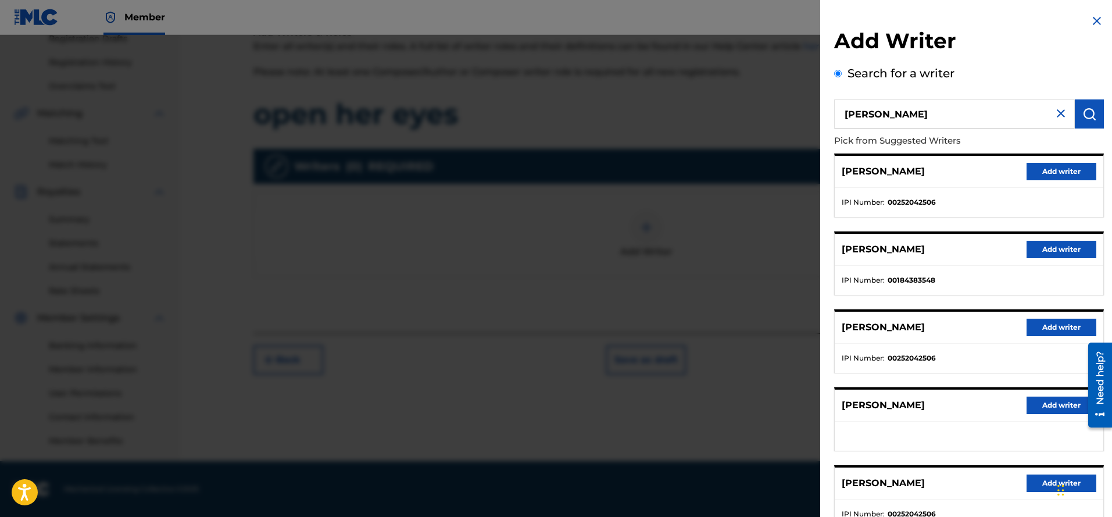
click at [1044, 168] on button "Add writer" at bounding box center [1061, 171] width 70 height 17
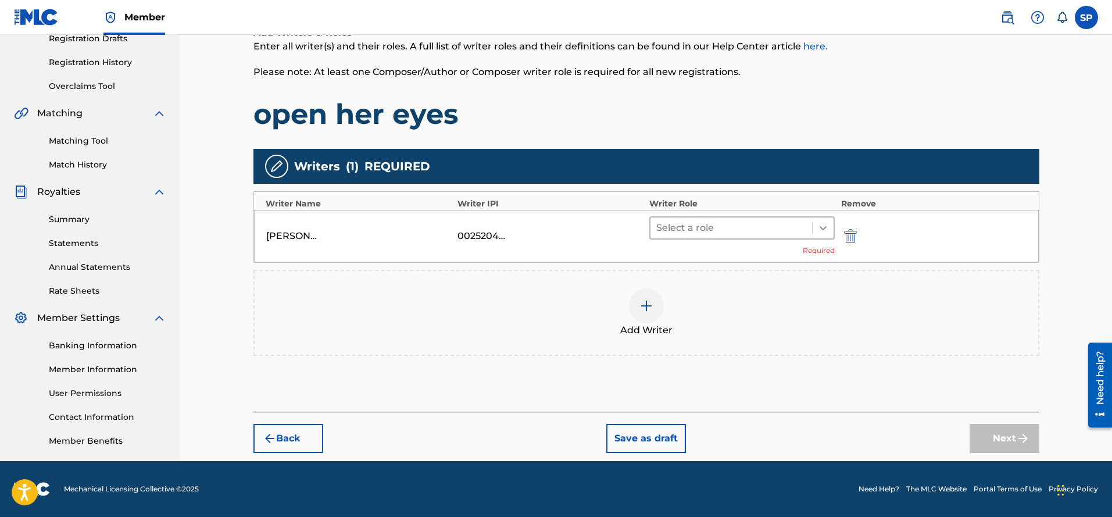
click at [822, 225] on icon at bounding box center [823, 228] width 12 height 12
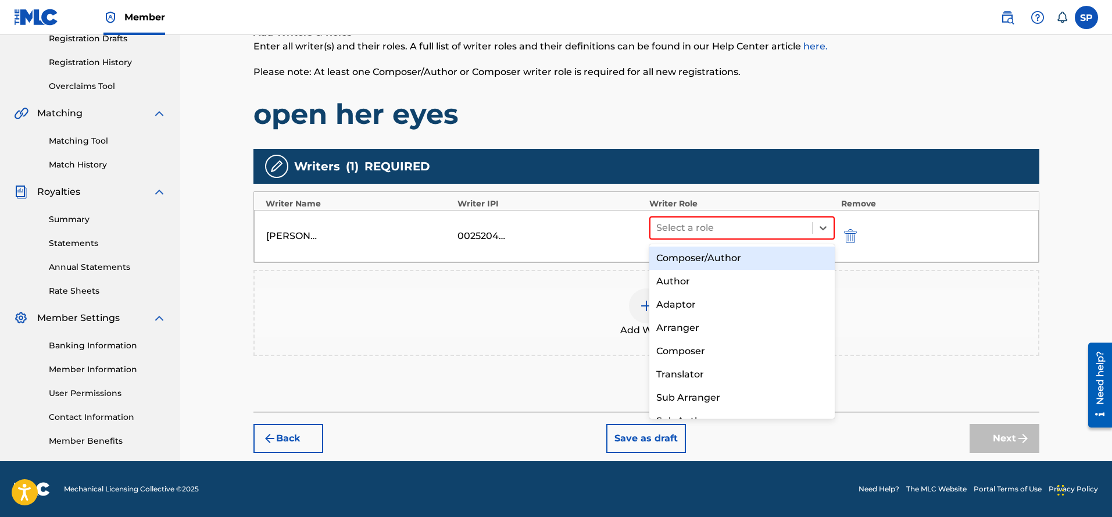
click at [751, 259] on div "Composer/Author" at bounding box center [742, 257] width 186 height 23
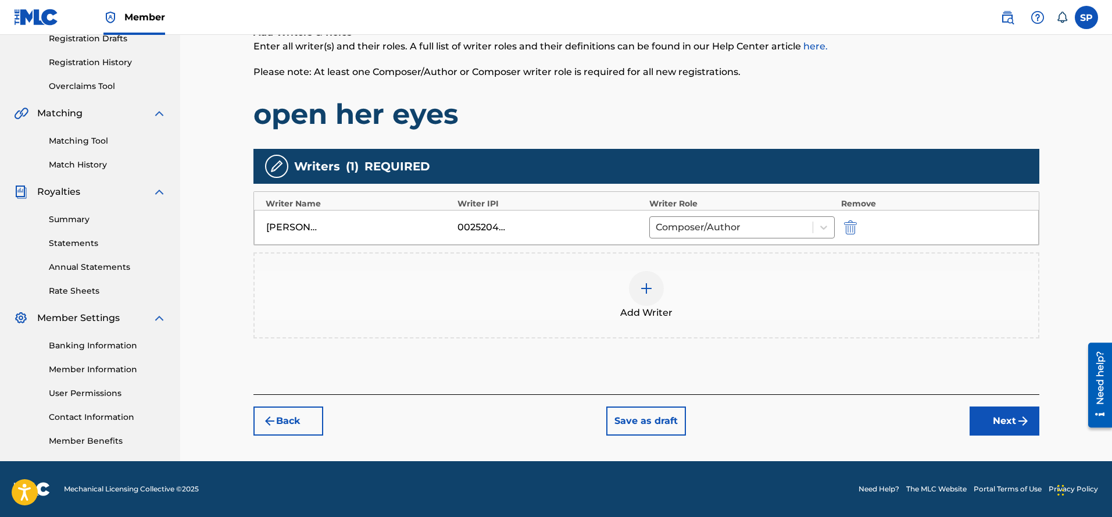
click at [639, 288] on div at bounding box center [646, 288] width 35 height 35
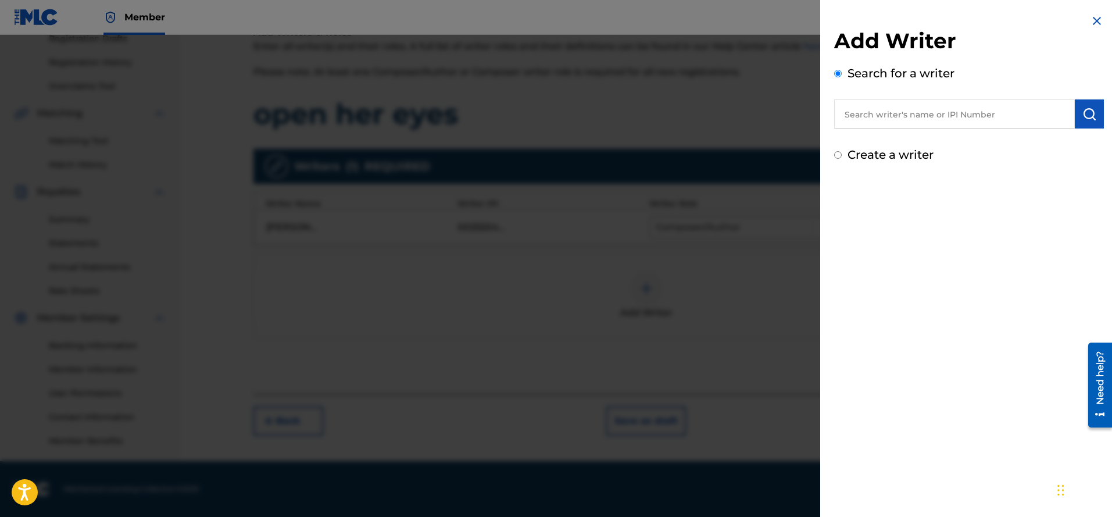
click at [972, 117] on input "text" at bounding box center [954, 113] width 241 height 29
click at [919, 142] on span "nowhere" at bounding box center [911, 140] width 42 height 11
type input "middle of nowhere"
click at [1084, 115] on img "submit" at bounding box center [1089, 114] width 14 height 14
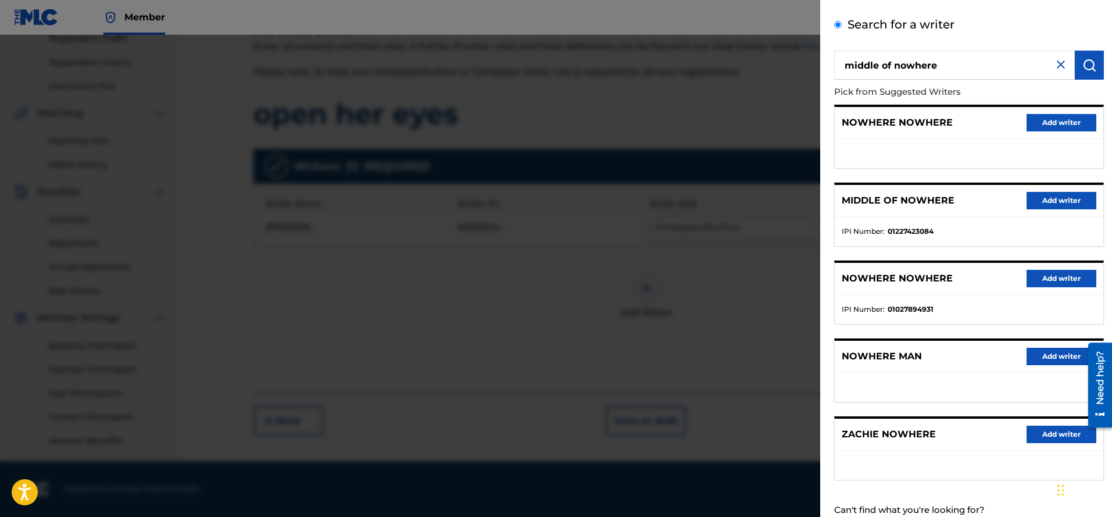
scroll to position [85, 0]
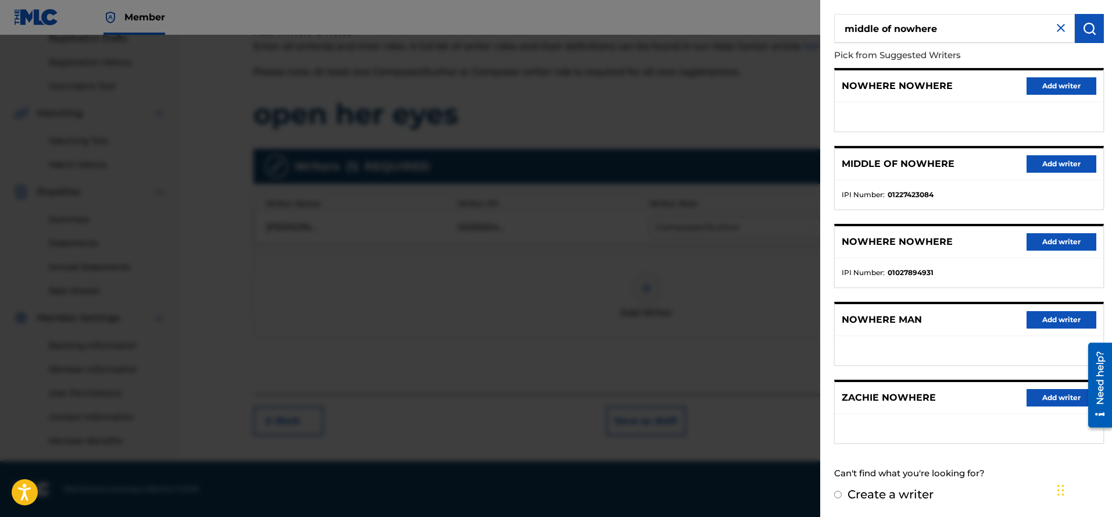
click at [1057, 164] on button "Add writer" at bounding box center [1061, 163] width 70 height 17
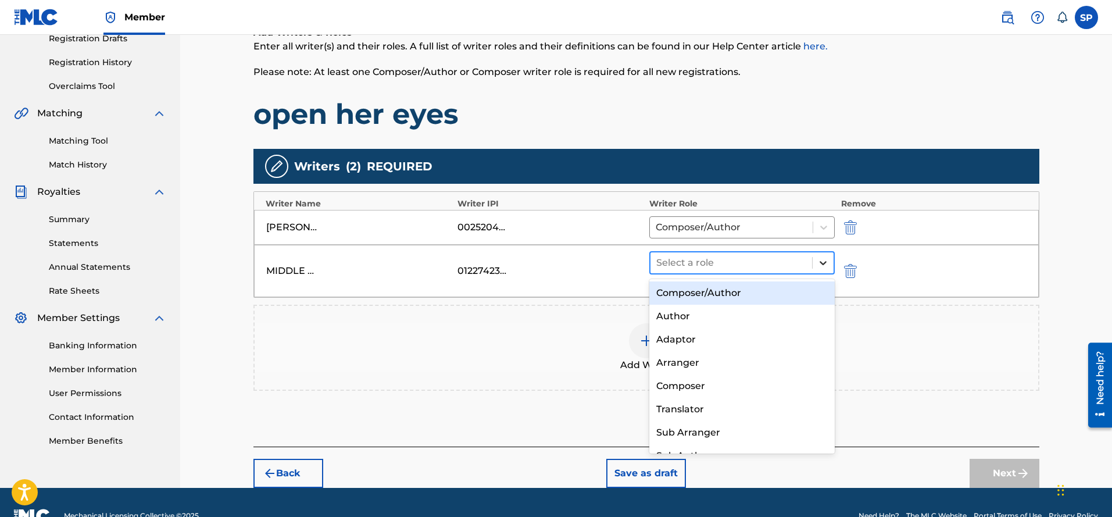
click at [819, 260] on icon at bounding box center [823, 263] width 12 height 12
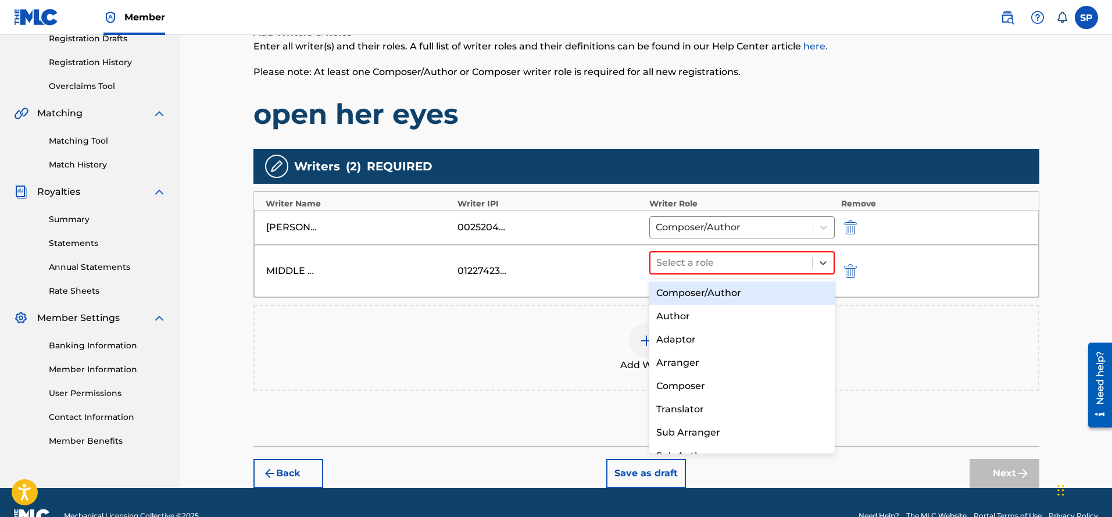
click at [766, 290] on div "Composer/Author" at bounding box center [742, 292] width 186 height 23
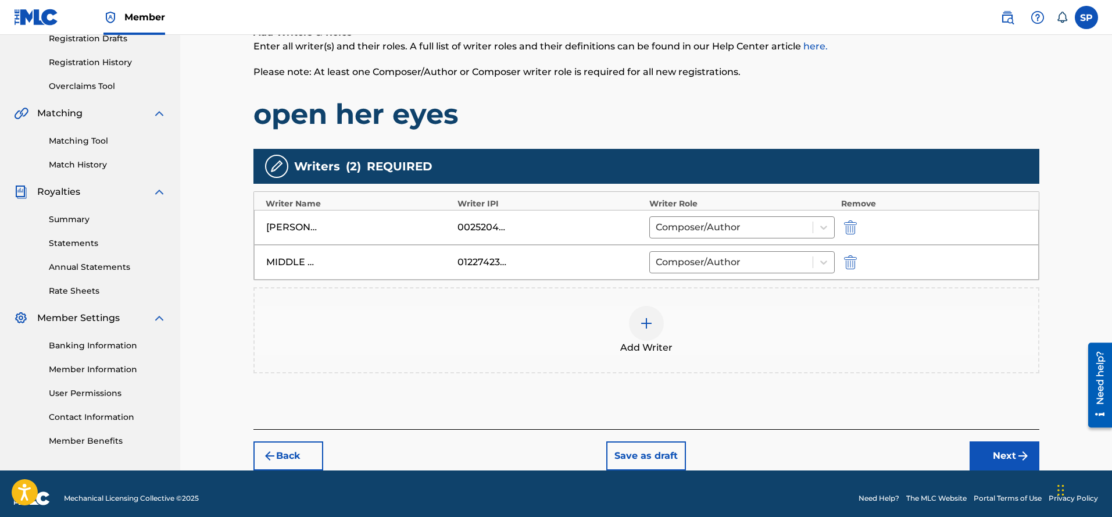
click at [996, 454] on button "Next" at bounding box center [1004, 455] width 70 height 29
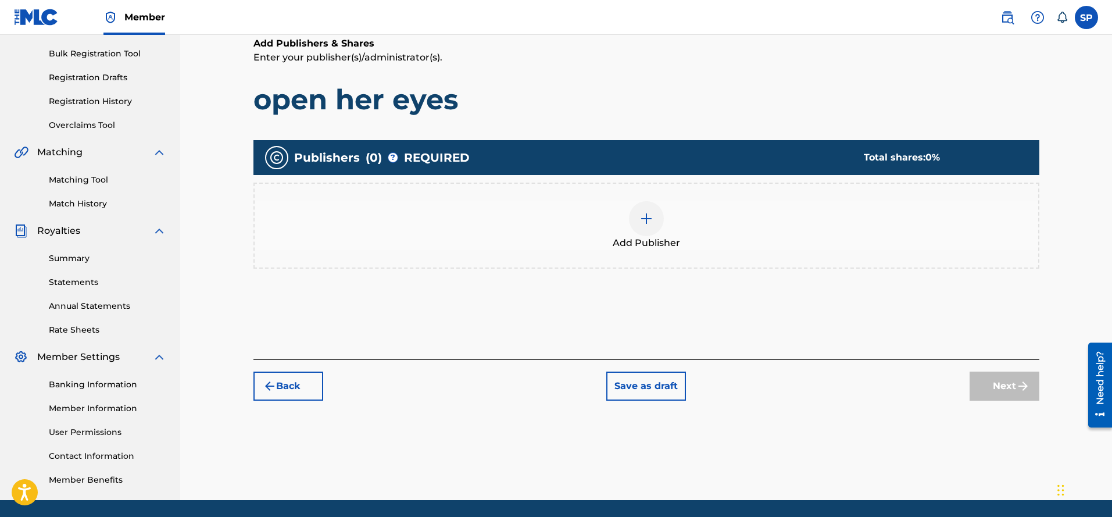
scroll to position [169, 0]
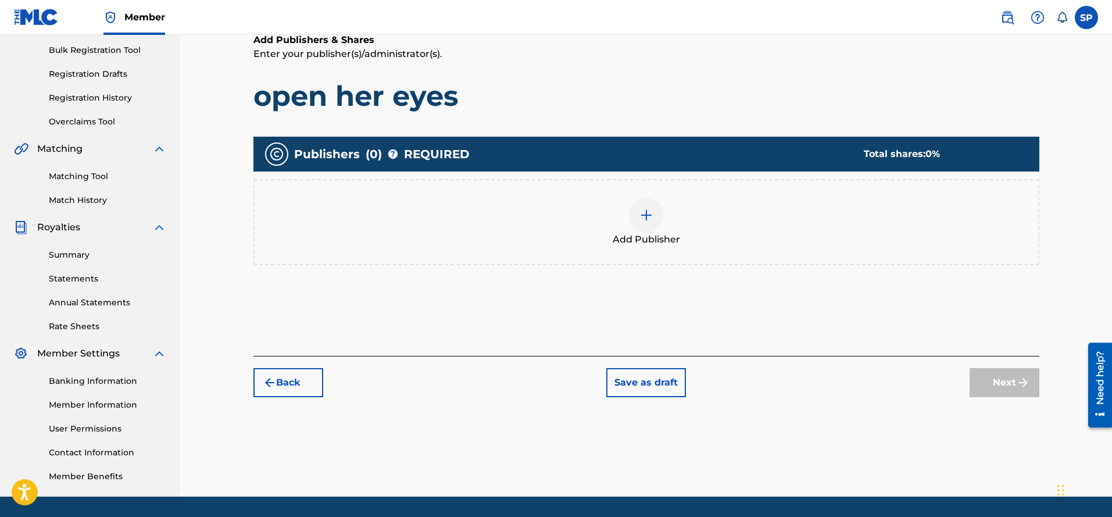
click at [649, 216] on img at bounding box center [646, 215] width 14 height 14
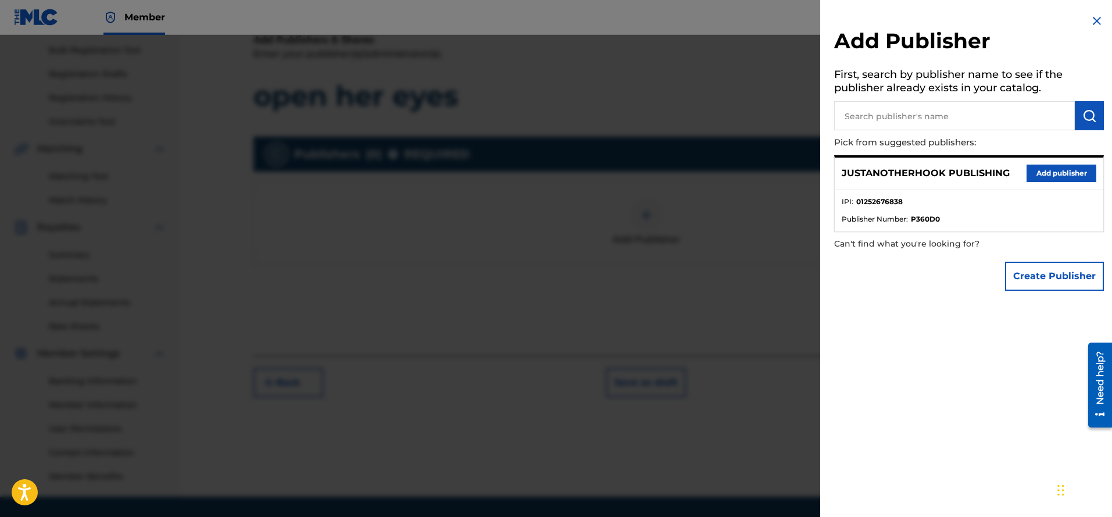
click at [1047, 173] on button "Add publisher" at bounding box center [1061, 172] width 70 height 17
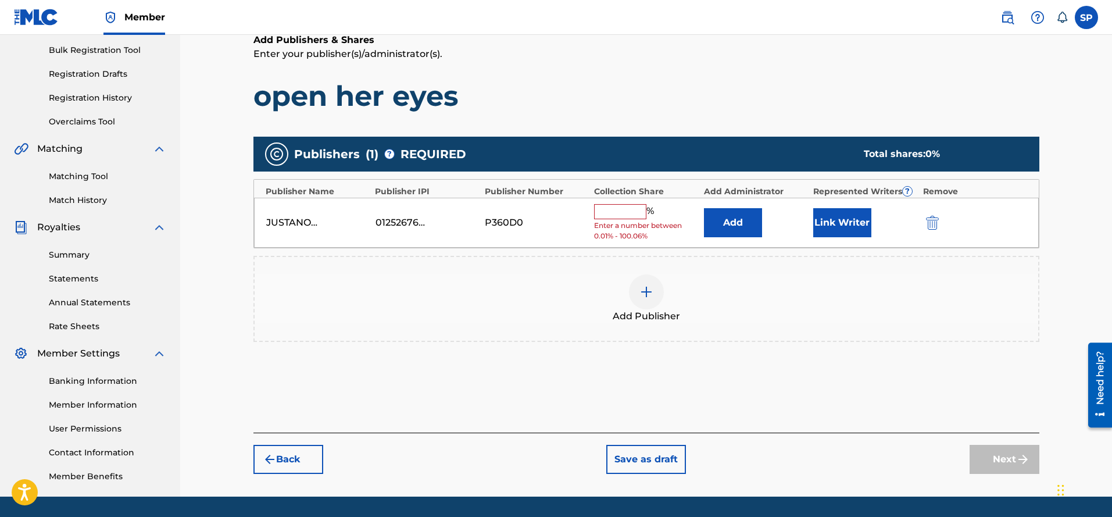
click at [618, 214] on input "text" at bounding box center [620, 211] width 52 height 15
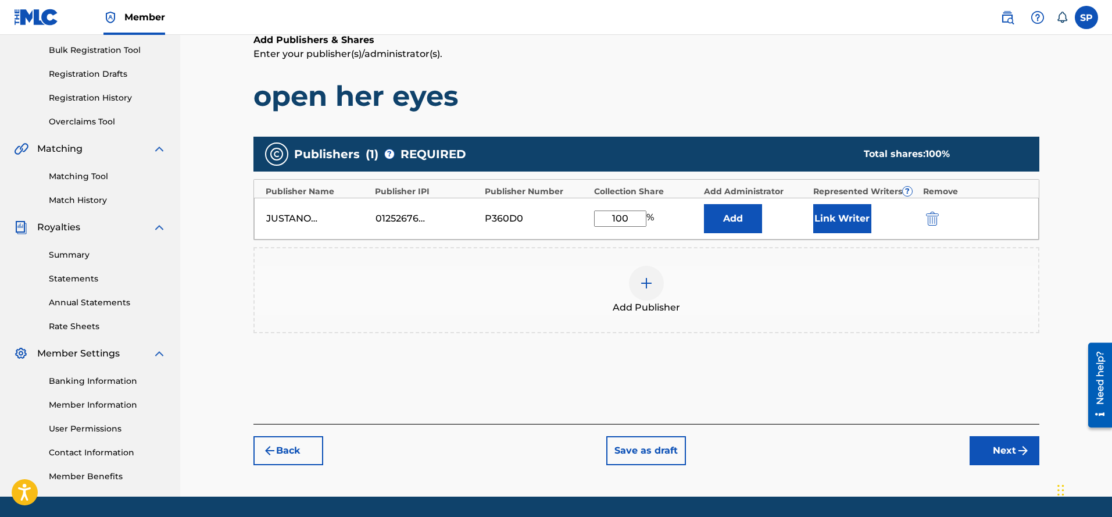
type input "100"
click at [994, 445] on button "Next" at bounding box center [1004, 450] width 70 height 29
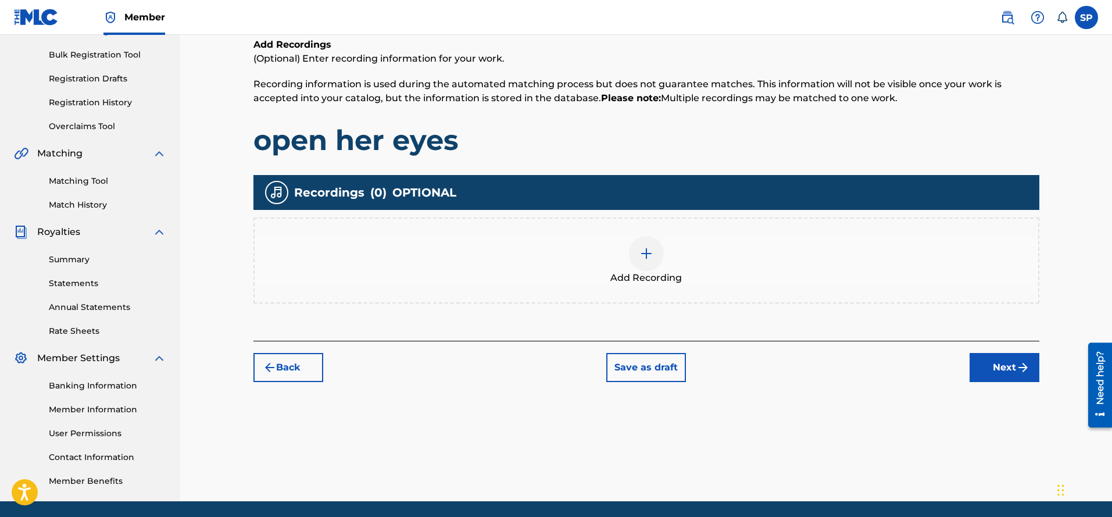
scroll to position [204, 0]
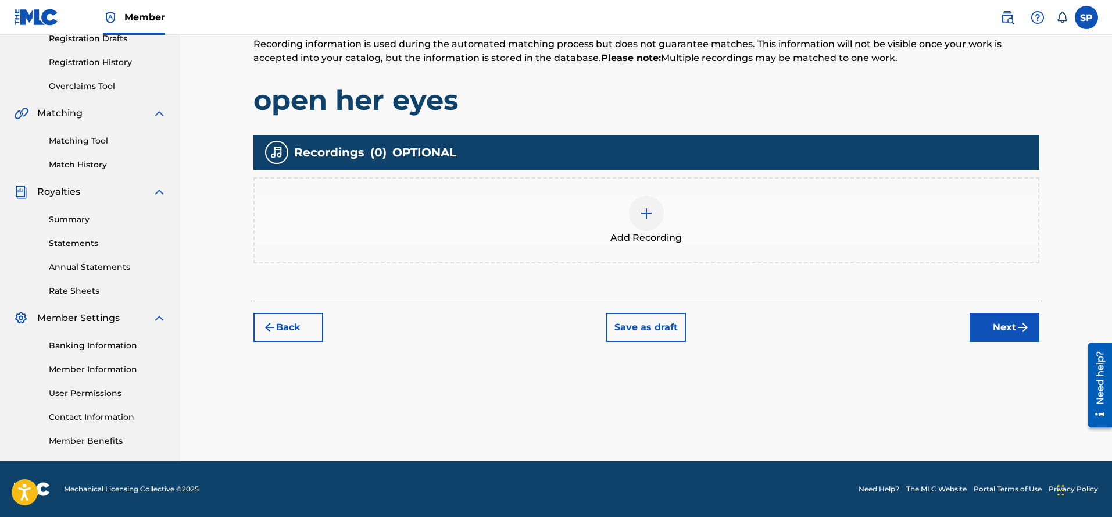
click at [643, 209] on img at bounding box center [646, 213] width 14 height 14
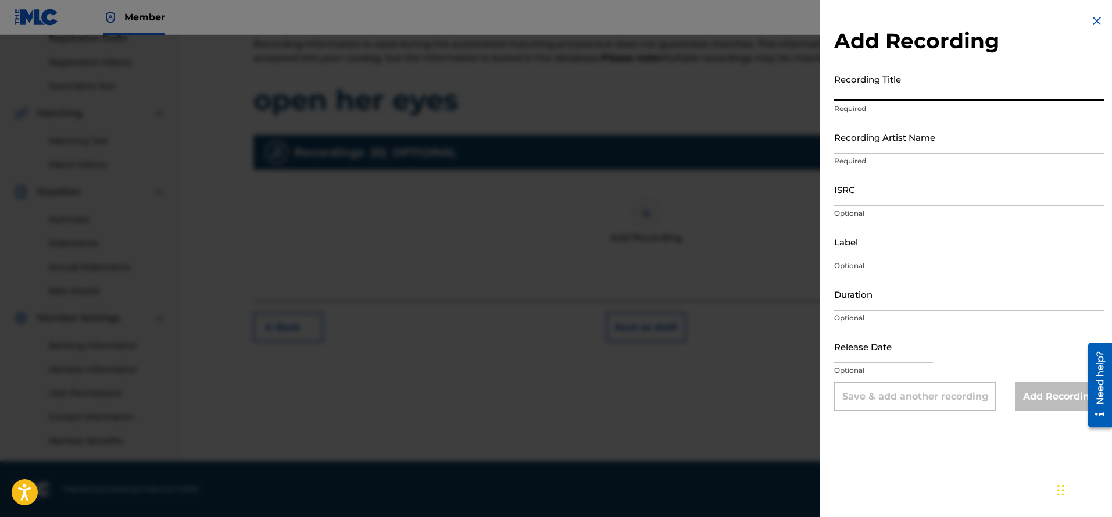
click at [872, 83] on input "Recording Title" at bounding box center [969, 84] width 270 height 33
type input "o"
type input "Open Her Eyes"
click at [869, 142] on input "Recording Artist Name" at bounding box center [969, 136] width 270 height 33
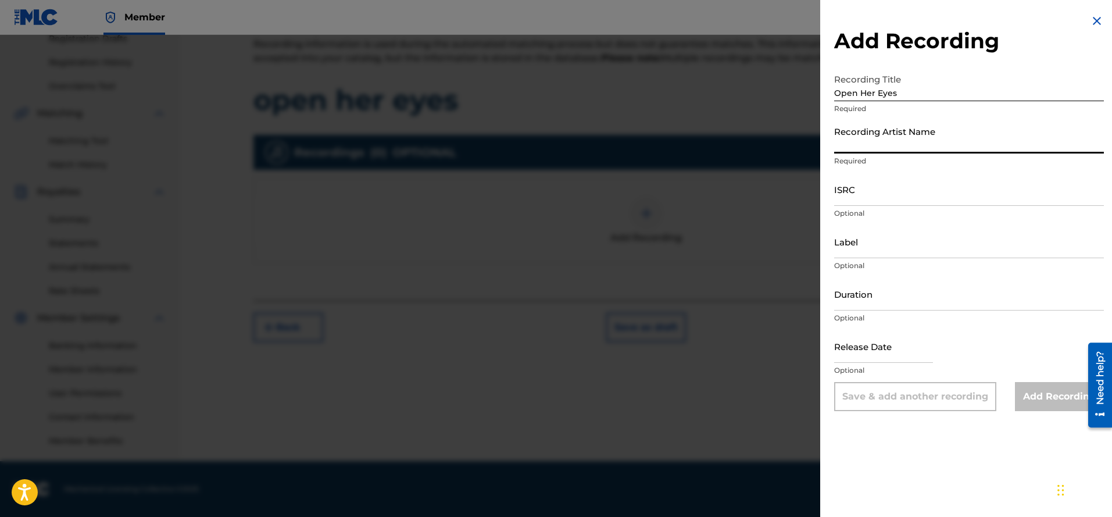
type input "Middle Of Nowhere"
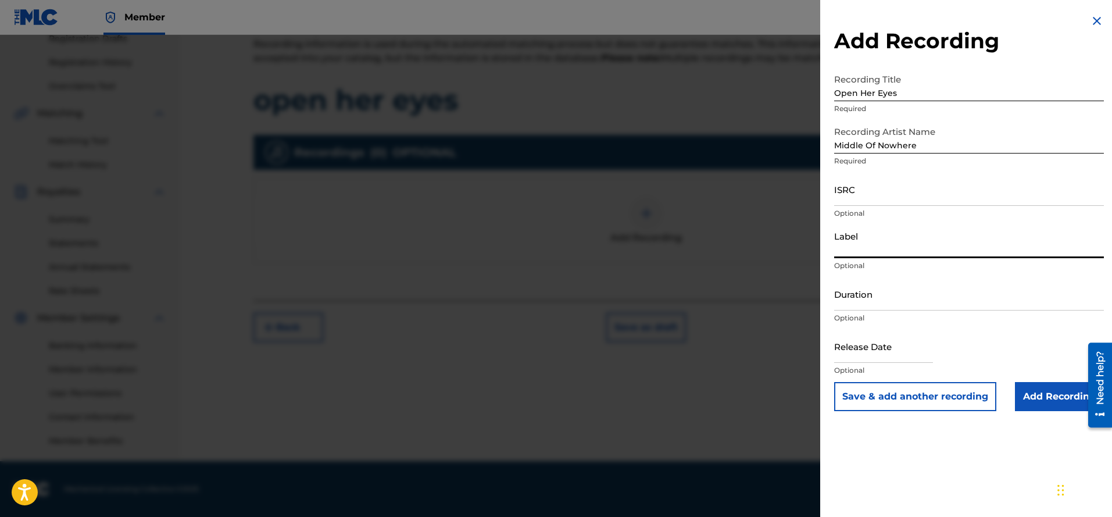
click at [887, 249] on input "Label" at bounding box center [969, 241] width 270 height 33
type input "JustAnotherHook Publishing"
click at [1049, 402] on input "Add Recording" at bounding box center [1059, 396] width 89 height 29
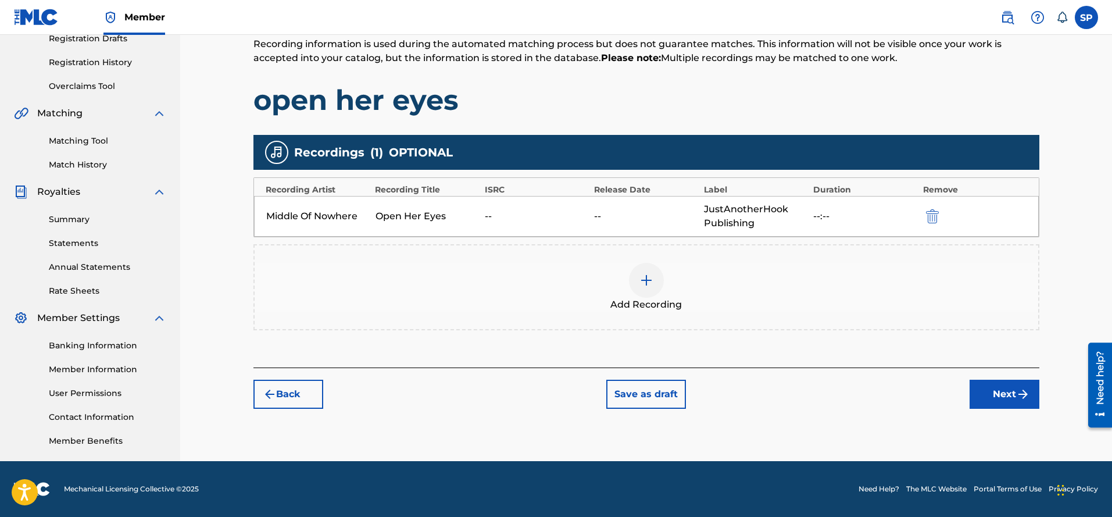
click at [640, 275] on img at bounding box center [646, 280] width 14 height 14
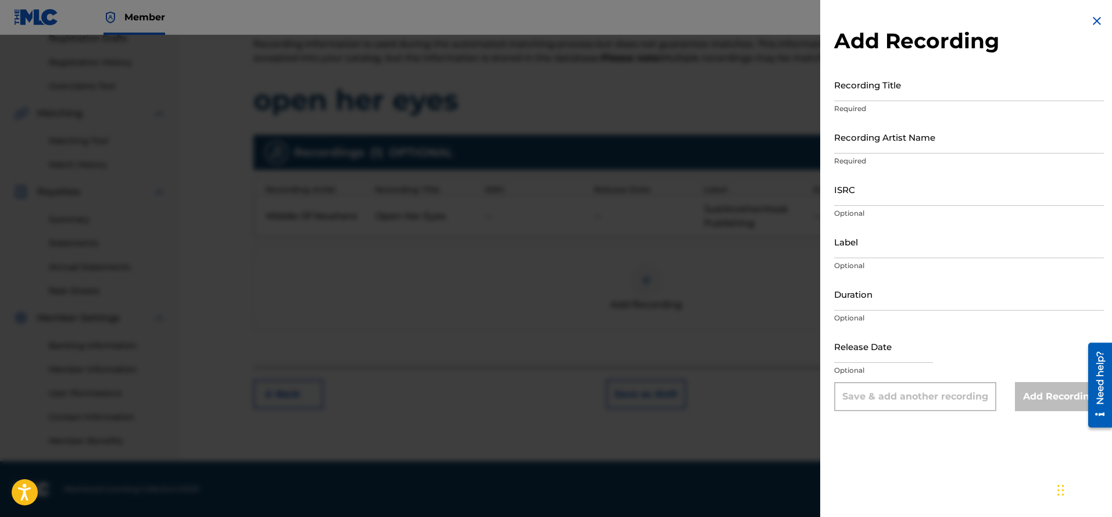
click at [854, 88] on input "Recording Title" at bounding box center [969, 84] width 270 height 33
type input "Open Her Eyes"
click at [868, 139] on input "Recording Artist Name" at bounding box center [969, 136] width 270 height 33
type input "[PERSON_NAME] and The Stone Bridges"
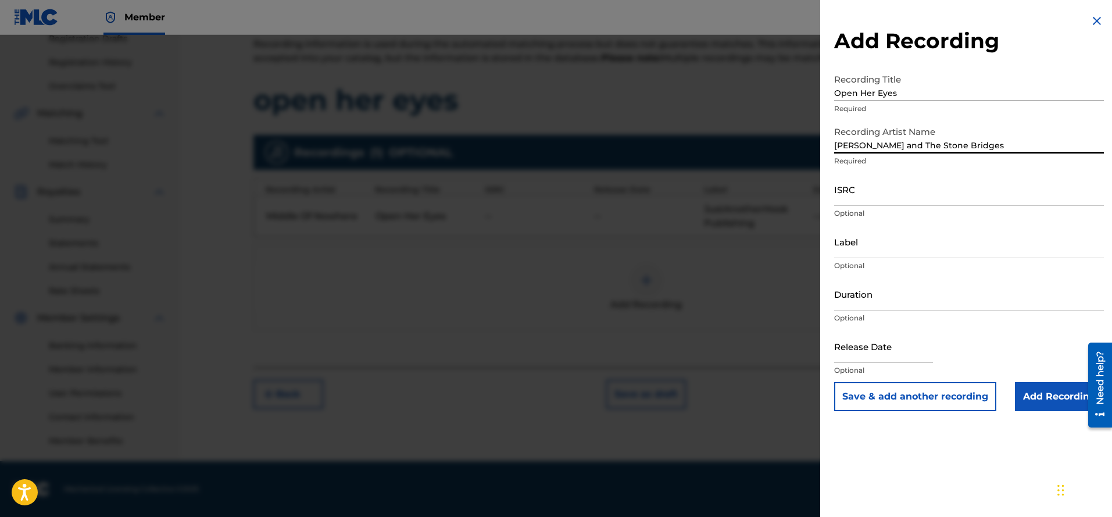
drag, startPoint x: 868, startPoint y: 239, endPoint x: 871, endPoint y: 246, distance: 7.4
click at [868, 239] on input "Label" at bounding box center [969, 241] width 270 height 33
type input "JustAnotherHook Publishing"
click at [1034, 396] on input "Add Recording" at bounding box center [1059, 396] width 89 height 29
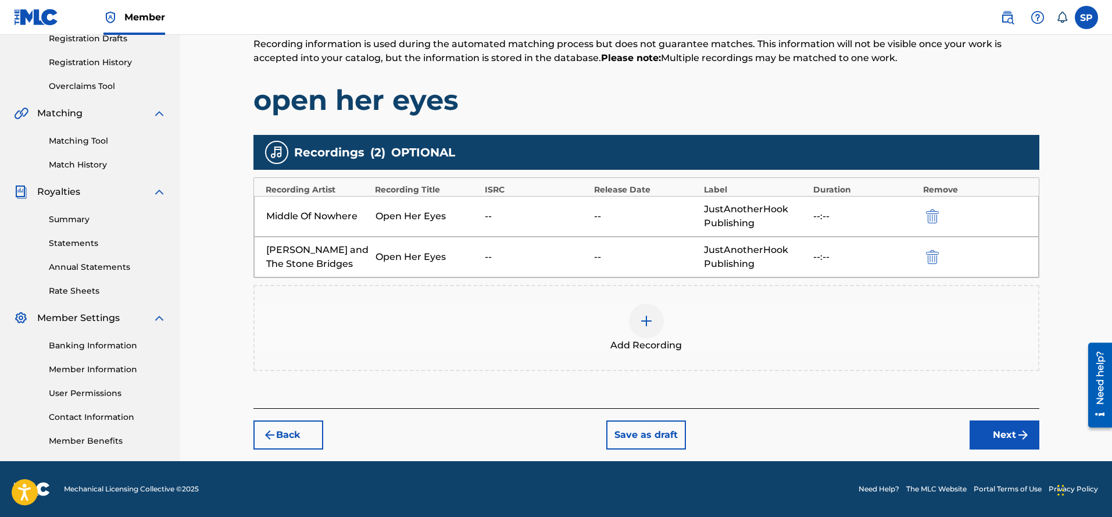
click at [993, 431] on button "Next" at bounding box center [1004, 434] width 70 height 29
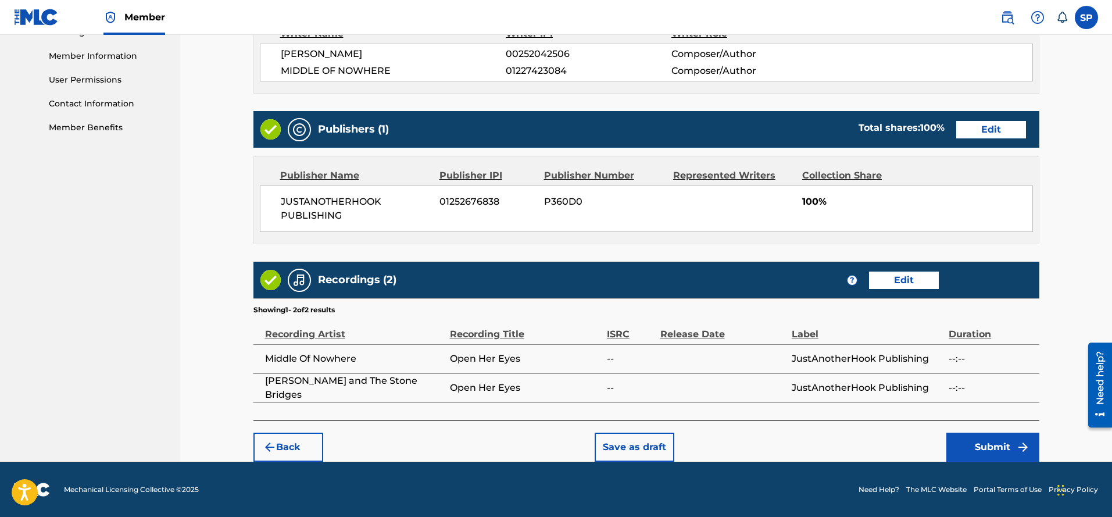
scroll to position [518, 0]
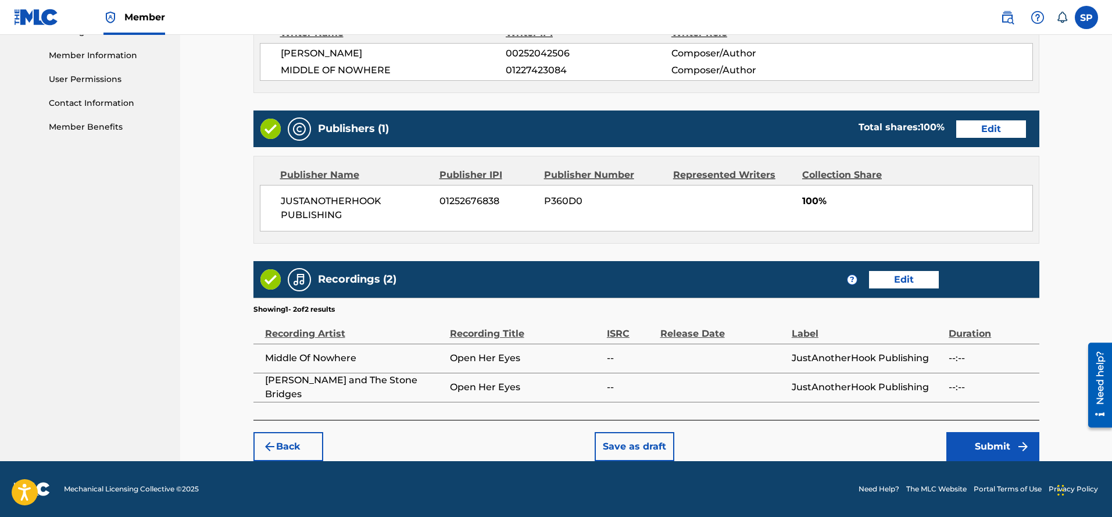
click at [983, 125] on button "Edit" at bounding box center [991, 128] width 70 height 17
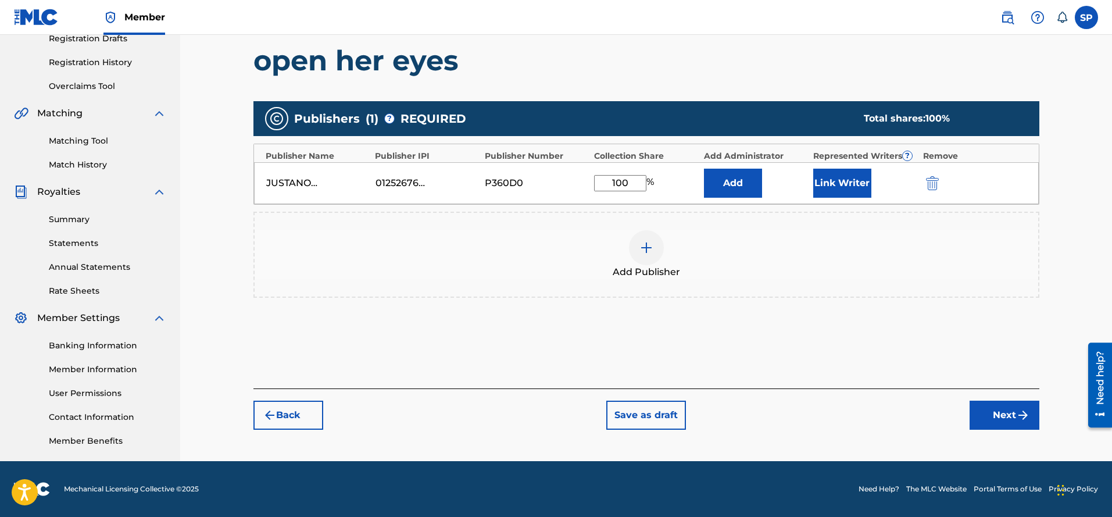
click at [837, 184] on button "Link Writer" at bounding box center [842, 183] width 58 height 29
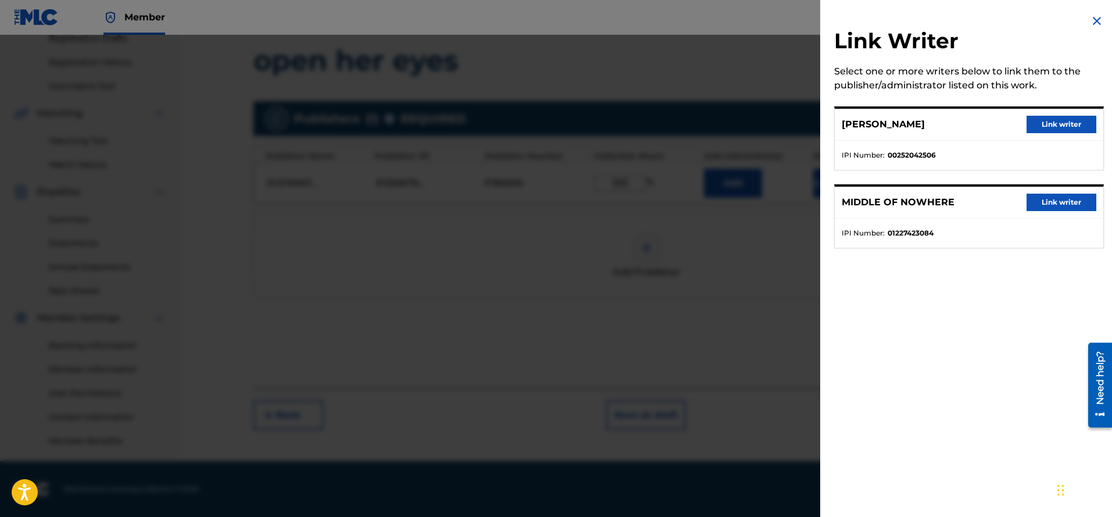
click at [1048, 127] on button "Link writer" at bounding box center [1061, 124] width 70 height 17
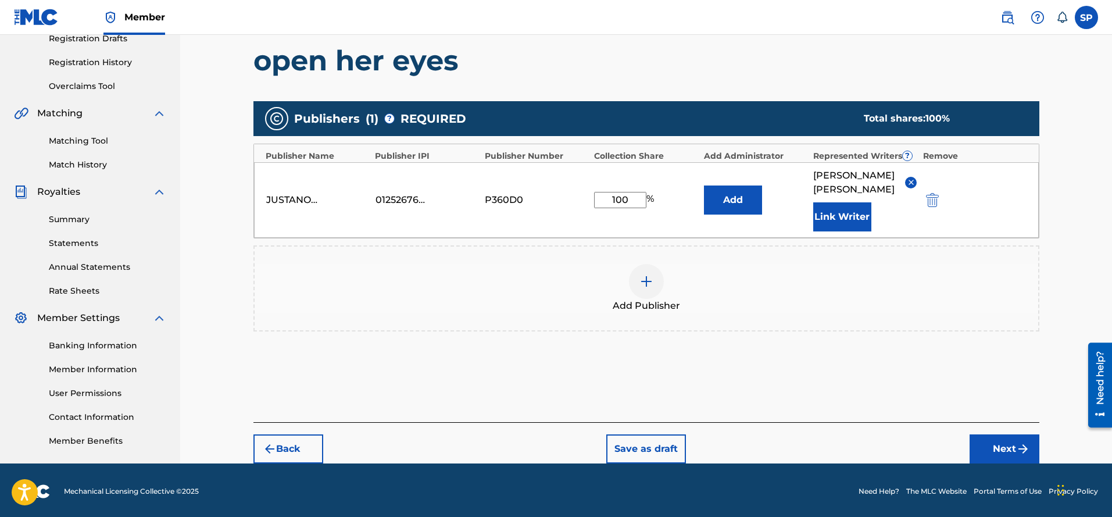
click at [842, 216] on button "Link Writer" at bounding box center [842, 216] width 58 height 29
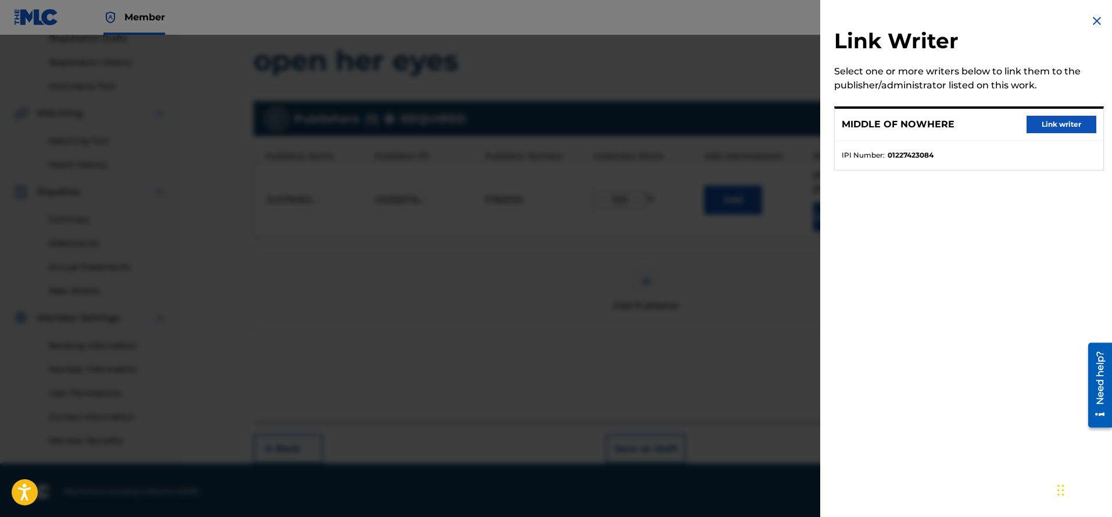
click at [1052, 120] on button "Link writer" at bounding box center [1061, 124] width 70 height 17
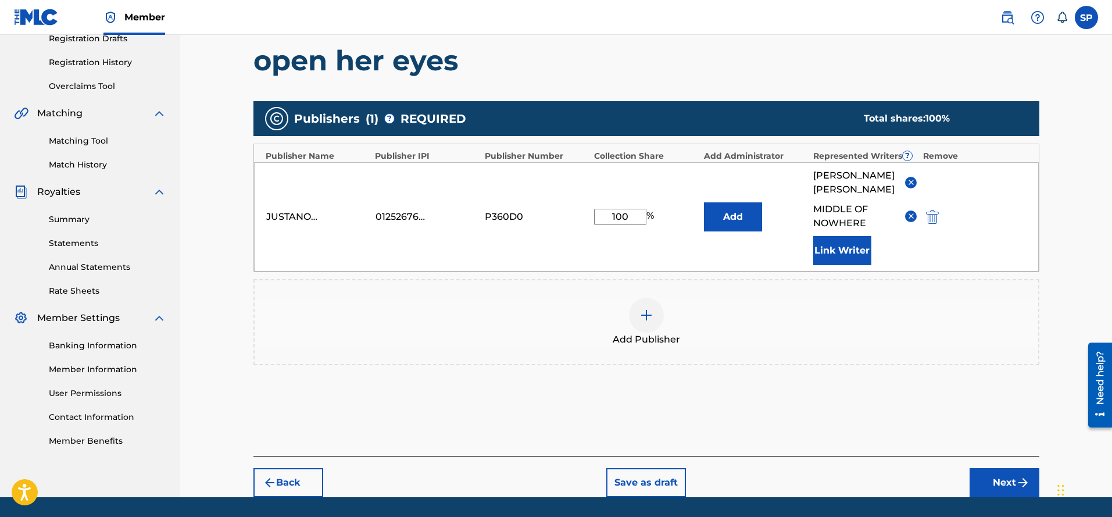
click at [844, 251] on button "Link Writer" at bounding box center [842, 250] width 58 height 29
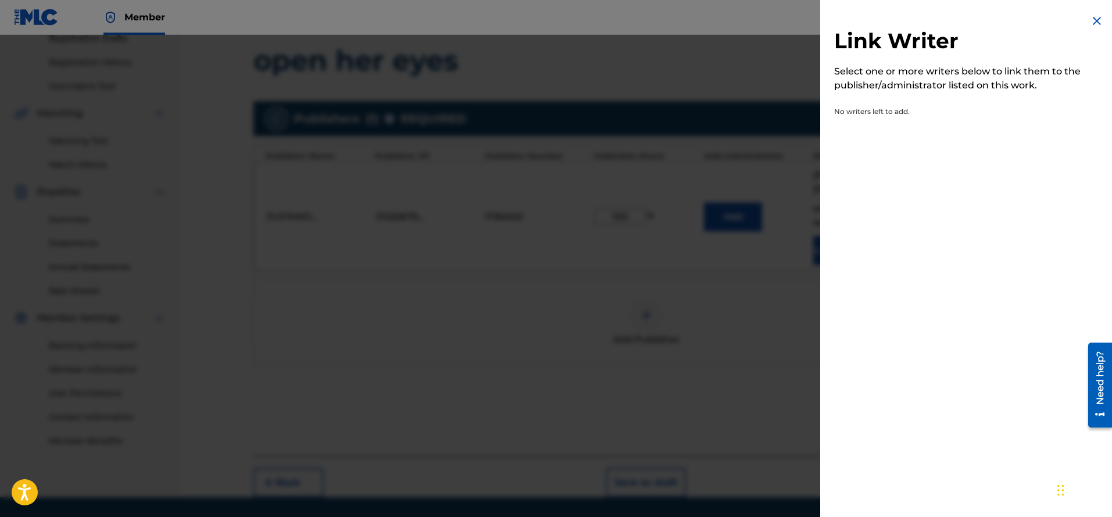
click at [1096, 18] on img at bounding box center [1097, 21] width 14 height 14
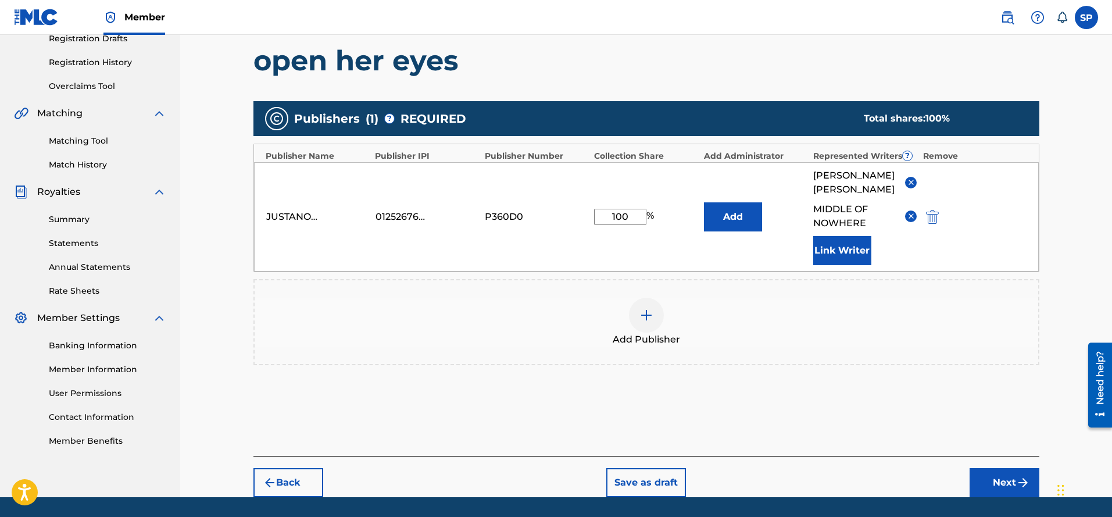
click at [846, 249] on button "Link Writer" at bounding box center [842, 250] width 58 height 29
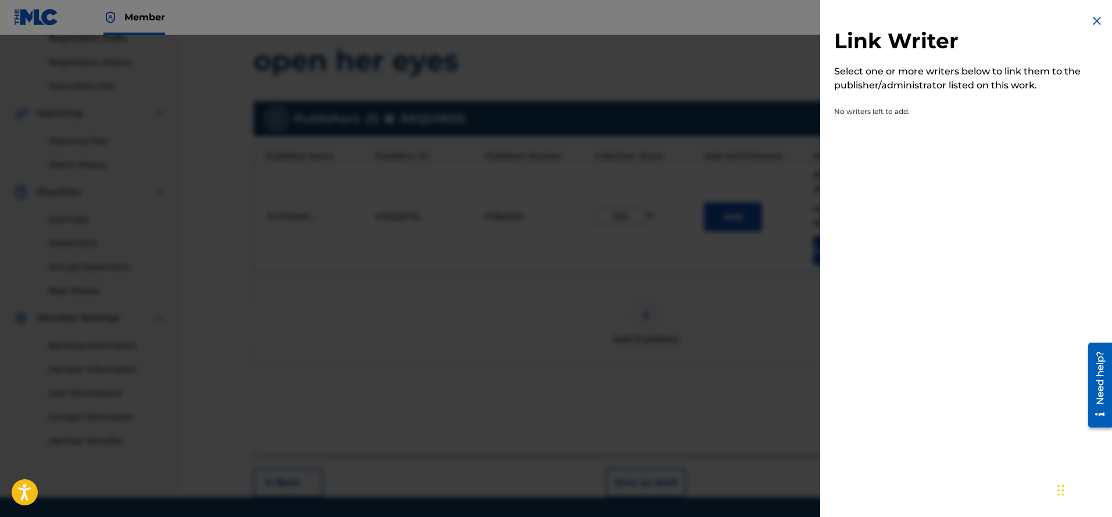
click at [1094, 17] on img at bounding box center [1097, 21] width 14 height 14
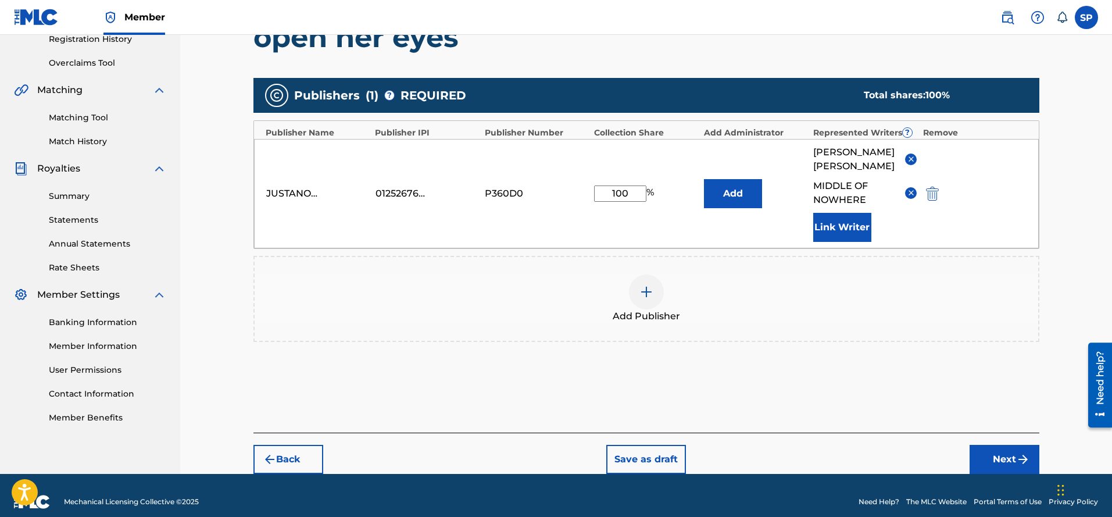
scroll to position [240, 0]
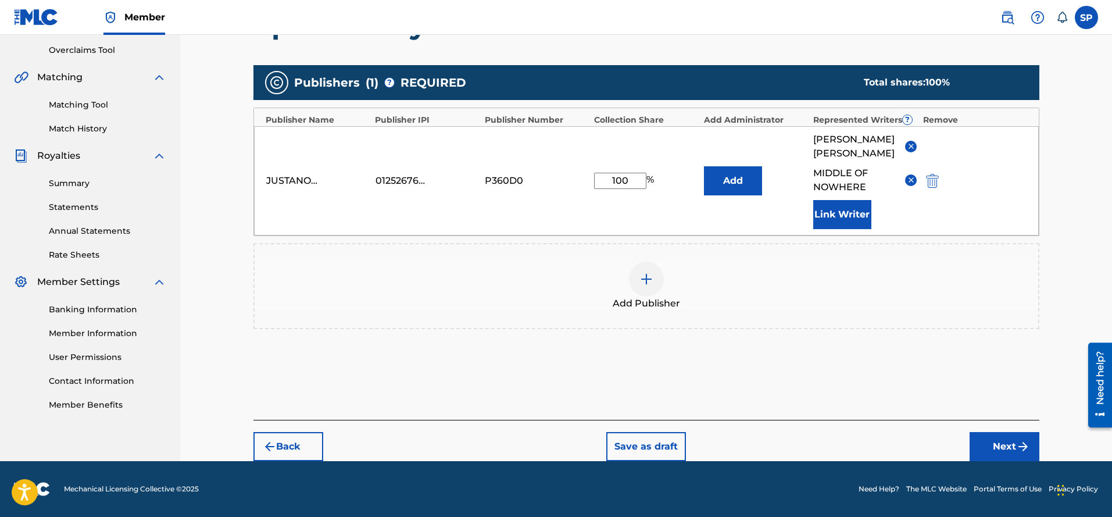
click at [303, 441] on button "Back" at bounding box center [288, 446] width 70 height 29
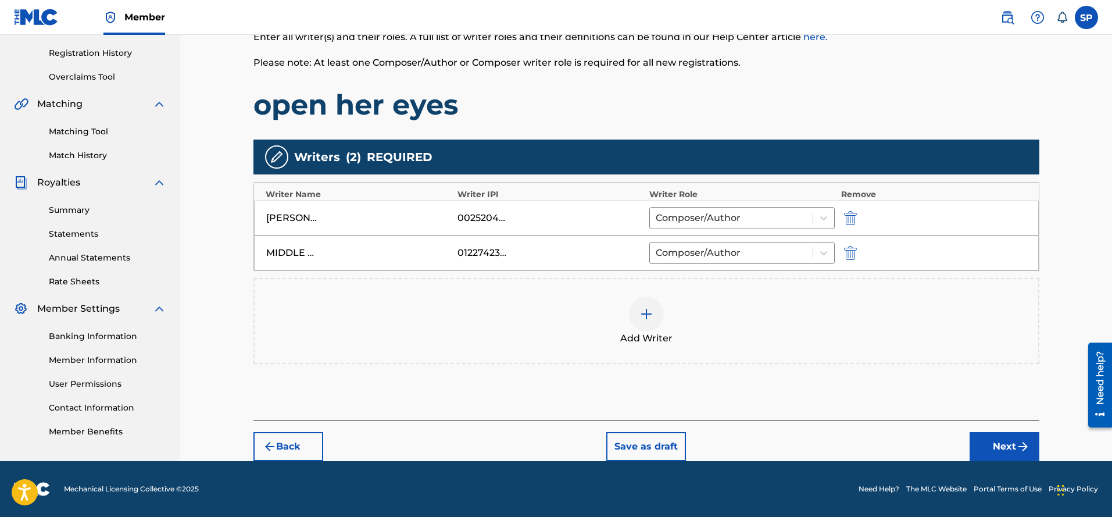
click at [649, 310] on img at bounding box center [646, 314] width 14 height 14
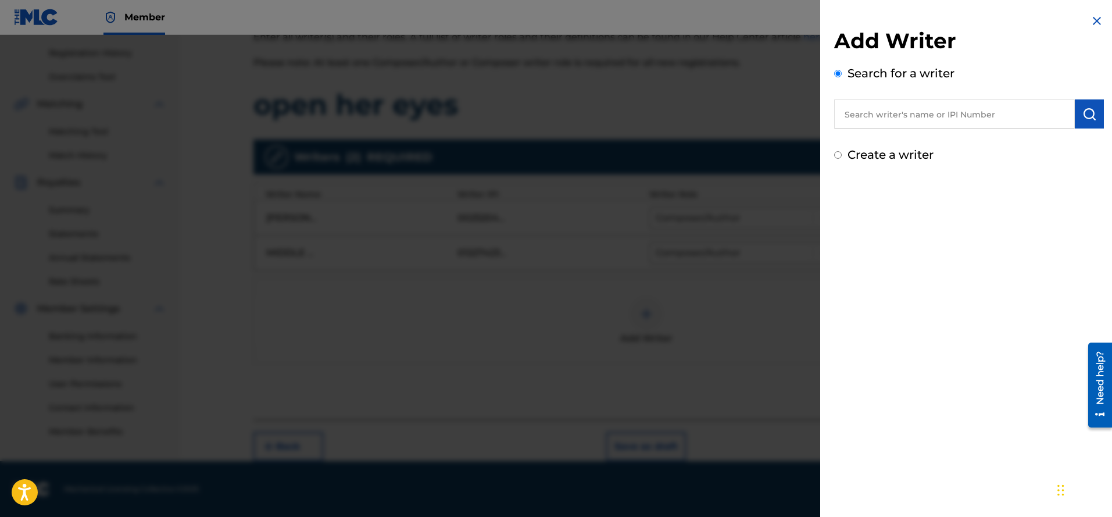
click at [882, 117] on input "text" at bounding box center [954, 113] width 241 height 29
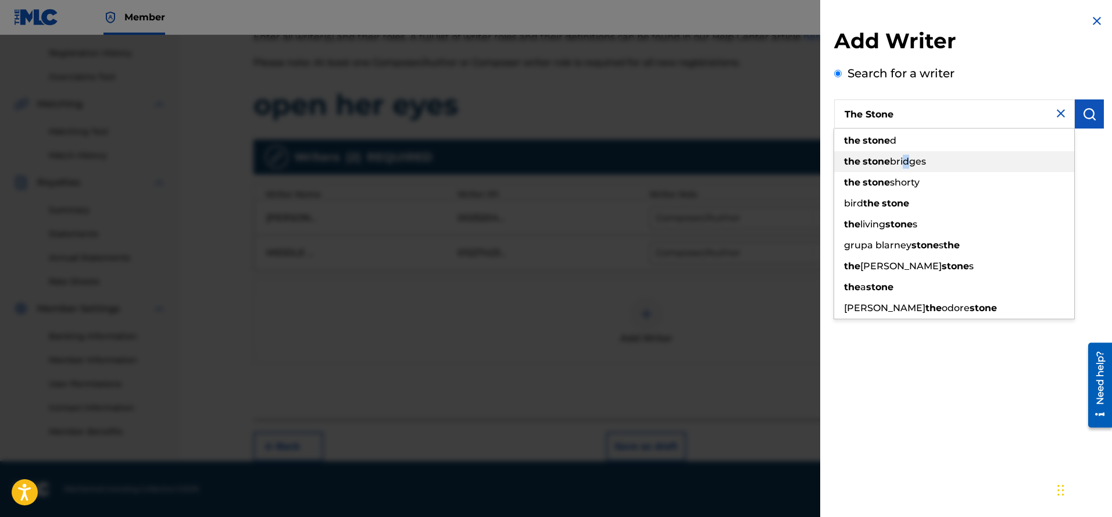
click at [904, 165] on span "bridges" at bounding box center [908, 161] width 36 height 11
type input "the stone bridges"
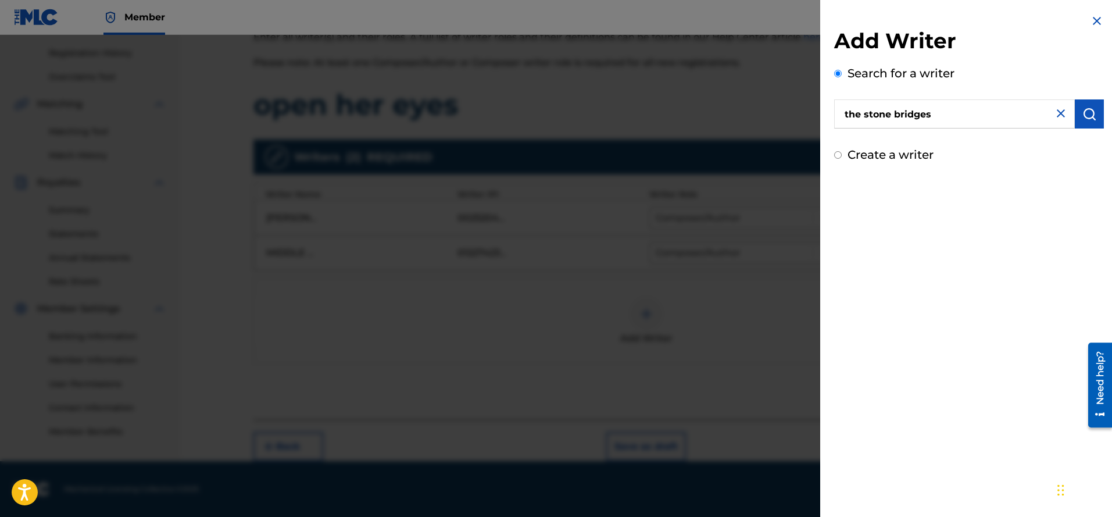
click at [1090, 116] on img "submit" at bounding box center [1089, 114] width 14 height 14
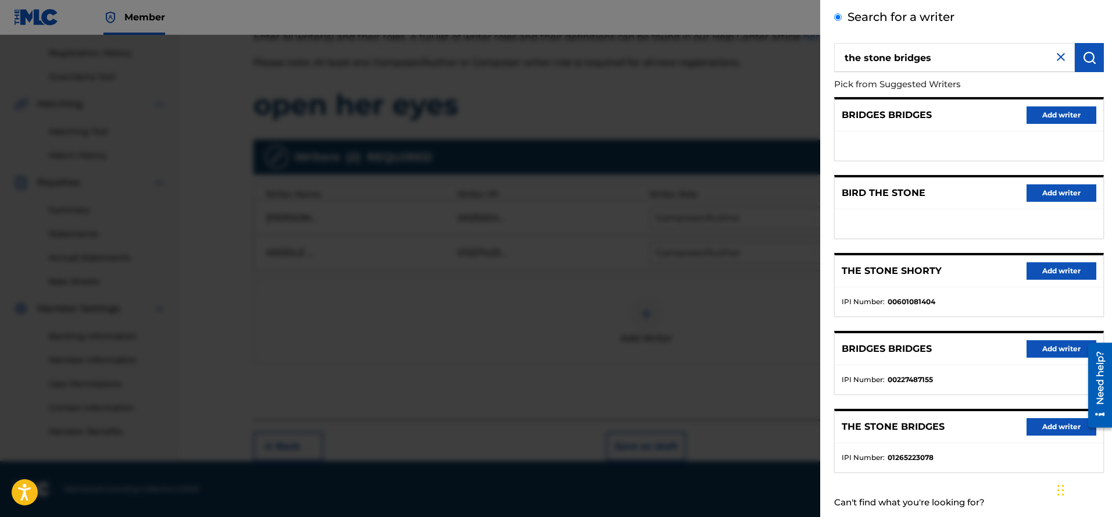
scroll to position [85, 0]
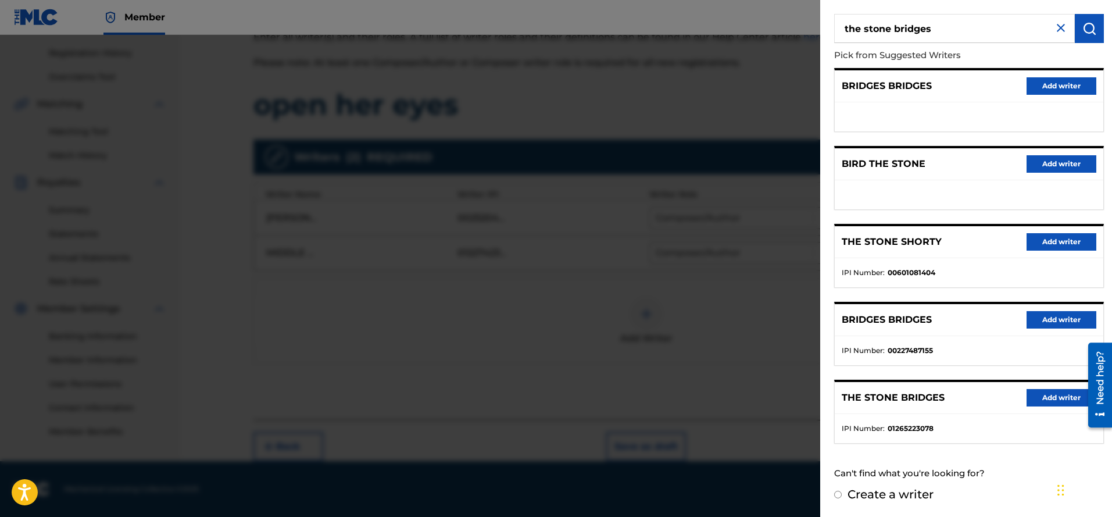
click at [1053, 398] on button "Add writer" at bounding box center [1061, 397] width 70 height 17
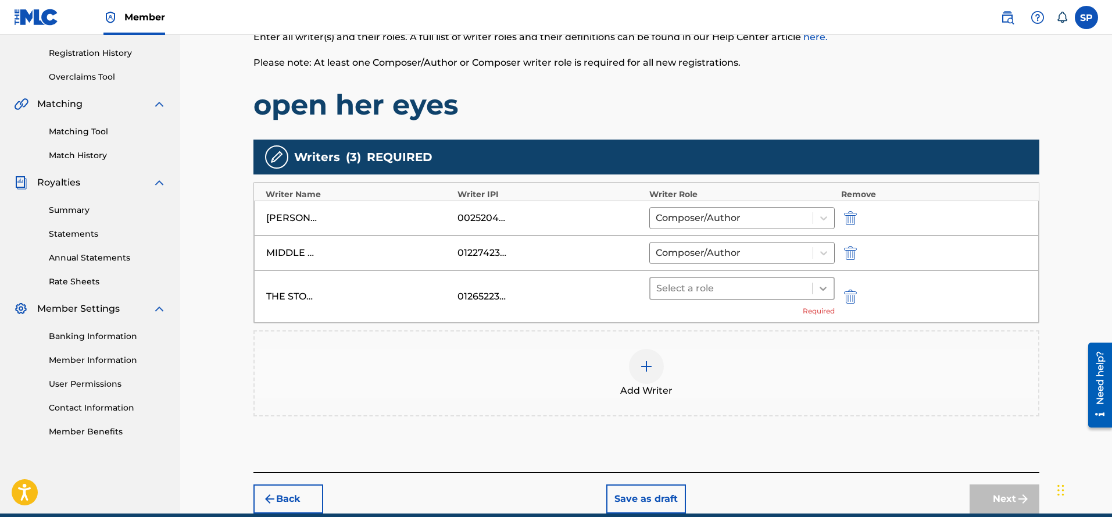
click at [823, 288] on icon at bounding box center [822, 289] width 7 height 4
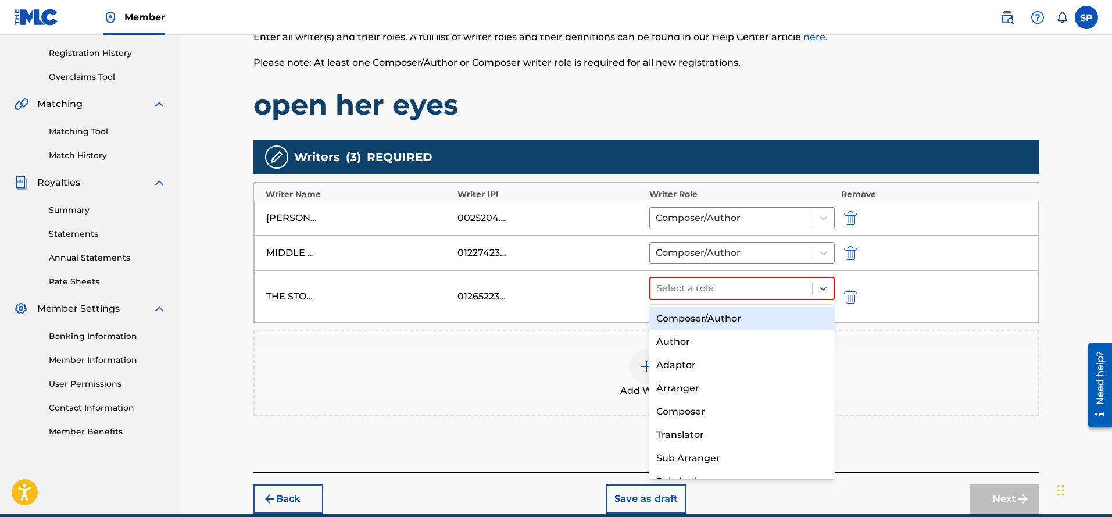
click at [780, 320] on div "Composer/Author" at bounding box center [742, 318] width 186 height 23
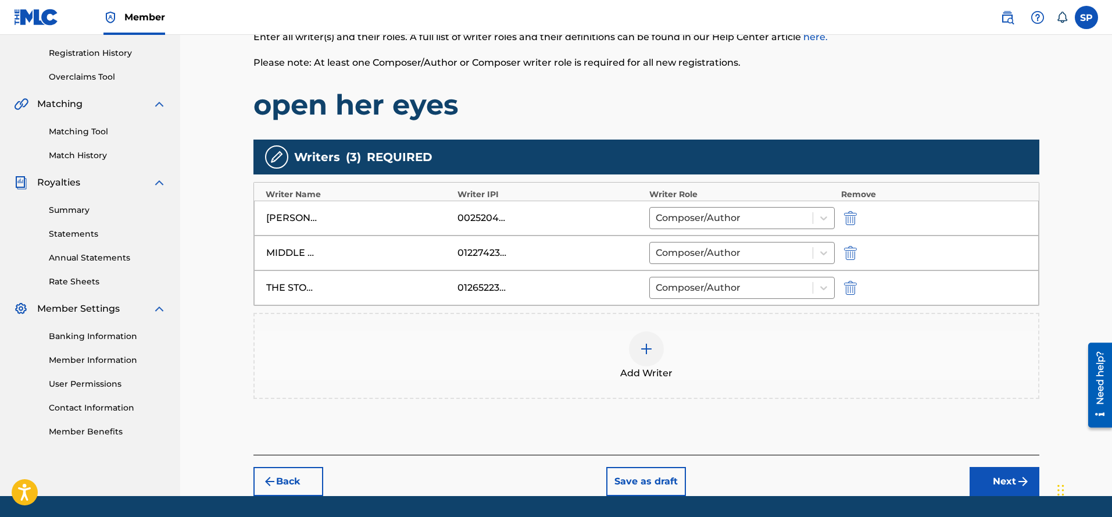
click at [632, 352] on div at bounding box center [646, 348] width 35 height 35
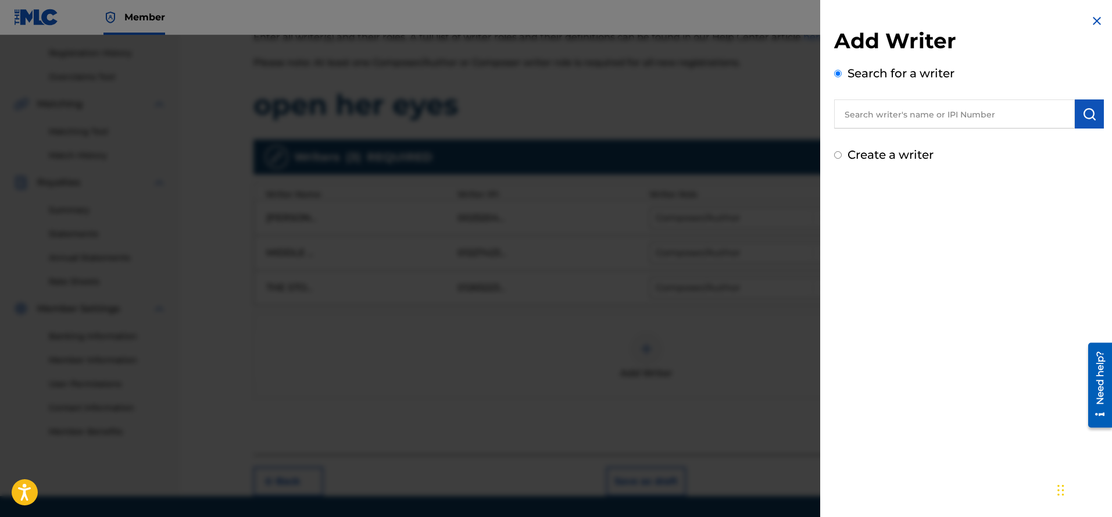
click at [958, 104] on input "text" at bounding box center [954, 113] width 241 height 29
type input "[PERSON_NAME]"
click at [1082, 116] on img "submit" at bounding box center [1089, 114] width 14 height 14
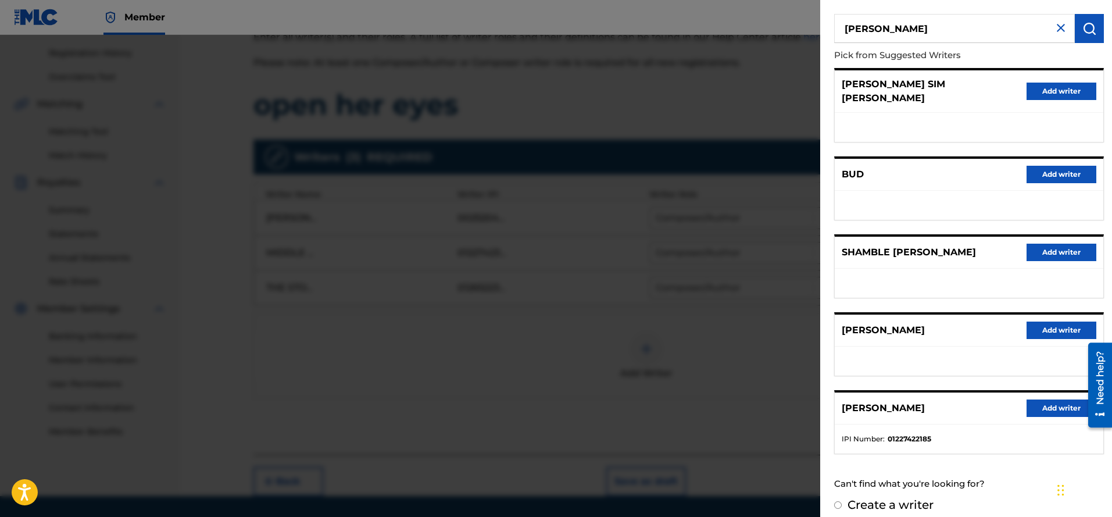
click at [1053, 399] on button "Add writer" at bounding box center [1061, 407] width 70 height 17
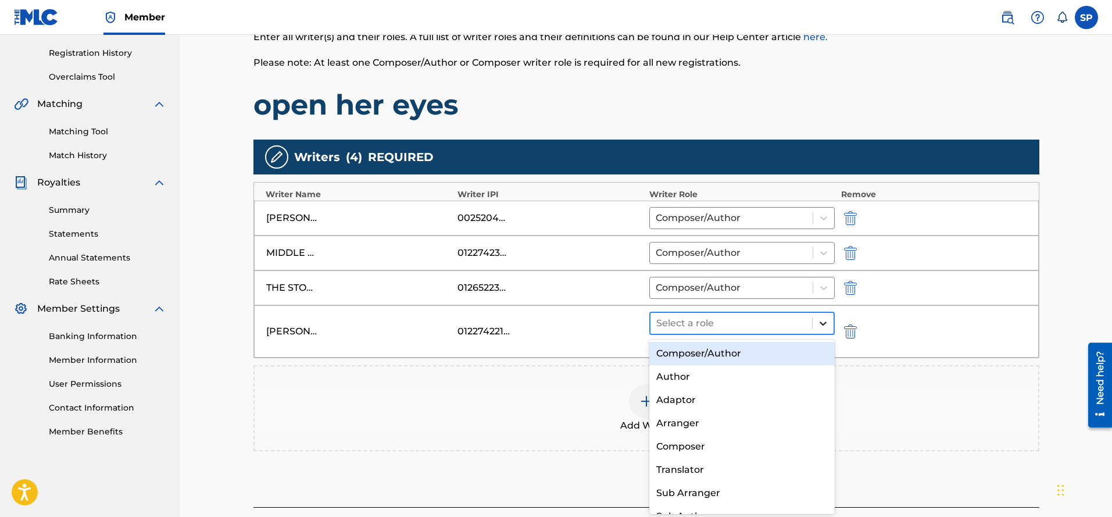
click at [830, 326] on div at bounding box center [822, 323] width 21 height 21
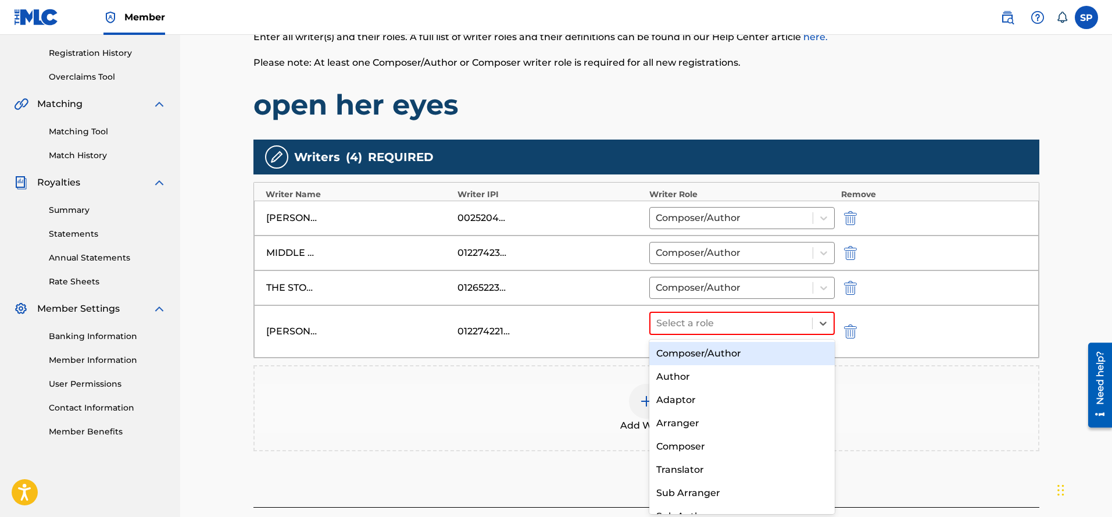
click at [765, 355] on div "Composer/Author" at bounding box center [742, 353] width 186 height 23
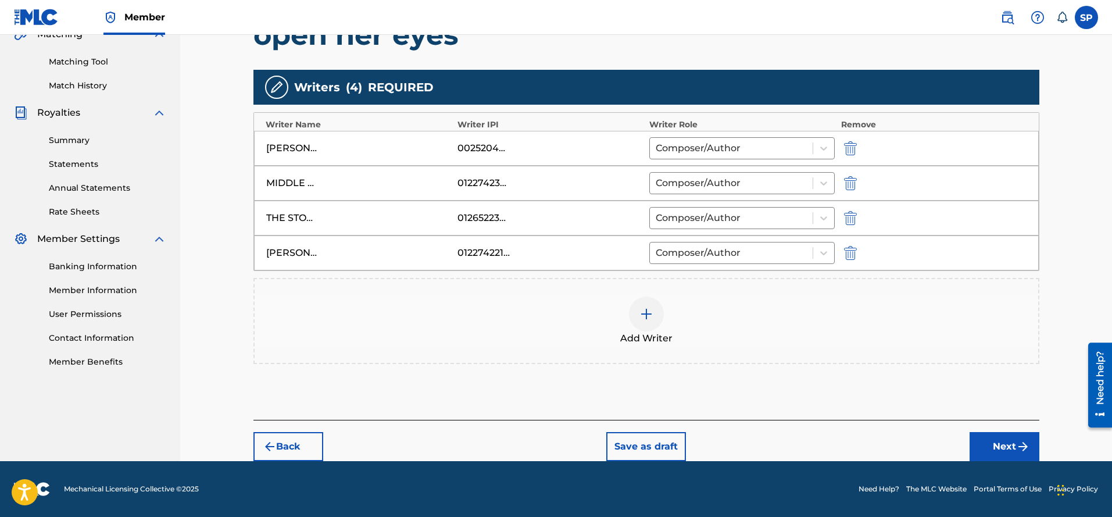
click at [1019, 447] on img "submit" at bounding box center [1023, 446] width 14 height 14
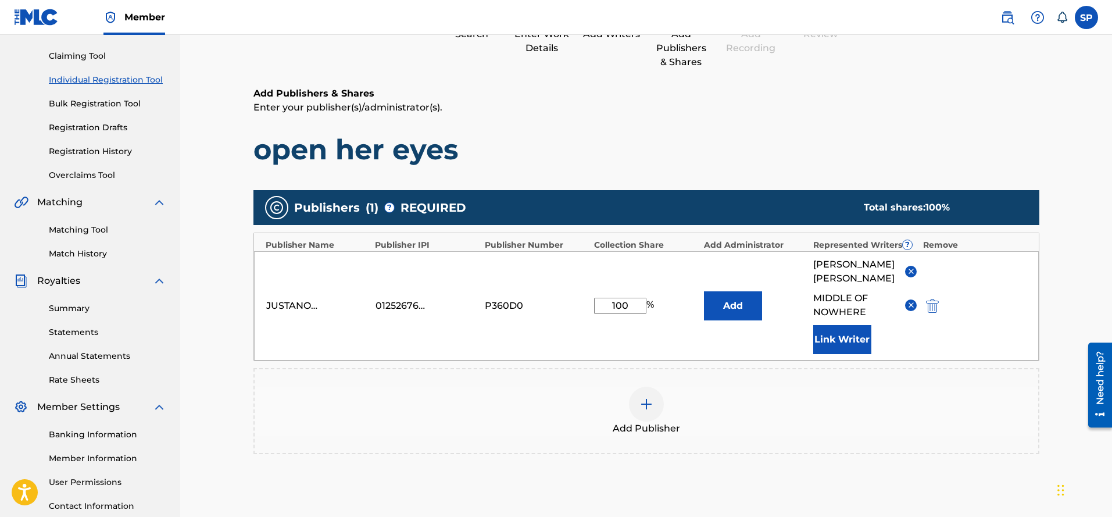
scroll to position [240, 0]
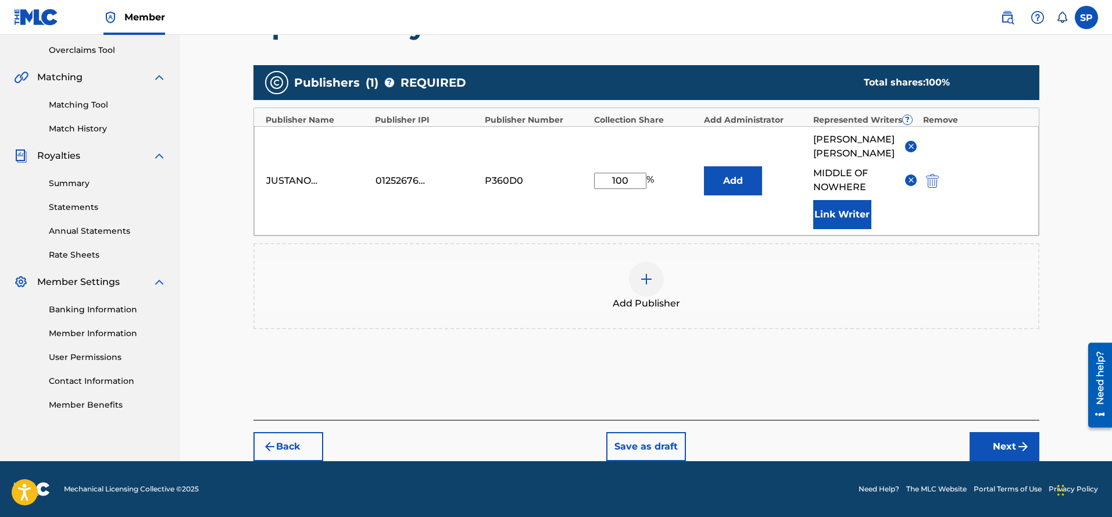
click at [847, 220] on button "Link Writer" at bounding box center [842, 214] width 58 height 29
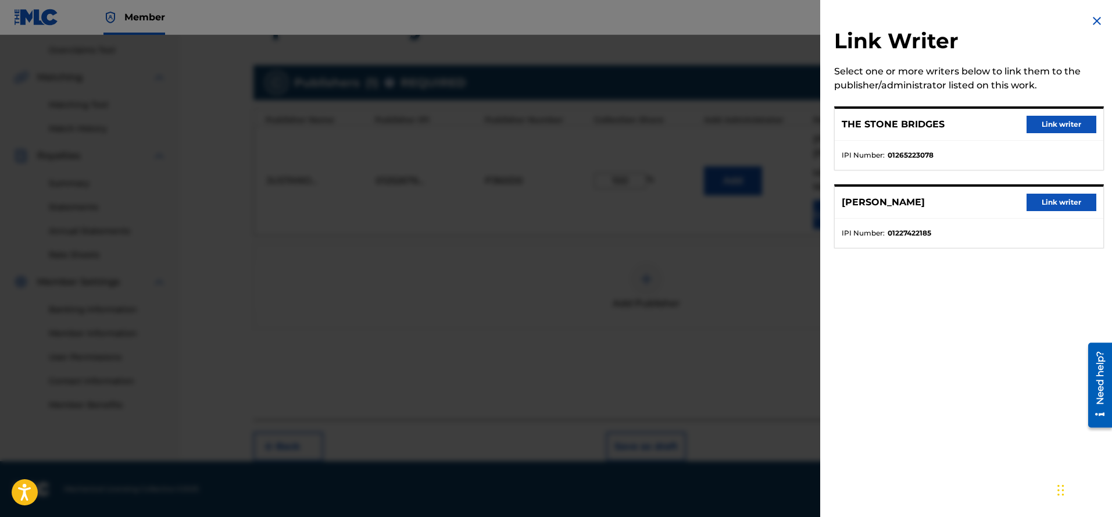
click at [1055, 121] on button "Link writer" at bounding box center [1061, 124] width 70 height 17
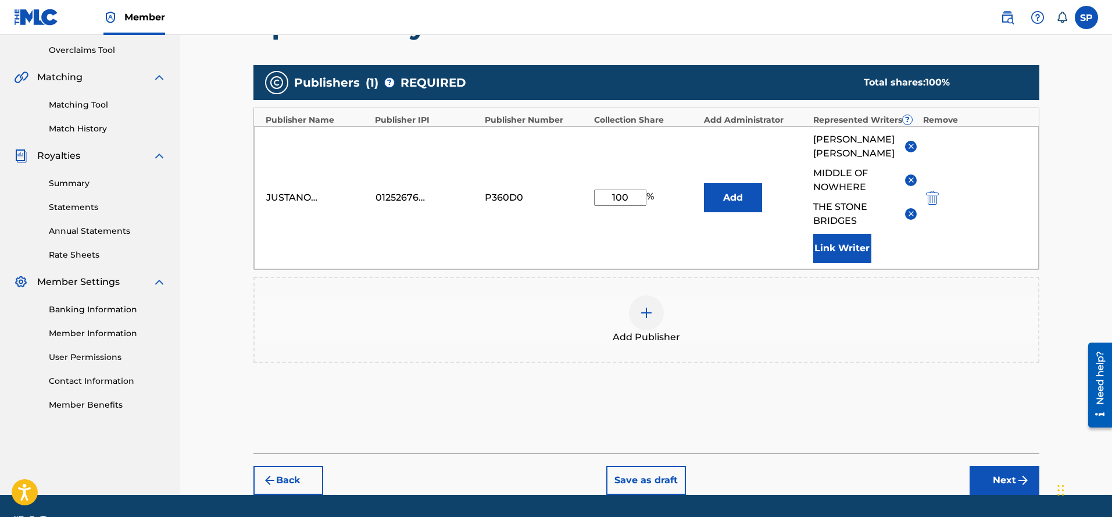
click at [839, 250] on button "Link Writer" at bounding box center [842, 248] width 58 height 29
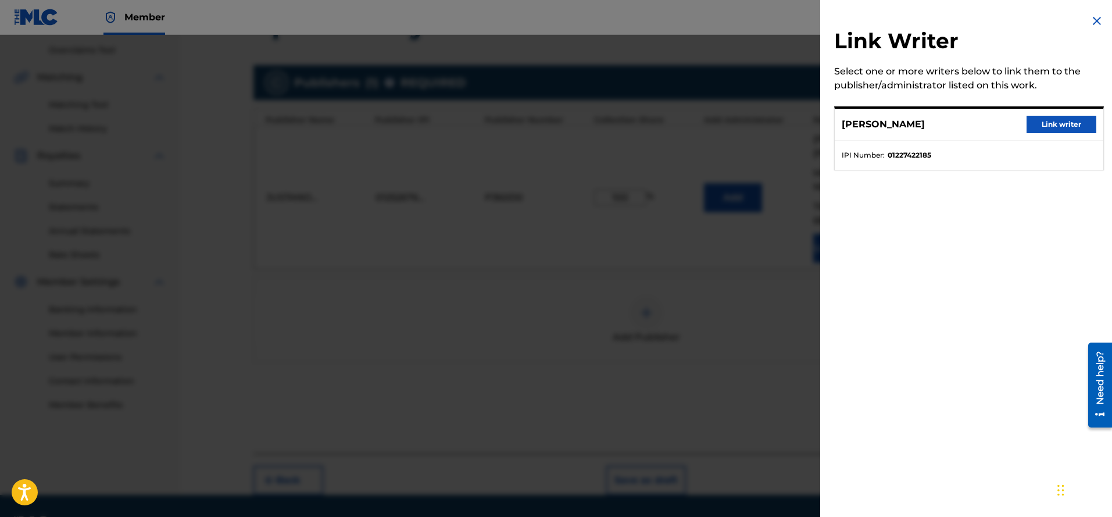
click at [1059, 131] on button "Link writer" at bounding box center [1061, 124] width 70 height 17
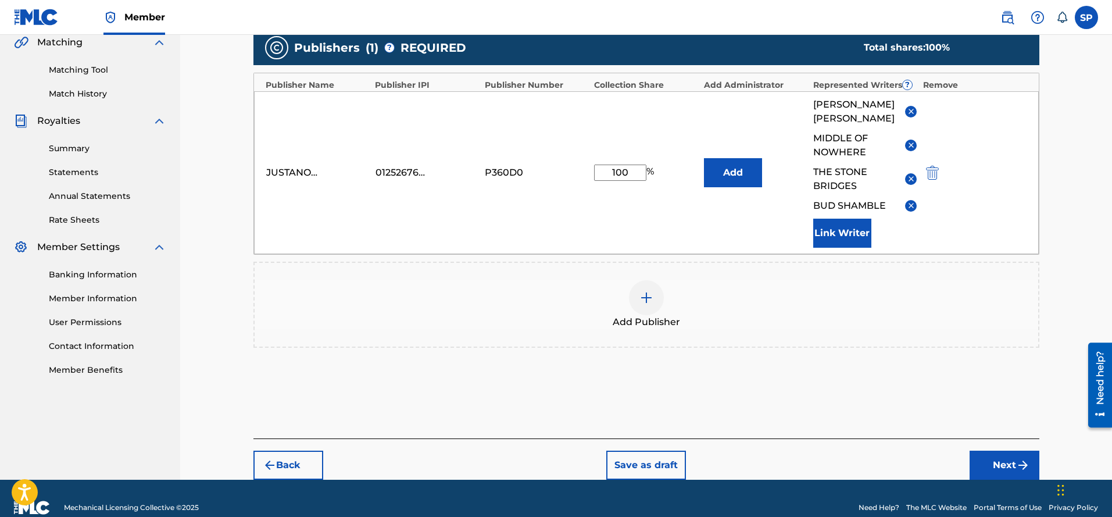
scroll to position [293, 0]
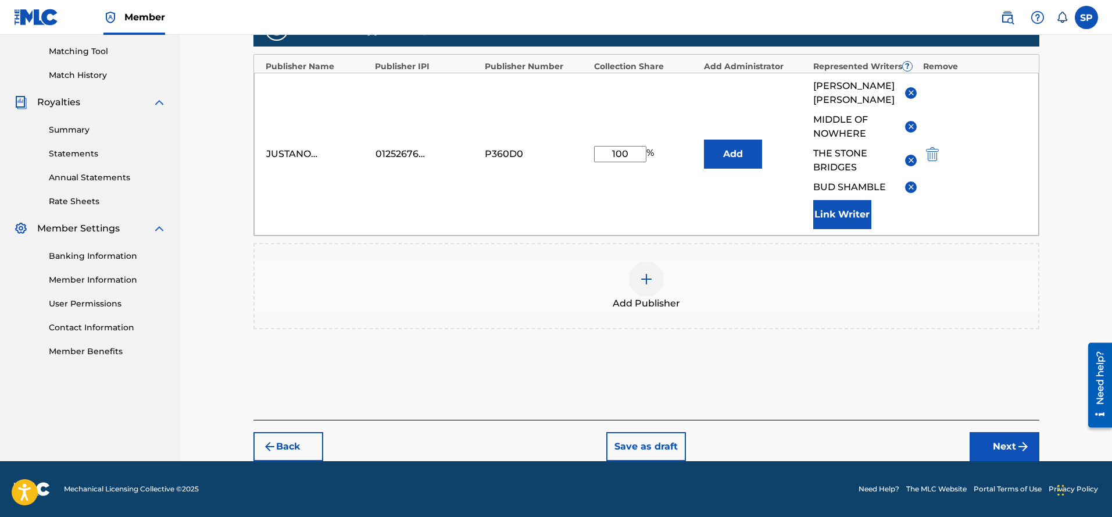
click at [1008, 446] on button "Next" at bounding box center [1004, 446] width 70 height 29
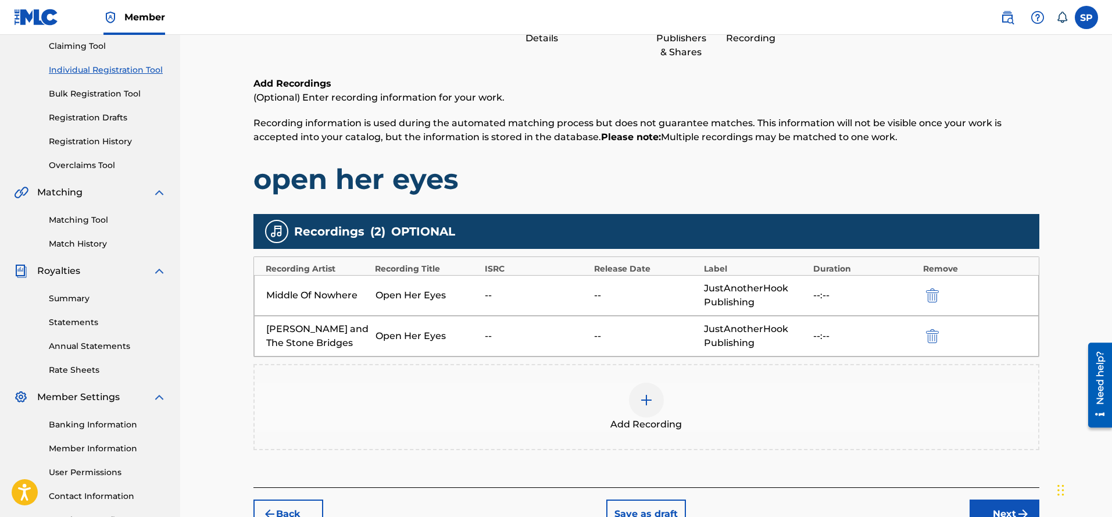
scroll to position [204, 0]
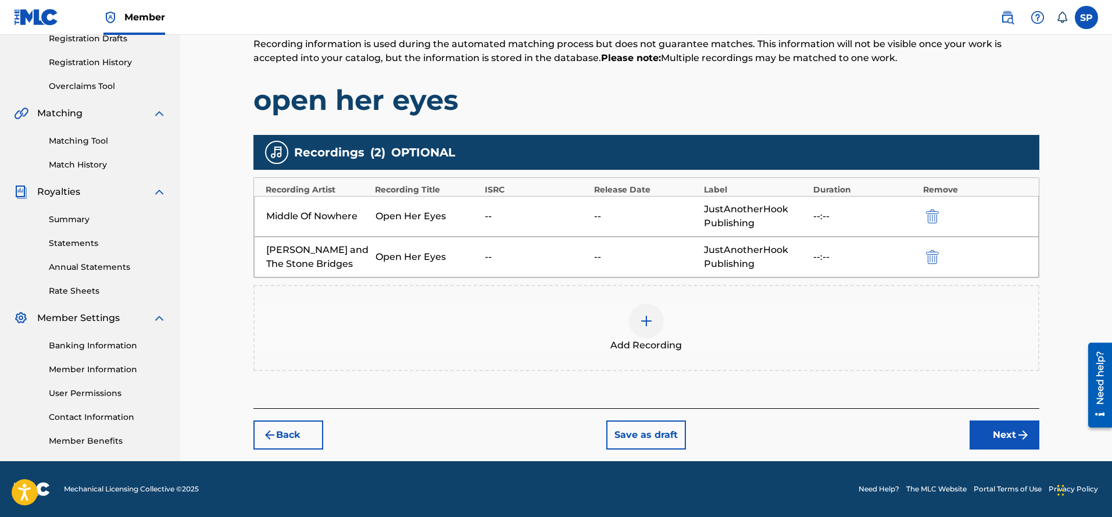
click at [1008, 439] on button "Next" at bounding box center [1004, 434] width 70 height 29
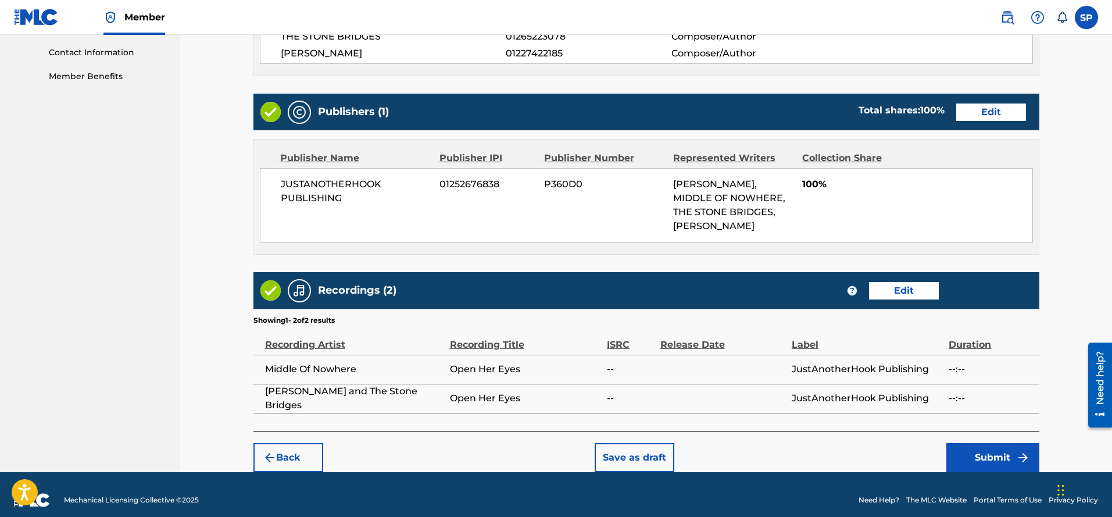
scroll to position [579, 0]
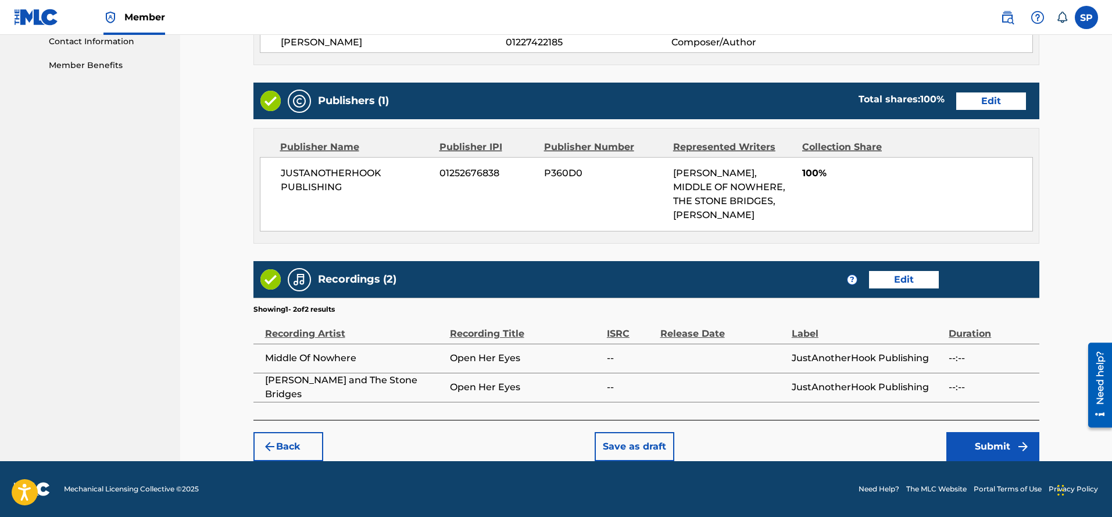
click at [993, 457] on button "Submit" at bounding box center [992, 446] width 93 height 29
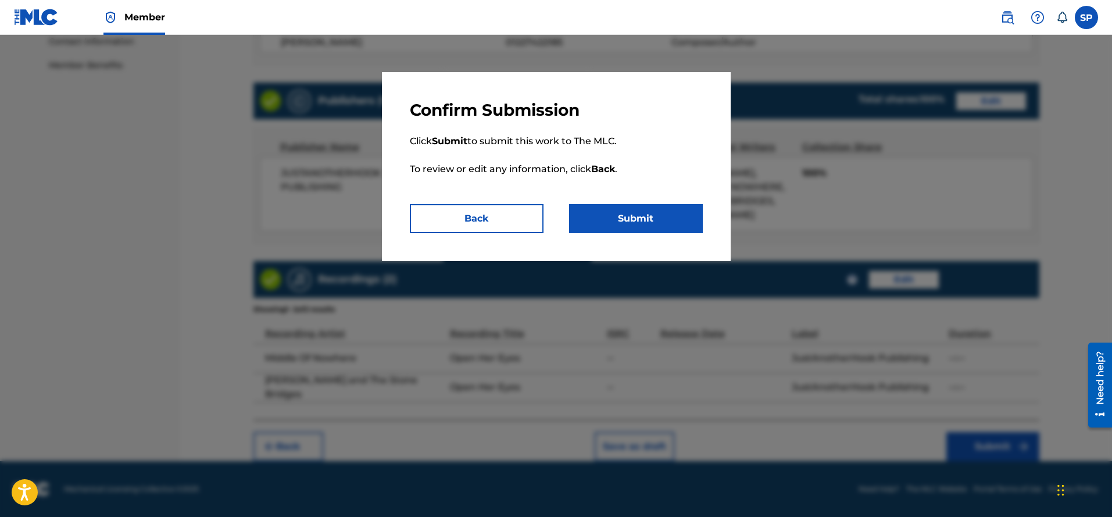
click at [628, 223] on button "Submit" at bounding box center [636, 218] width 134 height 29
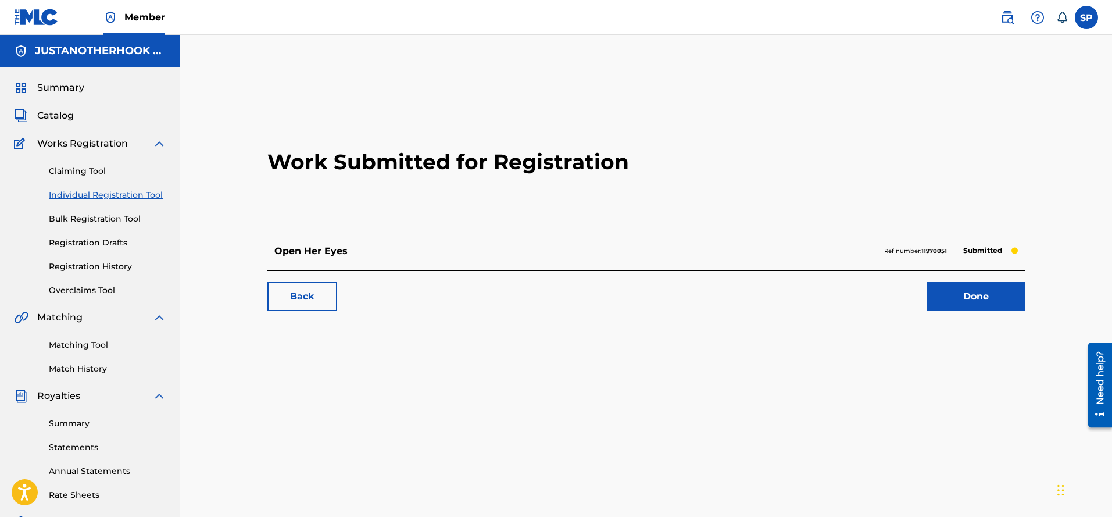
click at [123, 195] on link "Individual Registration Tool" at bounding box center [107, 195] width 117 height 12
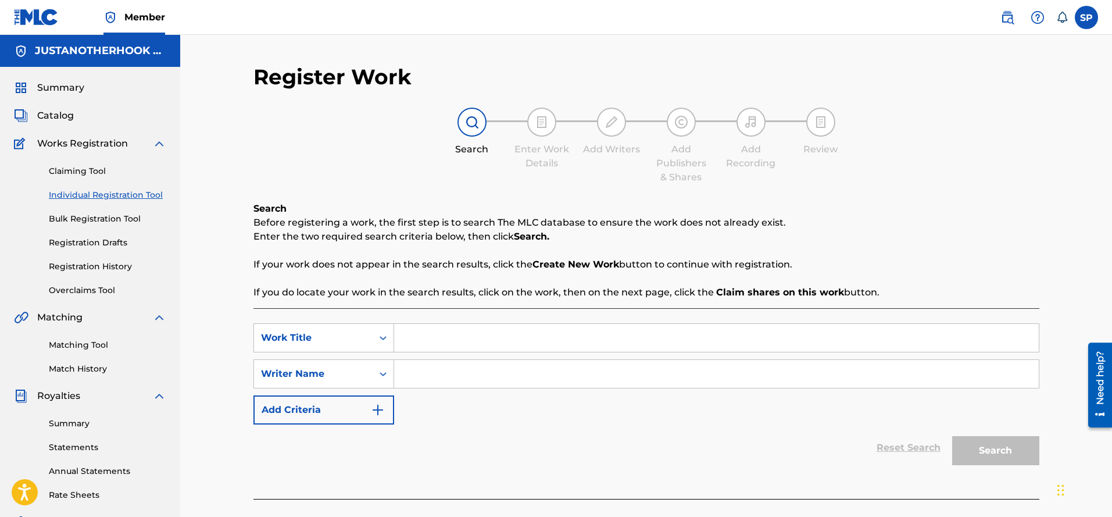
click at [419, 338] on input "Search Form" at bounding box center [716, 338] width 644 height 28
click at [463, 367] on span "like you" at bounding box center [467, 363] width 36 height 11
type input "someone like you"
click at [429, 382] on input "Search Form" at bounding box center [716, 374] width 644 height 28
drag, startPoint x: 1005, startPoint y: 437, endPoint x: 846, endPoint y: 434, distance: 159.3
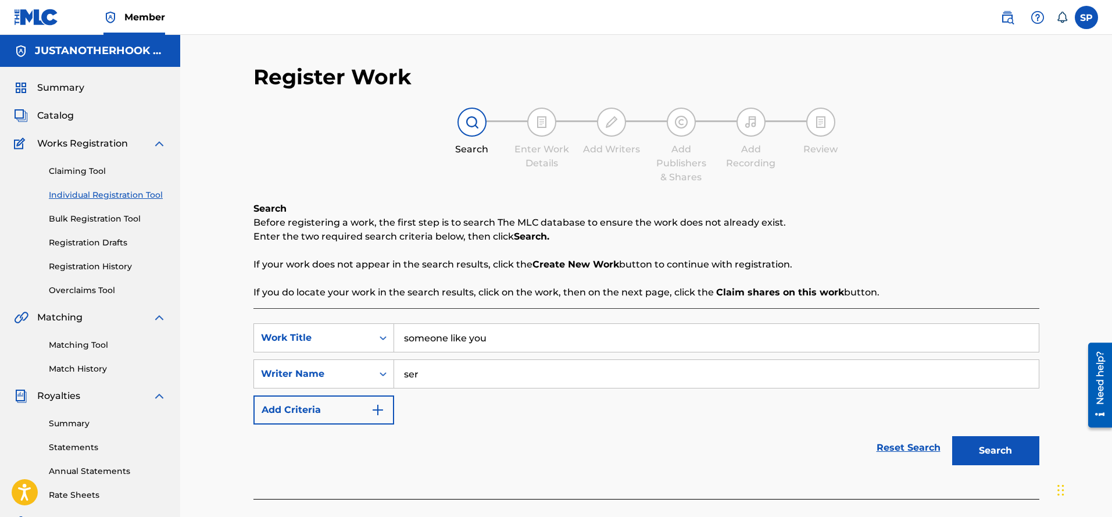
click at [1005, 437] on button "Search" at bounding box center [995, 450] width 87 height 29
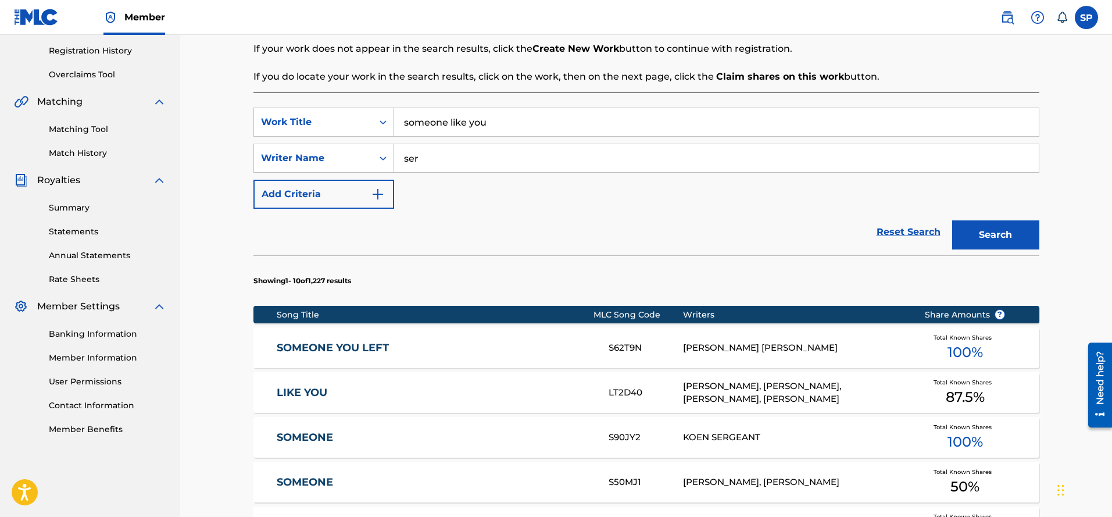
scroll to position [208, 0]
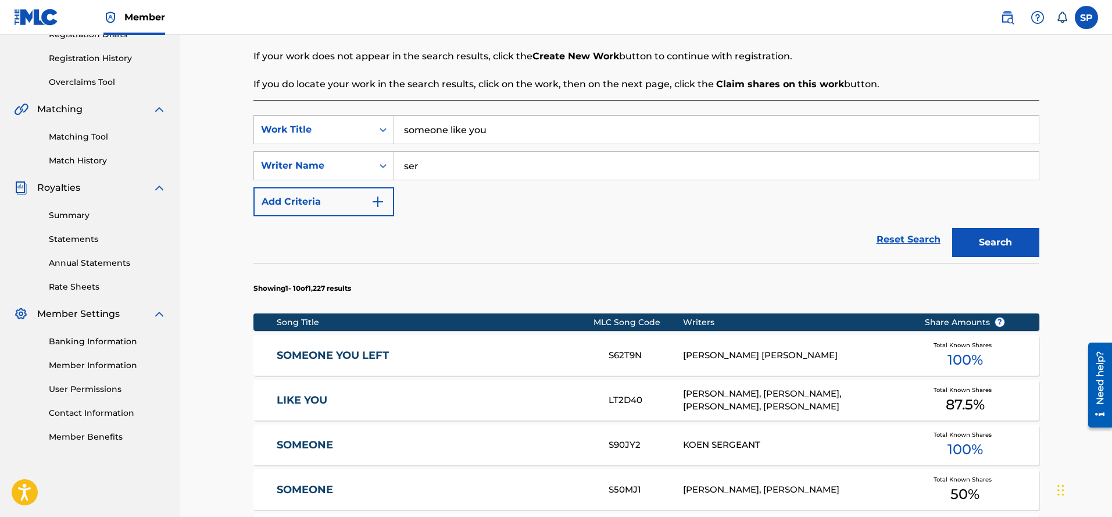
click at [433, 169] on input "ser" at bounding box center [716, 166] width 644 height 28
type input "[PERSON_NAME]"
drag, startPoint x: 996, startPoint y: 238, endPoint x: 797, endPoint y: 229, distance: 198.4
click at [995, 238] on button "Search" at bounding box center [995, 242] width 87 height 29
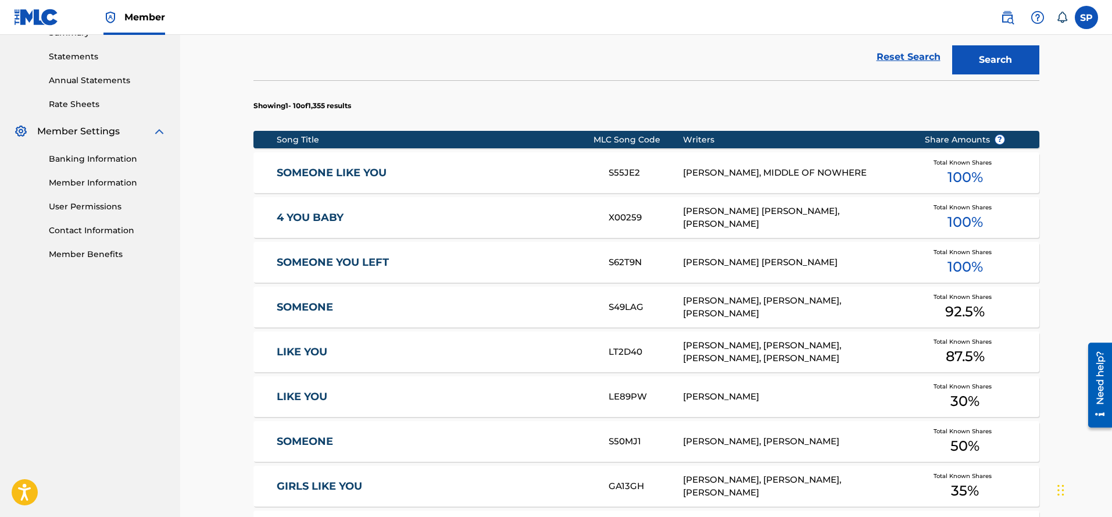
scroll to position [382, 0]
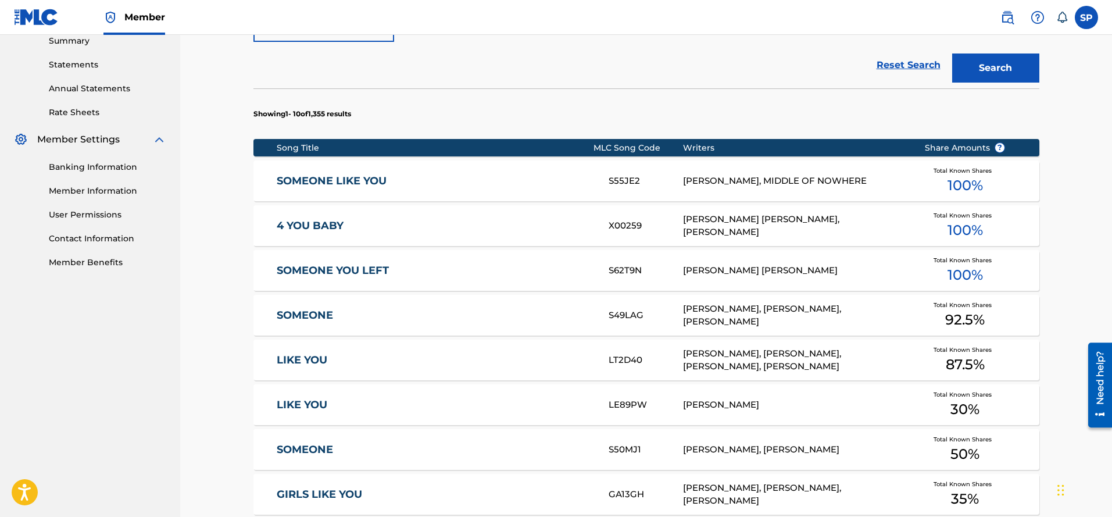
click at [740, 182] on div "[PERSON_NAME], MIDDLE OF NOWHERE" at bounding box center [795, 180] width 224 height 13
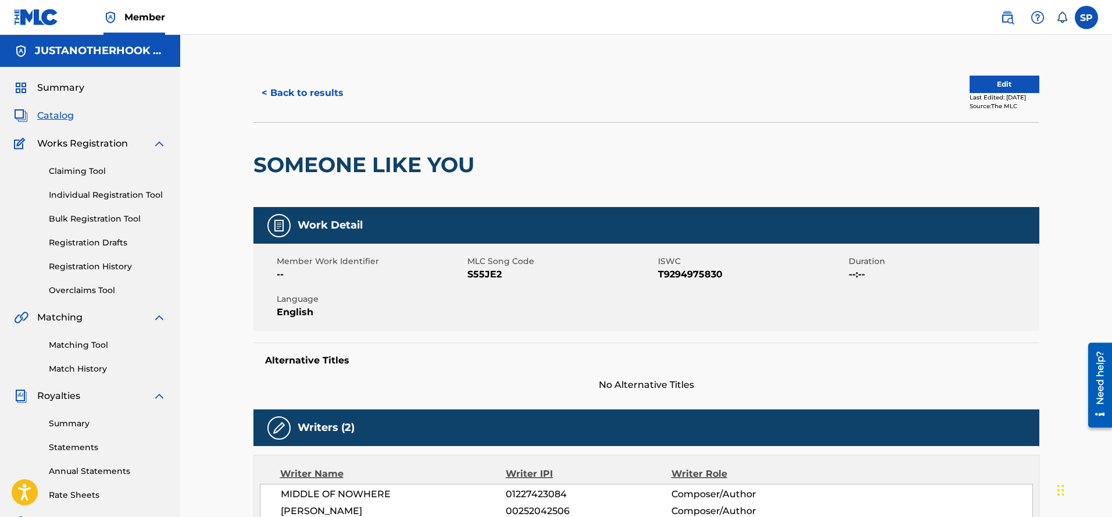
click at [323, 96] on button "< Back to results" at bounding box center [302, 92] width 98 height 29
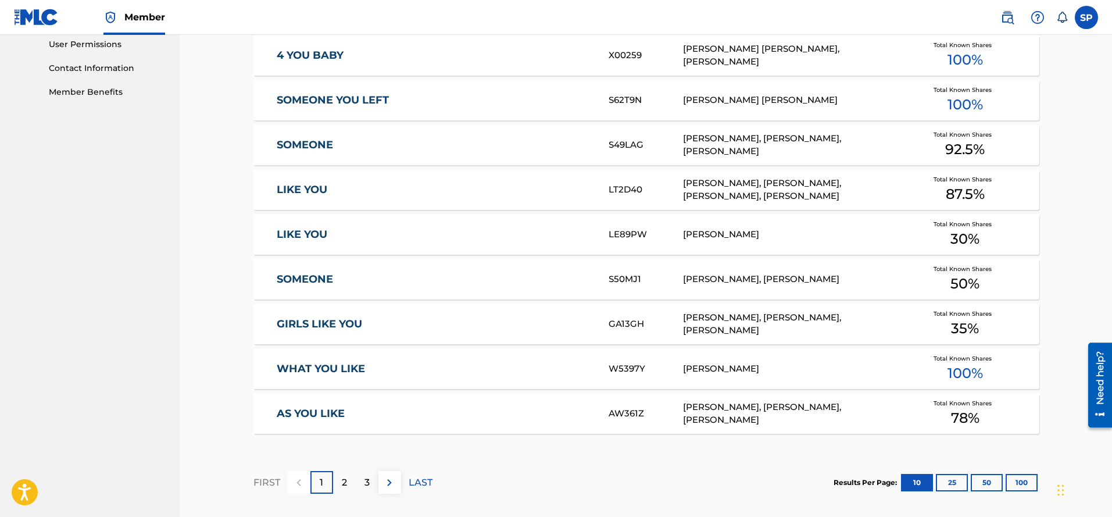
scroll to position [146, 0]
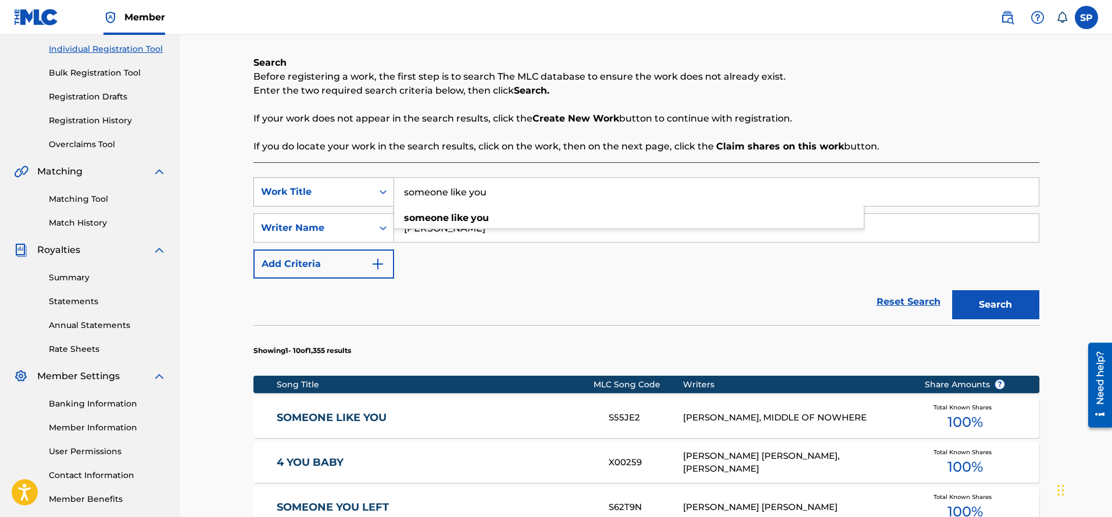
drag, startPoint x: 492, startPoint y: 197, endPoint x: 346, endPoint y: 170, distance: 147.8
click at [337, 183] on div "SearchWithCriteriab19cca40-9898-4834-abfb-fe6abbece89a Work Title someone like …" at bounding box center [646, 191] width 786 height 29
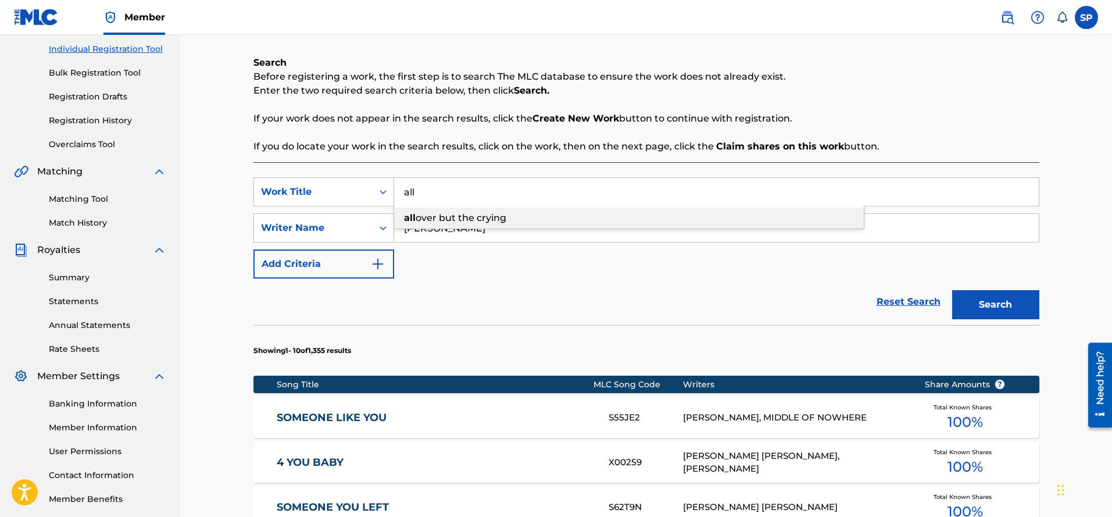
drag, startPoint x: 436, startPoint y: 217, endPoint x: 460, endPoint y: 218, distance: 24.4
click at [436, 216] on span "over but the crying" at bounding box center [461, 217] width 91 height 11
type input "all over but the crying"
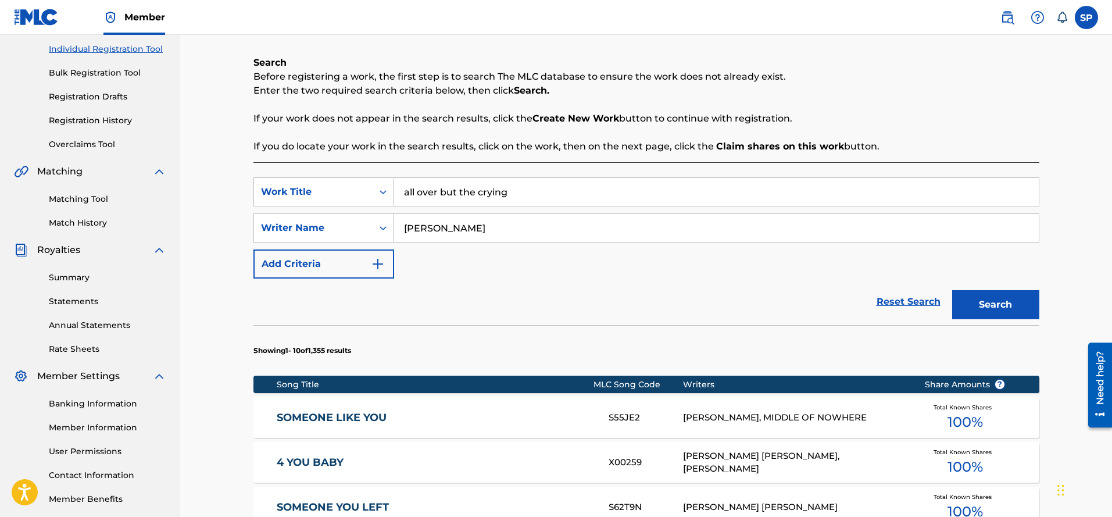
click at [1007, 304] on button "Search" at bounding box center [995, 304] width 87 height 29
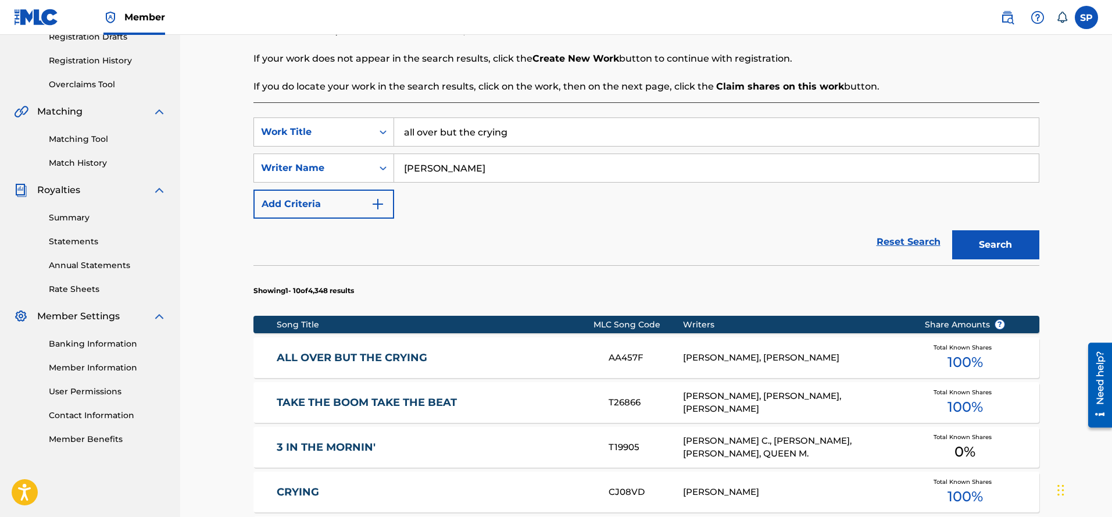
scroll to position [204, 0]
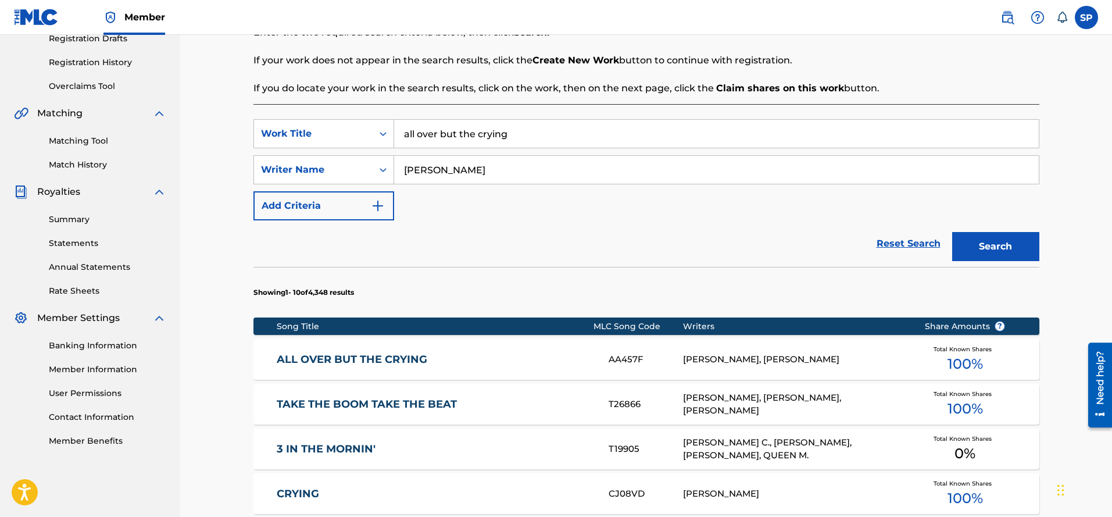
click at [715, 359] on div "[PERSON_NAME], [PERSON_NAME]" at bounding box center [795, 359] width 224 height 13
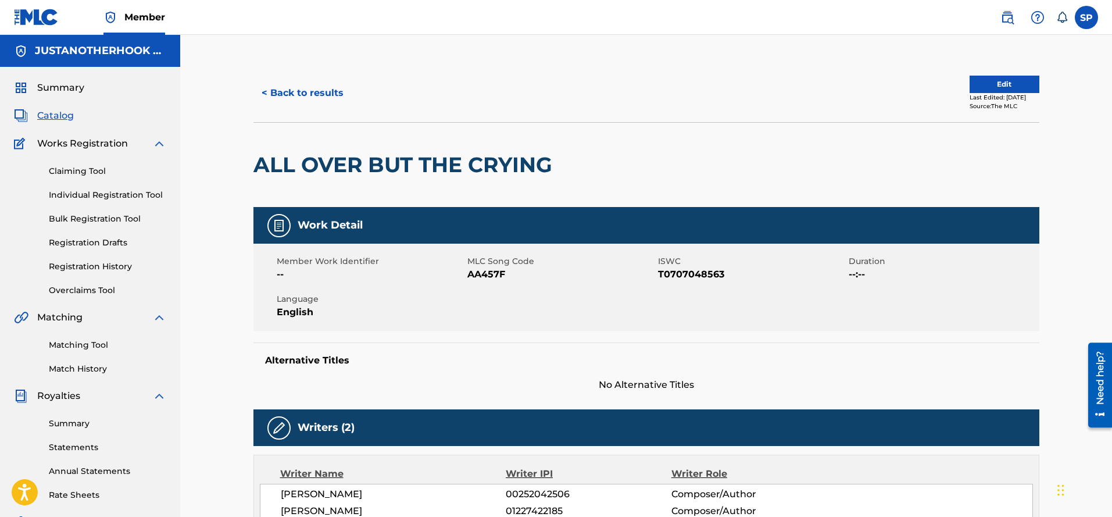
click at [1007, 85] on button "Edit" at bounding box center [1004, 84] width 70 height 17
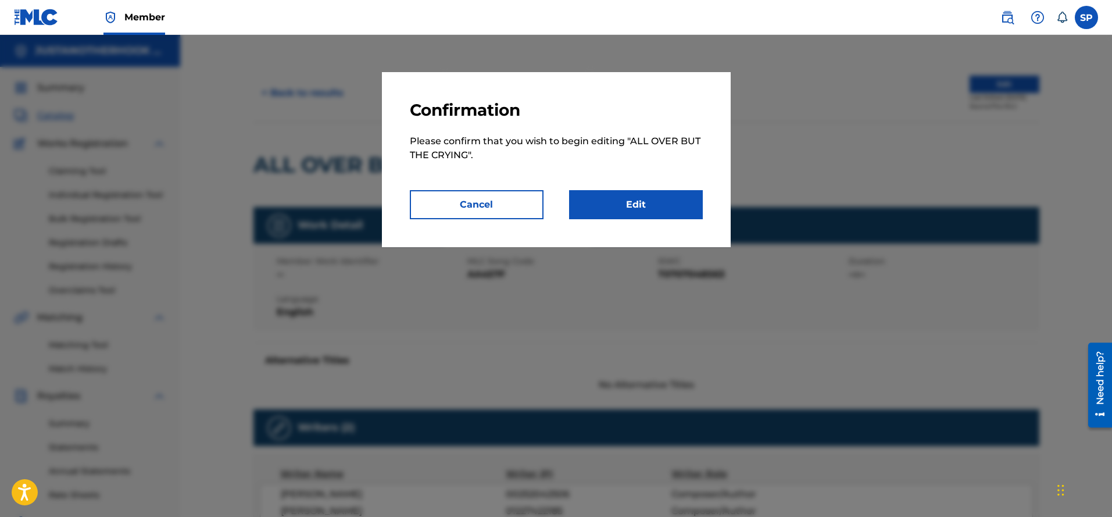
click at [641, 207] on link "Edit" at bounding box center [636, 204] width 134 height 29
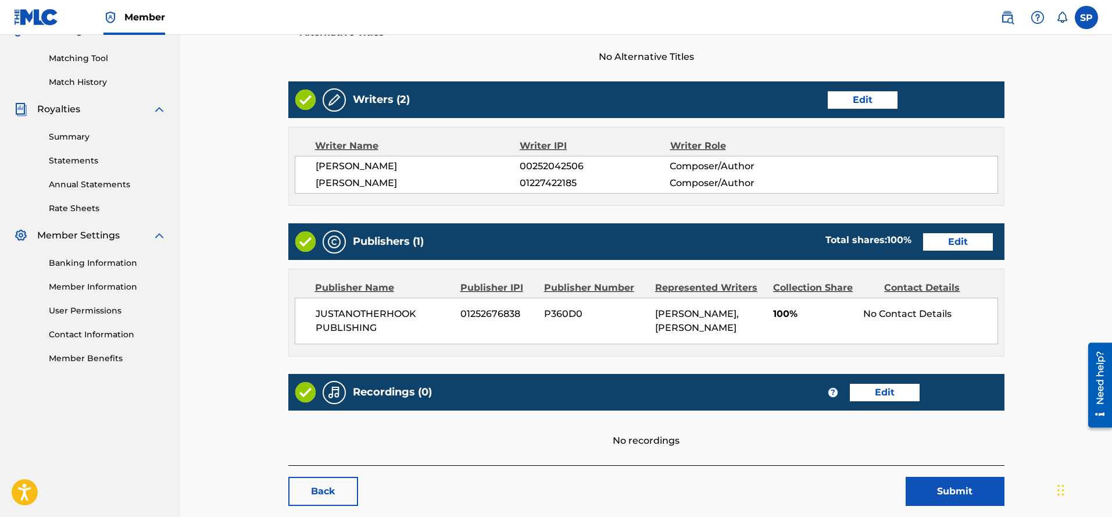
scroll to position [349, 0]
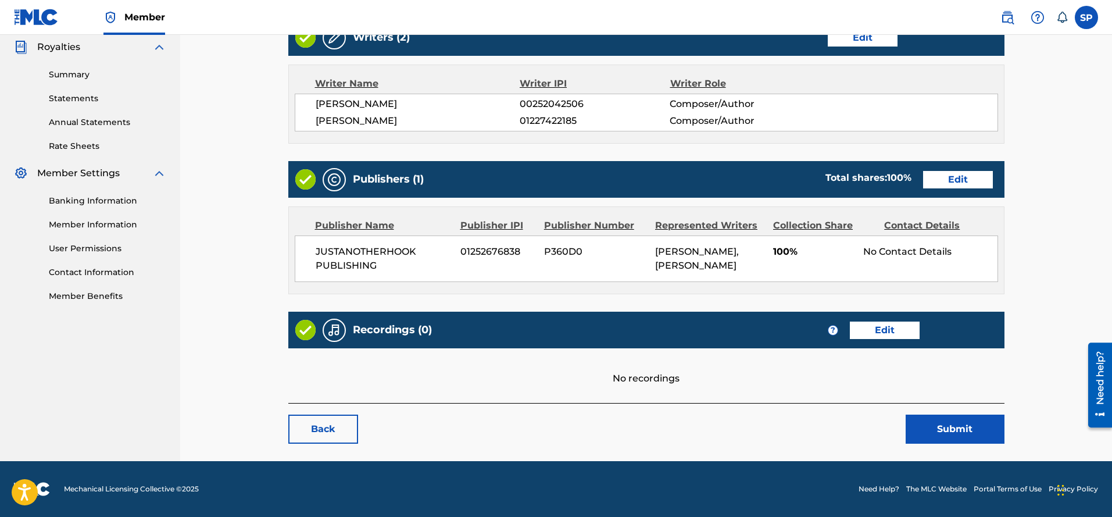
click at [876, 329] on link "Edit" at bounding box center [885, 329] width 70 height 17
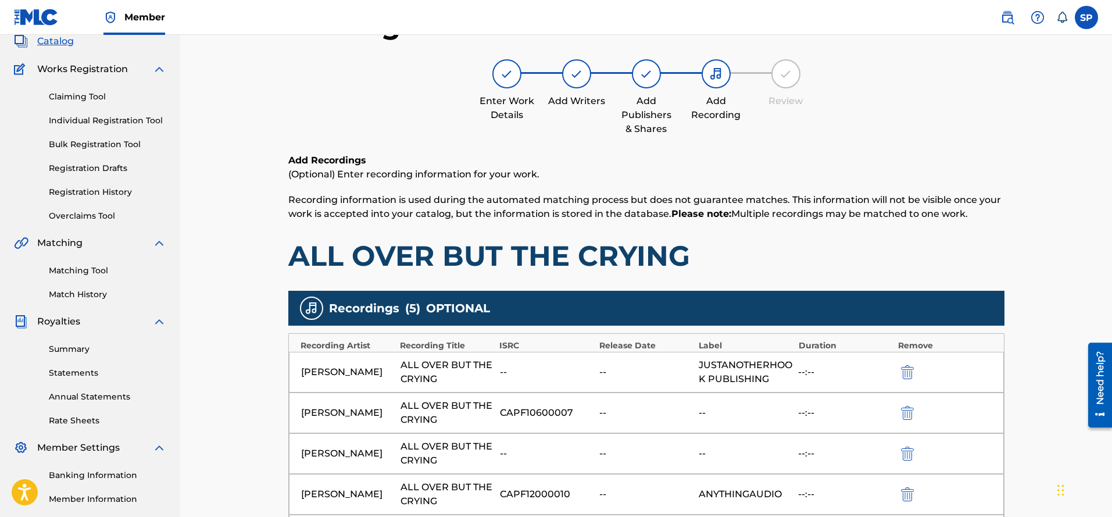
scroll to position [232, 0]
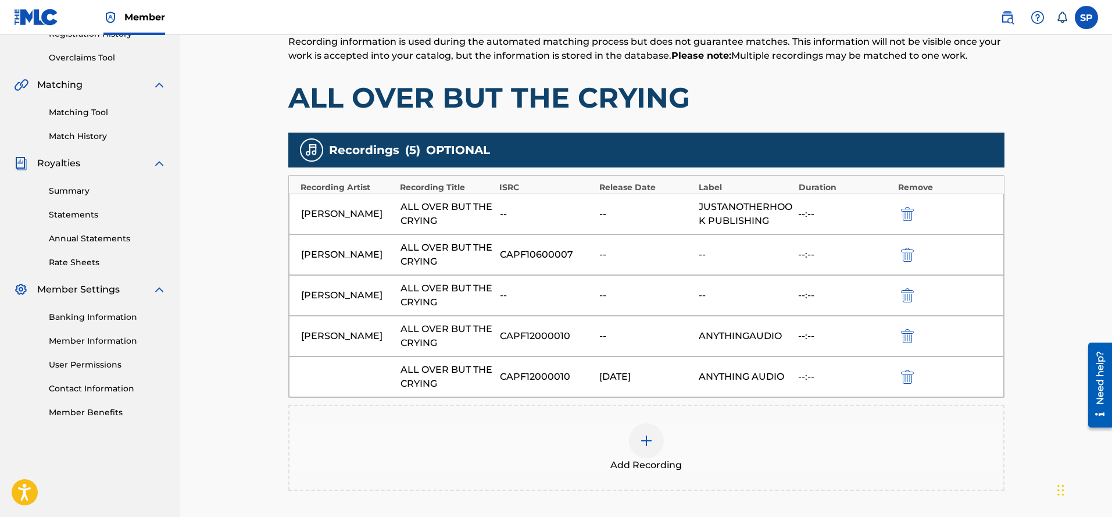
click at [898, 292] on button "submit" at bounding box center [905, 294] width 17 height 13
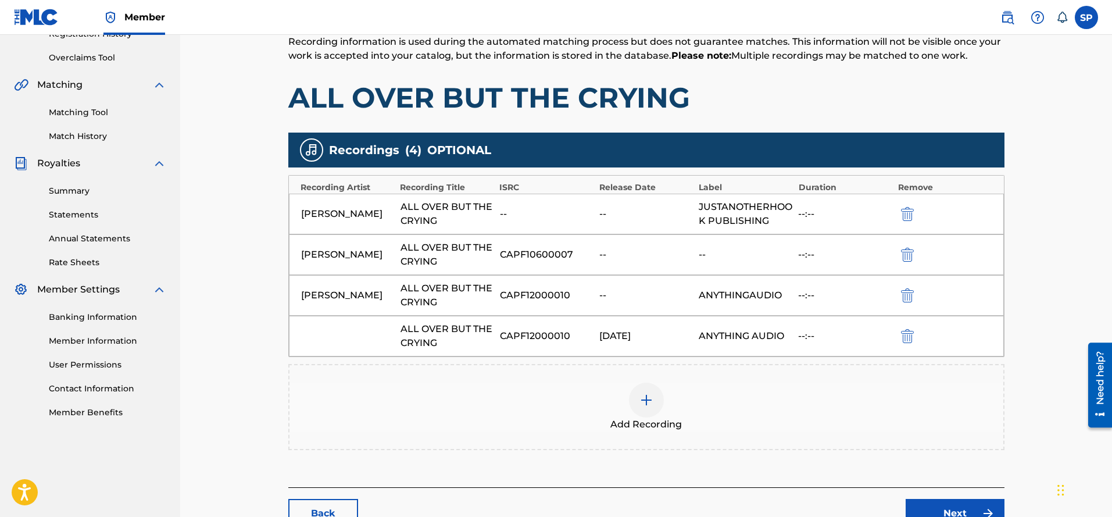
click at [910, 338] on img "submit" at bounding box center [907, 336] width 13 height 14
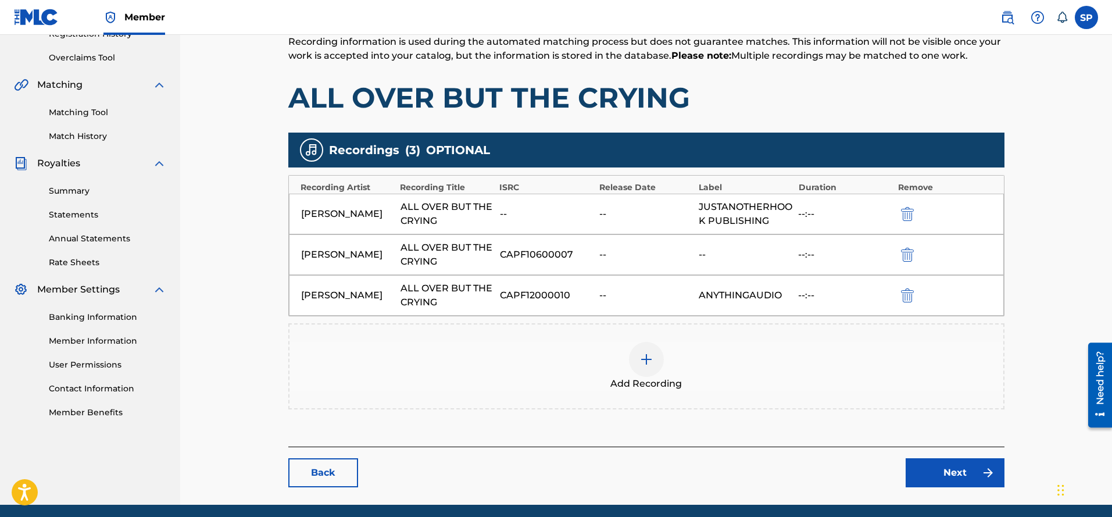
click at [958, 477] on link "Next" at bounding box center [954, 472] width 99 height 29
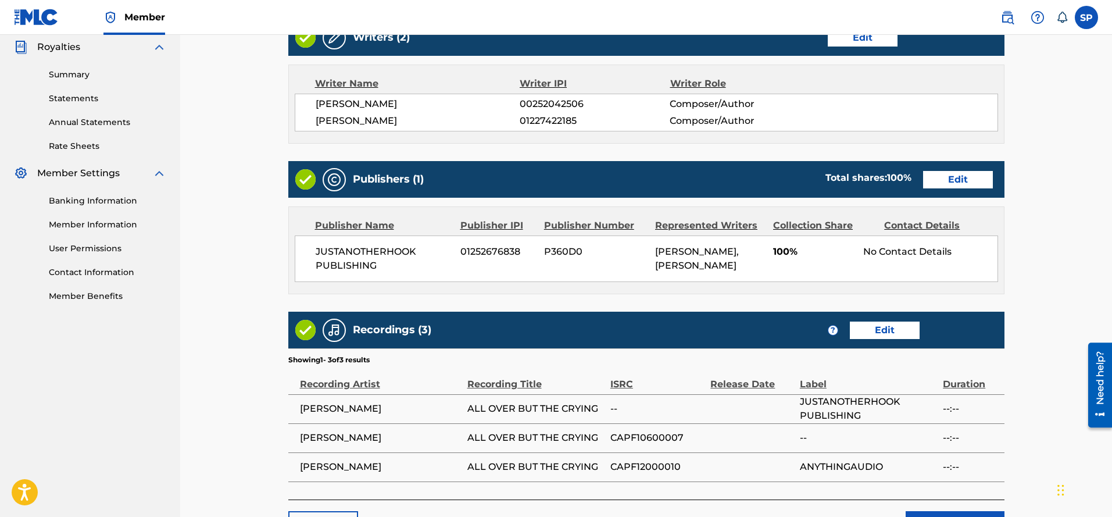
scroll to position [445, 0]
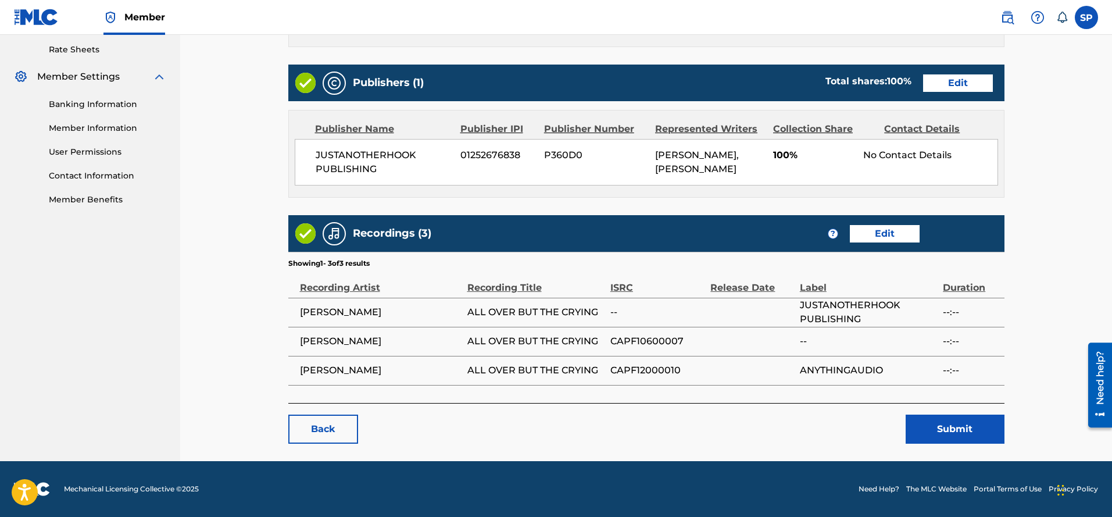
click at [940, 436] on button "Submit" at bounding box center [954, 428] width 99 height 29
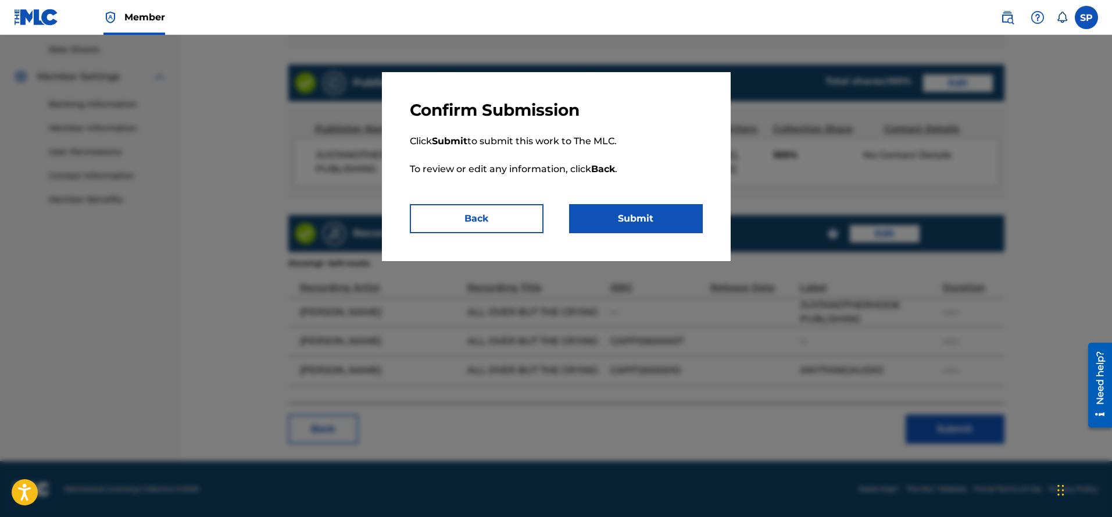
click at [626, 221] on button "Submit" at bounding box center [636, 218] width 134 height 29
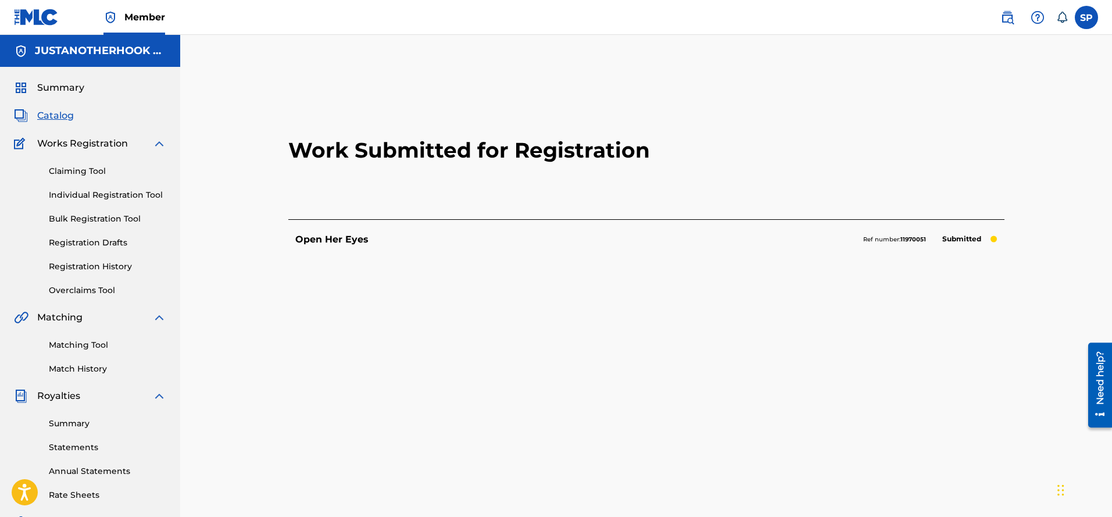
click at [83, 173] on link "Claiming Tool" at bounding box center [107, 171] width 117 height 12
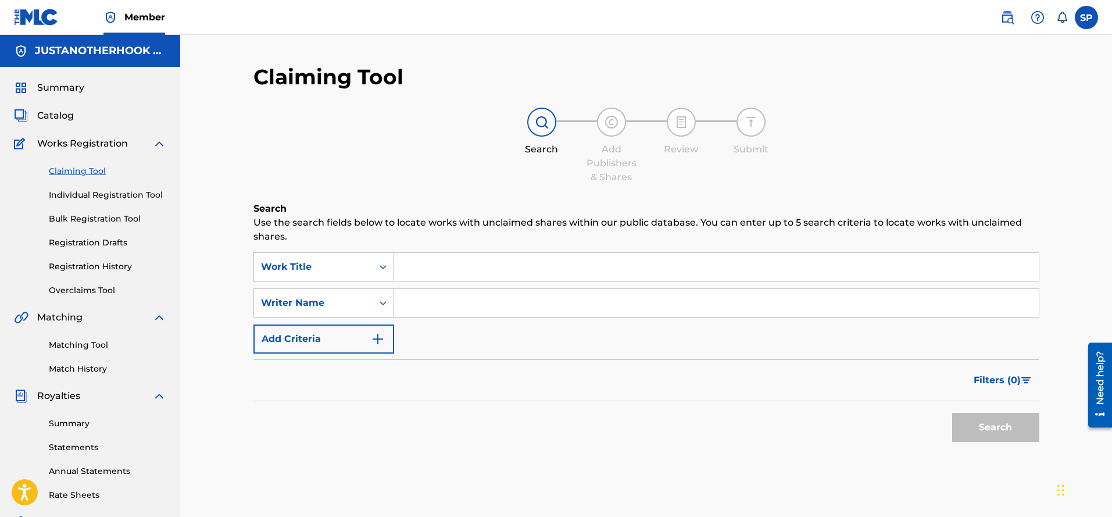
click at [398, 276] on input "Search Form" at bounding box center [716, 267] width 644 height 28
type input "distant kiss"
click at [1002, 425] on button "Search" at bounding box center [995, 427] width 87 height 29
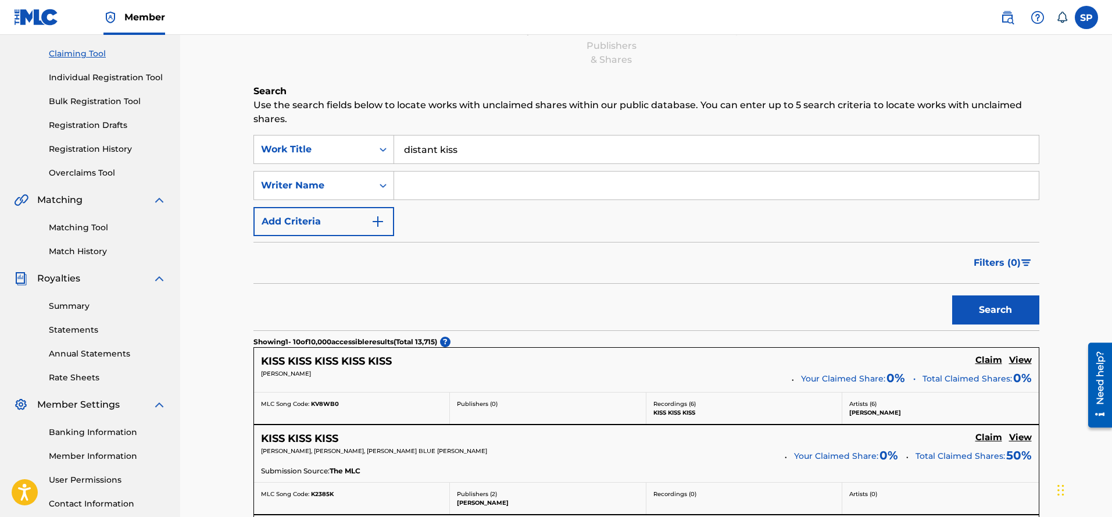
scroll to position [116, 0]
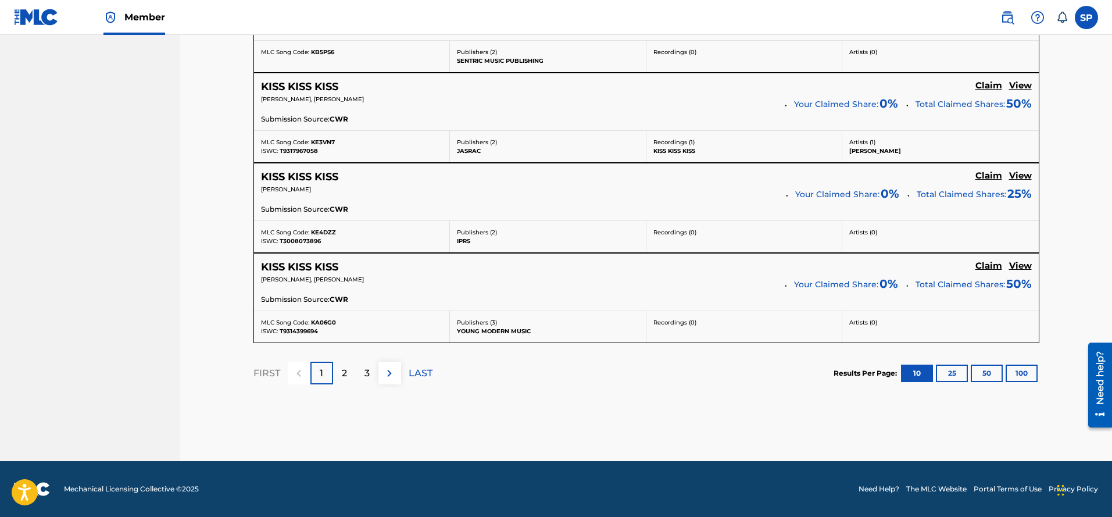
click at [343, 370] on p "2" at bounding box center [344, 373] width 5 height 14
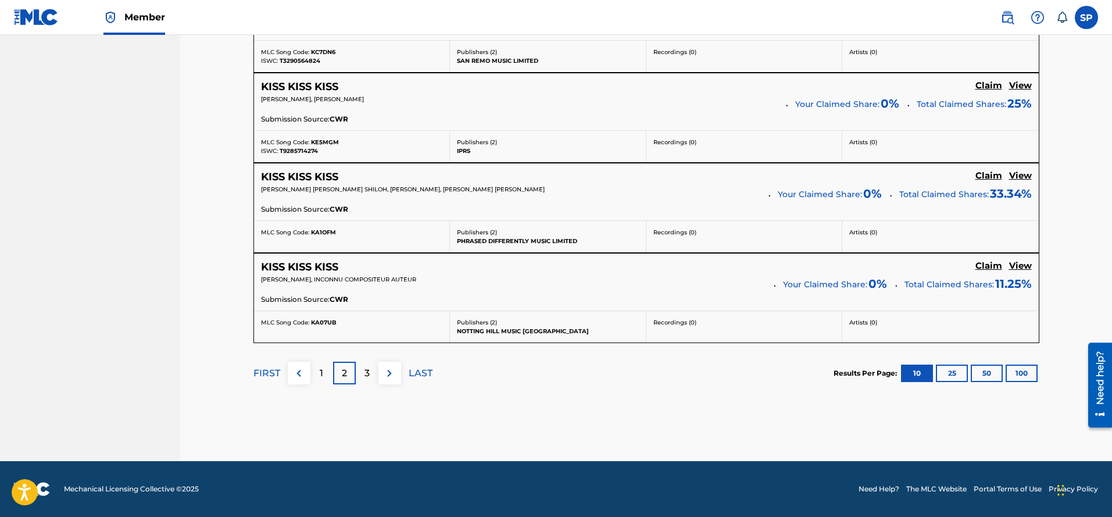
click at [368, 378] on p "3" at bounding box center [366, 373] width 5 height 14
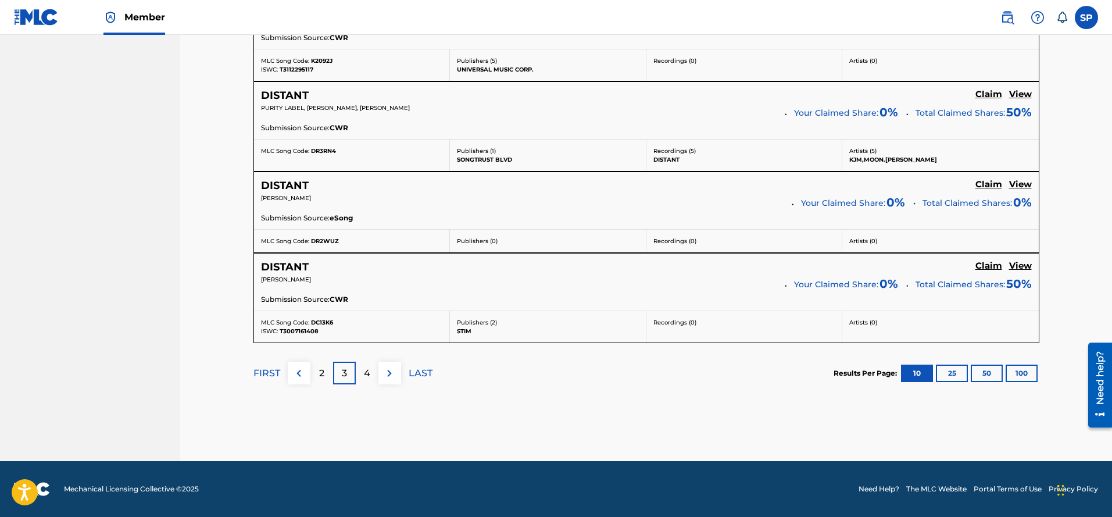
click at [368, 378] on p "4" at bounding box center [367, 373] width 6 height 14
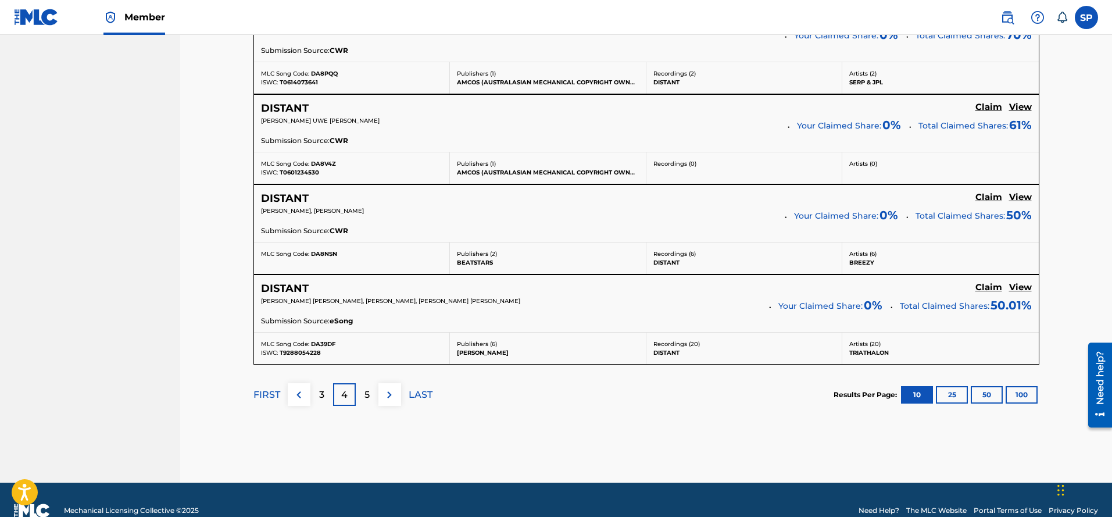
click at [368, 394] on p "5" at bounding box center [366, 395] width 5 height 14
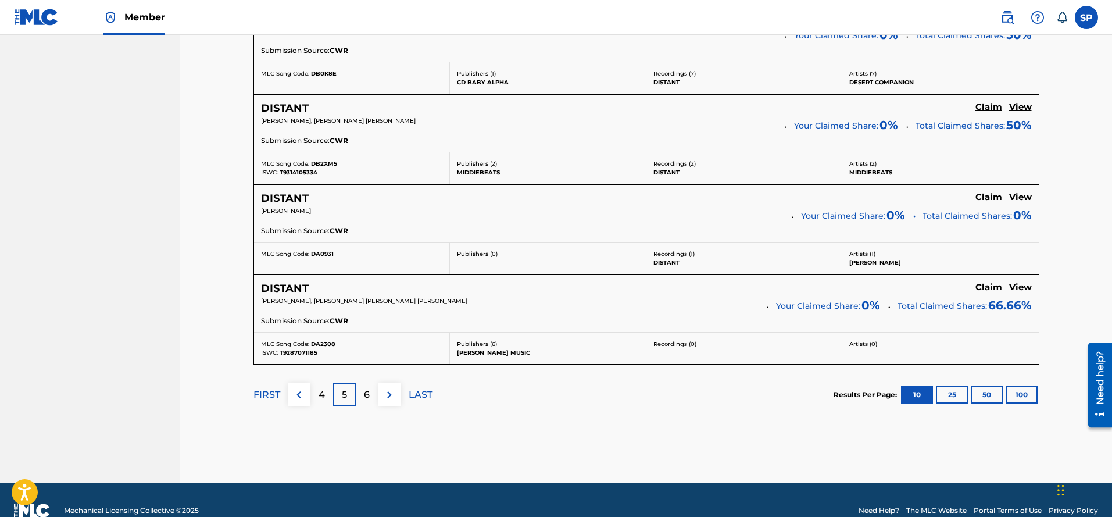
click at [368, 393] on p "6" at bounding box center [367, 395] width 6 height 14
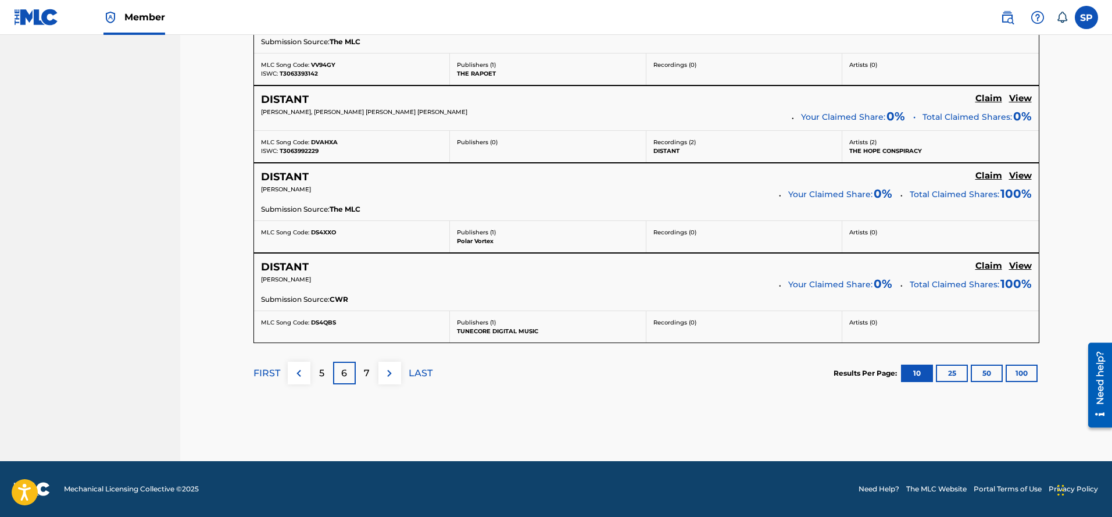
click at [365, 379] on p "7" at bounding box center [367, 373] width 6 height 14
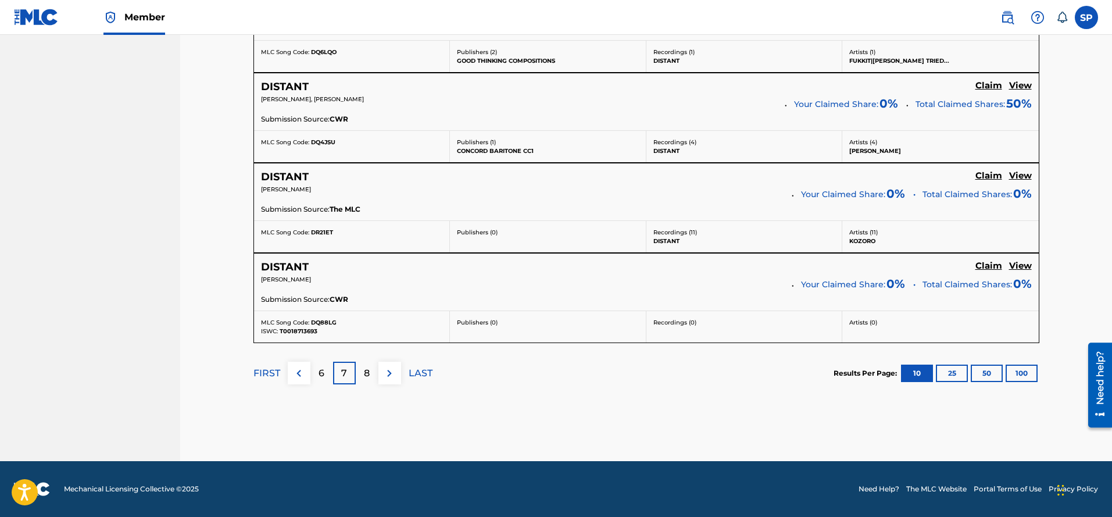
click at [365, 378] on p "8" at bounding box center [367, 373] width 6 height 14
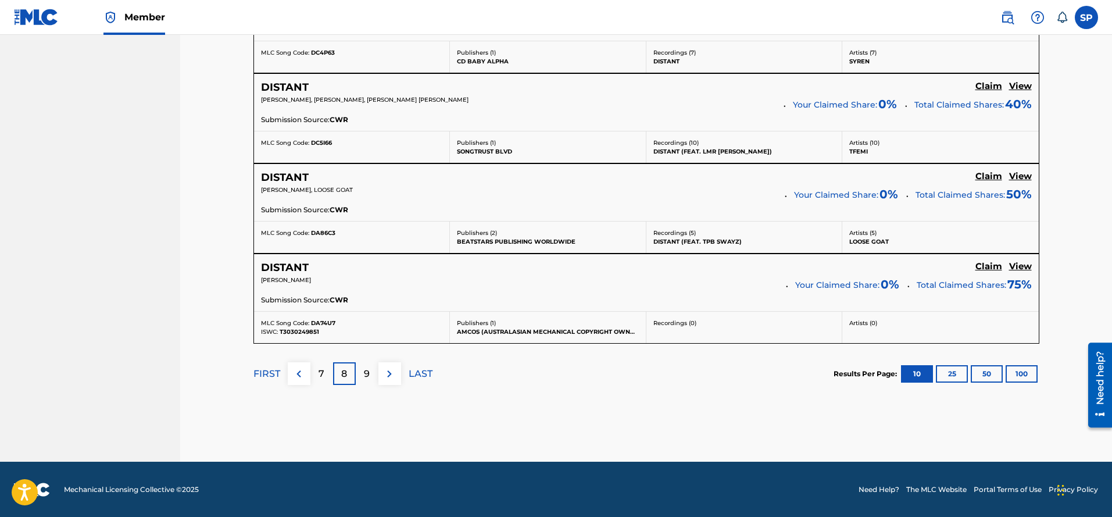
scroll to position [1022, 0]
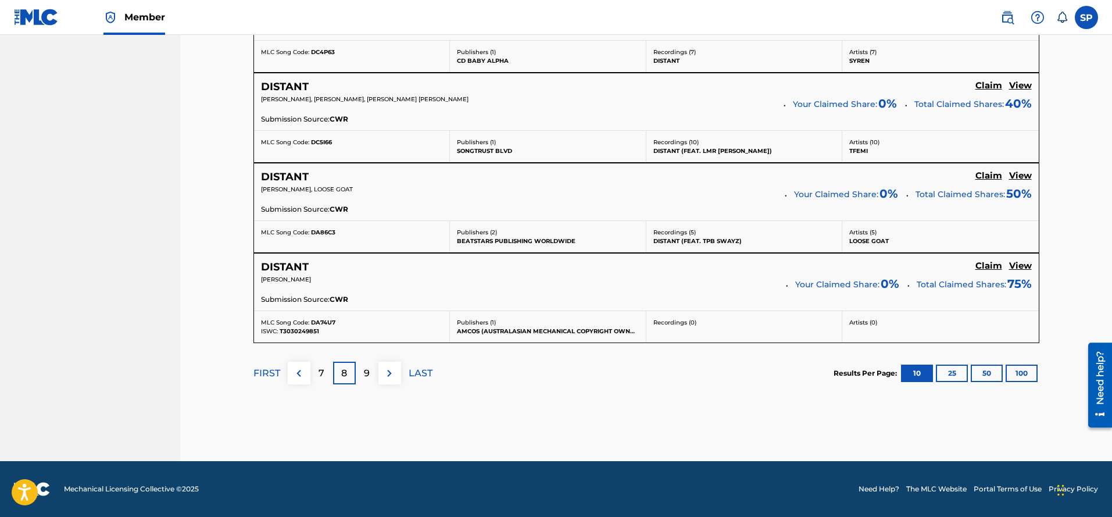
click at [375, 378] on div "9" at bounding box center [367, 372] width 23 height 23
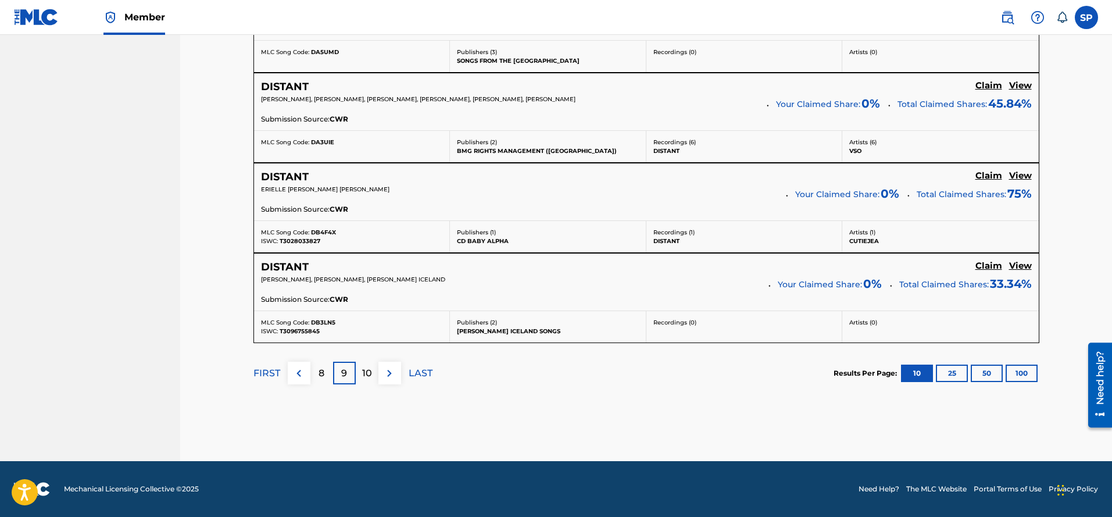
click at [382, 376] on img at bounding box center [389, 373] width 14 height 14
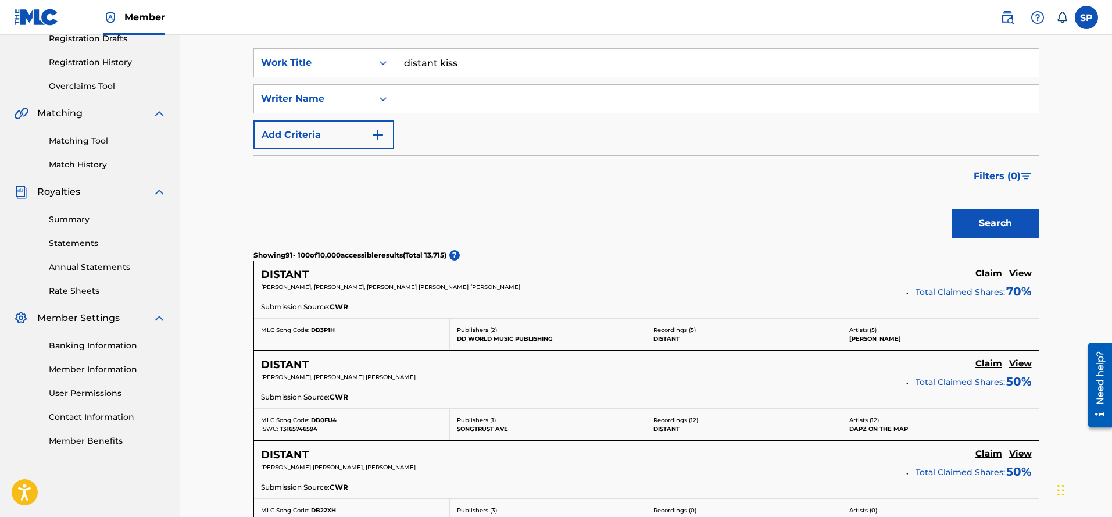
scroll to position [988, 0]
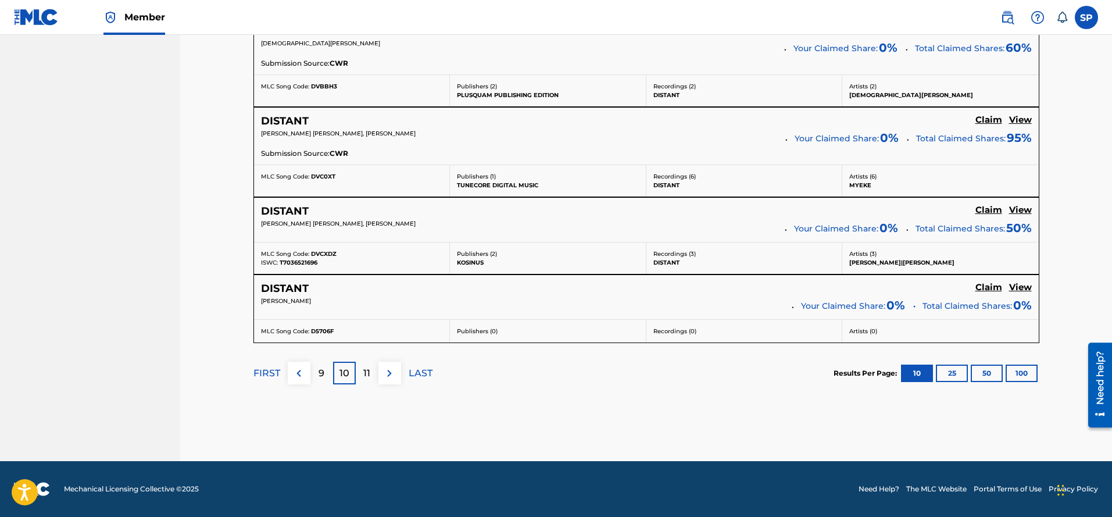
click at [384, 375] on img at bounding box center [389, 373] width 14 height 14
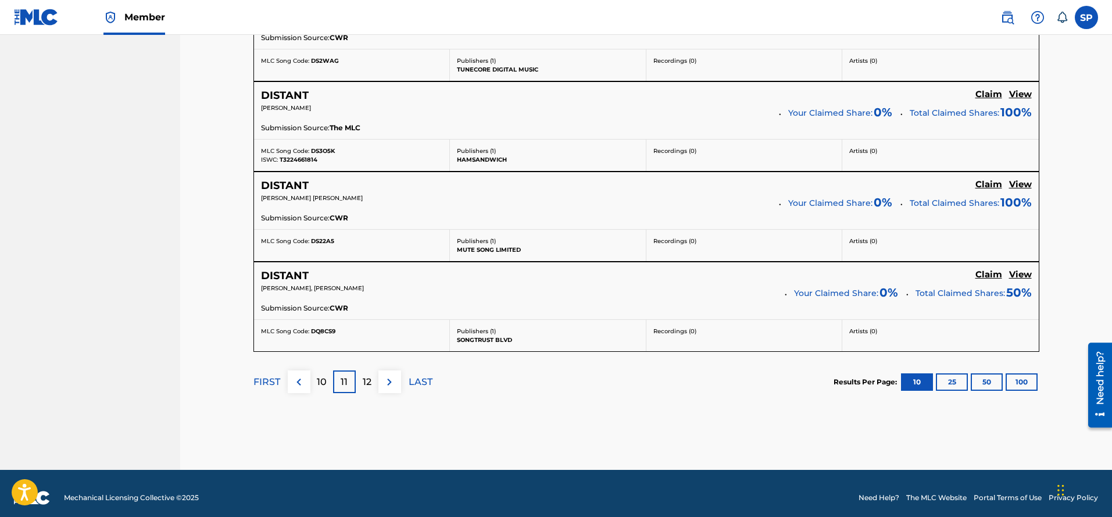
click at [386, 375] on img at bounding box center [389, 382] width 14 height 14
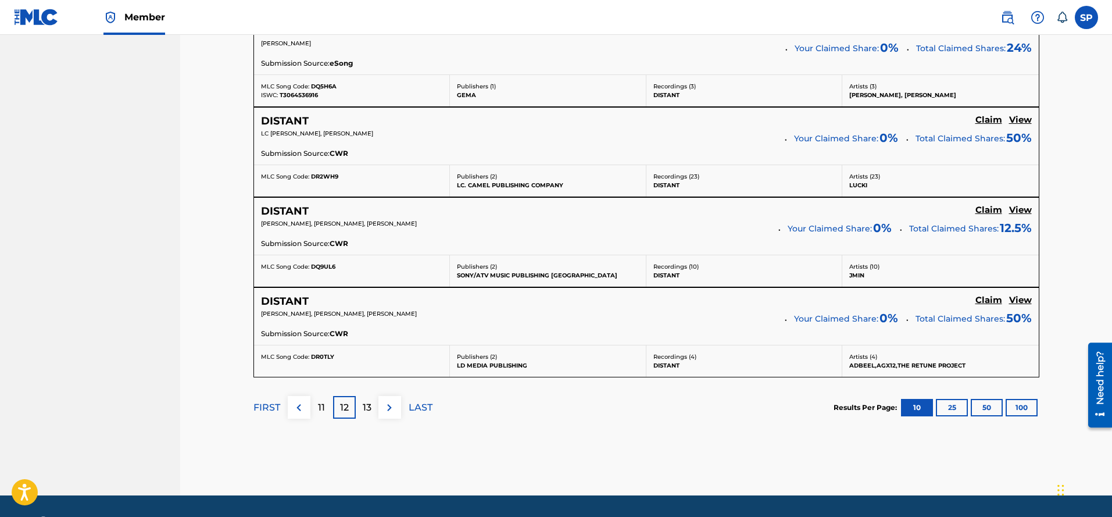
click at [386, 375] on div "MLC Song Code: DR0TLY" at bounding box center [352, 360] width 196 height 31
click at [386, 410] on img at bounding box center [389, 407] width 14 height 14
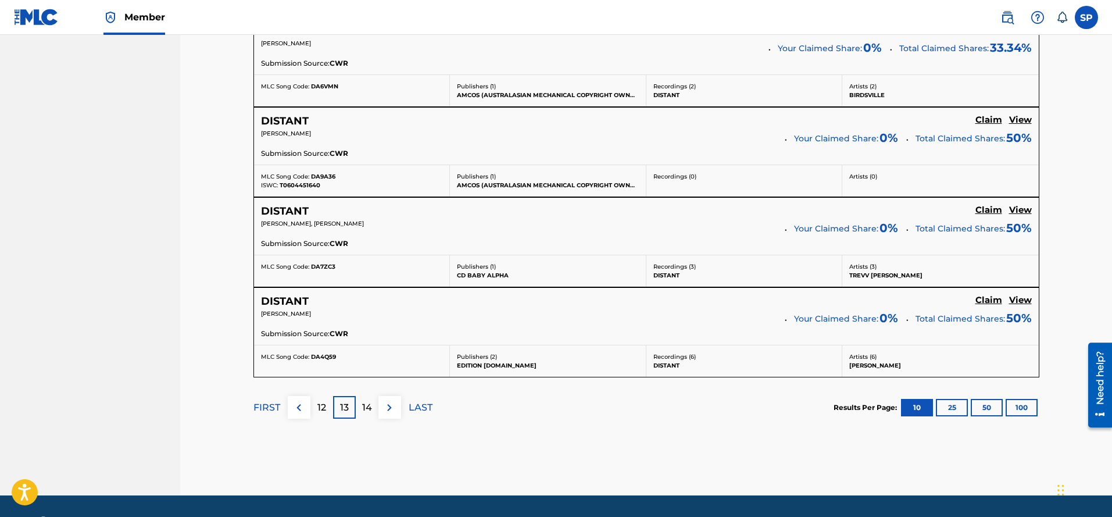
click at [387, 410] on img at bounding box center [389, 407] width 14 height 14
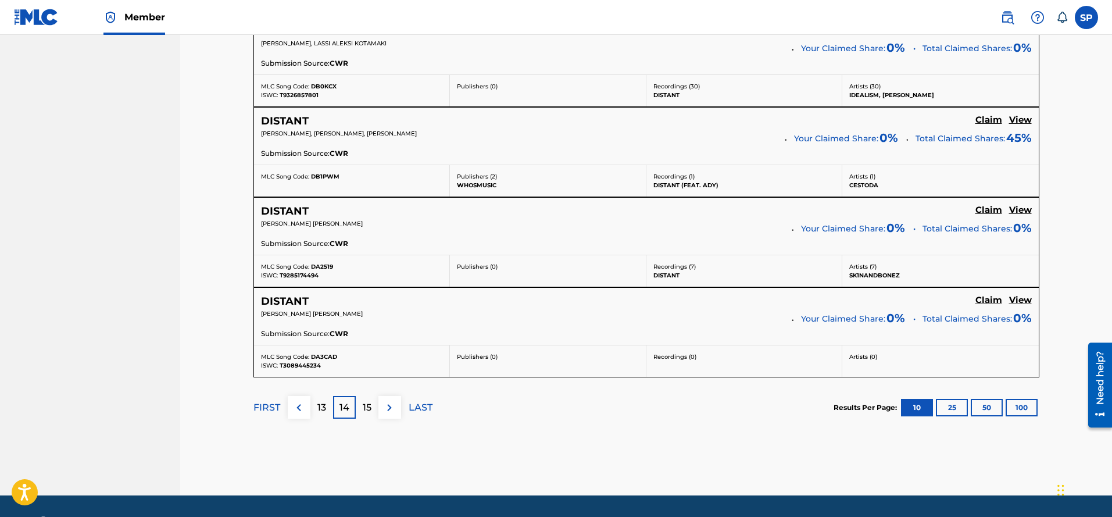
click at [387, 410] on img at bounding box center [389, 407] width 14 height 14
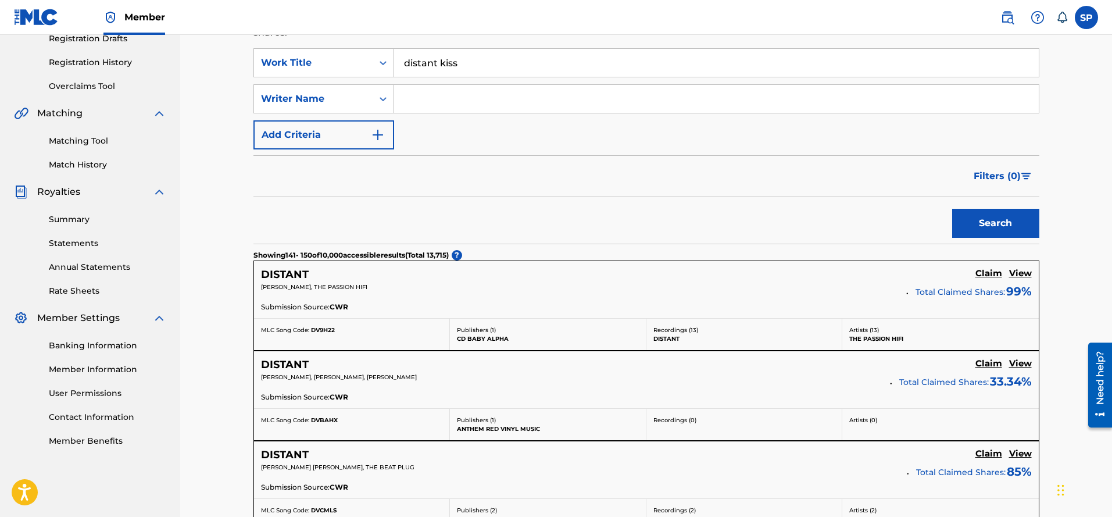
scroll to position [984, 0]
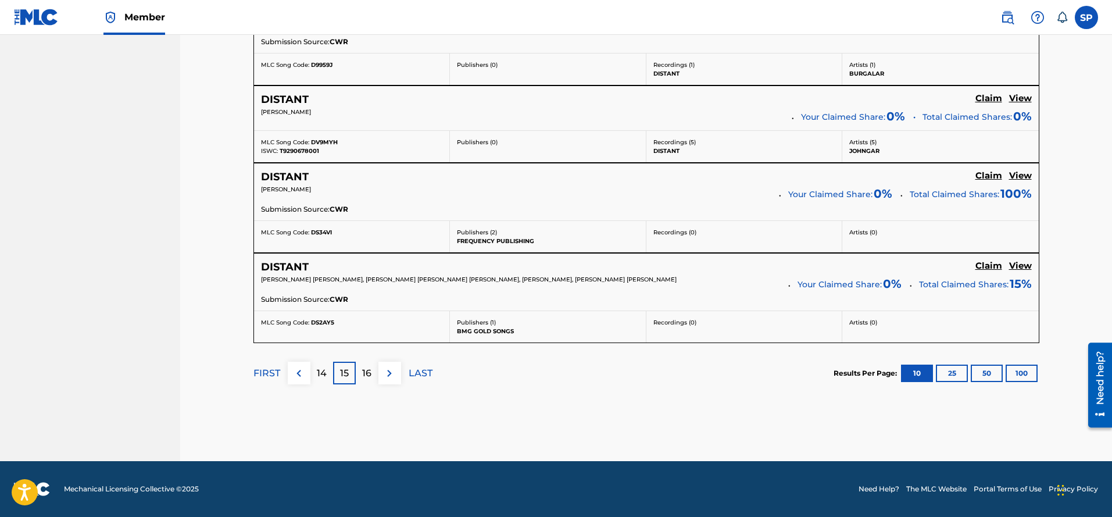
click at [387, 378] on img at bounding box center [389, 373] width 14 height 14
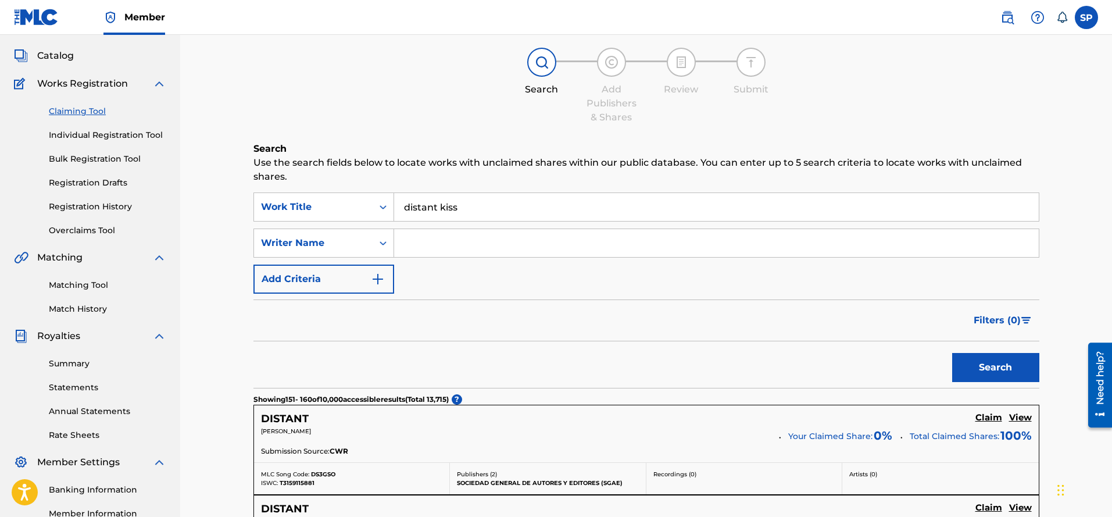
scroll to position [54, 0]
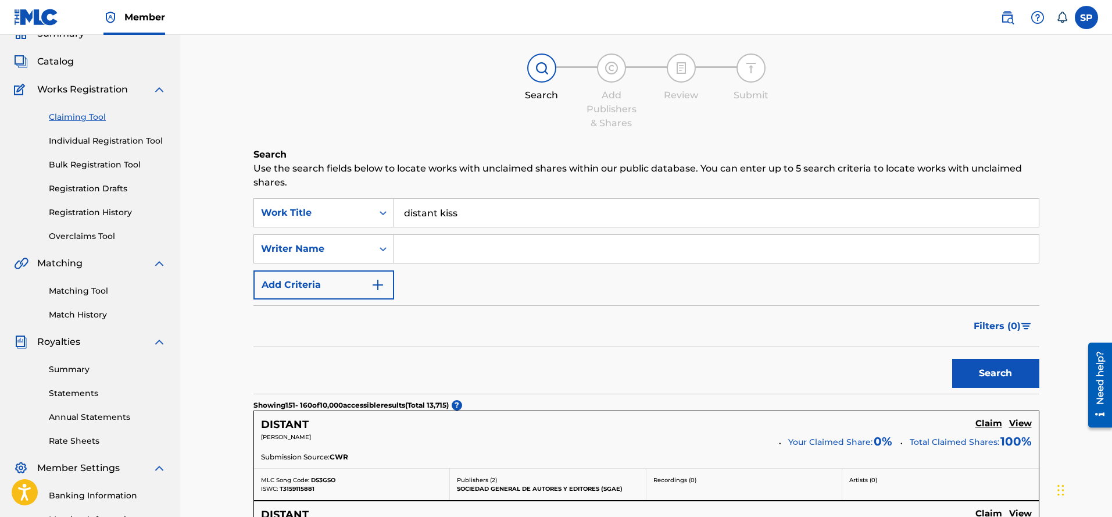
click at [416, 249] on input "Search Form" at bounding box center [716, 249] width 644 height 28
click at [384, 250] on icon "Search Form" at bounding box center [383, 249] width 12 height 12
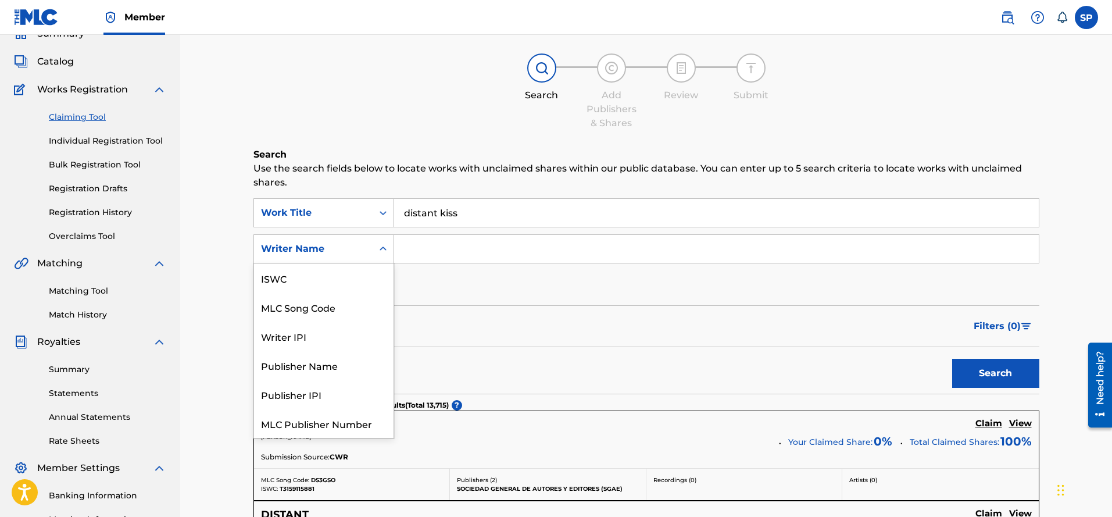
scroll to position [29, 0]
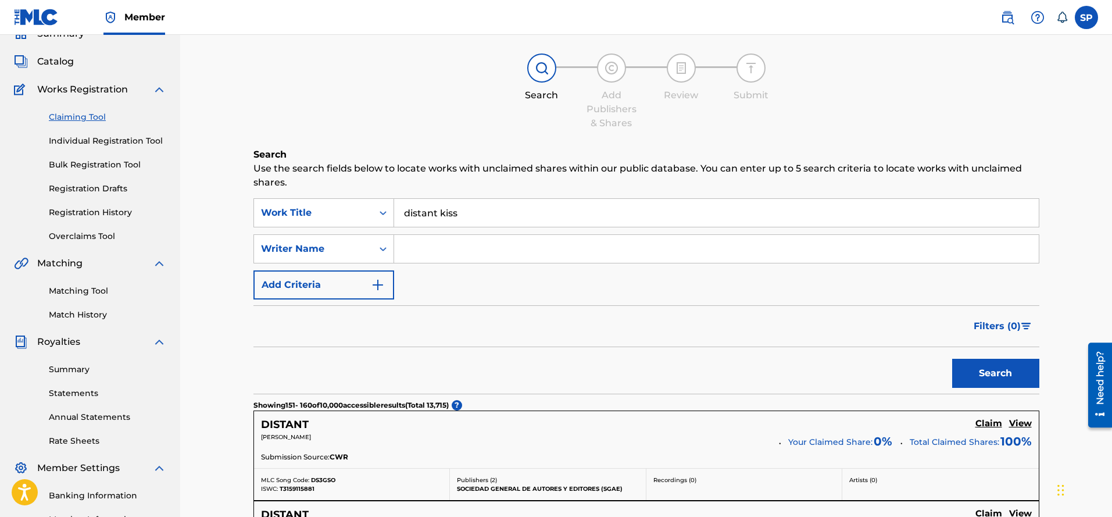
click at [418, 337] on div "Filters ( 0 )" at bounding box center [646, 326] width 786 height 42
click at [374, 287] on img "Search Form" at bounding box center [378, 285] width 14 height 14
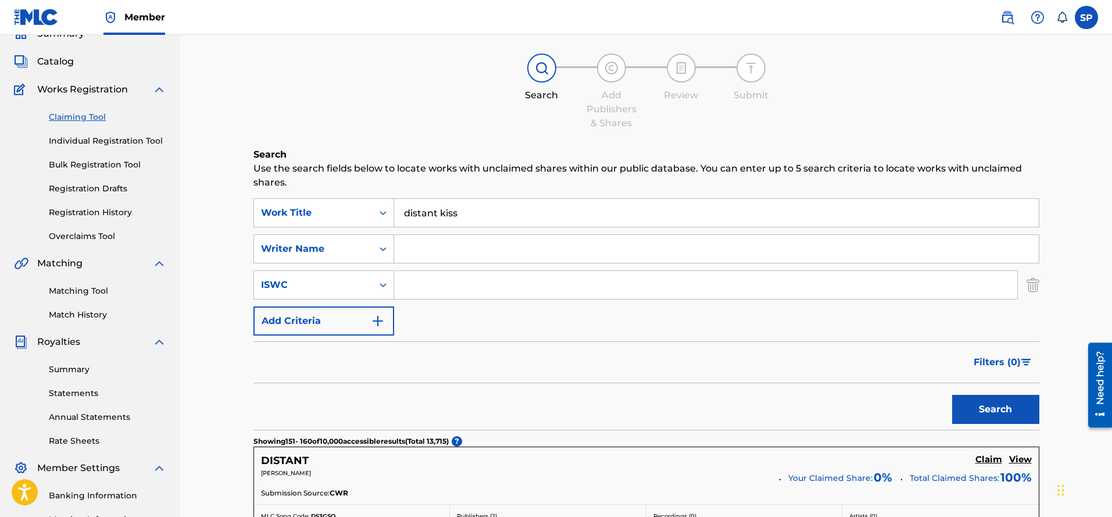
click at [422, 283] on input "Search Form" at bounding box center [705, 285] width 623 height 28
type input "t"
click at [406, 282] on input "t9155133576" at bounding box center [705, 285] width 623 height 28
type input "T9155133576"
click at [977, 404] on button "Search" at bounding box center [995, 409] width 87 height 29
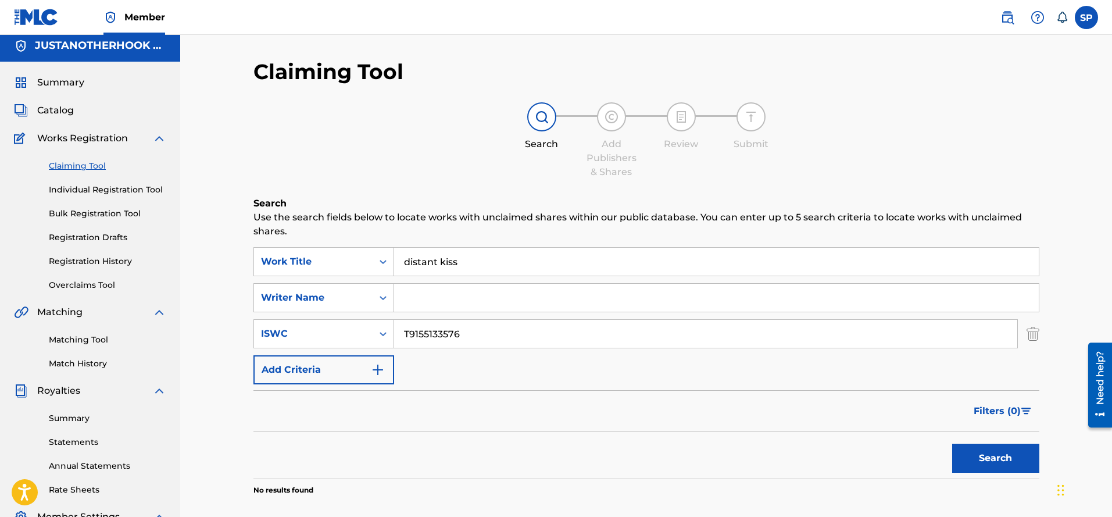
scroll to position [0, 0]
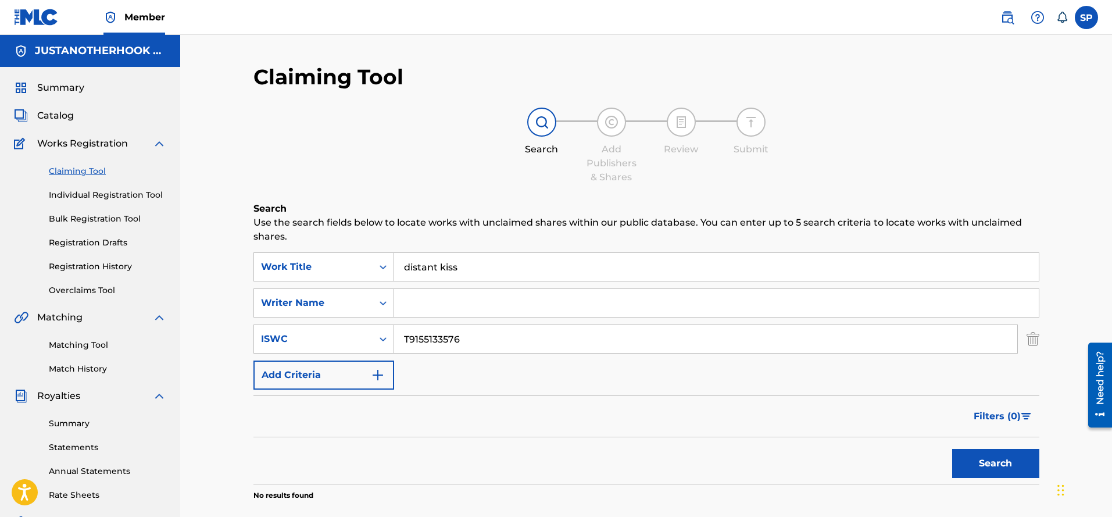
drag, startPoint x: 473, startPoint y: 267, endPoint x: 406, endPoint y: 263, distance: 67.0
click at [406, 263] on input "distant kiss" at bounding box center [716, 267] width 644 height 28
click at [986, 461] on button "Search" at bounding box center [995, 463] width 87 height 29
drag, startPoint x: 465, startPoint y: 336, endPoint x: 394, endPoint y: 335, distance: 70.9
click at [394, 335] on input "T9155133576" at bounding box center [705, 339] width 623 height 28
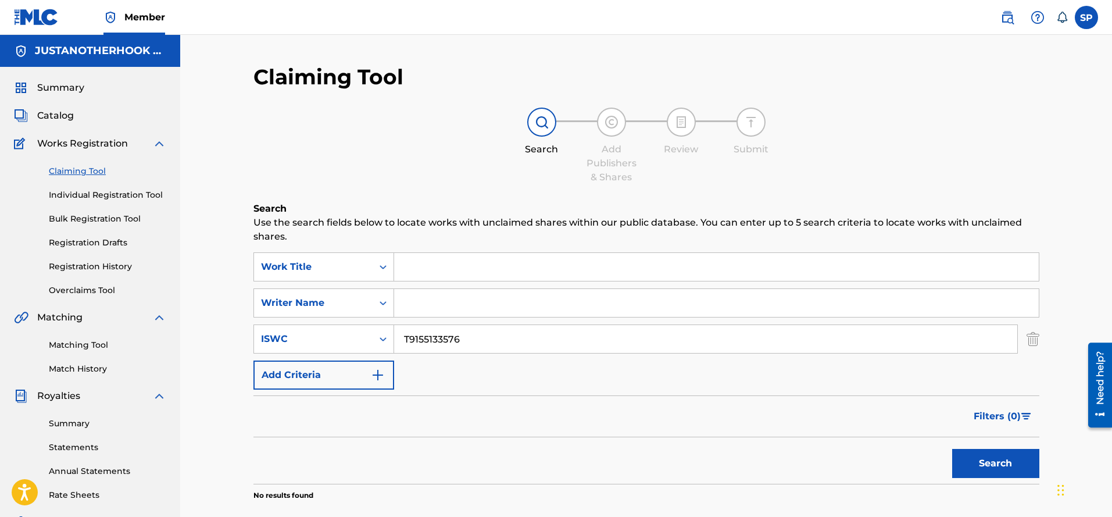
click at [106, 195] on link "Individual Registration Tool" at bounding box center [107, 195] width 117 height 12
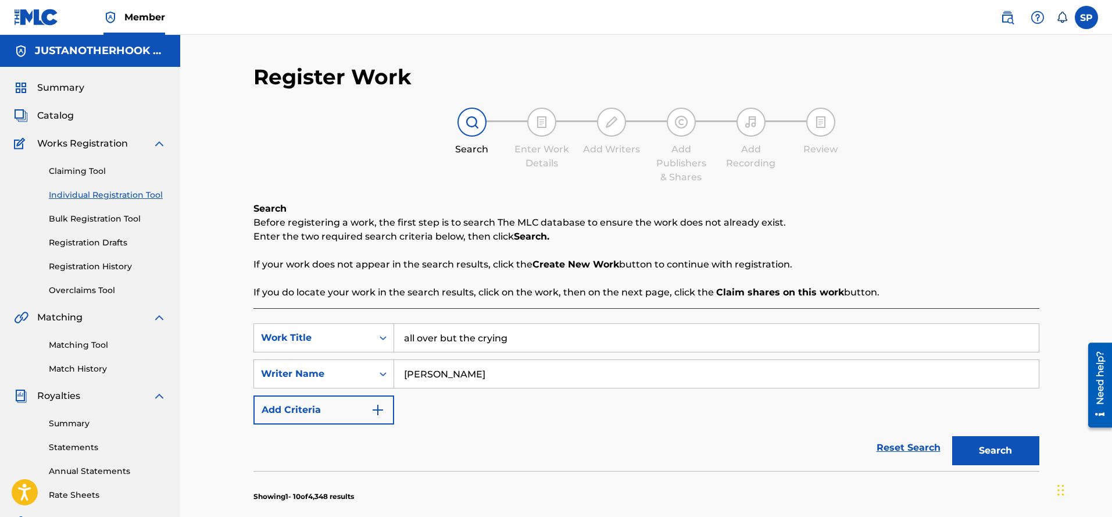
drag, startPoint x: 521, startPoint y: 340, endPoint x: 395, endPoint y: 340, distance: 126.7
click at [395, 341] on input "all over but the crying" at bounding box center [716, 338] width 644 height 28
drag, startPoint x: 425, startPoint y: 375, endPoint x: 367, endPoint y: 382, distance: 58.5
click at [370, 376] on div "SearchWithCriteria6ac014b8-d05c-495d-9e20-7f30afcae253 Writer Name [PERSON_NAME]" at bounding box center [646, 373] width 786 height 29
click at [380, 408] on img "Search Form" at bounding box center [378, 410] width 14 height 14
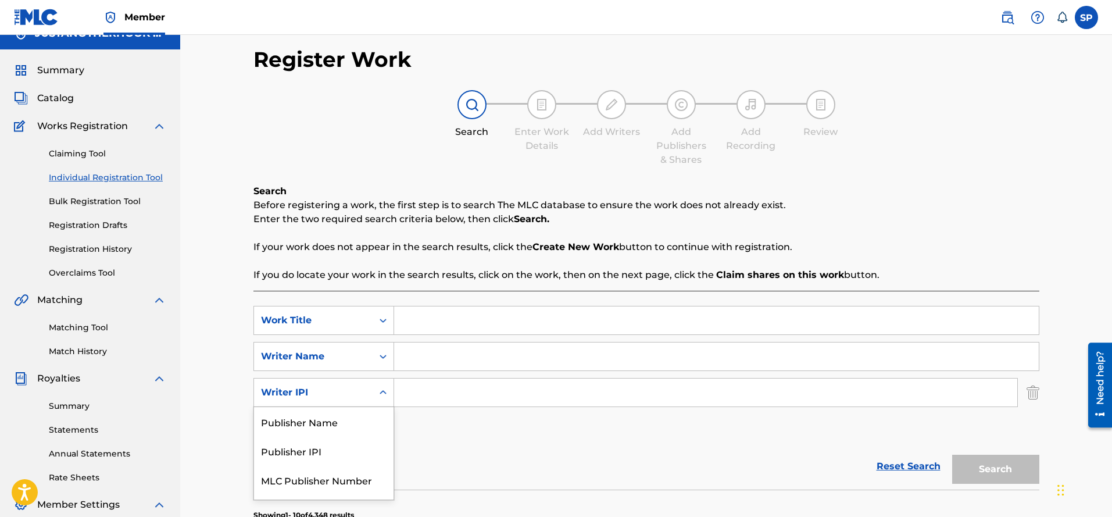
click at [379, 407] on div "4 results available. Use Up and Down to choose options, press Enter to select t…" at bounding box center [323, 392] width 141 height 29
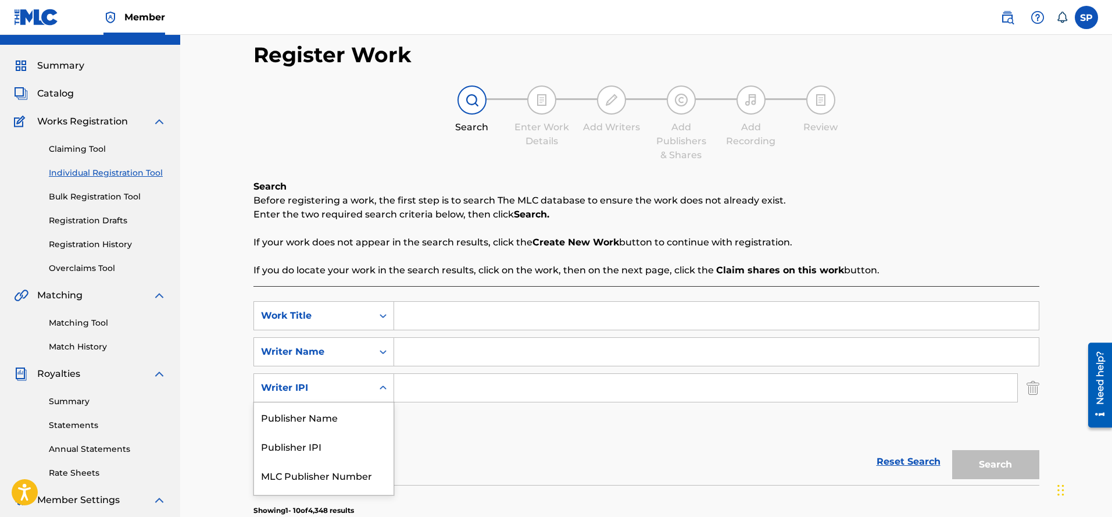
scroll to position [24, 0]
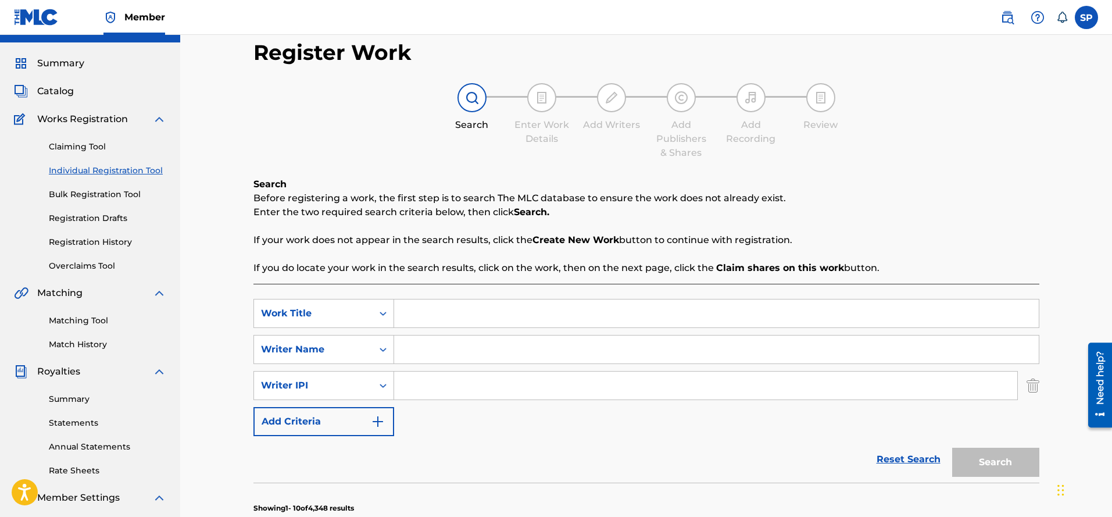
click at [443, 432] on div "SearchWithCriteriab19cca40-9898-4834-abfb-fe6abbece89a Work Title SearchWithCri…" at bounding box center [646, 367] width 786 height 137
drag, startPoint x: 371, startPoint y: 411, endPoint x: 398, endPoint y: 450, distance: 47.1
click at [374, 413] on button "Add Criteria" at bounding box center [323, 421] width 141 height 29
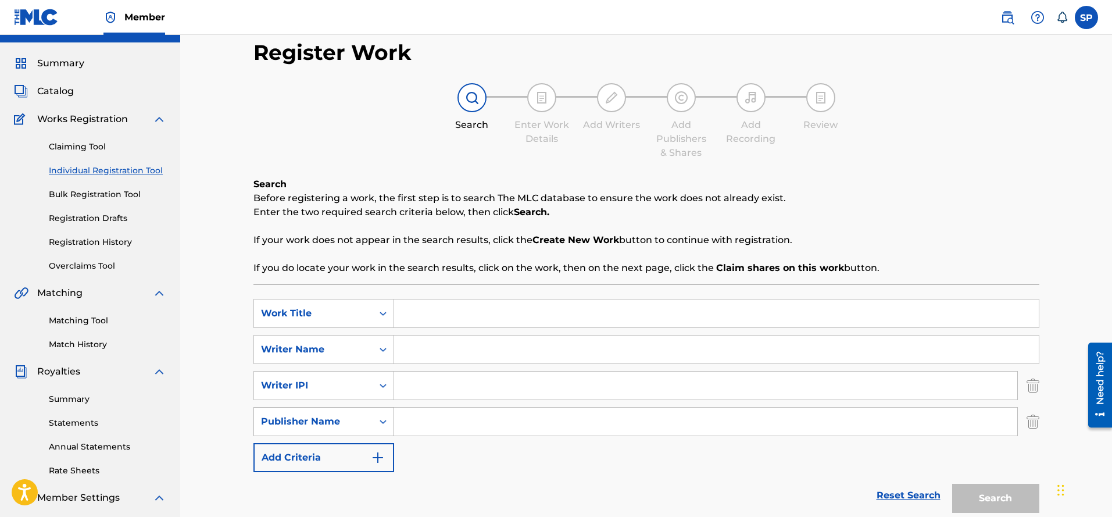
click at [382, 419] on icon "Search Form" at bounding box center [383, 422] width 12 height 12
click at [383, 422] on icon "Search Form" at bounding box center [383, 422] width 12 height 12
click at [378, 464] on button "Add Criteria" at bounding box center [323, 457] width 141 height 29
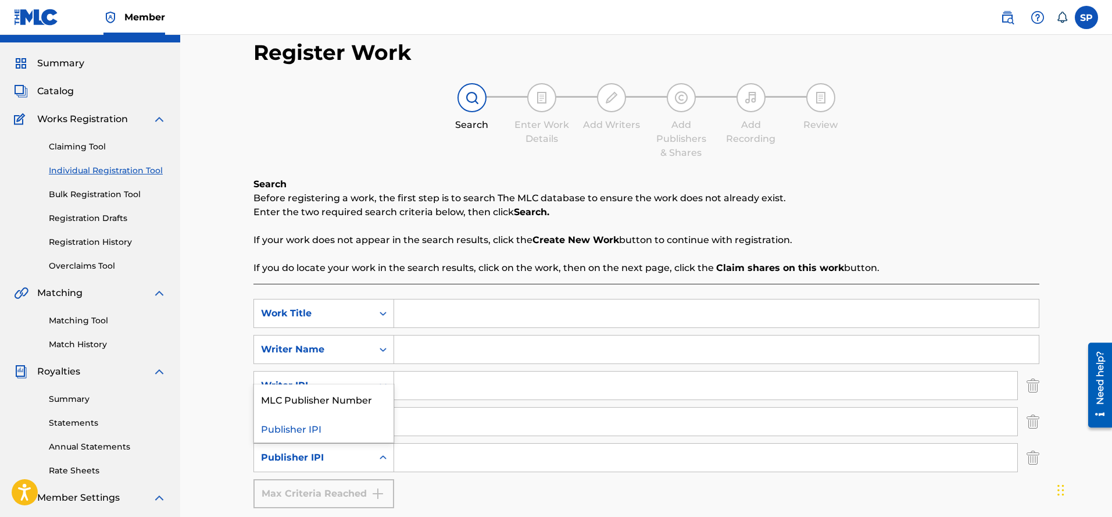
click at [384, 457] on icon "Search Form" at bounding box center [382, 457] width 7 height 4
click at [420, 460] on input "Search Form" at bounding box center [705, 457] width 623 height 28
click at [412, 309] on input "Search Form" at bounding box center [716, 313] width 644 height 28
click at [429, 359] on span "nt kiss" at bounding box center [443, 360] width 30 height 11
type input "distant kiss"
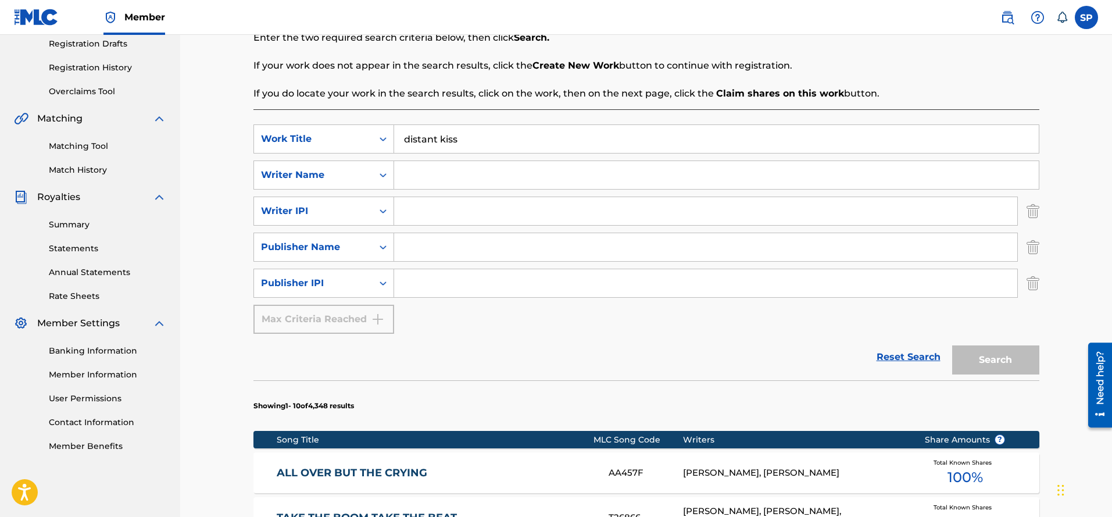
scroll to position [141, 0]
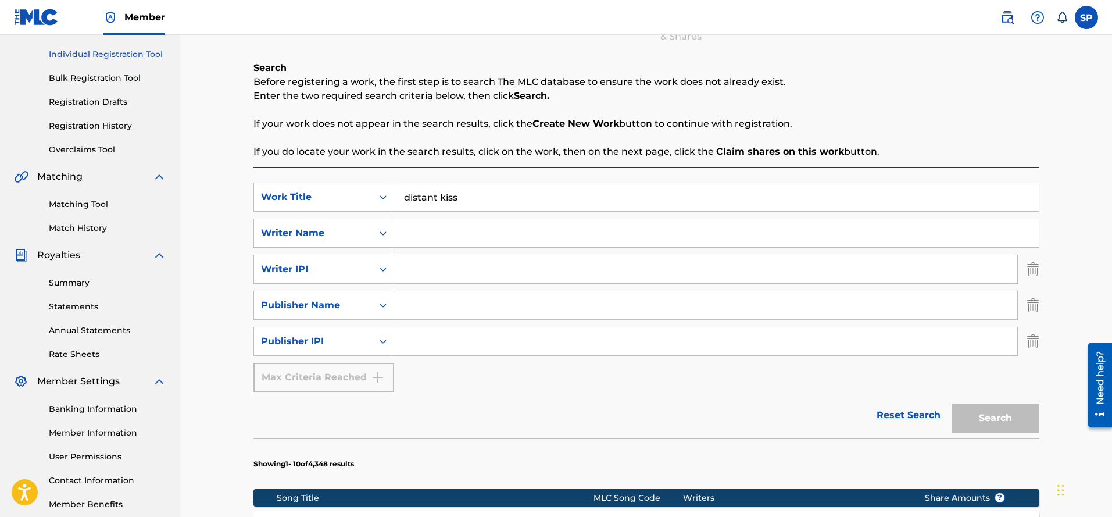
click at [418, 225] on input "Search Form" at bounding box center [716, 233] width 644 height 28
click at [670, 420] on div "Reset Search Search" at bounding box center [646, 415] width 786 height 46
click at [487, 234] on input "[PERSON_NAME]" at bounding box center [716, 233] width 644 height 28
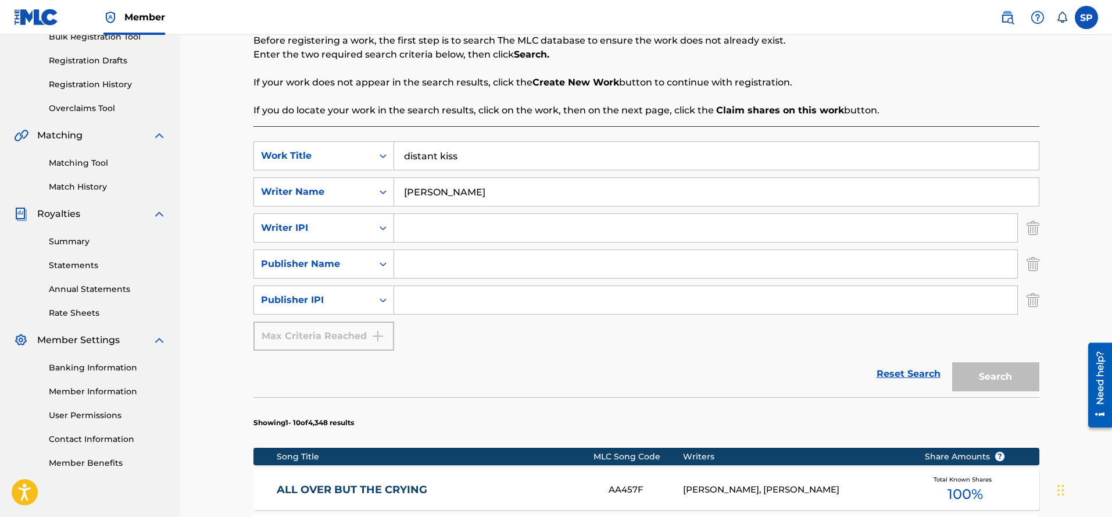
scroll to position [199, 0]
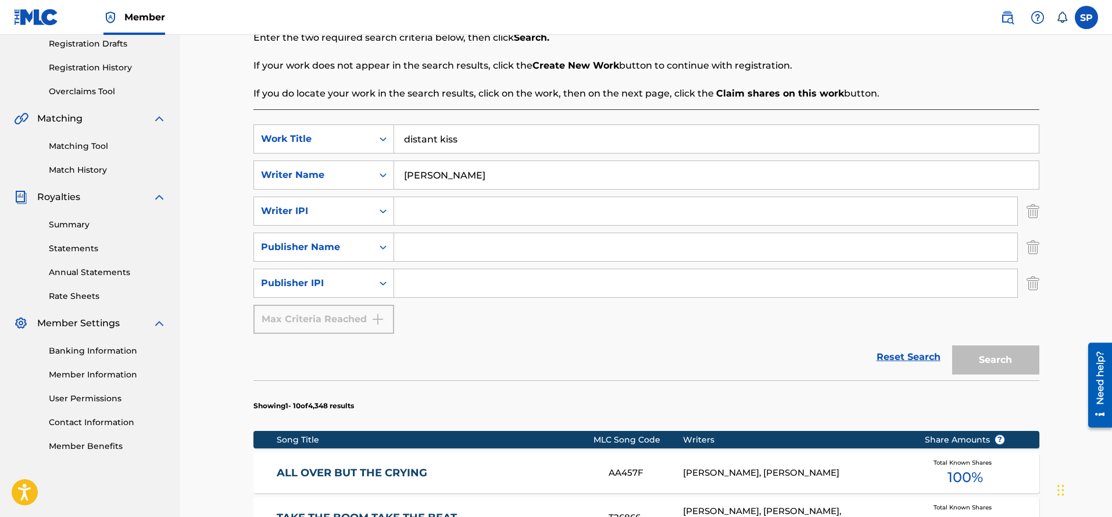
type input "[PERSON_NAME]"
click at [903, 354] on link "Reset Search" at bounding box center [909, 357] width 76 height 26
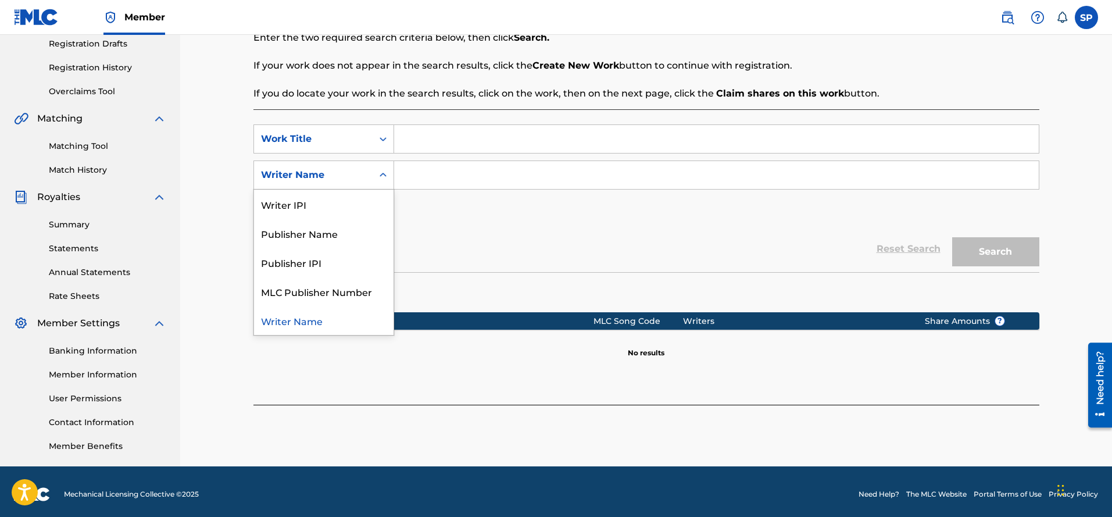
click at [384, 173] on icon "Search Form" at bounding box center [383, 175] width 12 height 12
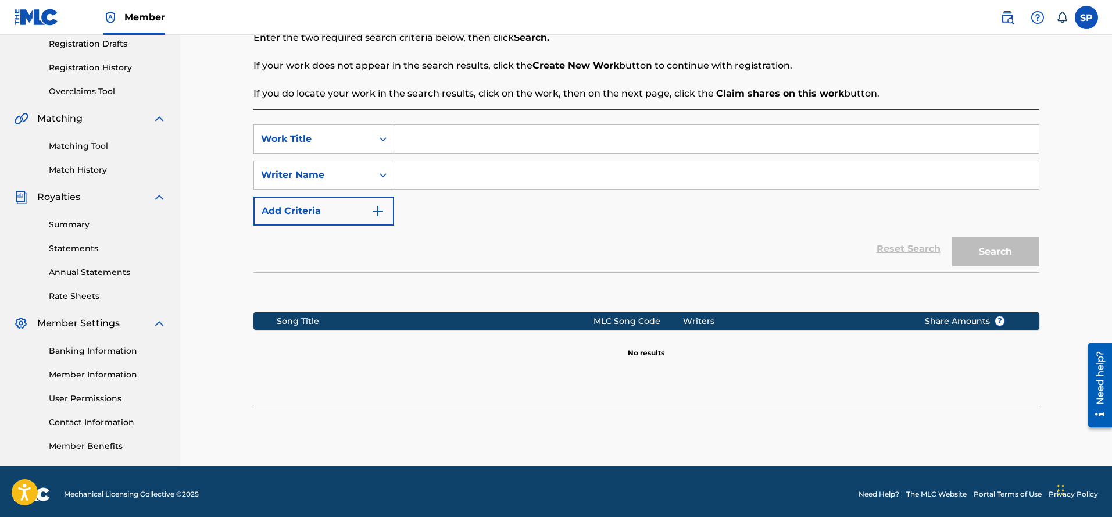
click at [384, 173] on icon "Search Form" at bounding box center [383, 175] width 12 height 12
click at [384, 214] on img "Search Form" at bounding box center [378, 211] width 14 height 14
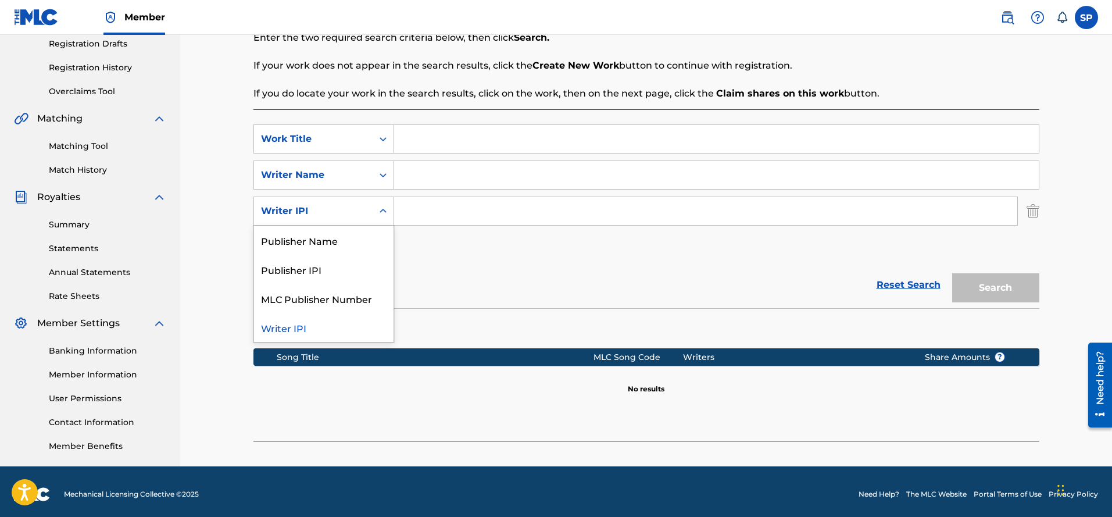
click at [381, 205] on icon "Search Form" at bounding box center [383, 211] width 12 height 12
click at [382, 252] on img "Search Form" at bounding box center [378, 247] width 14 height 14
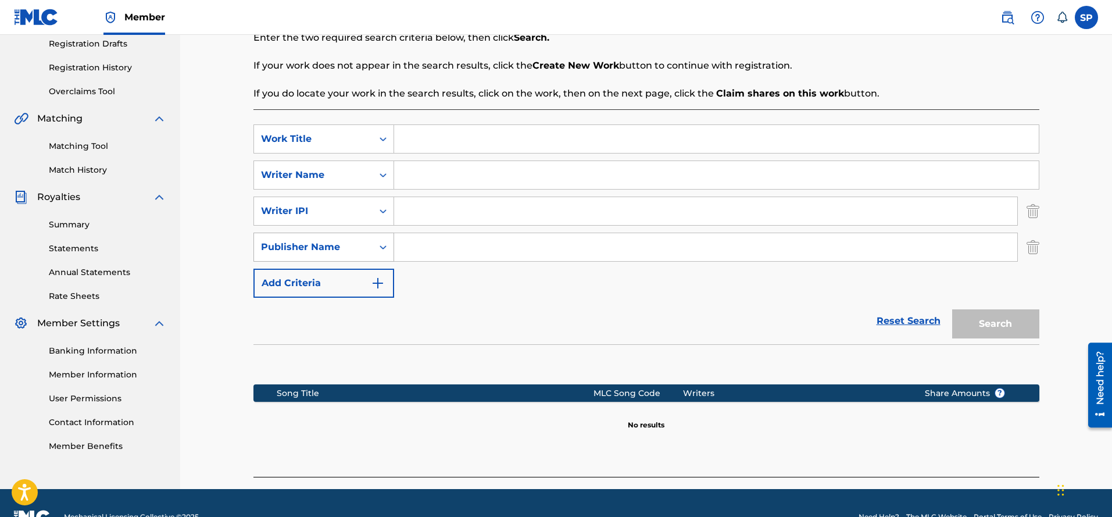
click at [383, 242] on icon "Search Form" at bounding box center [383, 247] width 12 height 12
click at [407, 138] on input "Search Form" at bounding box center [716, 139] width 644 height 28
type input "di"
click at [904, 320] on link "Reset Search" at bounding box center [909, 321] width 76 height 26
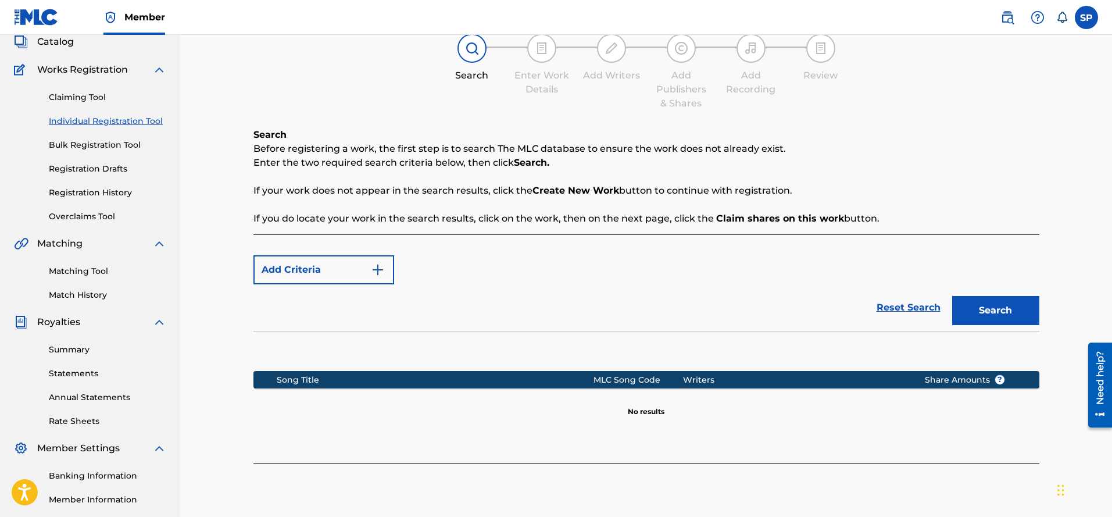
scroll to position [83, 0]
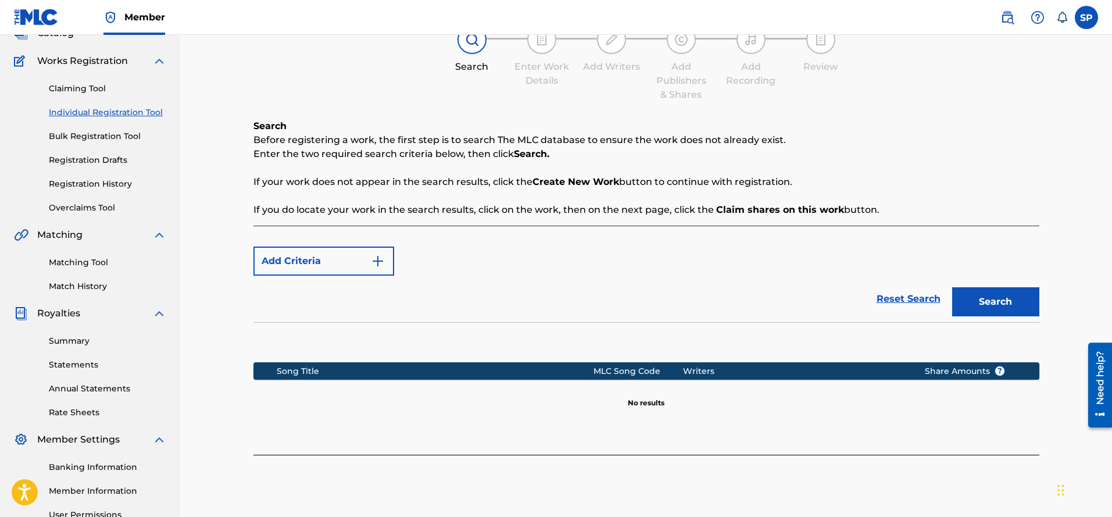
click at [371, 259] on img "Search Form" at bounding box center [378, 261] width 14 height 14
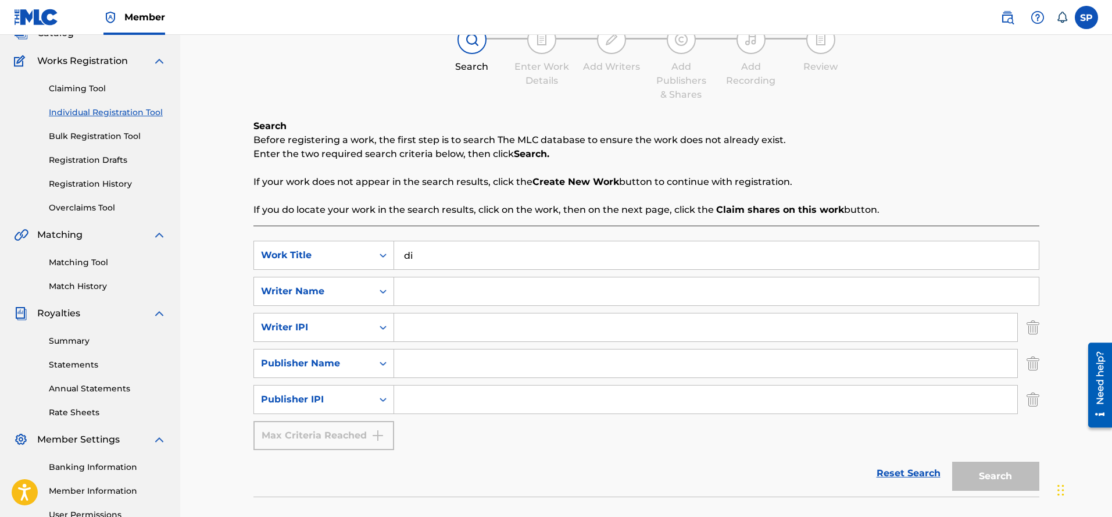
click at [431, 260] on input "di" at bounding box center [716, 255] width 644 height 28
click at [422, 296] on strong "distant" at bounding box center [421, 301] width 35 height 11
type input "distant kiss"
click at [423, 292] on input "Search Form" at bounding box center [716, 291] width 644 height 28
type input "p"
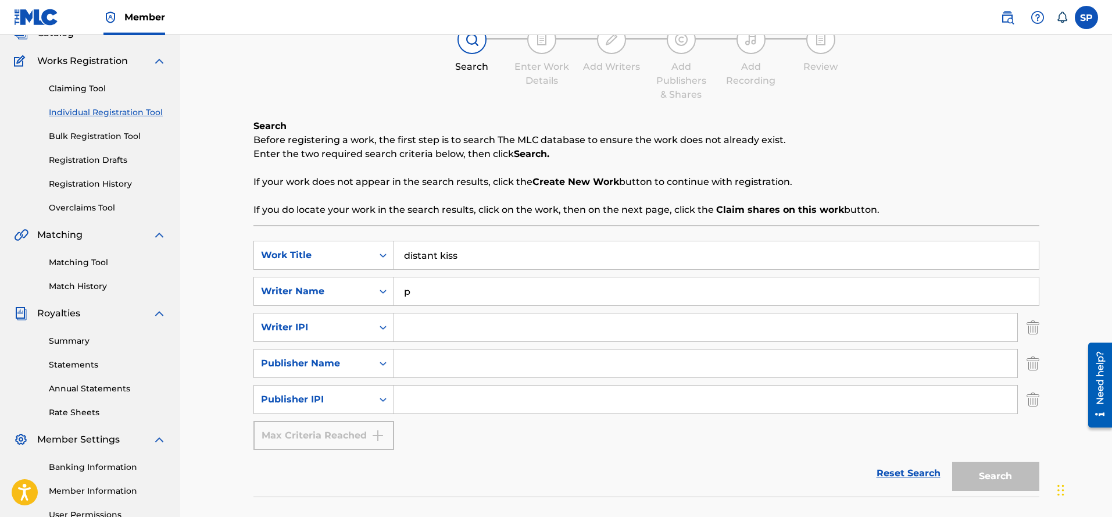
click at [890, 475] on link "Reset Search" at bounding box center [909, 473] width 76 height 26
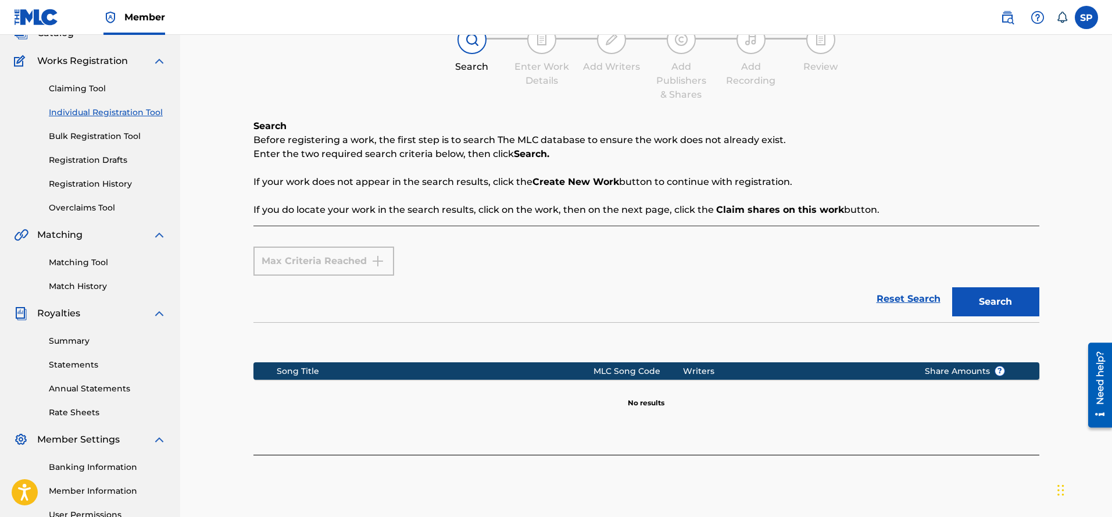
click at [902, 298] on link "Reset Search" at bounding box center [909, 299] width 76 height 26
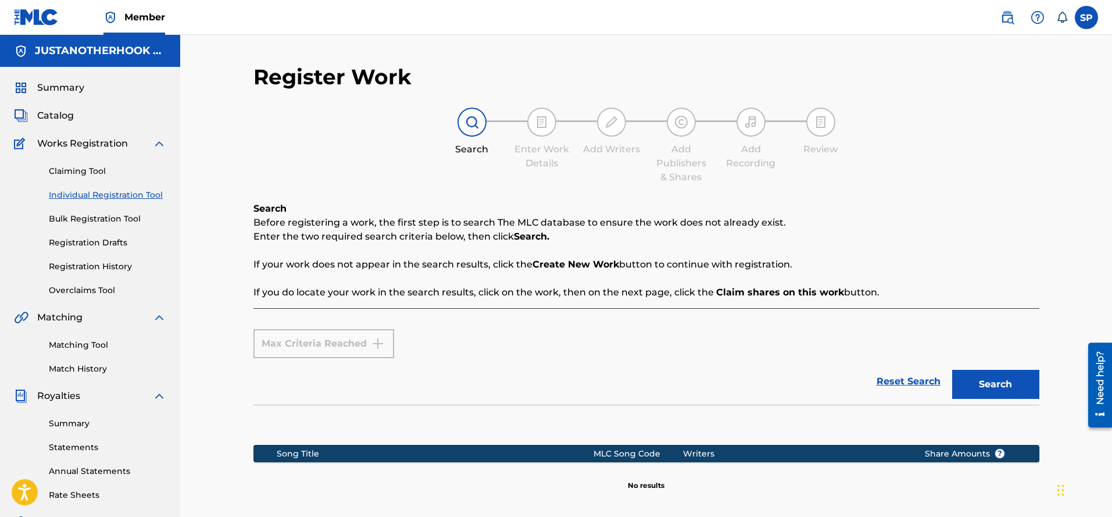
click at [1009, 388] on button "Search" at bounding box center [995, 384] width 87 height 29
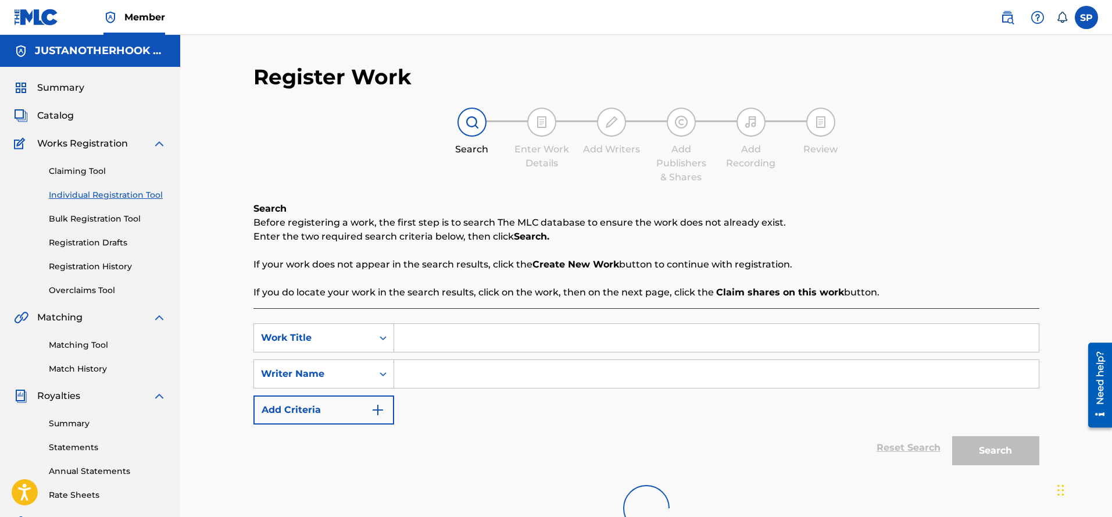
click at [440, 338] on input "Search Form" at bounding box center [716, 338] width 644 height 28
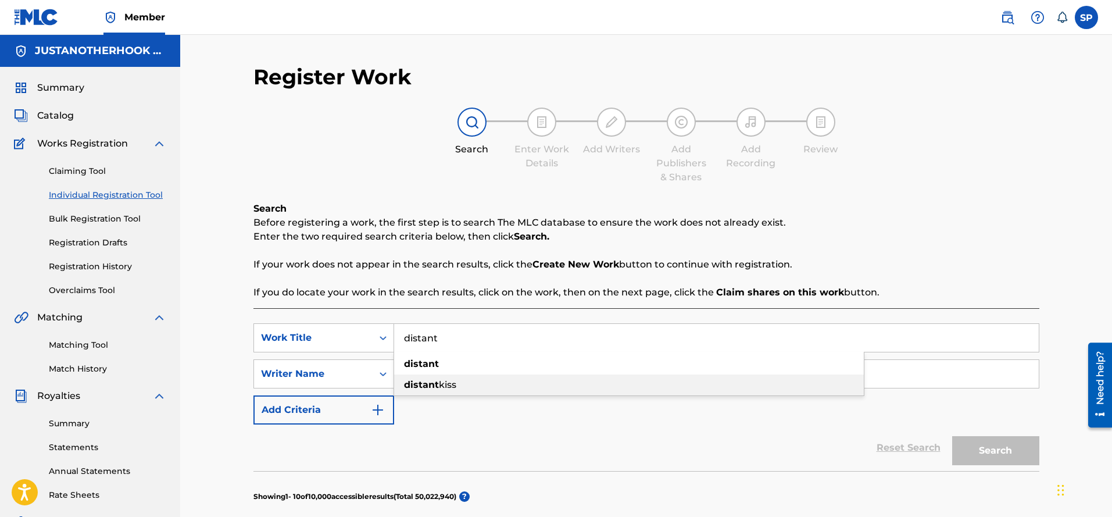
click at [443, 385] on span "kiss" at bounding box center [447, 384] width 17 height 11
type input "distant kiss"
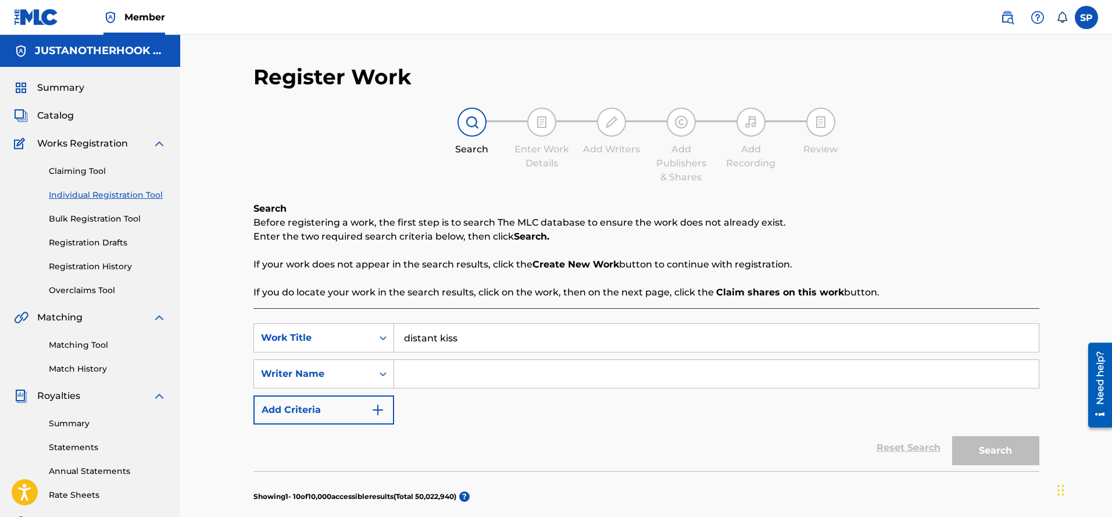
click at [434, 375] on input "Search Form" at bounding box center [716, 374] width 644 height 28
click at [971, 450] on button "Search" at bounding box center [995, 450] width 87 height 29
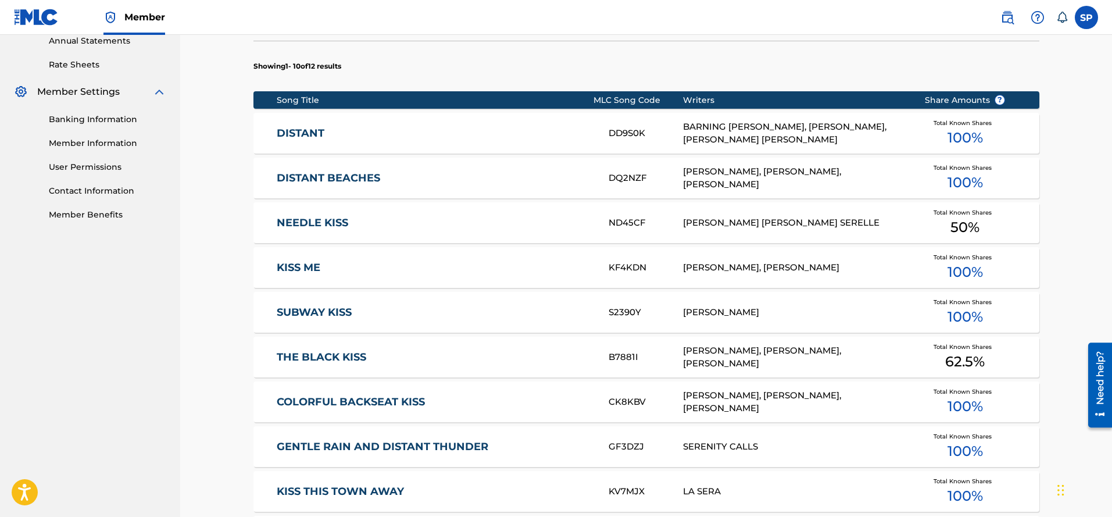
scroll to position [291, 0]
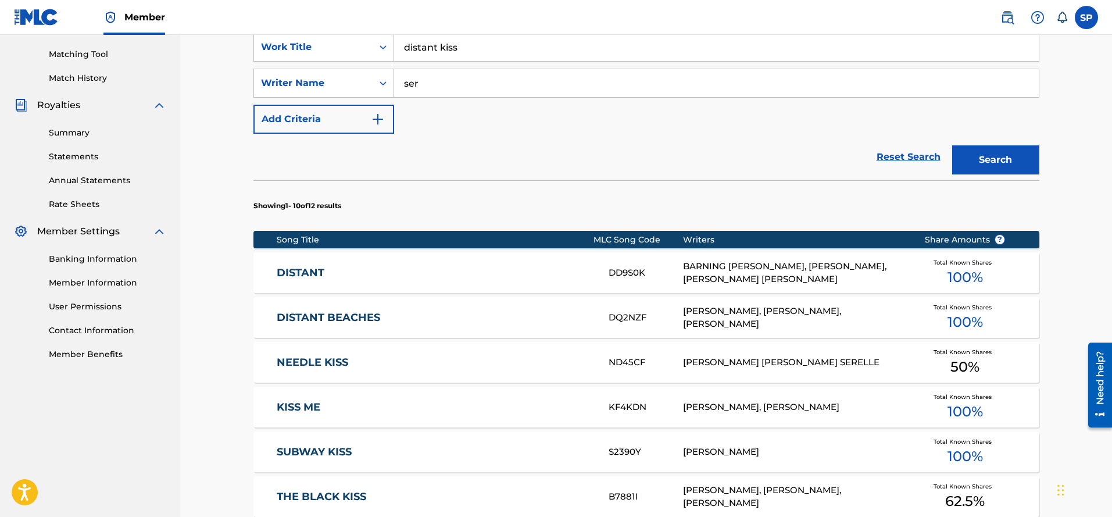
click at [432, 85] on input "ser" at bounding box center [716, 83] width 644 height 28
type input "[PERSON_NAME]"
click at [983, 157] on button "Search" at bounding box center [995, 159] width 87 height 29
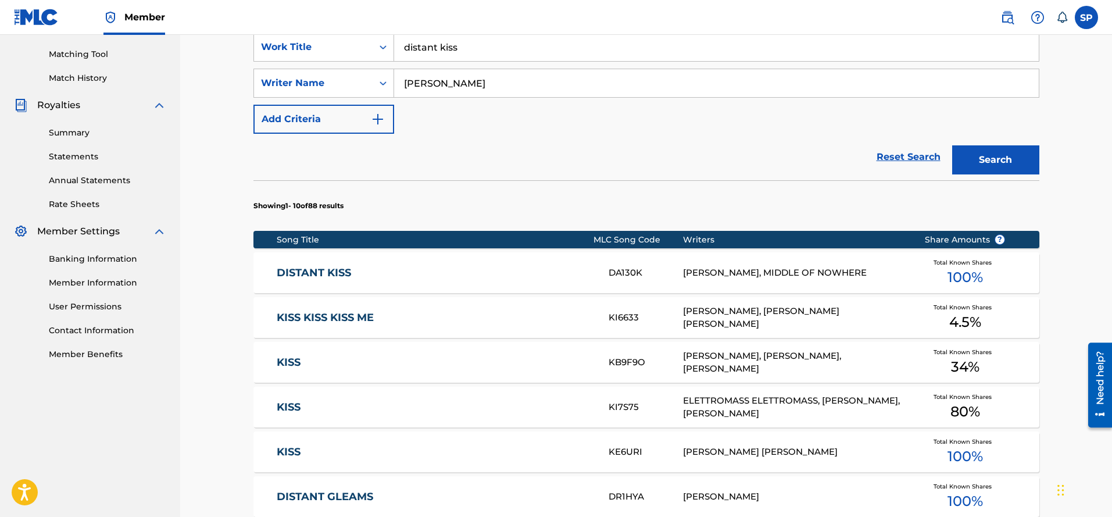
click at [708, 271] on div "[PERSON_NAME], MIDDLE OF NOWHERE" at bounding box center [795, 272] width 224 height 13
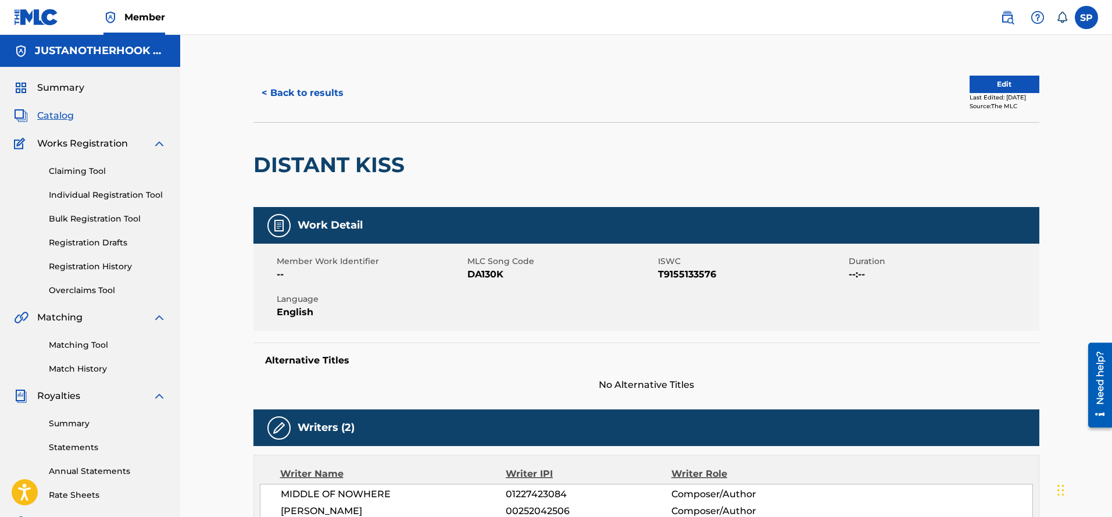
click at [1001, 77] on button "Edit" at bounding box center [1004, 84] width 70 height 17
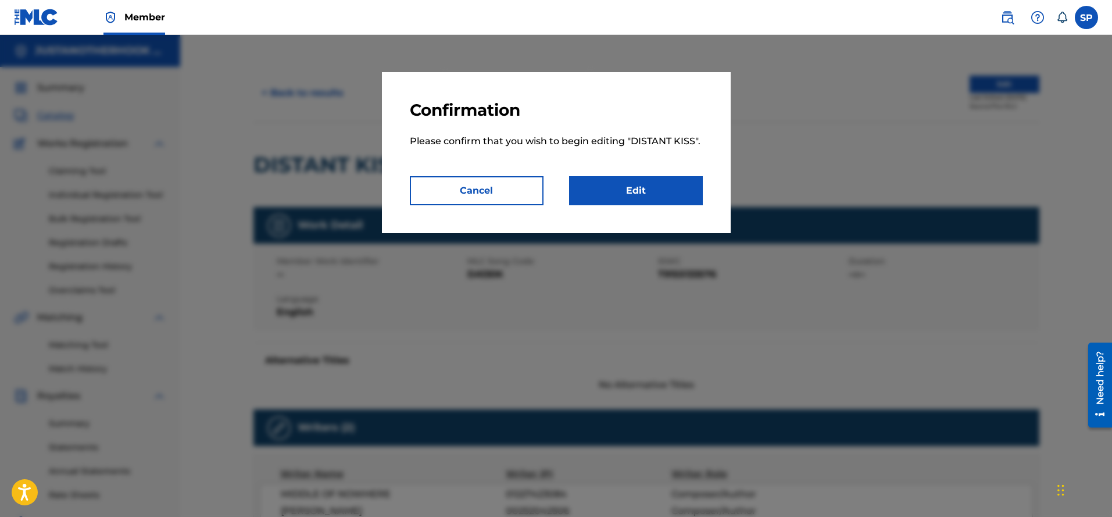
click at [649, 195] on link "Edit" at bounding box center [636, 190] width 134 height 29
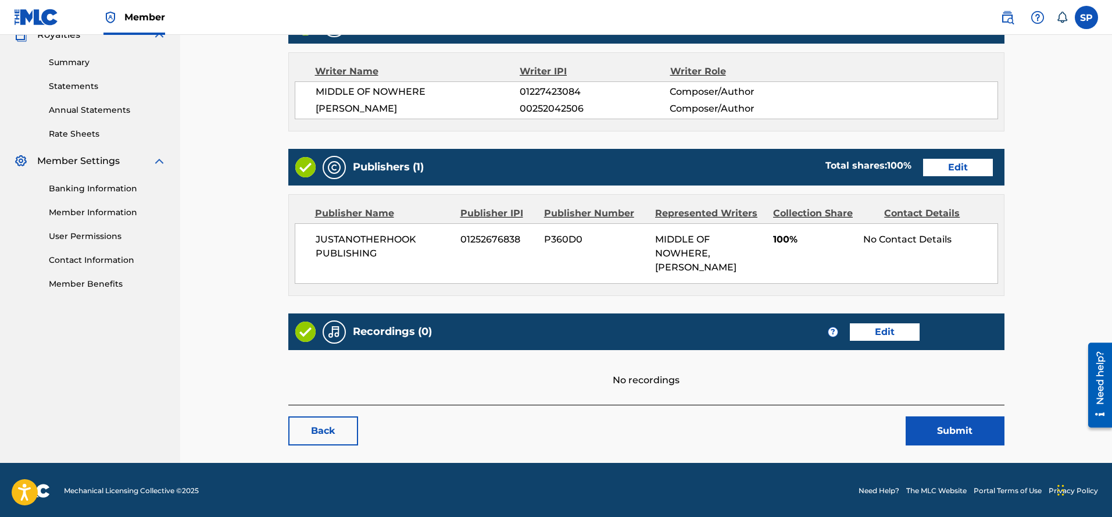
scroll to position [363, 0]
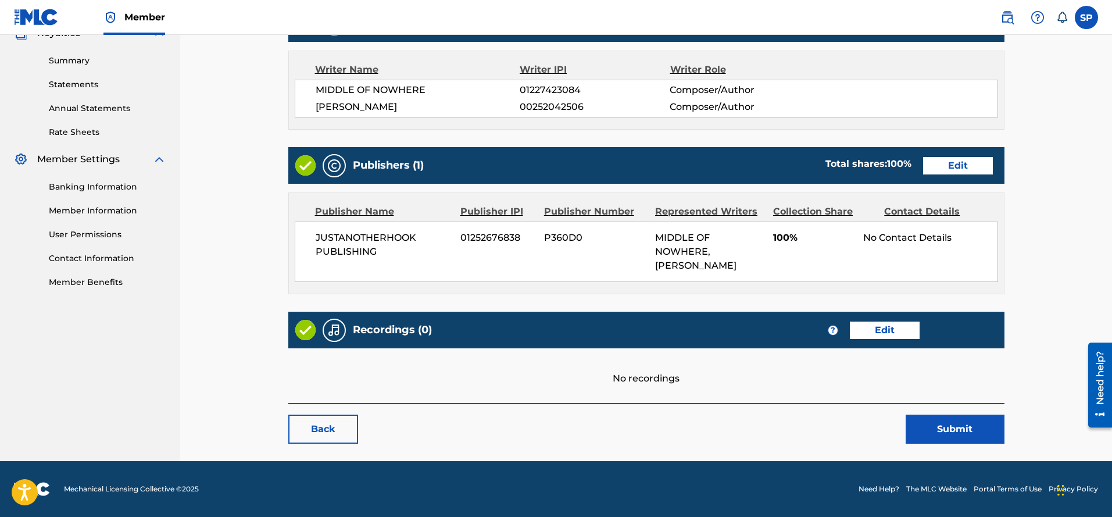
click at [889, 329] on link "Edit" at bounding box center [885, 329] width 70 height 17
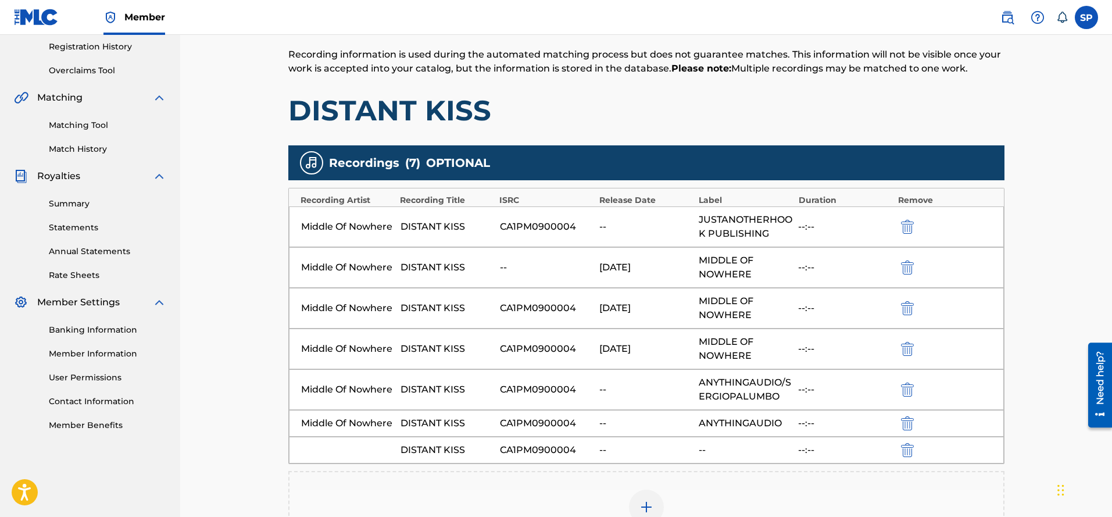
scroll to position [291, 0]
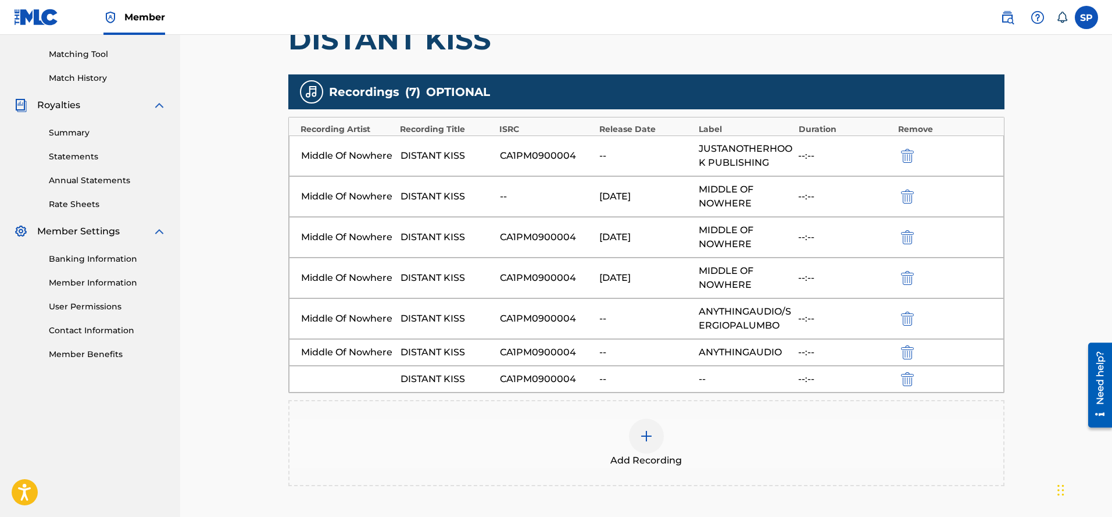
click at [913, 387] on div "DISTANT KISS CA1PM0900004 -- -- --:--" at bounding box center [646, 379] width 715 height 27
click at [903, 379] on img "submit" at bounding box center [907, 379] width 13 height 14
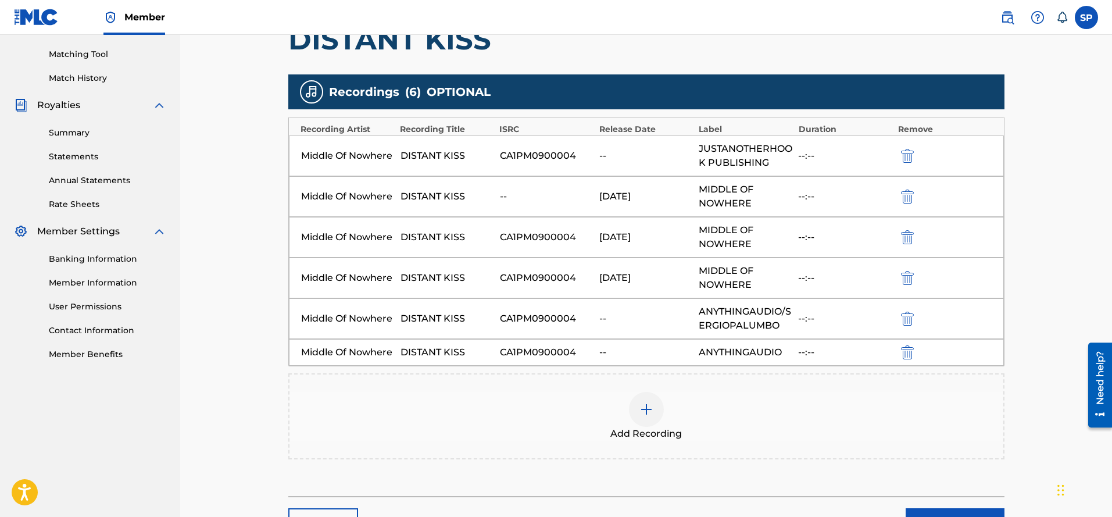
click at [909, 321] on img "submit" at bounding box center [907, 318] width 13 height 14
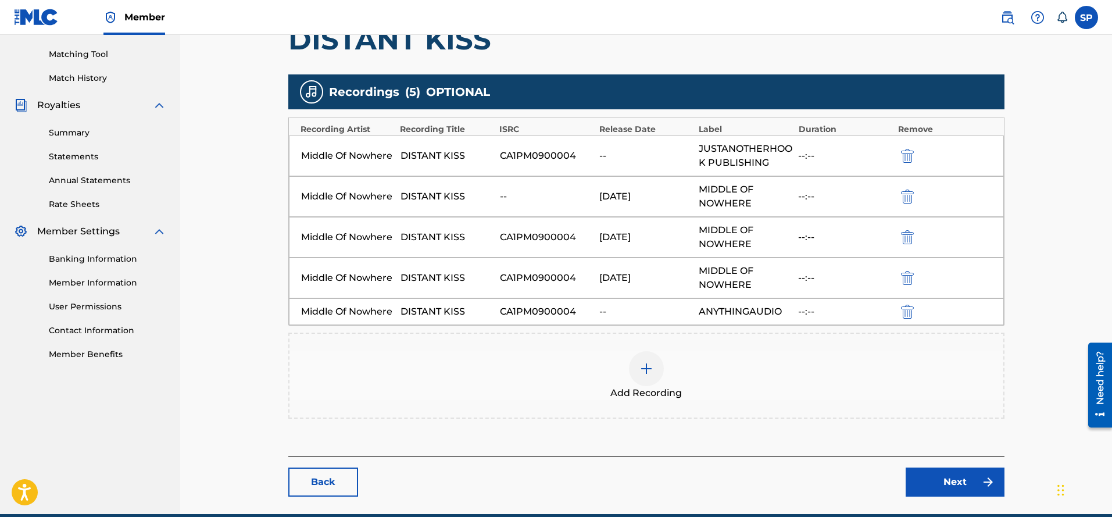
click at [904, 193] on img "submit" at bounding box center [907, 196] width 13 height 14
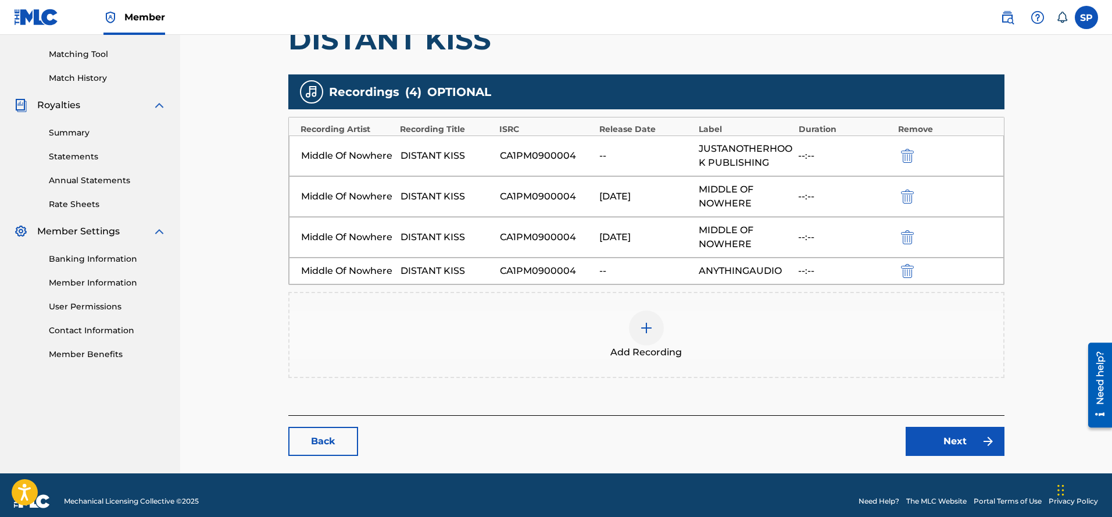
click at [907, 232] on img "submit" at bounding box center [907, 237] width 13 height 14
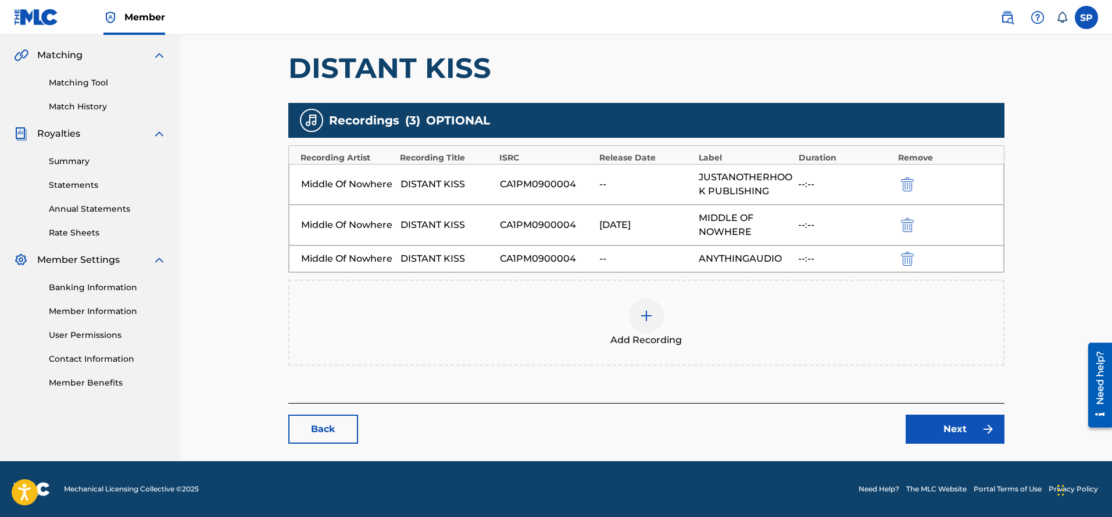
scroll to position [262, 0]
click at [905, 260] on img "submit" at bounding box center [907, 259] width 13 height 14
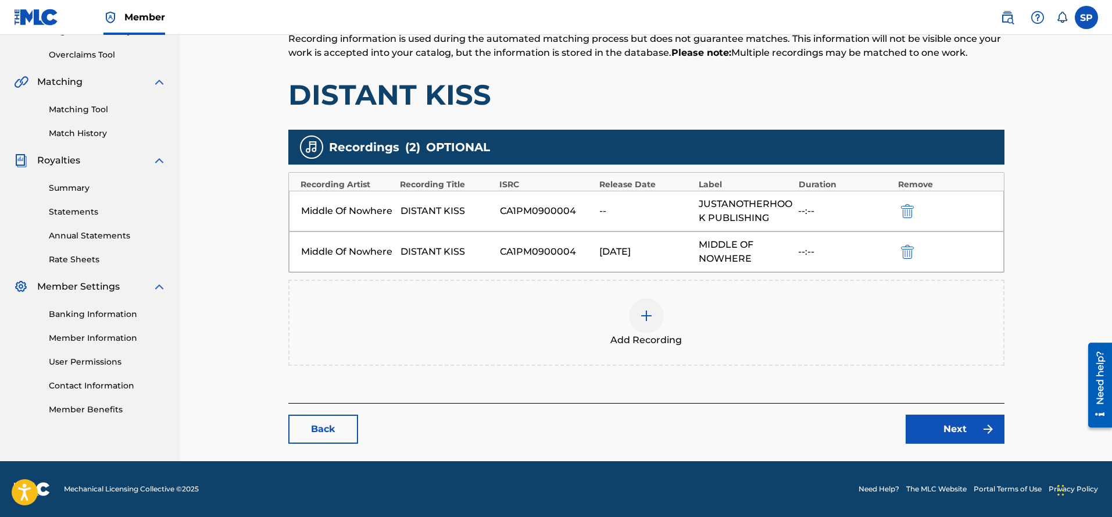
click at [967, 424] on link "Next" at bounding box center [954, 428] width 99 height 29
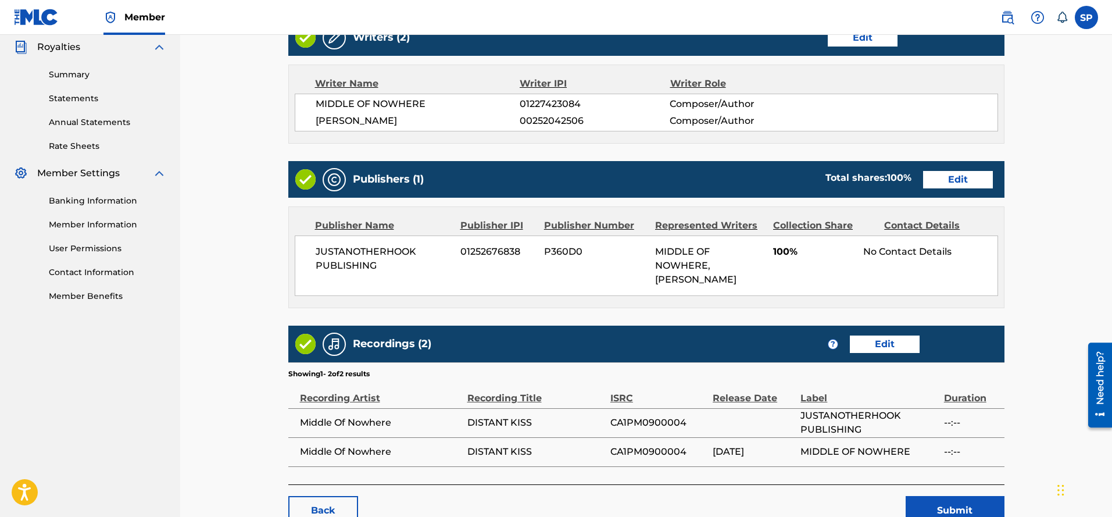
scroll to position [430, 0]
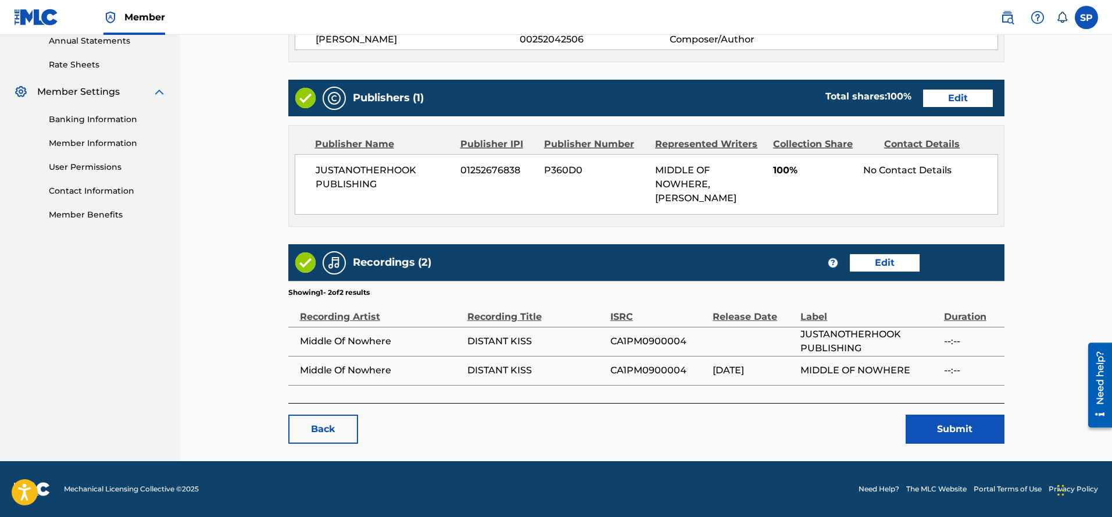
click at [948, 427] on button "Submit" at bounding box center [954, 428] width 99 height 29
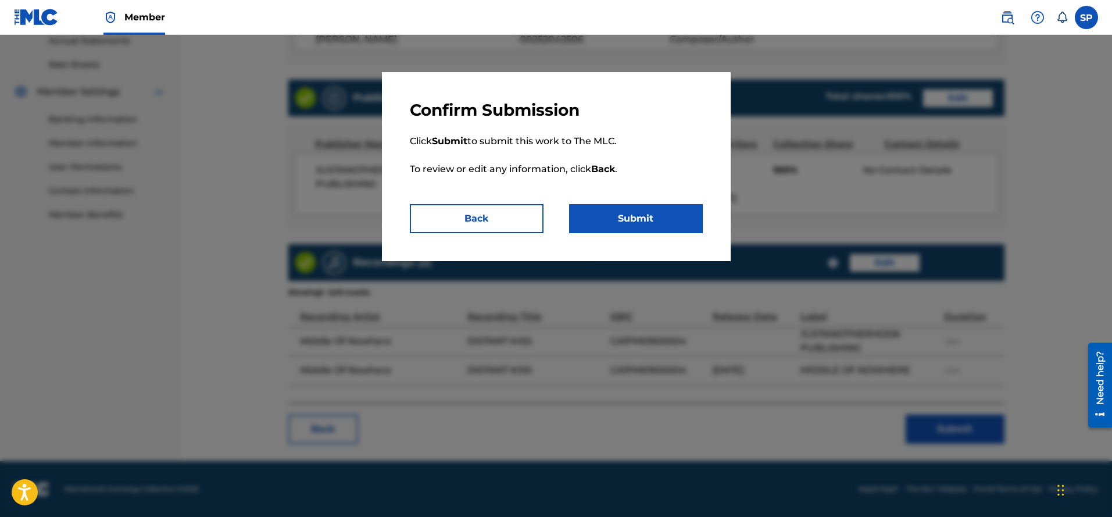
click at [658, 211] on button "Submit" at bounding box center [636, 218] width 134 height 29
